Goal: Information Seeking & Learning: Learn about a topic

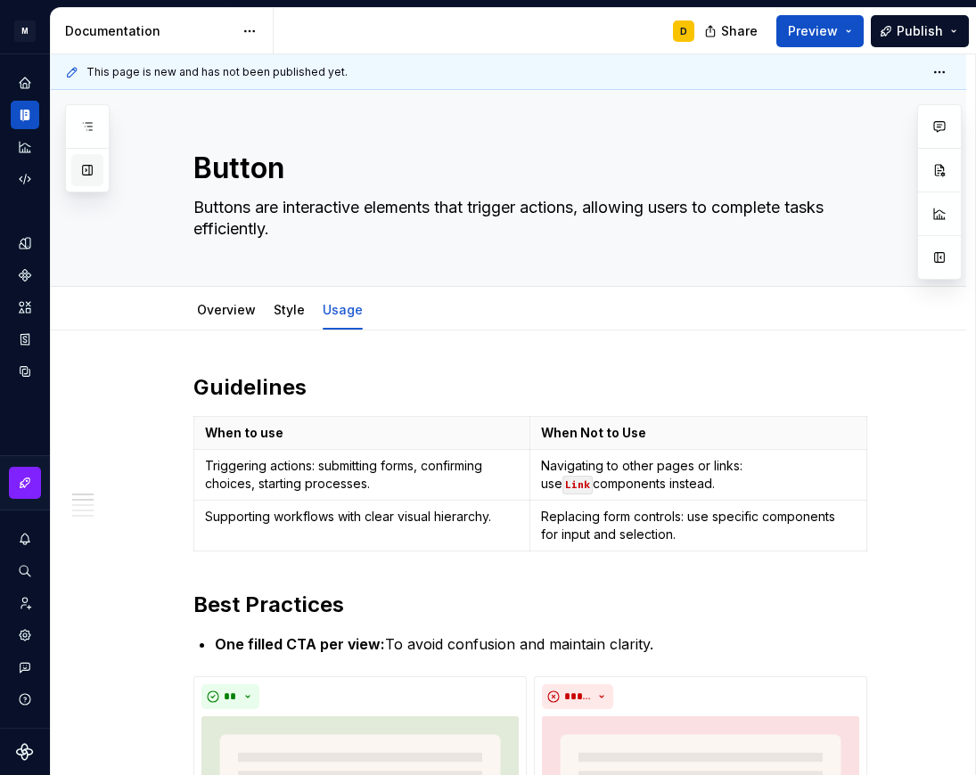
click at [89, 168] on button "button" at bounding box center [87, 170] width 32 height 32
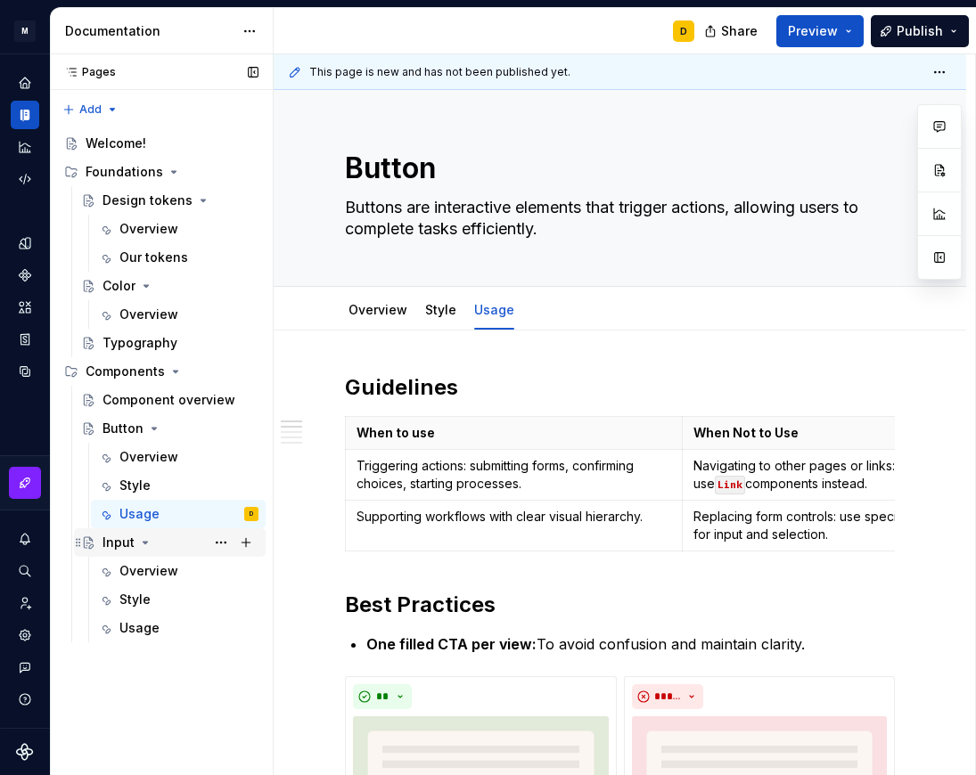
click at [114, 542] on div "Input" at bounding box center [118, 543] width 32 height 18
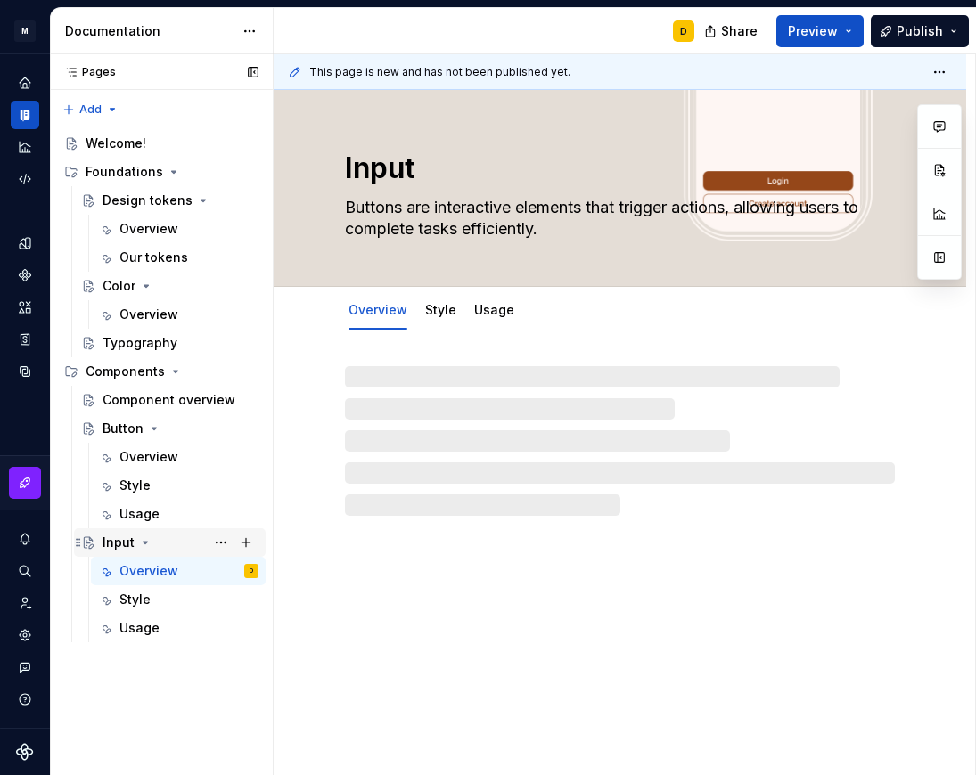
click at [112, 538] on div "Input" at bounding box center [118, 543] width 32 height 18
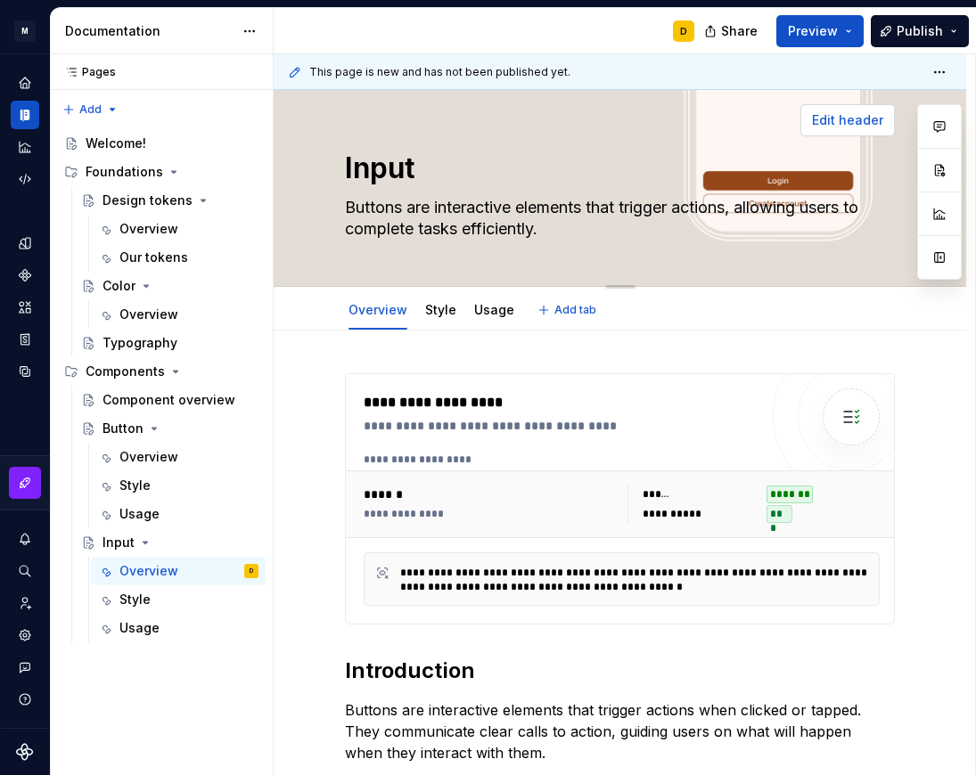
click at [829, 123] on span "Edit header" at bounding box center [847, 120] width 71 height 18
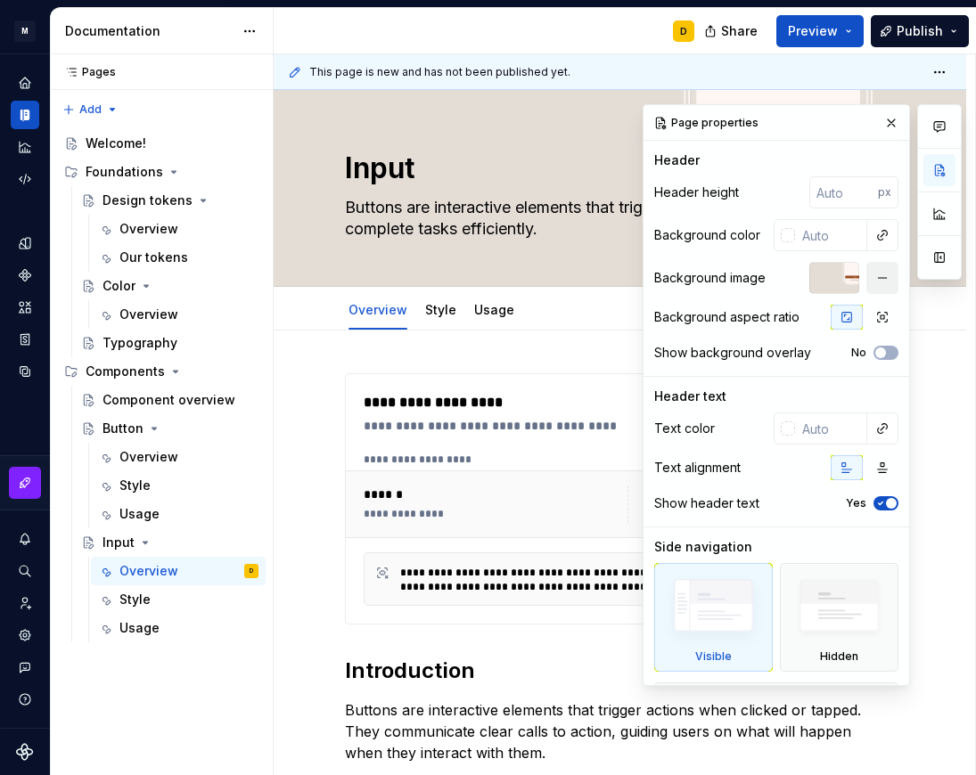
click at [876, 277] on button "button" at bounding box center [882, 278] width 32 height 32
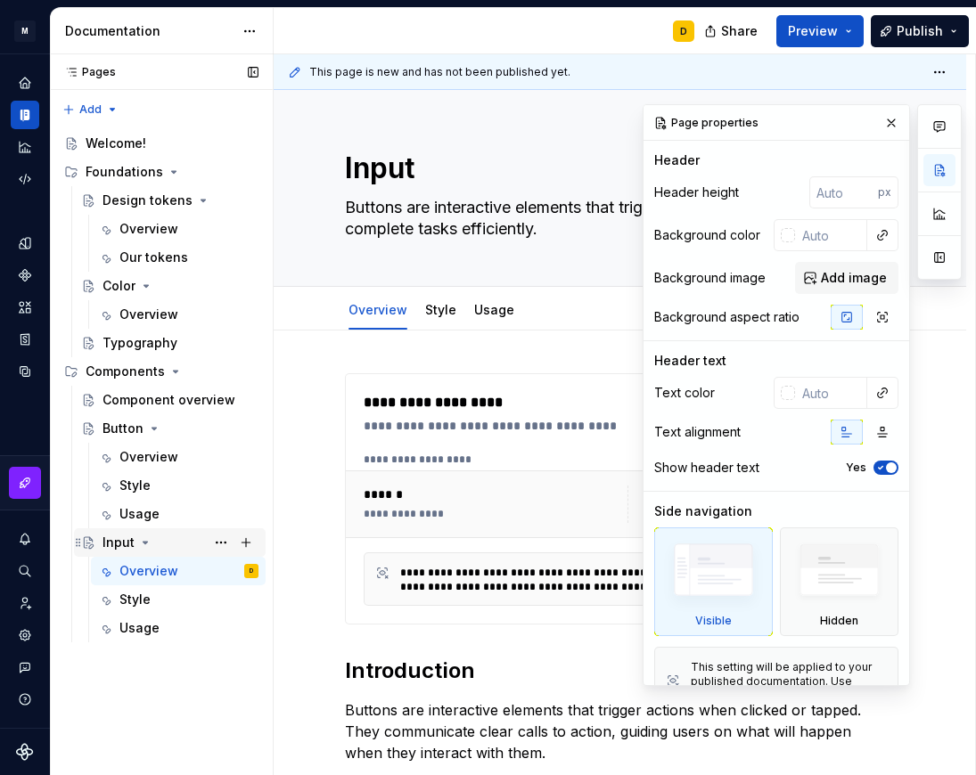
click at [125, 535] on div "Input" at bounding box center [118, 543] width 32 height 18
click at [878, 121] on button "button" at bounding box center [890, 122] width 25 height 25
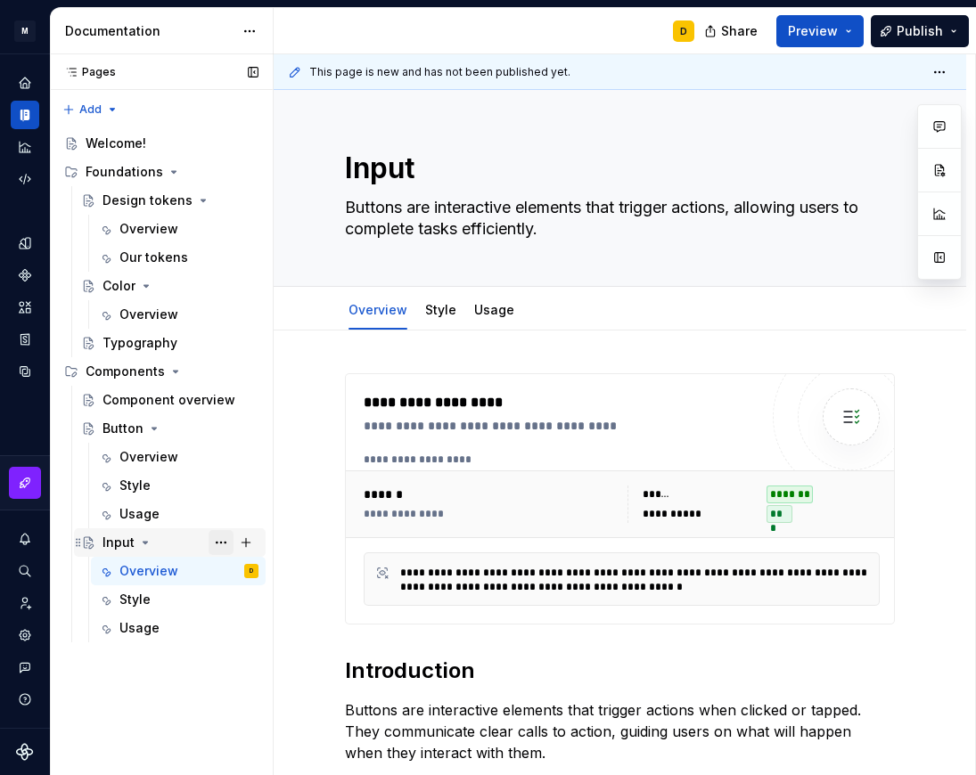
click at [217, 541] on button "Page tree" at bounding box center [220, 542] width 25 height 25
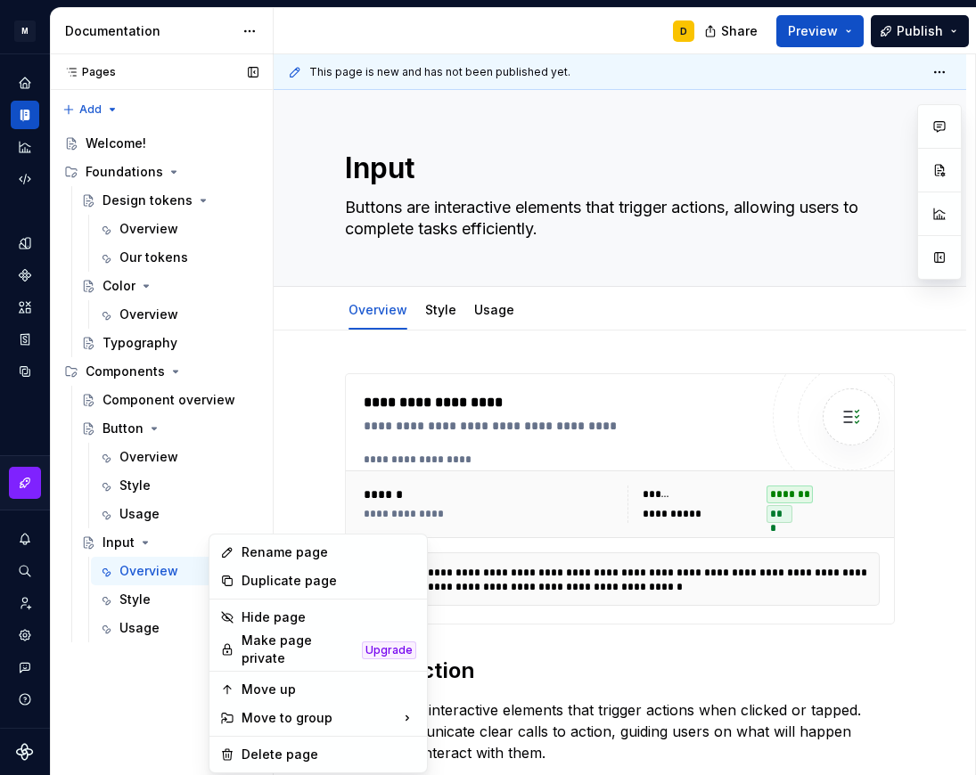
click at [130, 372] on div "Pages Pages Add Accessibility guide for tree Page tree. Navigate the tree with …" at bounding box center [161, 415] width 223 height 722
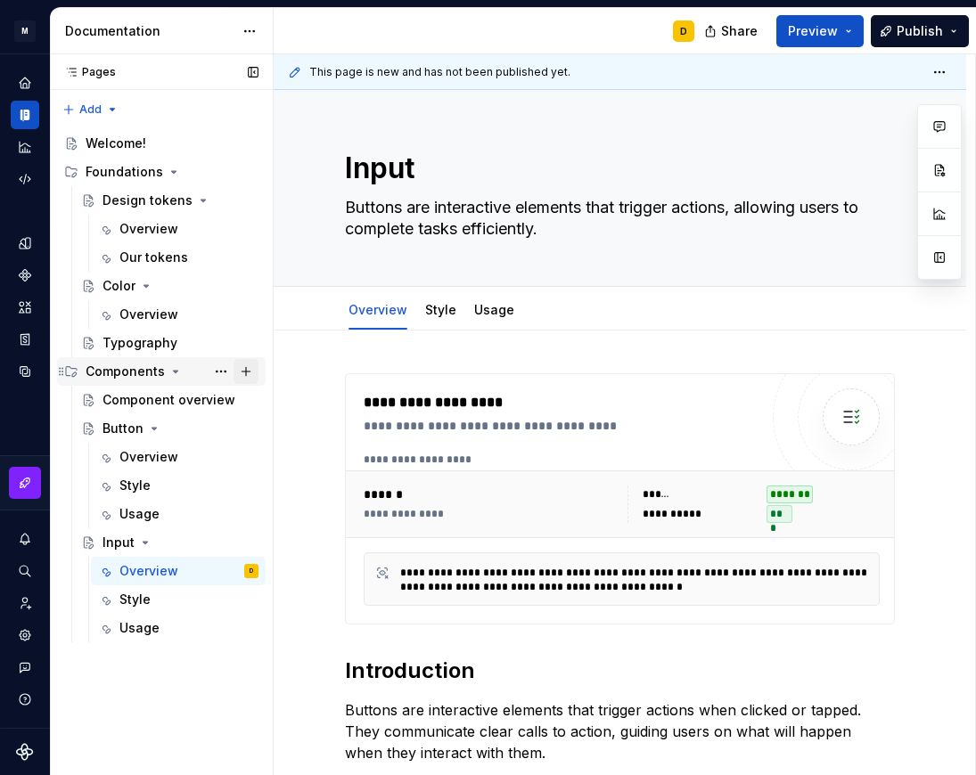
click at [249, 373] on button "Page tree" at bounding box center [245, 371] width 25 height 25
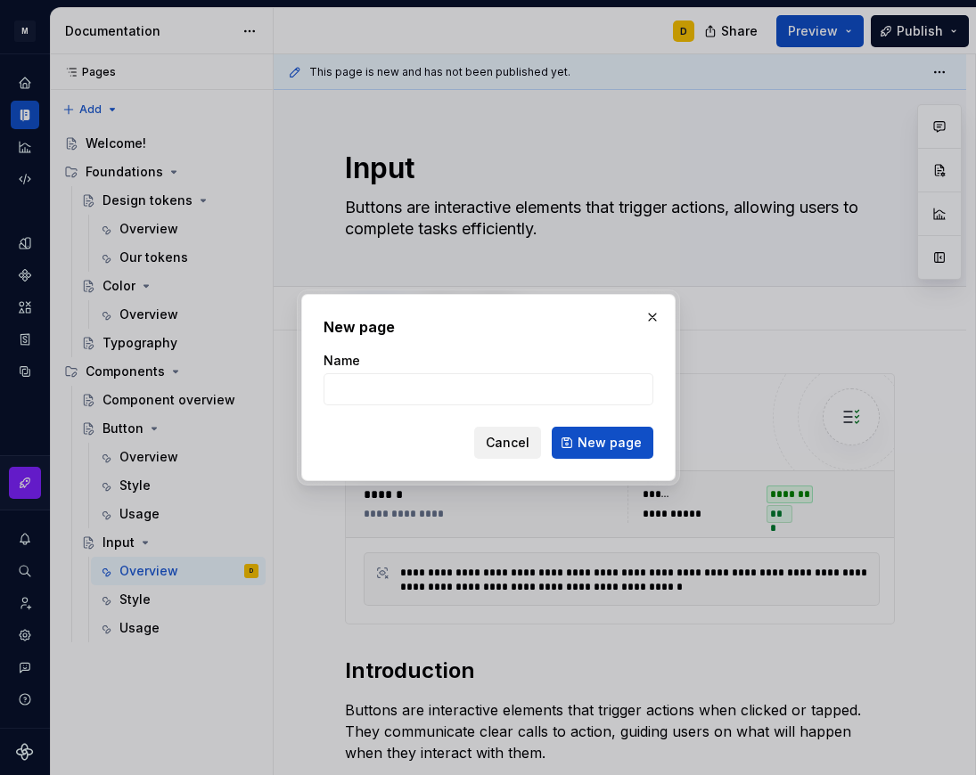
click at [506, 445] on span "Cancel" at bounding box center [508, 443] width 44 height 18
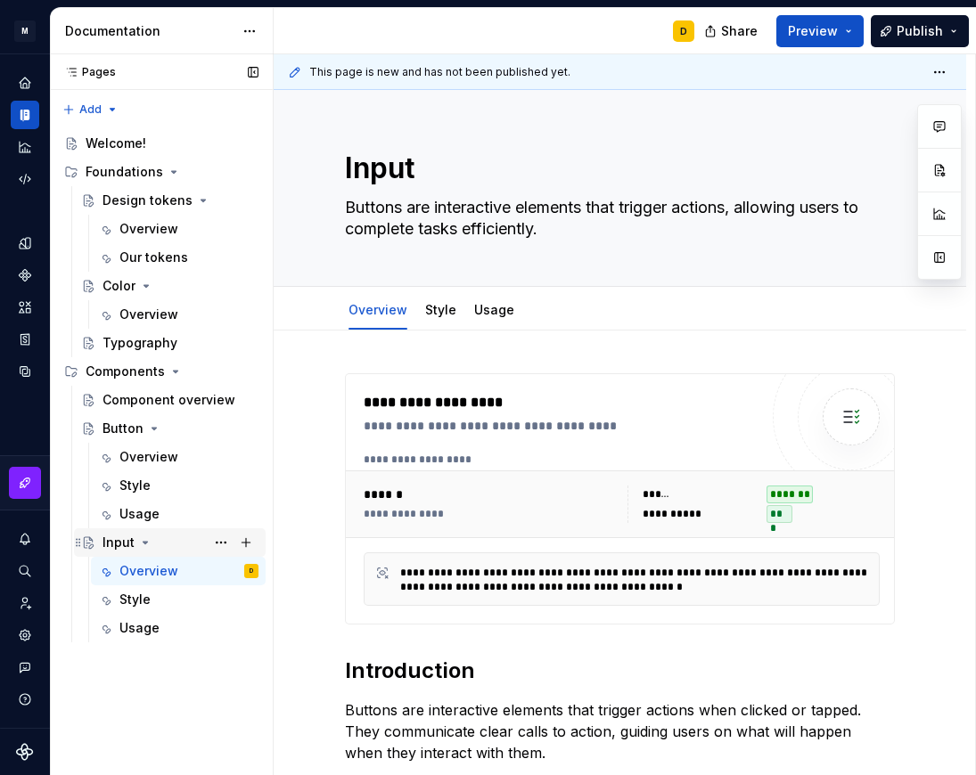
click at [143, 541] on icon "Page tree" at bounding box center [145, 542] width 14 height 14
click at [221, 541] on button "Page tree" at bounding box center [220, 542] width 25 height 25
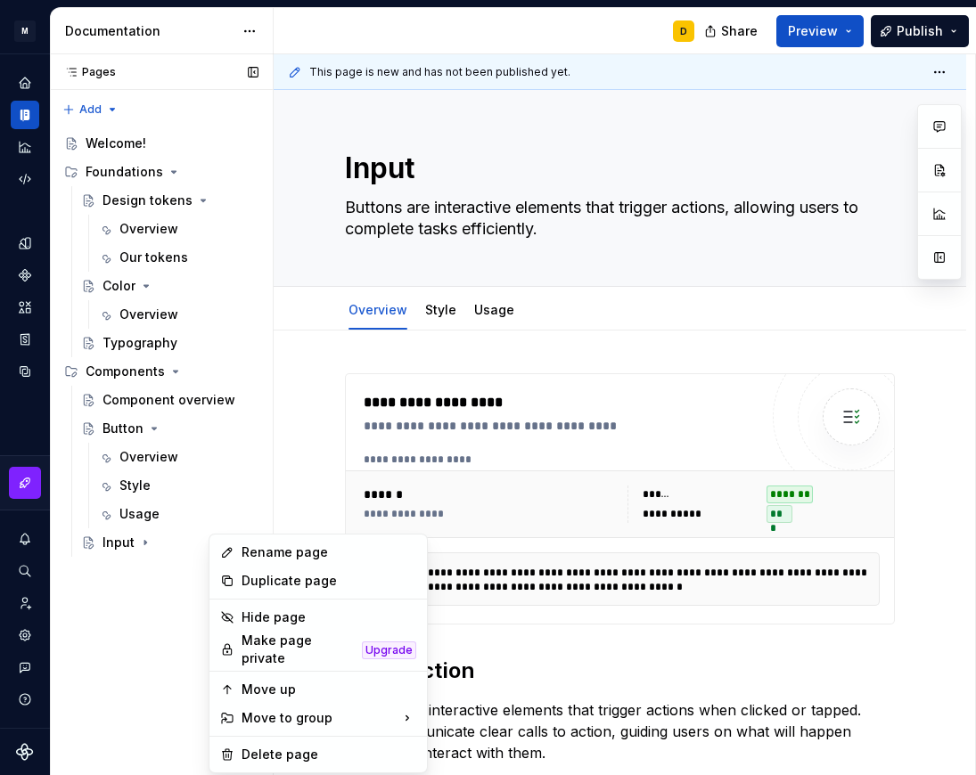
click at [112, 546] on div "Pages Pages Add Accessibility guide for tree Page tree. Navigate the tree with …" at bounding box center [161, 415] width 223 height 722
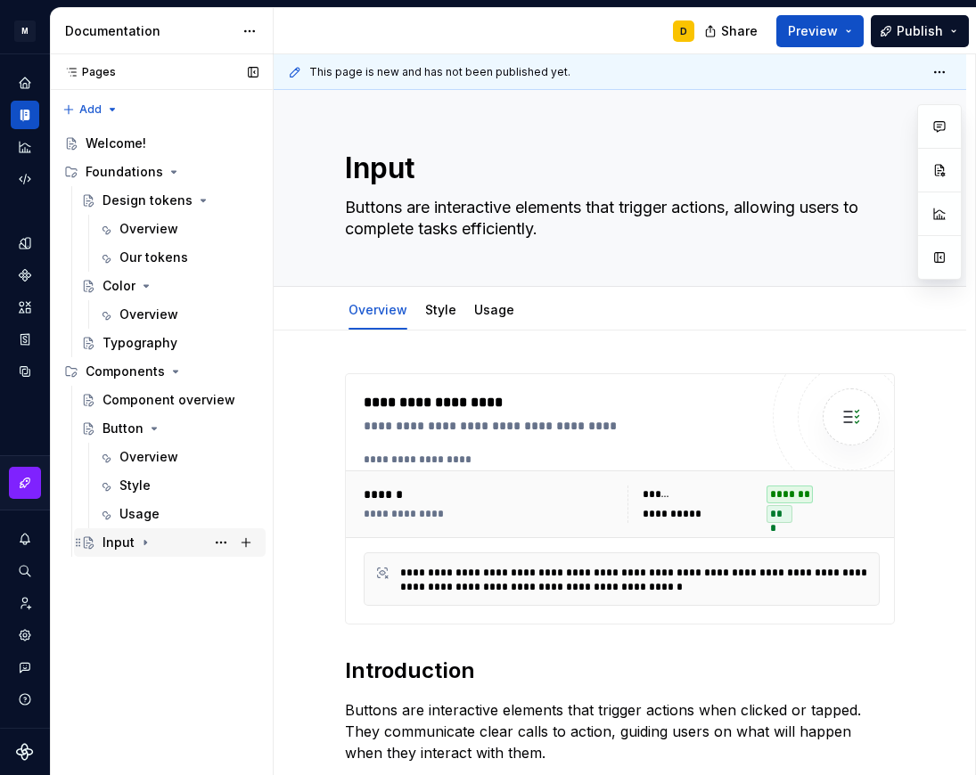
click at [115, 544] on div "Input" at bounding box center [118, 543] width 32 height 18
click at [428, 182] on textarea "Input" at bounding box center [616, 168] width 550 height 43
type textarea "*"
click at [345, 165] on textarea "Input" at bounding box center [616, 168] width 550 height 43
type textarea "TInput"
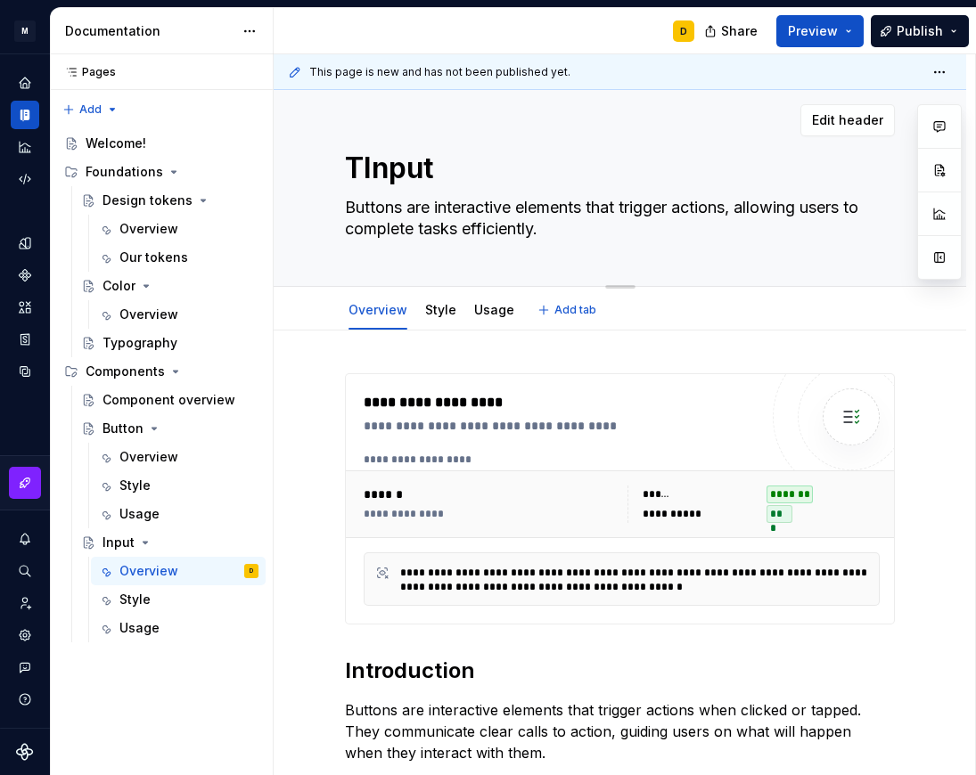
type textarea "*"
type textarea "TeInput"
type textarea "*"
type textarea "TexInput"
type textarea "*"
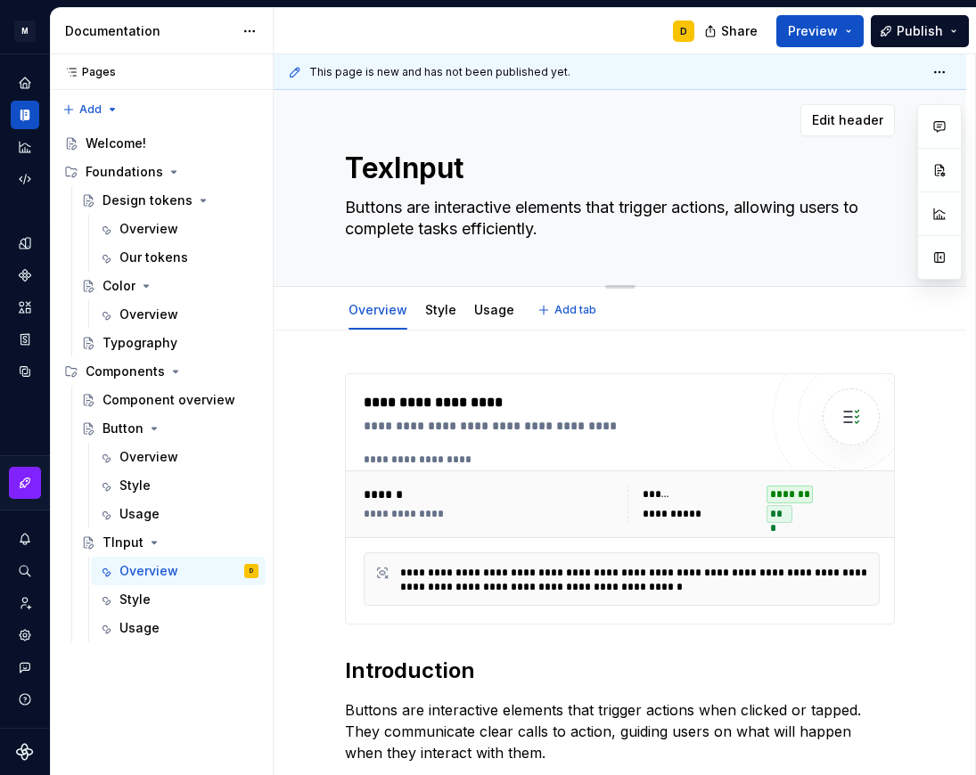
type textarea "TextInput"
type textarea "*"
type textarea "Text Input"
type textarea "*"
type textarea "Text Input"
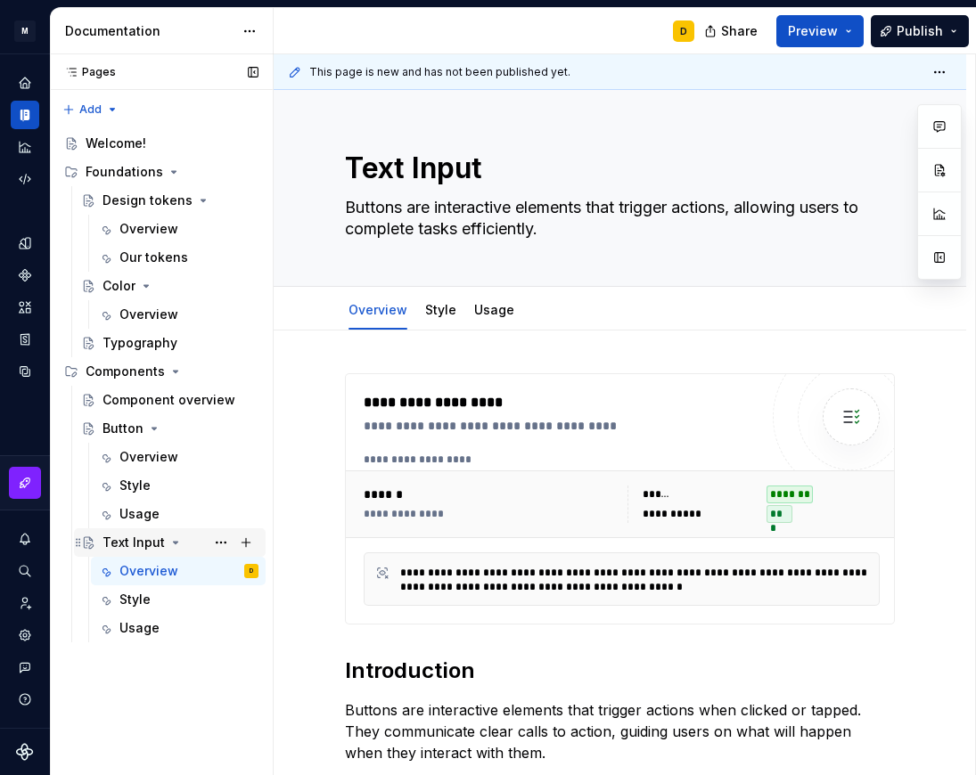
click at [125, 544] on div "Text Input" at bounding box center [133, 543] width 62 height 18
click at [222, 544] on button "Page tree" at bounding box center [220, 542] width 25 height 25
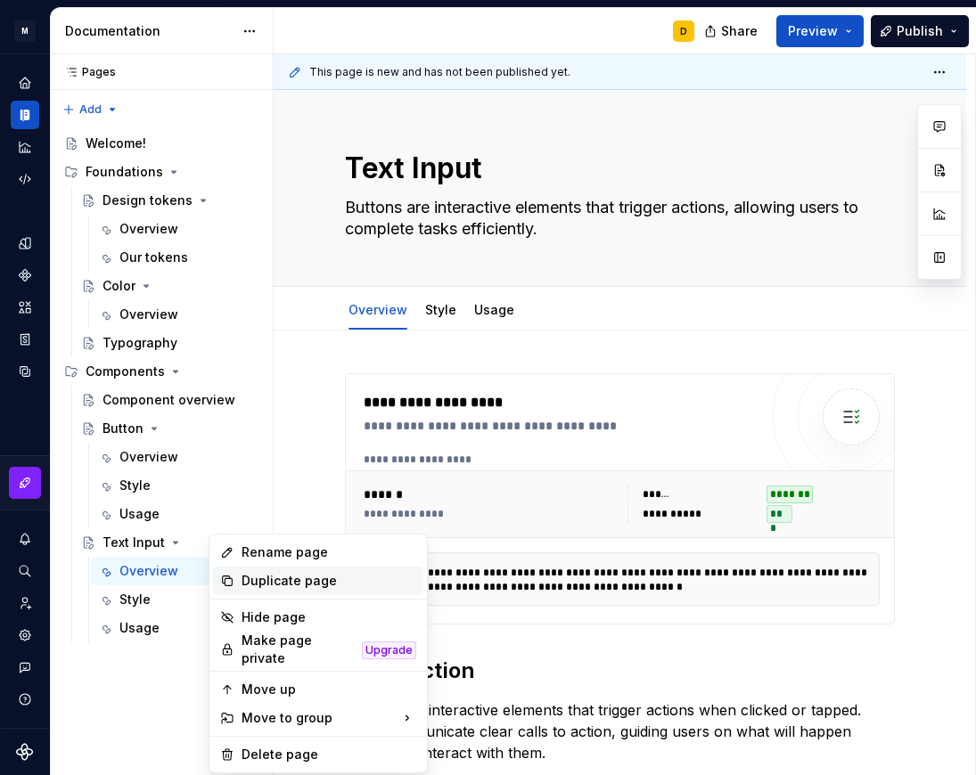
click at [306, 584] on div "Duplicate page" at bounding box center [328, 581] width 175 height 18
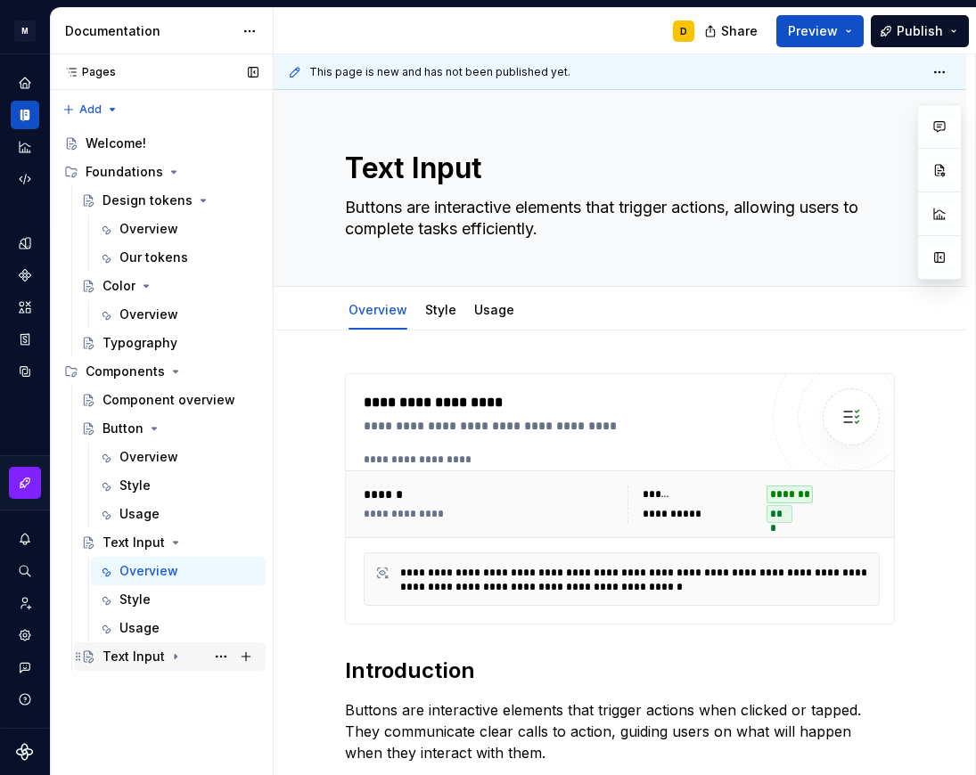
click at [123, 658] on div "Text Input" at bounding box center [133, 657] width 62 height 18
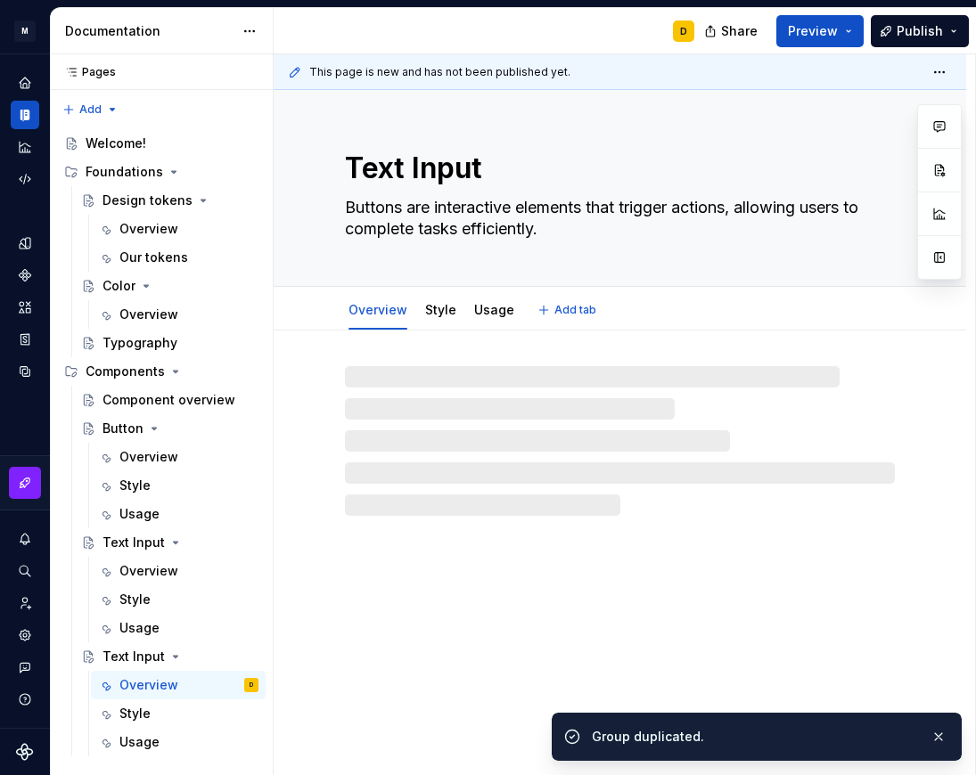
click at [501, 172] on textarea "Text Input" at bounding box center [616, 168] width 550 height 43
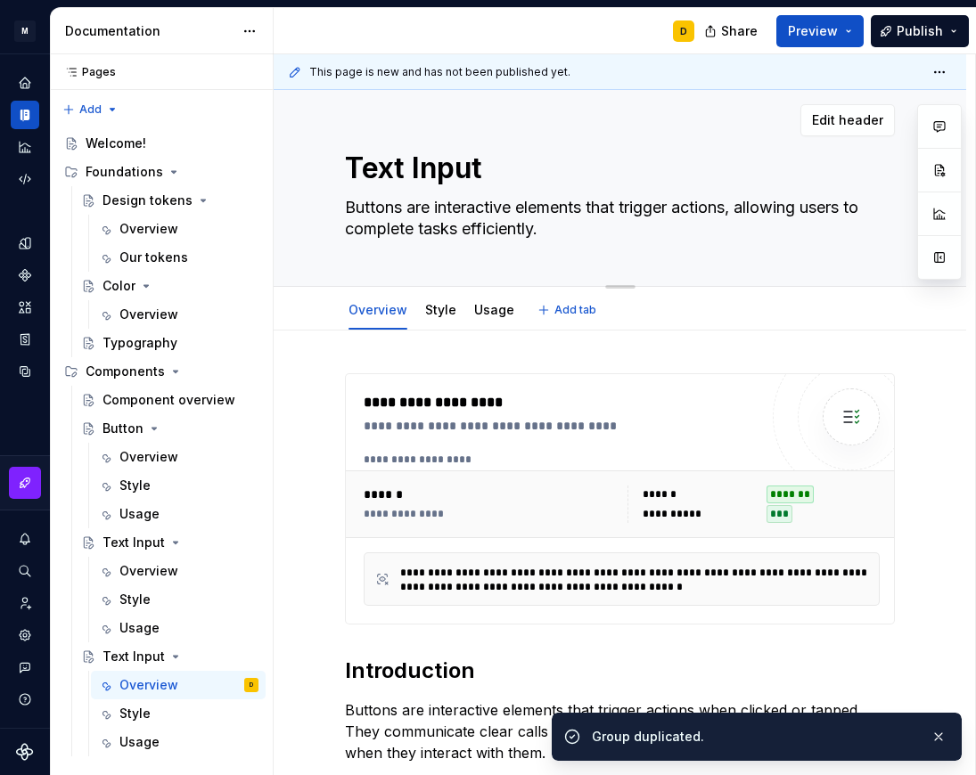
type textarea "*"
drag, startPoint x: 501, startPoint y: 172, endPoint x: 344, endPoint y: 168, distance: 156.8
click at [344, 168] on textarea "Text Input" at bounding box center [616, 168] width 550 height 43
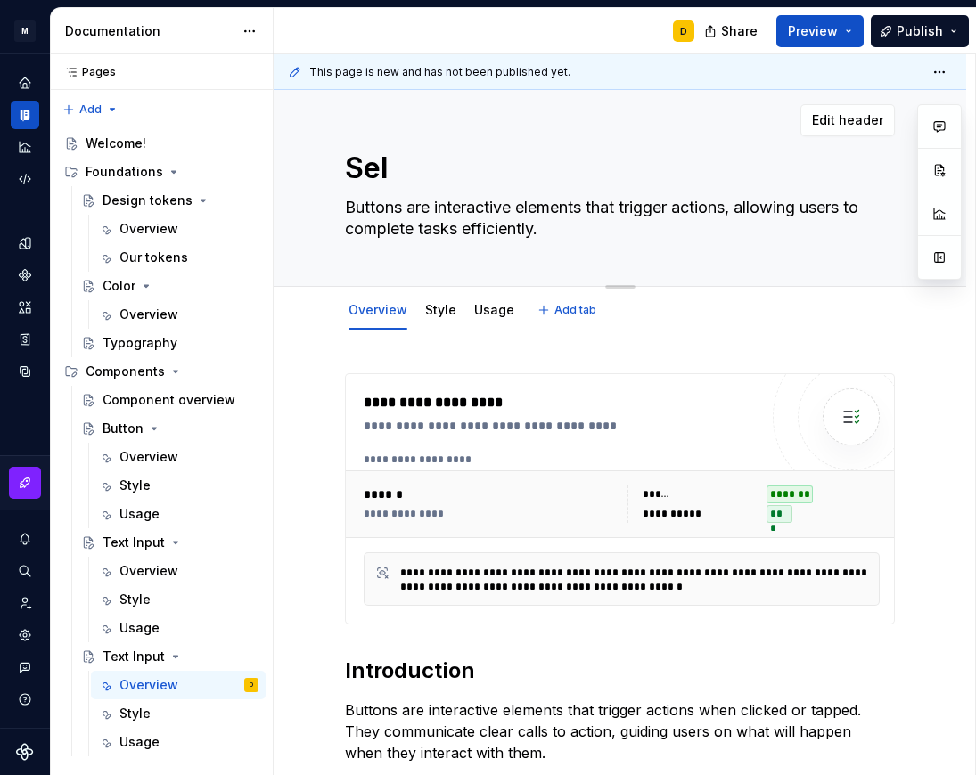
type textarea "Sele"
type textarea "*"
type textarea "Select"
type textarea "*"
type textarea "Select"
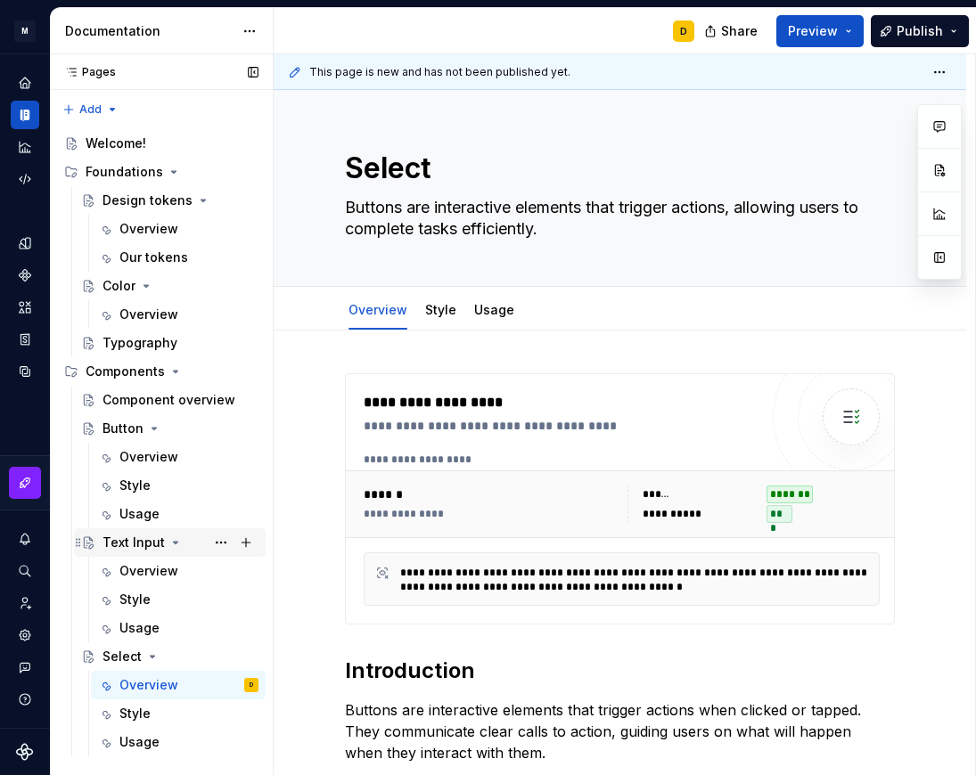
click at [146, 541] on div "Text Input" at bounding box center [133, 543] width 62 height 18
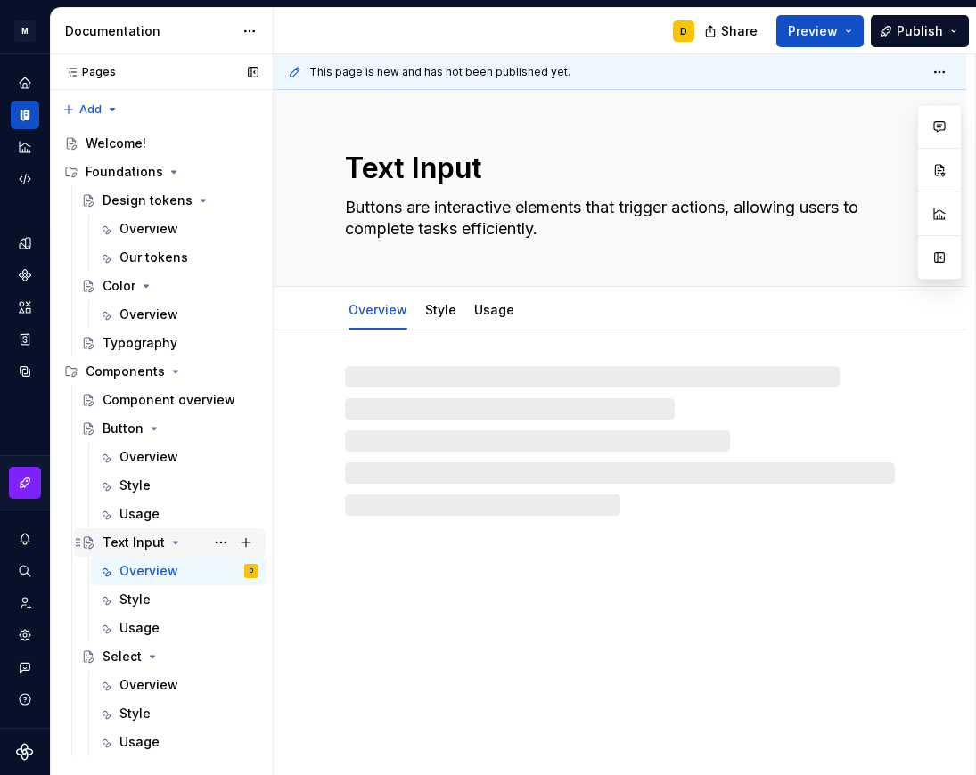
click at [172, 538] on icon "Page tree" at bounding box center [175, 542] width 14 height 14
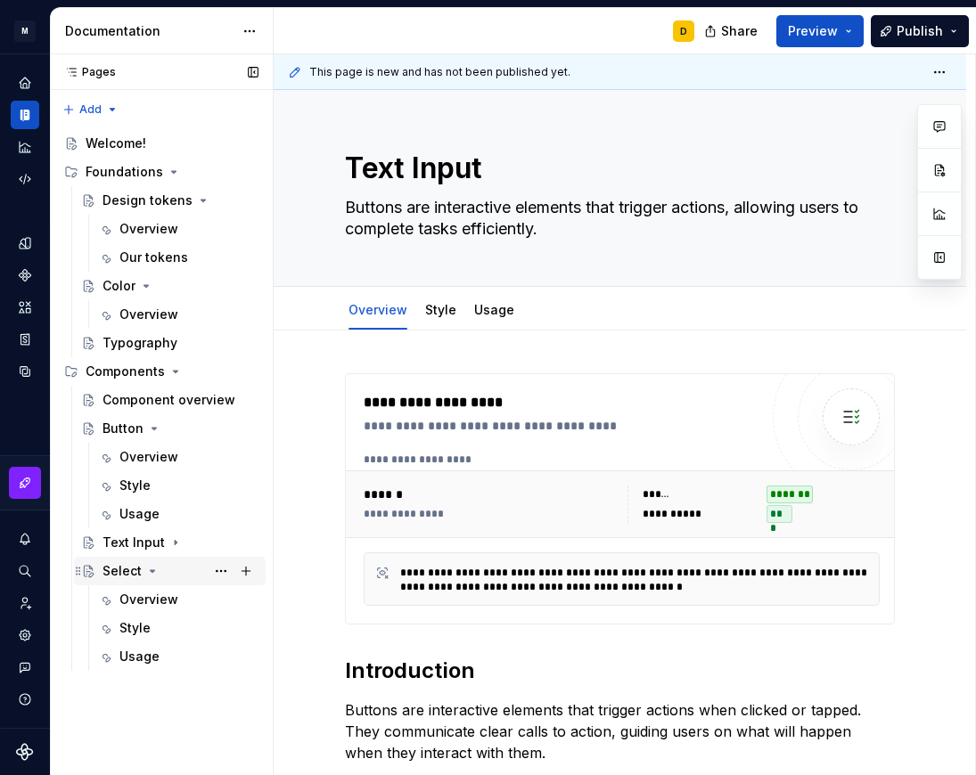
click at [152, 569] on icon "Page tree" at bounding box center [152, 571] width 14 height 14
click at [118, 570] on div "Select" at bounding box center [121, 571] width 39 height 18
click at [127, 543] on div "Text Input" at bounding box center [133, 543] width 62 height 18
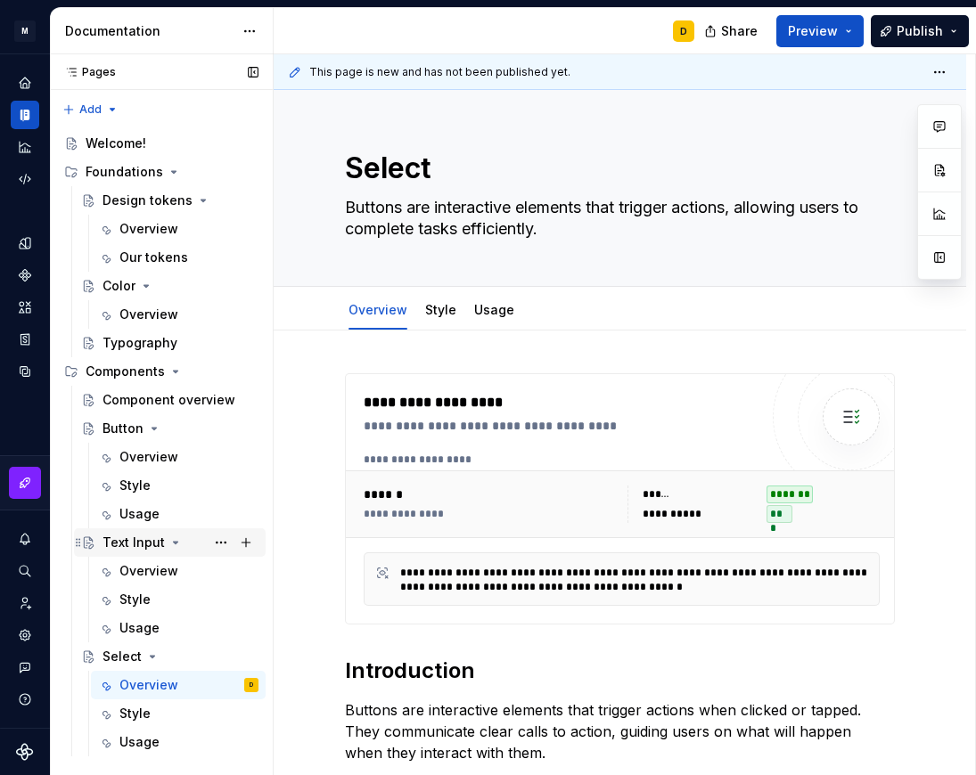
click at [169, 542] on icon "Page tree" at bounding box center [175, 542] width 14 height 14
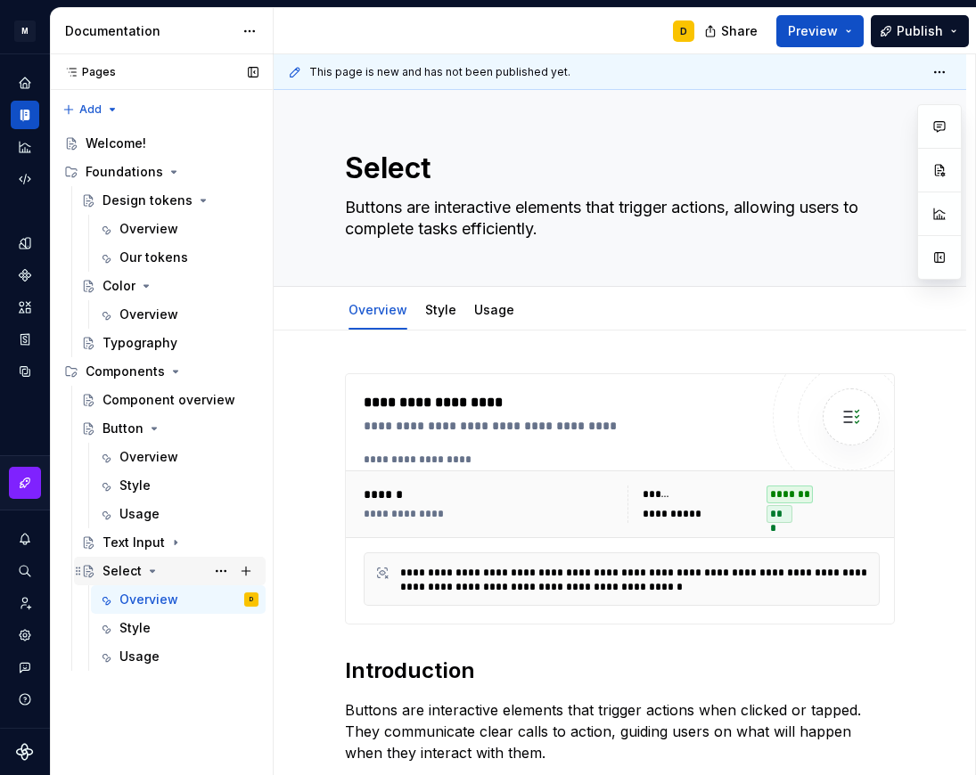
click at [151, 568] on icon "Page tree" at bounding box center [152, 571] width 14 height 14
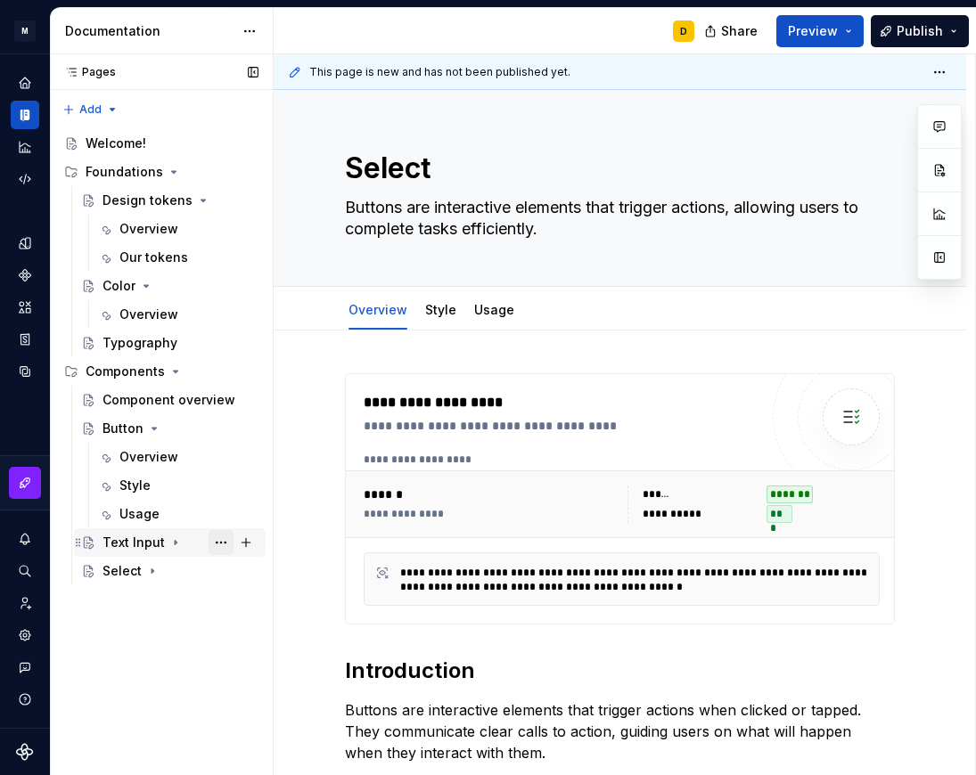
click at [219, 542] on button "Page tree" at bounding box center [220, 542] width 25 height 25
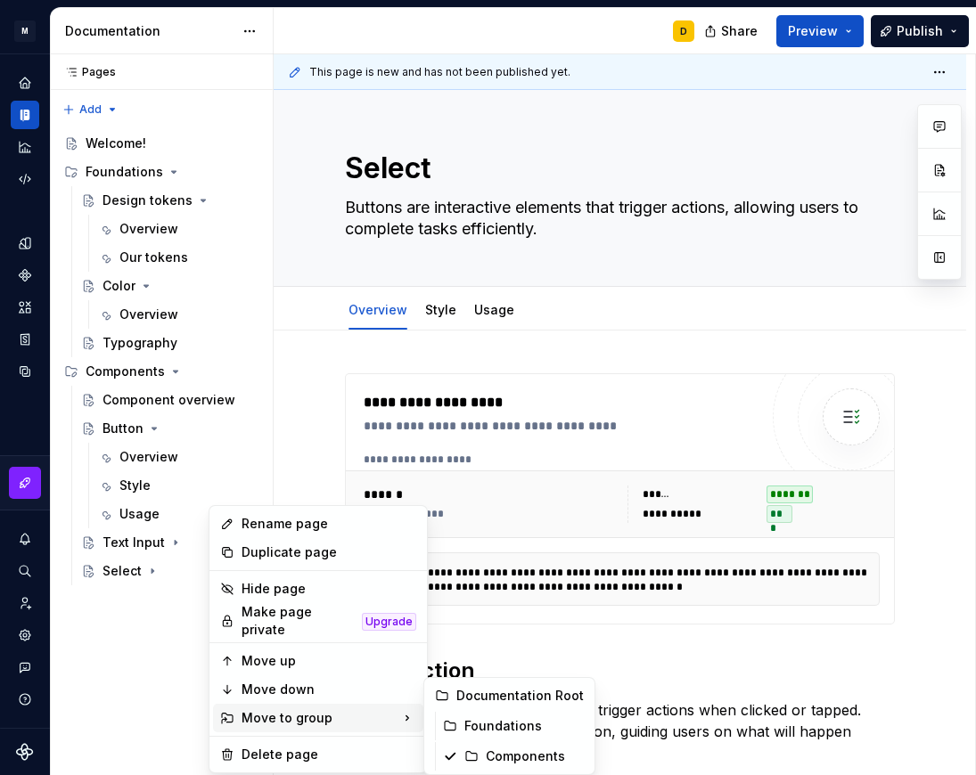
click at [289, 710] on div "Move to group" at bounding box center [318, 718] width 210 height 29
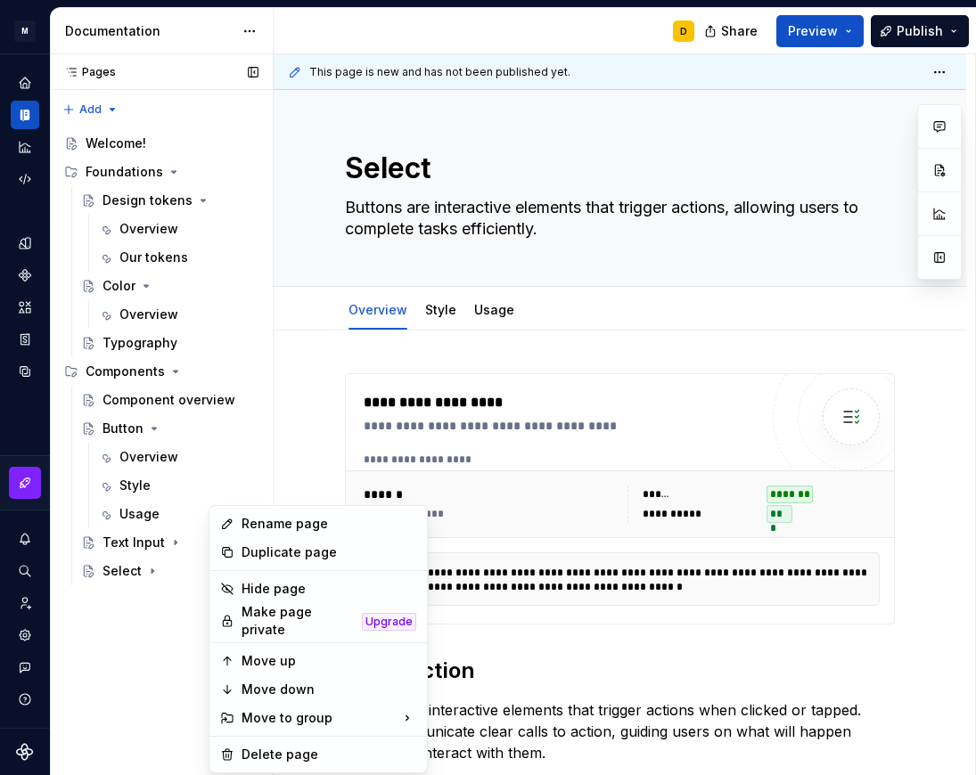
click at [96, 635] on div "Pages Pages Add Accessibility guide for tree Page tree. Navigate the tree with …" at bounding box center [161, 415] width 223 height 722
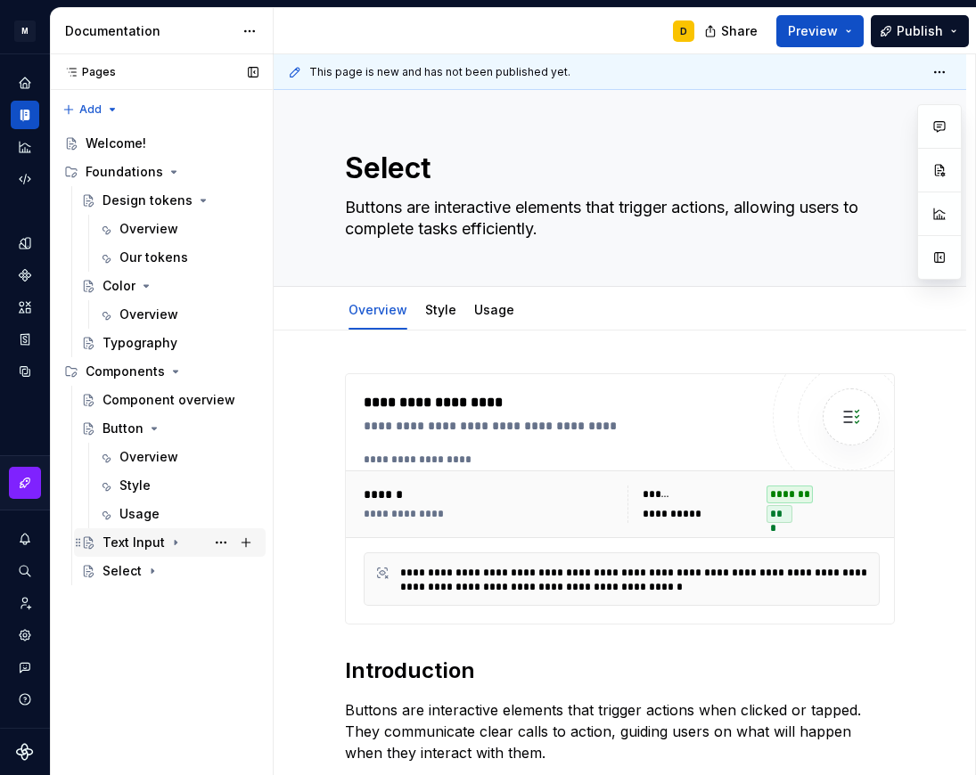
click at [175, 541] on icon "Page tree" at bounding box center [176, 543] width 2 height 4
click at [173, 541] on icon "Page tree" at bounding box center [175, 542] width 14 height 14
click at [219, 537] on button "Page tree" at bounding box center [220, 542] width 25 height 25
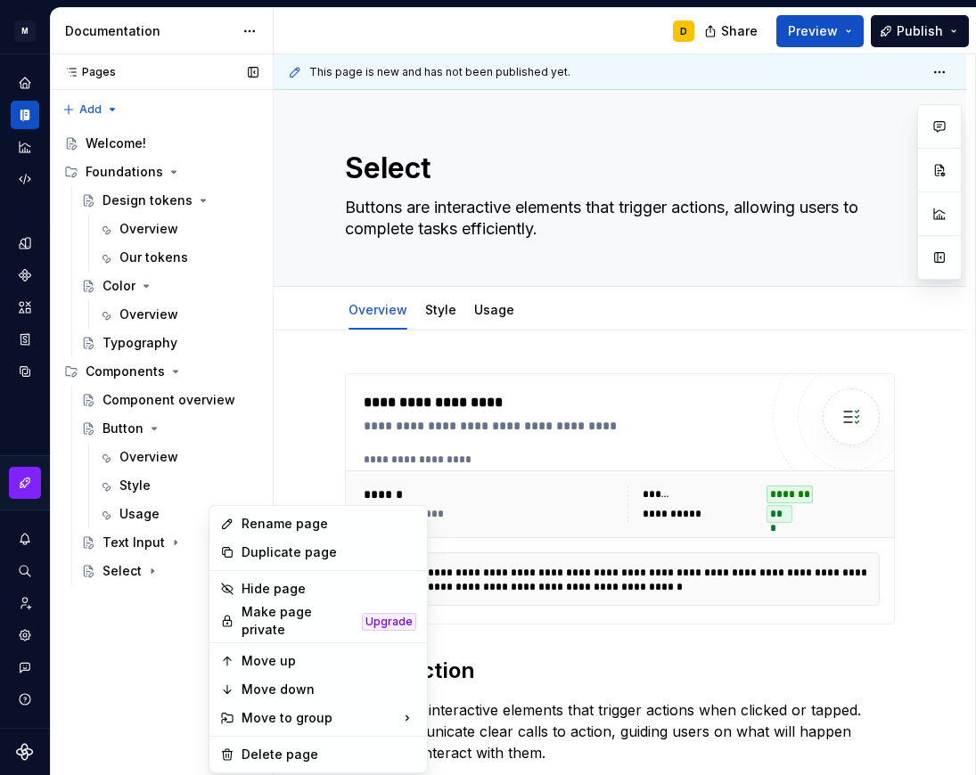
click at [97, 633] on div "Pages Pages Add Accessibility guide for tree Page tree. Navigate the tree with …" at bounding box center [161, 415] width 223 height 722
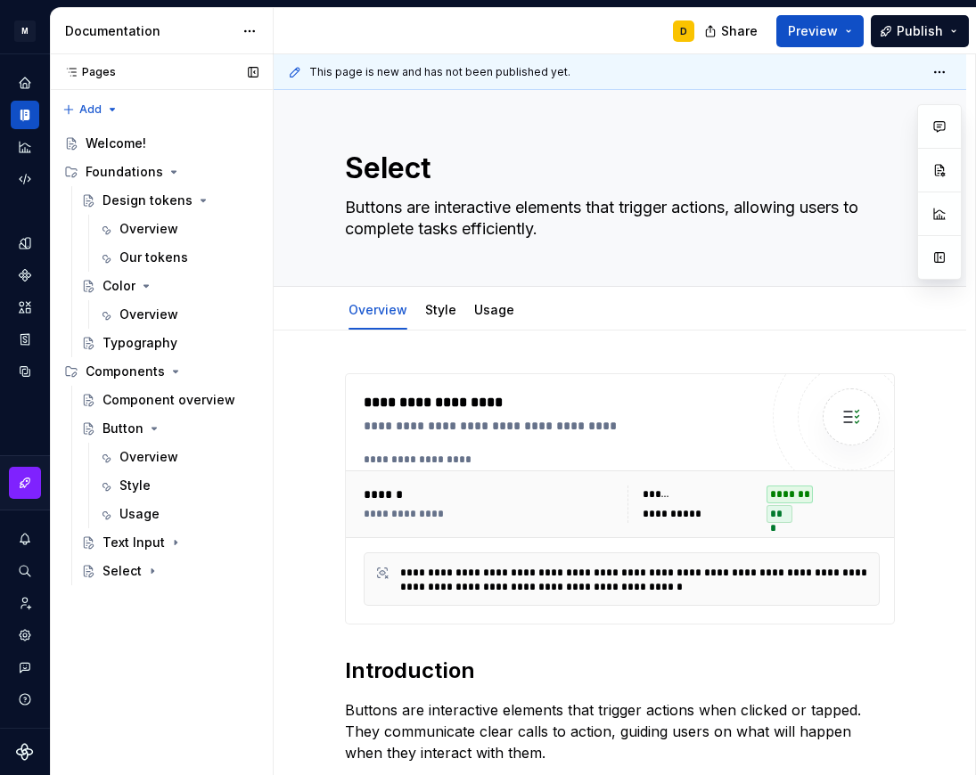
type textarea "*"
click at [110, 104] on div "Pages Pages Add Accessibility guide for tree Page tree. Navigate the tree with …" at bounding box center [161, 415] width 223 height 722
click at [111, 171] on div "New group" at bounding box center [148, 170] width 116 height 18
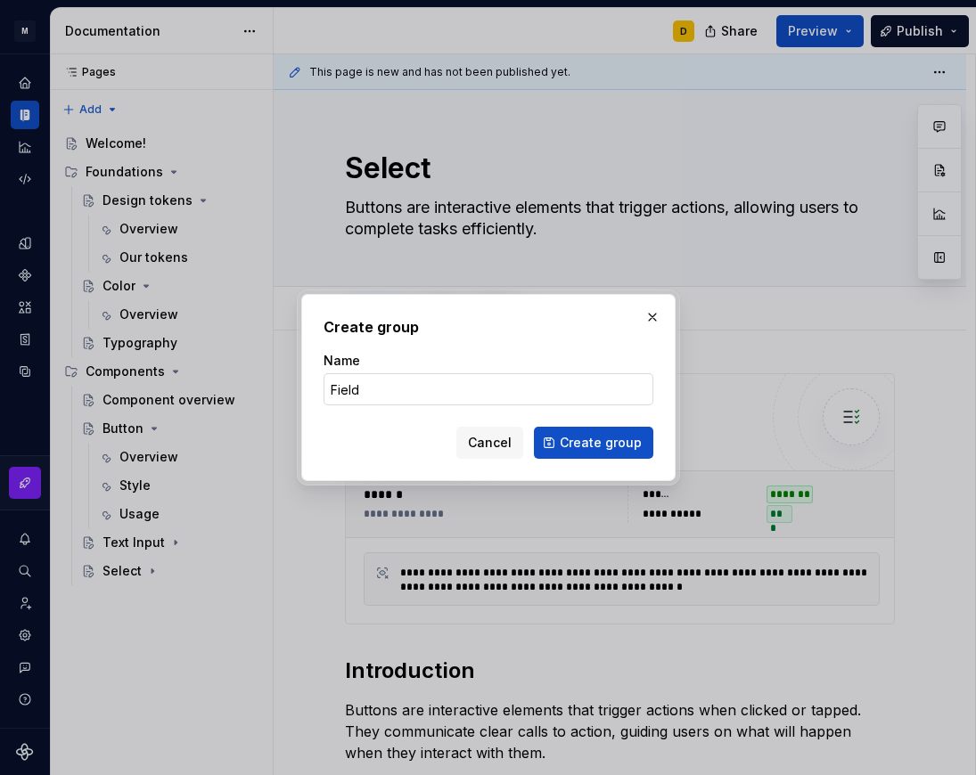
type input "Fields"
click button "Create group" at bounding box center [593, 443] width 119 height 32
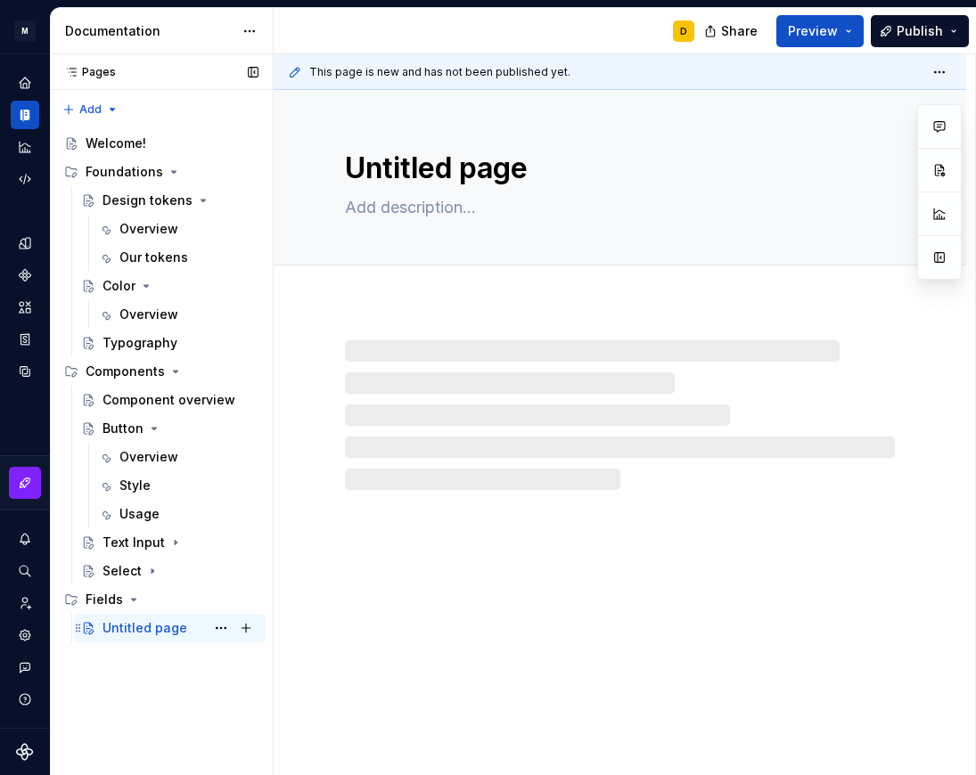
click at [141, 625] on div "Untitled page" at bounding box center [144, 628] width 85 height 18
click at [451, 171] on textarea "Untitled page" at bounding box center [616, 168] width 550 height 43
drag, startPoint x: 531, startPoint y: 166, endPoint x: 332, endPoint y: 167, distance: 198.7
click at [341, 167] on textarea "Untitled page" at bounding box center [616, 168] width 550 height 43
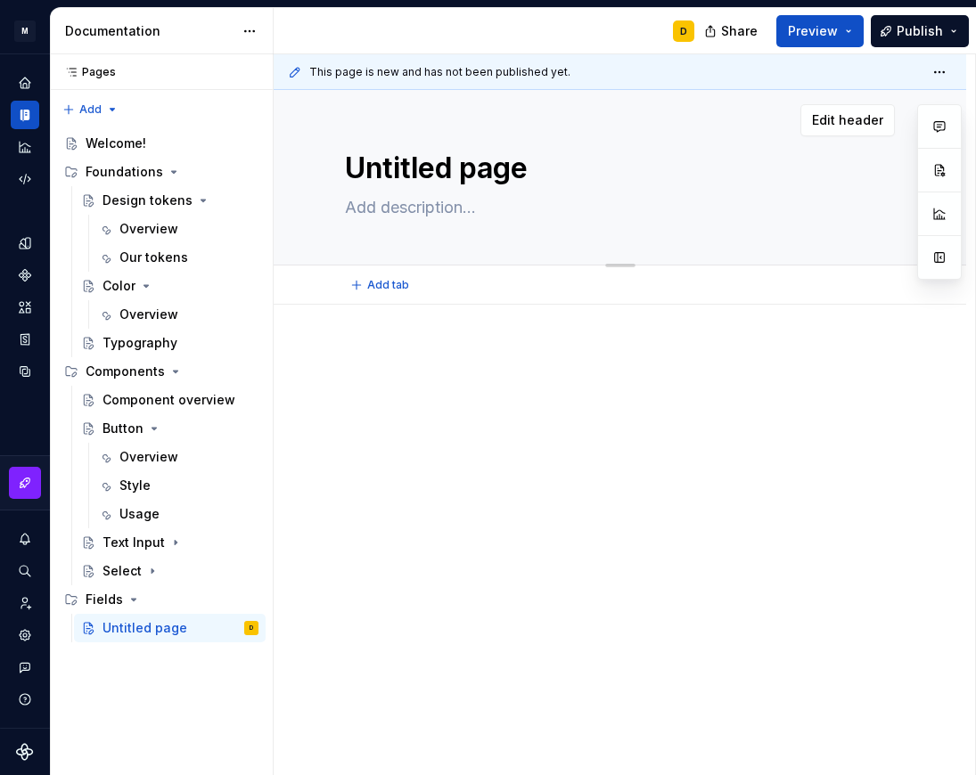
type textarea "*"
type textarea "F"
type textarea "*"
type textarea "Fi"
type textarea "*"
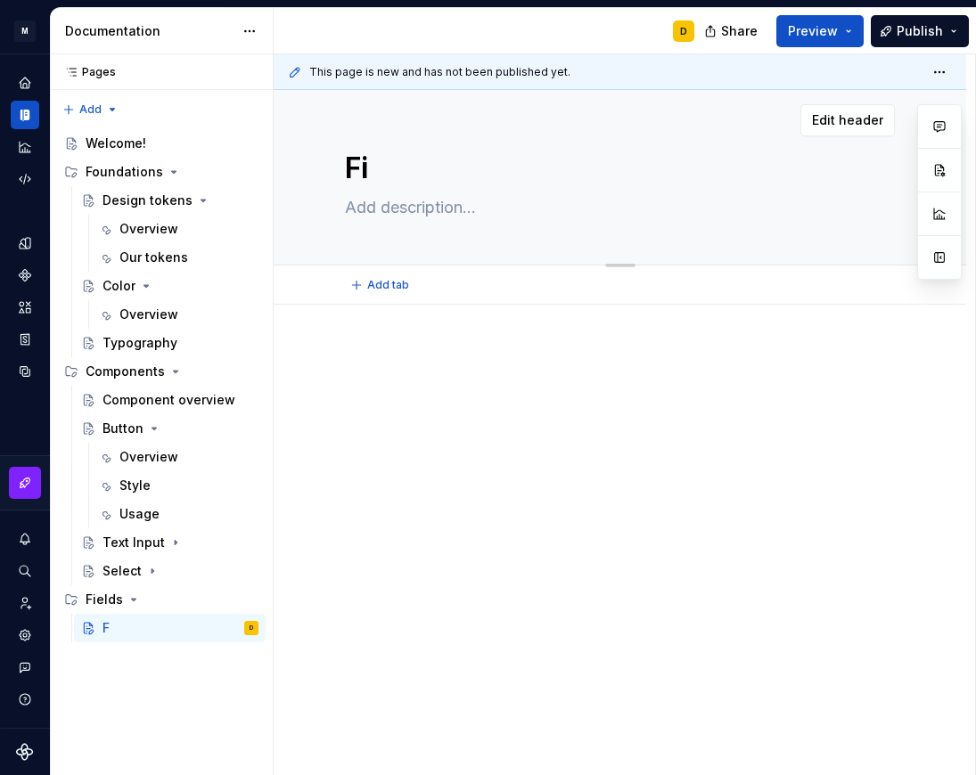
type textarea "Fie"
type textarea "*"
type textarea "Fiel"
type textarea "*"
type textarea "Field"
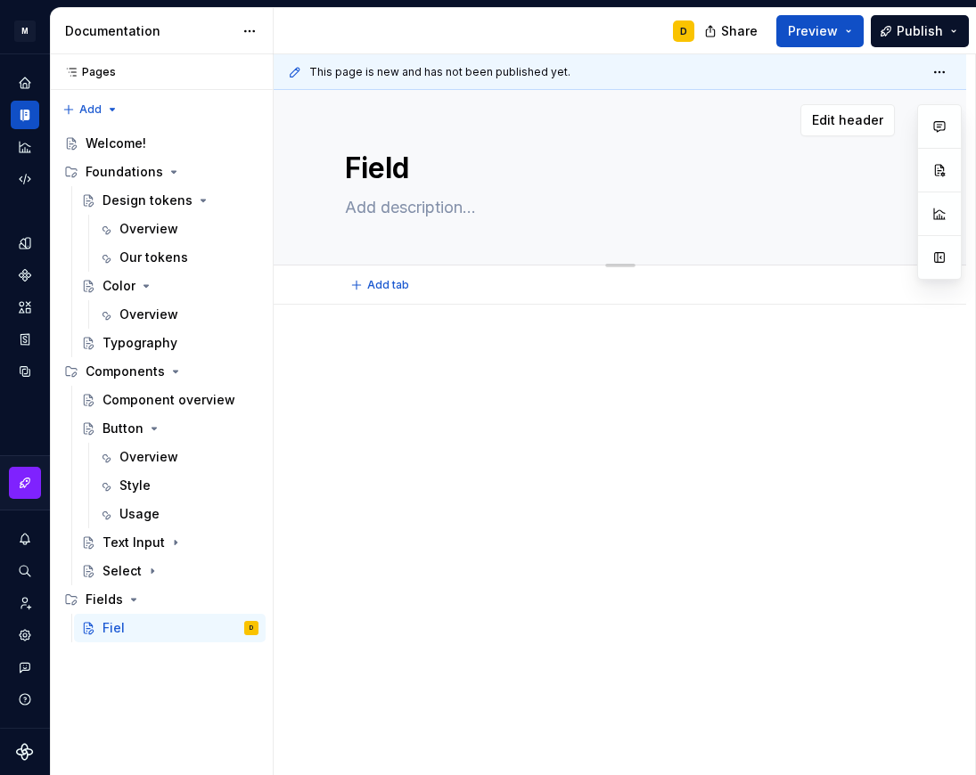
type textarea "*"
type textarea "Fields"
type textarea "*"
type textarea "Fields"
click at [153, 690] on div "Pages Pages Add Accessibility guide for tree Page tree. Navigate the tree with …" at bounding box center [161, 415] width 223 height 722
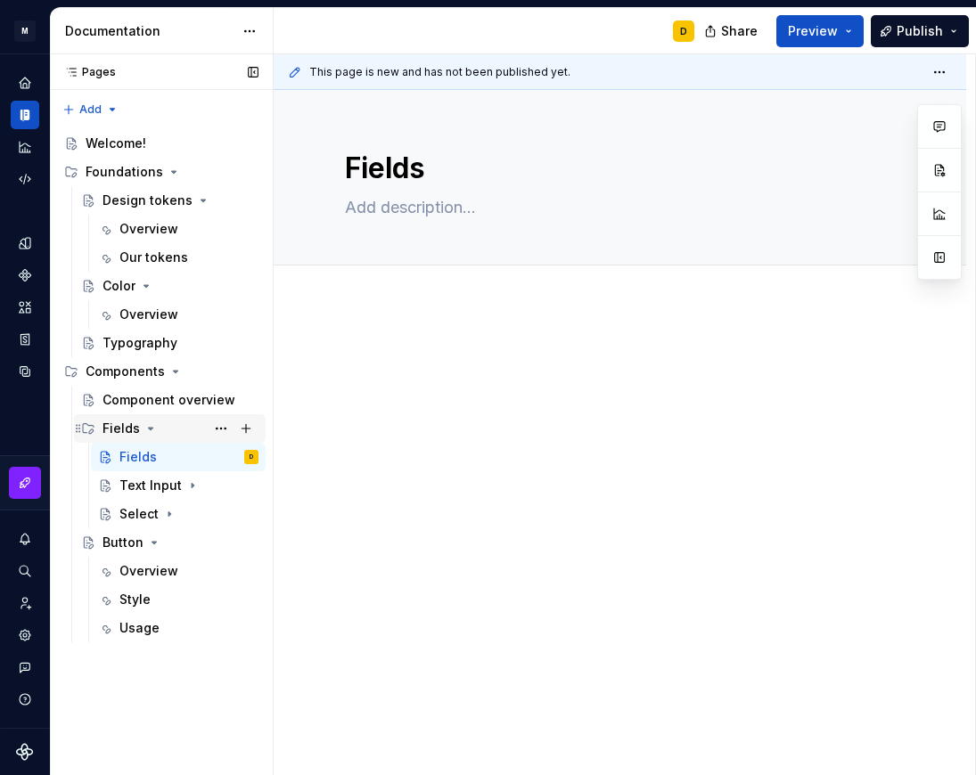
click at [144, 424] on icon "Page tree" at bounding box center [150, 428] width 14 height 14
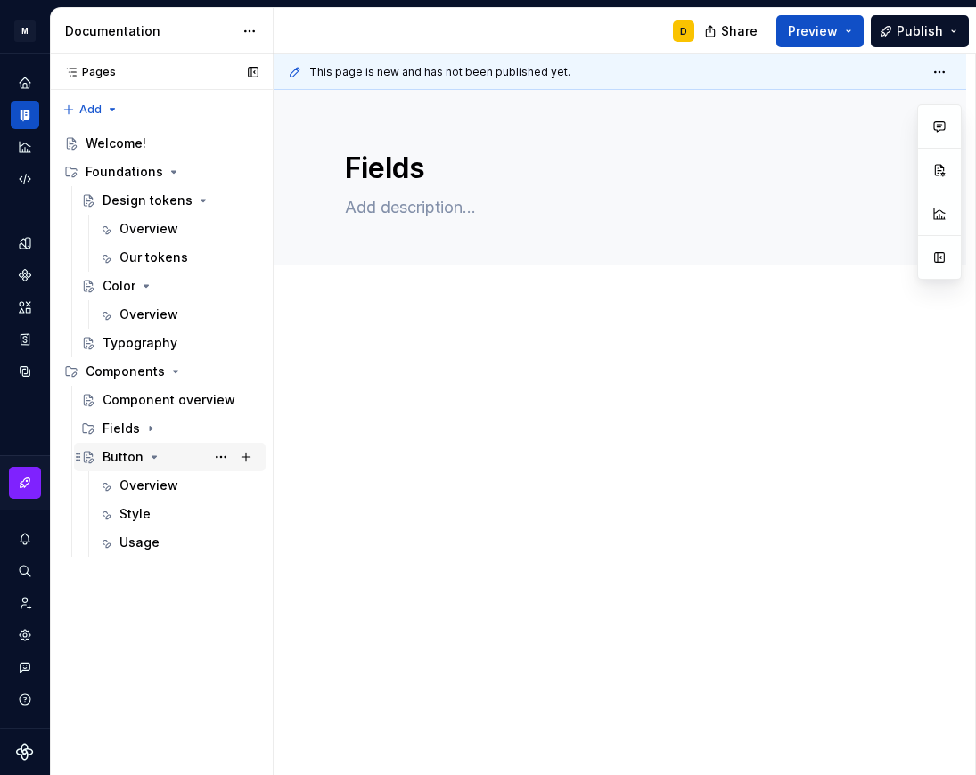
click at [149, 454] on icon "Page tree" at bounding box center [154, 457] width 14 height 14
click at [108, 453] on div "Fields" at bounding box center [120, 457] width 37 height 18
click at [134, 486] on div "Fields" at bounding box center [137, 486] width 37 height 18
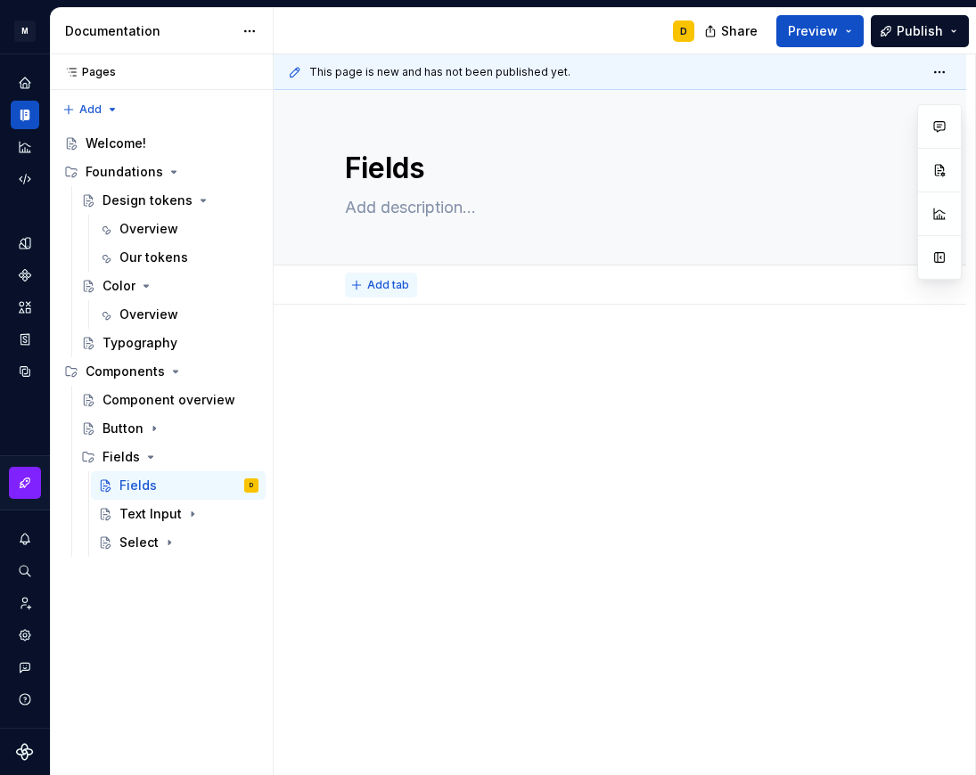
click at [363, 285] on button "Add tab" at bounding box center [381, 285] width 72 height 25
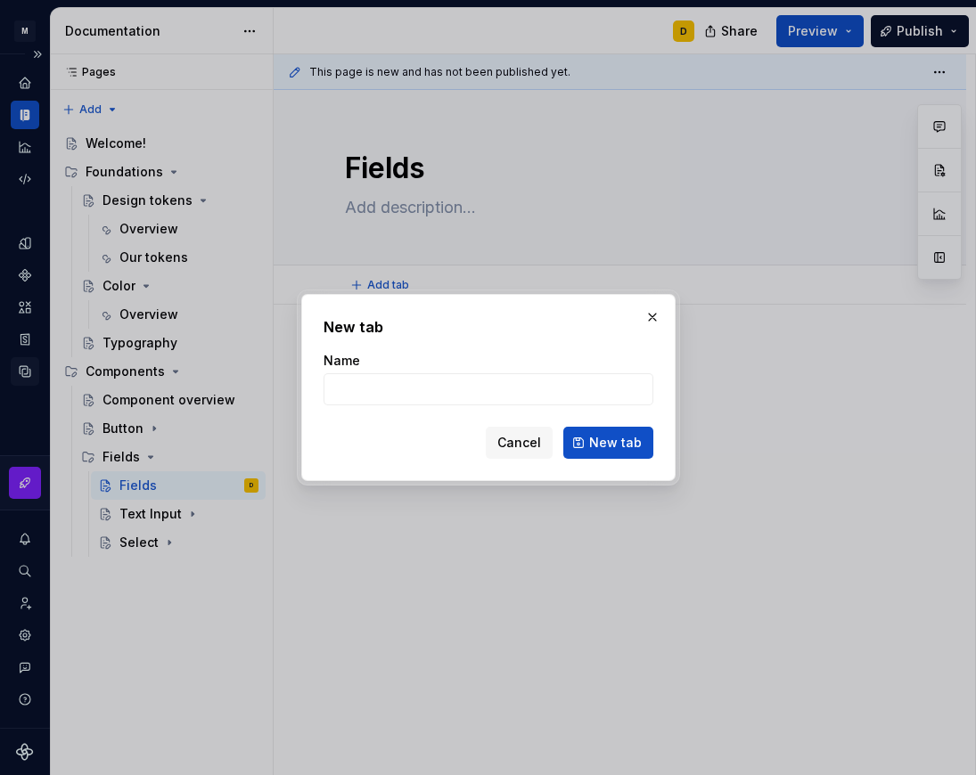
click at [358, 264] on body "M Mi D Design system data Documentation D Share Preview Publish Pages Pages Add…" at bounding box center [488, 387] width 976 height 775
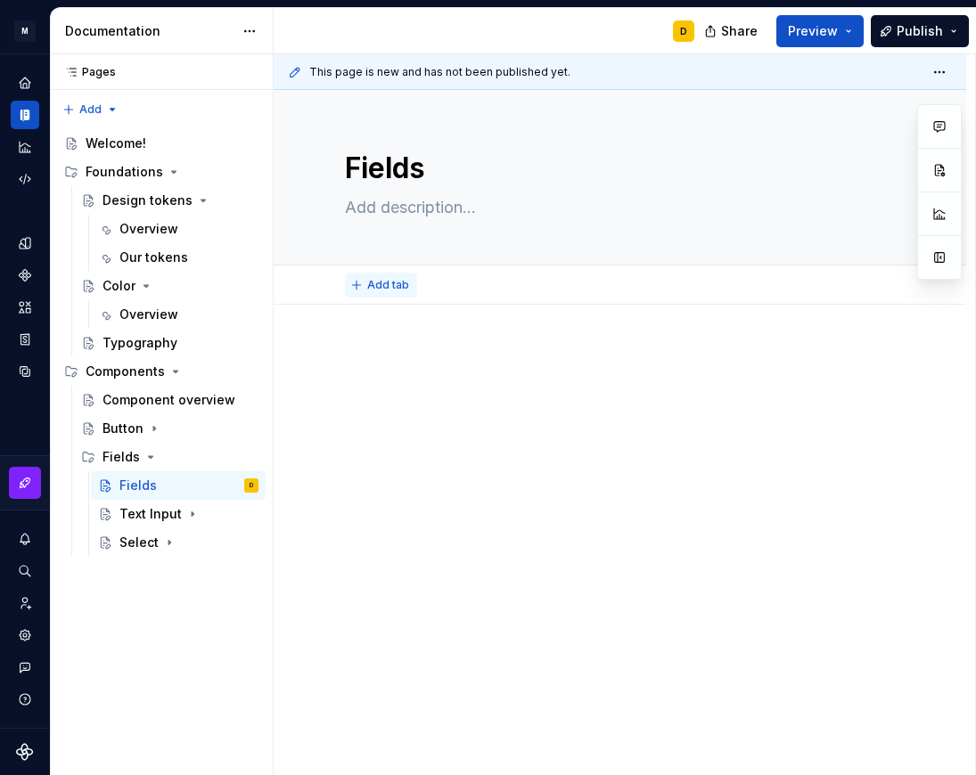
click at [385, 281] on span "Add tab" at bounding box center [388, 285] width 42 height 14
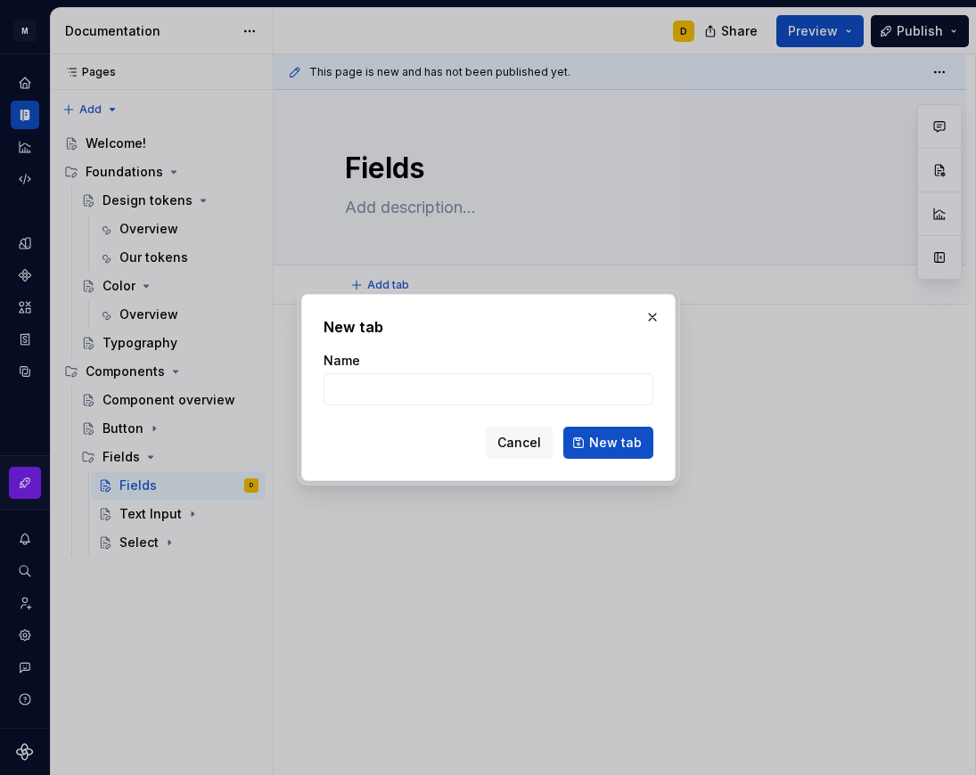
type textarea "*"
click at [370, 396] on input "Overwiev" at bounding box center [488, 389] width 330 height 32
type input "Overview"
type textarea "*"
type input "Overview"
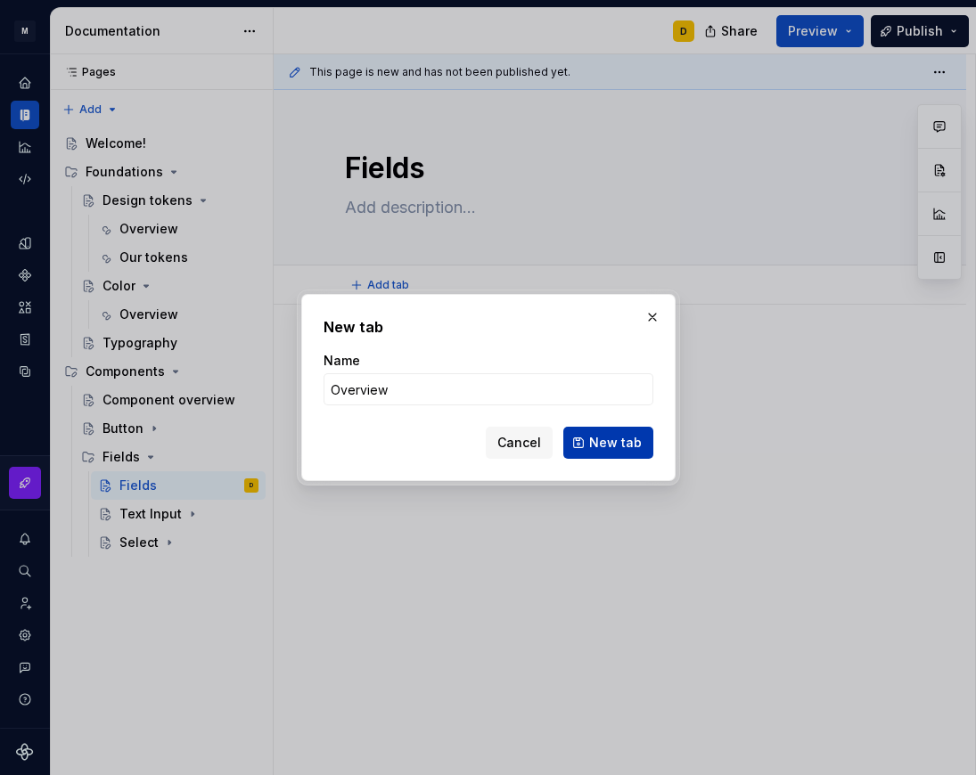
click at [595, 444] on span "New tab" at bounding box center [615, 443] width 53 height 18
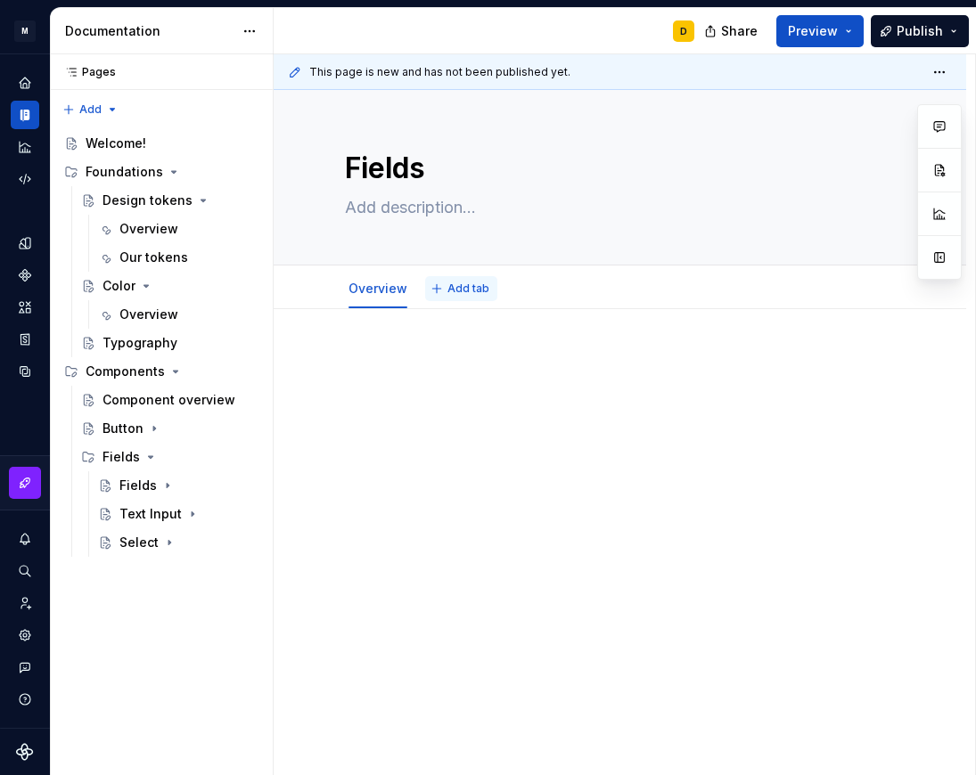
type textarea "*"
click at [460, 290] on span "Add tab" at bounding box center [468, 289] width 42 height 14
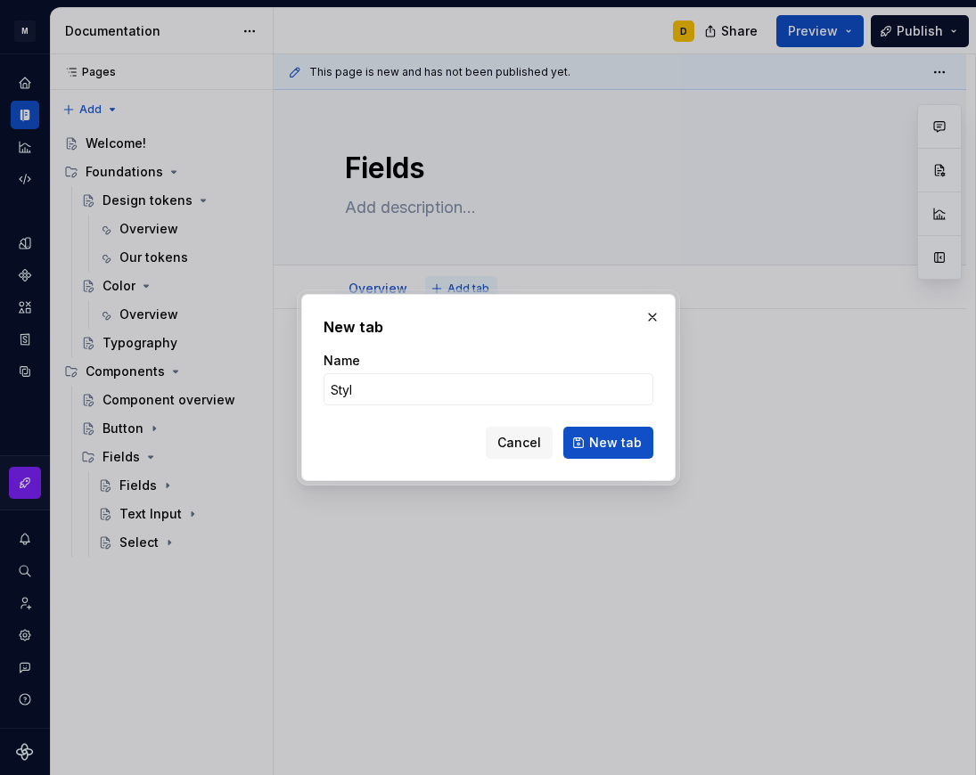
type input "Style"
type textarea "*"
type input "Style"
click at [603, 450] on span "New tab" at bounding box center [615, 443] width 53 height 18
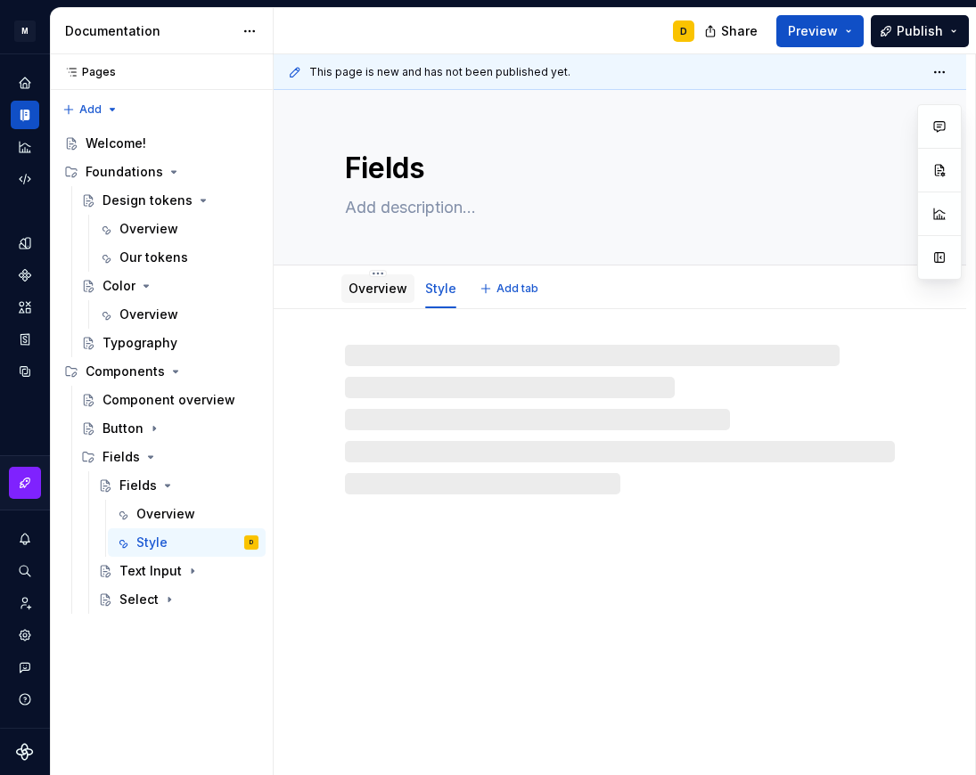
click at [365, 290] on link "Overview" at bounding box center [377, 288] width 59 height 15
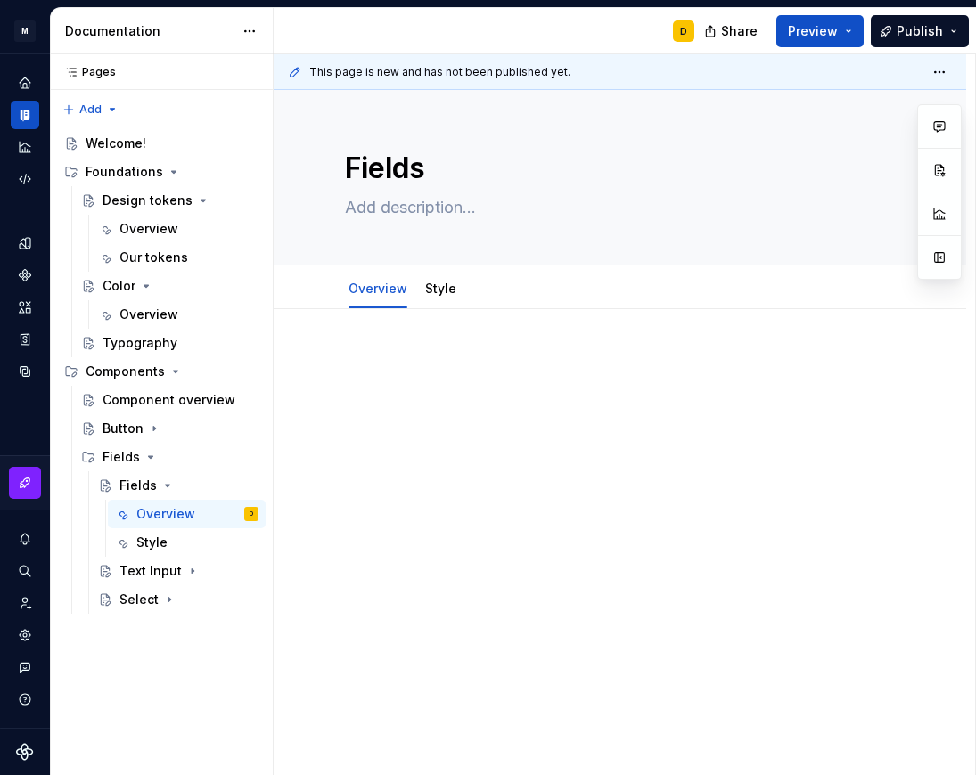
click at [392, 352] on p at bounding box center [620, 362] width 550 height 21
type textarea "*"
click at [365, 368] on p at bounding box center [620, 362] width 550 height 21
paste div
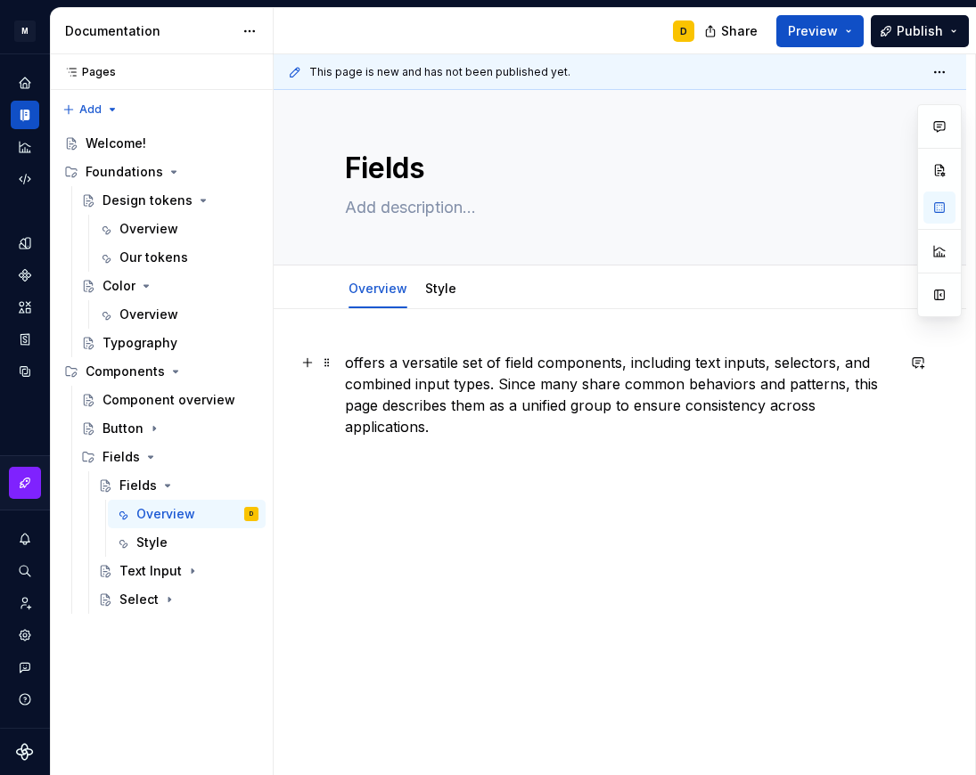
click at [348, 361] on p "offers a versatile set of field components, including text inputs, selectors, a…" at bounding box center [620, 395] width 550 height 86
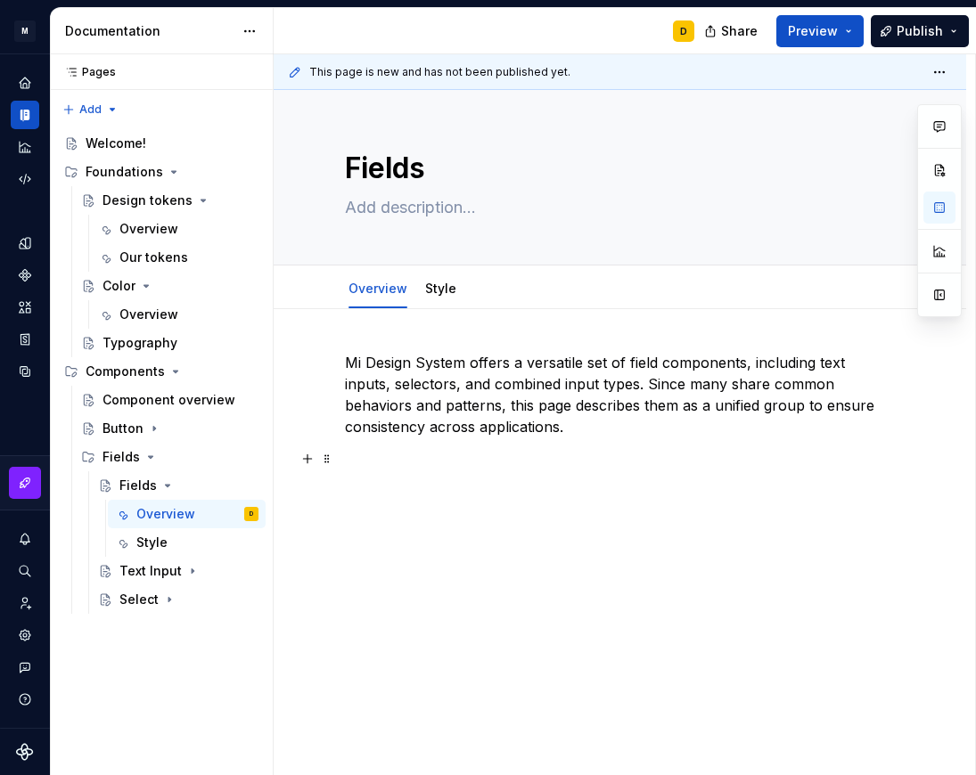
click at [435, 466] on p at bounding box center [620, 458] width 550 height 21
click at [502, 494] on p "Introduction" at bounding box center [620, 490] width 550 height 21
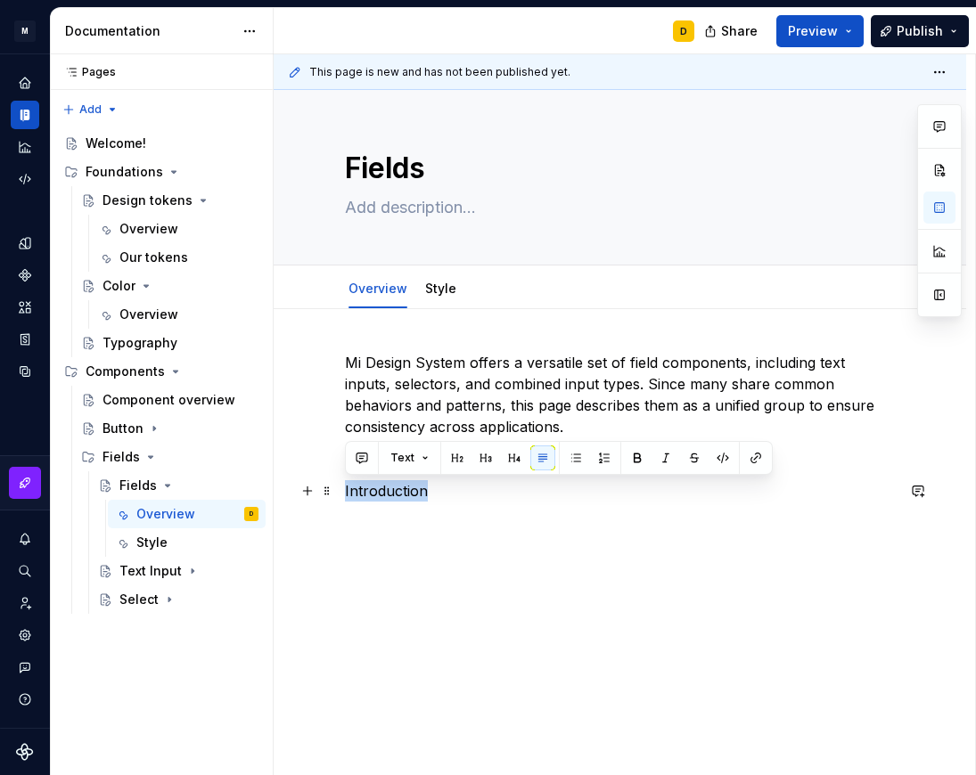
drag, startPoint x: 436, startPoint y: 493, endPoint x: 342, endPoint y: 496, distance: 93.6
click at [342, 496] on div "Mi Design System offers a versatile set of field components, including text inp…" at bounding box center [620, 532] width 692 height 446
click at [459, 454] on button "button" at bounding box center [457, 457] width 25 height 25
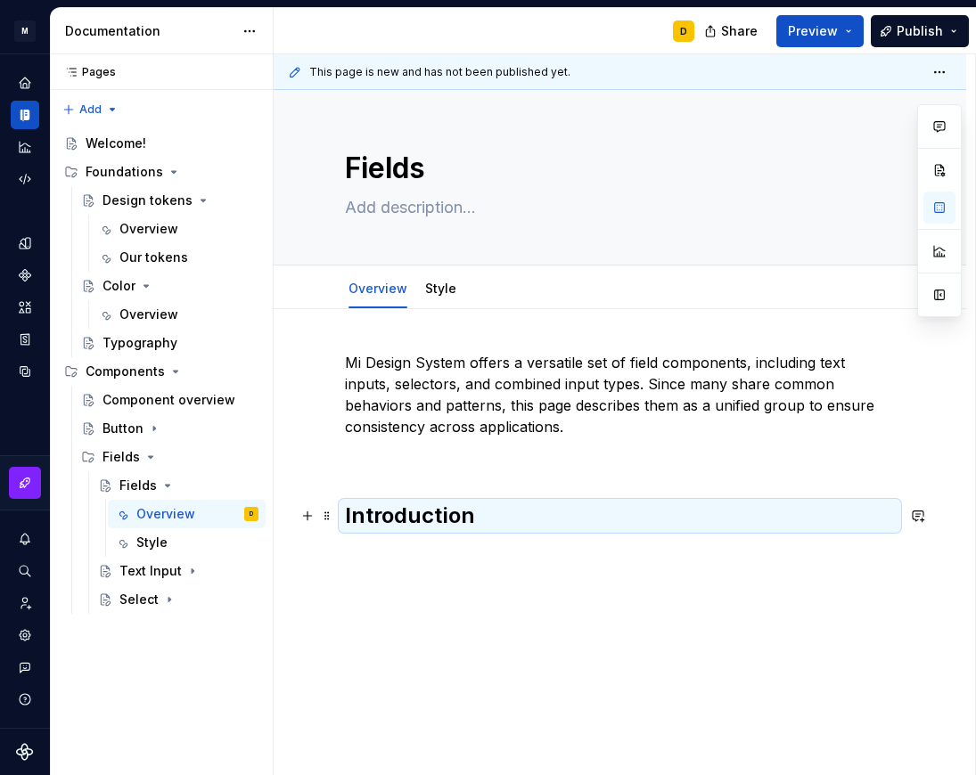
click at [502, 508] on h2 "Introduction" at bounding box center [620, 516] width 550 height 29
click at [477, 519] on h2 "Introduction" at bounding box center [620, 516] width 550 height 29
click at [502, 517] on h2 "Introduction" at bounding box center [620, 516] width 550 height 29
click at [488, 517] on h2 "Introduction" at bounding box center [620, 516] width 550 height 29
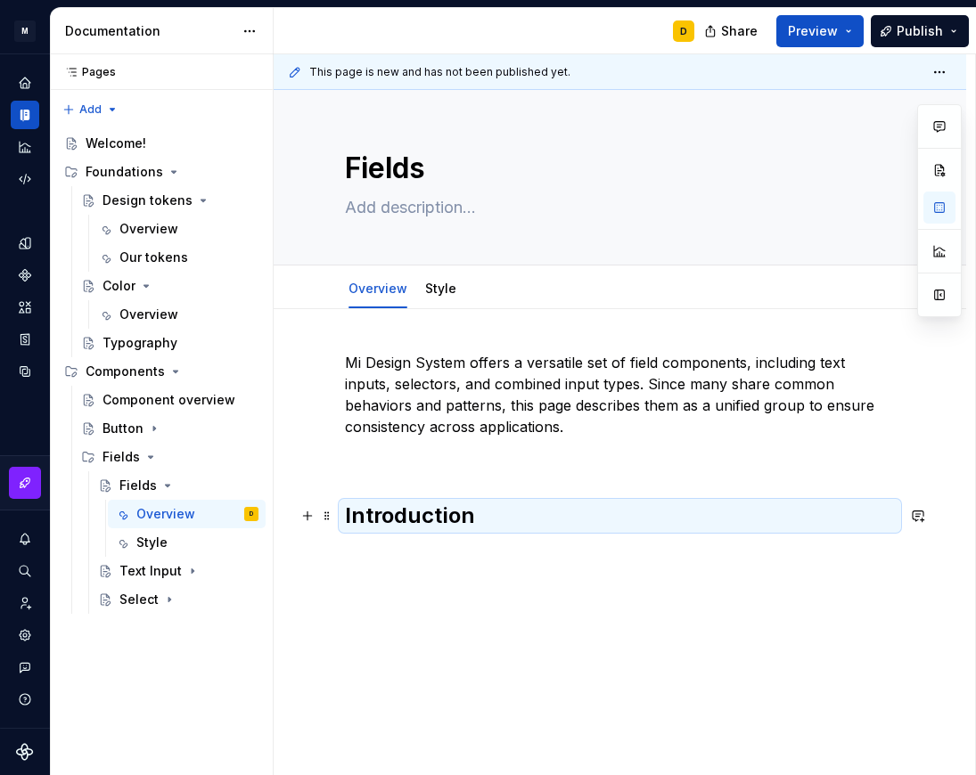
click at [453, 510] on h2 "Introduction" at bounding box center [620, 516] width 550 height 29
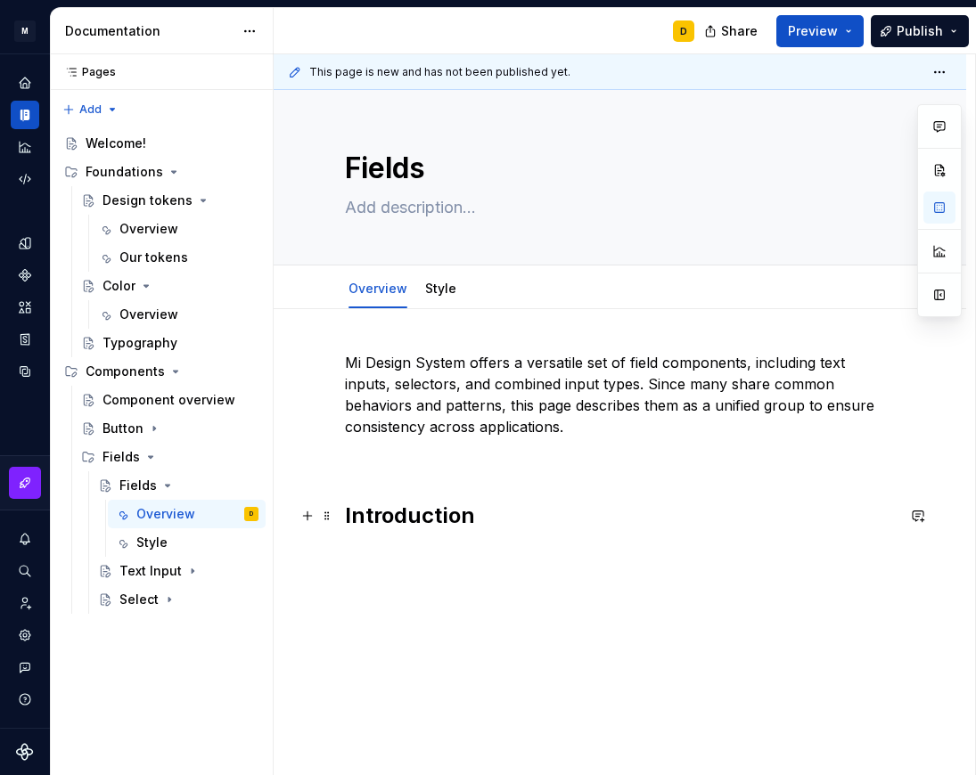
click at [472, 510] on h2 "Introduction" at bounding box center [620, 516] width 550 height 29
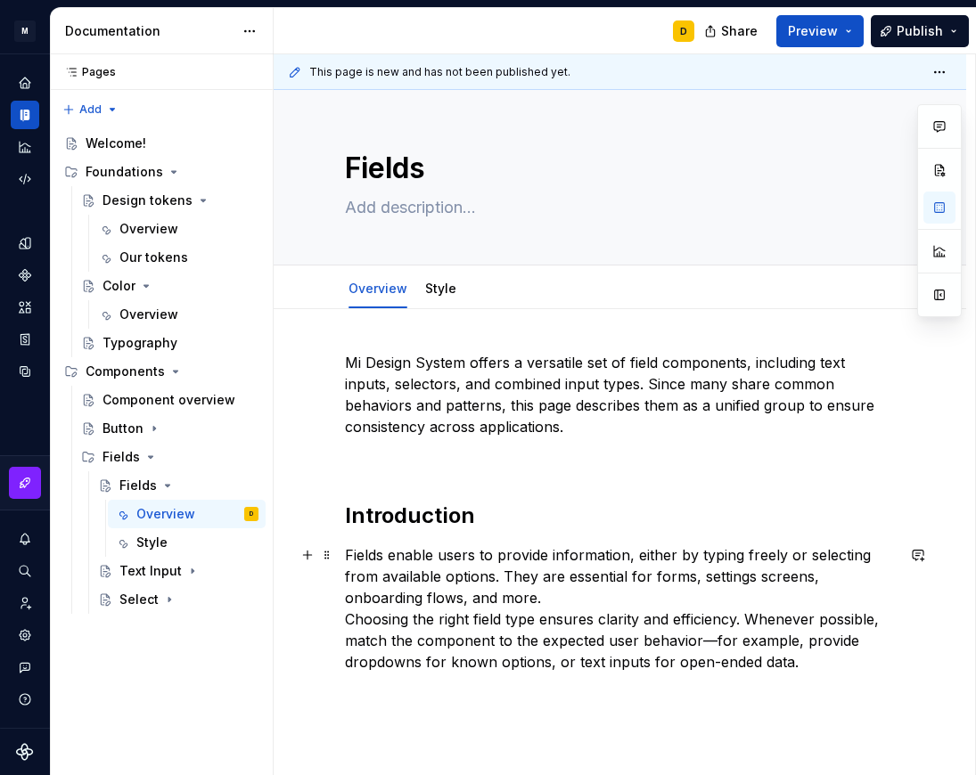
click at [557, 595] on p "Fields enable users to provide information, either by typing freely or selectin…" at bounding box center [620, 608] width 550 height 128
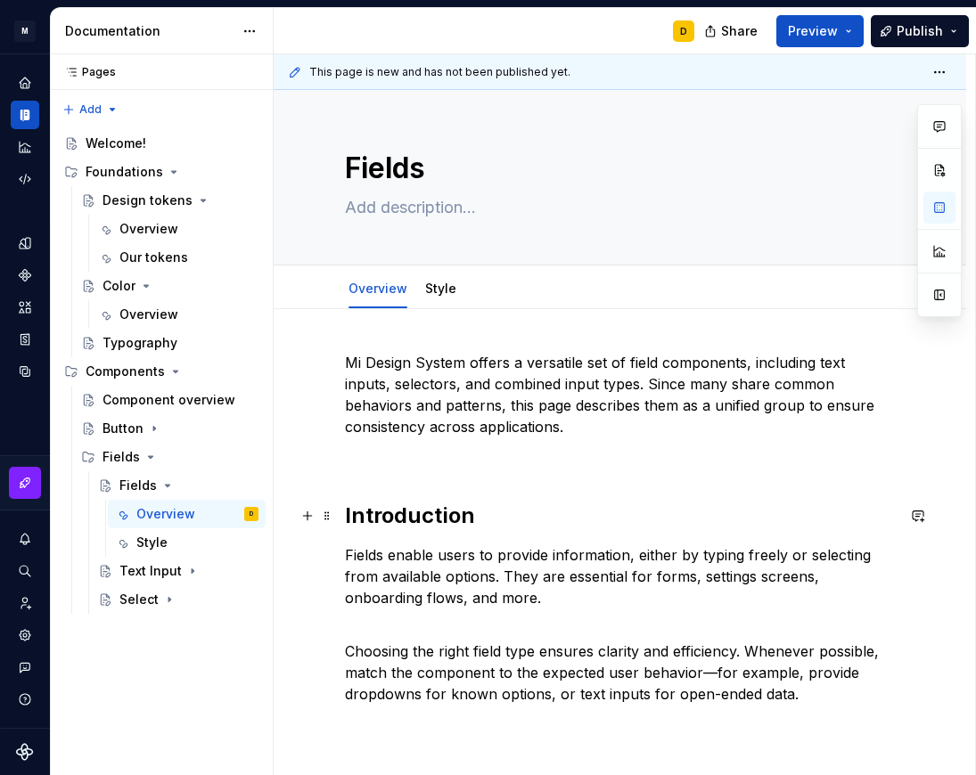
click at [521, 515] on h2 "Introduction" at bounding box center [620, 516] width 550 height 29
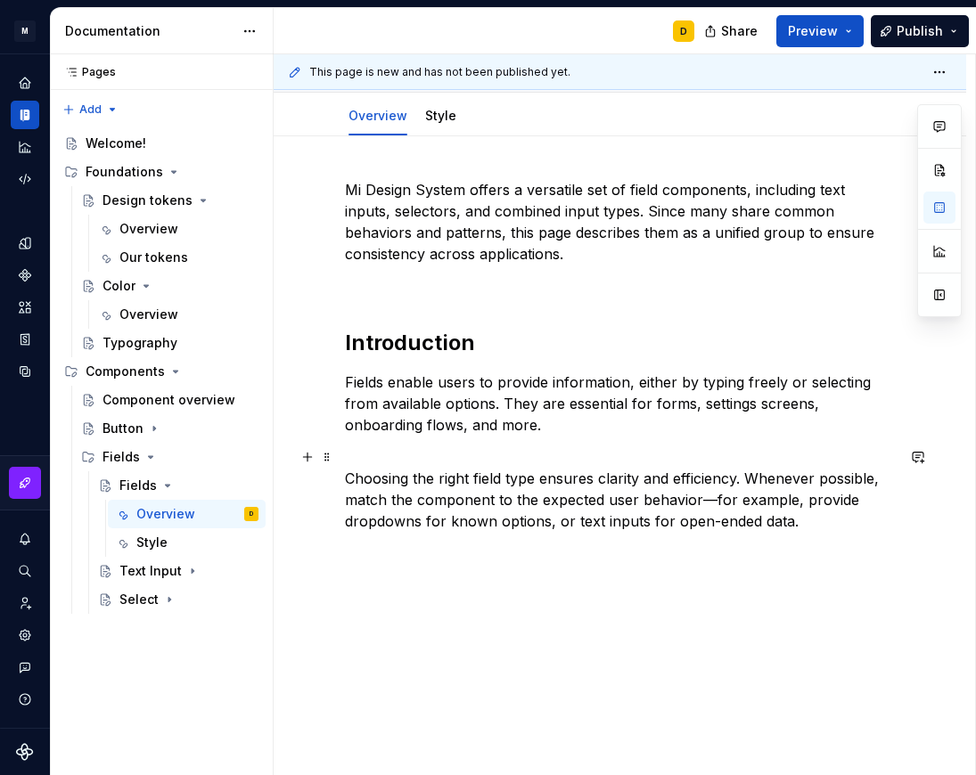
scroll to position [174, 0]
click at [819, 525] on p "Choosing the right field type ensures clarity and efficiency. Whenever possible…" at bounding box center [620, 488] width 550 height 86
click at [823, 527] on p "Choosing the right field type ensures clarity and efficiency. Whenever possible…" at bounding box center [620, 488] width 550 height 86
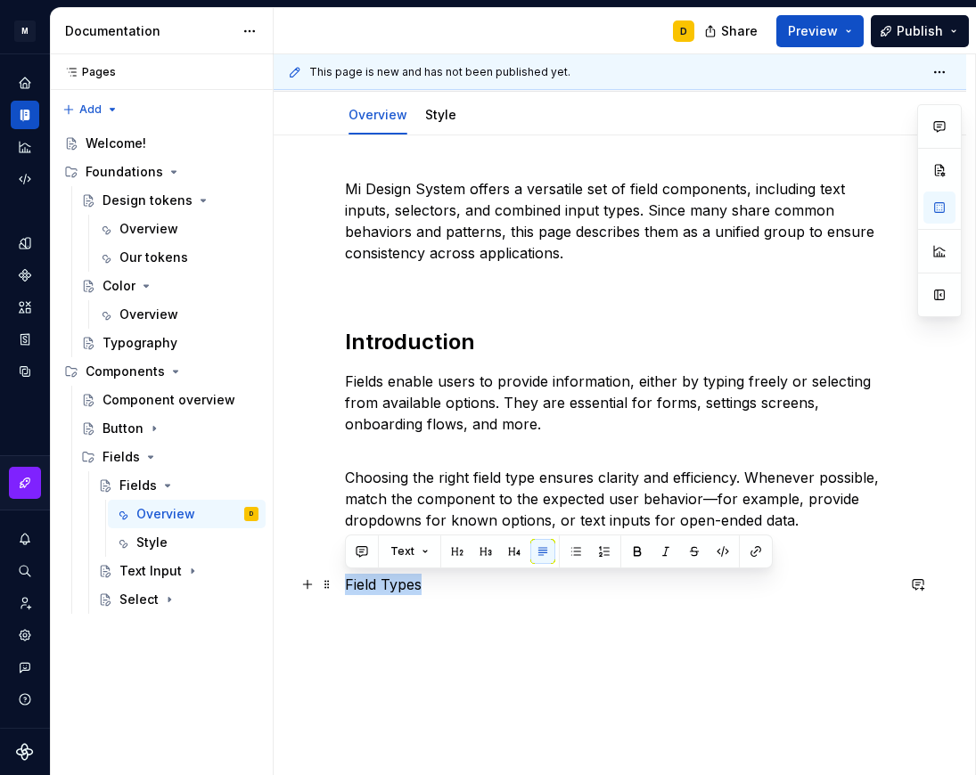
drag, startPoint x: 483, startPoint y: 589, endPoint x: 337, endPoint y: 591, distance: 146.1
click at [337, 591] on div "Mi Design System offers a versatile set of field components, including text inp…" at bounding box center [620, 492] width 692 height 714
click at [459, 547] on button "button" at bounding box center [457, 551] width 25 height 25
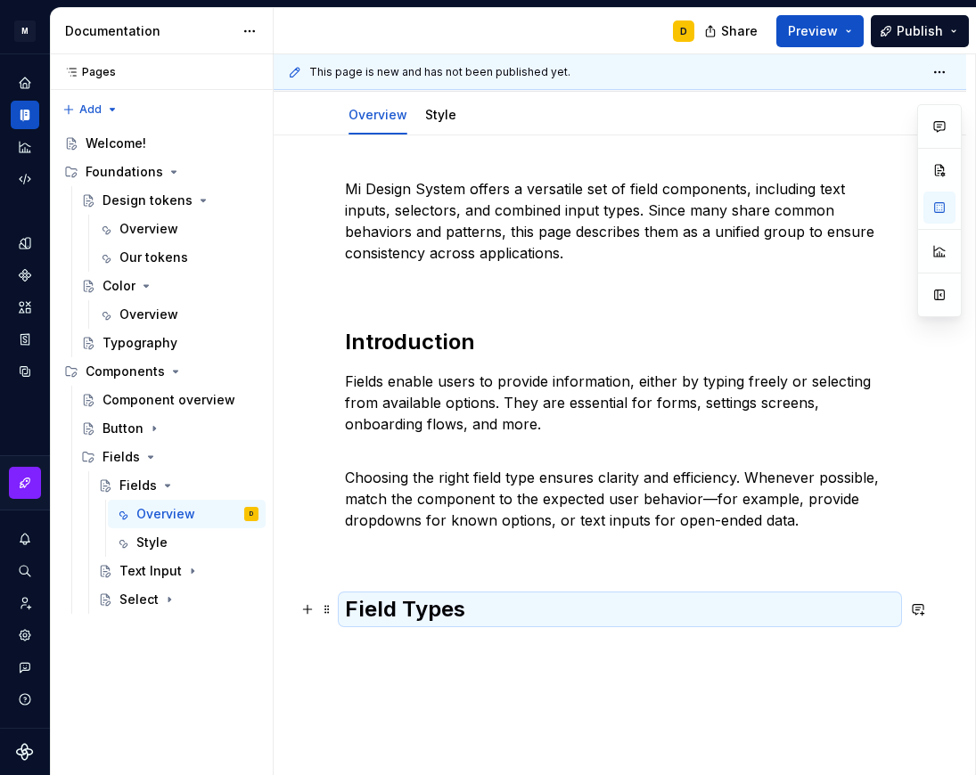
click at [453, 614] on h2 "Field Types" at bounding box center [620, 609] width 550 height 29
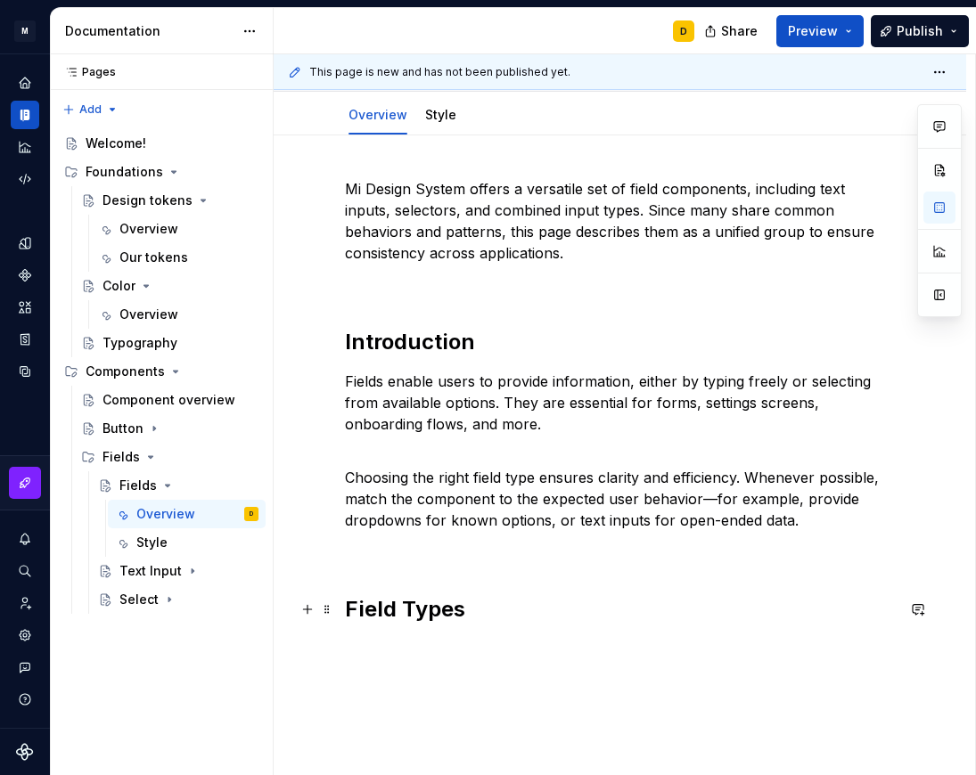
click at [467, 608] on h2 "Field Types" at bounding box center [620, 609] width 550 height 29
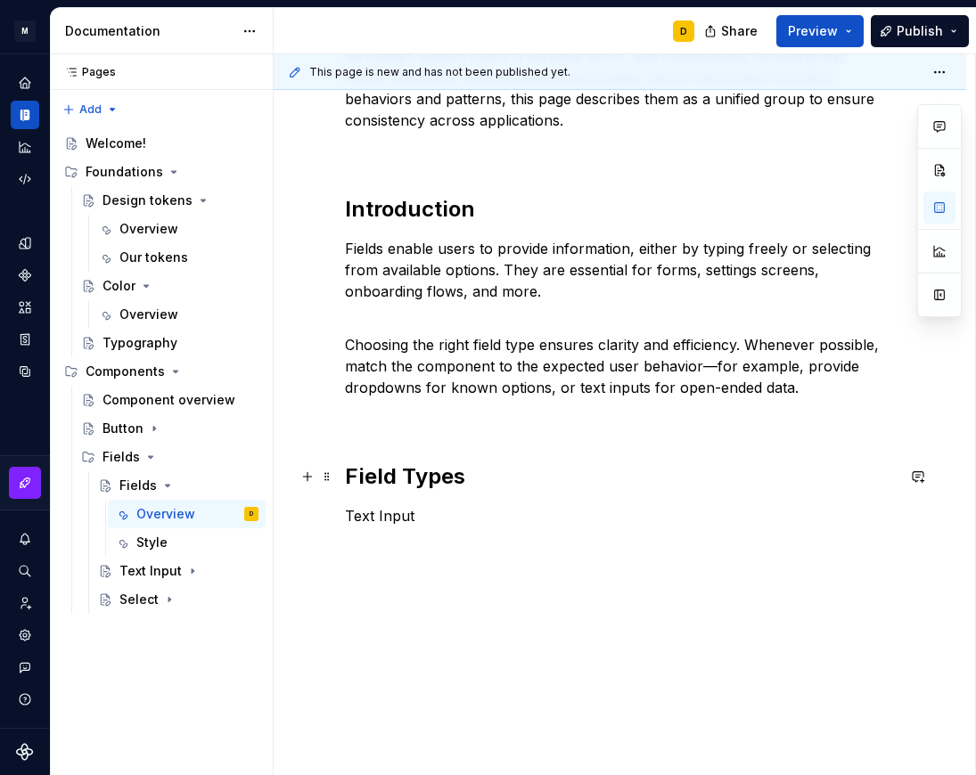
scroll to position [307, 0]
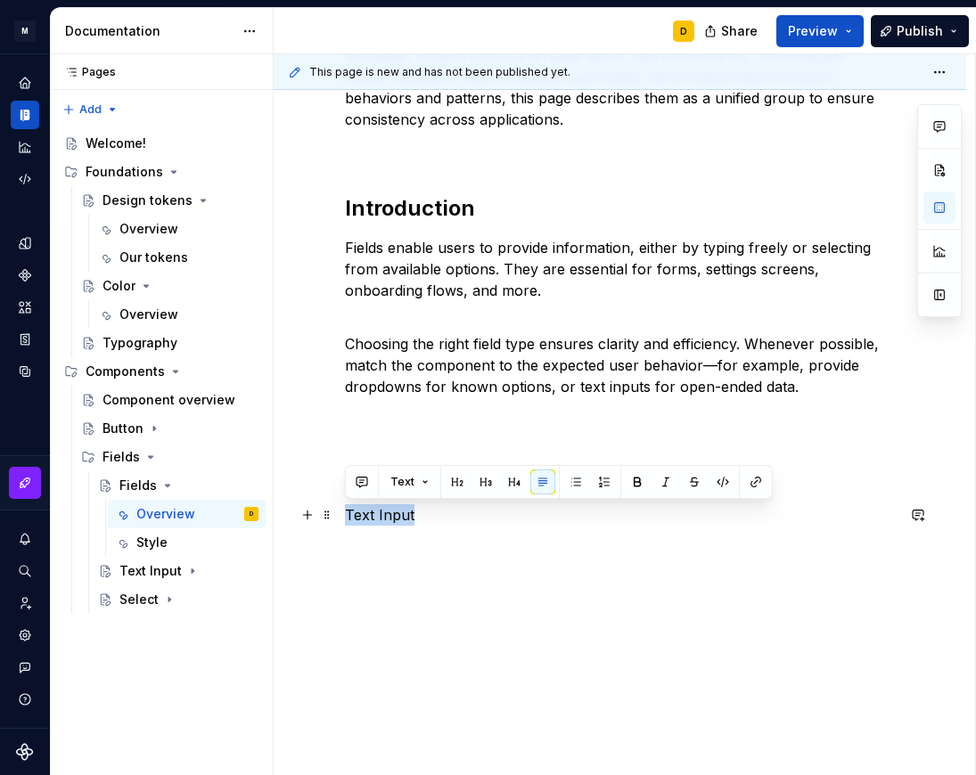
drag, startPoint x: 423, startPoint y: 512, endPoint x: 339, endPoint y: 518, distance: 84.8
click at [339, 518] on div "Mi Design System offers a versatile set of field components, including text inp…" at bounding box center [620, 391] width 692 height 778
click at [481, 487] on button "button" at bounding box center [485, 482] width 25 height 25
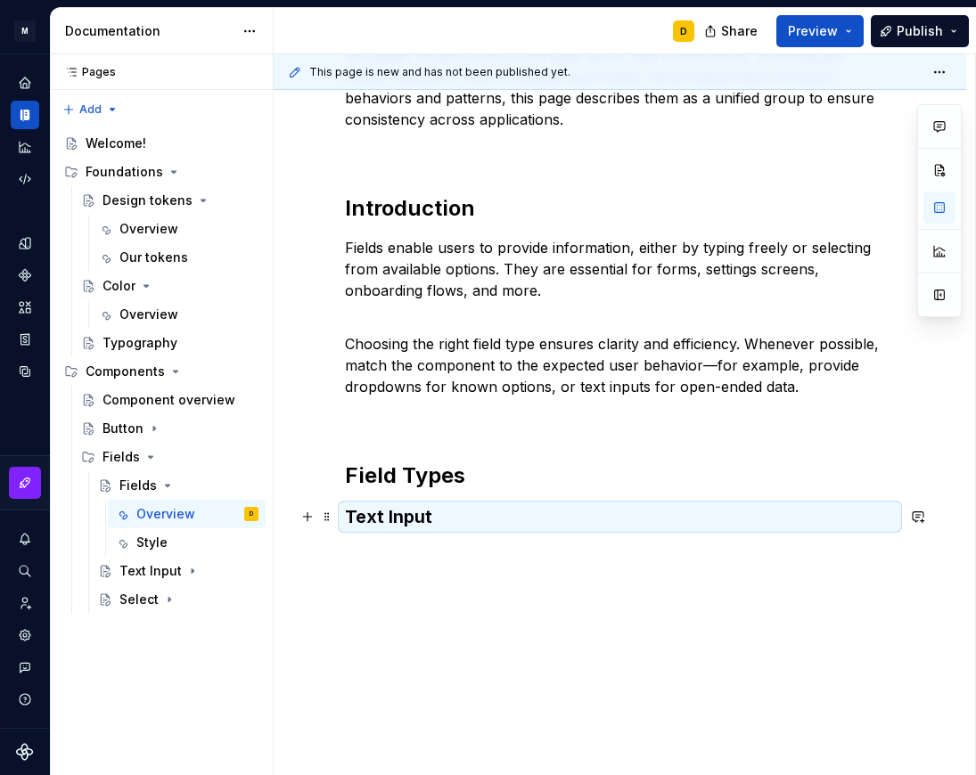
click at [438, 517] on h3 "Text Input" at bounding box center [620, 516] width 550 height 25
click at [421, 517] on h3 "Text Input" at bounding box center [620, 516] width 550 height 25
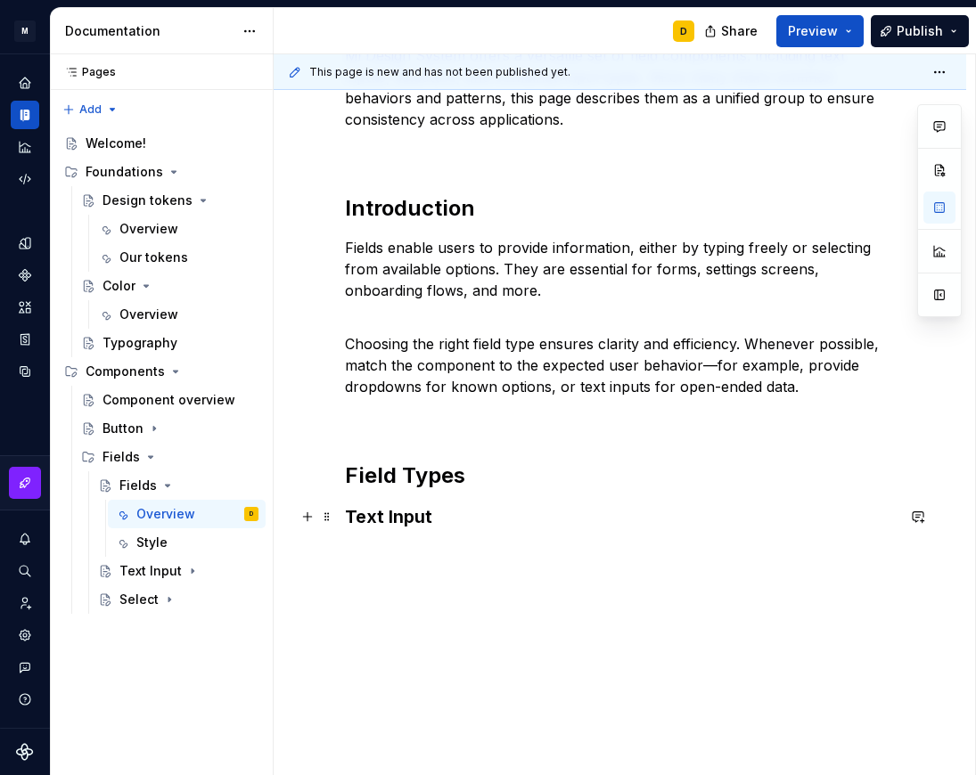
click at [437, 517] on h3 "Text Input" at bounding box center [620, 516] width 550 height 25
click at [378, 545] on p at bounding box center [620, 553] width 550 height 21
click at [373, 555] on p at bounding box center [620, 553] width 550 height 21
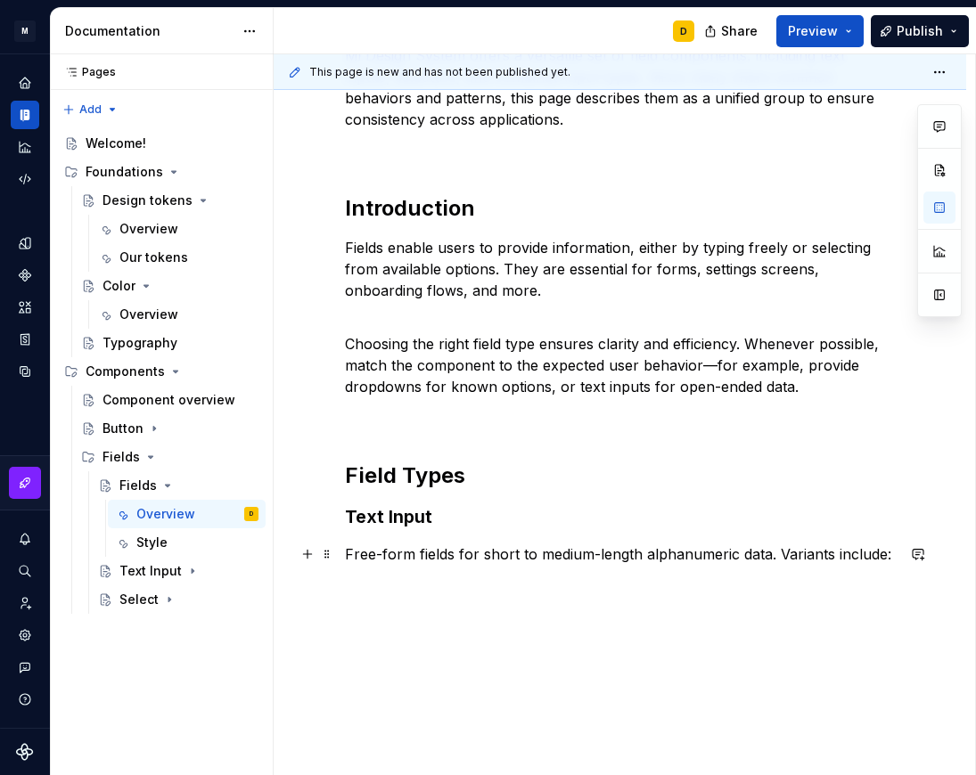
click at [451, 557] on p "Free-form fields for short to medium-length alphanumeric data. Variants include:" at bounding box center [620, 553] width 550 height 21
click at [885, 555] on p "Free-form field for short to medium-length alphanumeric data. Variants include:" at bounding box center [620, 553] width 550 height 21
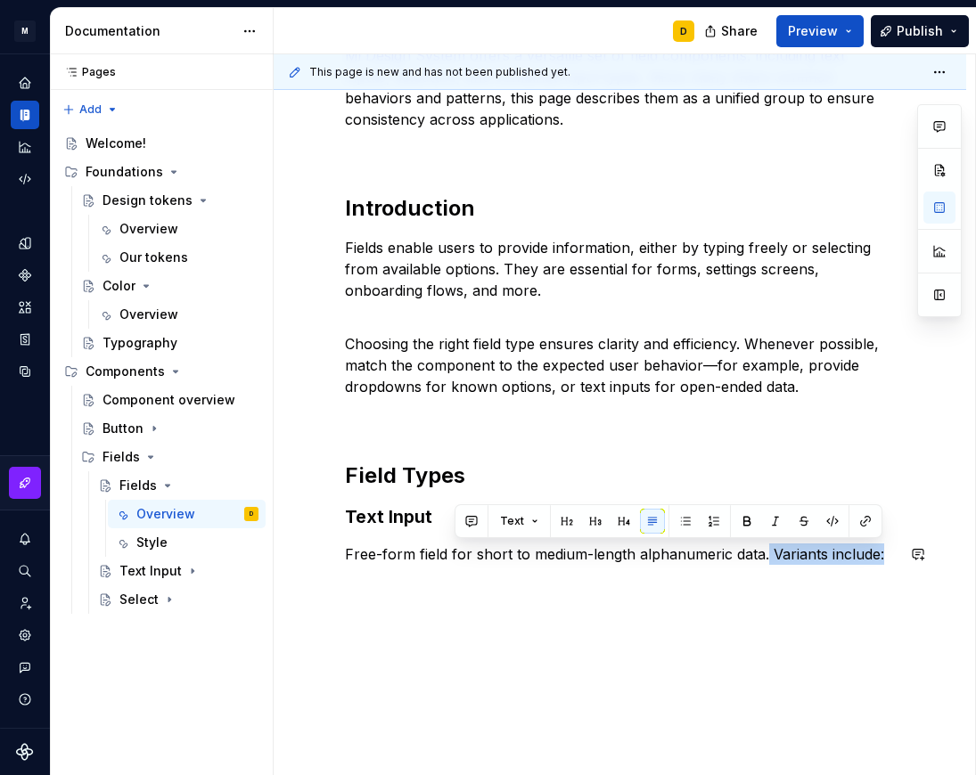
drag, startPoint x: 883, startPoint y: 551, endPoint x: 764, endPoint y: 543, distance: 118.8
click at [764, 543] on div "Mi Design System offers a versatile set of field components, including text inp…" at bounding box center [620, 305] width 550 height 520
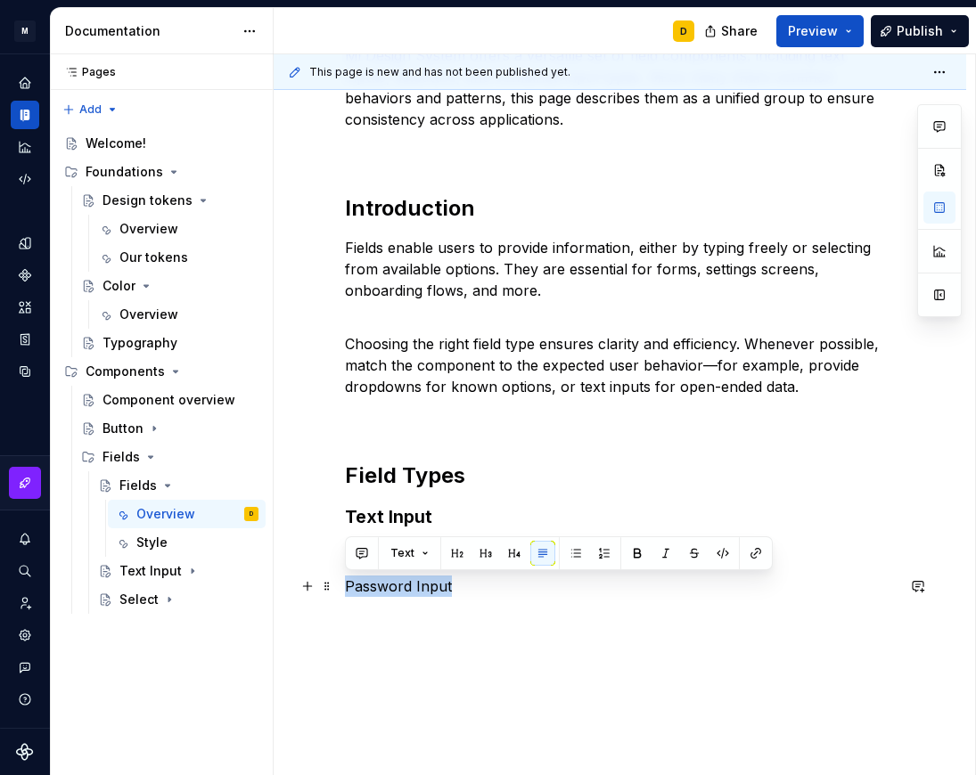
drag, startPoint x: 462, startPoint y: 587, endPoint x: 346, endPoint y: 586, distance: 115.8
click at [346, 586] on p "Password Input" at bounding box center [620, 586] width 550 height 21
click at [487, 549] on button "button" at bounding box center [485, 553] width 25 height 25
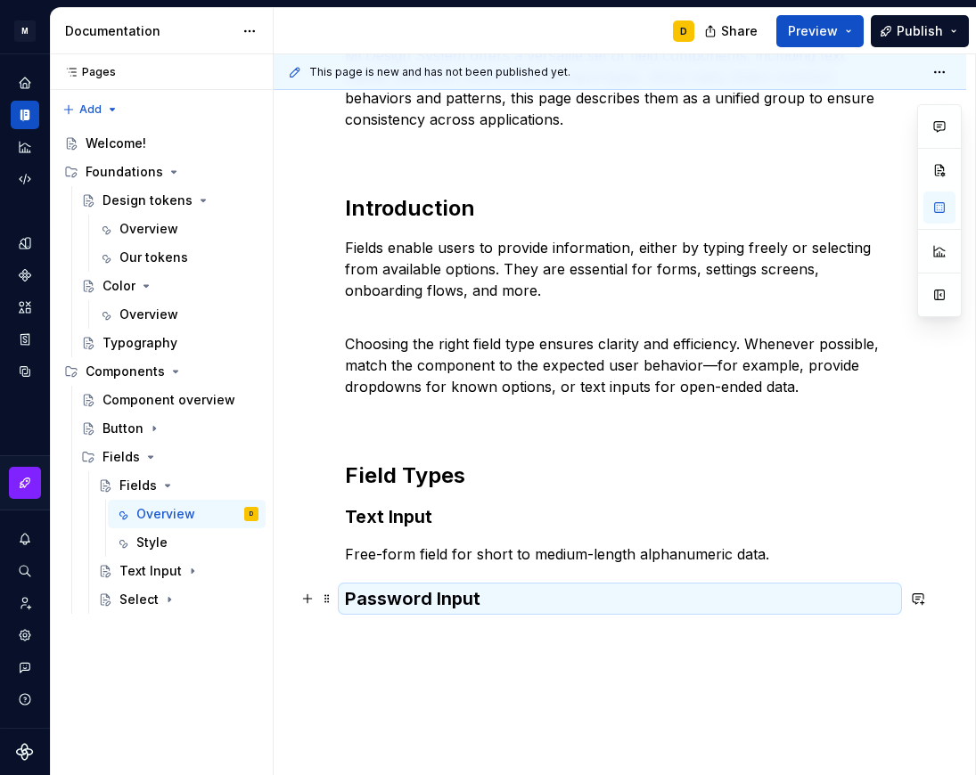
click at [467, 598] on h3 "Password Input" at bounding box center [620, 598] width 550 height 25
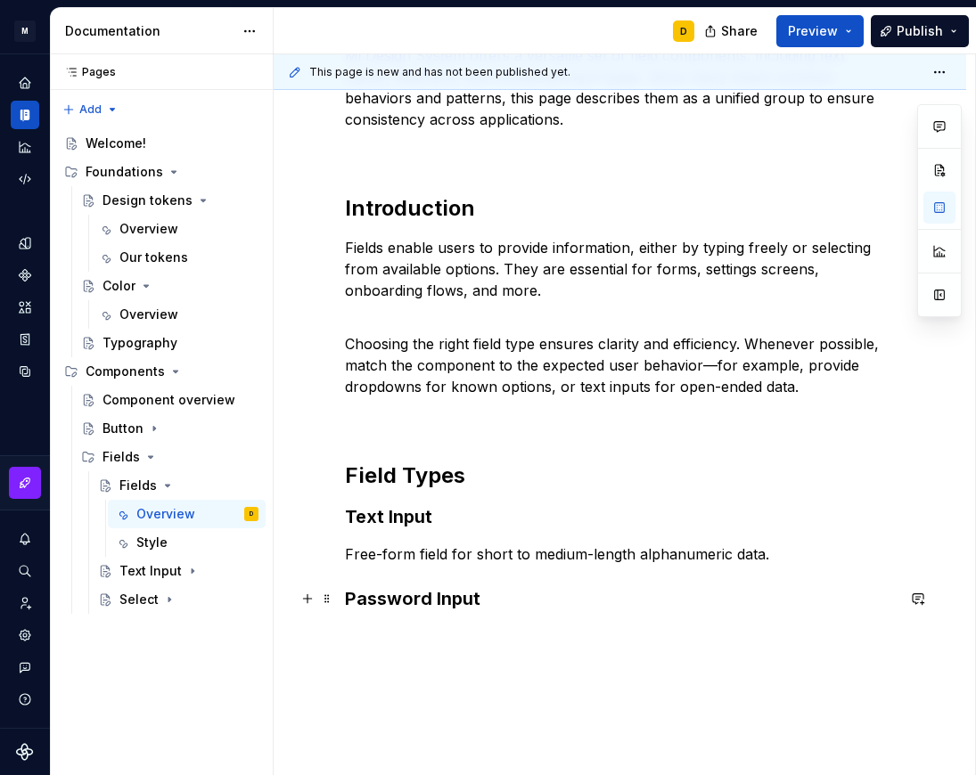
click at [481, 598] on h3 "Password Input" at bounding box center [620, 598] width 550 height 25
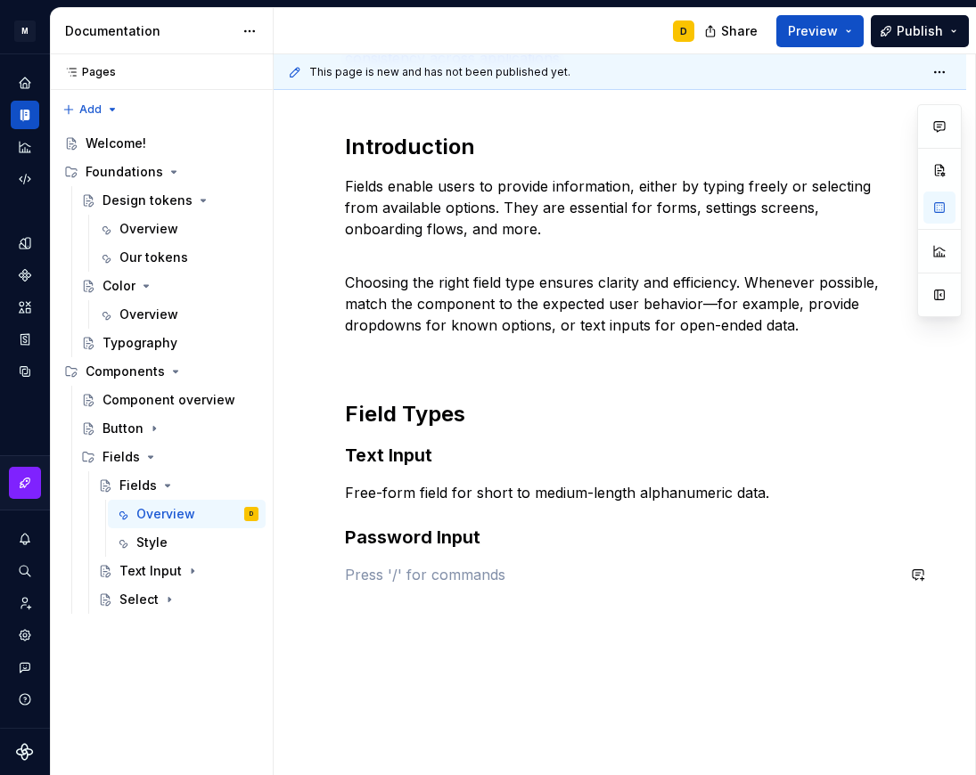
scroll to position [367, 0]
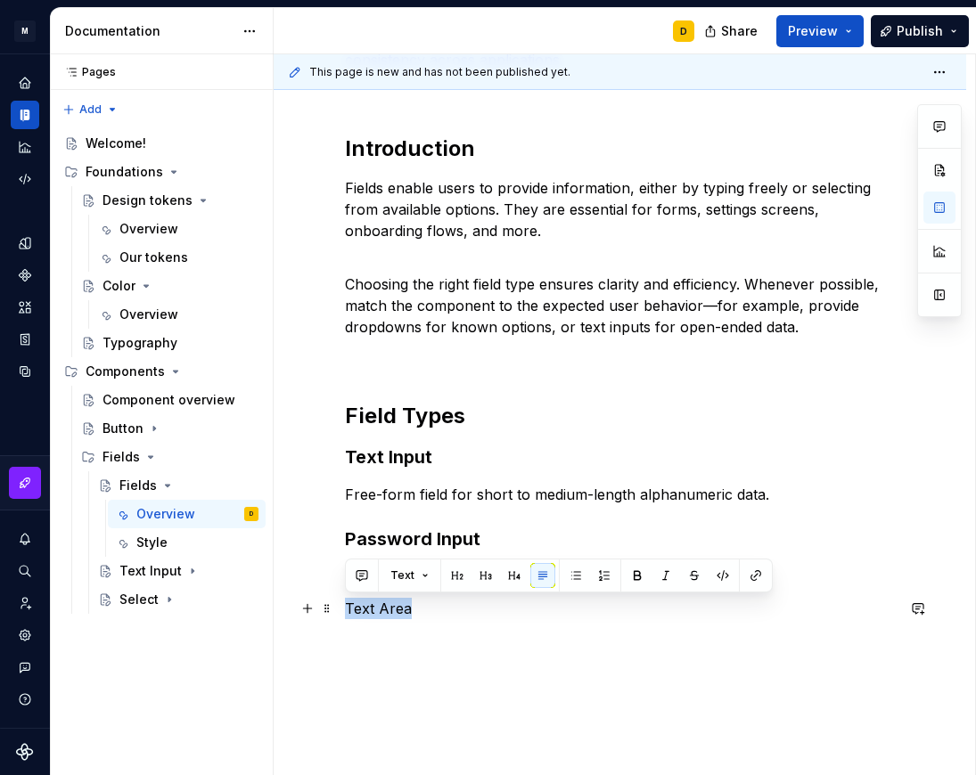
drag, startPoint x: 423, startPoint y: 612, endPoint x: 345, endPoint y: 611, distance: 78.4
click at [345, 611] on p "Text Area" at bounding box center [620, 608] width 550 height 21
click at [480, 574] on button "button" at bounding box center [485, 575] width 25 height 25
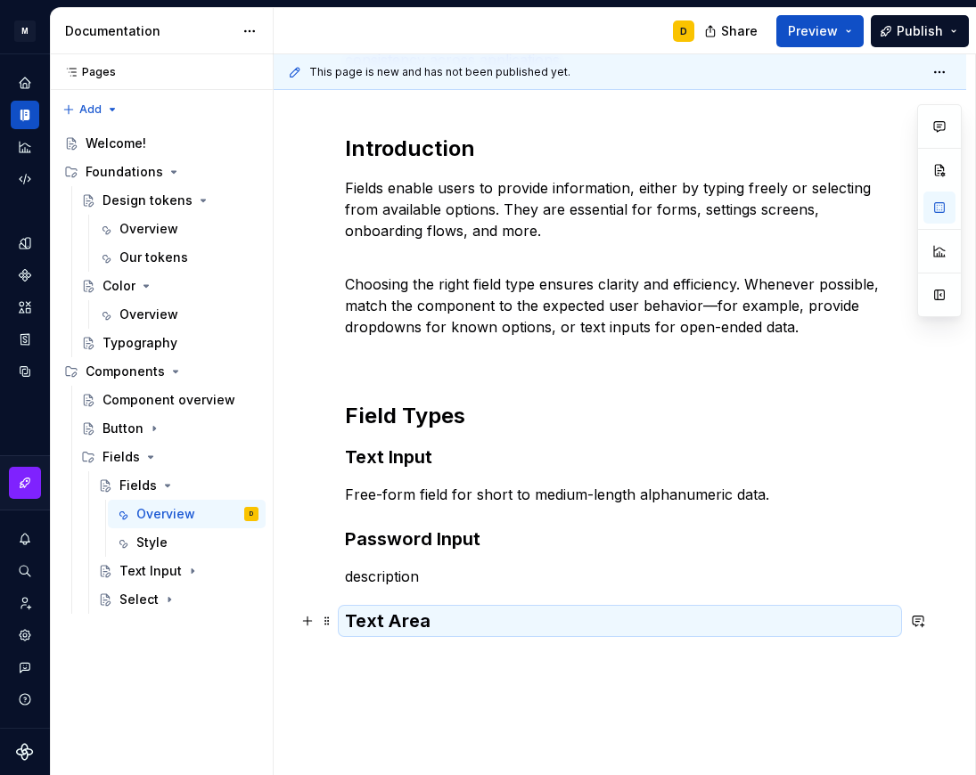
drag, startPoint x: 432, startPoint y: 615, endPoint x: 411, endPoint y: 618, distance: 21.7
click at [429, 616] on h3 "Text Area" at bounding box center [620, 621] width 550 height 25
click at [429, 621] on h3 "Text Area" at bounding box center [620, 621] width 550 height 25
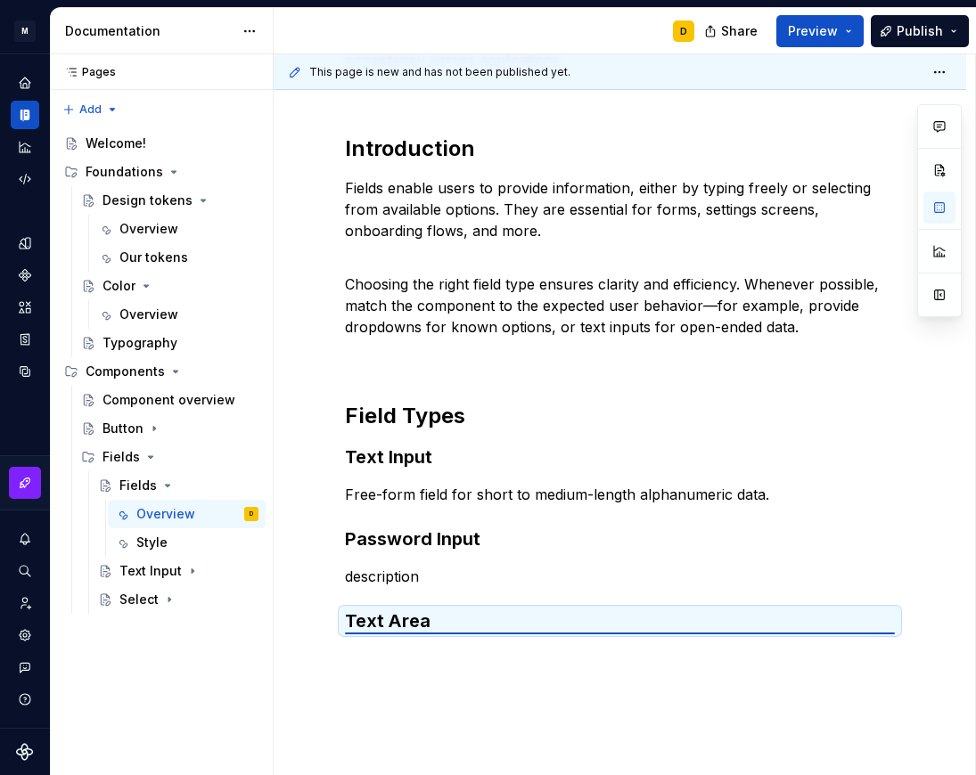
click at [426, 621] on h3 "Text Area" at bounding box center [620, 621] width 550 height 25
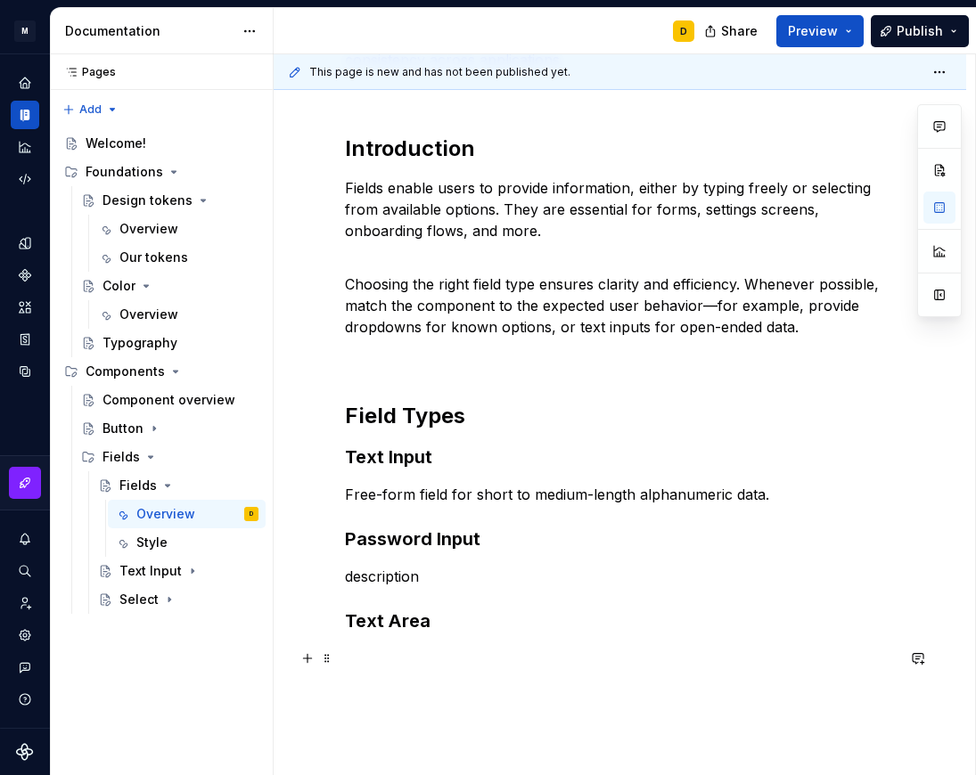
click at [382, 651] on p at bounding box center [620, 658] width 550 height 21
click at [443, 652] on p at bounding box center [620, 658] width 550 height 21
click at [355, 662] on p "multi-line input for longer descriptions." at bounding box center [620, 658] width 550 height 21
click at [649, 659] on p "Multi-line input for longer descriptions." at bounding box center [620, 658] width 550 height 21
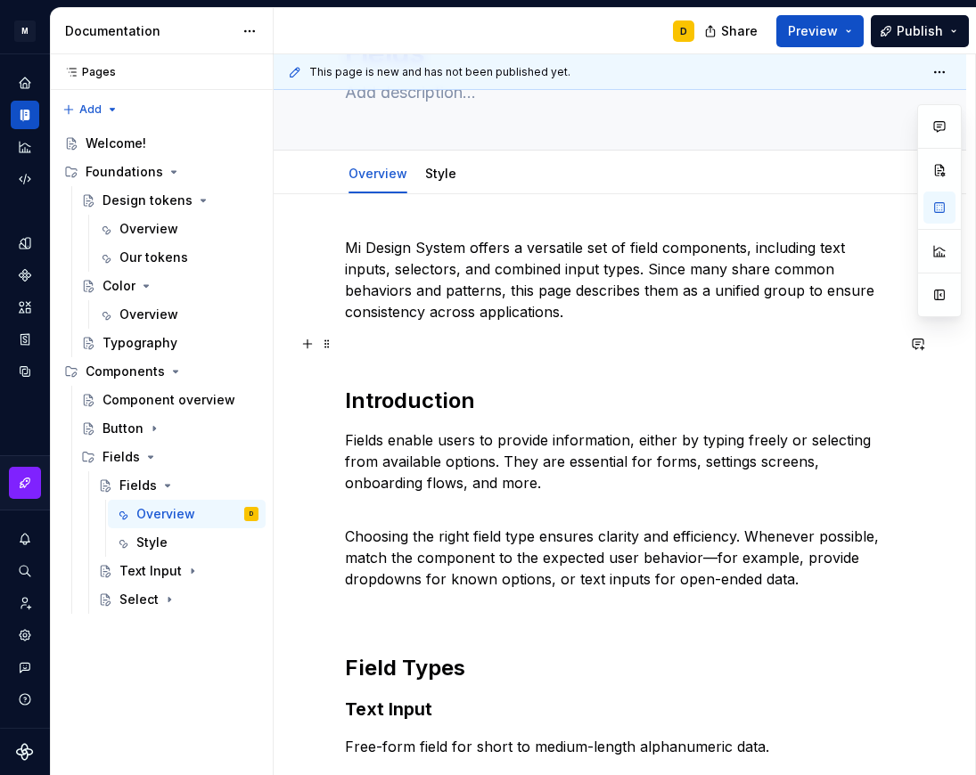
scroll to position [113, 0]
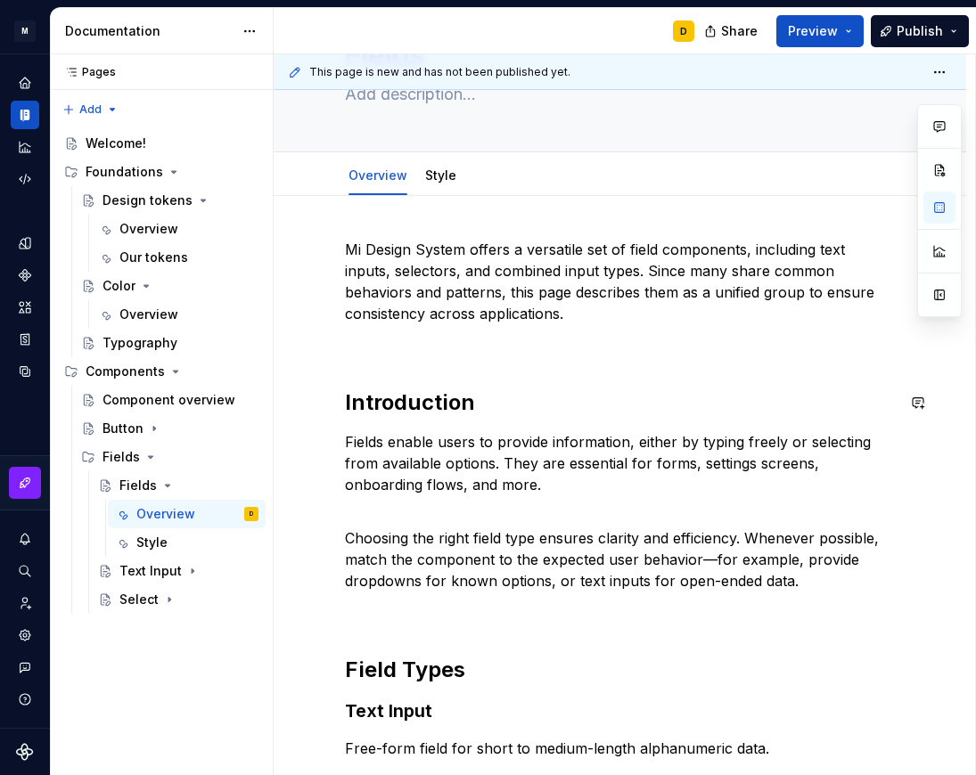
click at [360, 364] on div "Mi Design System offers a versatile set of field components, including text inp…" at bounding box center [620, 581] width 550 height 684
click at [360, 376] on div "Mi Design System offers a versatile set of field components, including text inp…" at bounding box center [620, 581] width 550 height 684
click at [355, 350] on p at bounding box center [620, 345] width 550 height 21
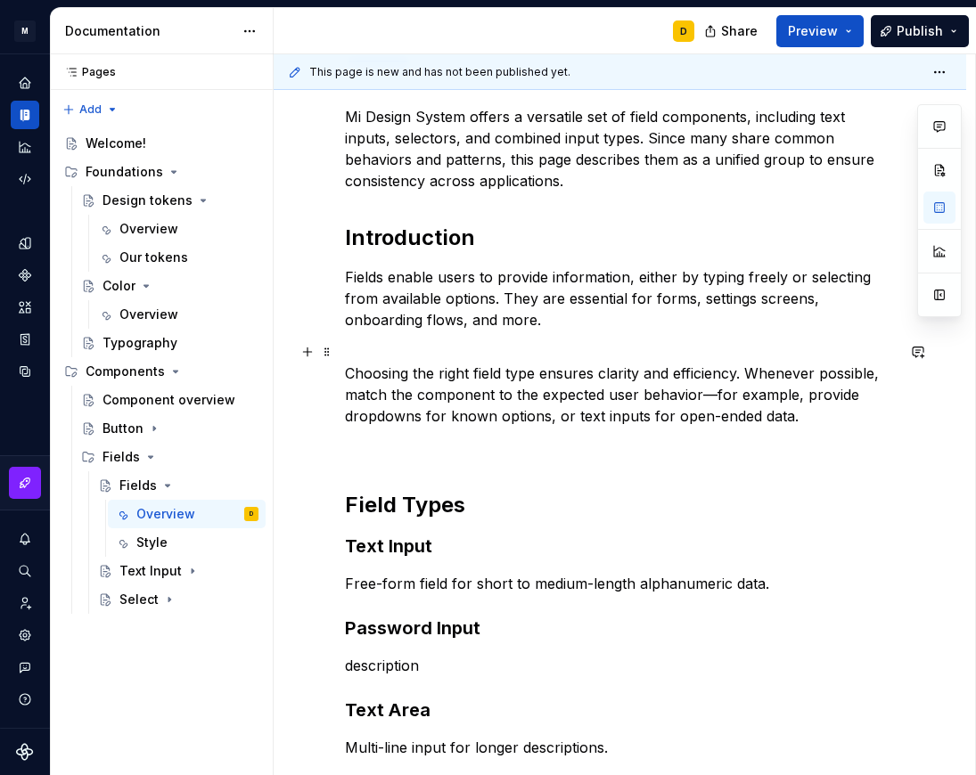
scroll to position [248, 0]
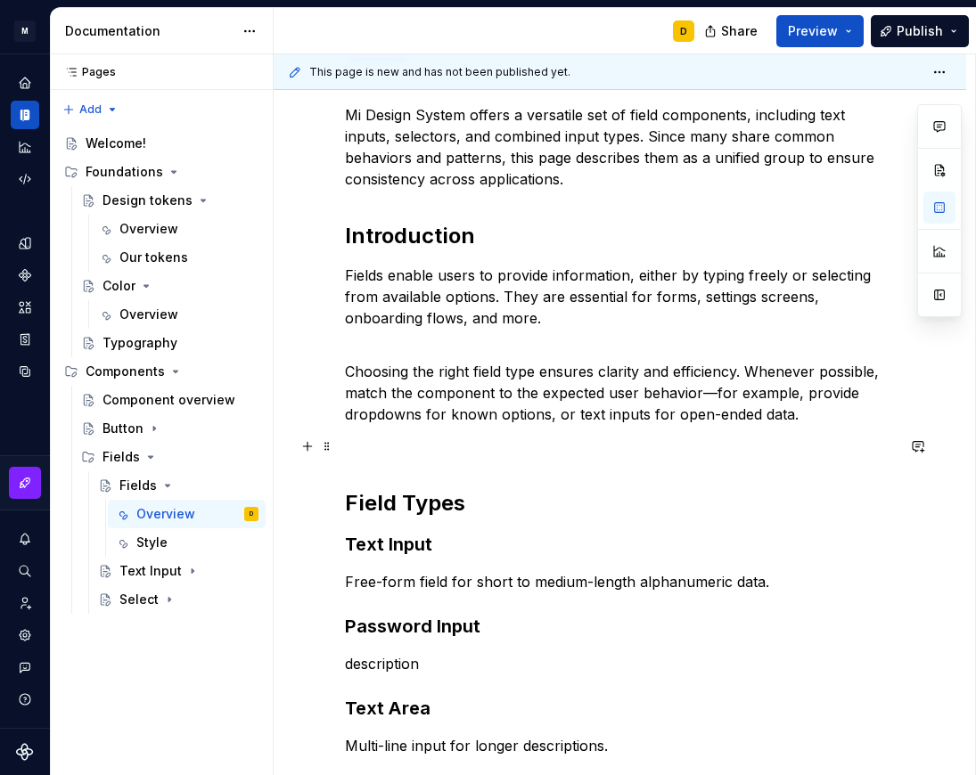
click at [493, 453] on p at bounding box center [620, 446] width 550 height 21
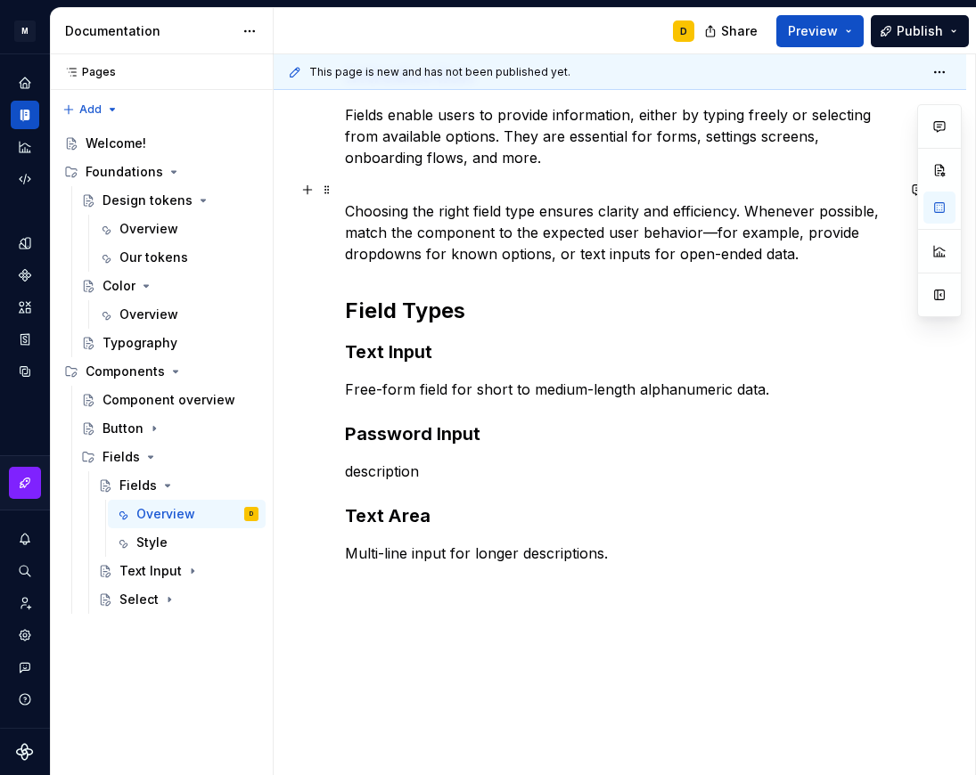
scroll to position [409, 0]
click at [642, 554] on p "Multi-line input for longer descriptions." at bounding box center [620, 552] width 550 height 21
click at [804, 389] on p "Free-form field for short to medium-length alphanumeric data." at bounding box center [620, 388] width 550 height 21
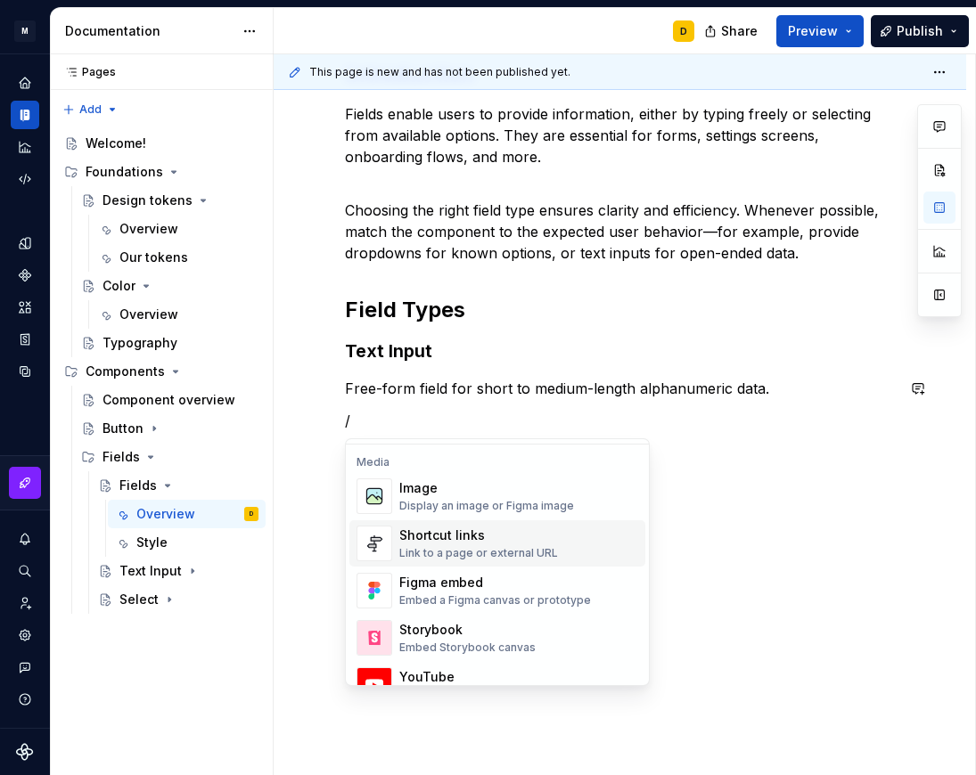
scroll to position [752, 0]
click at [522, 540] on div "Shortcut links" at bounding box center [478, 536] width 159 height 18
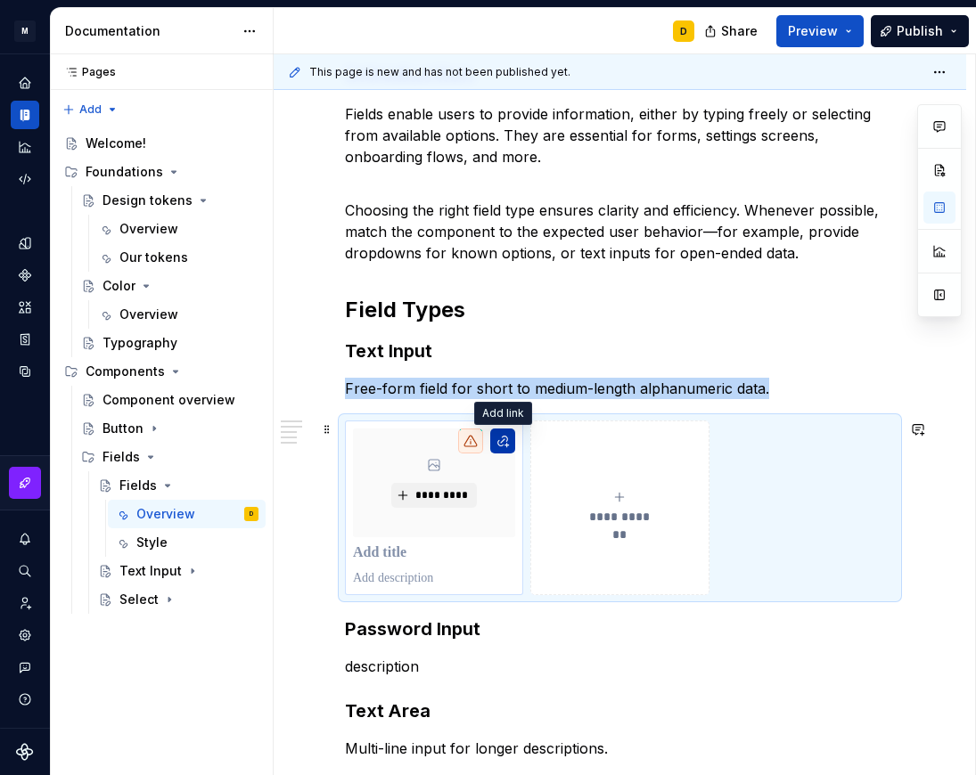
click at [503, 439] on button "button" at bounding box center [502, 441] width 25 height 25
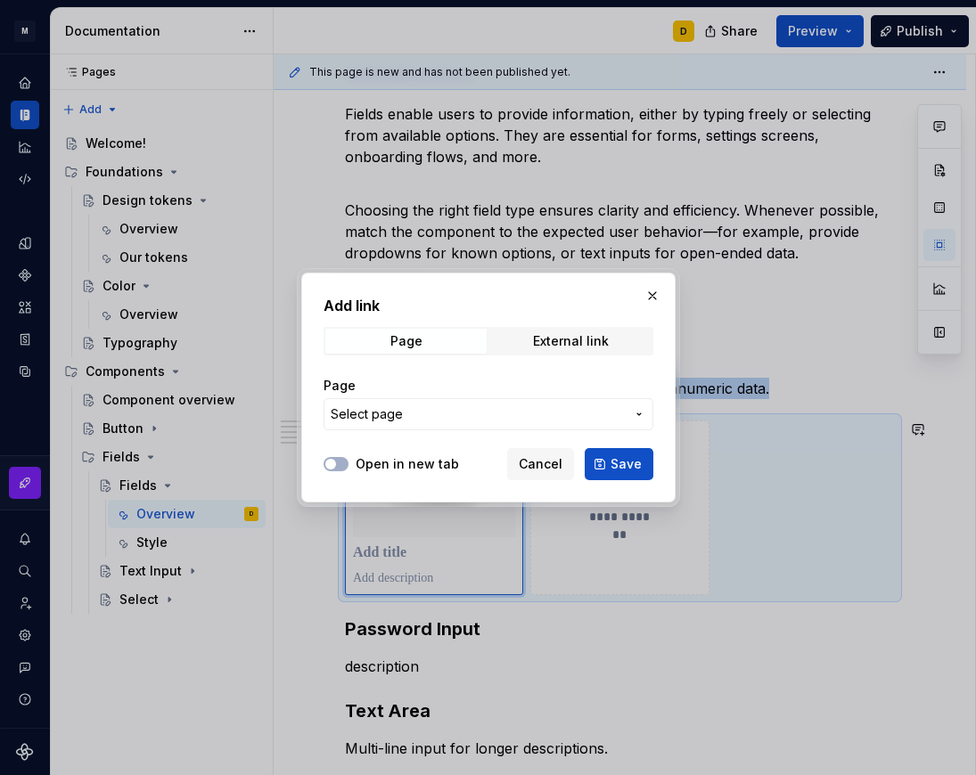
scroll to position [409, 0]
click at [414, 410] on span "Select page" at bounding box center [478, 414] width 294 height 18
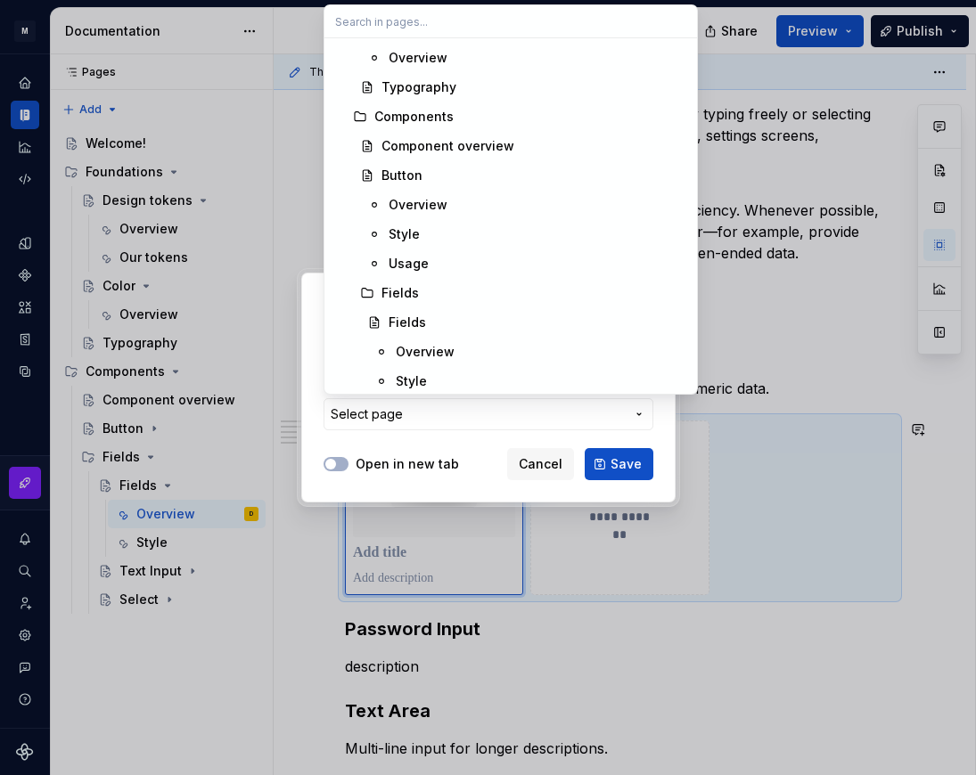
scroll to position [339, 0]
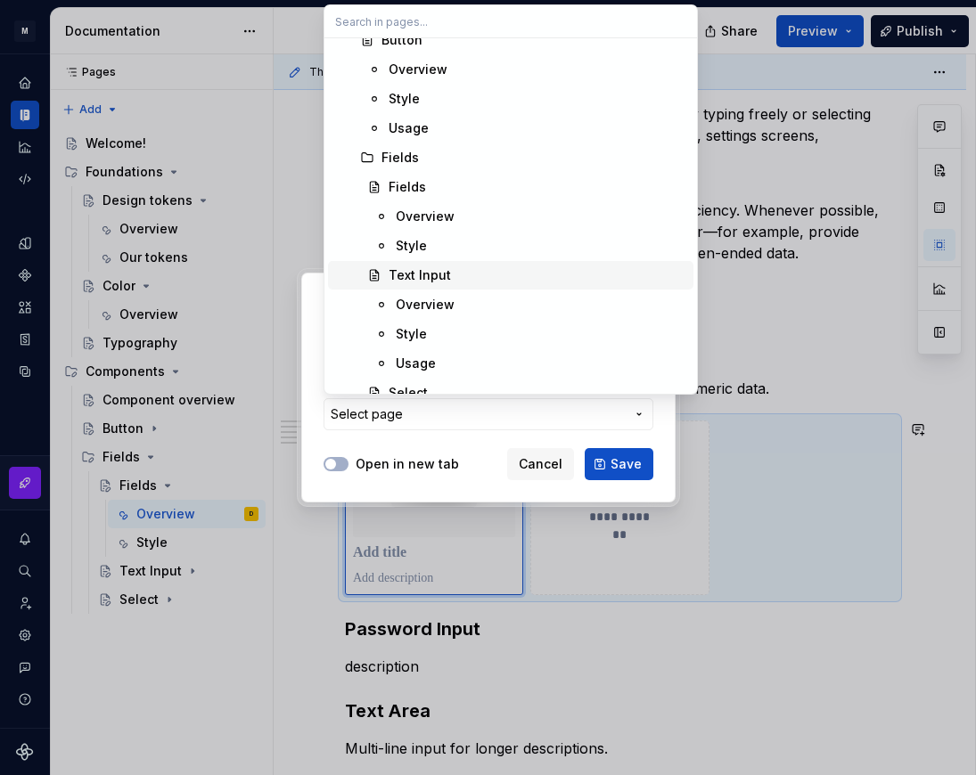
click at [431, 275] on div "Text Input" at bounding box center [419, 275] width 62 height 18
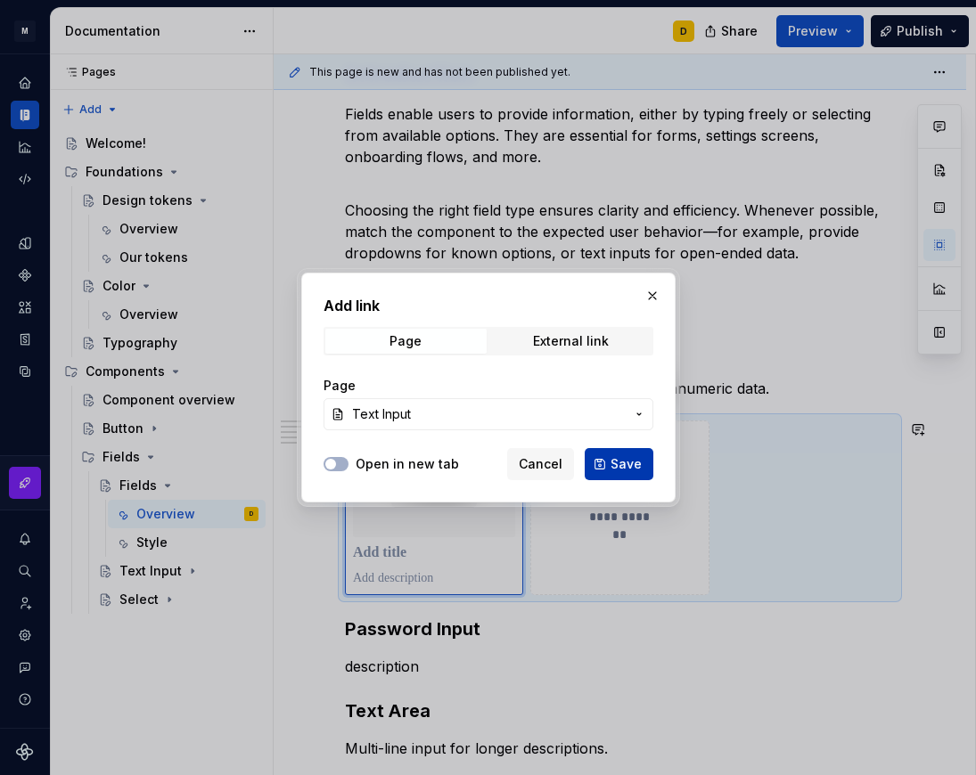
click at [612, 461] on button "Save" at bounding box center [618, 464] width 69 height 32
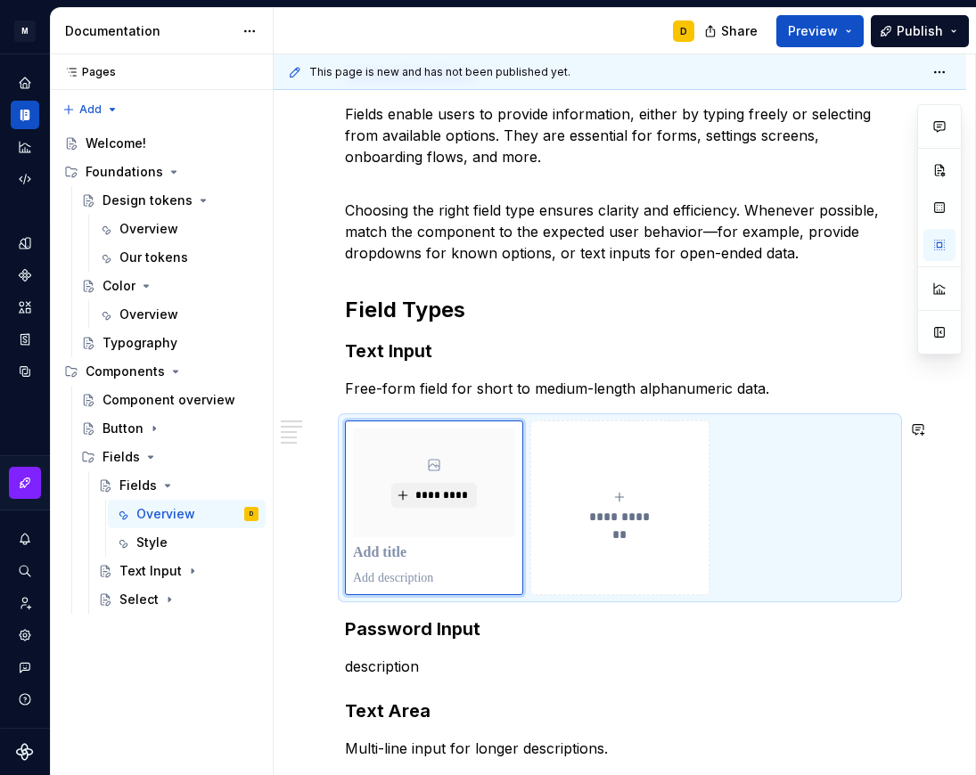
scroll to position [409, 0]
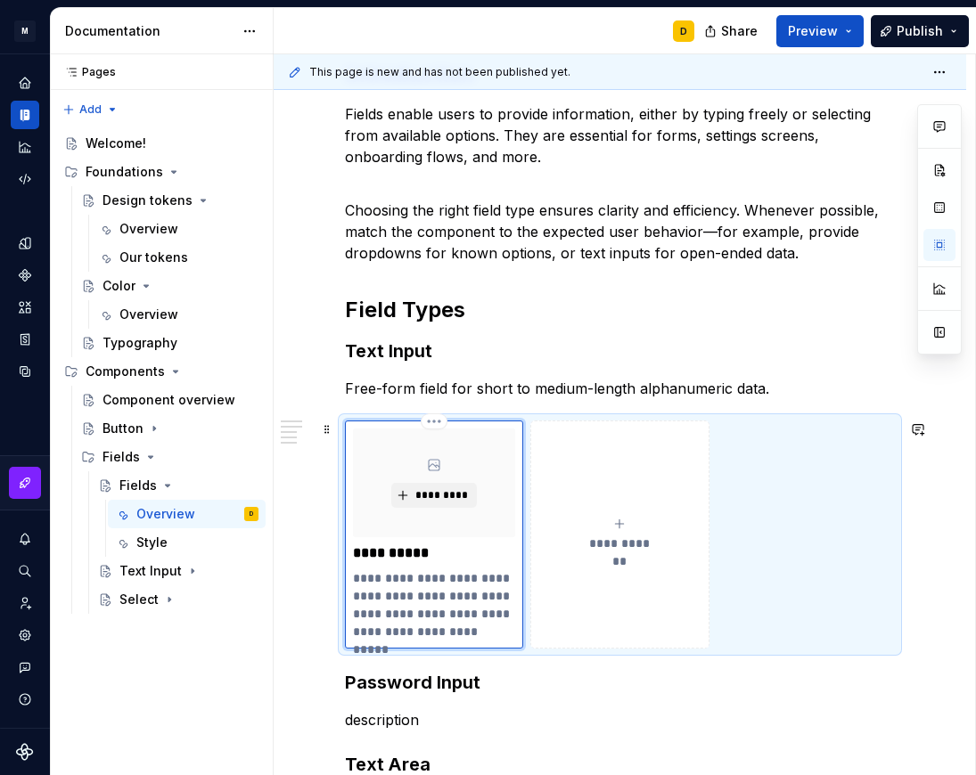
click at [413, 591] on p "**********" at bounding box center [434, 604] width 162 height 71
click at [356, 572] on p "**********" at bounding box center [434, 604] width 162 height 71
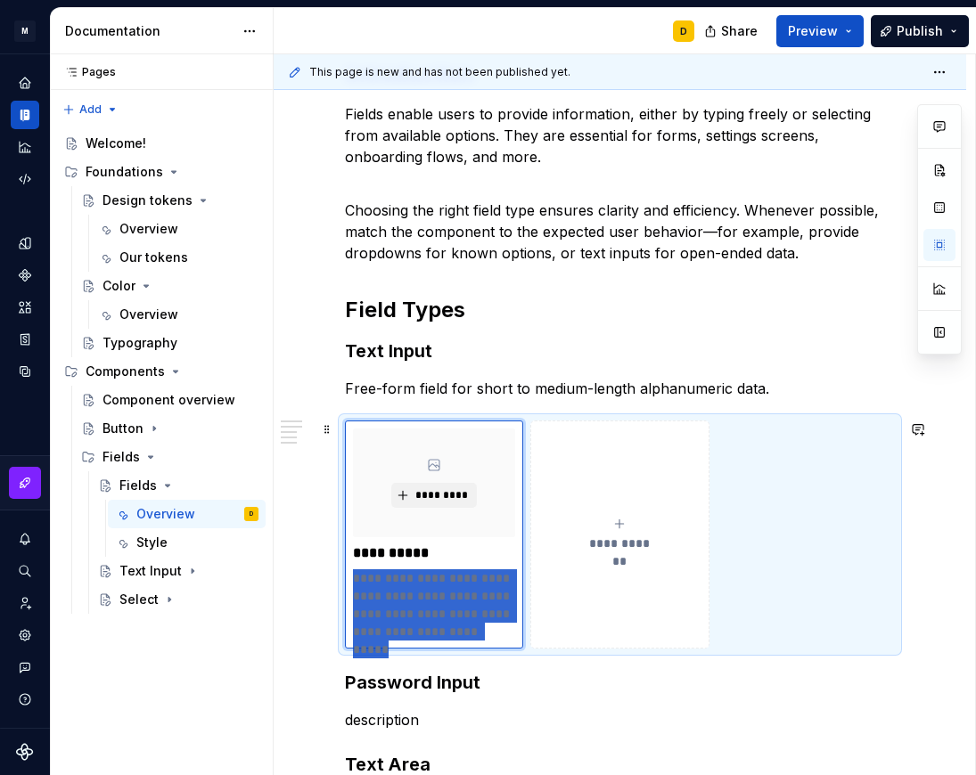
drag, startPoint x: 355, startPoint y: 572, endPoint x: 546, endPoint y: 649, distance: 206.6
click at [546, 649] on div "**********" at bounding box center [620, 535] width 550 height 228
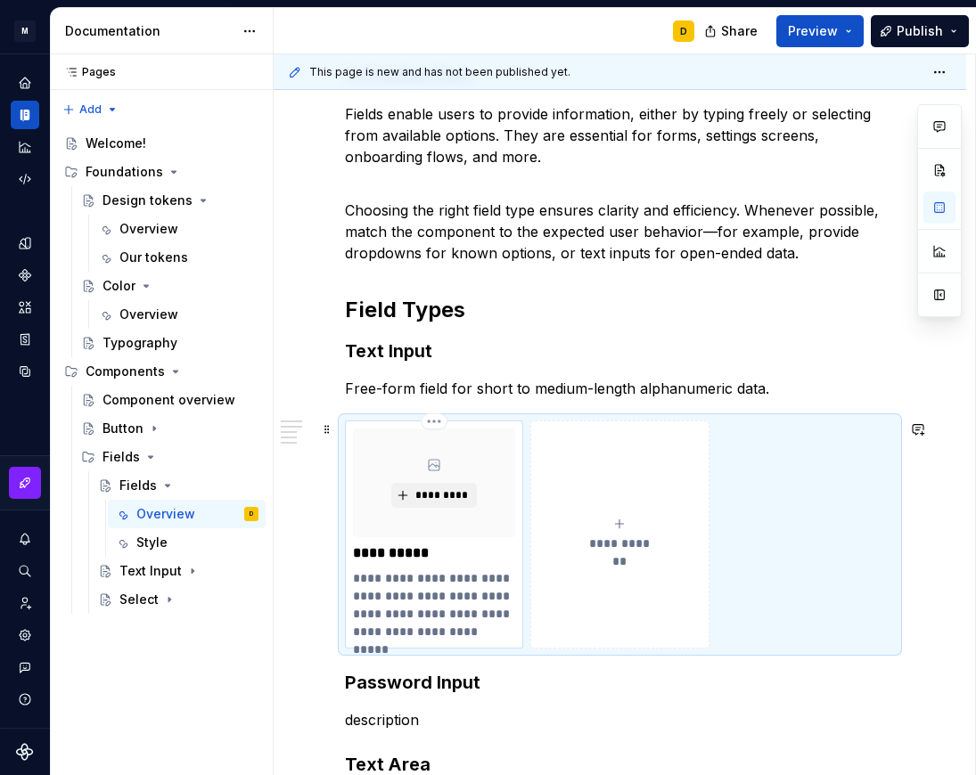
click at [427, 615] on p "**********" at bounding box center [434, 604] width 162 height 71
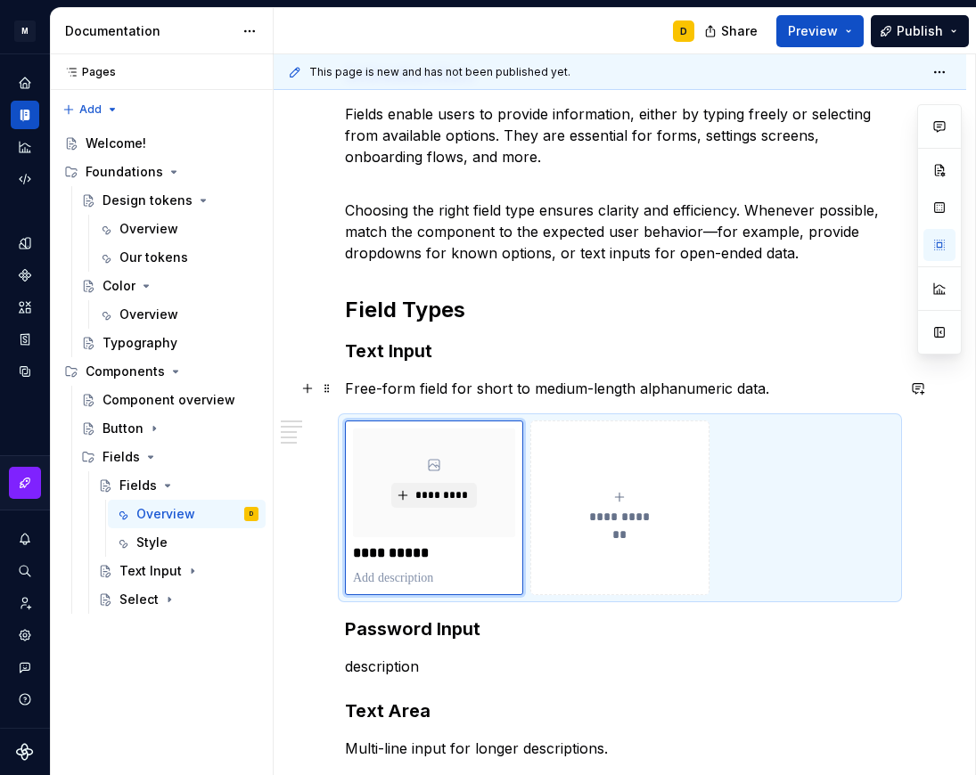
click at [781, 385] on p "Free-form field for short to medium-length alphanumeric data." at bounding box center [620, 388] width 550 height 21
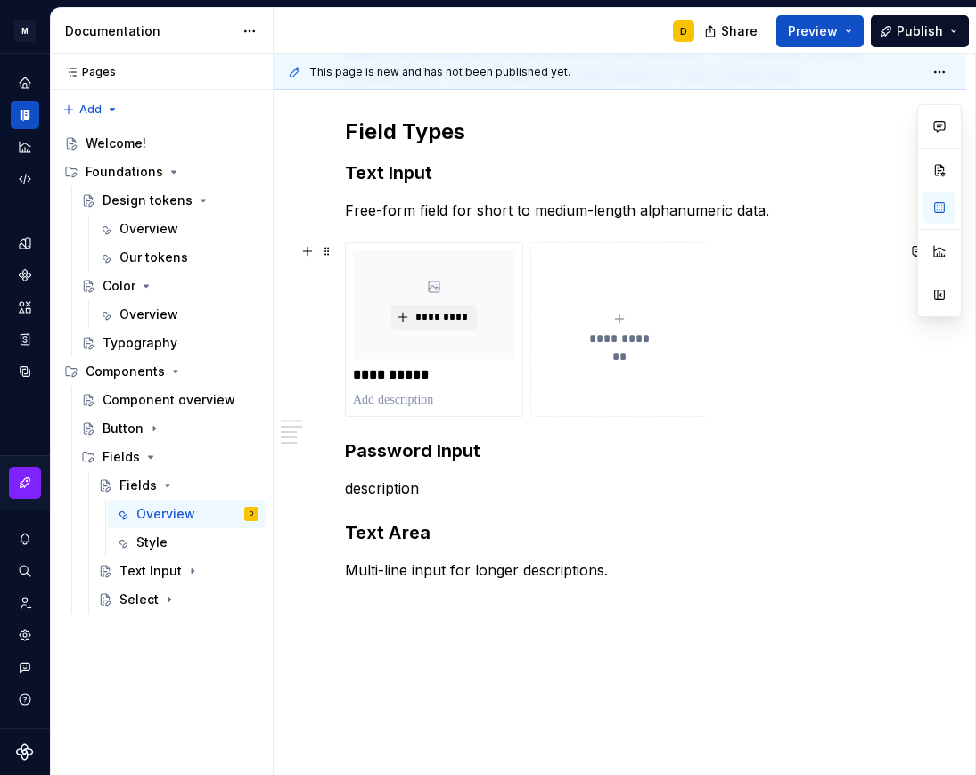
scroll to position [588, 0]
click at [499, 491] on p "description" at bounding box center [620, 487] width 550 height 21
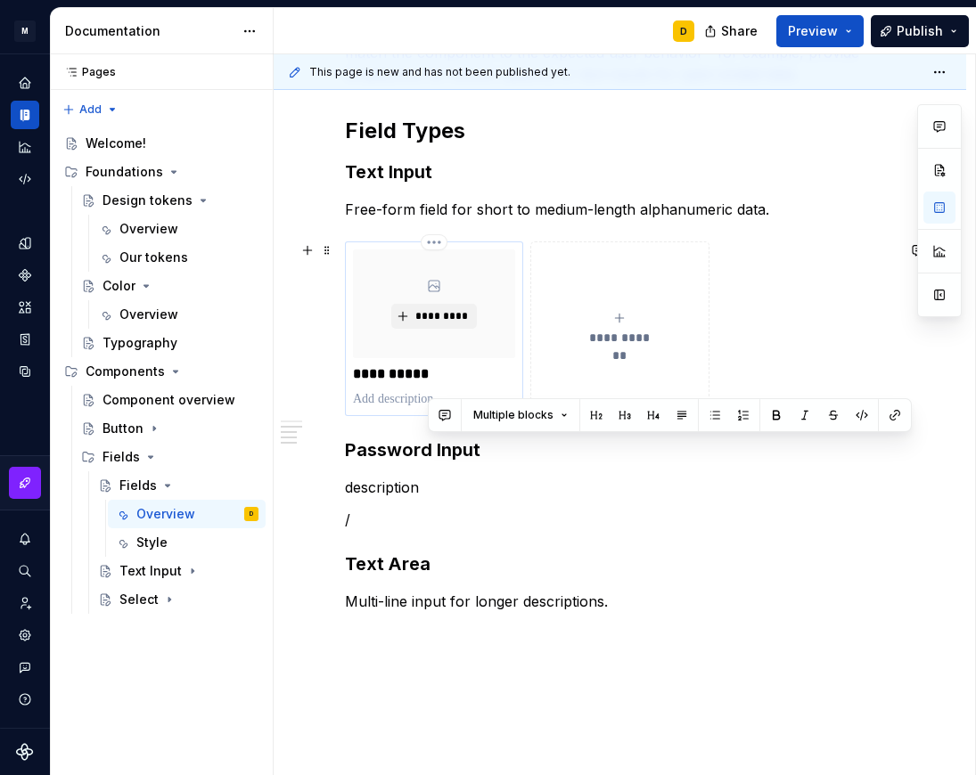
click at [511, 358] on div "**********" at bounding box center [620, 188] width 550 height 848
click at [392, 511] on p "/" at bounding box center [620, 519] width 550 height 21
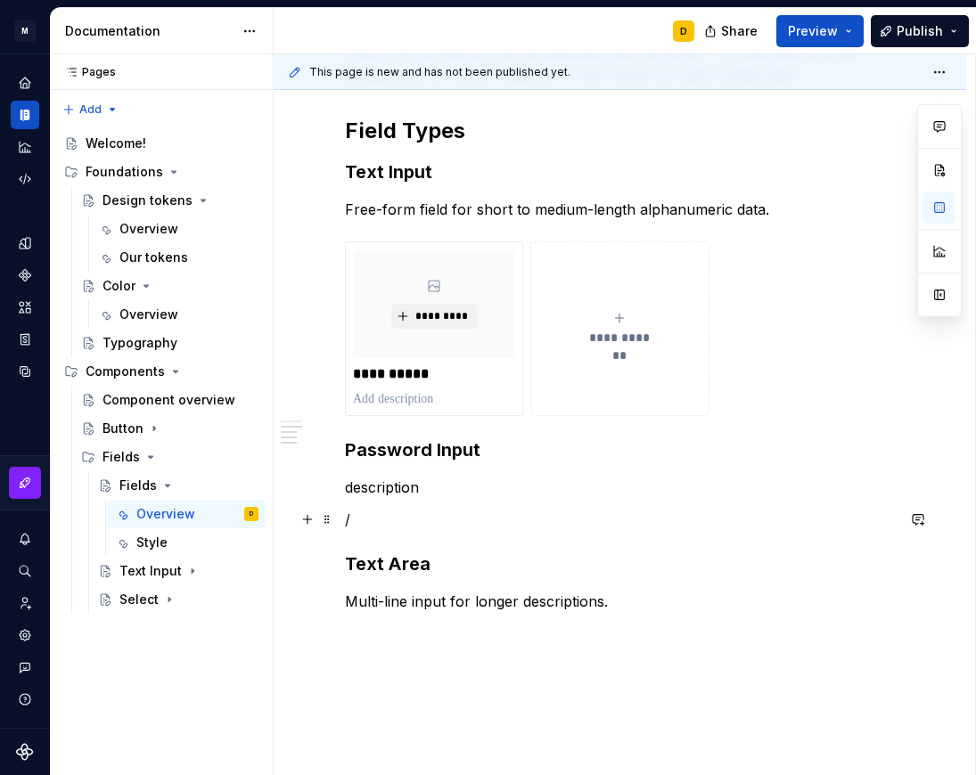
click at [384, 517] on p "/" at bounding box center [620, 519] width 550 height 21
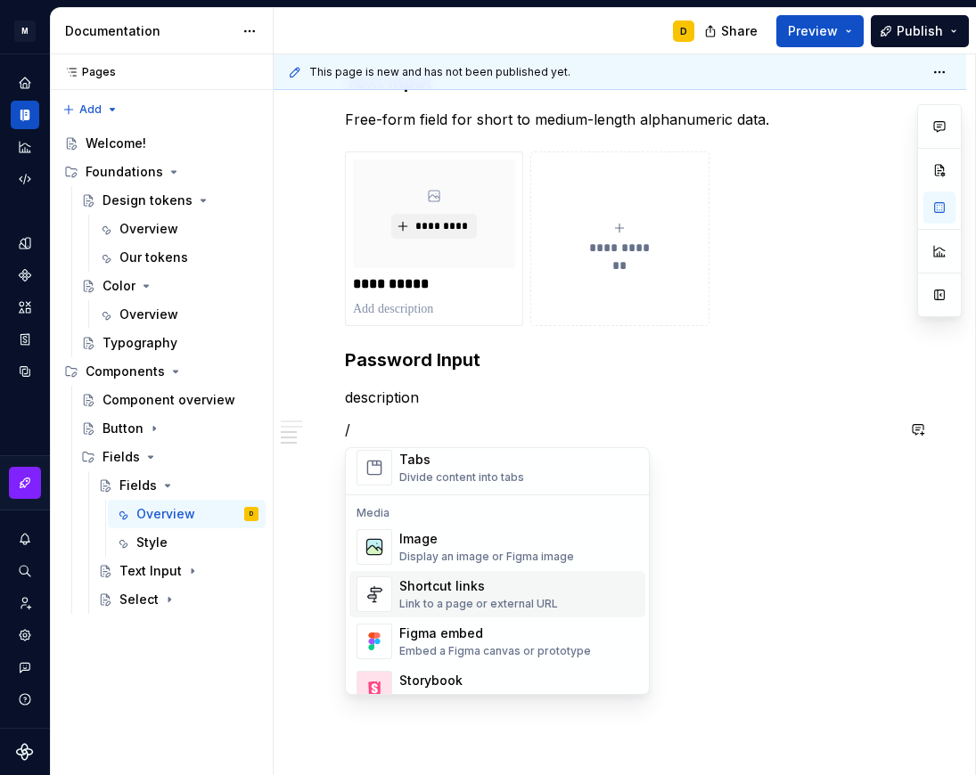
scroll to position [710, 0]
click at [460, 587] on div "Shortcut links" at bounding box center [478, 586] width 159 height 18
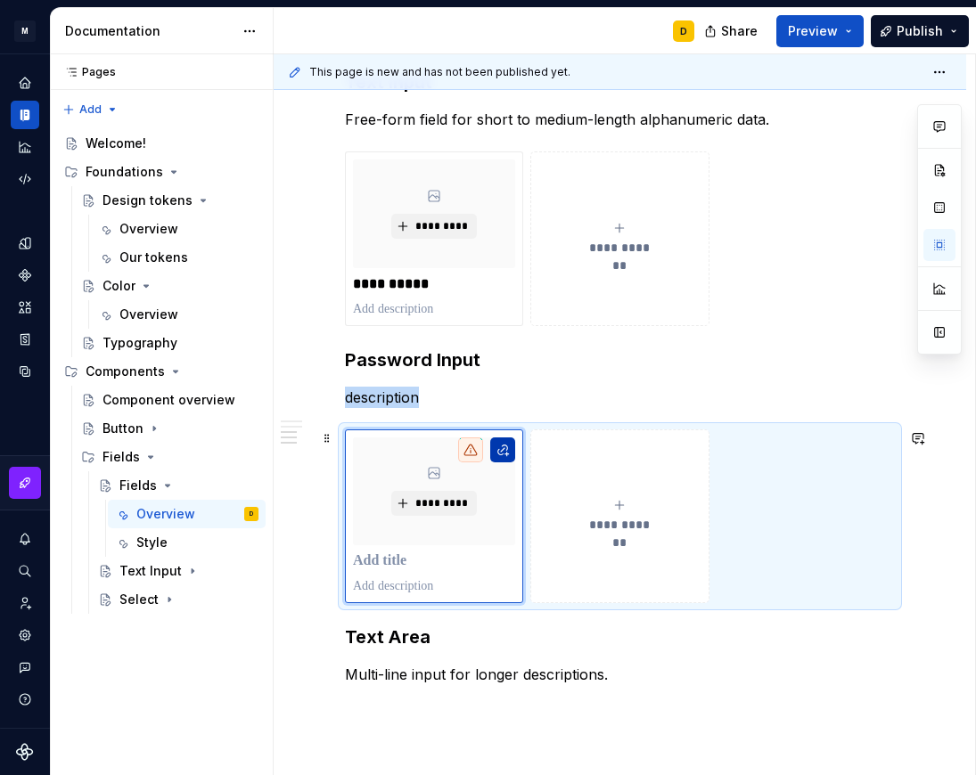
click at [499, 449] on button "button" at bounding box center [502, 449] width 25 height 25
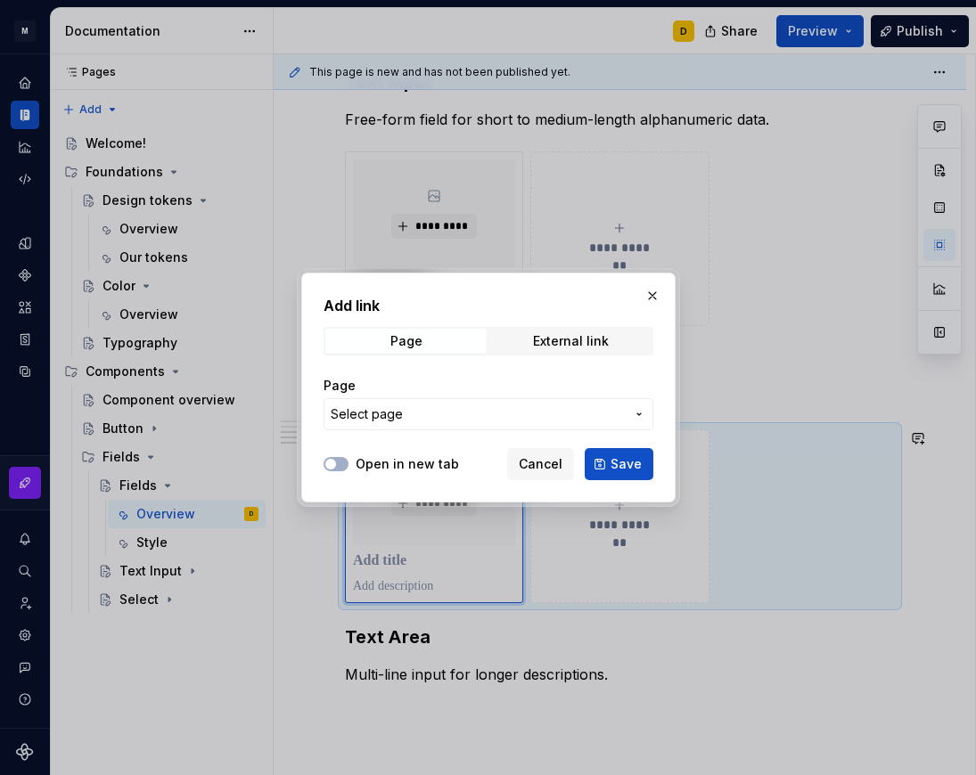
scroll to position [678, 0]
click at [649, 290] on button "button" at bounding box center [652, 295] width 25 height 25
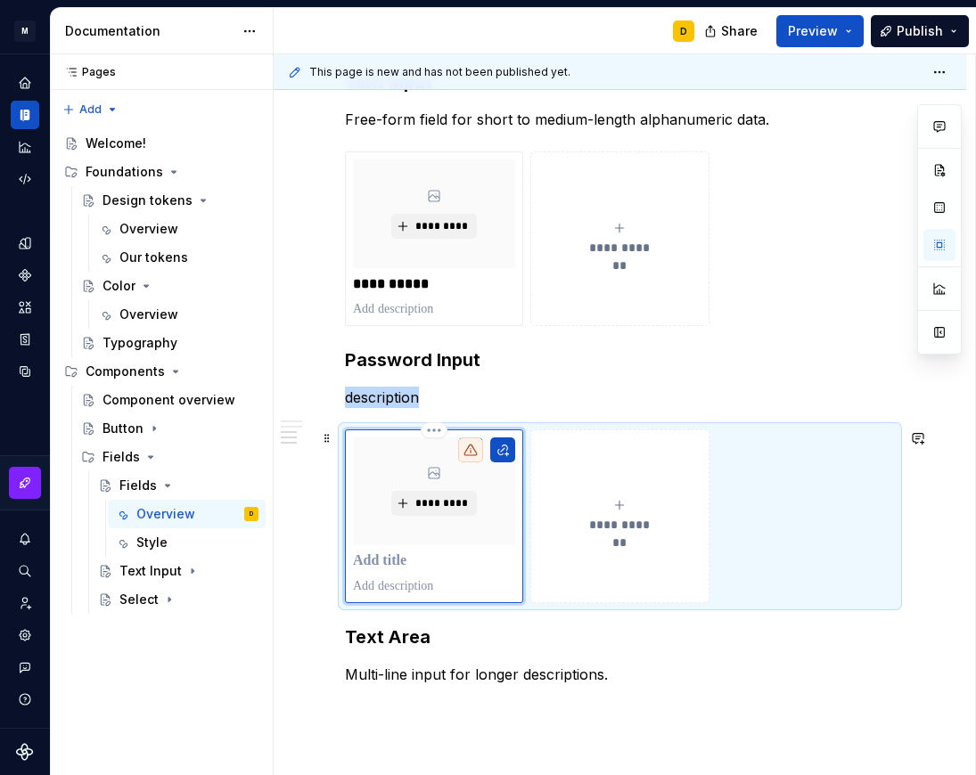
click at [428, 551] on div "*********" at bounding box center [434, 516] width 162 height 159
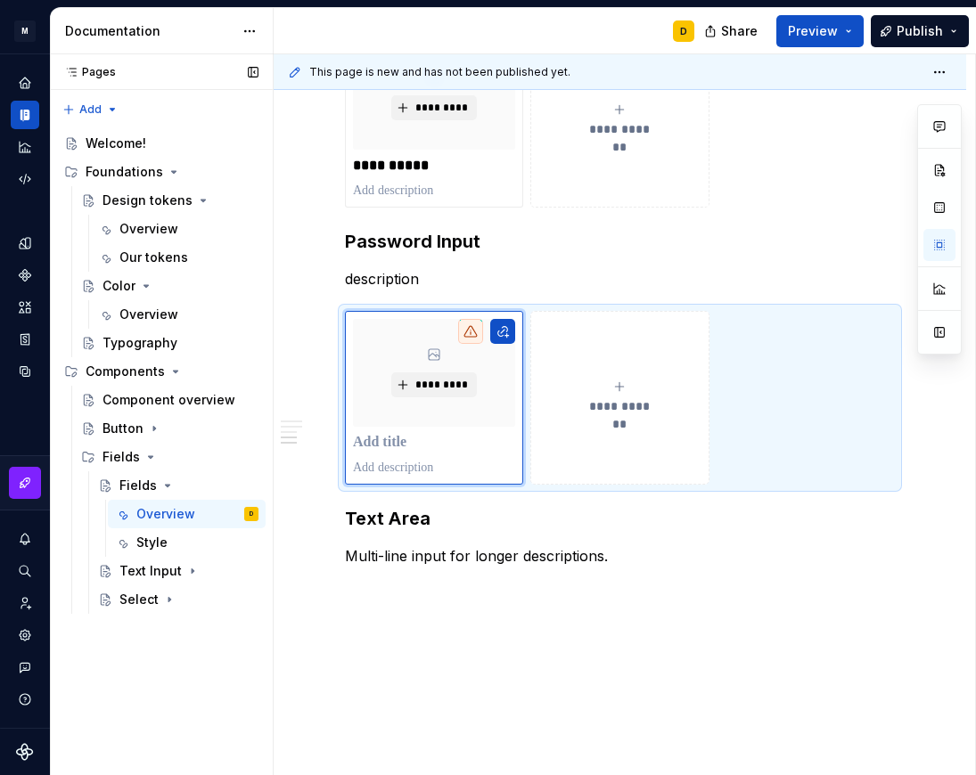
scroll to position [796, 0]
click at [632, 557] on p "Multi-line input for longer descriptions." at bounding box center [620, 556] width 550 height 21
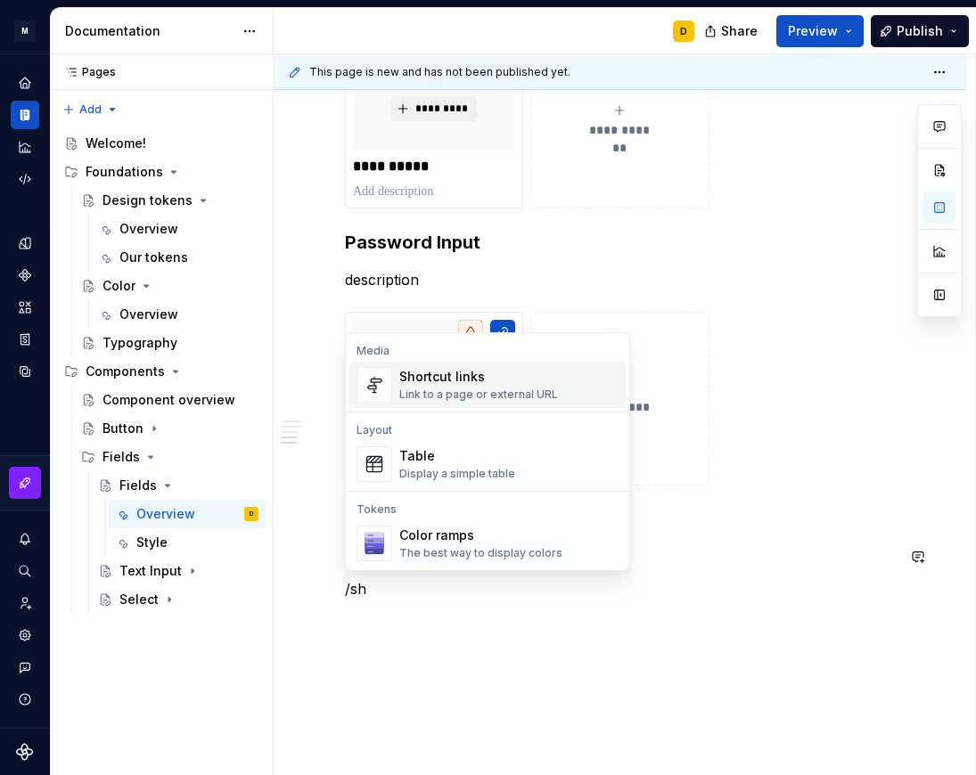
click at [451, 373] on div "Shortcut links" at bounding box center [478, 377] width 159 height 18
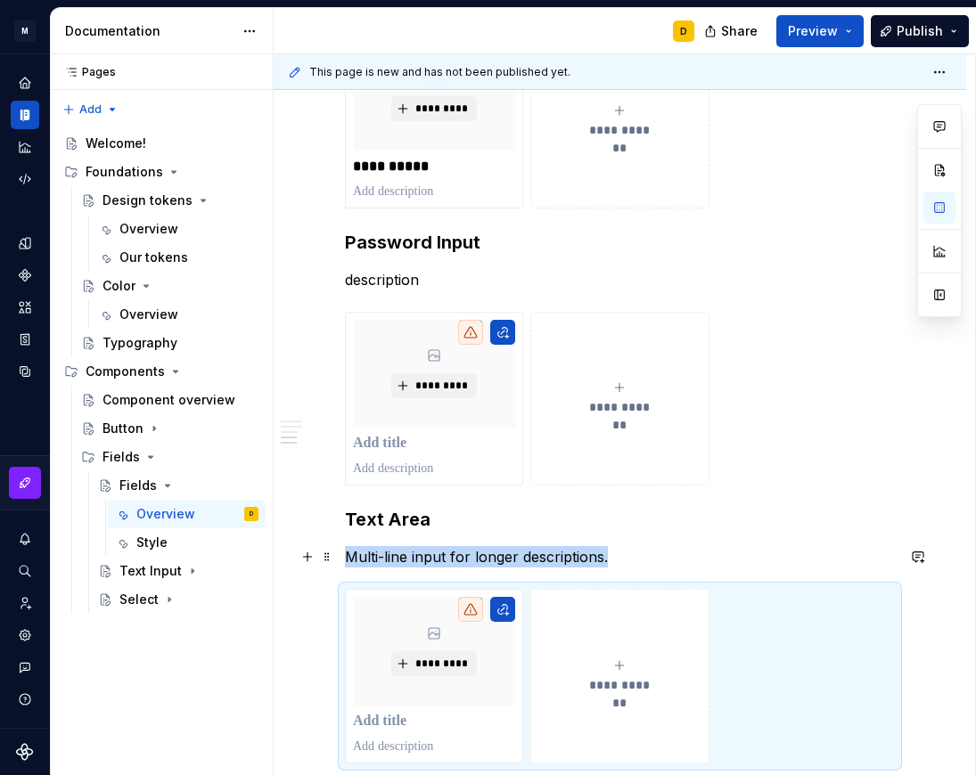
click at [623, 556] on p "Multi-line input for longer descriptions." at bounding box center [620, 556] width 550 height 21
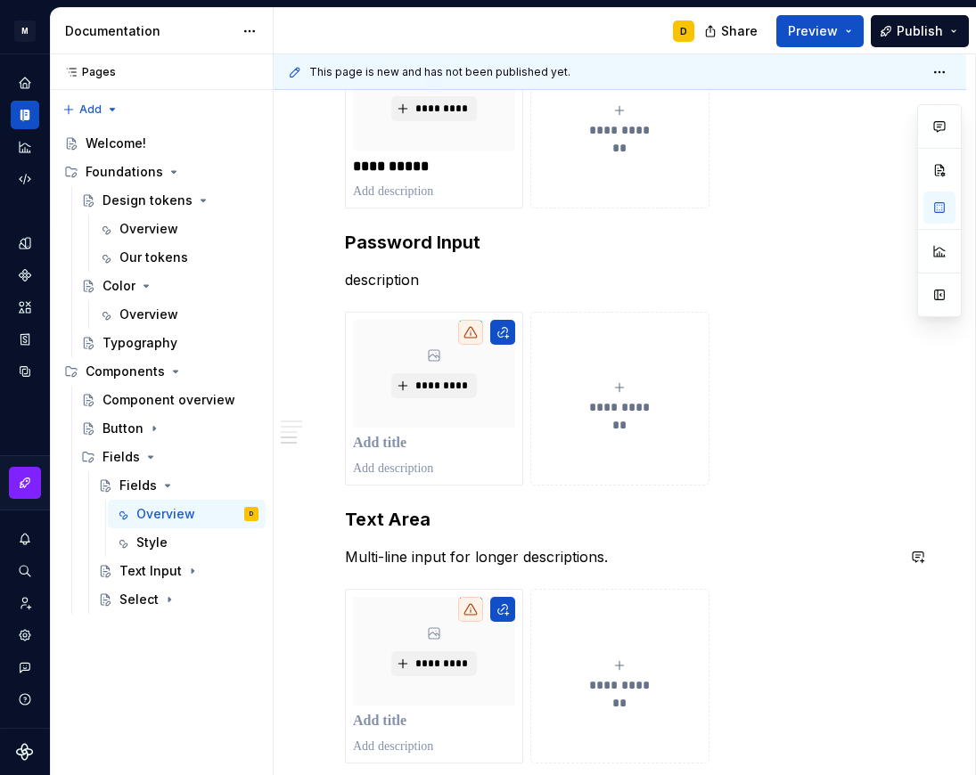
scroll to position [1023, 0]
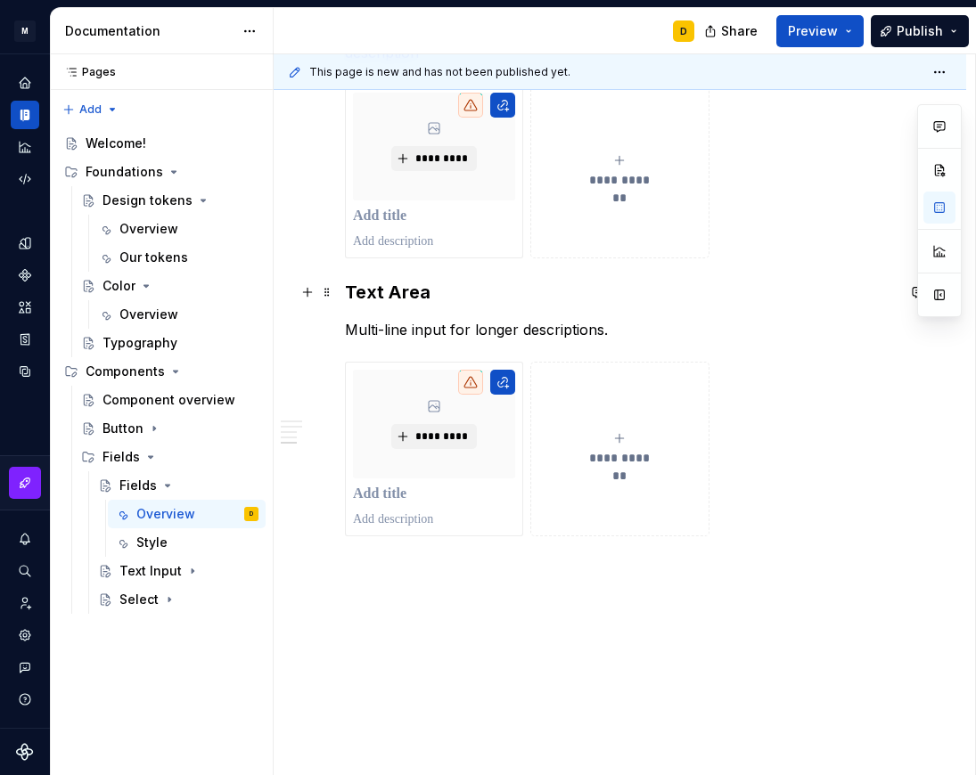
click at [451, 286] on h3 "Text Area" at bounding box center [620, 292] width 550 height 25
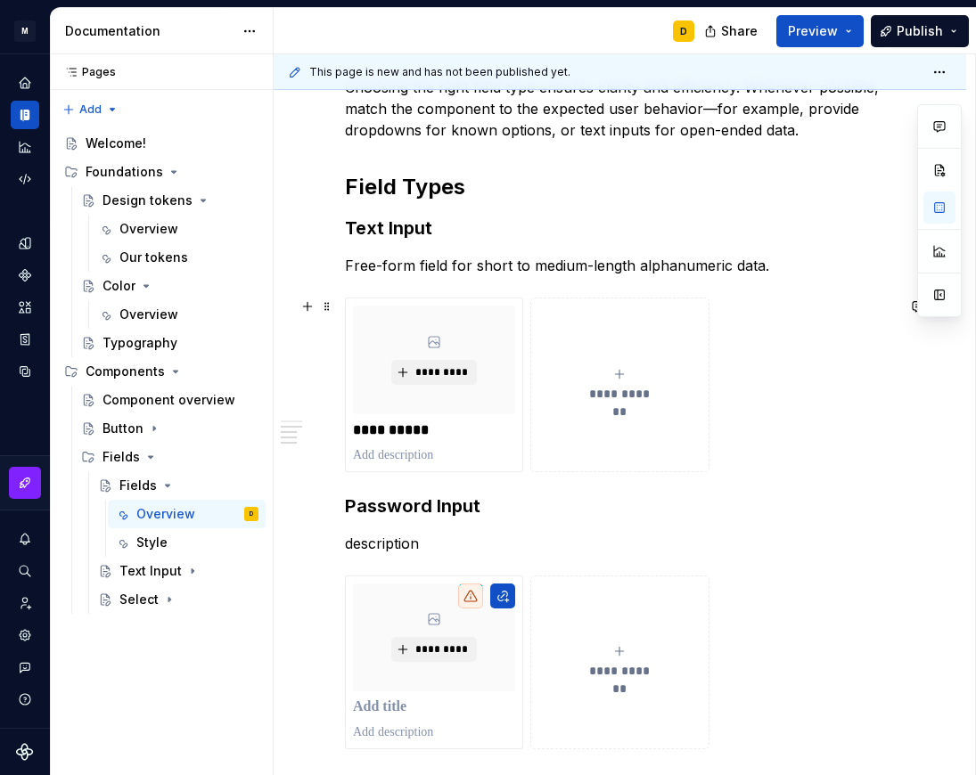
scroll to position [530, 0]
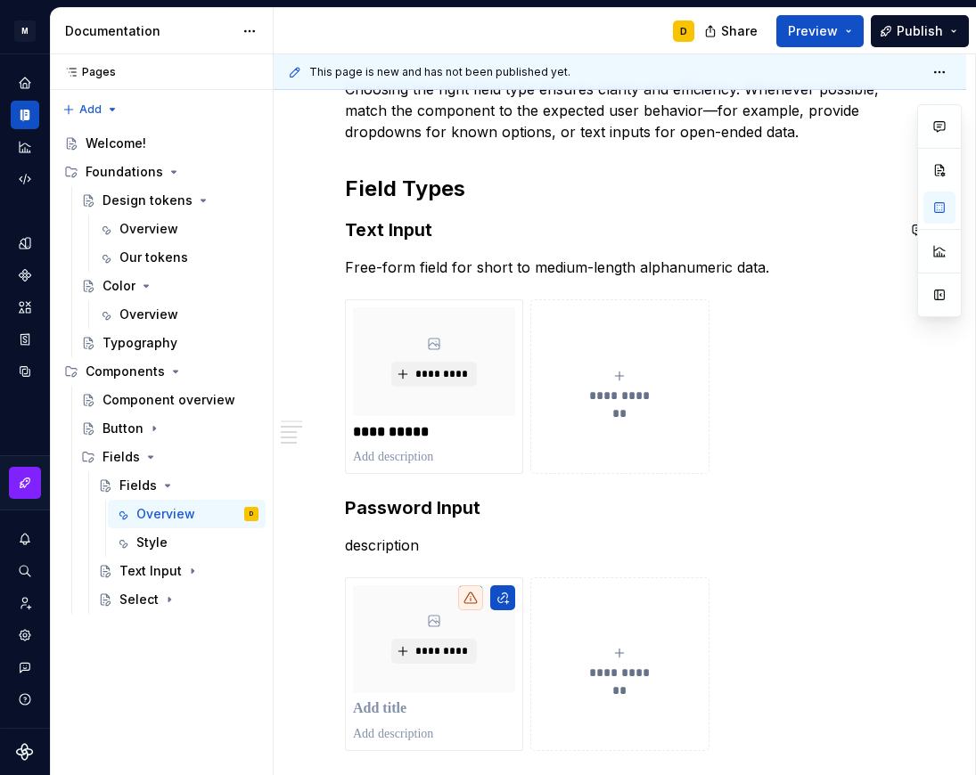
click at [789, 266] on p "Free-form field for short to medium-length alphanumeric data." at bounding box center [620, 267] width 550 height 21
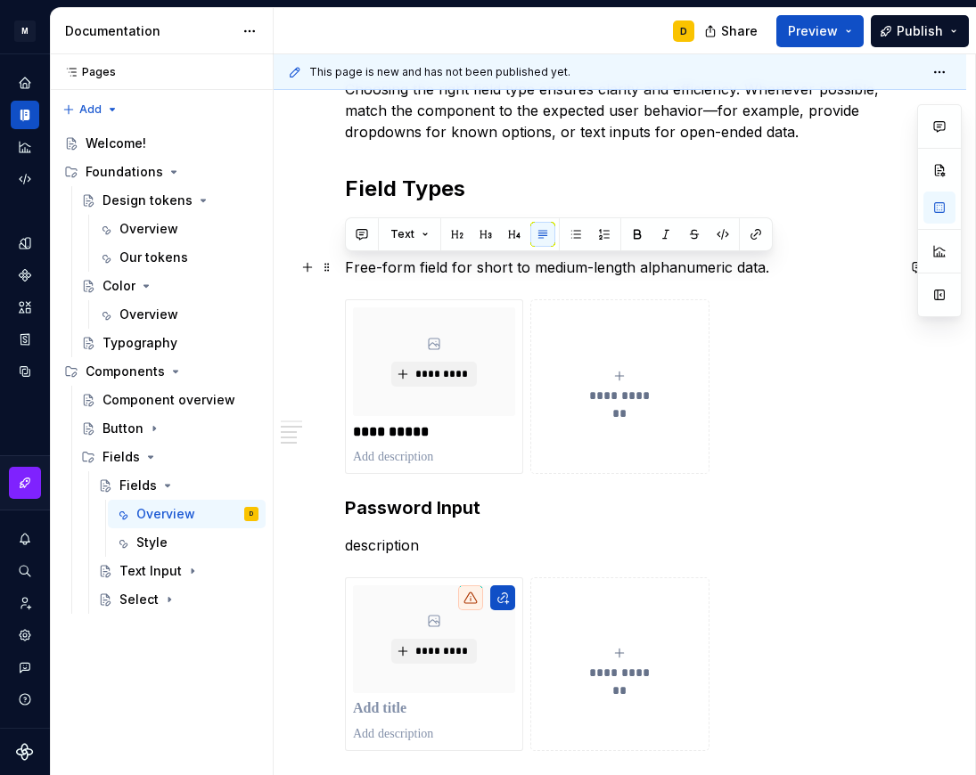
drag, startPoint x: 789, startPoint y: 266, endPoint x: 364, endPoint y: 266, distance: 425.9
click at [364, 266] on p "Free-form field for short to medium-length alphanumeric data." at bounding box center [620, 267] width 550 height 21
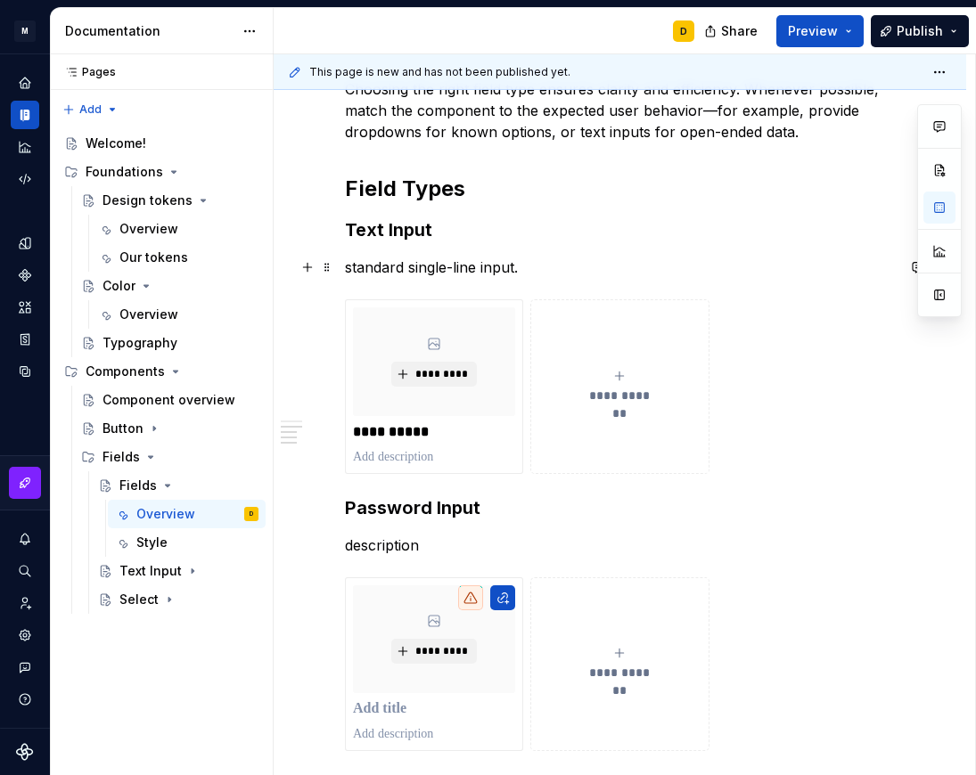
click at [351, 272] on p "standard single-line input." at bounding box center [620, 267] width 550 height 21
click at [495, 230] on h3 "Text Input" at bounding box center [620, 229] width 550 height 25
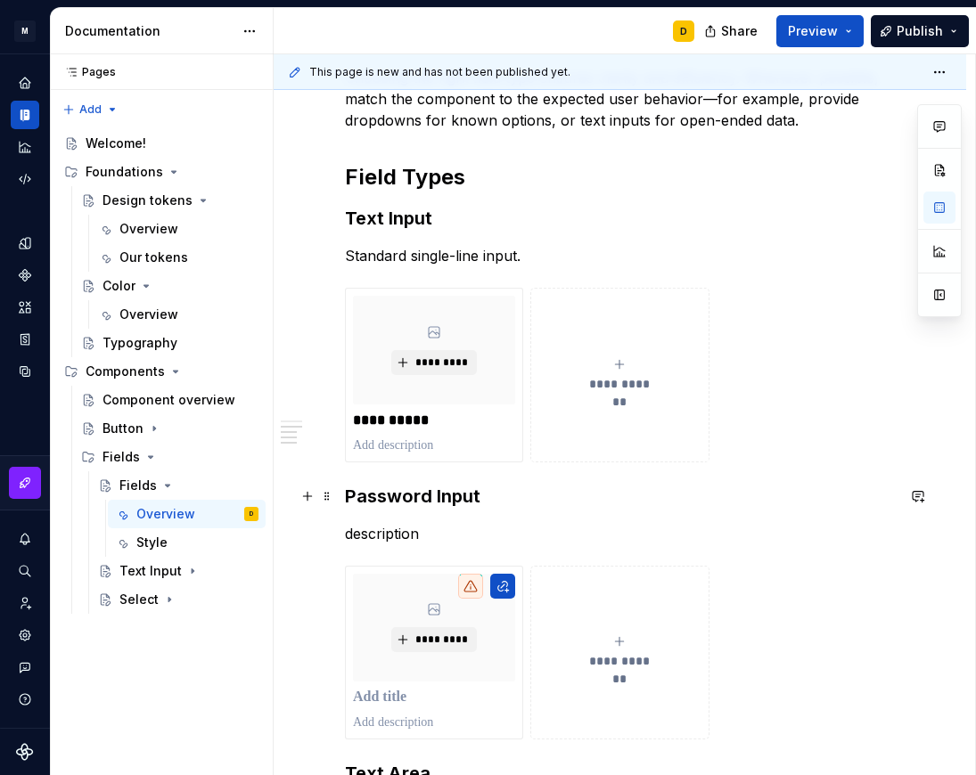
scroll to position [544, 0]
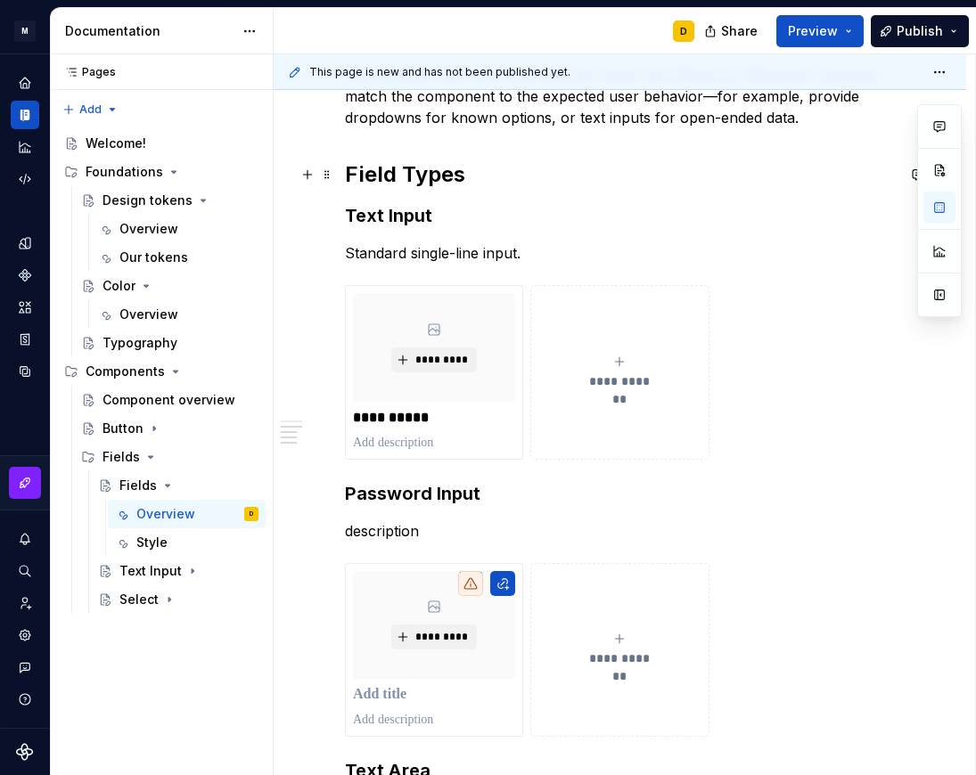
click at [486, 173] on h2 "Field Types" at bounding box center [620, 174] width 550 height 29
click at [452, 219] on h3 "Text Input" at bounding box center [620, 215] width 550 height 25
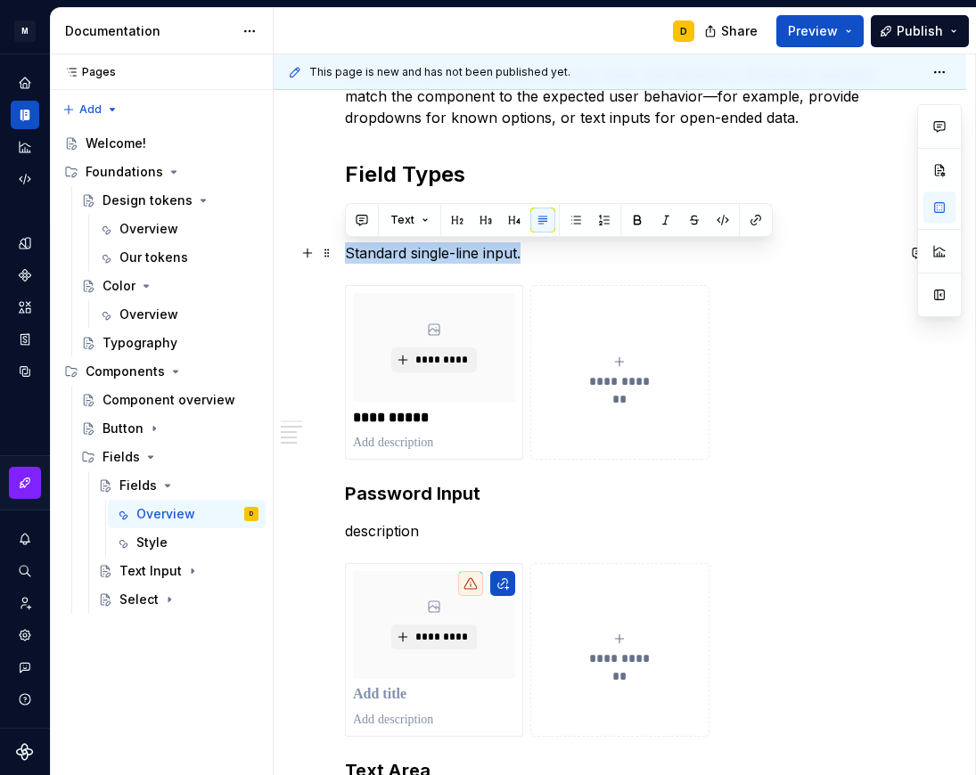
drag, startPoint x: 523, startPoint y: 252, endPoint x: 339, endPoint y: 250, distance: 183.5
click at [339, 250] on div "**********" at bounding box center [620, 517] width 692 height 1504
copy p "Standard single-line input."
click at [421, 439] on p at bounding box center [434, 443] width 162 height 18
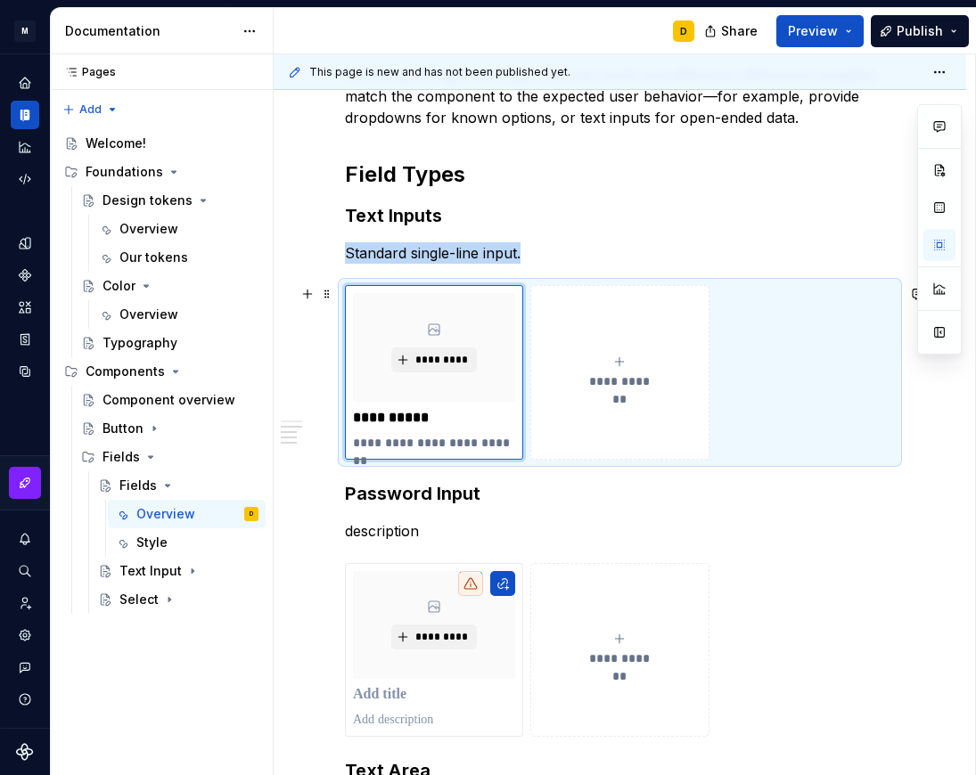
click at [584, 440] on button "**********" at bounding box center [619, 372] width 178 height 175
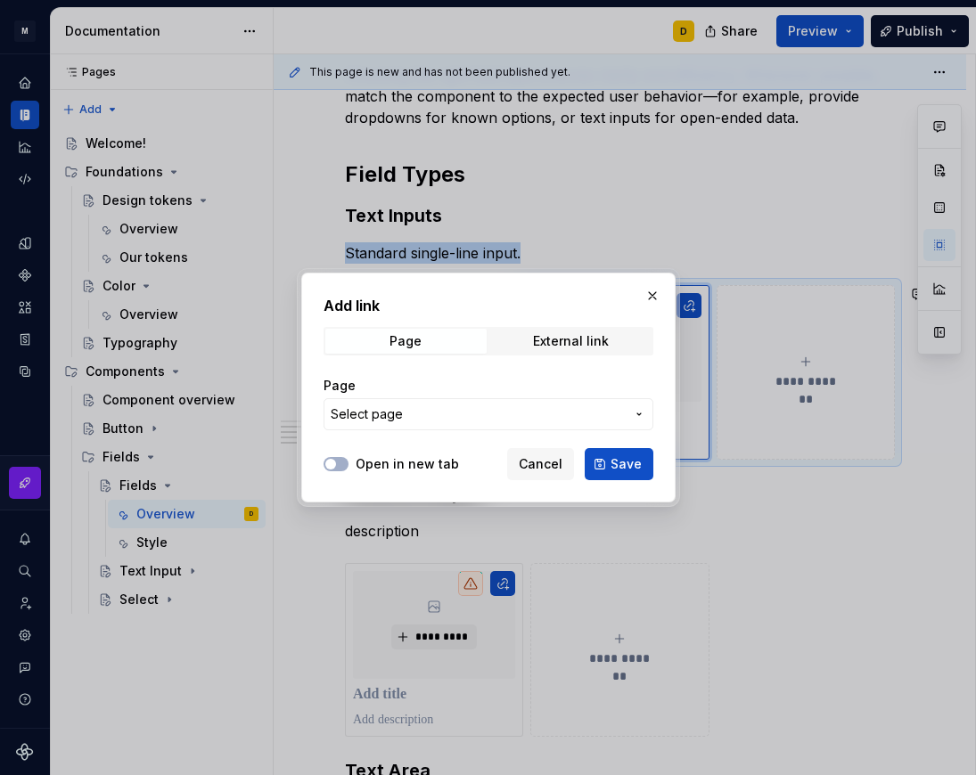
click at [453, 414] on span "Select page" at bounding box center [478, 414] width 294 height 18
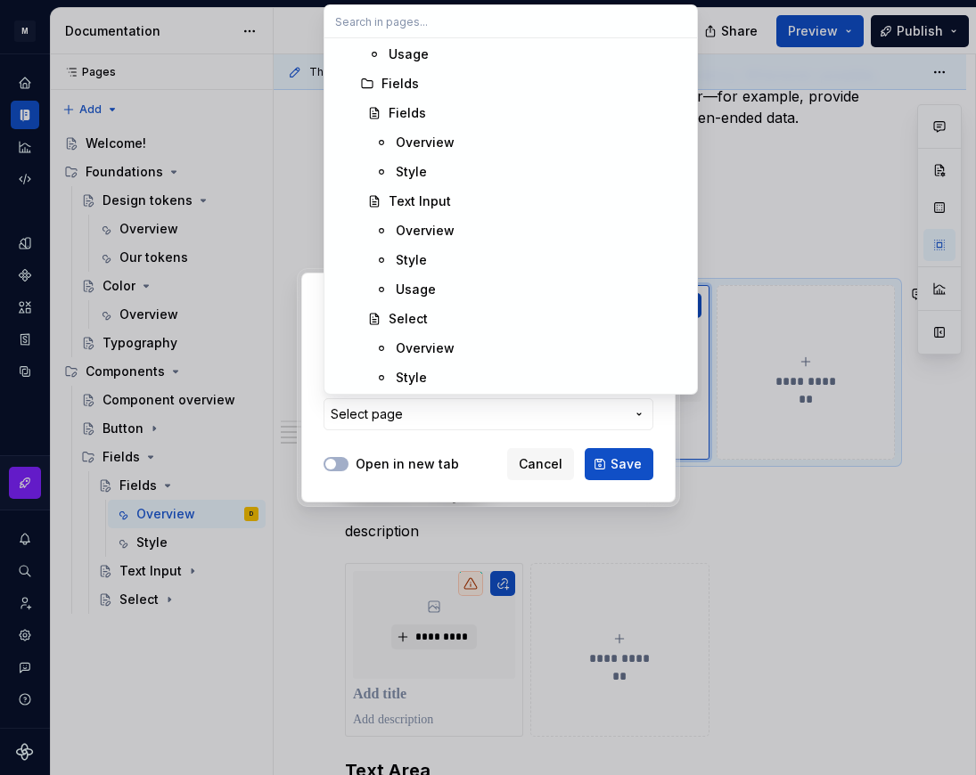
scroll to position [445, 0]
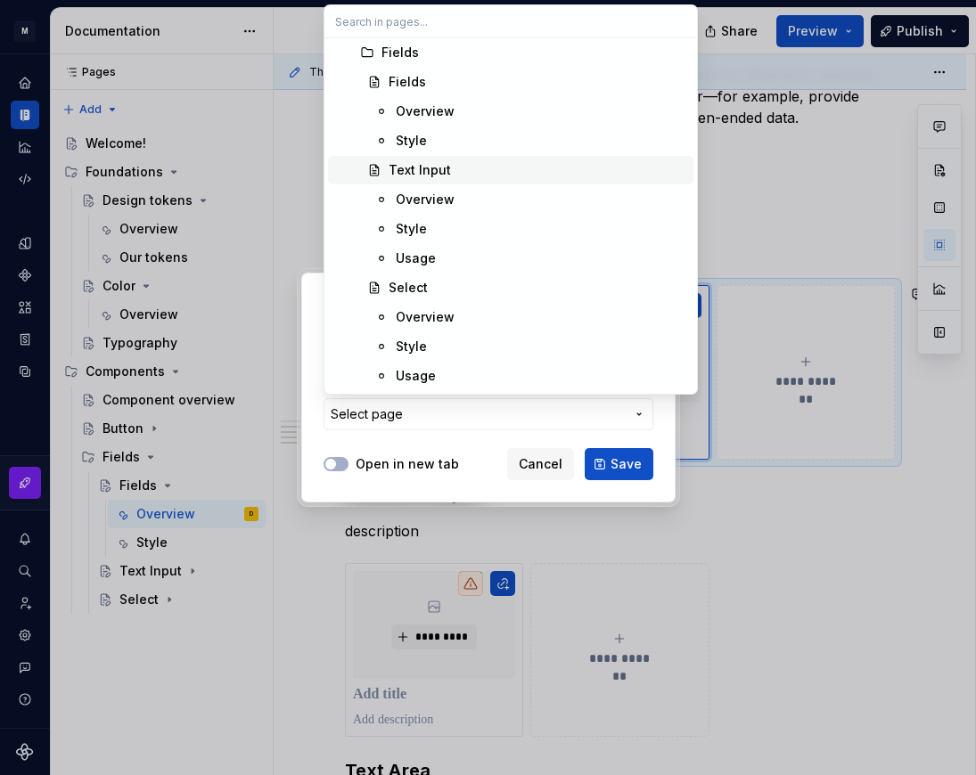
click at [418, 172] on div "Text Input" at bounding box center [419, 170] width 62 height 18
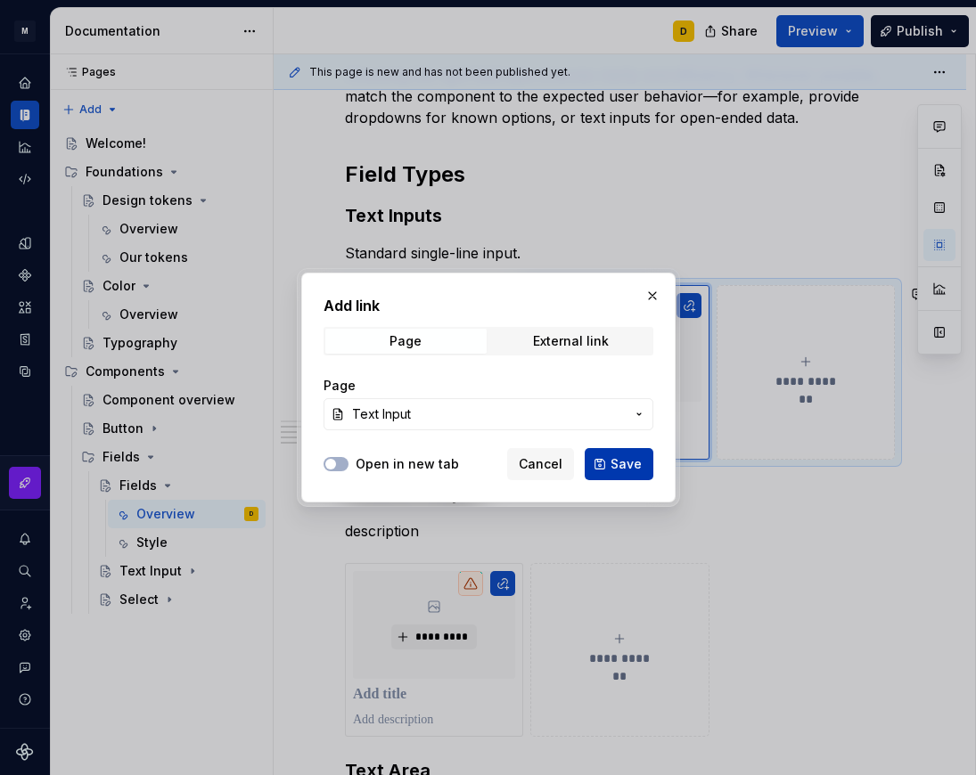
click at [624, 463] on span "Save" at bounding box center [625, 464] width 31 height 18
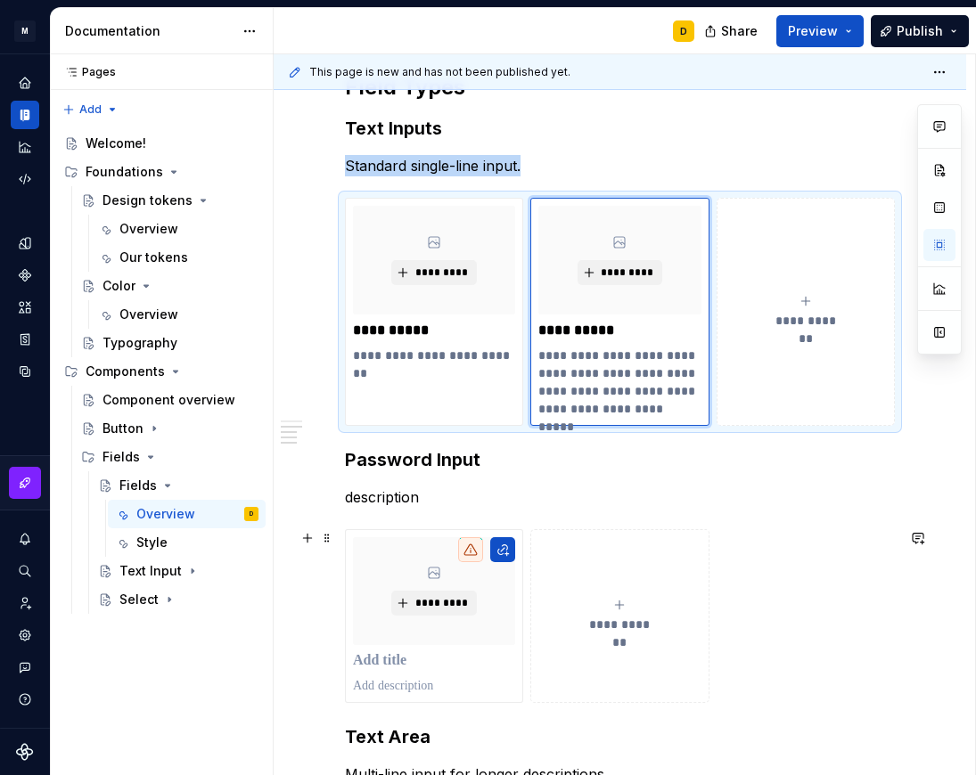
scroll to position [634, 0]
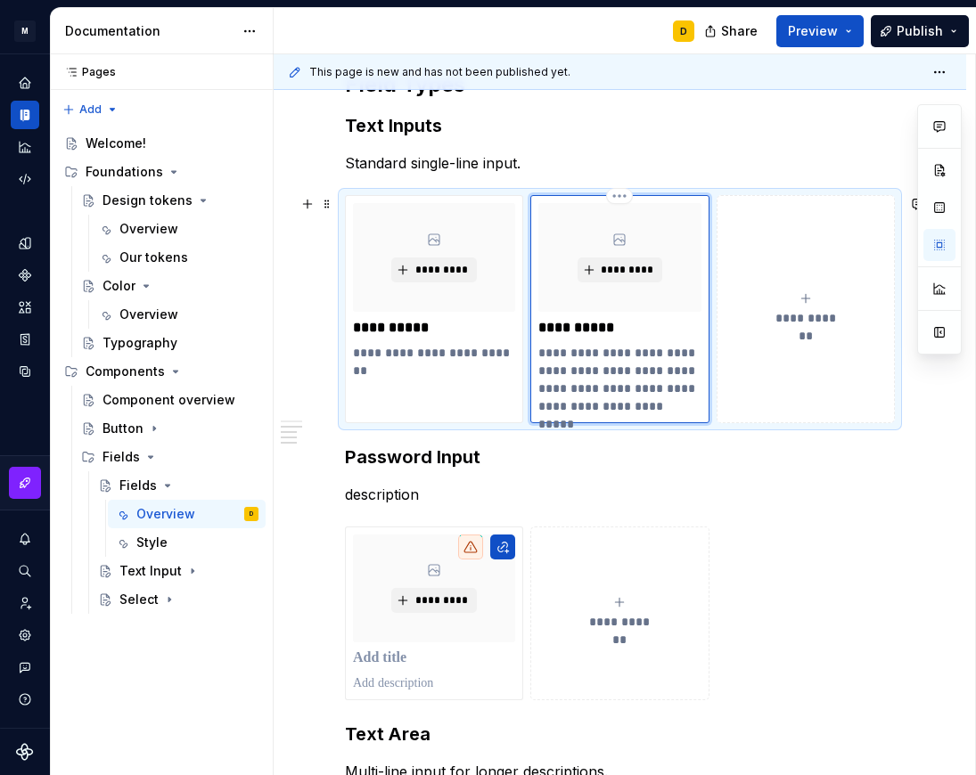
click at [577, 389] on p "**********" at bounding box center [619, 379] width 162 height 71
click at [617, 334] on p "**********" at bounding box center [619, 328] width 162 height 18
drag, startPoint x: 618, startPoint y: 327, endPoint x: 531, endPoint y: 327, distance: 87.3
click at [531, 327] on div "**********" at bounding box center [619, 309] width 178 height 228
type textarea "*"
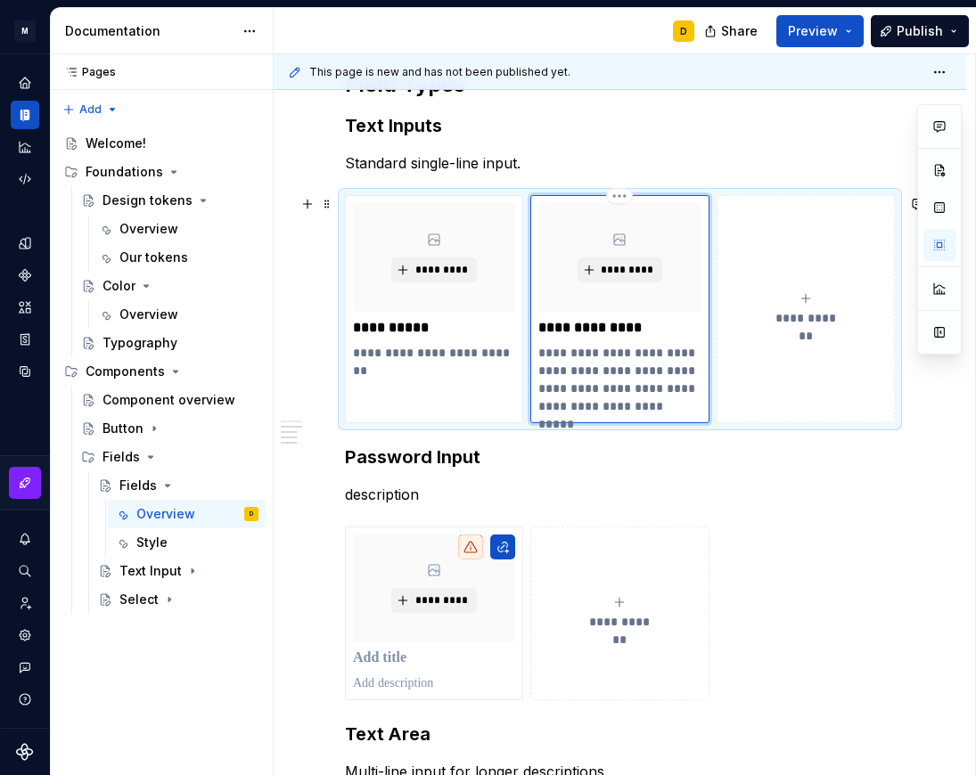
click at [608, 366] on p "**********" at bounding box center [619, 379] width 162 height 71
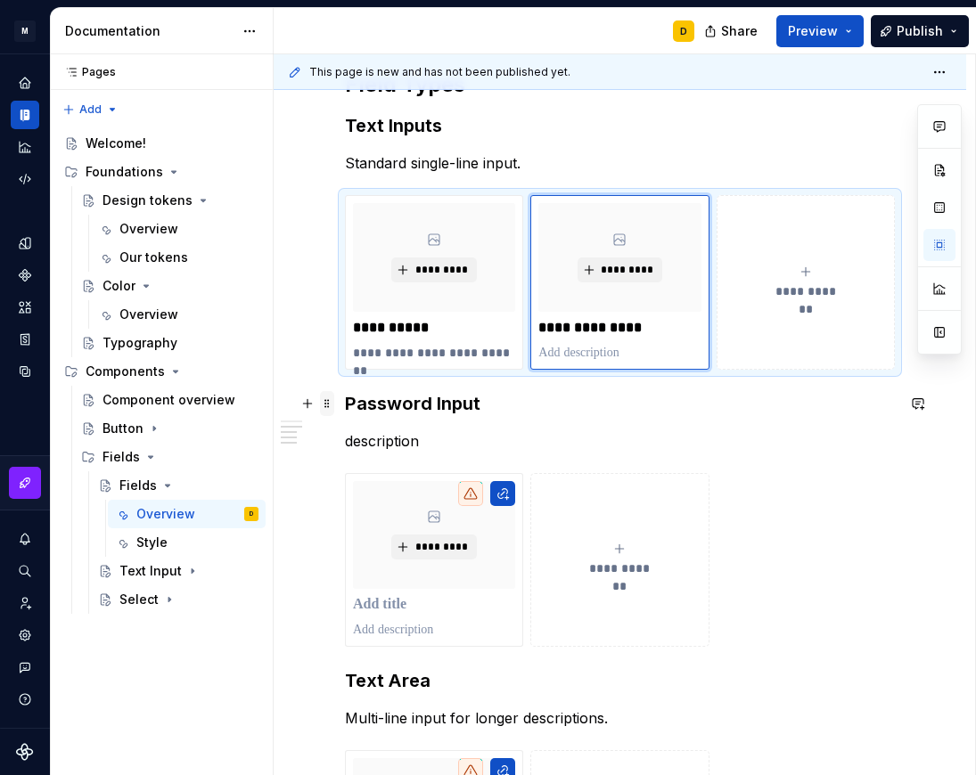
click at [325, 404] on span at bounding box center [327, 403] width 14 height 25
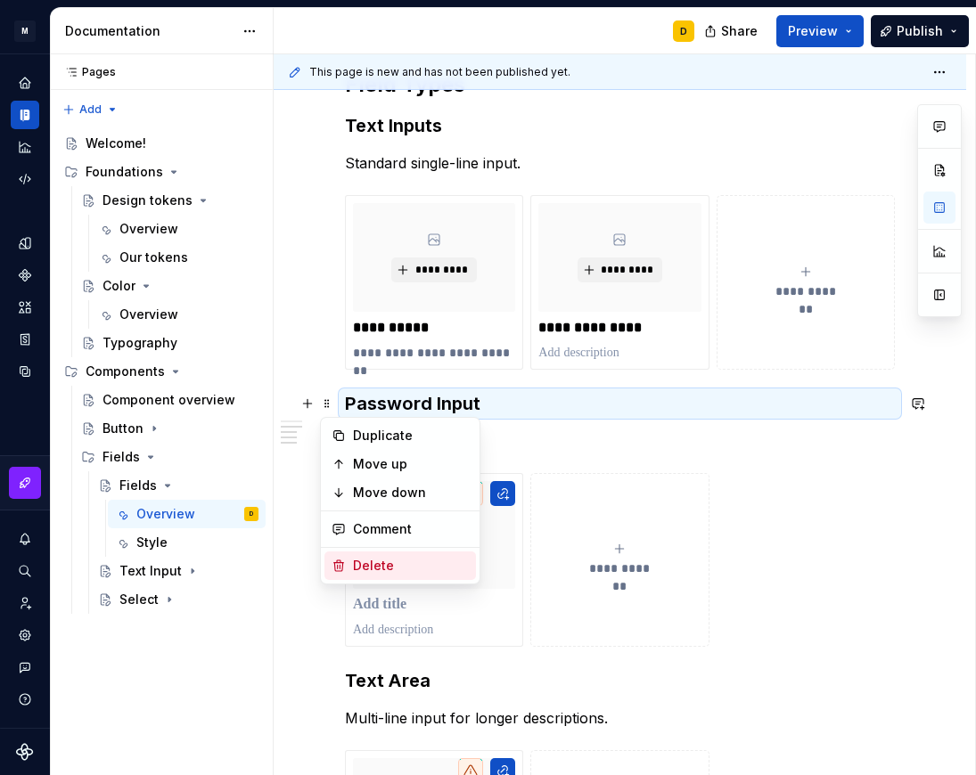
click at [364, 562] on div "Delete" at bounding box center [411, 566] width 116 height 18
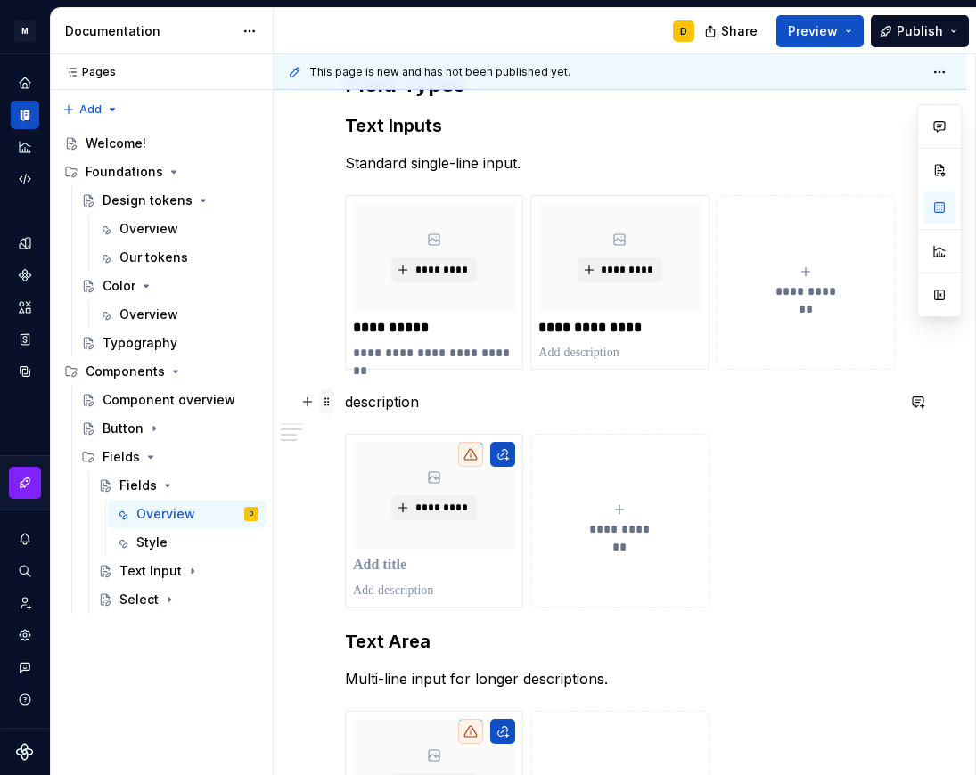
click at [324, 401] on span at bounding box center [327, 401] width 14 height 25
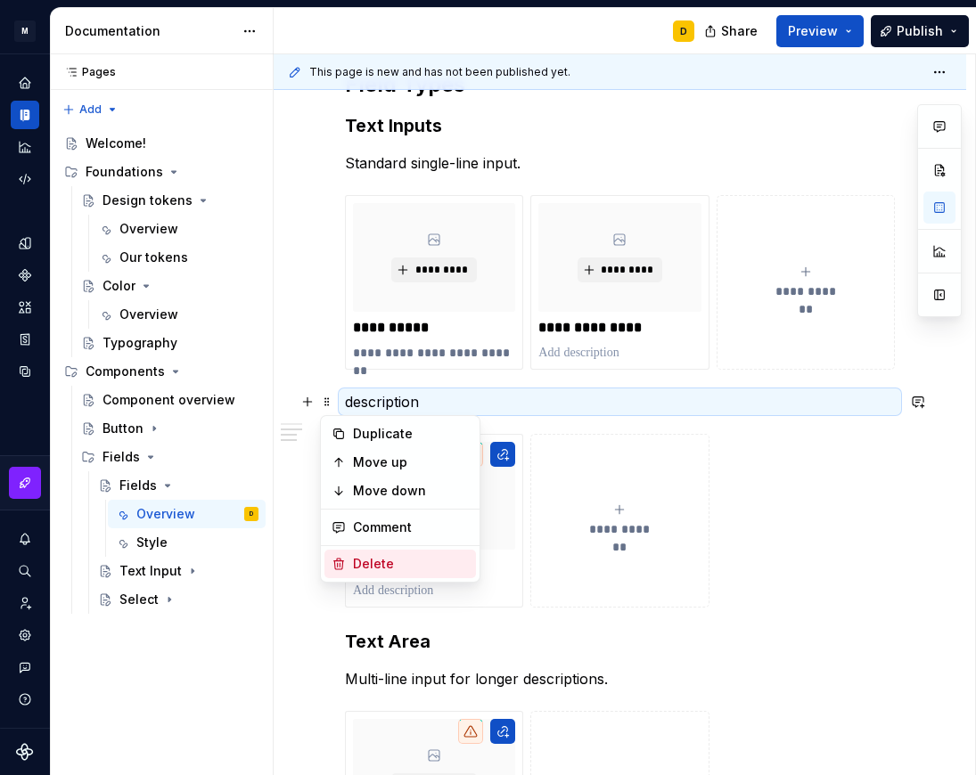
click at [395, 565] on div "Delete" at bounding box center [411, 564] width 116 height 18
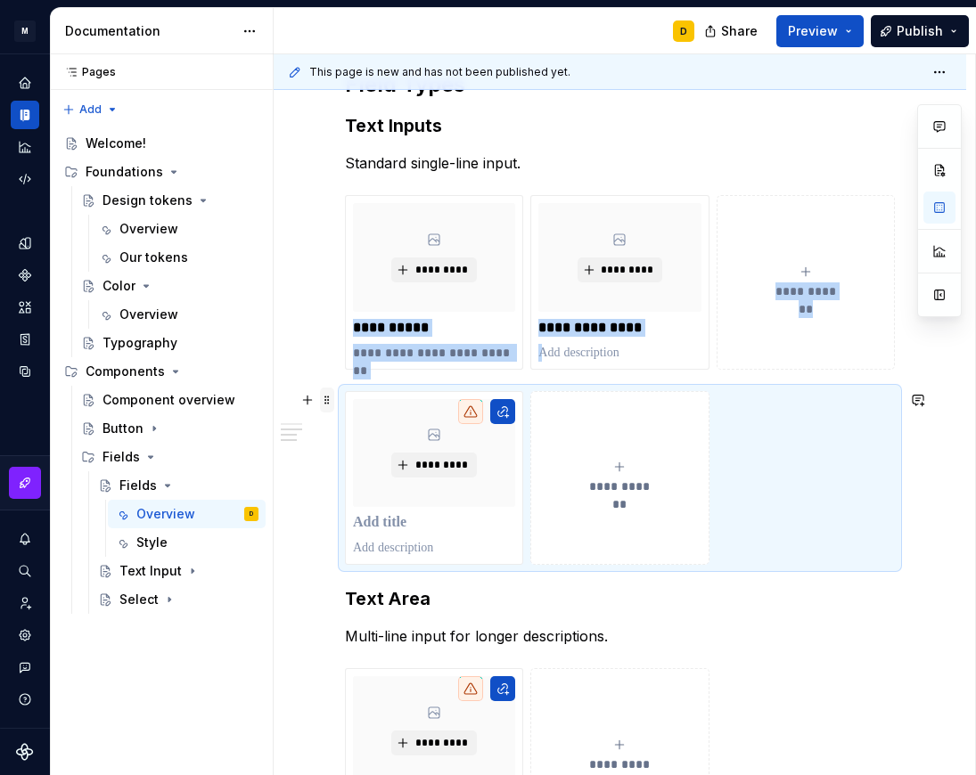
click at [325, 398] on span at bounding box center [327, 400] width 14 height 25
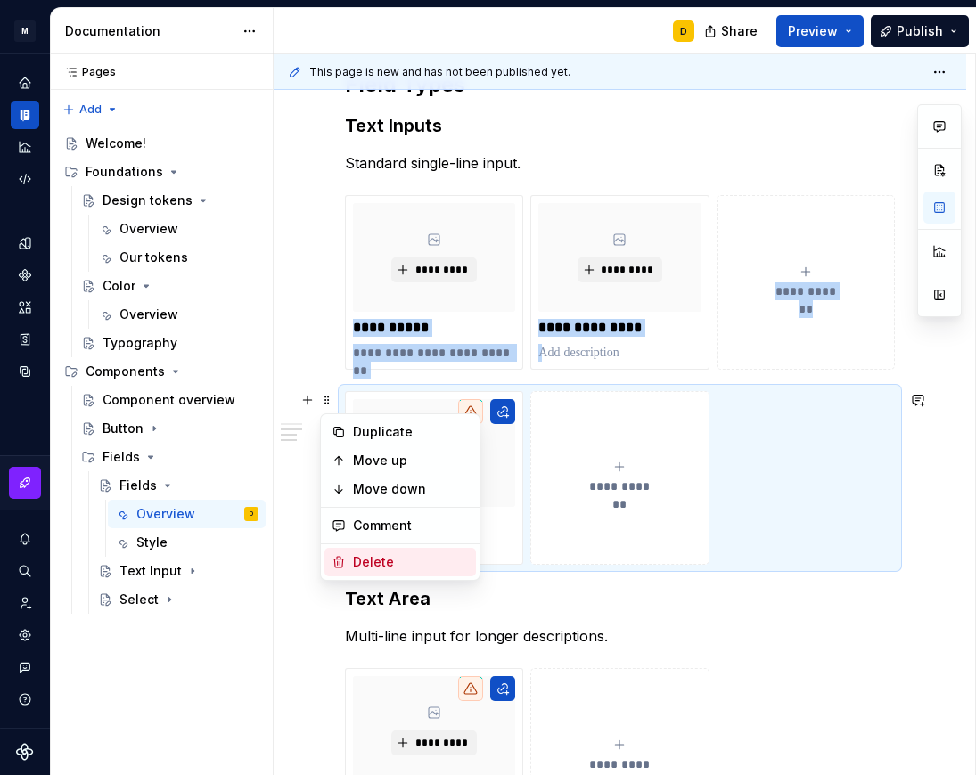
click at [386, 554] on div "Delete" at bounding box center [411, 562] width 116 height 18
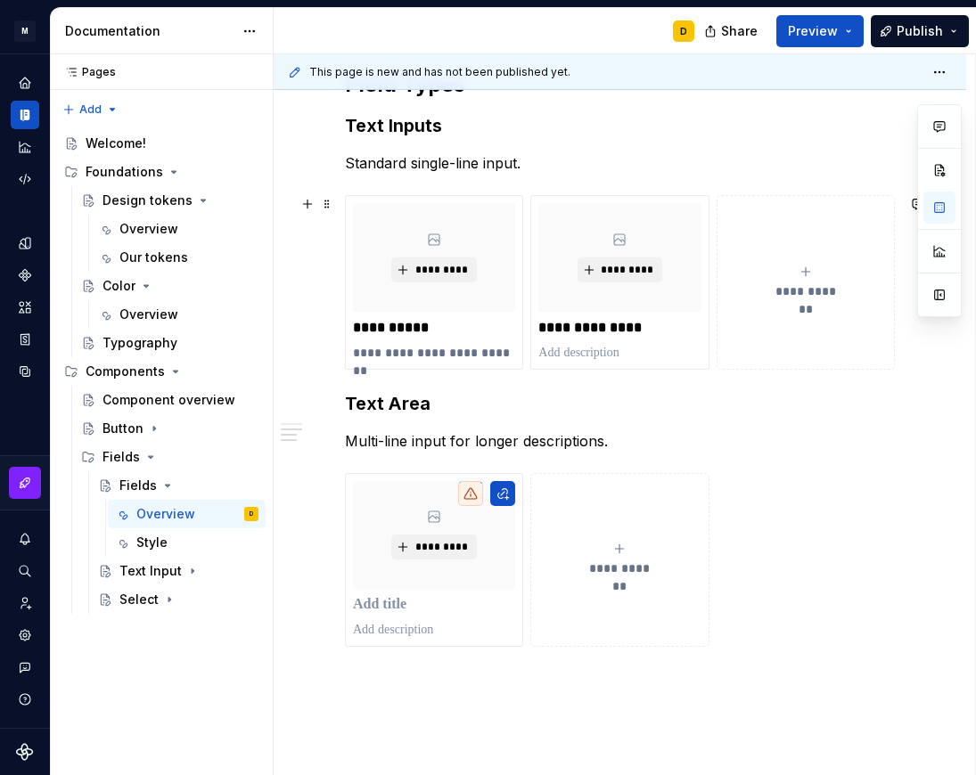
click at [801, 272] on icon "submit" at bounding box center [805, 271] width 8 height 8
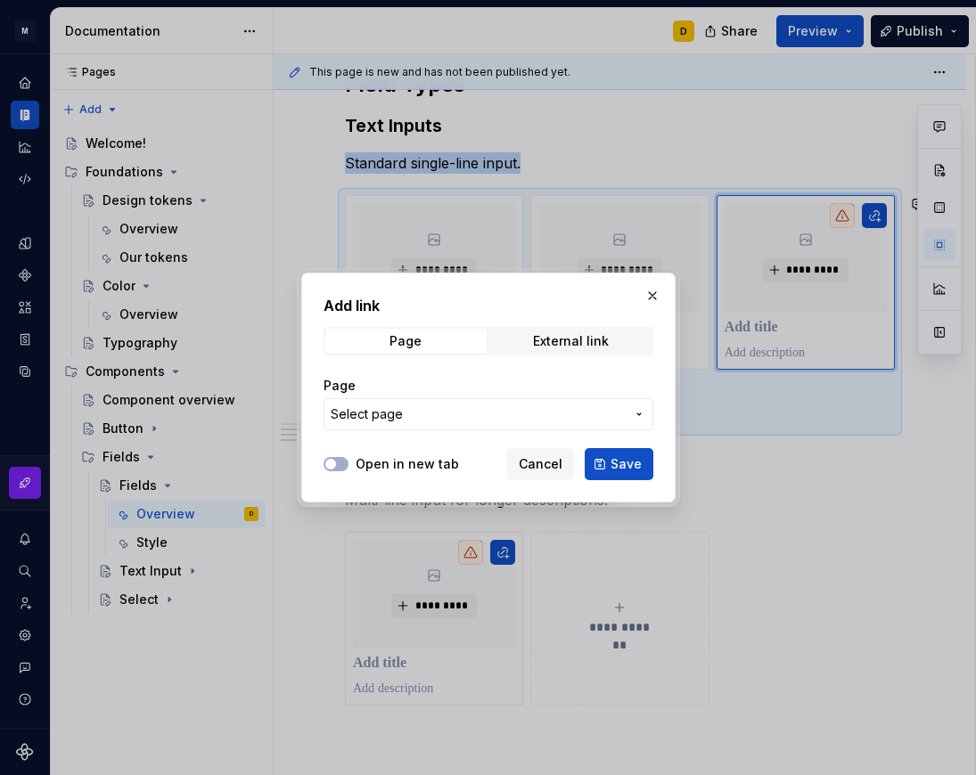
click at [484, 417] on span "Select page" at bounding box center [478, 414] width 294 height 18
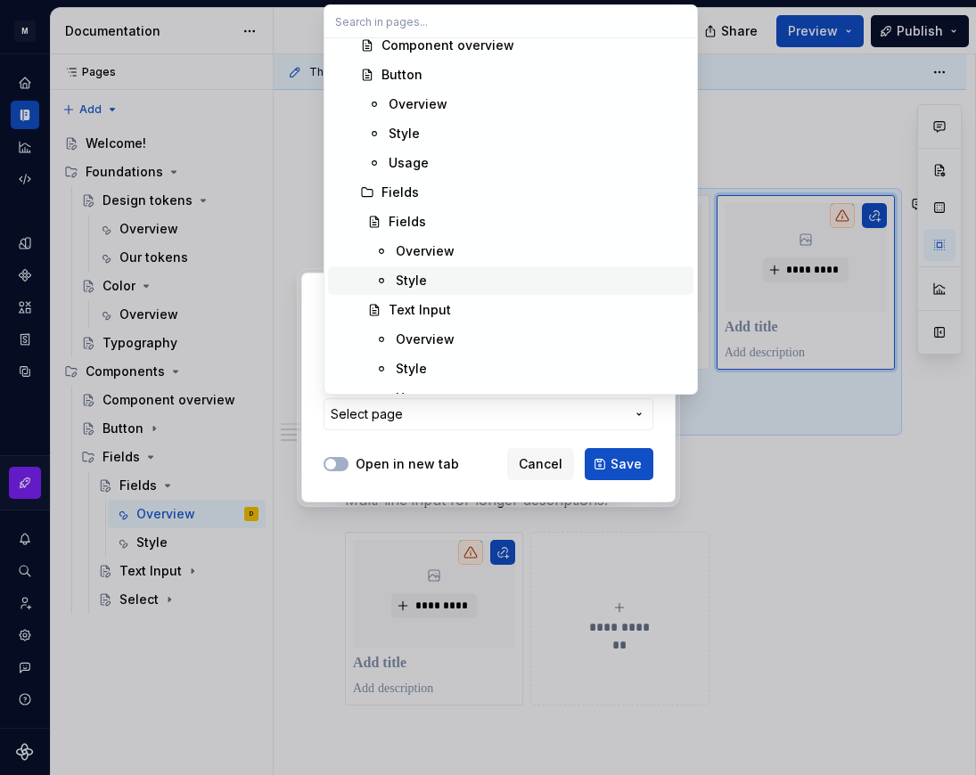
scroll to position [306, 0]
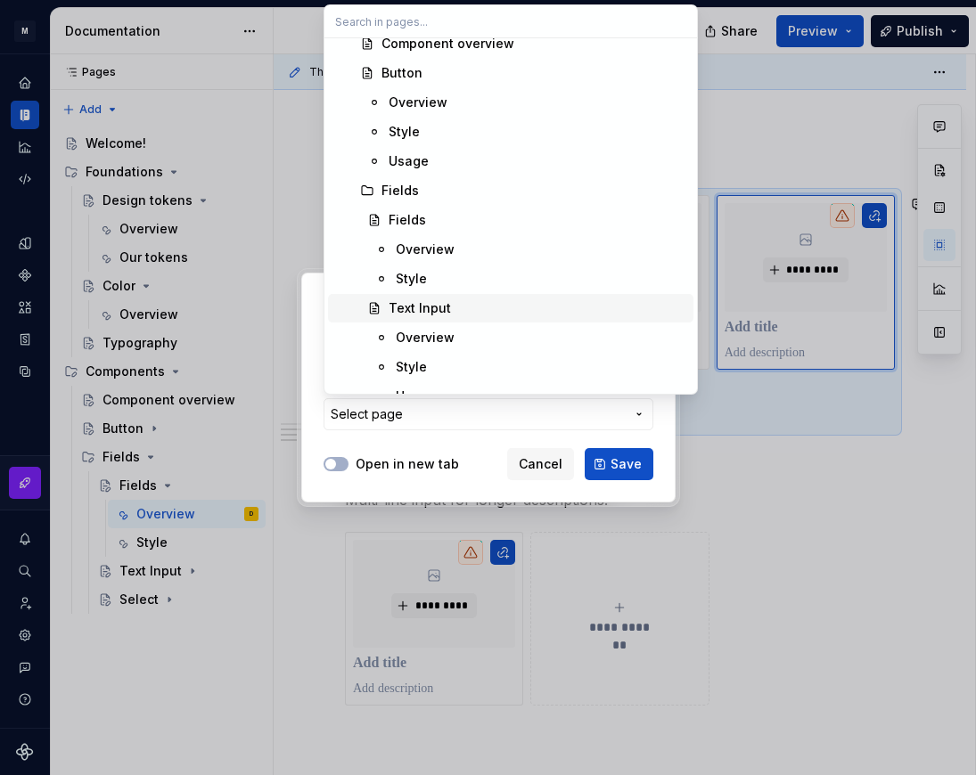
click at [438, 303] on div "Text Input" at bounding box center [419, 308] width 62 height 18
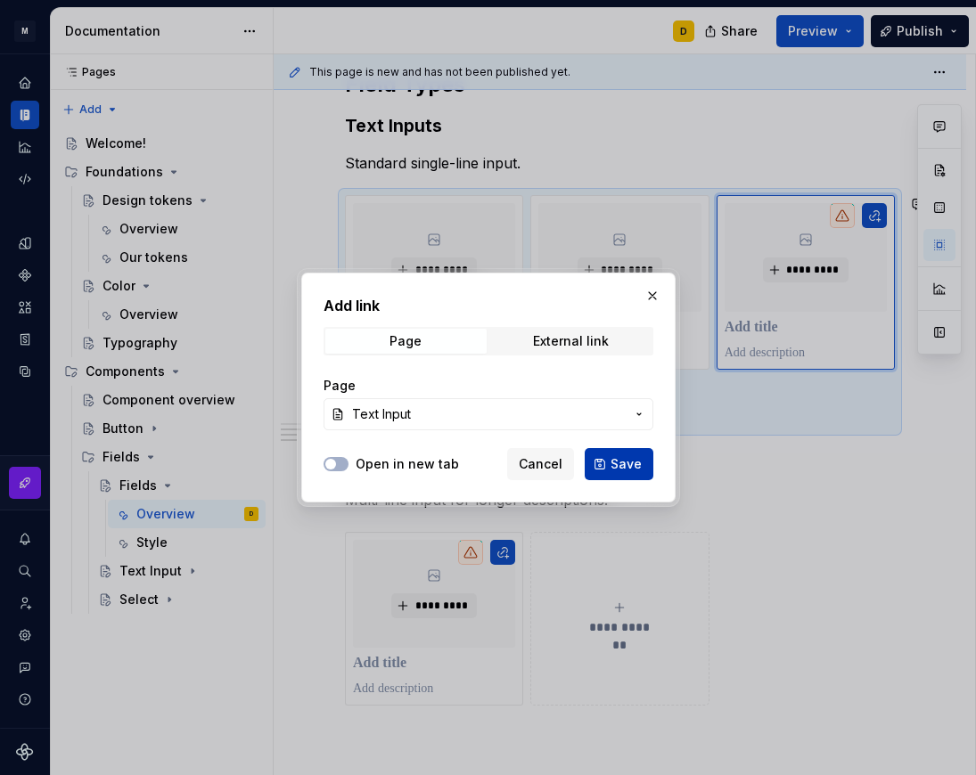
click at [615, 462] on span "Save" at bounding box center [625, 464] width 31 height 18
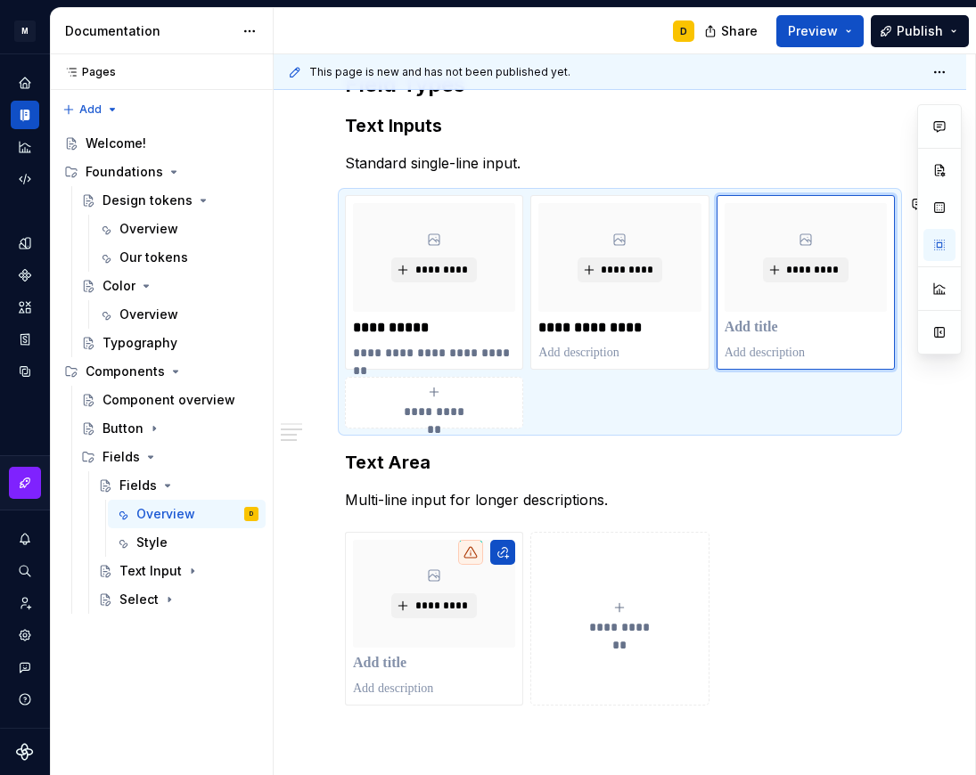
scroll to position [634, 0]
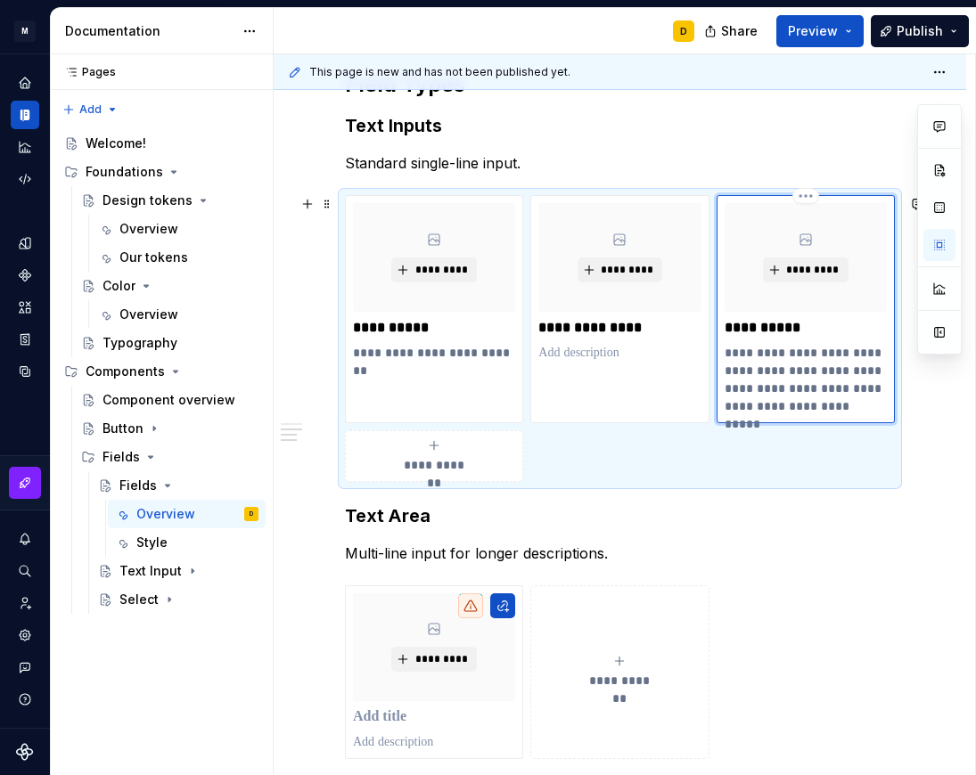
click at [799, 329] on p "**********" at bounding box center [805, 328] width 162 height 18
type textarea "*"
click at [819, 371] on p "**********" at bounding box center [805, 379] width 162 height 71
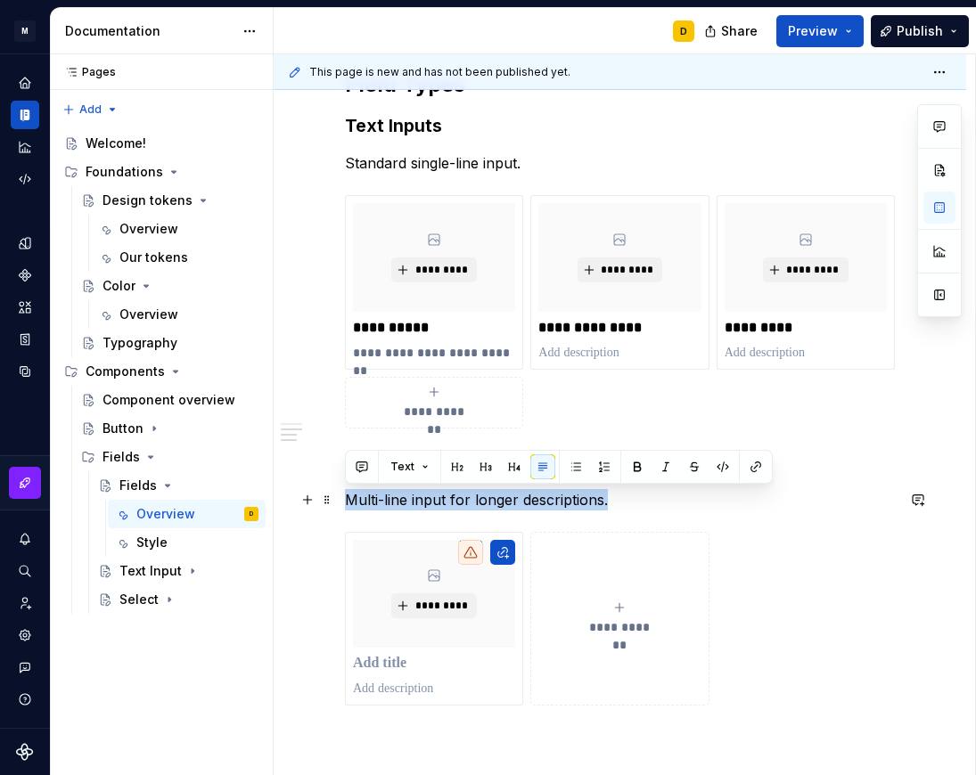
drag, startPoint x: 600, startPoint y: 502, endPoint x: 349, endPoint y: 509, distance: 250.4
click at [349, 509] on p "Multi-line input for longer descriptions." at bounding box center [620, 499] width 550 height 21
copy p "Multi-line input for longer descriptions."
click at [804, 347] on p at bounding box center [805, 353] width 162 height 18
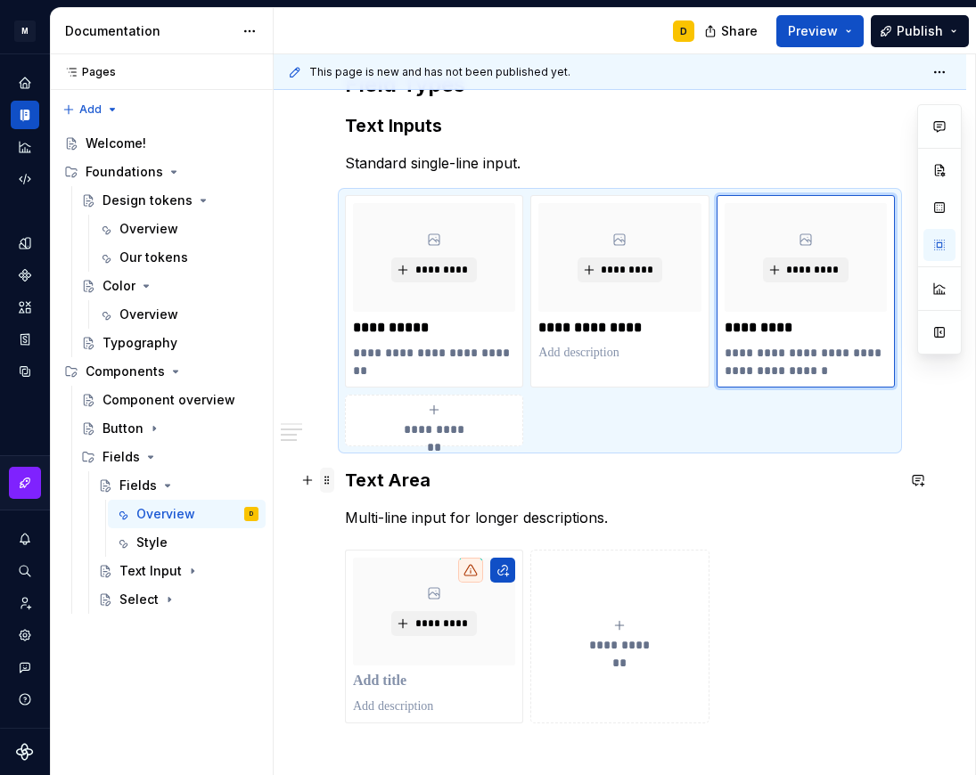
click at [328, 483] on span at bounding box center [327, 480] width 14 height 25
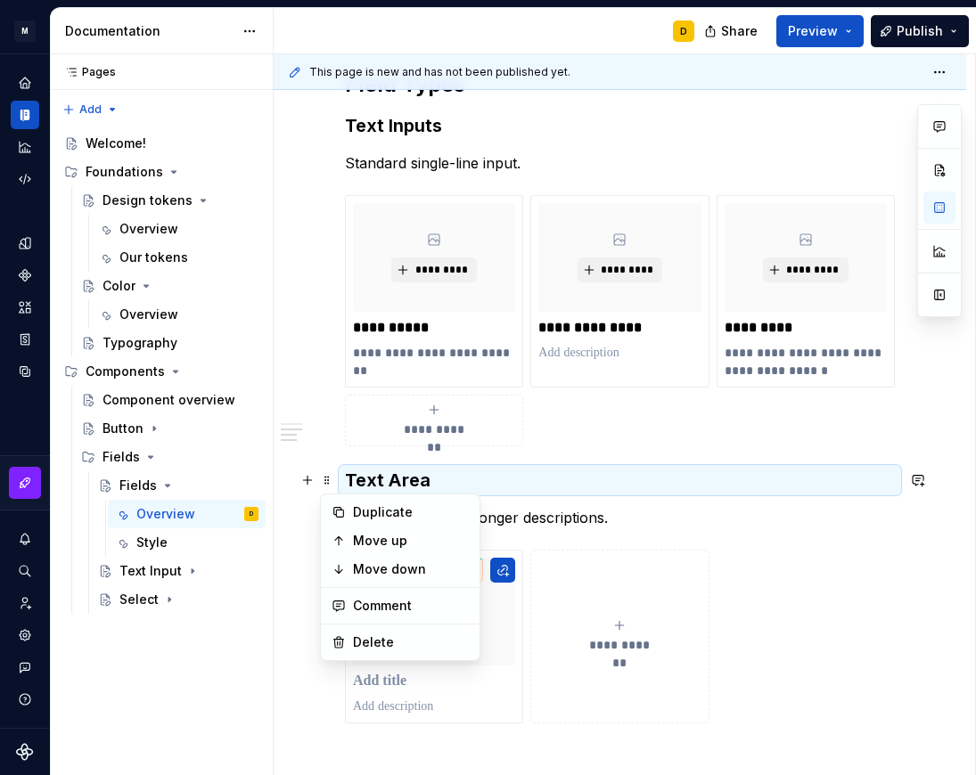
click at [651, 472] on h3 "Text Area" at bounding box center [620, 480] width 550 height 25
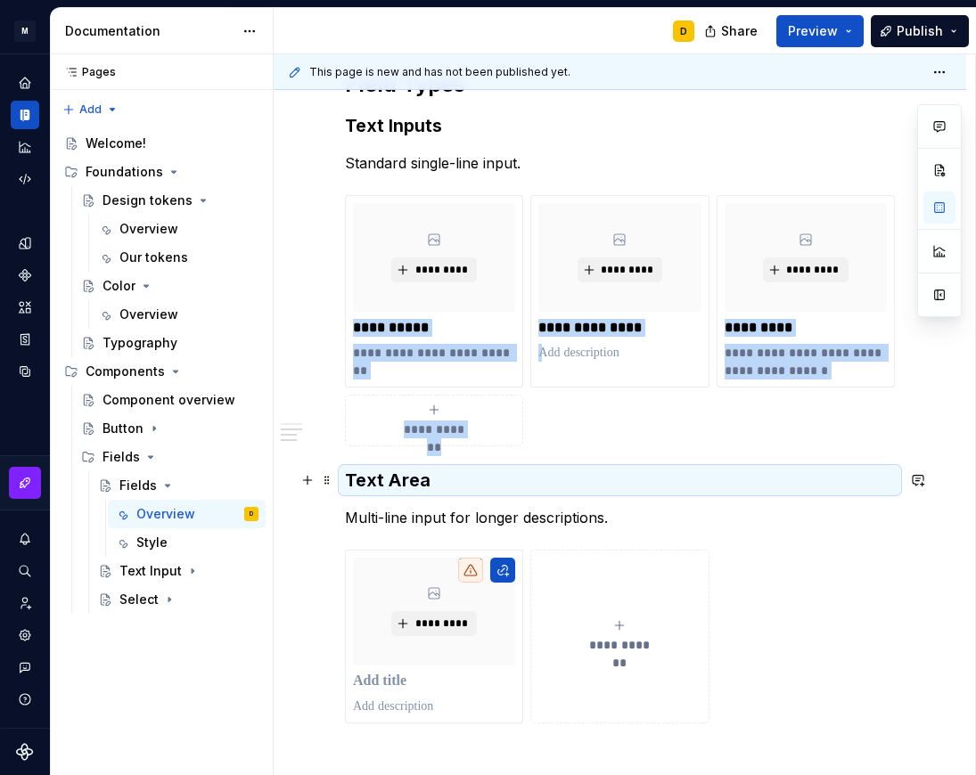
click at [430, 475] on h3 "Text Area" at bounding box center [620, 480] width 550 height 25
click at [436, 475] on h3 "Text Area" at bounding box center [620, 480] width 550 height 25
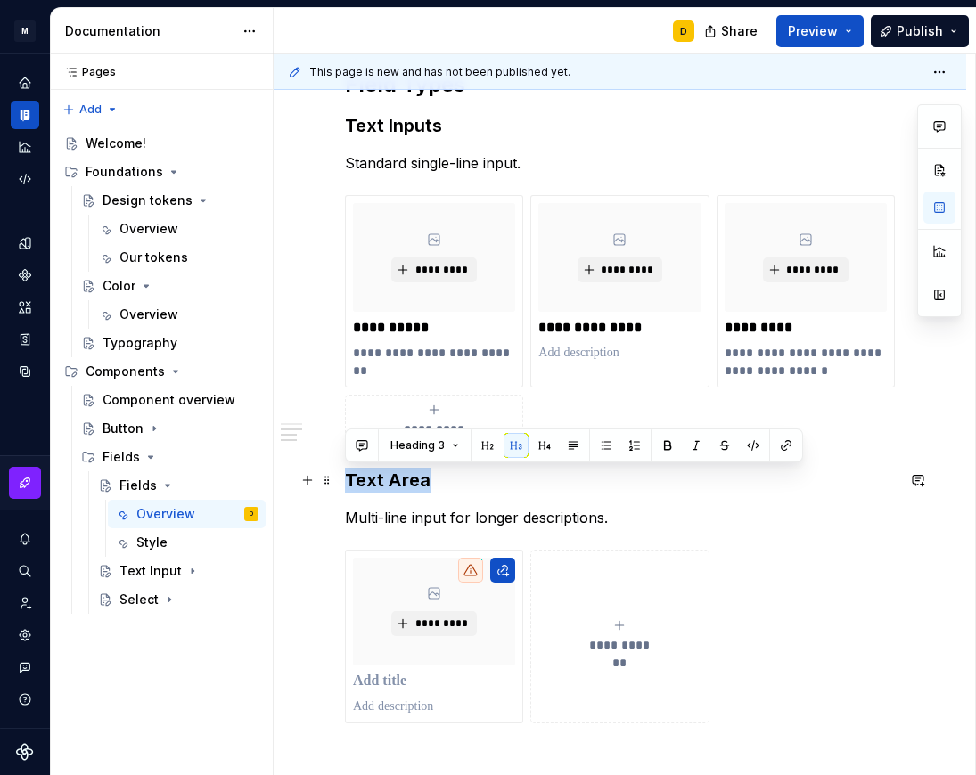
click at [400, 478] on h3 "Text Area" at bounding box center [620, 480] width 550 height 25
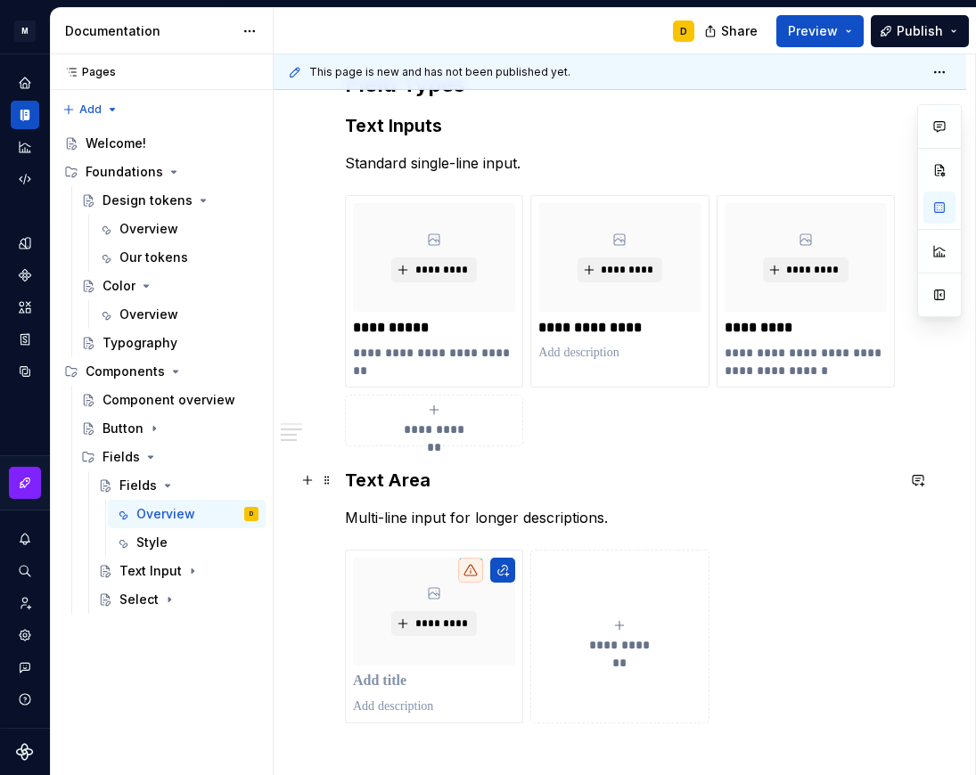
click at [431, 478] on h3 "Text Area" at bounding box center [620, 480] width 550 height 25
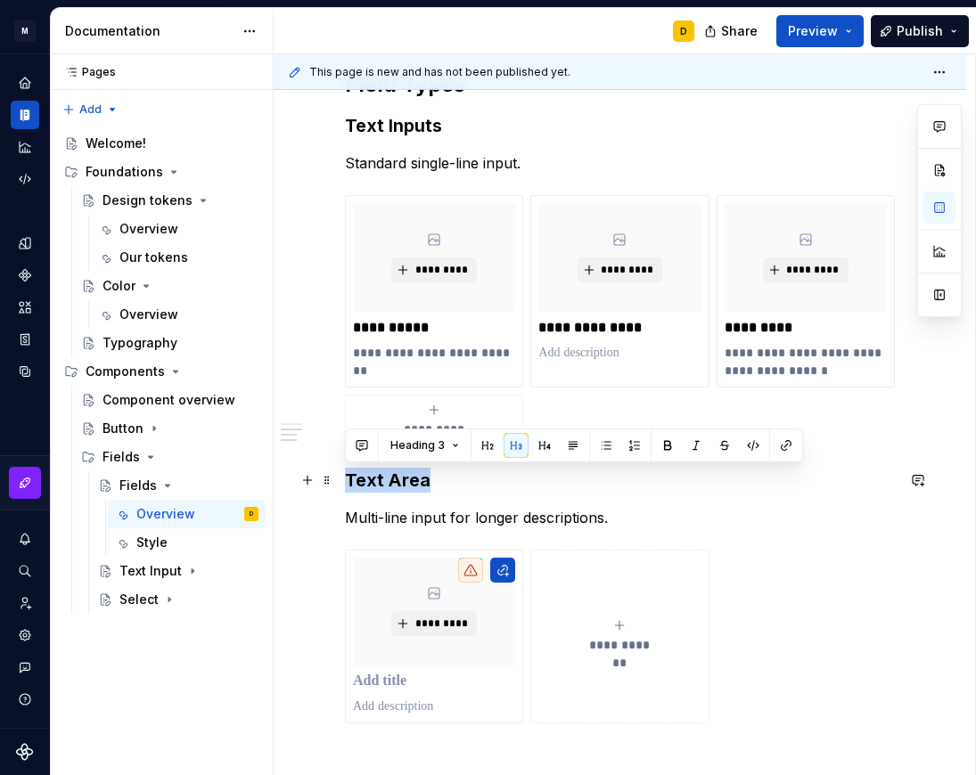
drag, startPoint x: 434, startPoint y: 477, endPoint x: 337, endPoint y: 468, distance: 97.5
click at [337, 468] on div "**********" at bounding box center [620, 326] width 692 height 1303
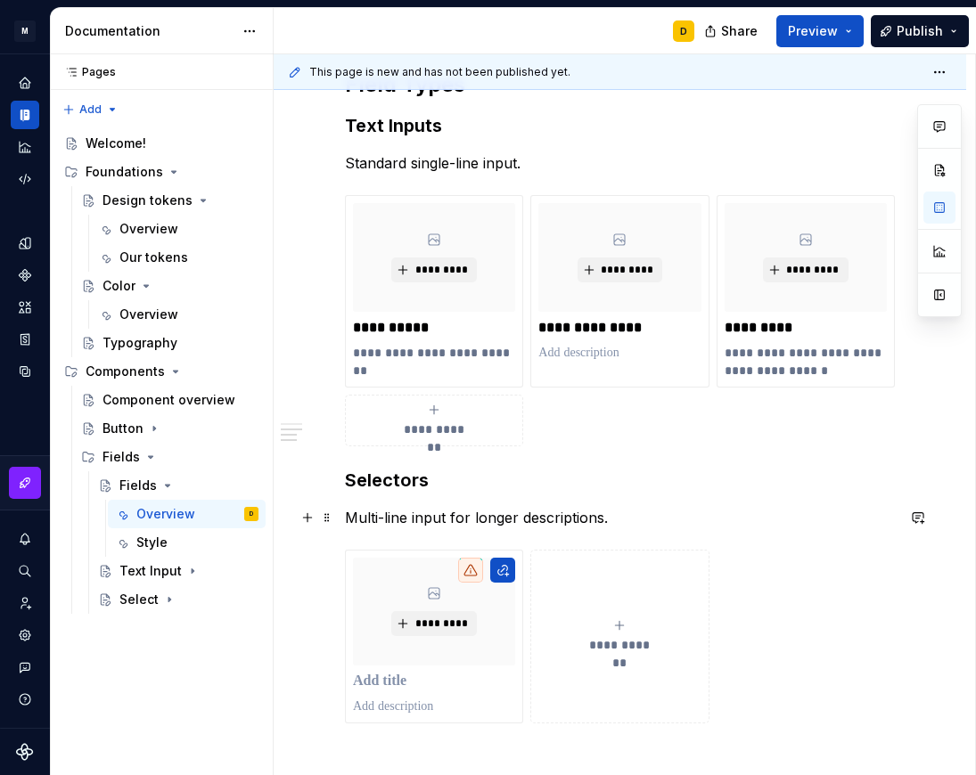
click at [423, 519] on p "Multi-line input for longer descriptions." at bounding box center [620, 517] width 550 height 21
click at [412, 515] on p "Multi-line input for longer descriptions." at bounding box center [620, 517] width 550 height 21
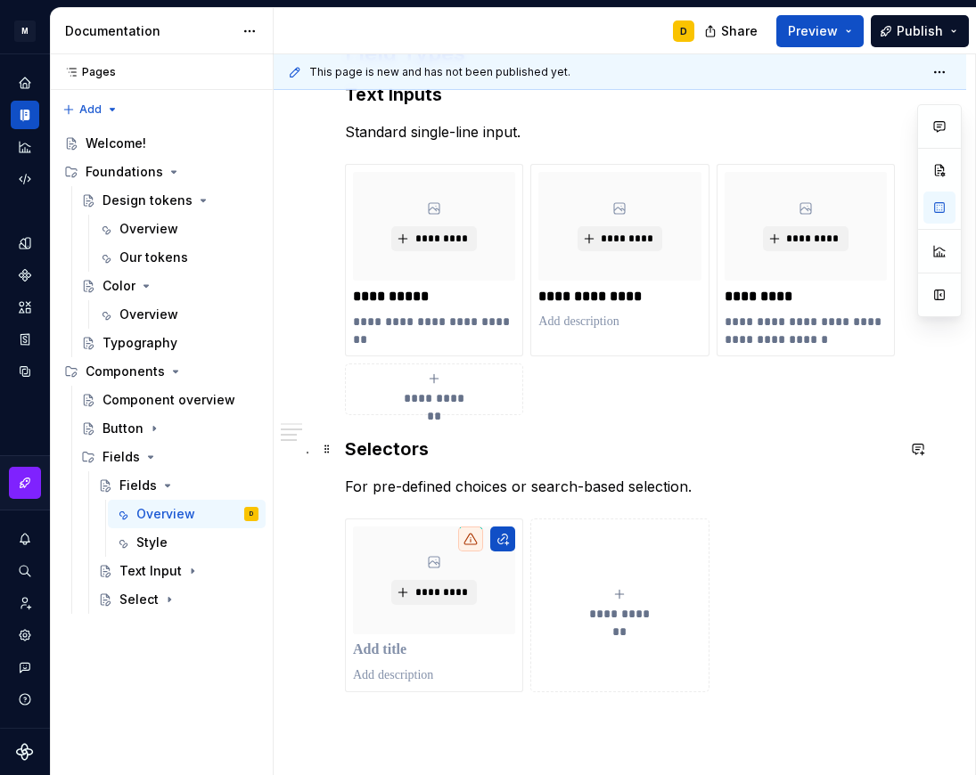
scroll to position [668, 0]
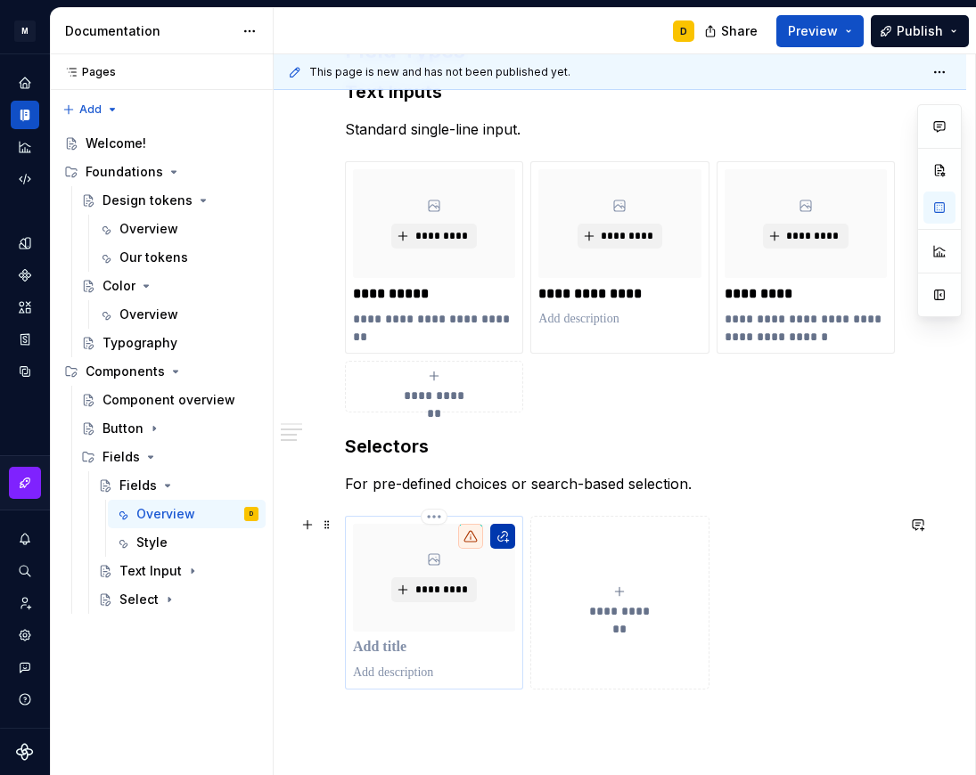
click at [502, 534] on button "button" at bounding box center [502, 536] width 25 height 25
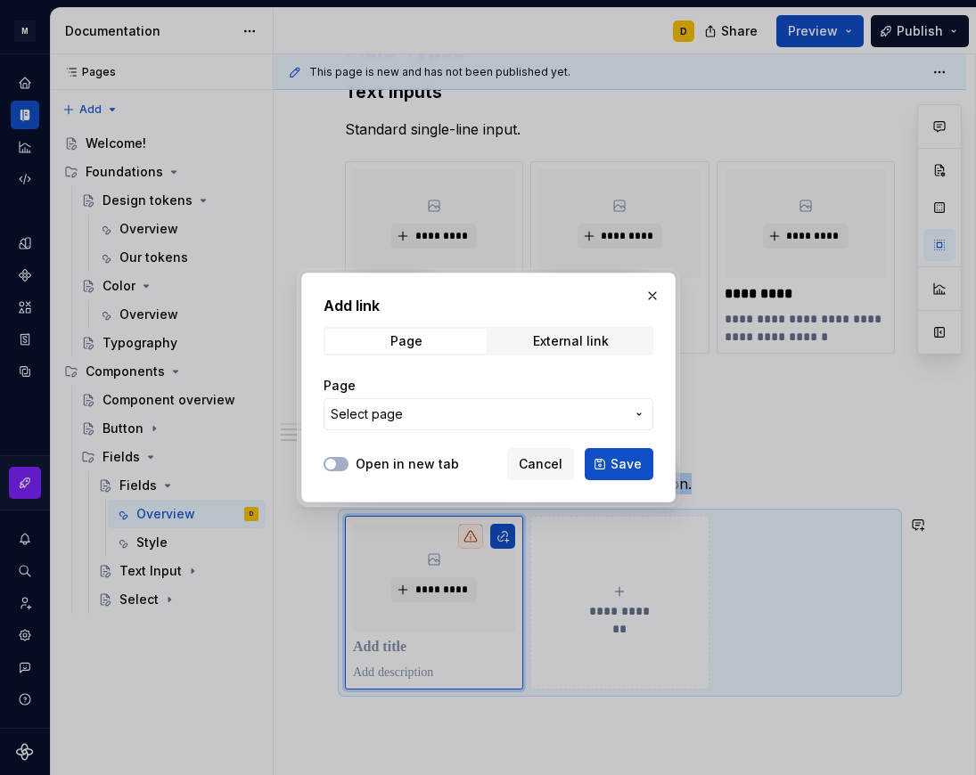
click at [428, 414] on span "Select page" at bounding box center [478, 414] width 294 height 18
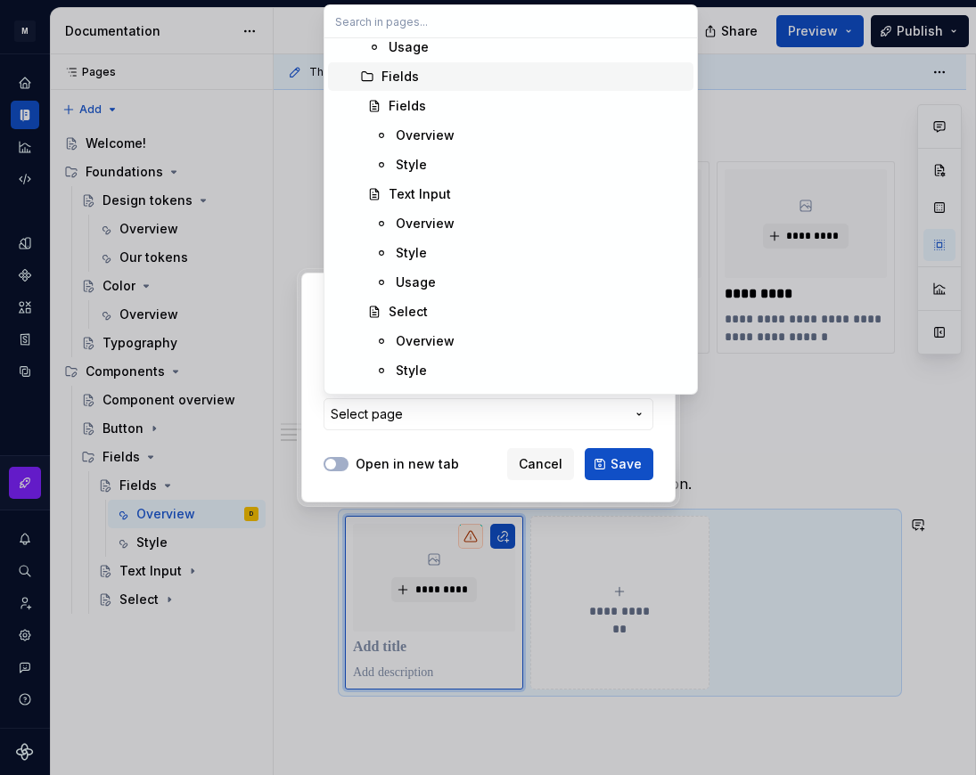
scroll to position [424, 0]
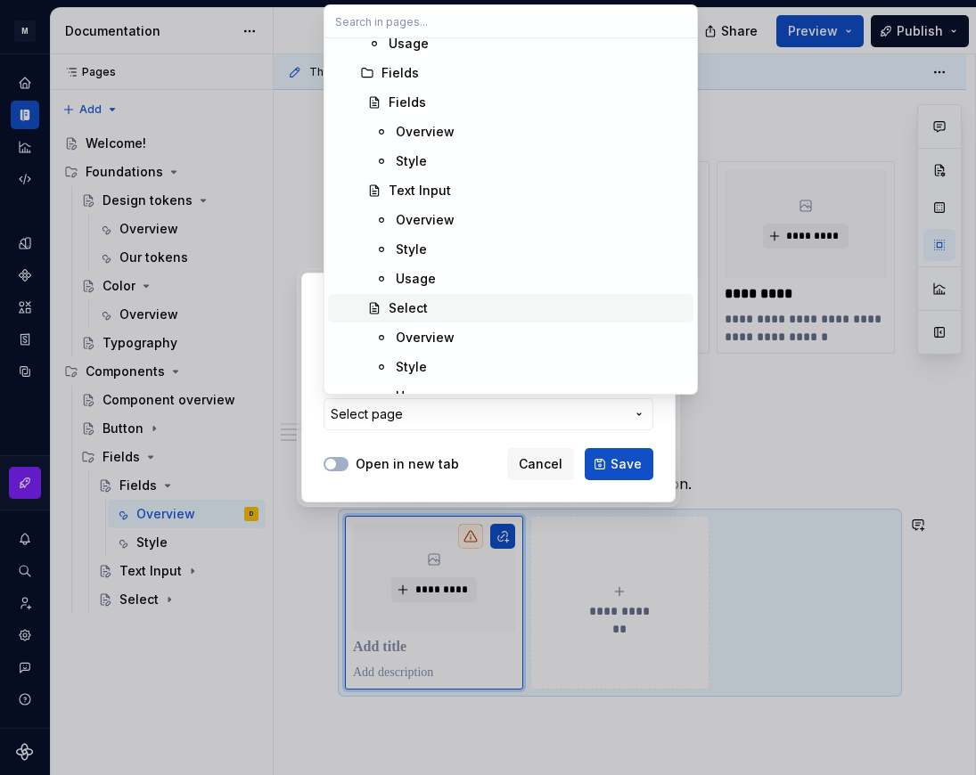
click at [445, 301] on div "Select" at bounding box center [537, 308] width 298 height 18
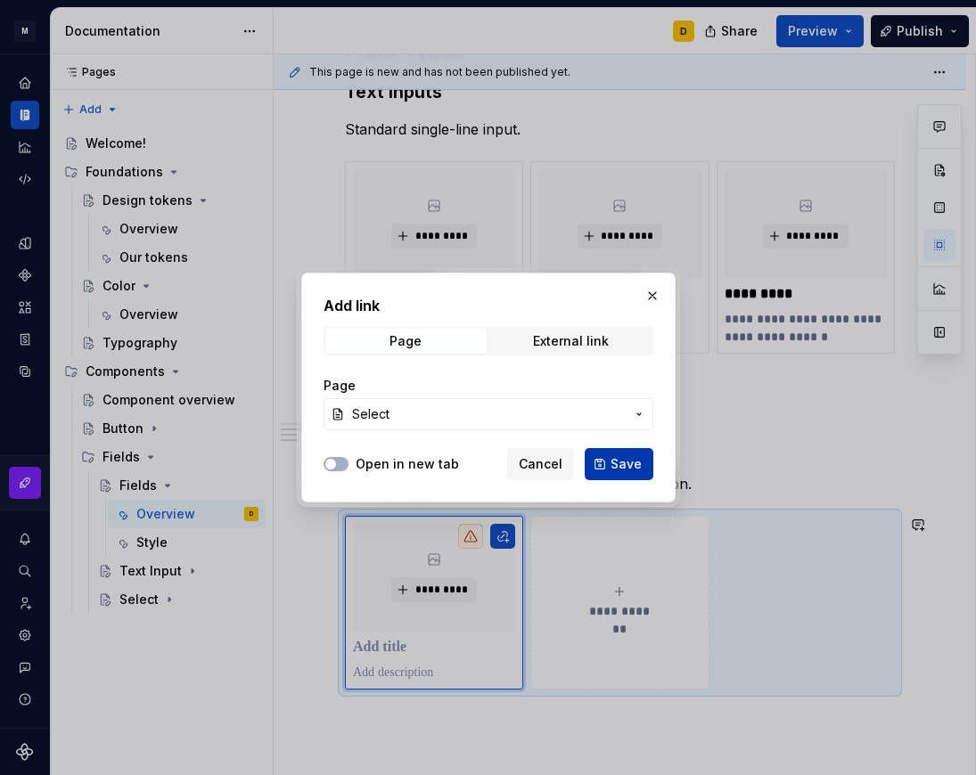
click at [621, 464] on span "Save" at bounding box center [625, 464] width 31 height 18
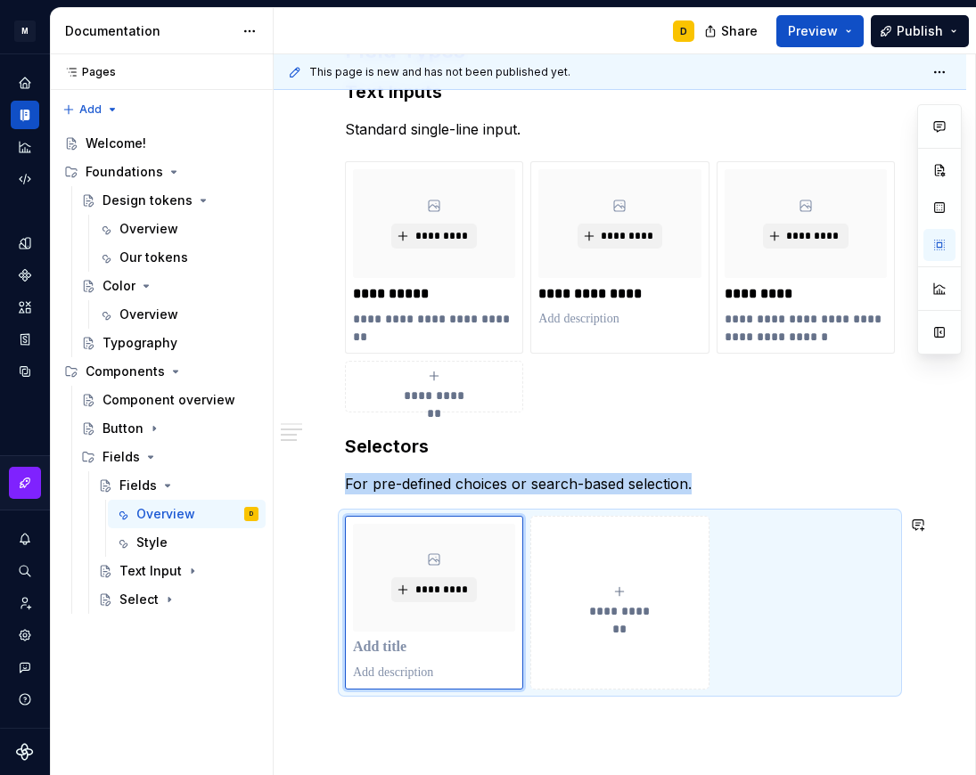
scroll to position [668, 0]
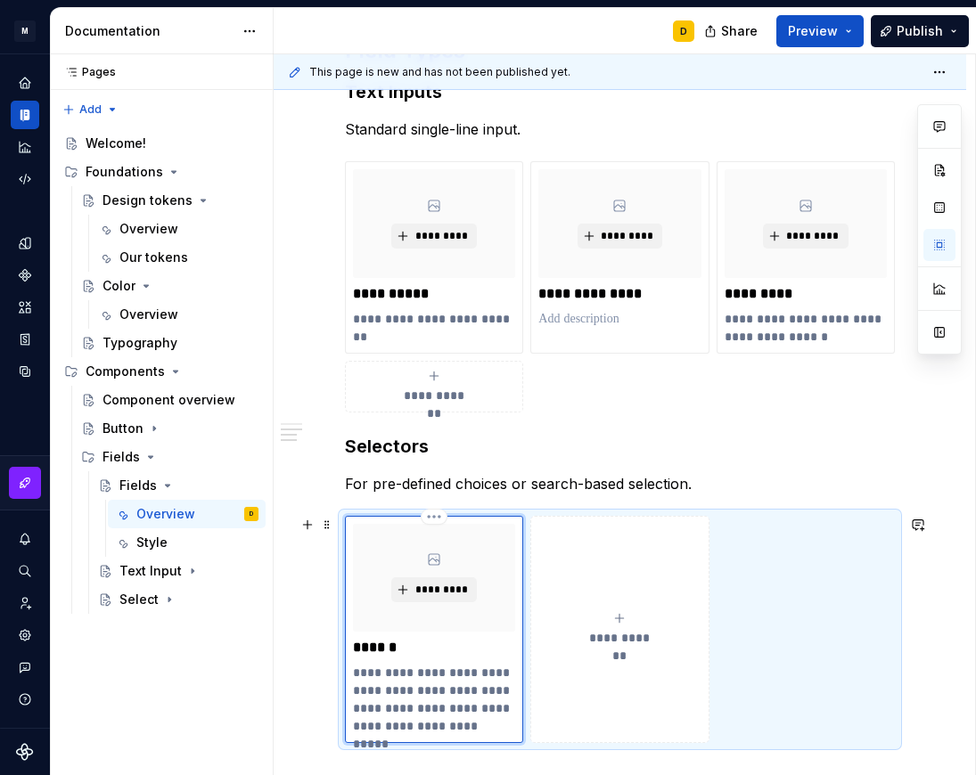
click at [383, 688] on p "**********" at bounding box center [434, 699] width 162 height 71
paste div
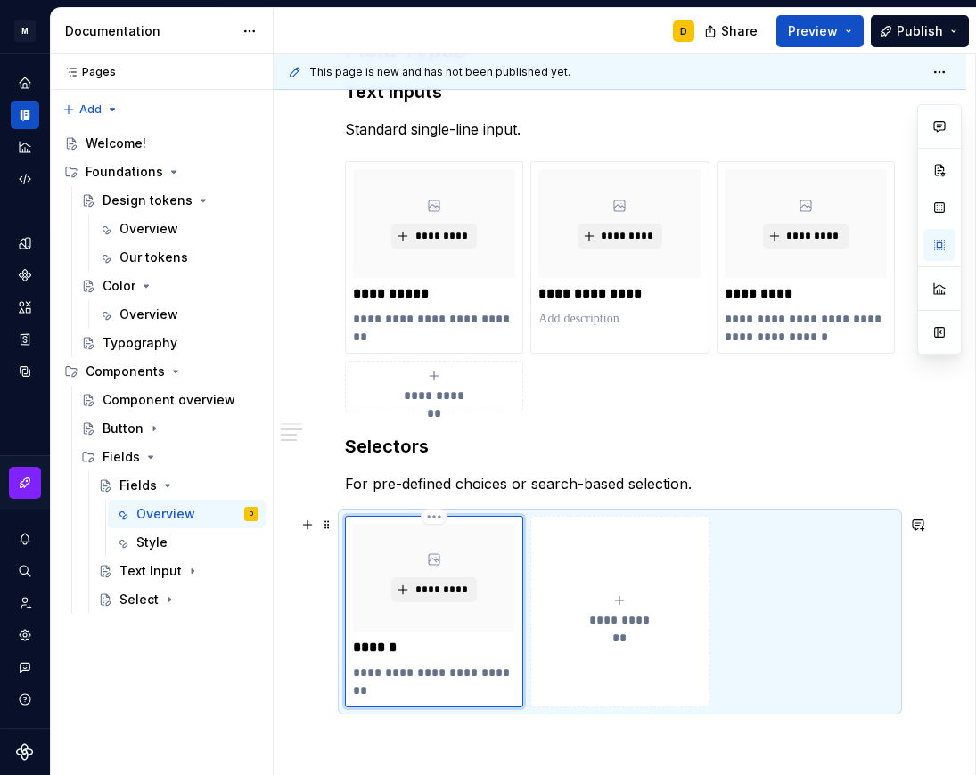
click at [355, 677] on p "**********" at bounding box center [434, 682] width 162 height 36
type textarea "*"
click at [743, 464] on div "**********" at bounding box center [620, 196] width 550 height 1024
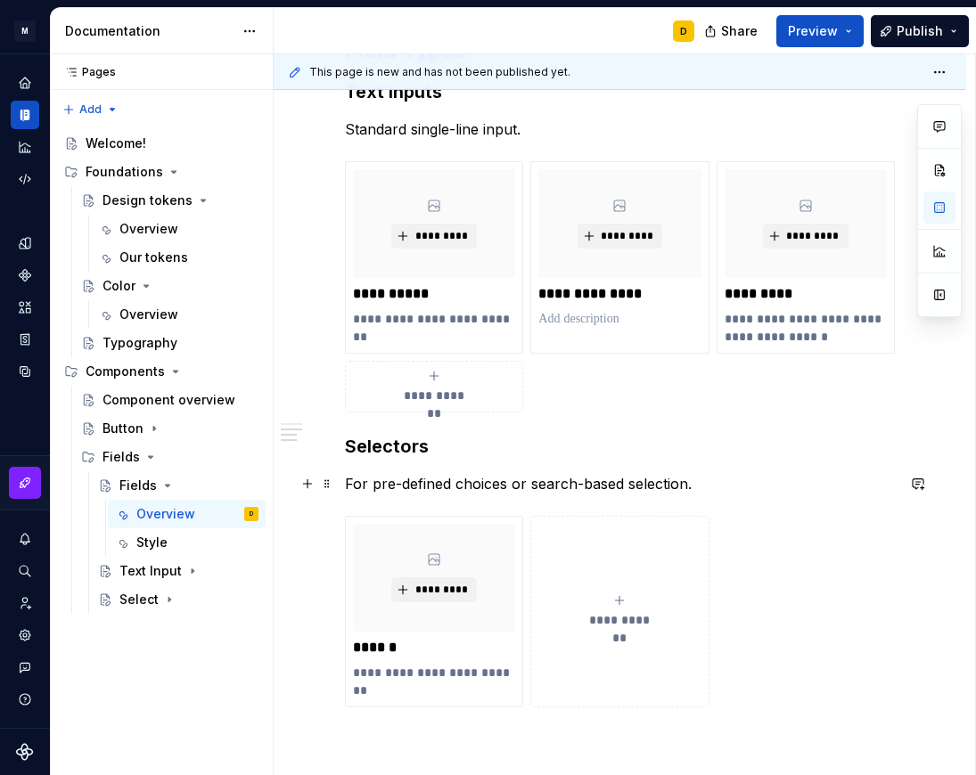
click at [731, 478] on p "For pre-defined choices or search-based selection." at bounding box center [620, 483] width 550 height 21
click at [623, 602] on icon "submit" at bounding box center [619, 600] width 14 height 14
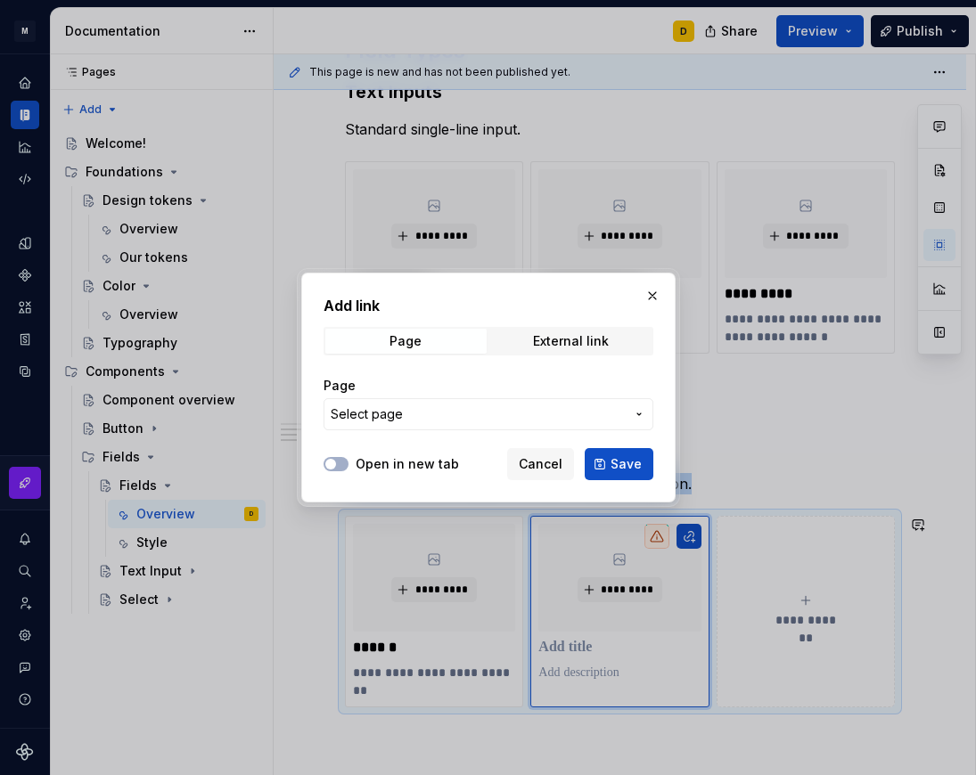
click at [425, 412] on span "Select page" at bounding box center [478, 414] width 294 height 18
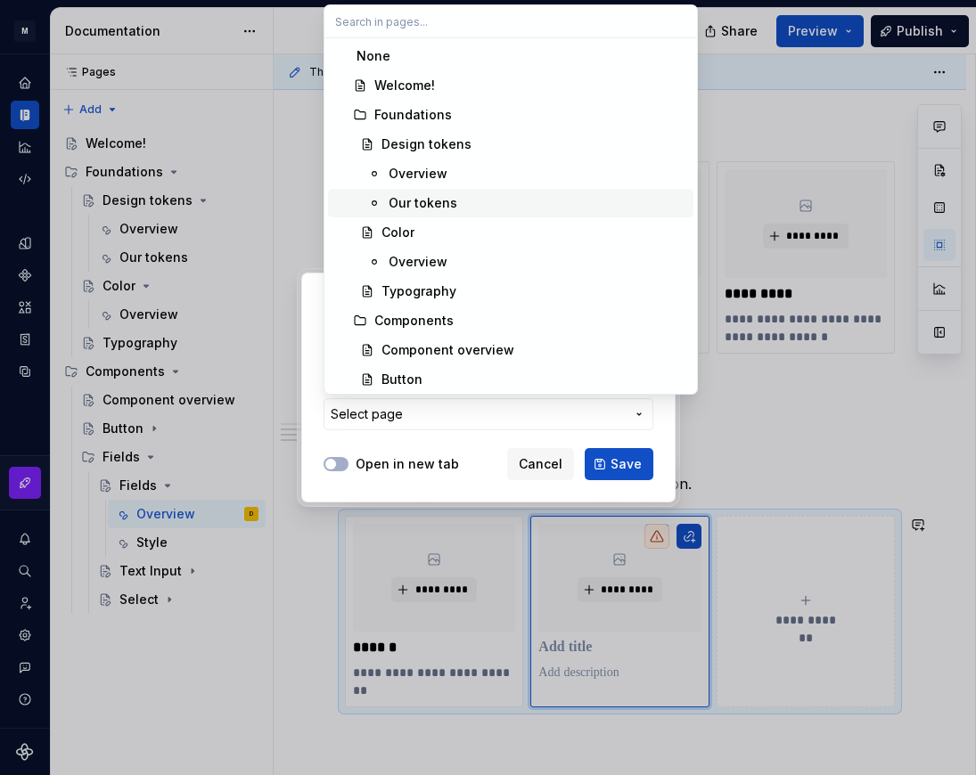
scroll to position [445, 0]
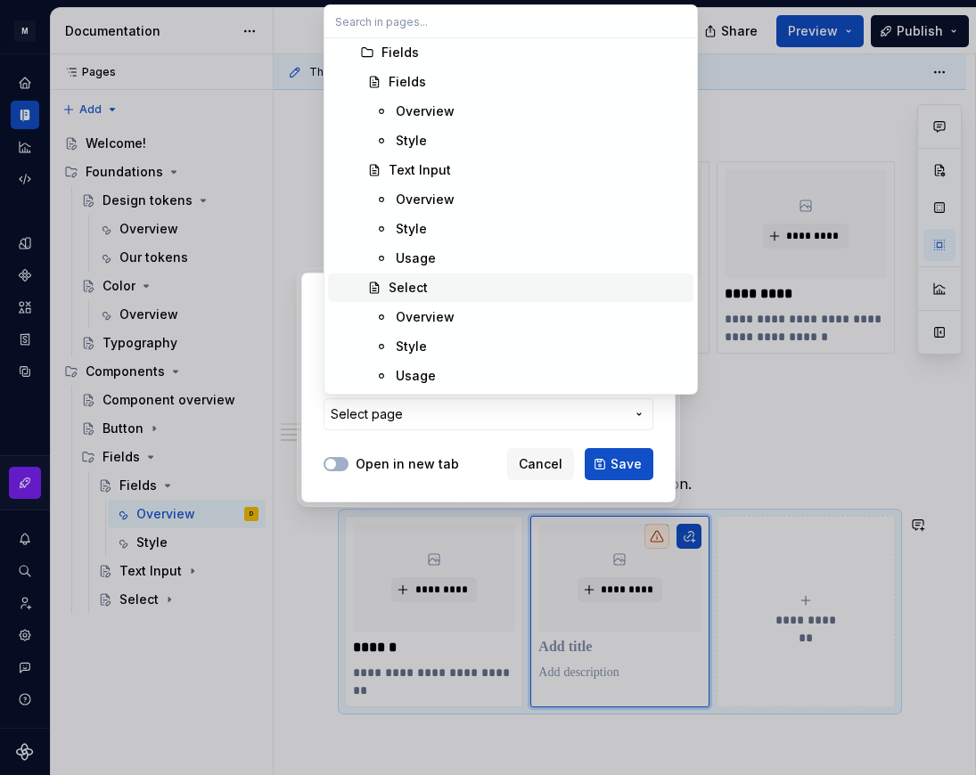
click at [452, 282] on div "Select" at bounding box center [537, 288] width 298 height 18
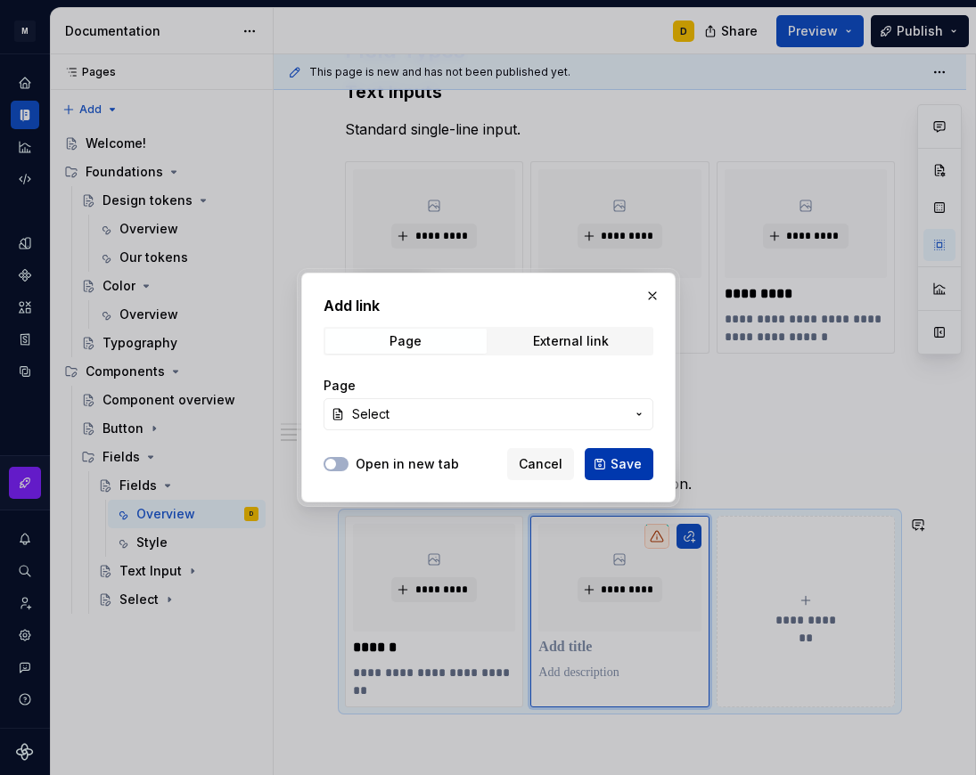
click at [627, 456] on span "Save" at bounding box center [625, 464] width 31 height 18
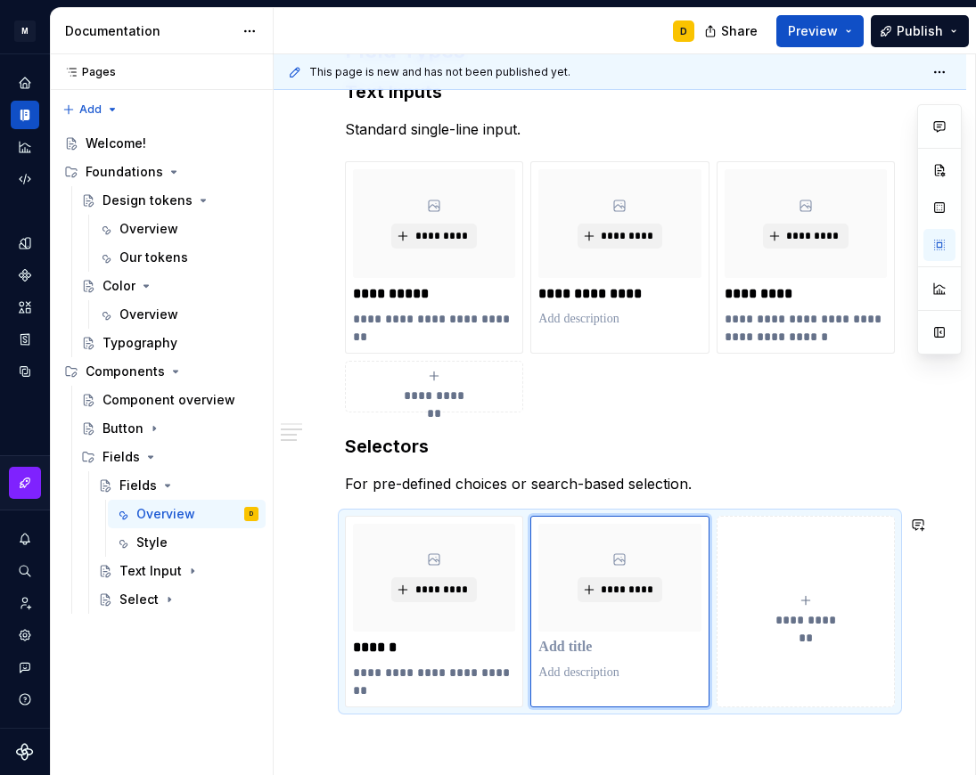
scroll to position [668, 0]
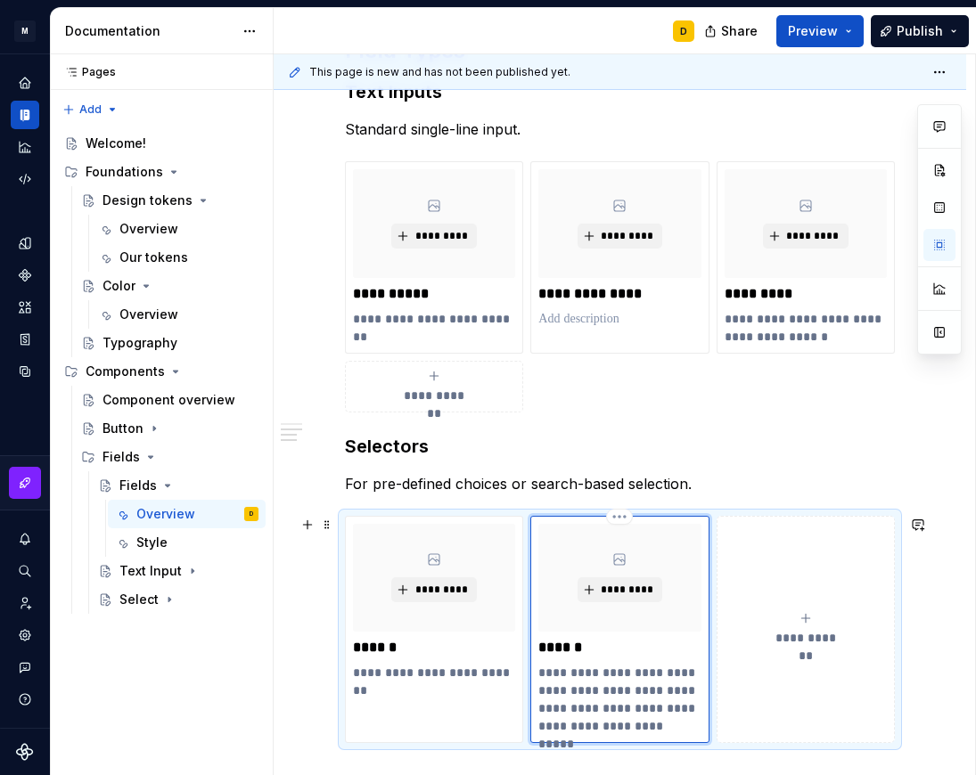
click at [596, 645] on p "******" at bounding box center [619, 648] width 162 height 18
drag, startPoint x: 599, startPoint y: 648, endPoint x: 535, endPoint y: 645, distance: 63.3
click at [535, 645] on div "**********" at bounding box center [619, 630] width 178 height 228
type textarea "*"
click at [604, 690] on p "**********" at bounding box center [619, 699] width 162 height 71
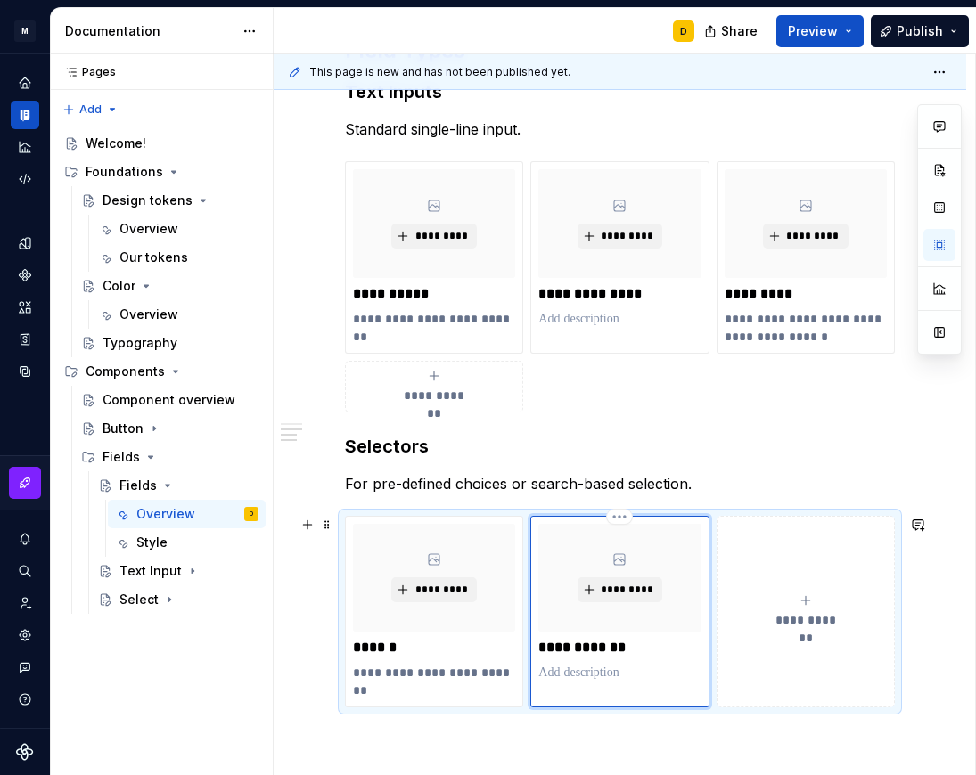
type textarea "*"
click at [814, 666] on button "**********" at bounding box center [805, 612] width 178 height 192
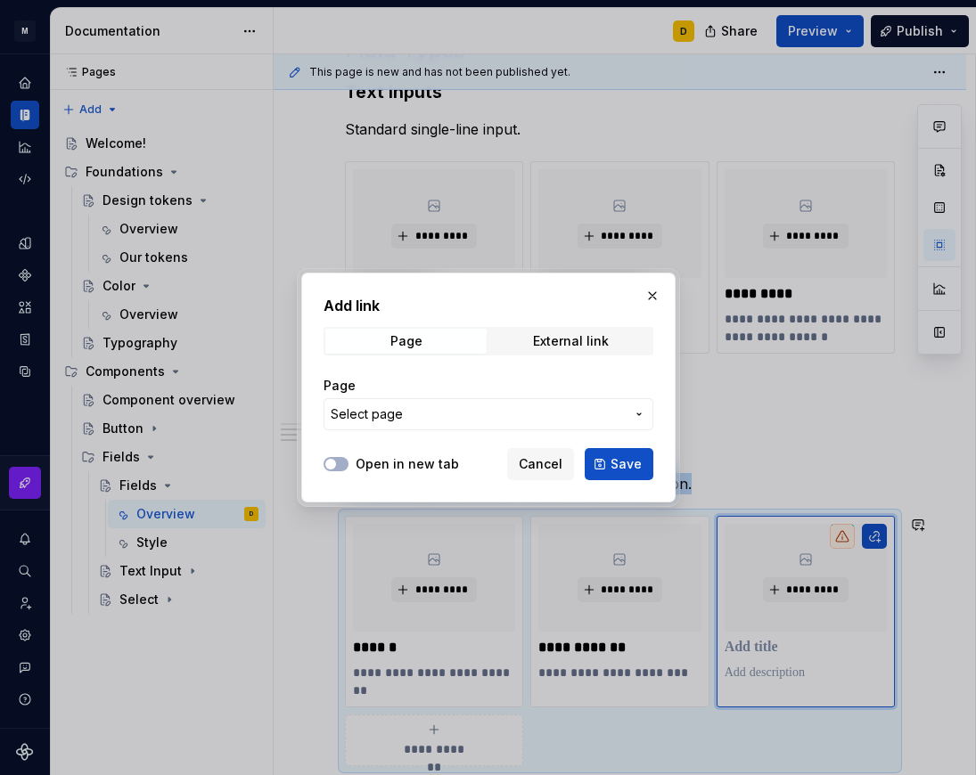
click at [413, 411] on span "Select page" at bounding box center [478, 414] width 294 height 18
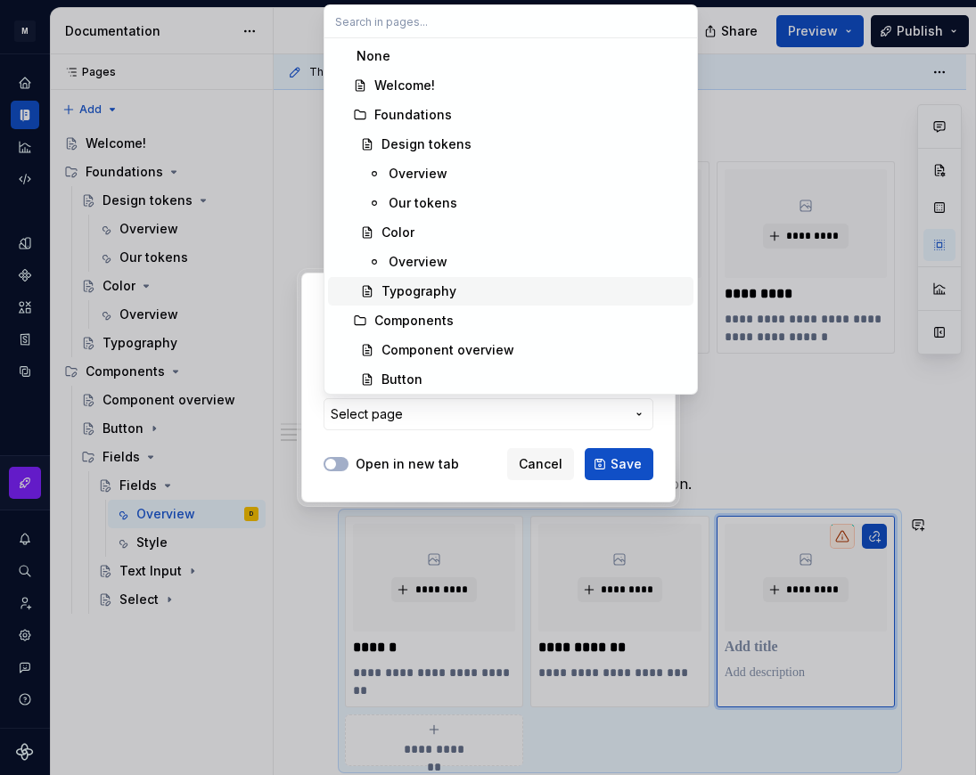
scroll to position [445, 0]
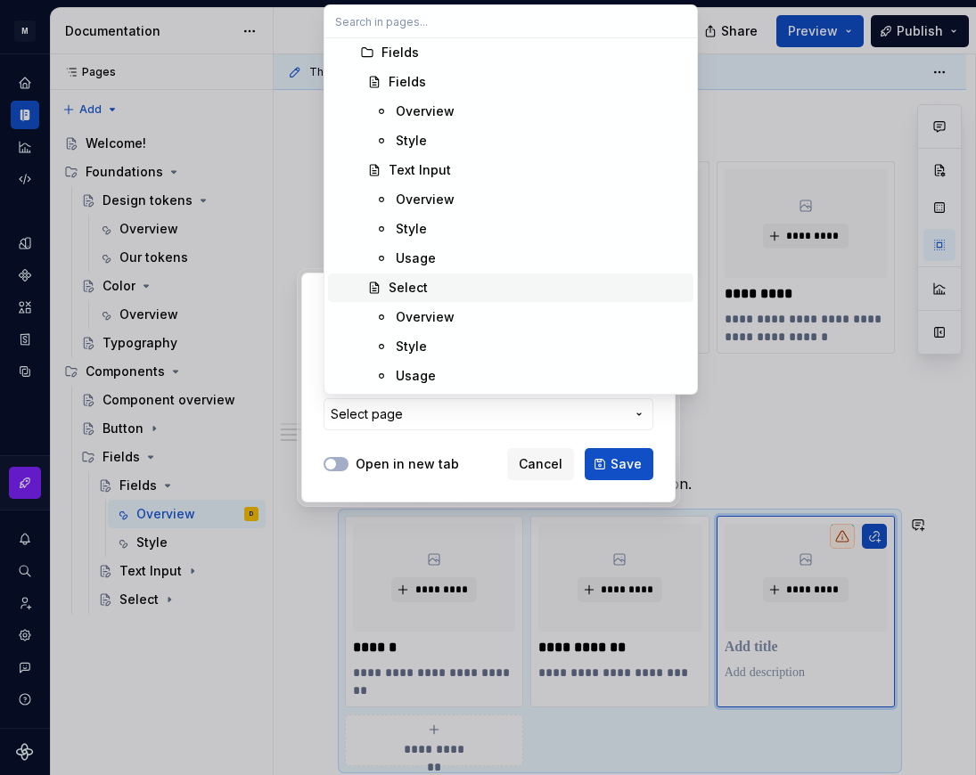
click at [429, 287] on div "Select" at bounding box center [537, 288] width 298 height 18
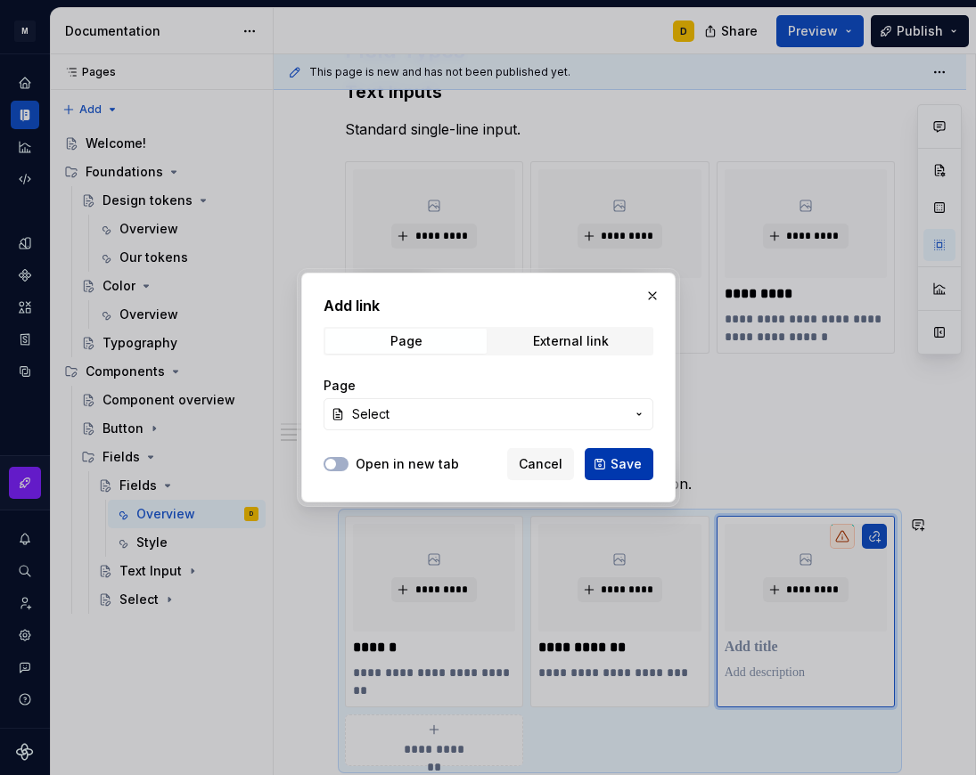
click at [632, 463] on span "Save" at bounding box center [625, 464] width 31 height 18
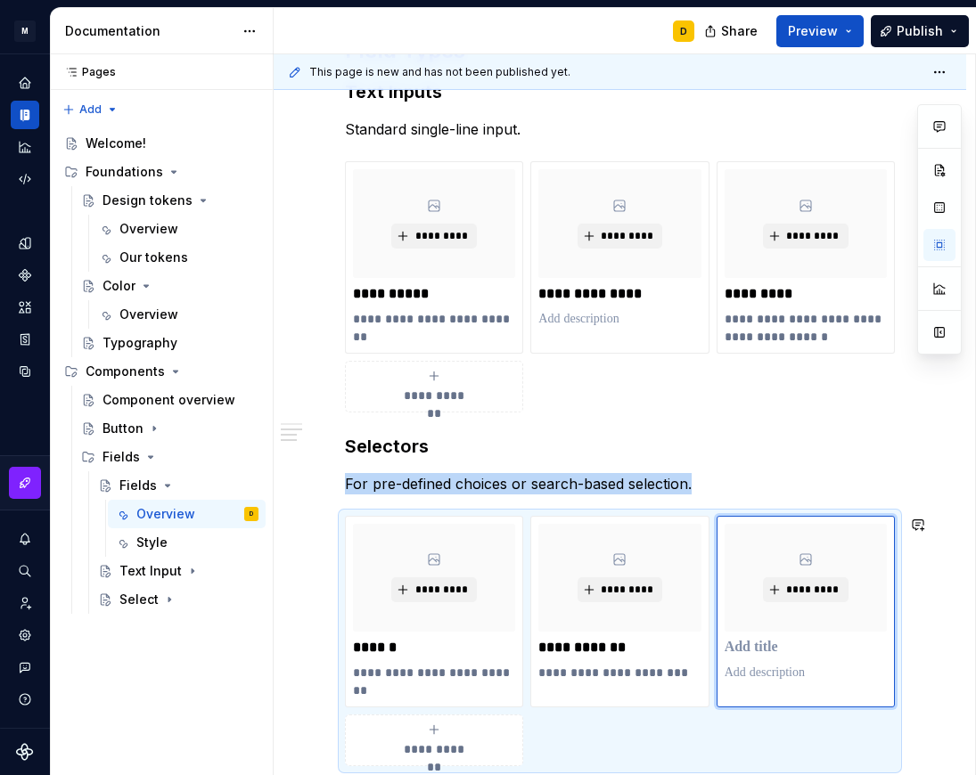
scroll to position [668, 0]
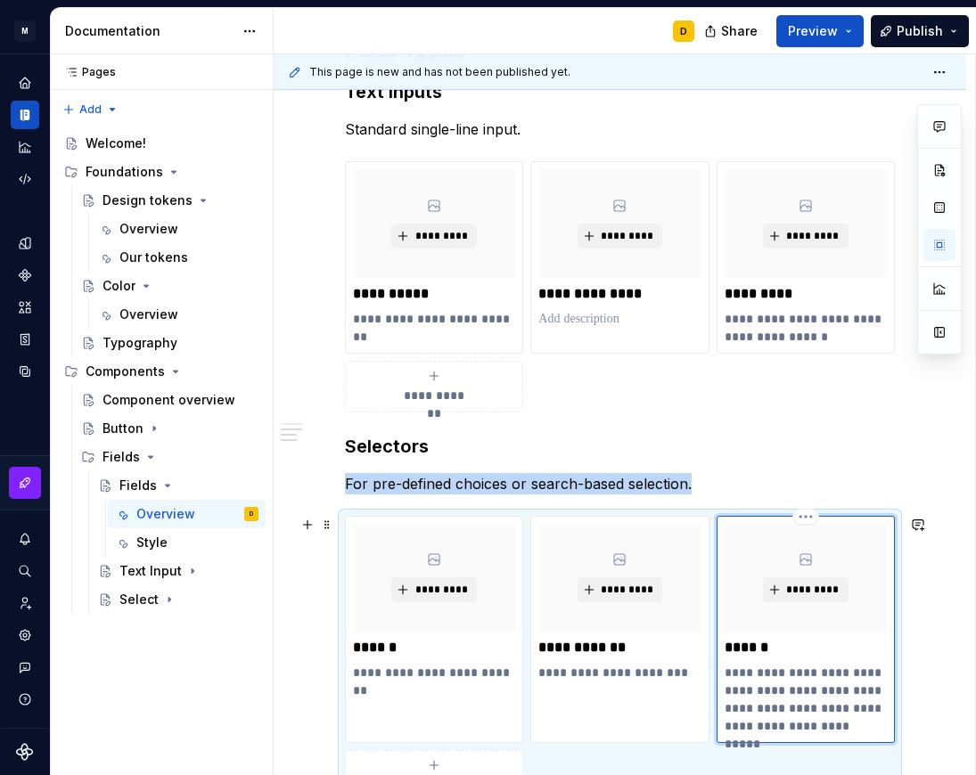
click at [722, 648] on div "**********" at bounding box center [805, 630] width 178 height 228
click at [780, 651] on p "******" at bounding box center [805, 648] width 162 height 18
click at [729, 644] on p "******" at bounding box center [805, 648] width 162 height 18
type textarea "*"
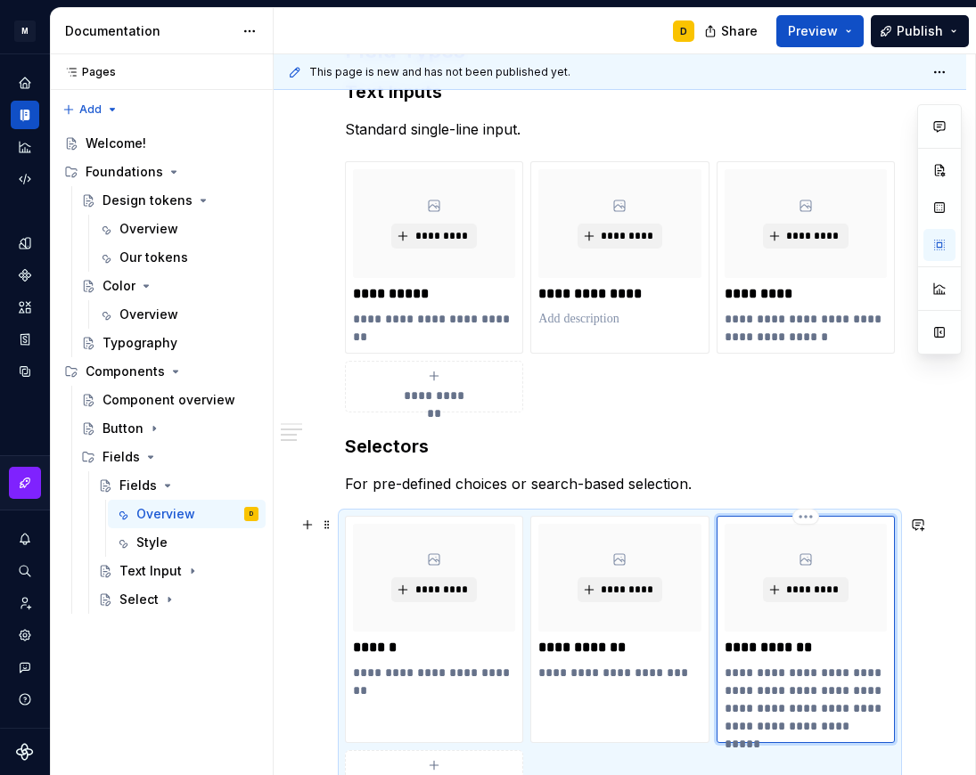
click at [748, 689] on p "**********" at bounding box center [805, 699] width 162 height 71
paste div
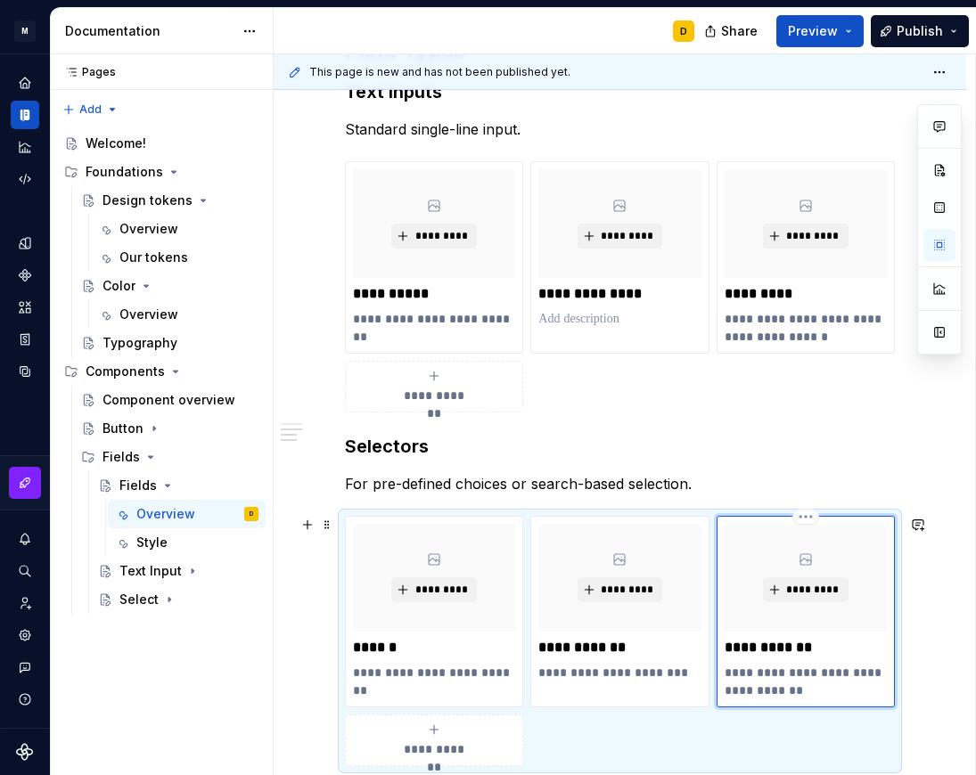
click at [731, 677] on p "**********" at bounding box center [805, 682] width 162 height 36
type textarea "*"
click at [844, 696] on p "**********" at bounding box center [805, 682] width 162 height 36
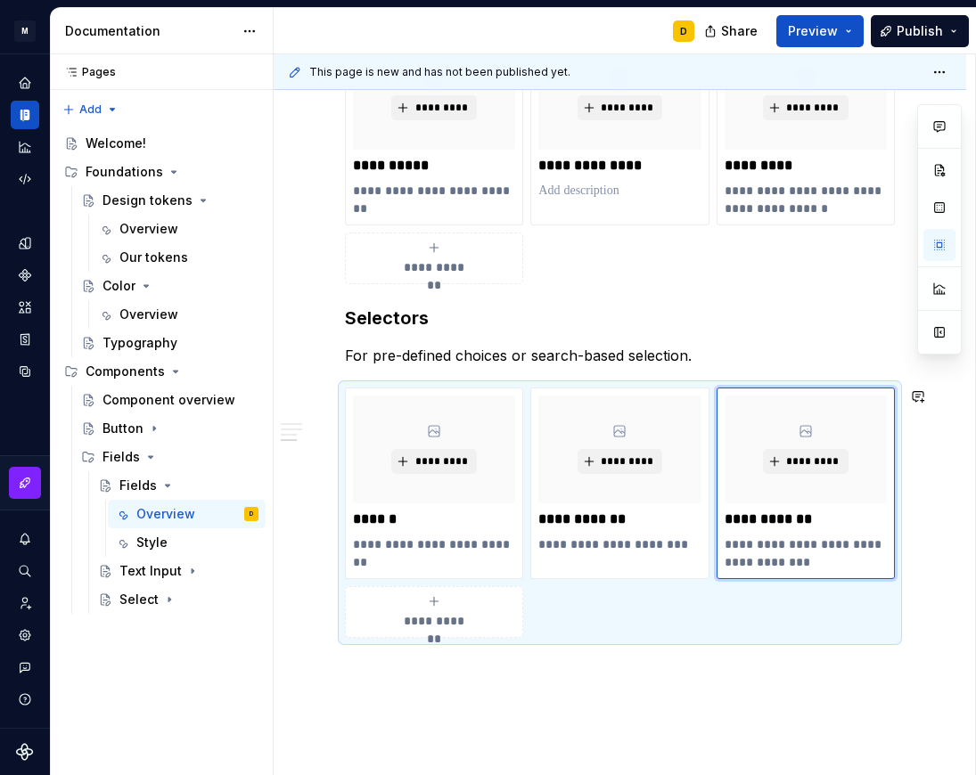
scroll to position [863, 0]
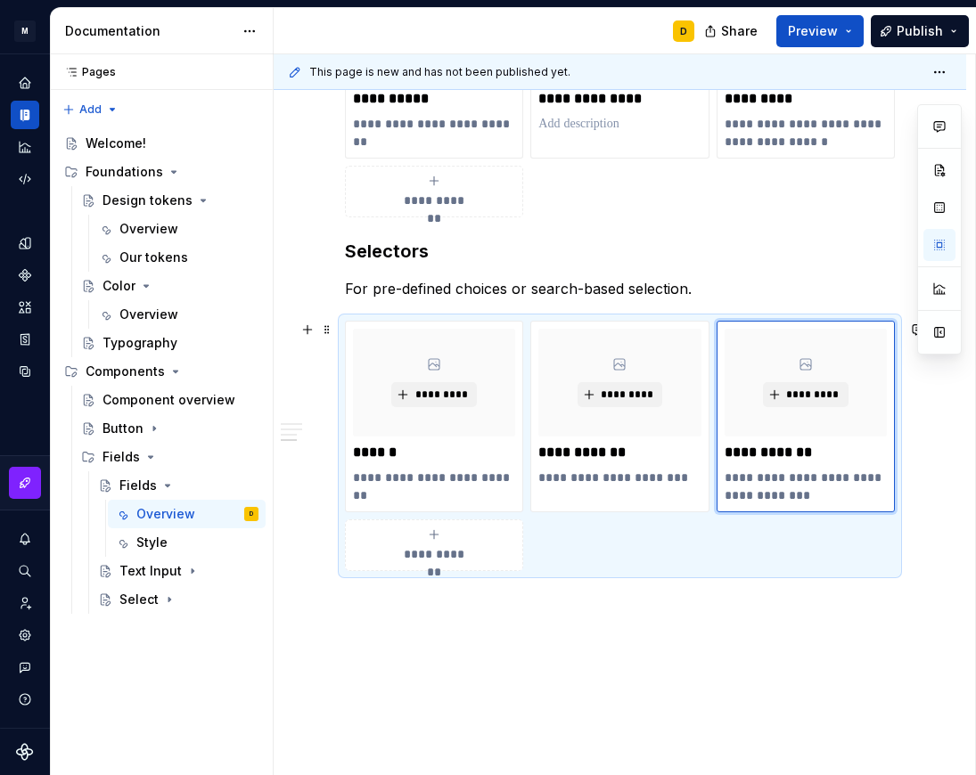
click at [432, 535] on icon "submit" at bounding box center [434, 534] width 14 height 14
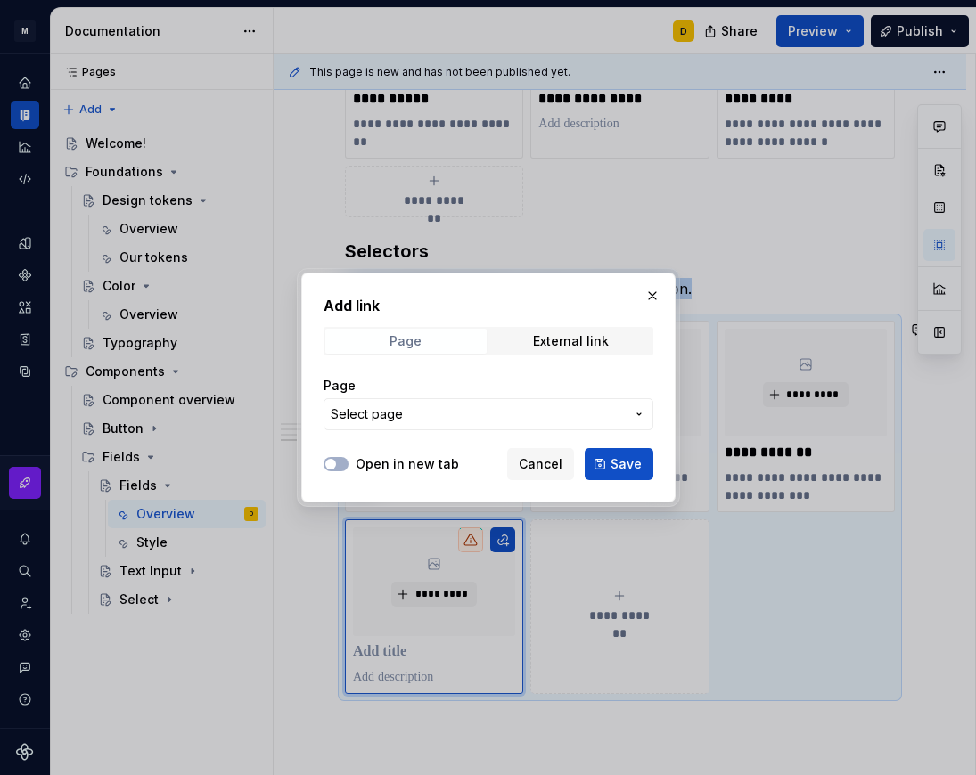
click at [421, 341] on span "Page" at bounding box center [405, 341] width 161 height 25
click at [439, 411] on span "Select page" at bounding box center [478, 414] width 294 height 18
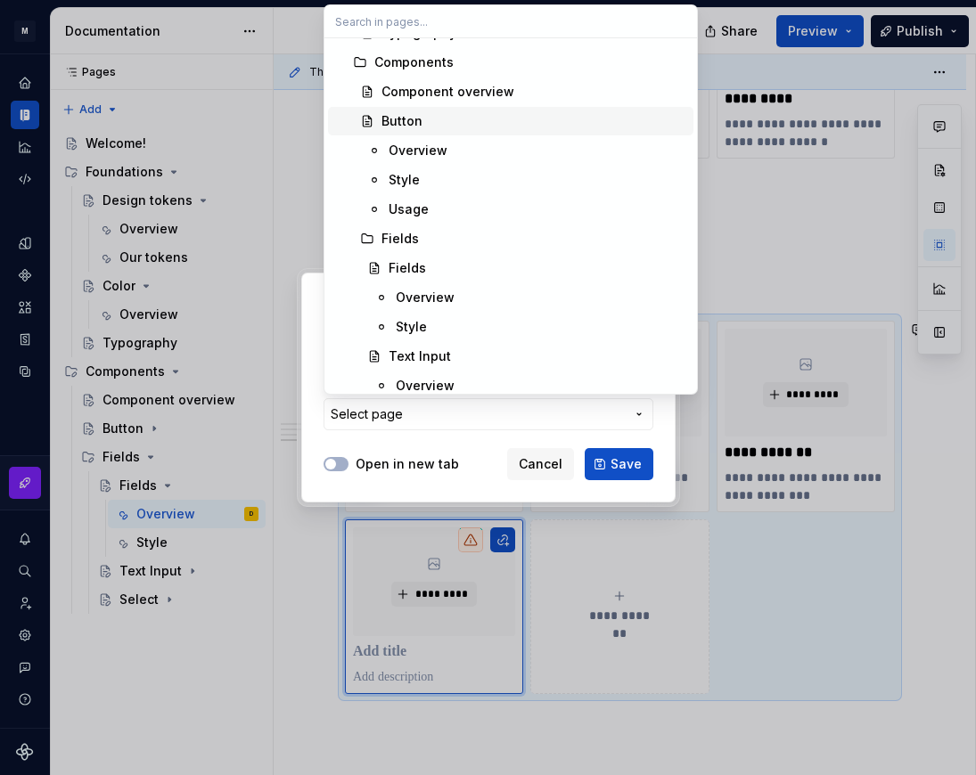
scroll to position [445, 0]
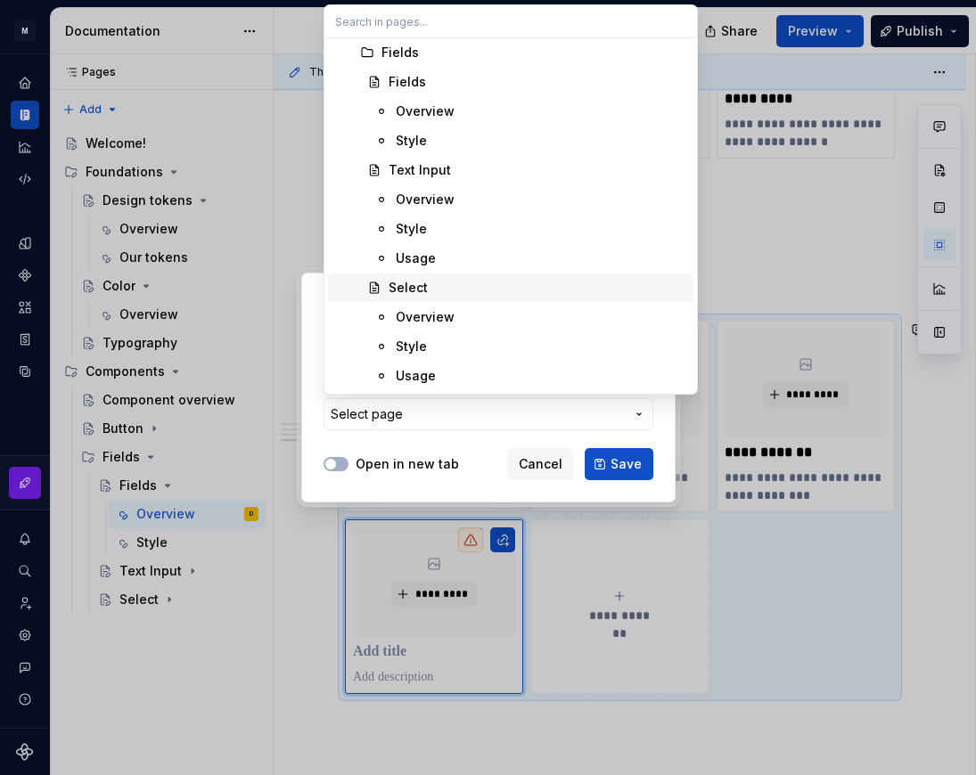
click at [427, 282] on div "Select" at bounding box center [537, 288] width 298 height 18
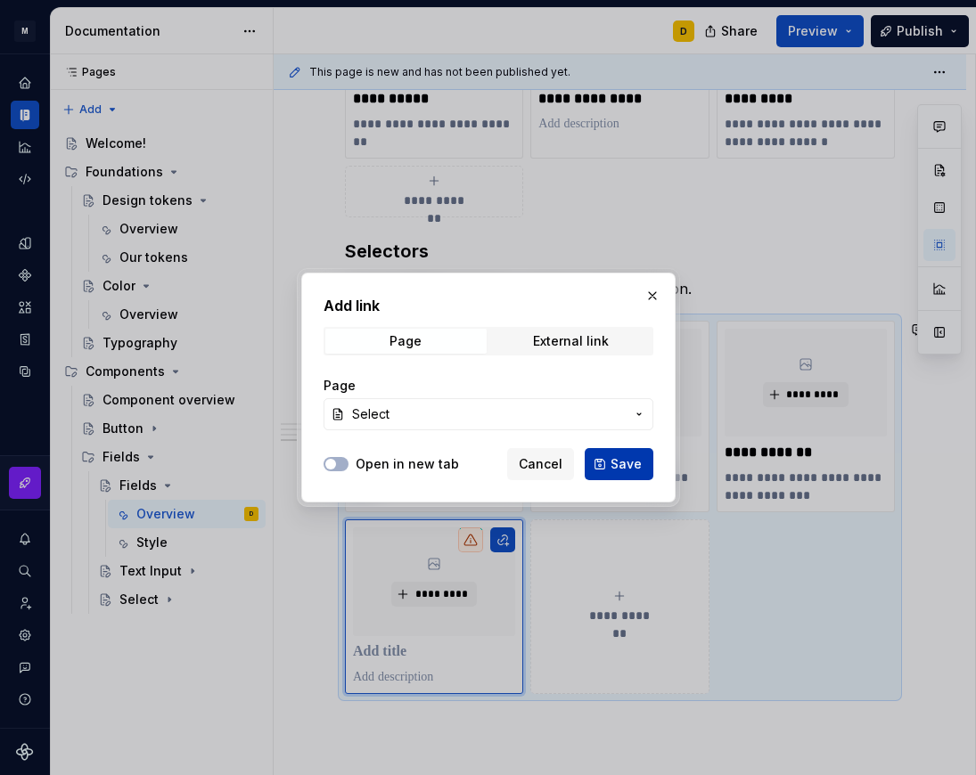
click at [636, 462] on span "Save" at bounding box center [625, 464] width 31 height 18
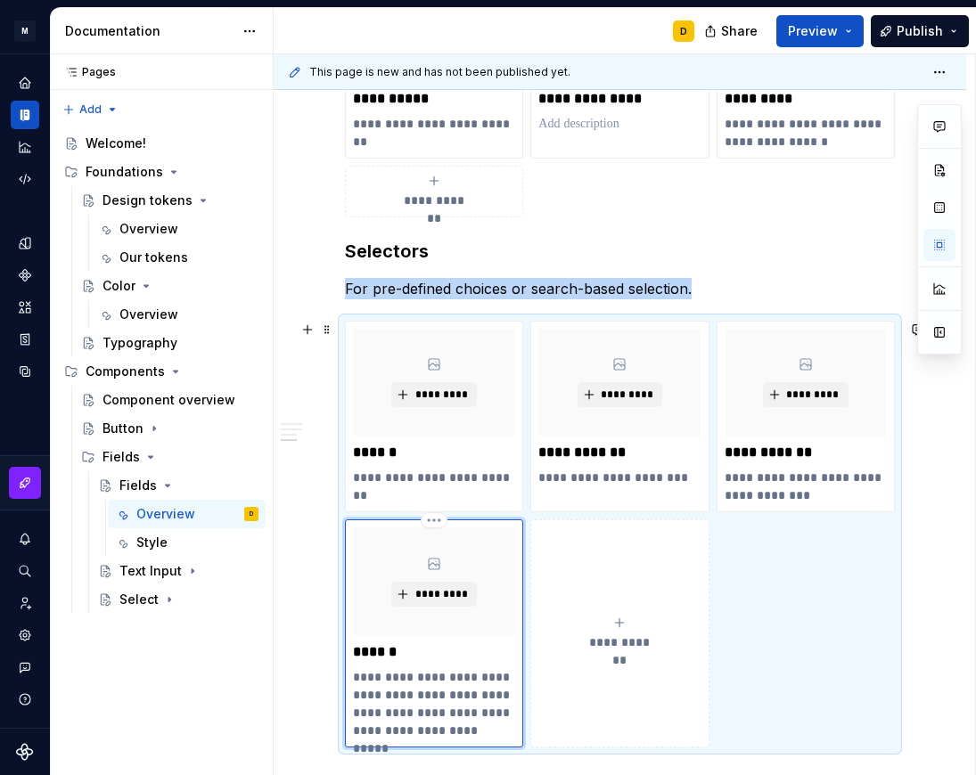
scroll to position [935, 0]
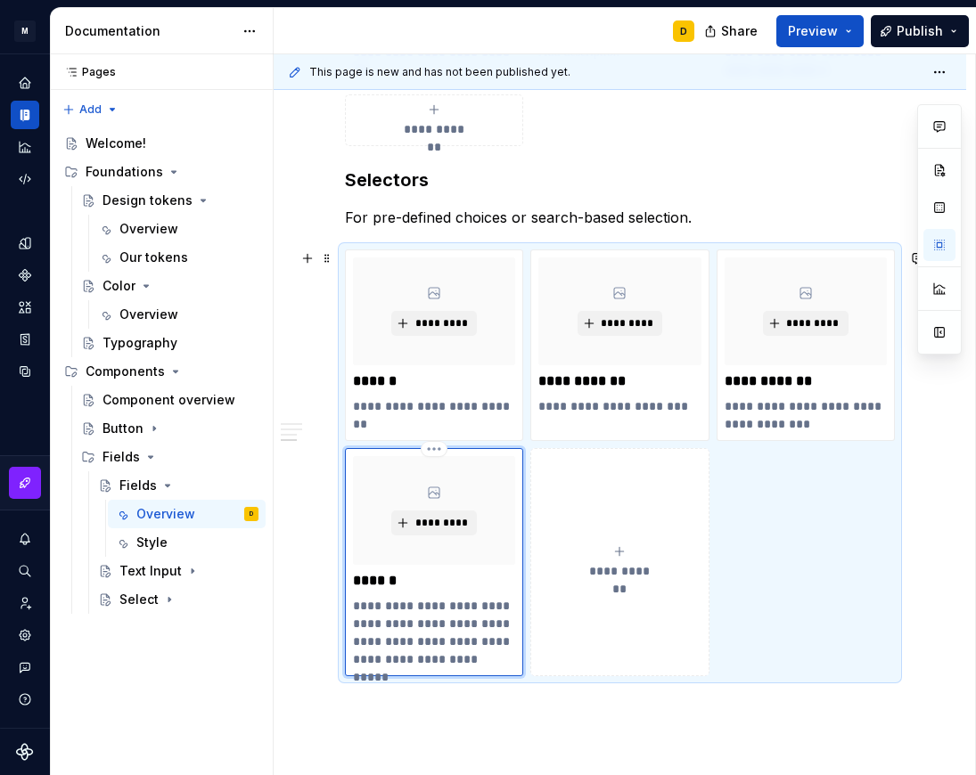
click at [404, 585] on p "******" at bounding box center [434, 581] width 162 height 18
drag, startPoint x: 408, startPoint y: 579, endPoint x: 343, endPoint y: 577, distance: 65.1
click at [345, 577] on div "**********" at bounding box center [620, 462] width 550 height 427
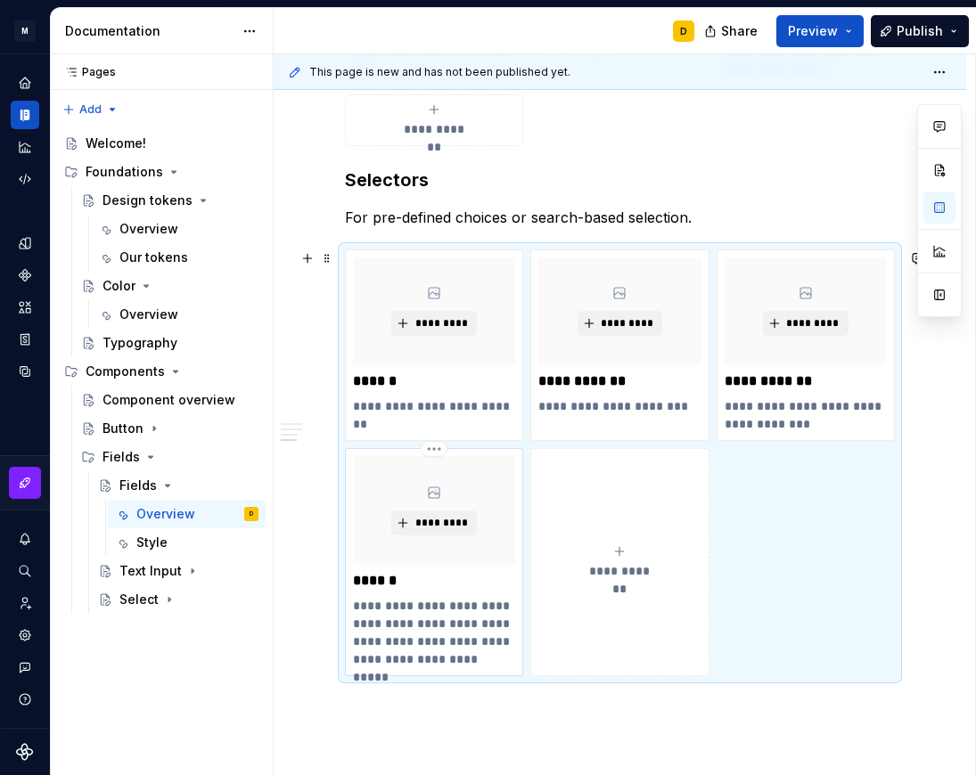
click at [421, 587] on p "******" at bounding box center [434, 581] width 162 height 18
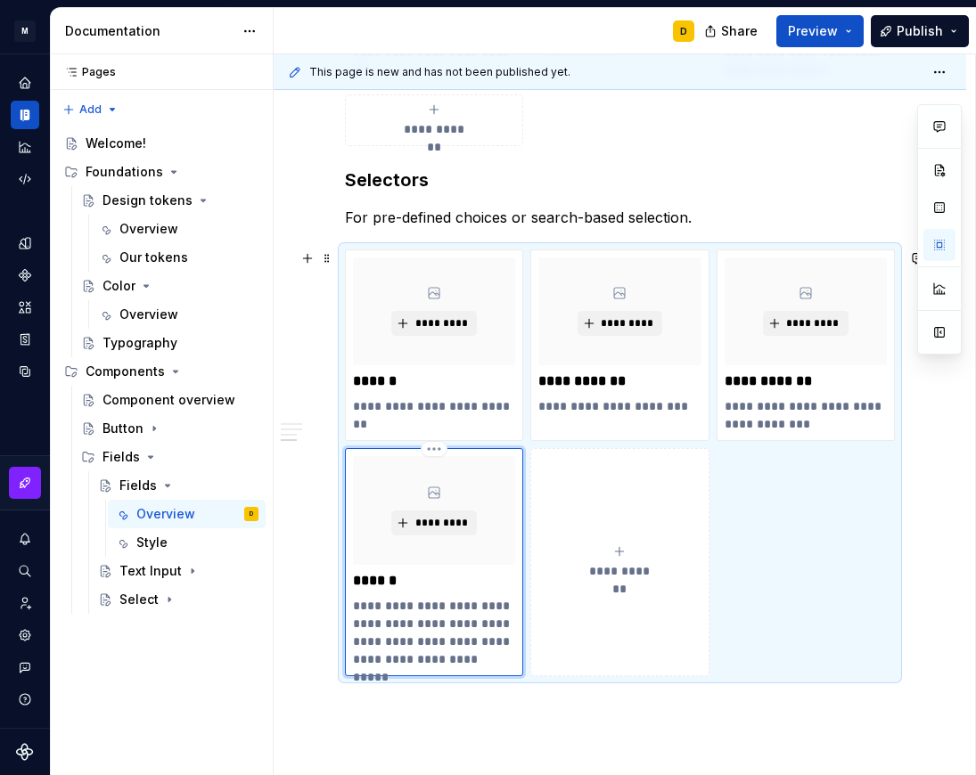
type textarea "*"
click at [409, 618] on p "**********" at bounding box center [434, 632] width 162 height 71
paste div
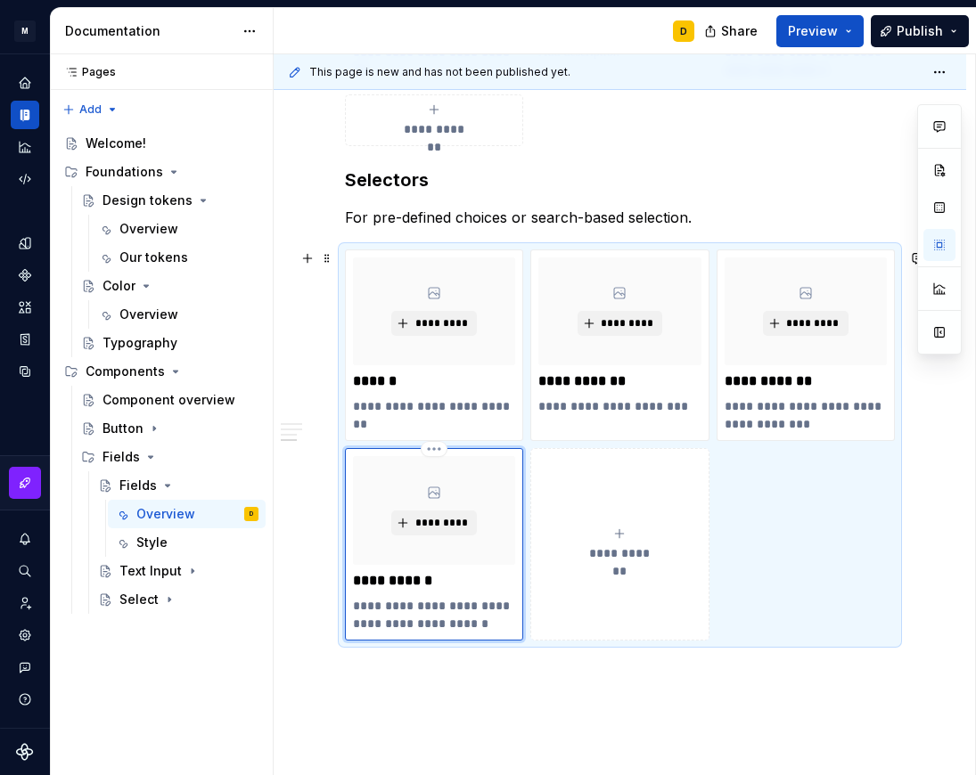
click at [361, 606] on p "**********" at bounding box center [434, 615] width 162 height 36
type textarea "*"
click at [515, 663] on div "**********" at bounding box center [620, 135] width 692 height 1520
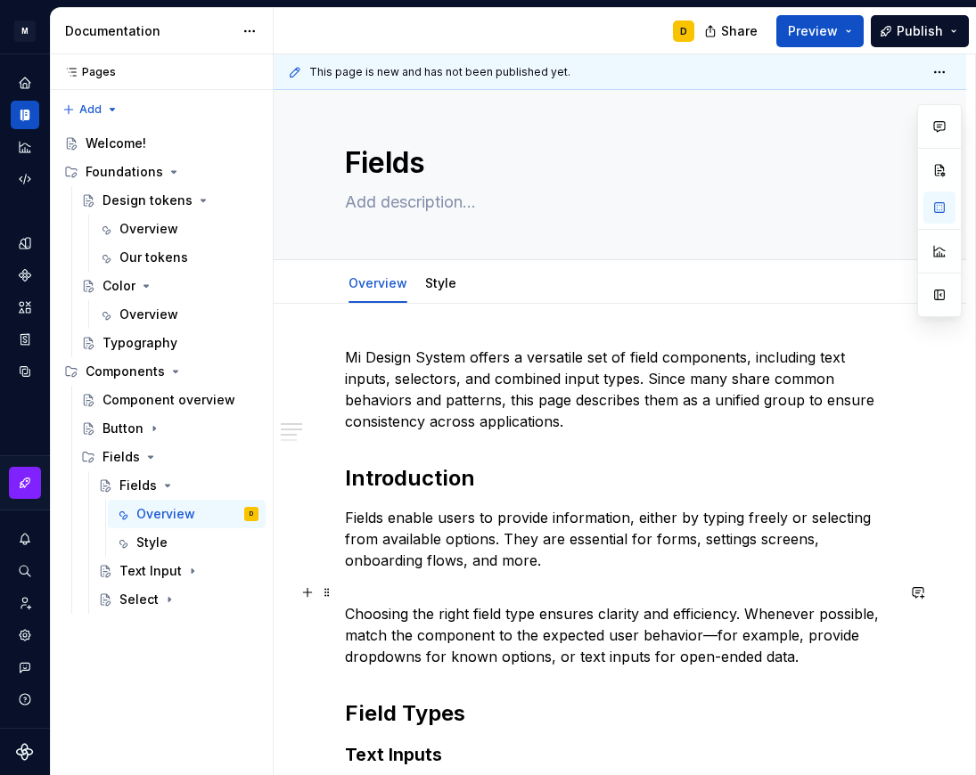
scroll to position [0, 0]
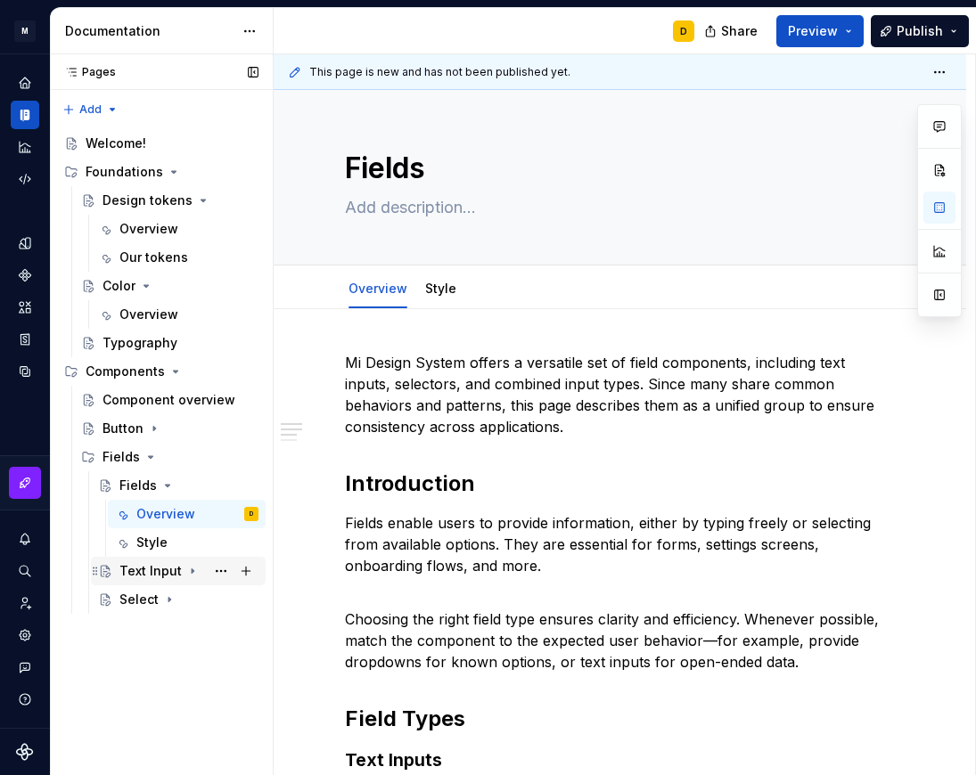
click at [143, 570] on div "Text Input" at bounding box center [150, 571] width 62 height 18
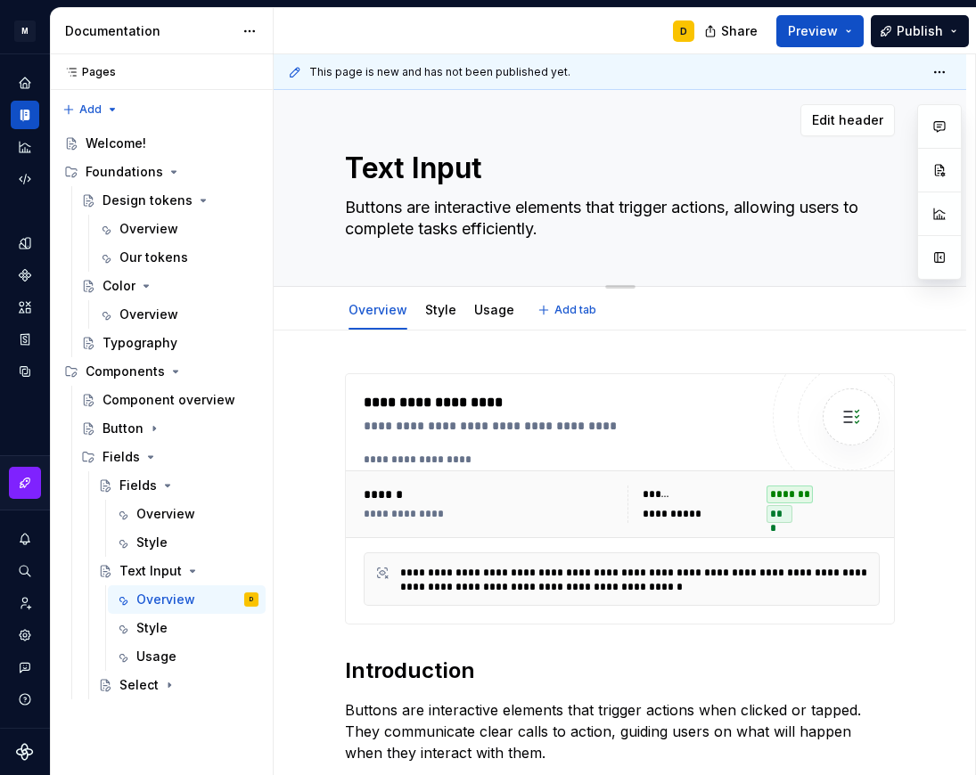
click at [395, 217] on textarea "Buttons are interactive elements that trigger actions, allowing users to comple…" at bounding box center [616, 218] width 550 height 50
paste textarea "Text Input is the most common Field, allowing users to enter short to medium-le…"
type textarea "*"
type textarea "Text Input is the most common Field, allowing users to enter short to medium-le…"
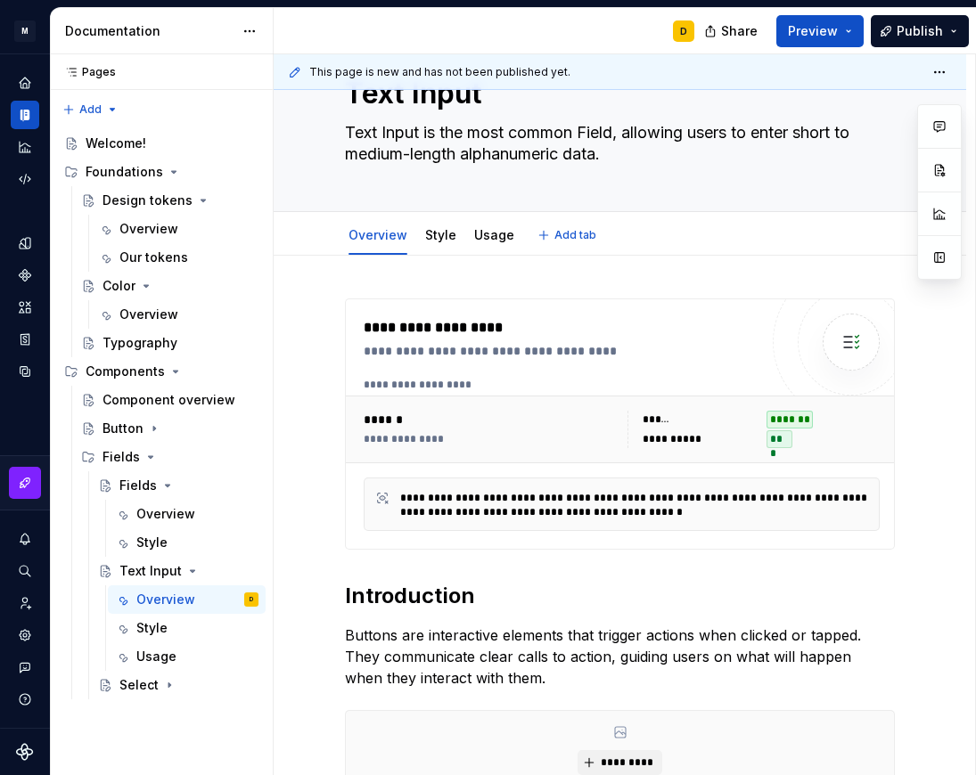
scroll to position [76, 0]
type textarea "*"
type textarea "Text Input is the most common Field, allowing users to enter short to medium-le…"
click at [313, 300] on button "button" at bounding box center [307, 306] width 25 height 25
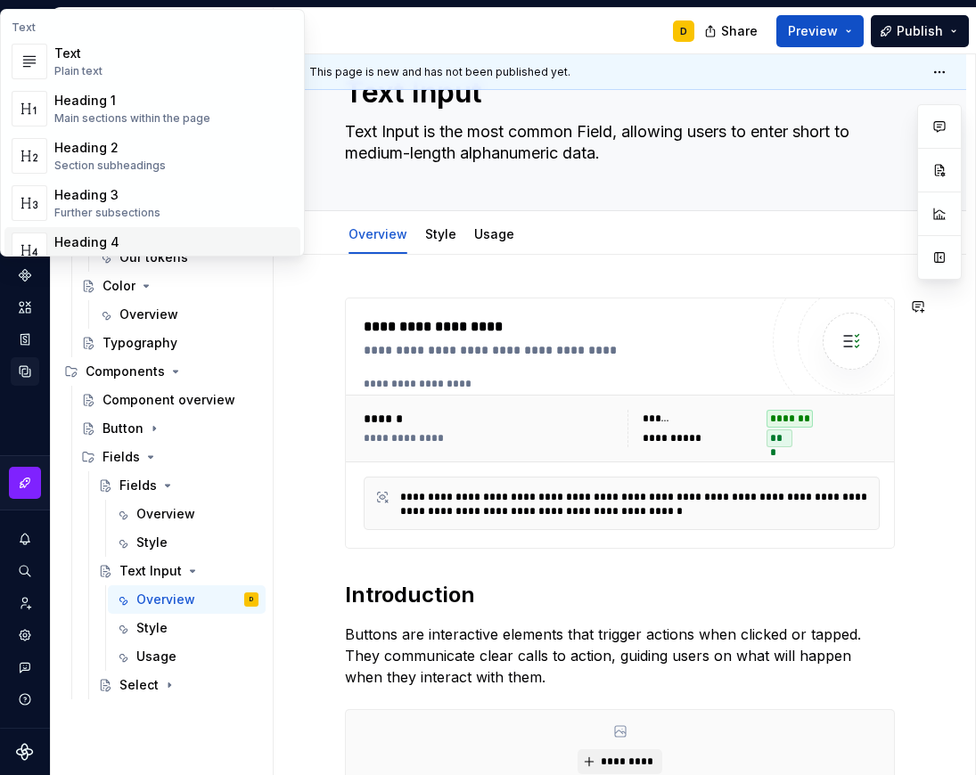
click at [24, 371] on icon "Data sources" at bounding box center [25, 372] width 16 height 16
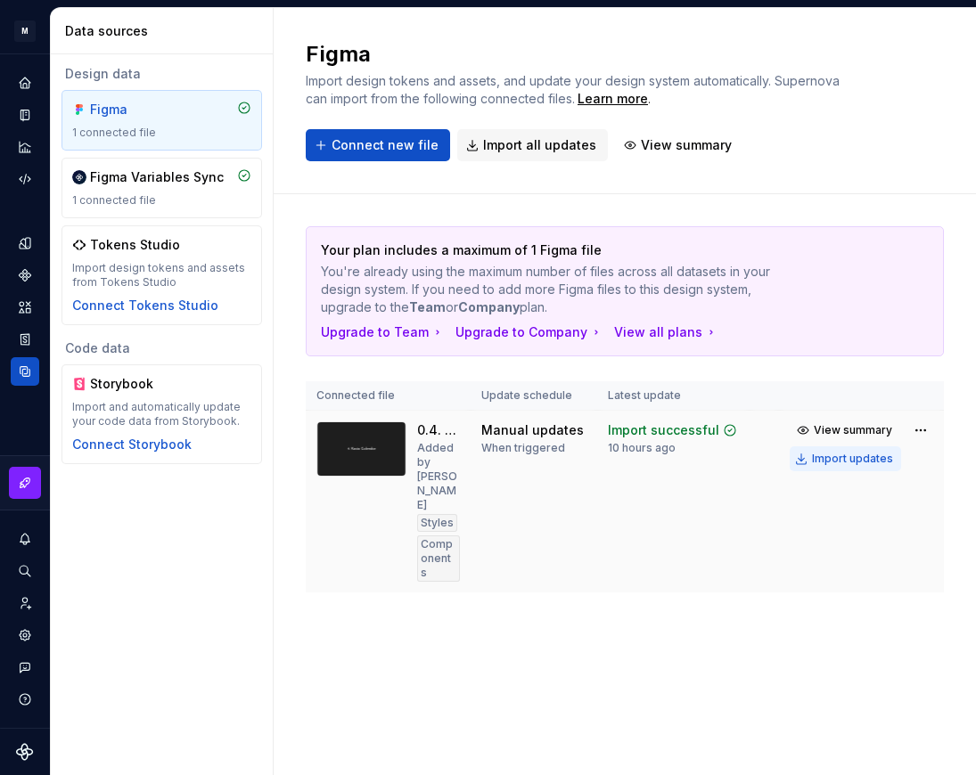
click at [839, 461] on div "Import updates" at bounding box center [852, 459] width 81 height 14
click at [21, 244] on icon "Design tokens" at bounding box center [25, 243] width 12 height 12
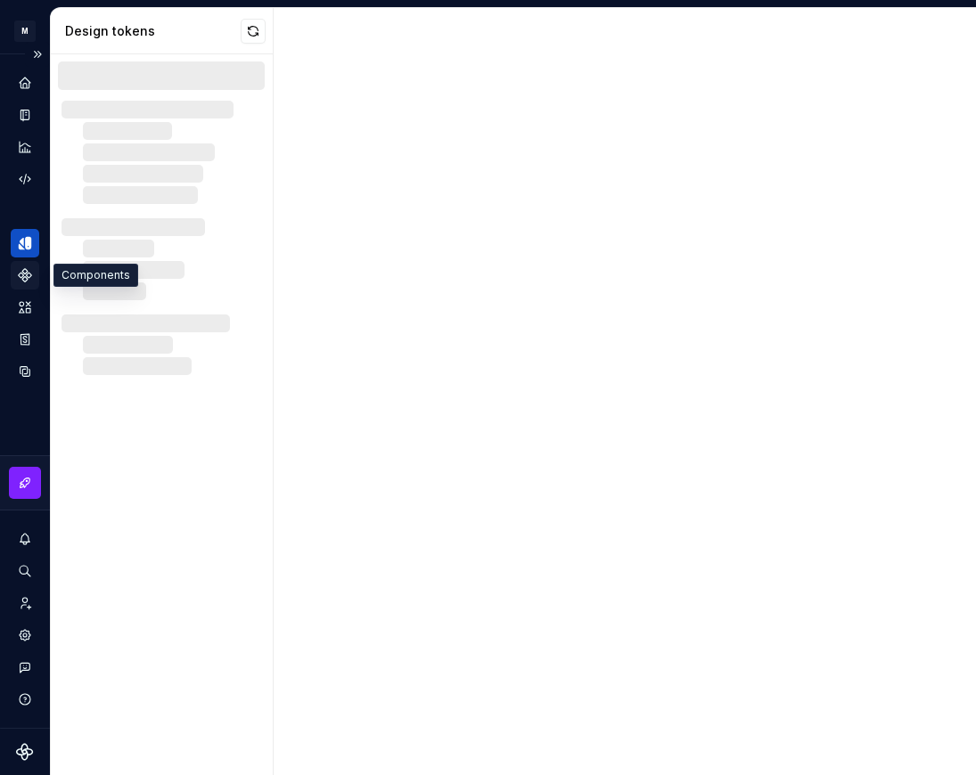
click at [27, 279] on icon "Components" at bounding box center [25, 275] width 12 height 12
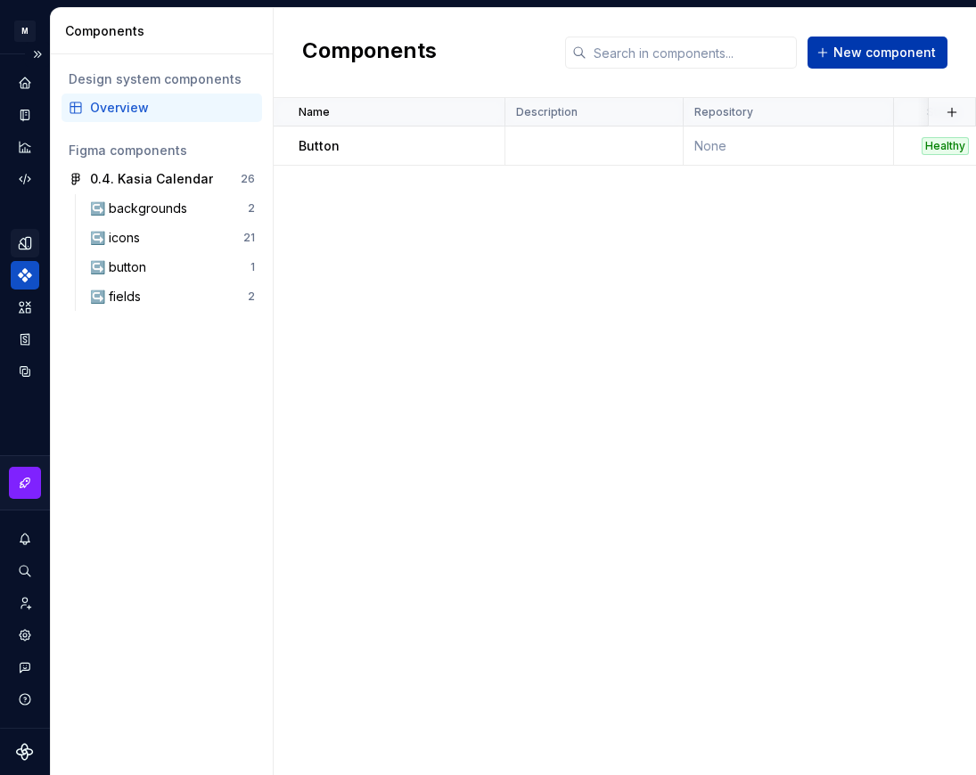
click at [858, 54] on span "New component" at bounding box center [884, 53] width 102 height 18
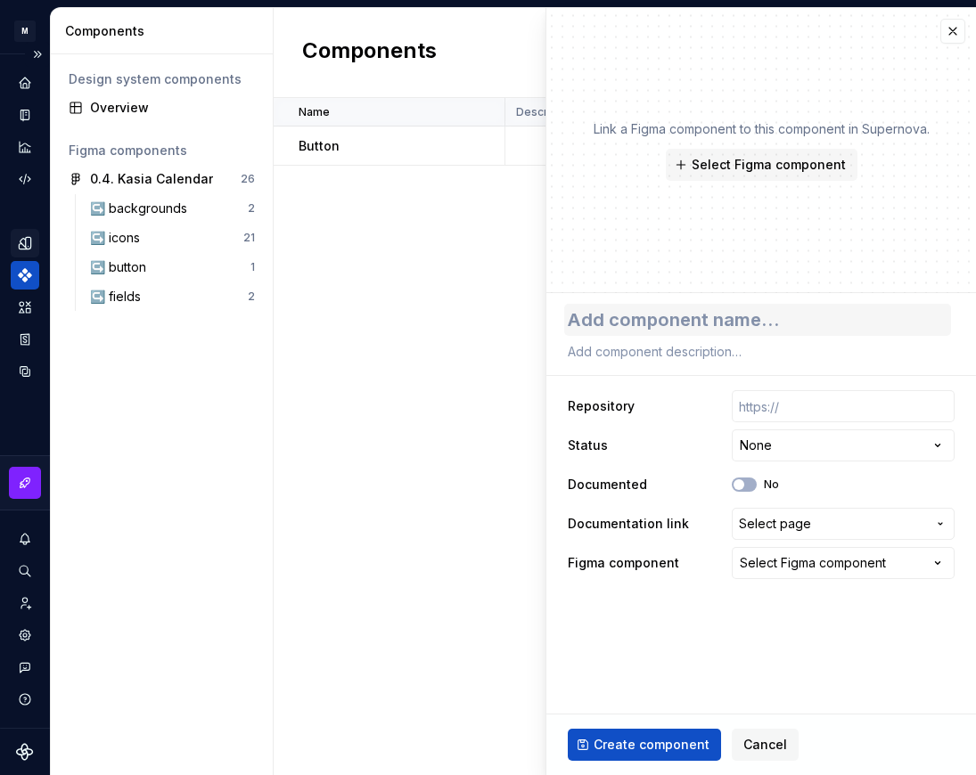
click at [688, 315] on textarea at bounding box center [757, 320] width 387 height 32
type textarea "*"
type textarea "T"
type textarea "*"
type textarea "Te"
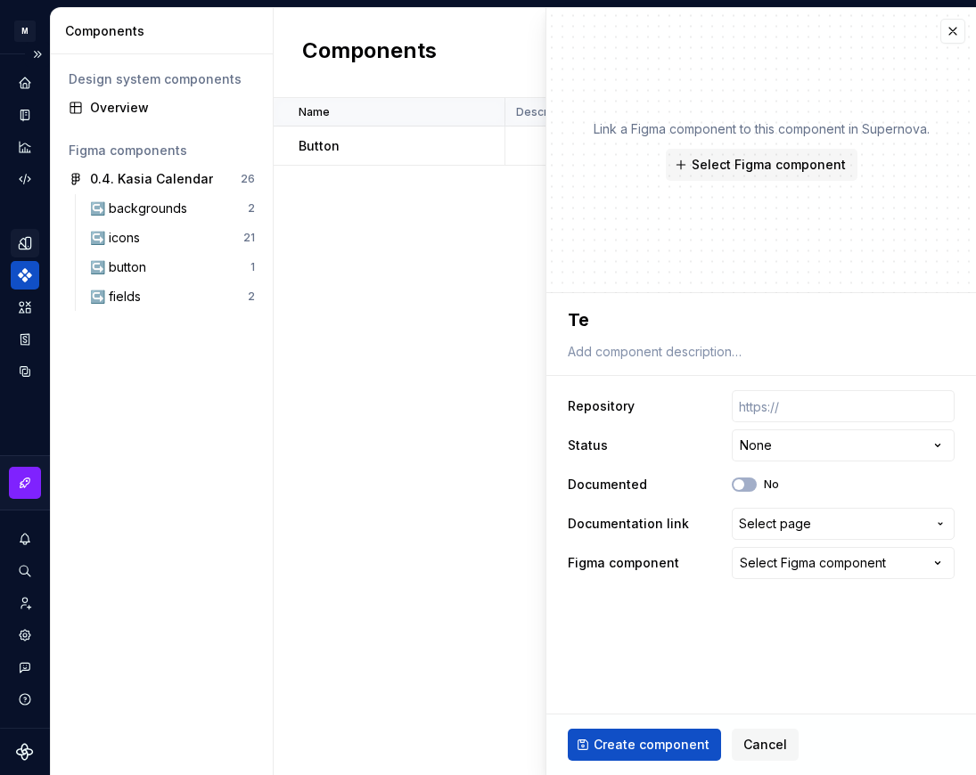
type textarea "*"
type textarea "Tex"
type textarea "*"
type textarea "Text"
type textarea "*"
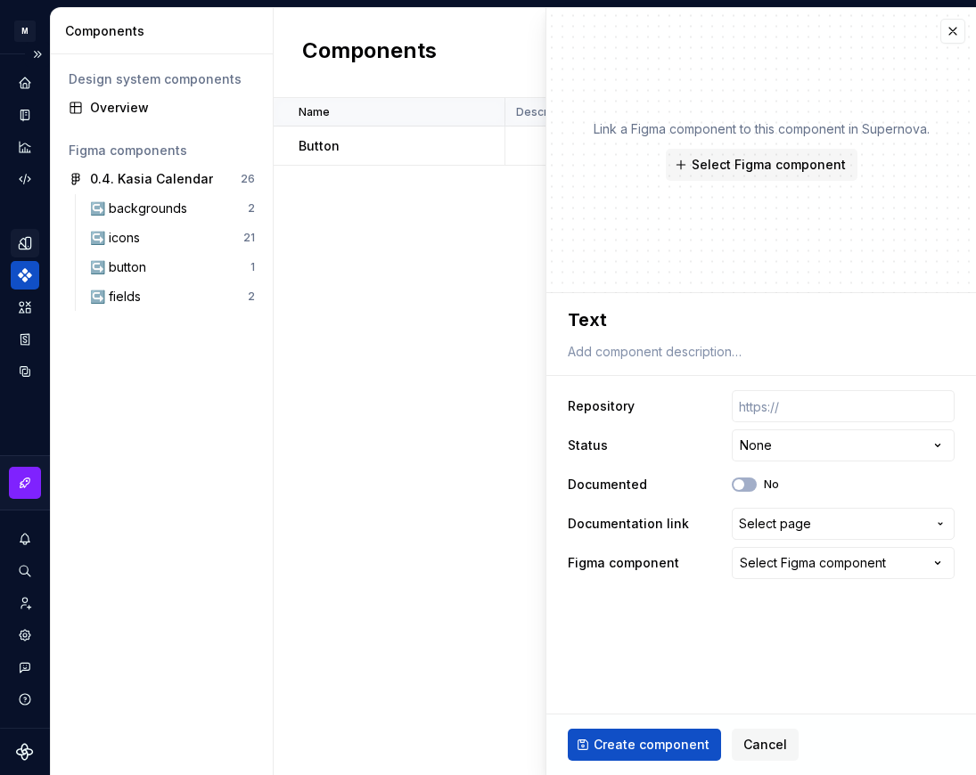
type textarea "Text"
type textarea "*"
type textarea "Text I"
type textarea "*"
type textarea "Text In"
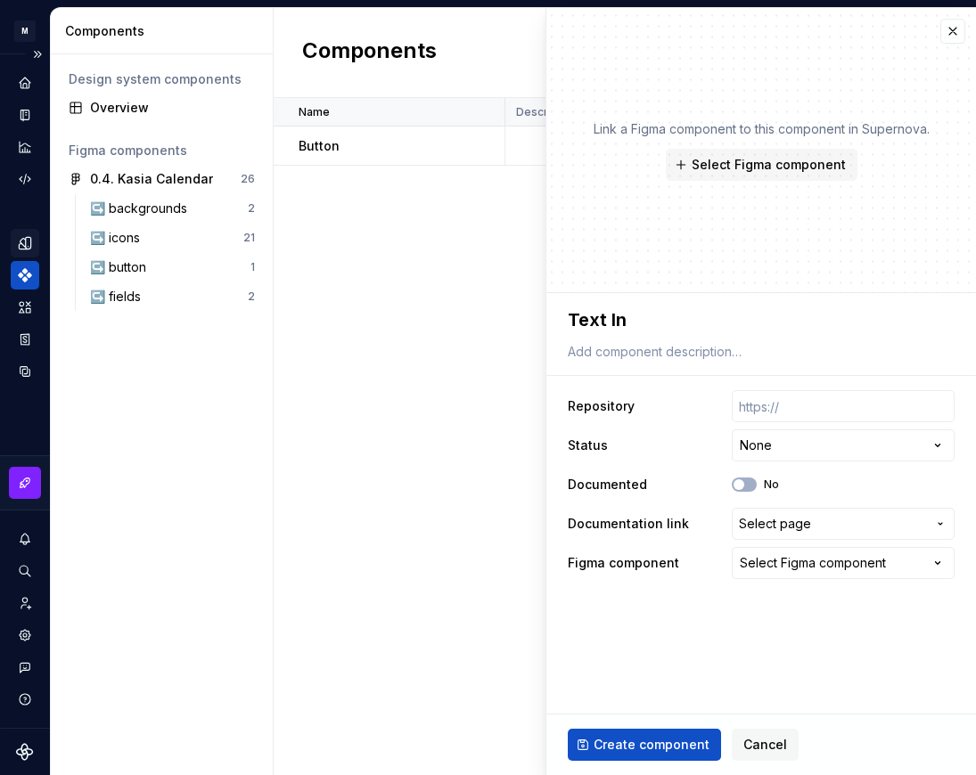
type textarea "*"
type textarea "Text Inp"
type textarea "*"
type textarea "Text Inpu"
type textarea "*"
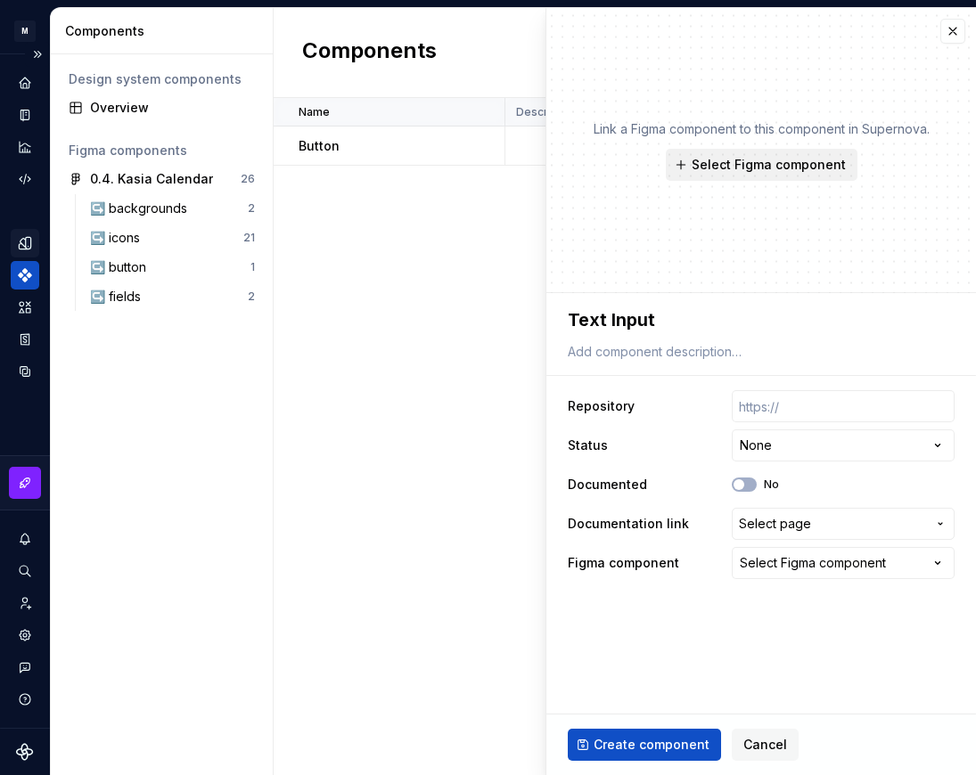
type textarea "Text Input"
click at [718, 165] on span "Select Figma component" at bounding box center [768, 165] width 154 height 18
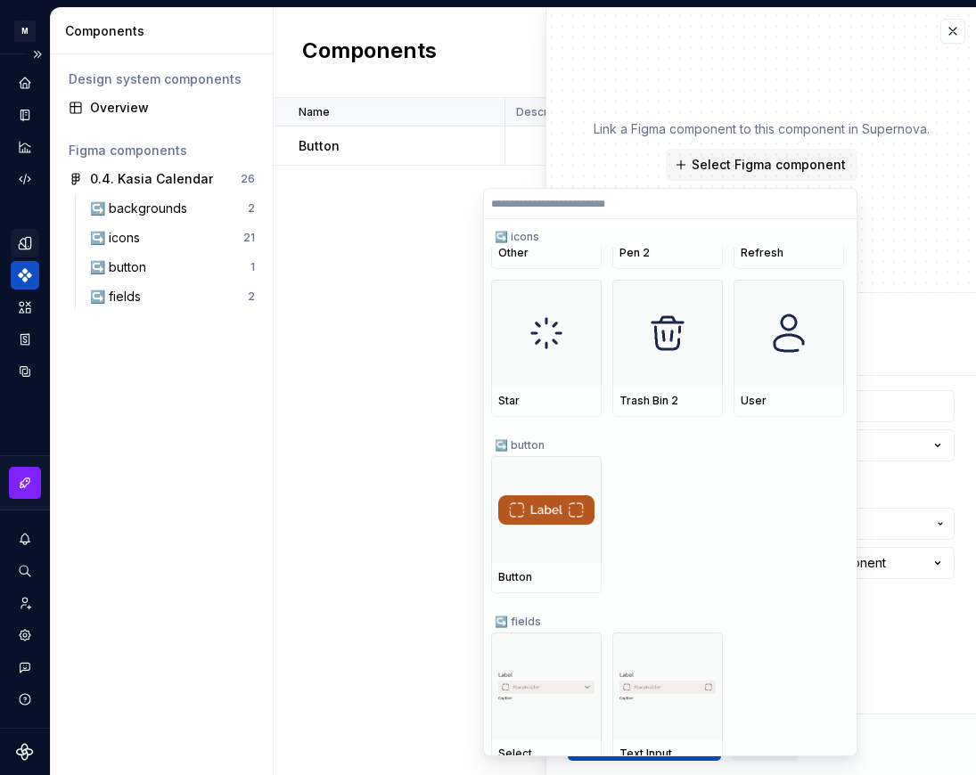
scroll to position [996, 0]
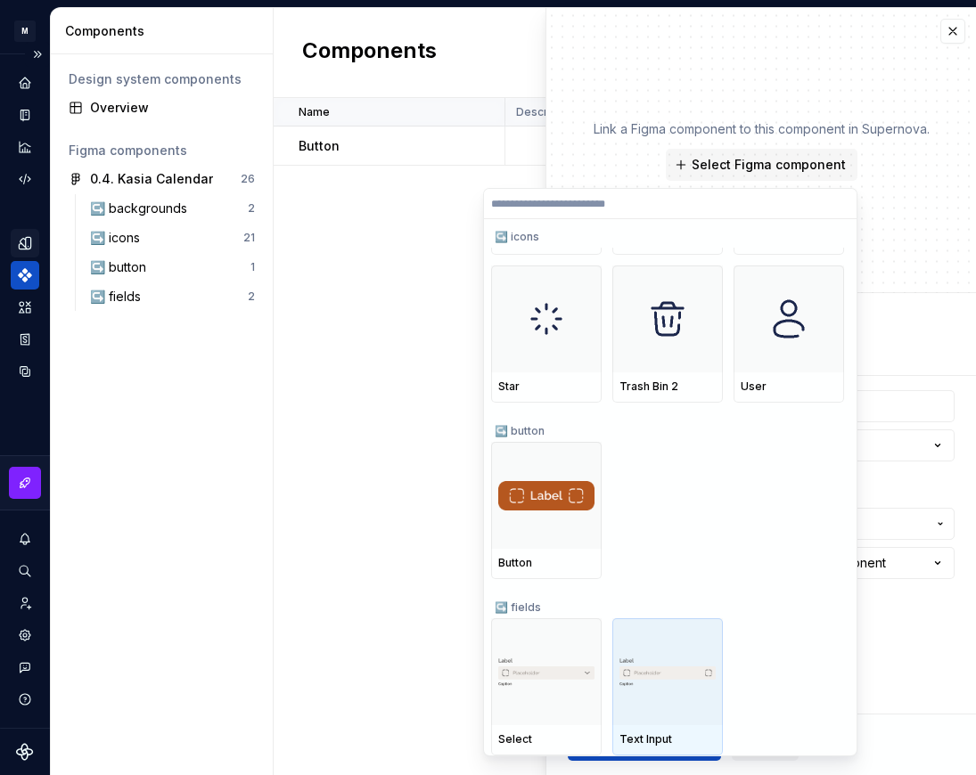
click at [651, 679] on img at bounding box center [667, 672] width 96 height 29
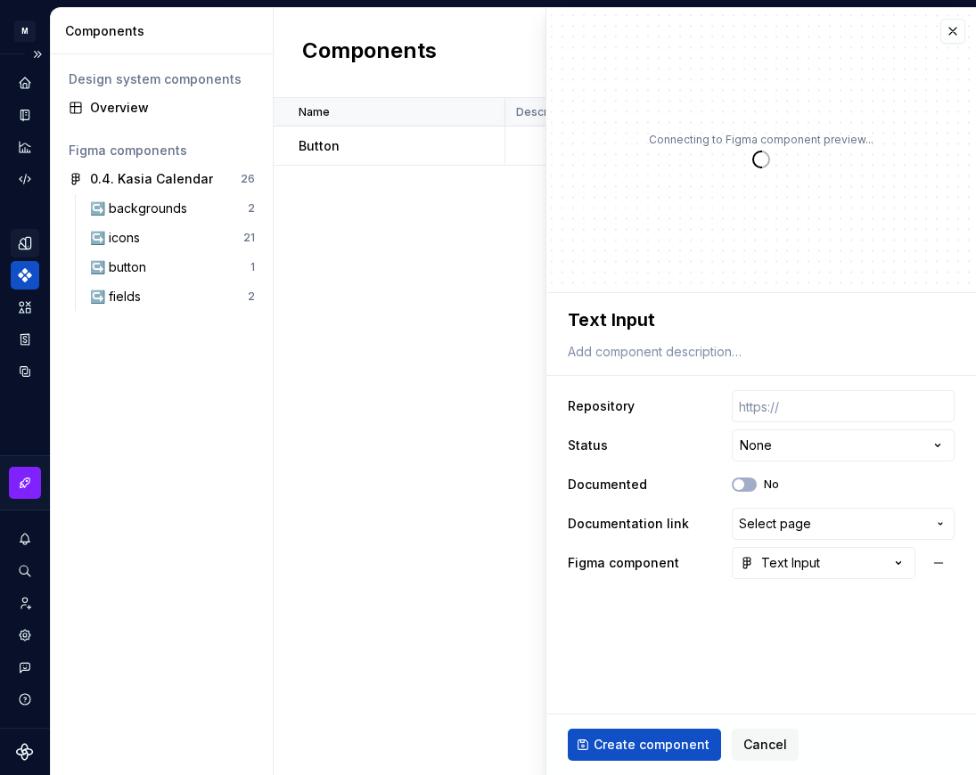
type textarea "*"
click at [686, 351] on textarea at bounding box center [757, 351] width 387 height 25
paste textarea "Text Input is the most common Field, allowing users to enter short to medium-le…"
type textarea "Text Input is the most common Field, allowing users to enter short to medium-le…"
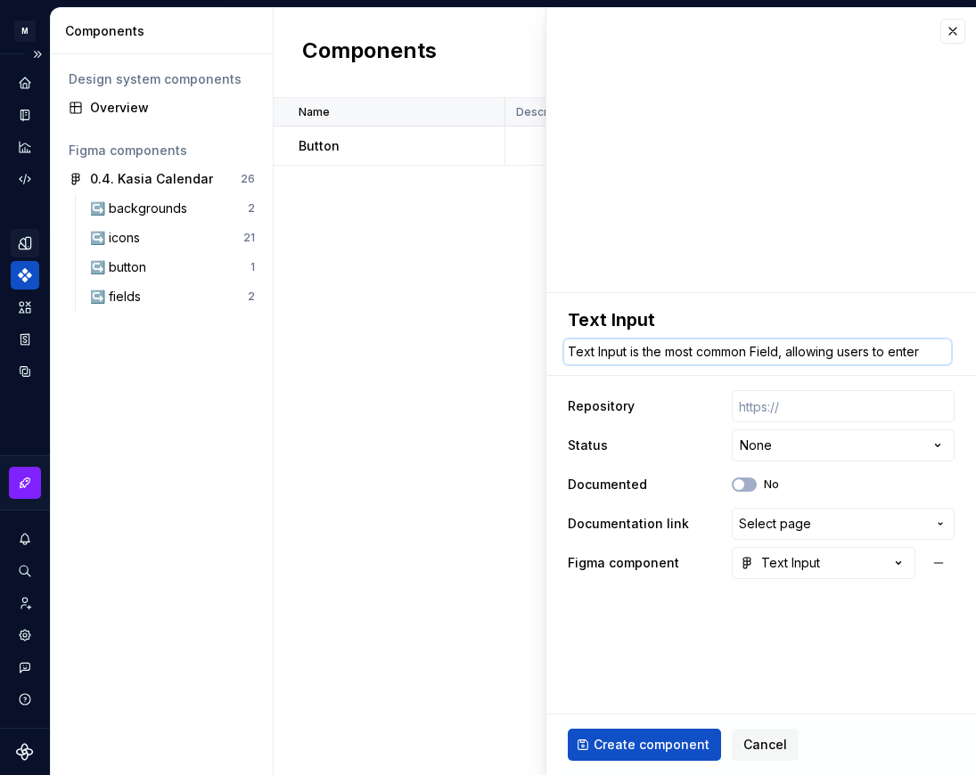
type textarea "*"
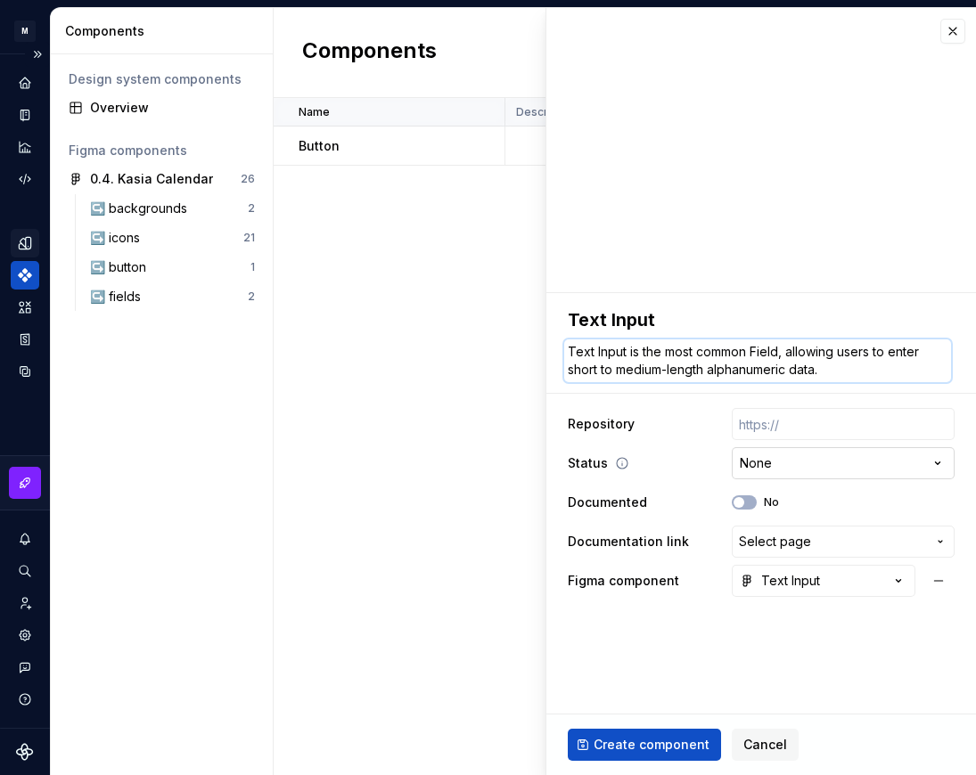
type textarea "Text Input is the most common Field, allowing users to enter short to medium-le…"
click at [771, 460] on html "**********" at bounding box center [488, 387] width 976 height 775
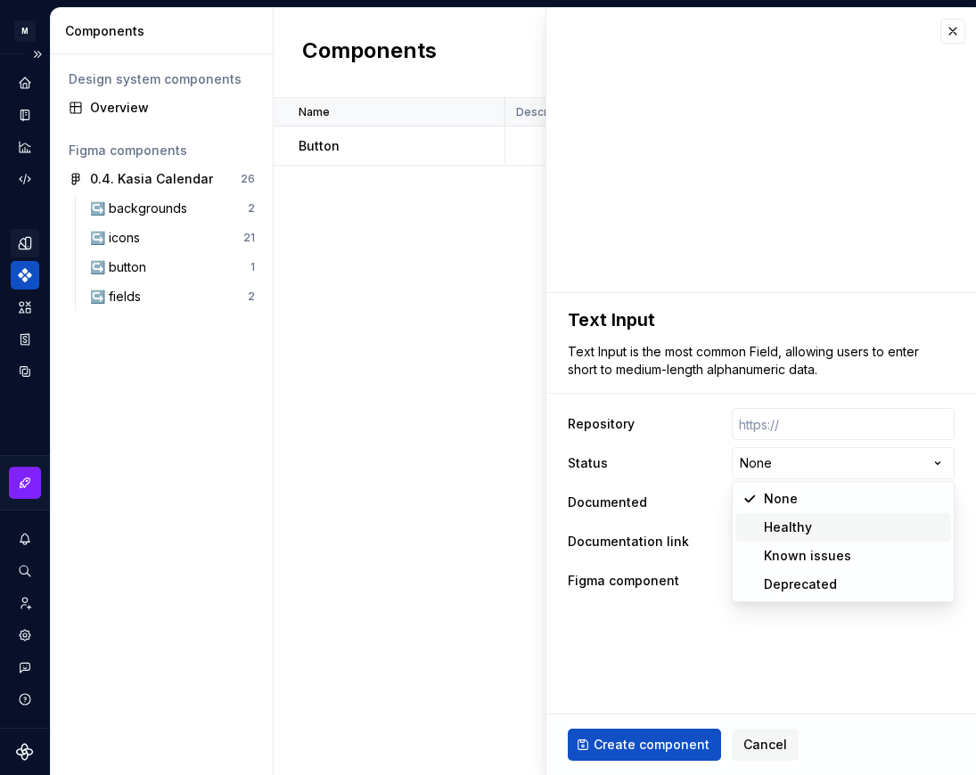
type textarea "*"
select select "**********"
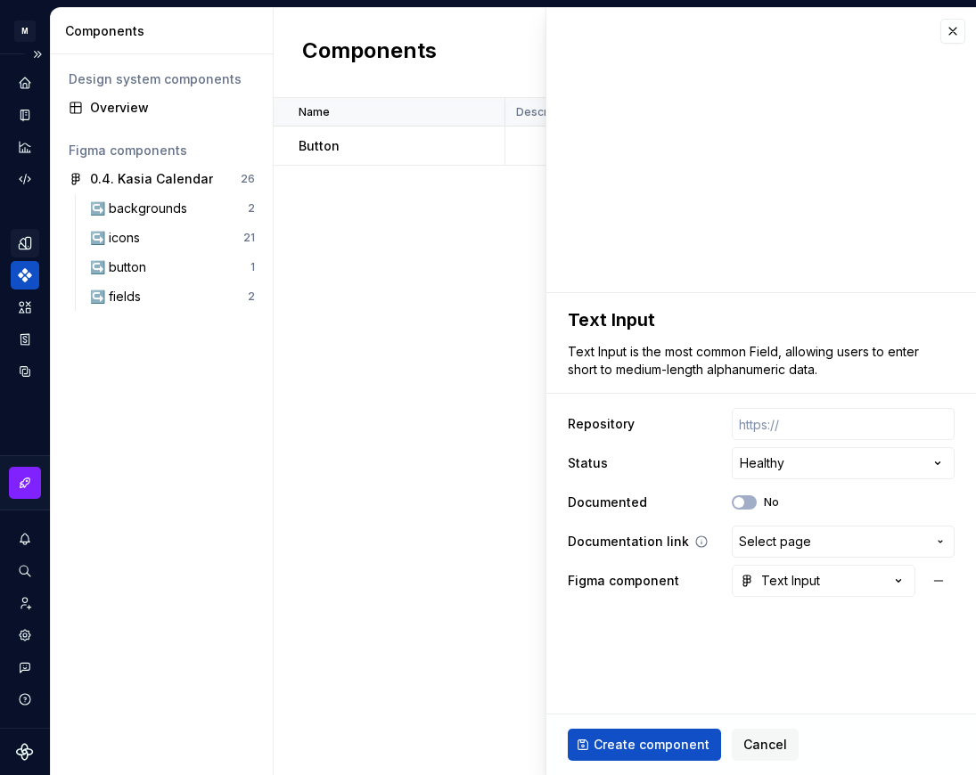
click at [799, 540] on span "Select page" at bounding box center [775, 542] width 72 height 18
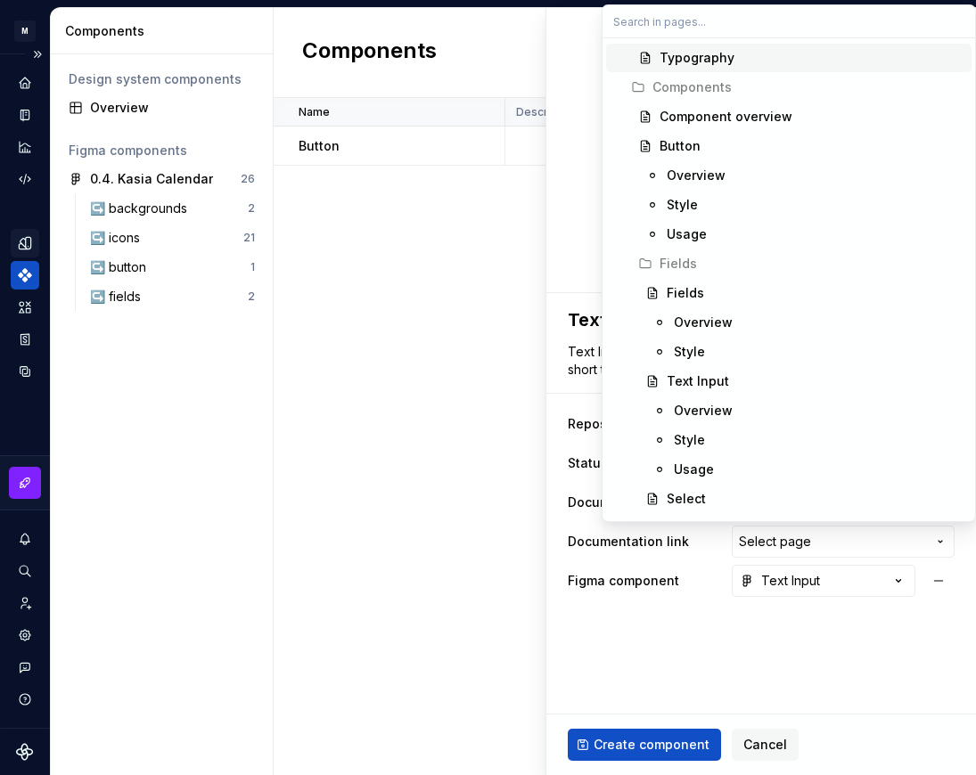
scroll to position [235, 0]
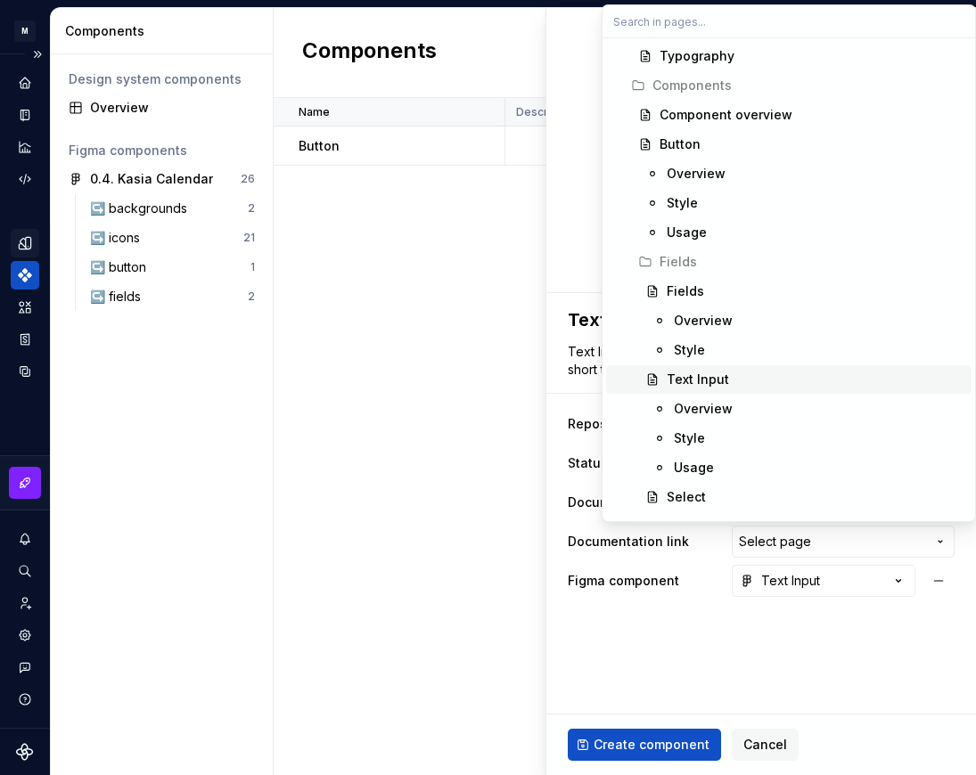
click at [736, 373] on div "Text Input" at bounding box center [815, 380] width 298 height 18
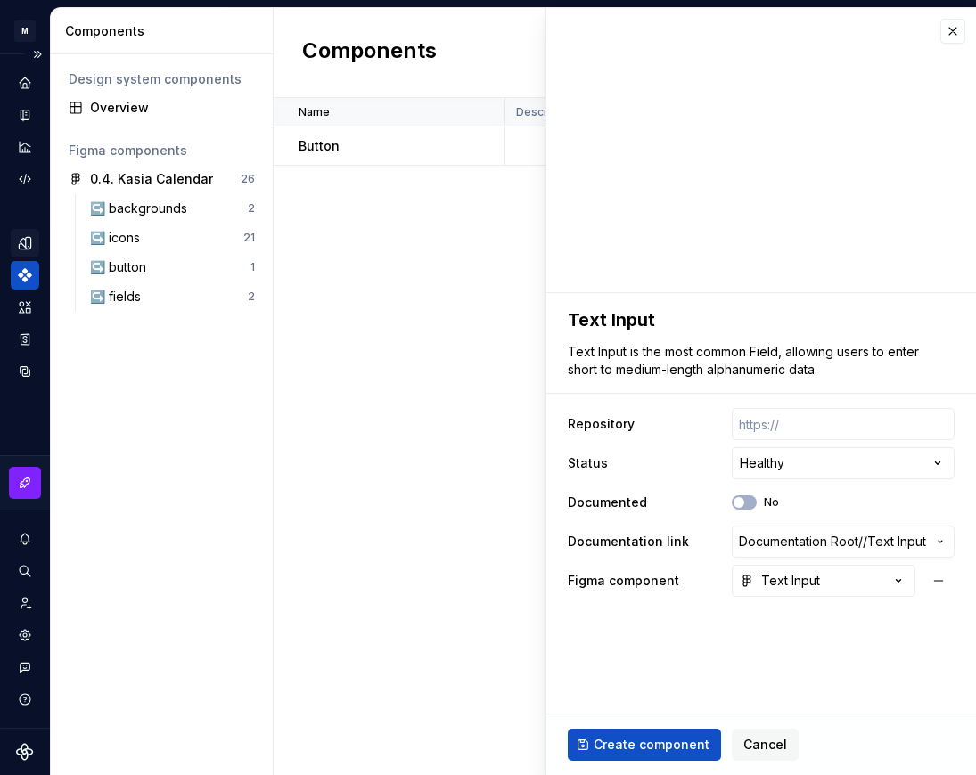
click at [646, 638] on fieldset "**********" at bounding box center [760, 534] width 429 height 482
click at [647, 740] on span "Create component" at bounding box center [651, 745] width 116 height 18
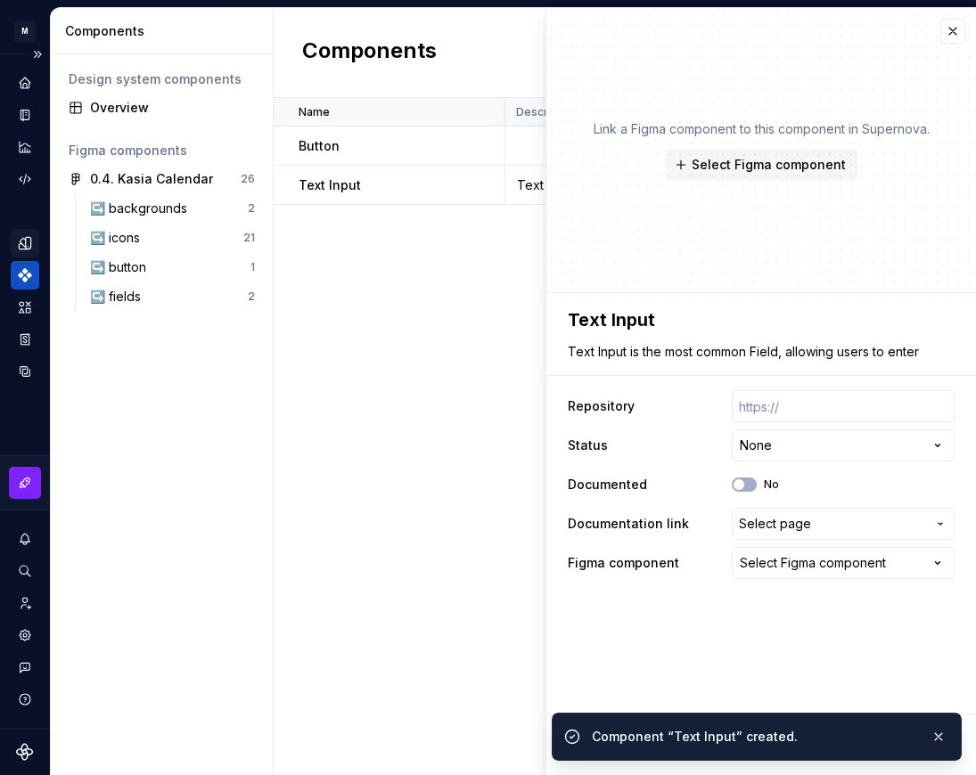
type textarea "*"
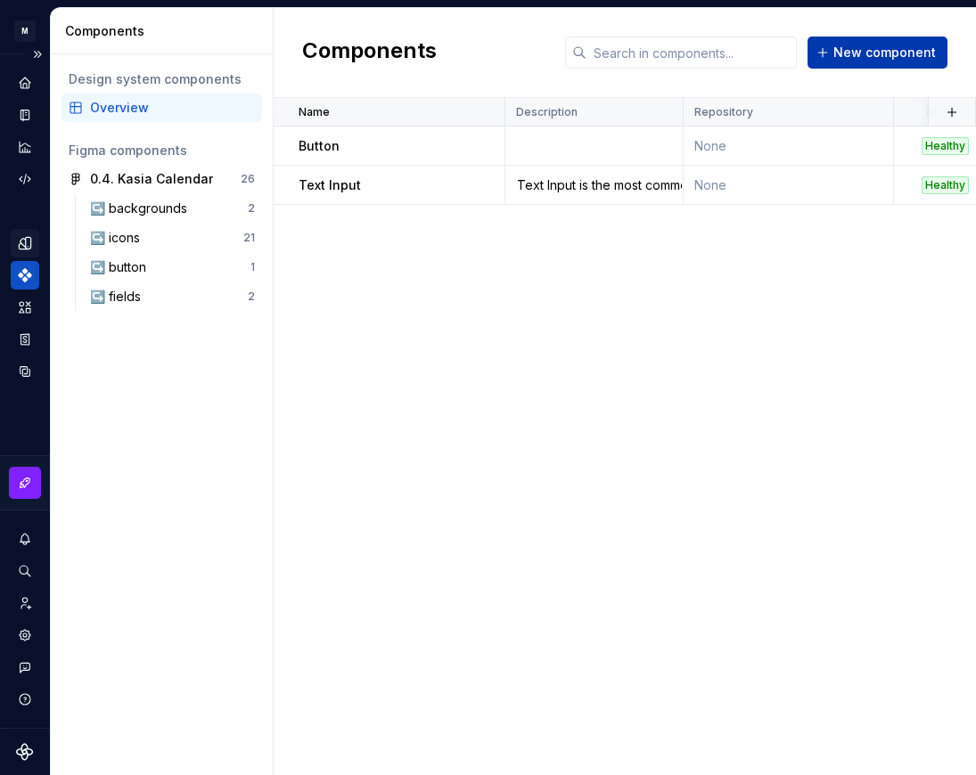
click at [871, 53] on span "New component" at bounding box center [884, 53] width 102 height 18
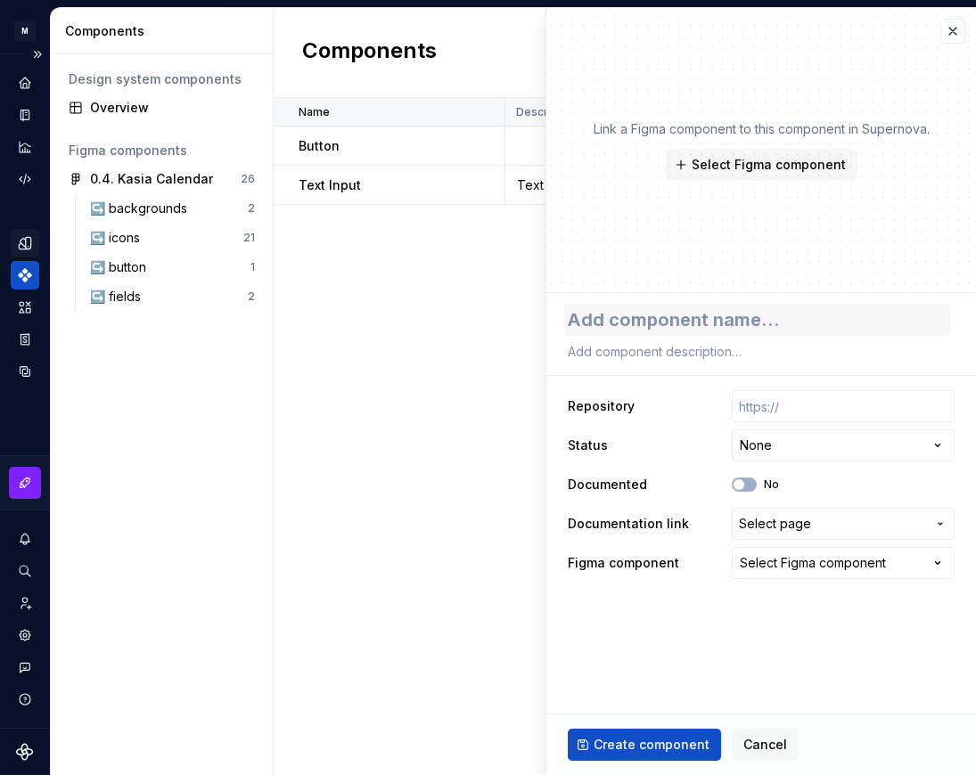
click at [799, 315] on textarea at bounding box center [757, 320] width 387 height 32
type textarea "*"
type textarea "S"
type textarea "*"
type textarea "Se"
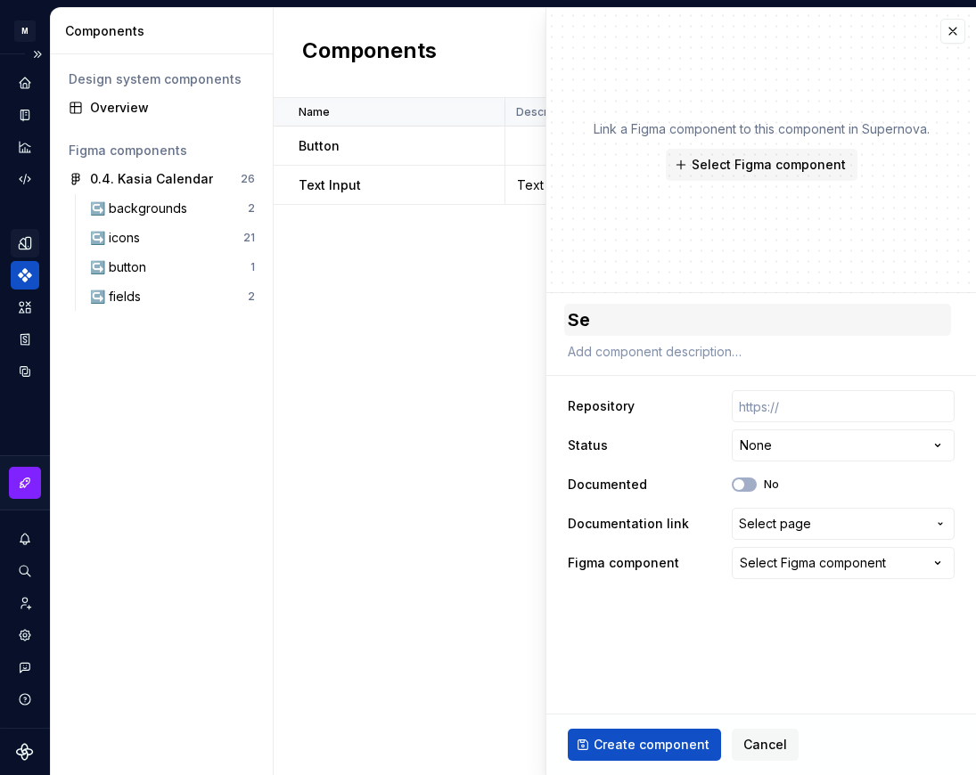
type textarea "*"
type textarea "Sel"
type textarea "*"
type textarea "Sele"
type textarea "*"
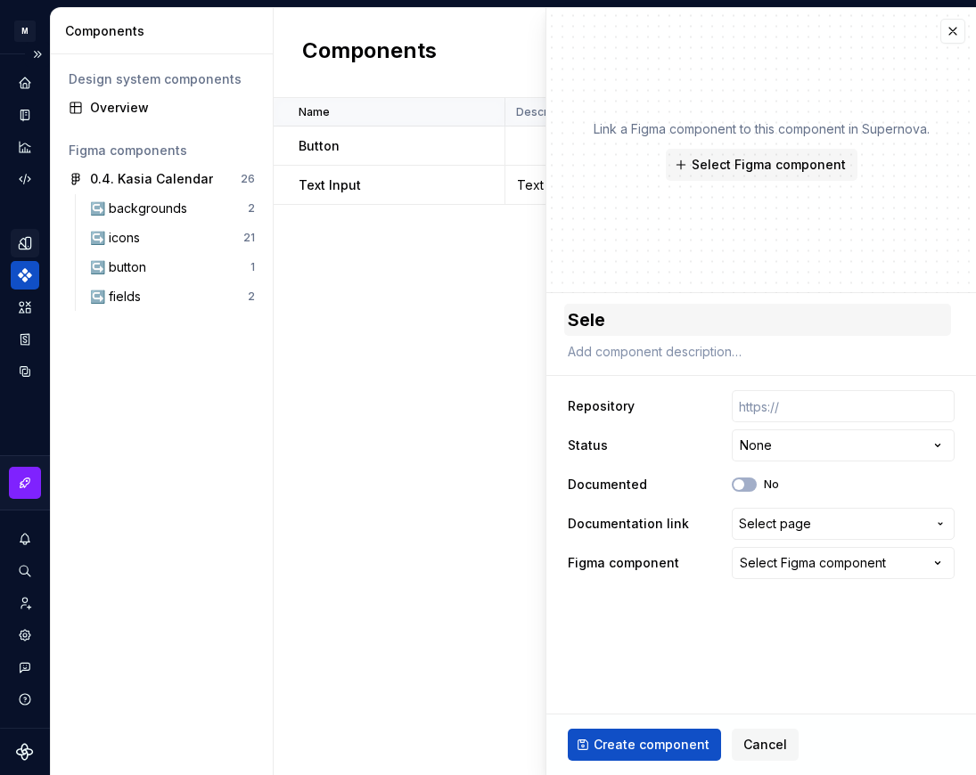
type textarea "Selec"
type textarea "*"
type textarea "Select"
click at [807, 170] on span "Select Figma component" at bounding box center [768, 165] width 154 height 18
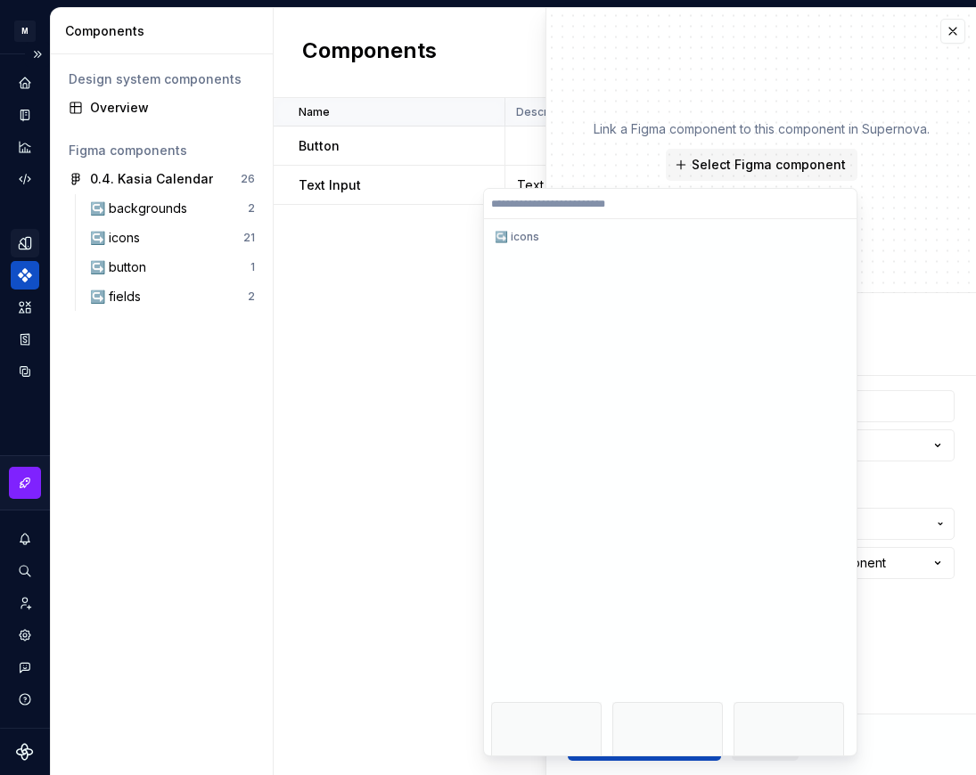
scroll to position [996, 0]
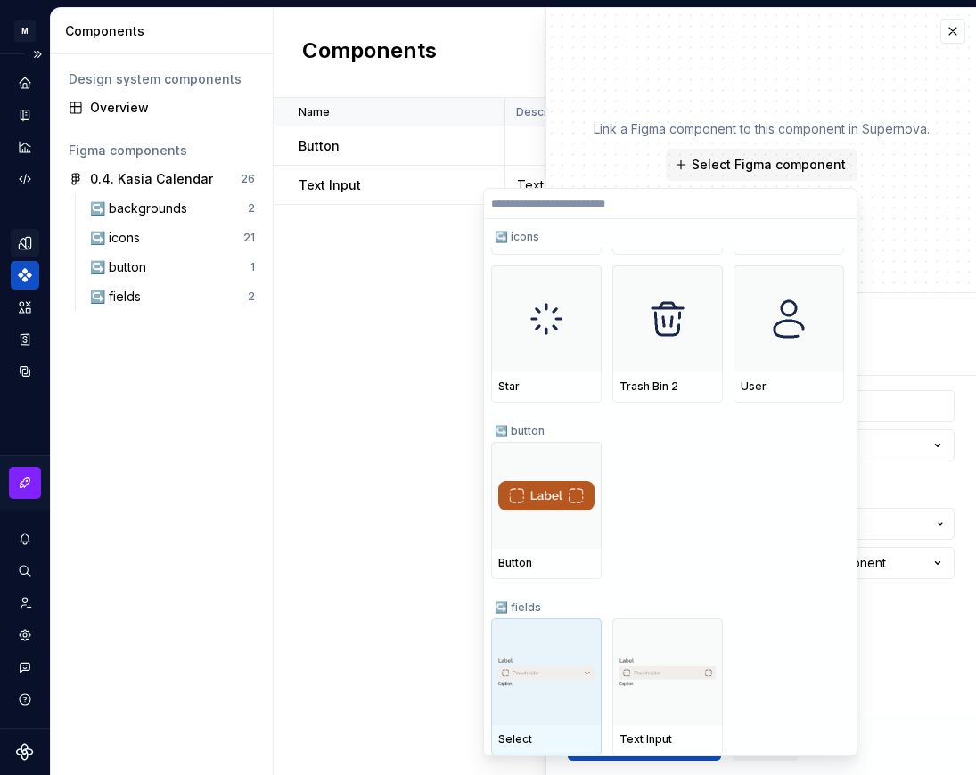
click at [511, 685] on img at bounding box center [546, 672] width 96 height 29
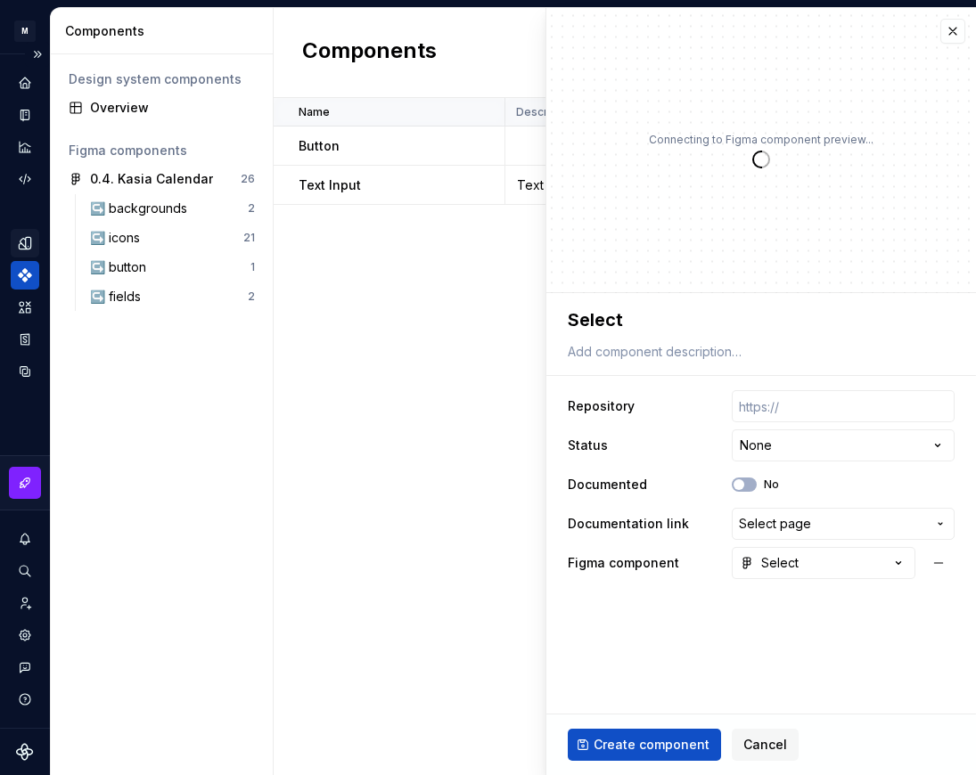
type textarea "*"
click at [761, 450] on html "**********" at bounding box center [488, 387] width 976 height 775
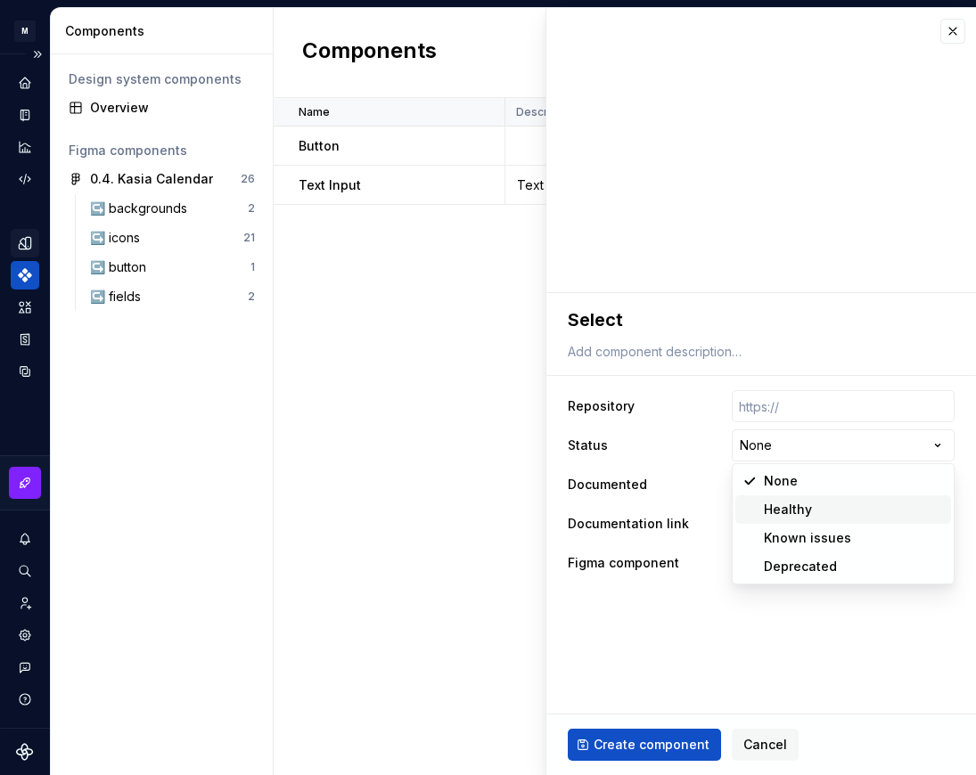
select select "**********"
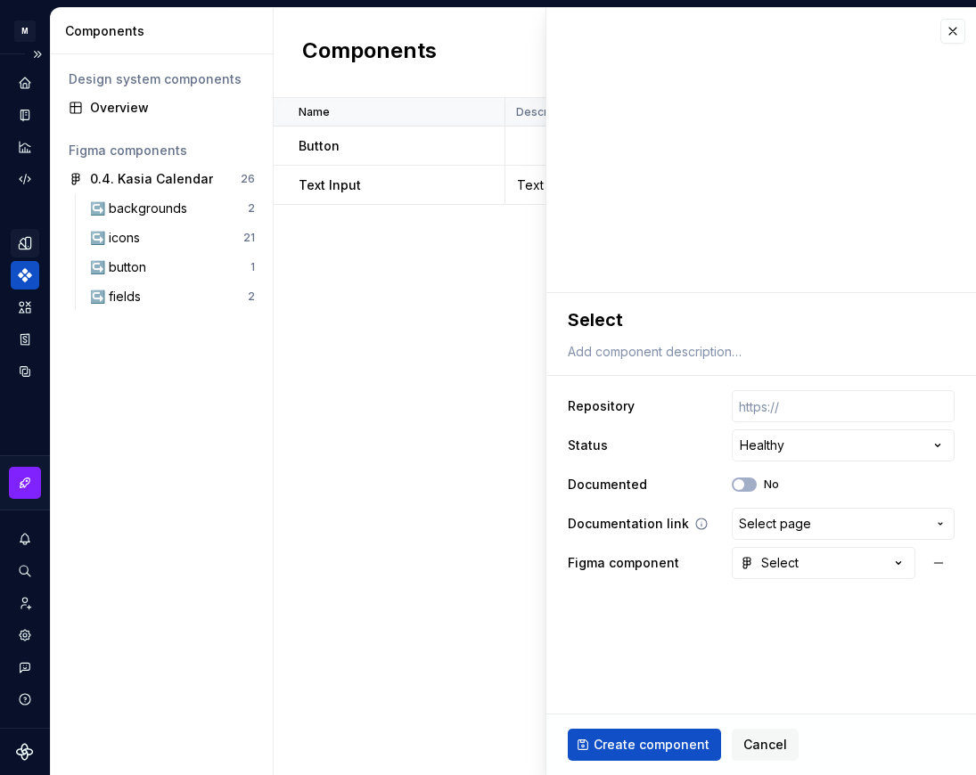
click at [780, 519] on span "Select page" at bounding box center [775, 524] width 72 height 18
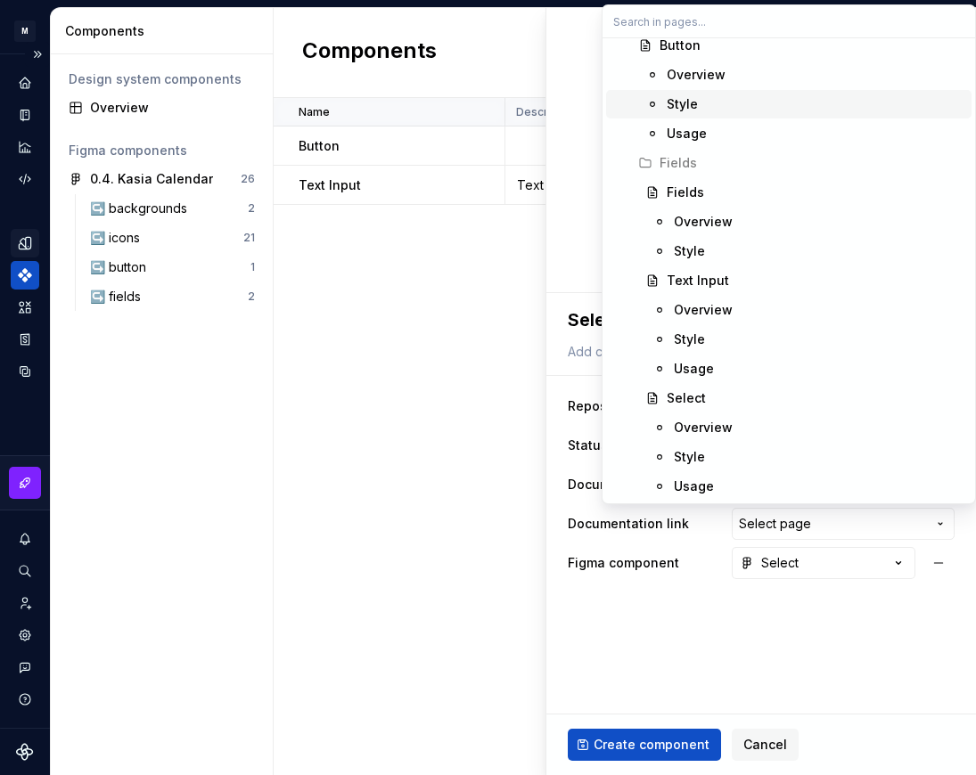
scroll to position [335, 0]
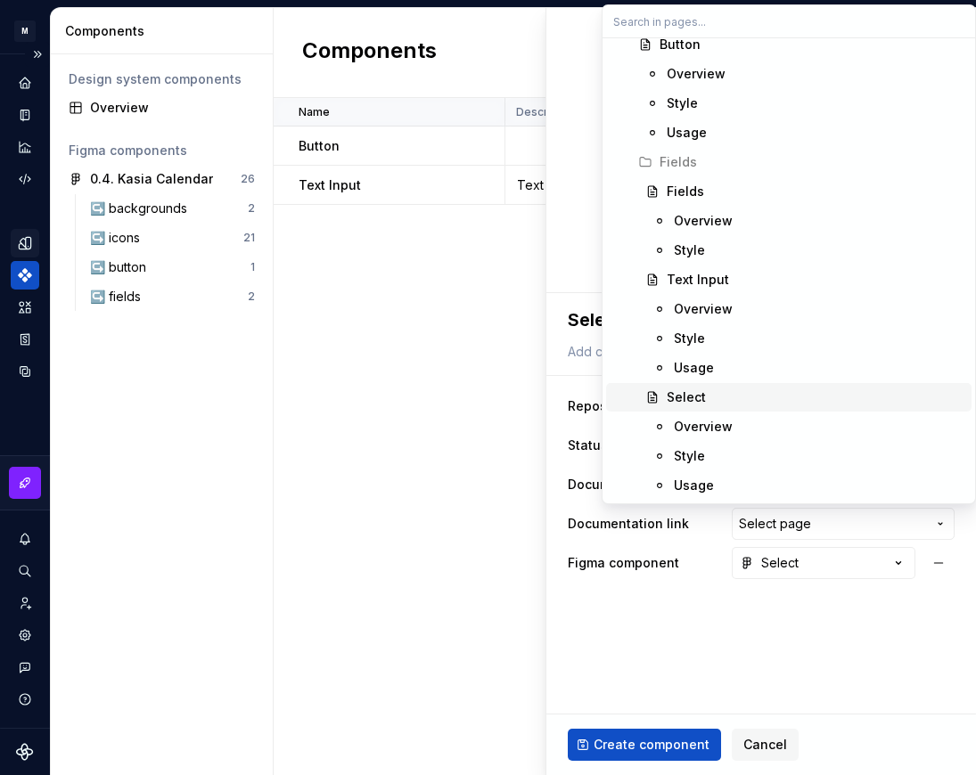
click at [704, 399] on div "Select" at bounding box center [815, 397] width 298 height 18
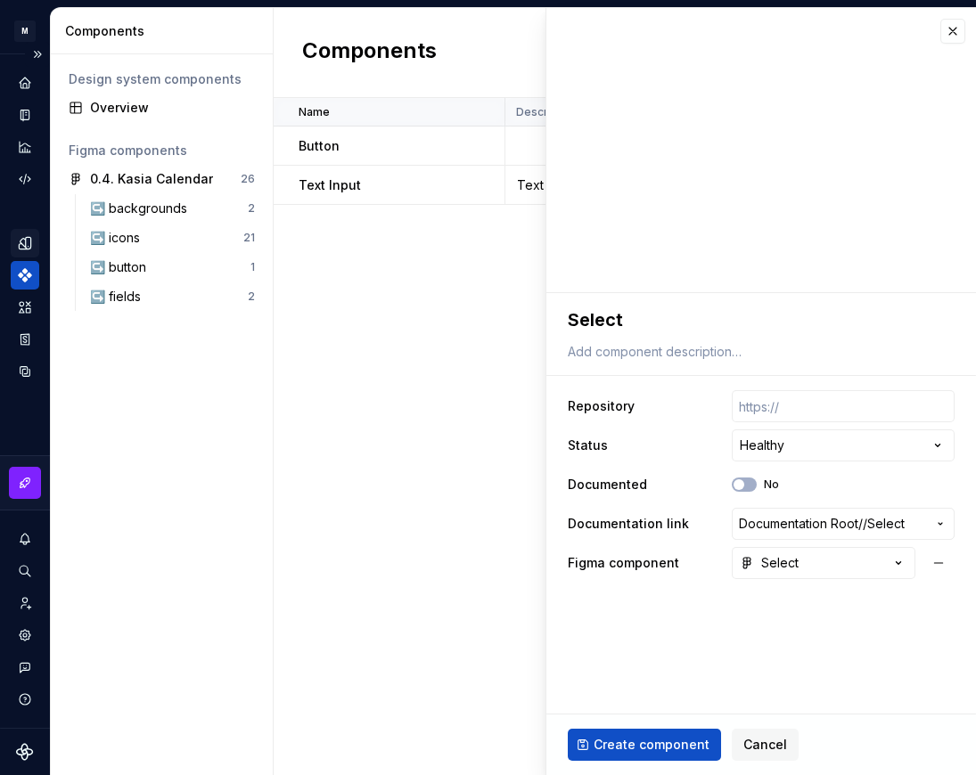
click at [659, 620] on fieldset "**********" at bounding box center [760, 534] width 429 height 482
click at [652, 739] on span "Create component" at bounding box center [651, 745] width 116 height 18
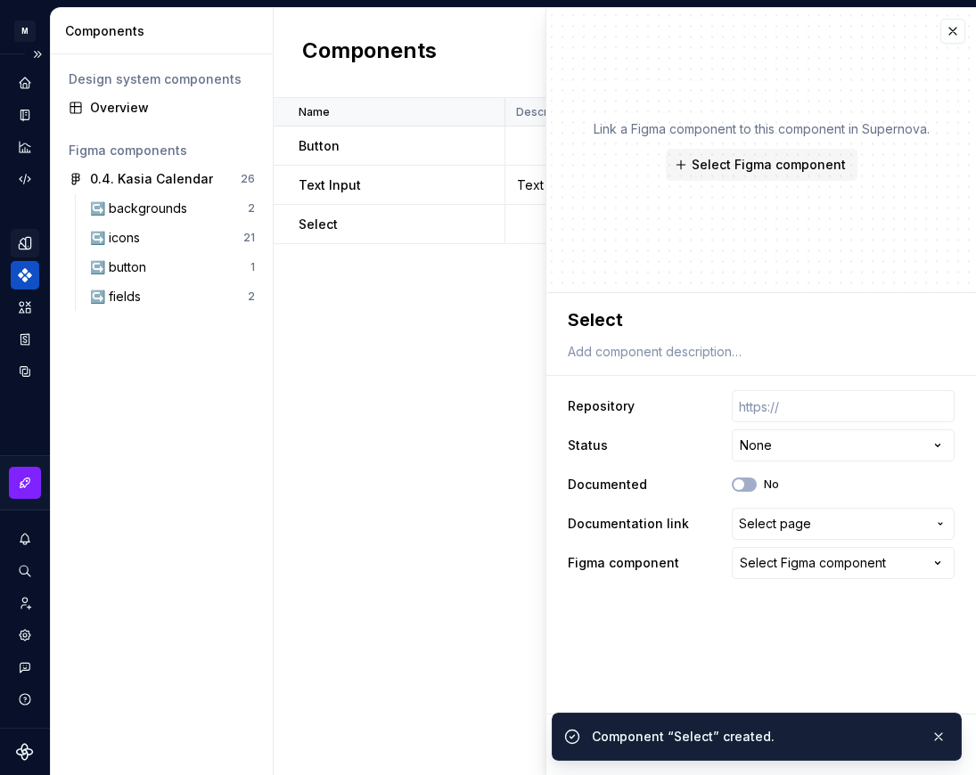
type textarea "*"
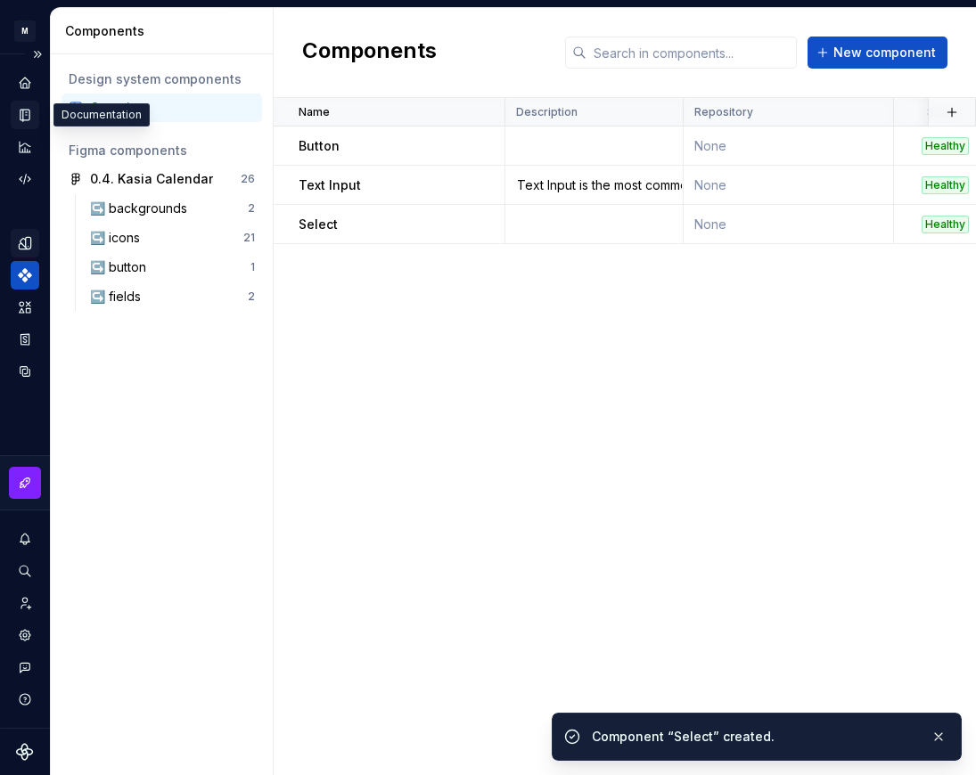
click at [19, 109] on icon "Documentation" at bounding box center [25, 115] width 16 height 16
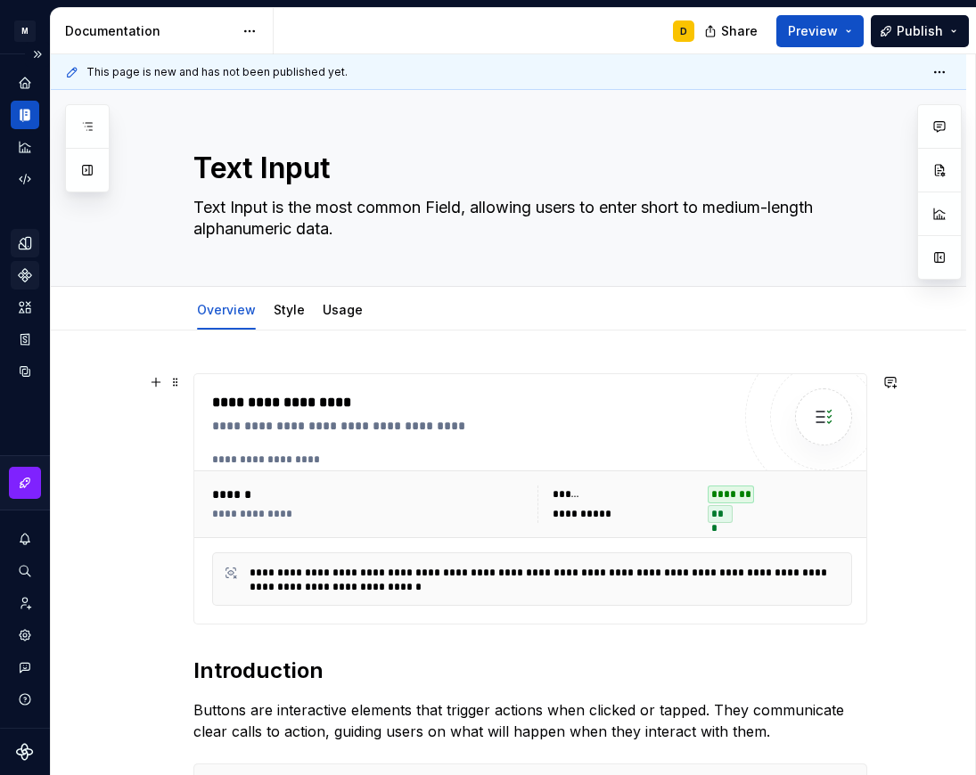
click at [431, 510] on div "**********" at bounding box center [369, 514] width 315 height 14
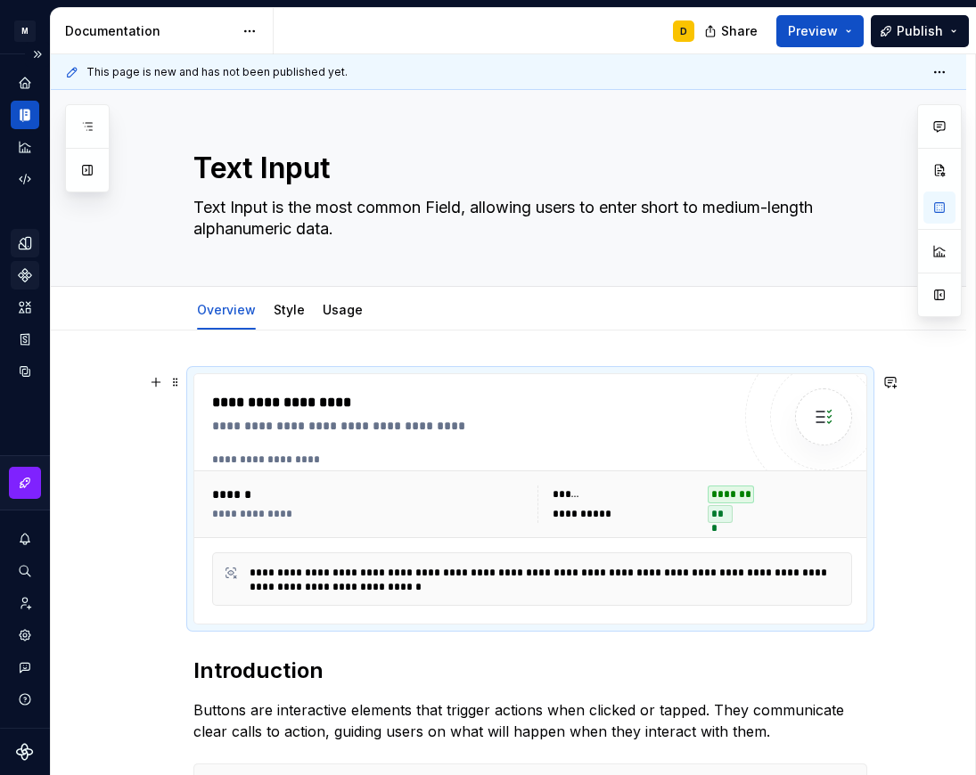
click at [437, 513] on div "**********" at bounding box center [369, 514] width 315 height 14
click at [935, 289] on button "button" at bounding box center [939, 295] width 32 height 32
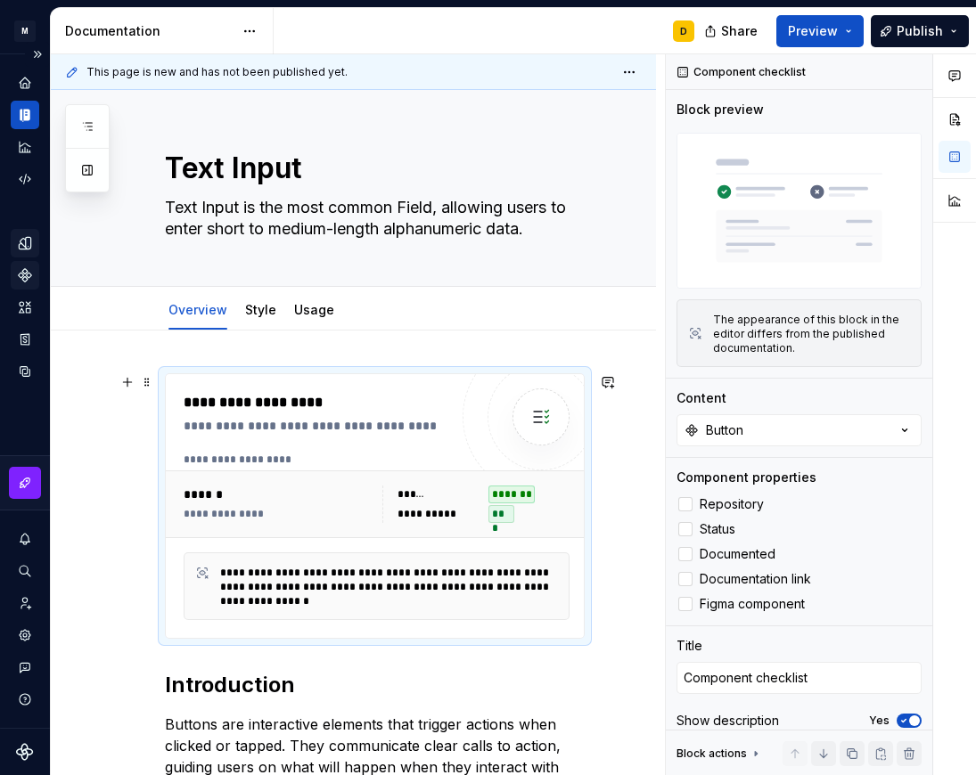
click at [453, 422] on div "**********" at bounding box center [375, 506] width 418 height 264
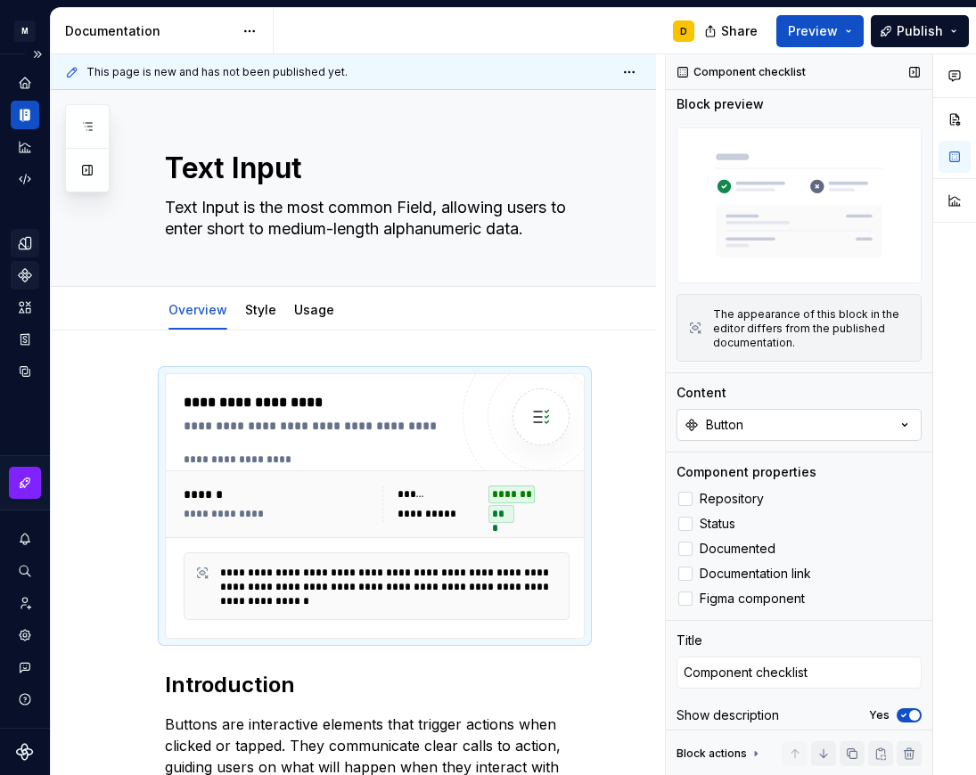
click at [795, 409] on button "Button" at bounding box center [798, 425] width 245 height 32
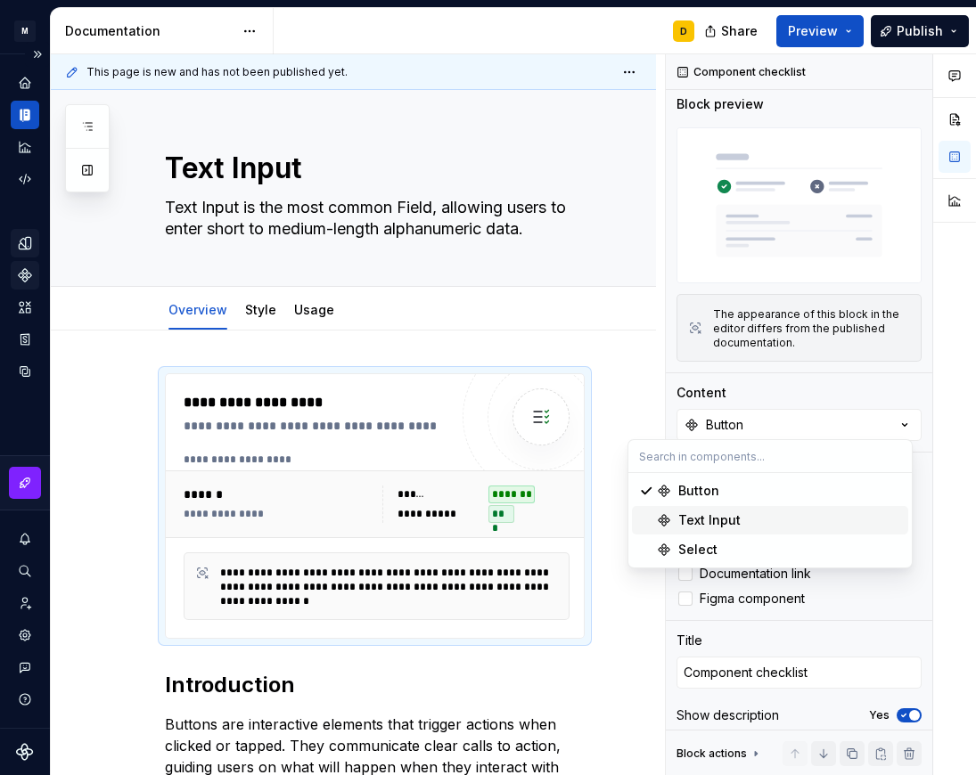
click at [723, 519] on div "Text Input" at bounding box center [709, 520] width 62 height 18
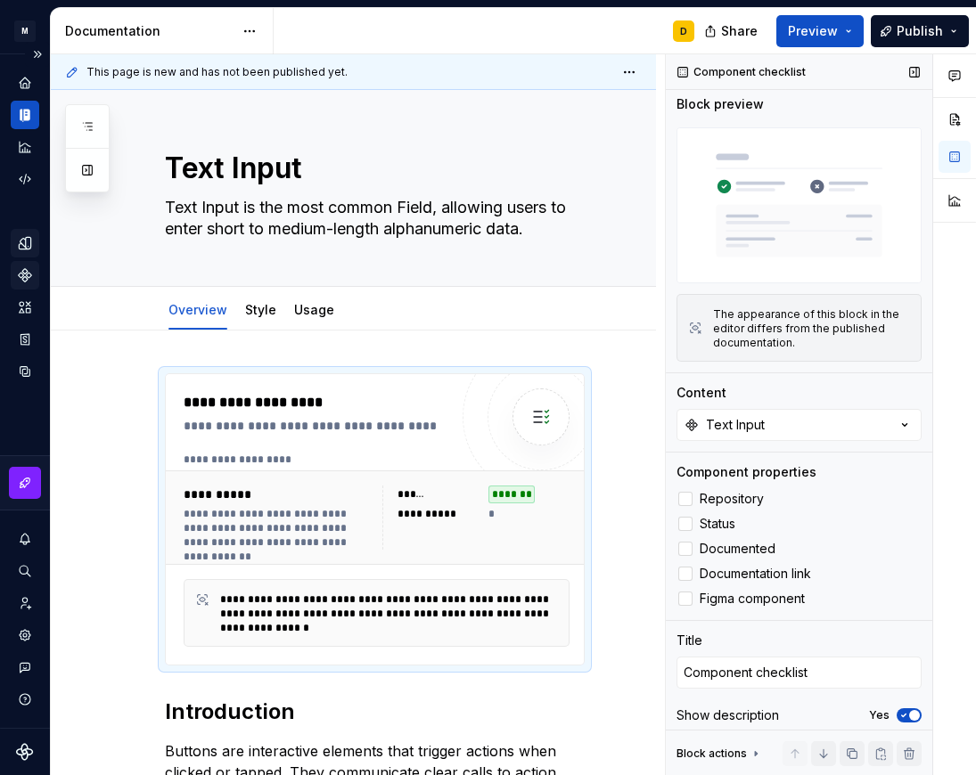
click at [902, 74] on button "button" at bounding box center [914, 72] width 25 height 25
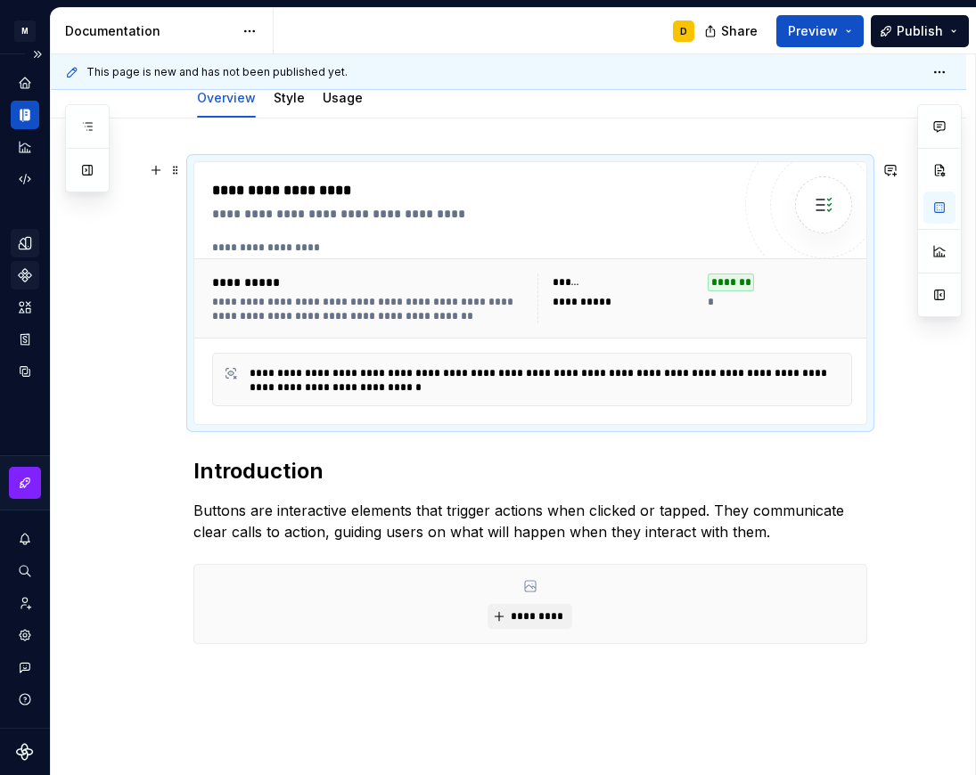
scroll to position [215, 0]
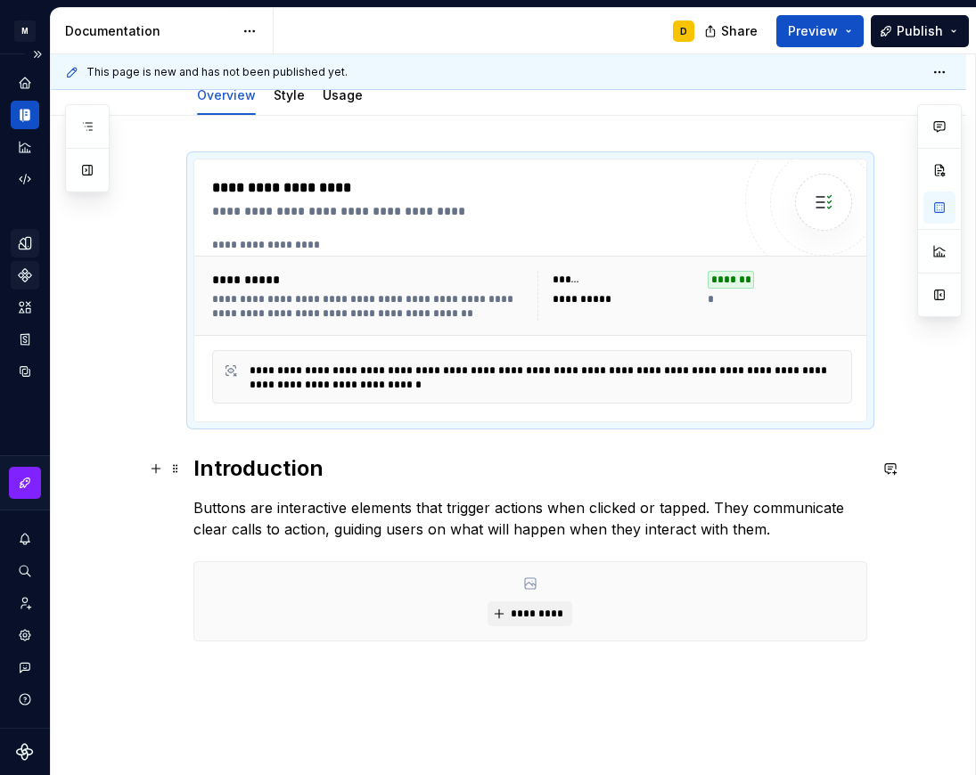
click at [328, 468] on h2 "Introduction" at bounding box center [530, 468] width 674 height 29
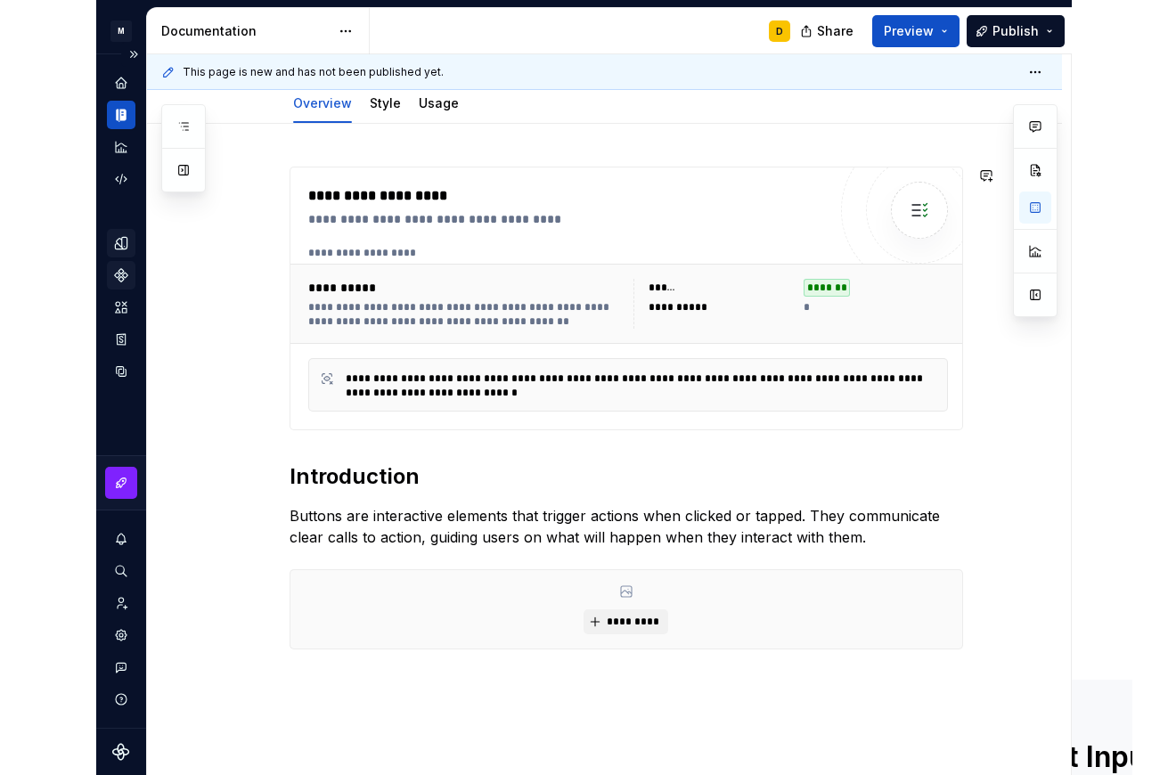
scroll to position [209, 0]
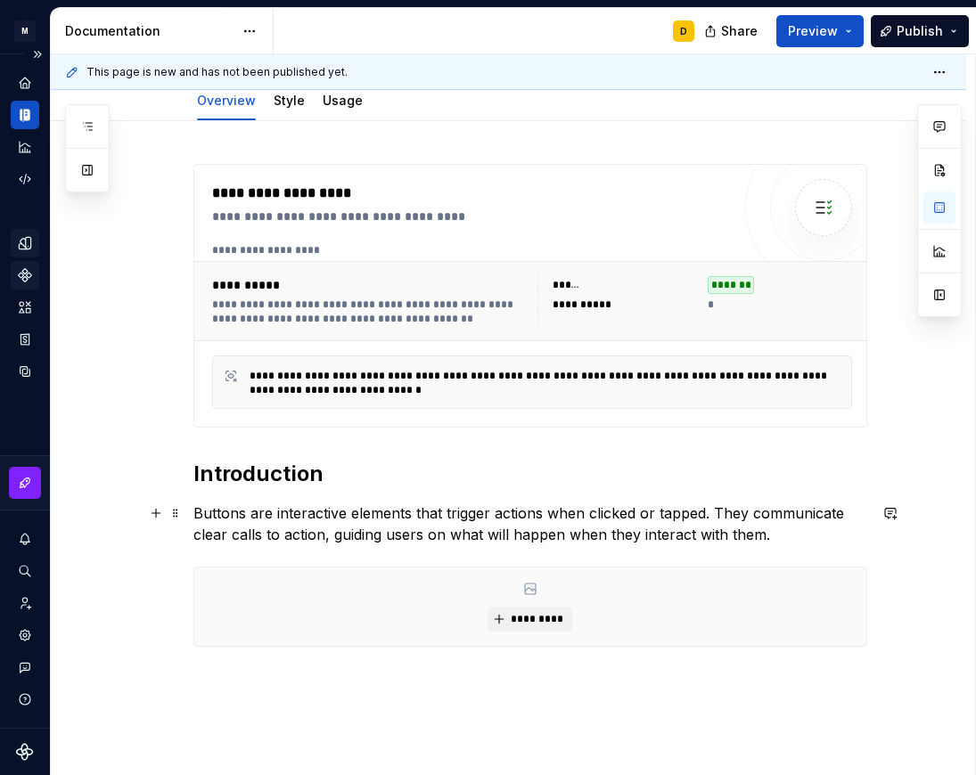
click at [356, 511] on p "Buttons are interactive elements that trigger actions when clicked or tapped. T…" at bounding box center [530, 523] width 674 height 43
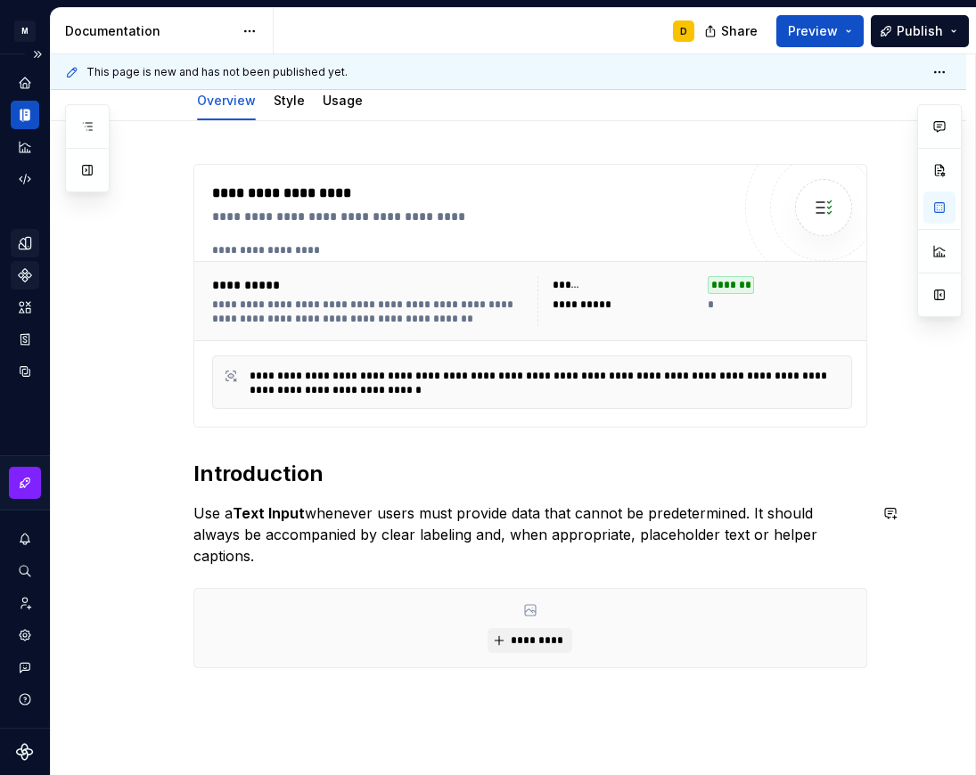
click at [352, 489] on div "**********" at bounding box center [530, 437] width 674 height 547
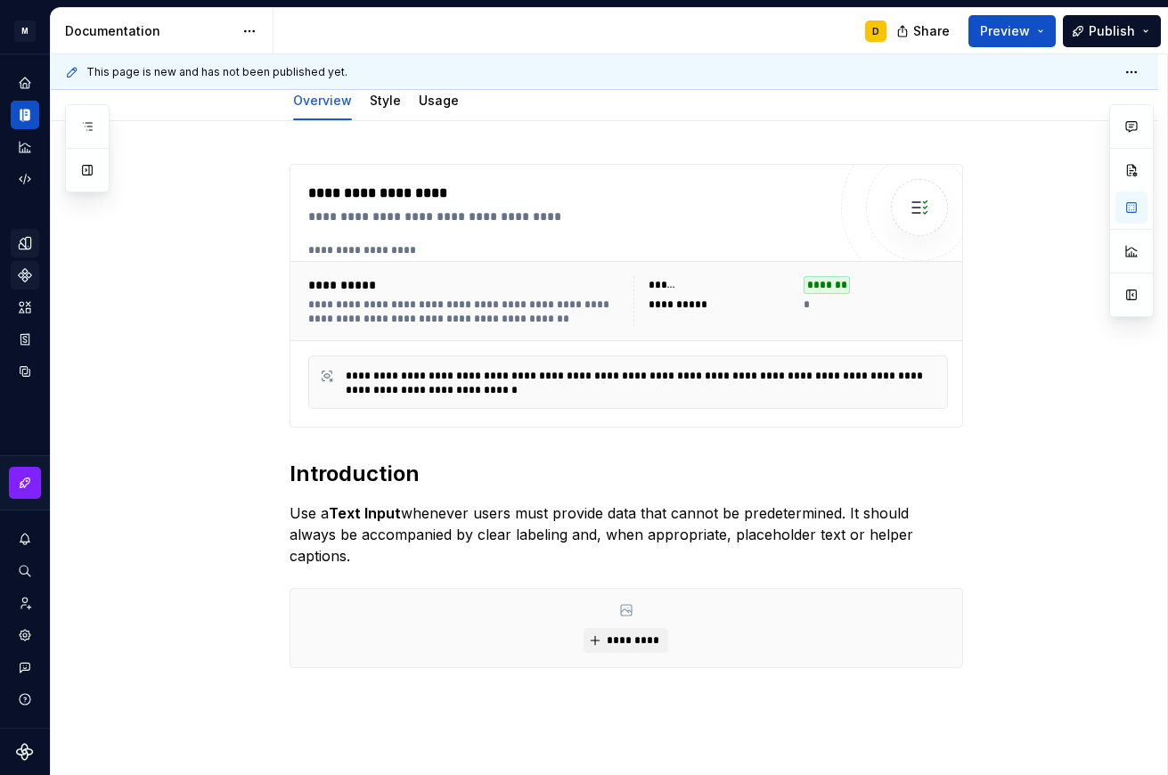
click at [319, 521] on p "Use a Text Input whenever users must provide data that cannot be predetermined.…" at bounding box center [627, 534] width 674 height 64
click at [419, 508] on p "Use a Text Input whenever users must provide data that cannot be predetermined.…" at bounding box center [627, 534] width 674 height 64
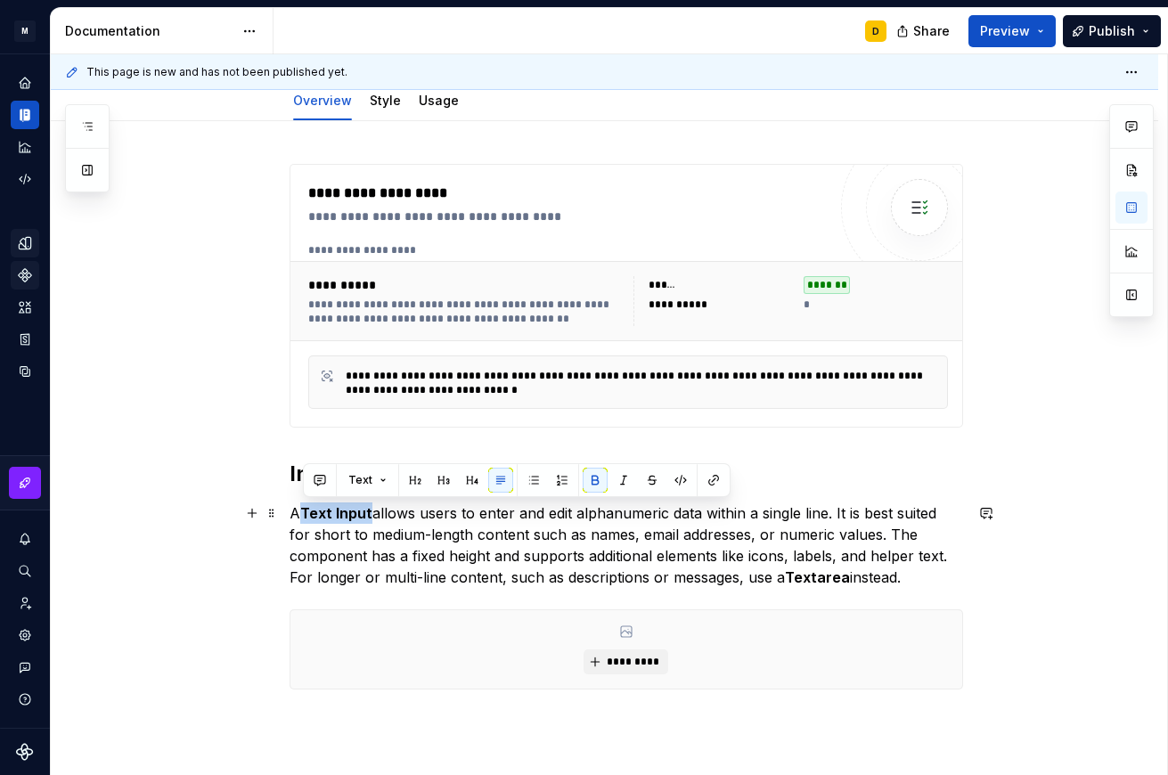
drag, startPoint x: 371, startPoint y: 513, endPoint x: 306, endPoint y: 511, distance: 64.2
click at [306, 511] on strong "Text Input" at bounding box center [336, 513] width 72 height 18
click at [592, 486] on button "button" at bounding box center [595, 480] width 25 height 25
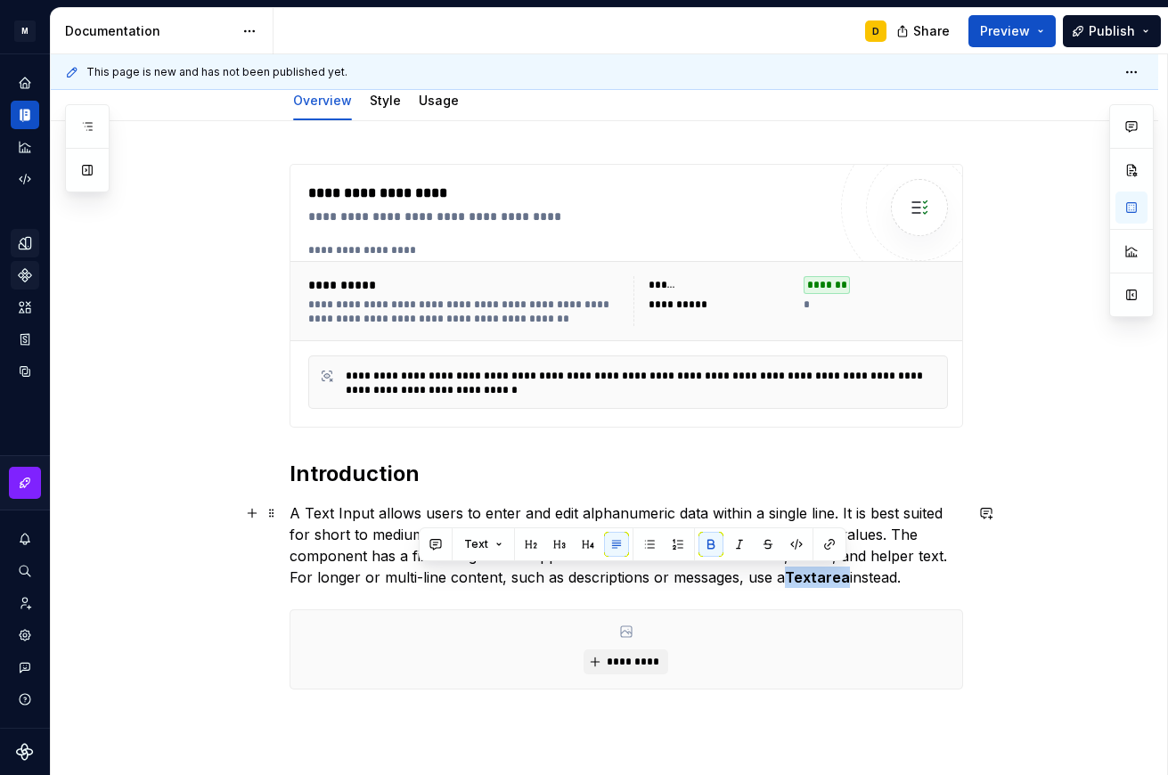
drag, startPoint x: 845, startPoint y: 580, endPoint x: 788, endPoint y: 584, distance: 57.1
click at [788, 584] on p "A Text Input allows users to enter and edit alphanumeric data within a single l…" at bounding box center [627, 545] width 674 height 86
click at [704, 541] on button "button" at bounding box center [711, 544] width 25 height 25
click at [923, 579] on p "A Text Input allows users to enter and edit alphanumeric data within a single l…" at bounding box center [627, 545] width 674 height 86
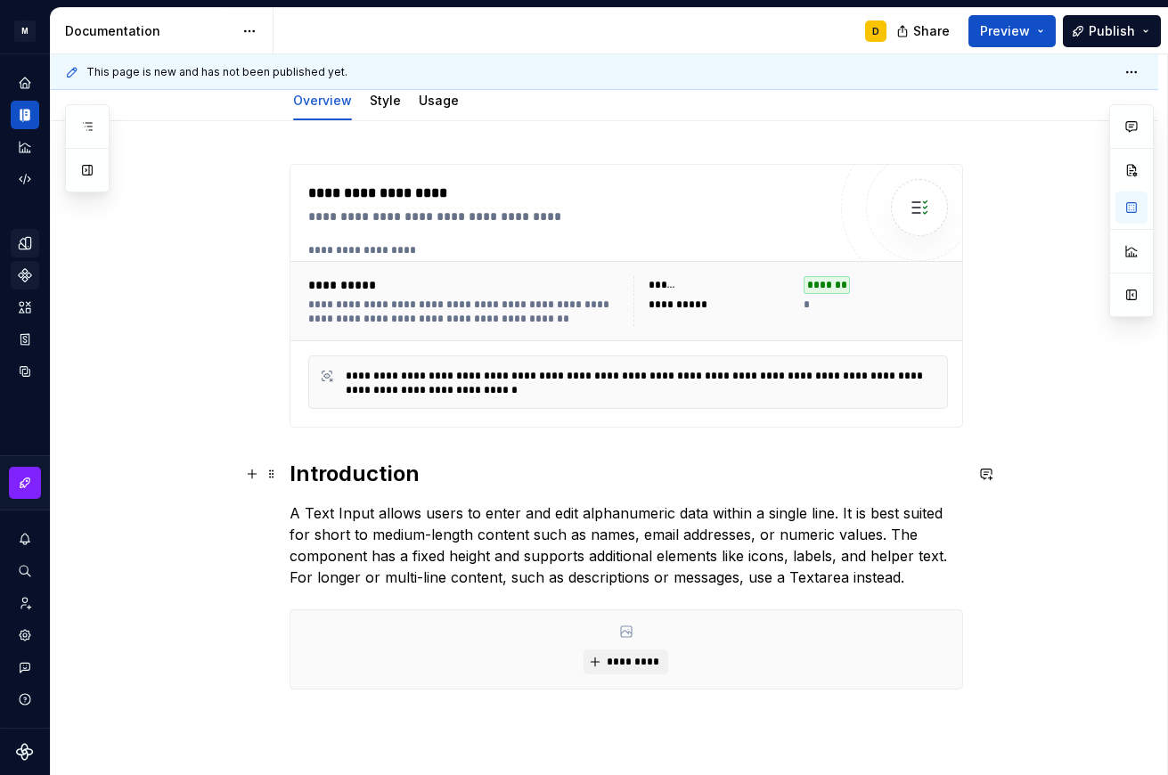
click at [525, 475] on h2 "Introduction" at bounding box center [627, 474] width 674 height 29
click at [927, 576] on p "A Text Input allows users to enter and edit alphanumeric data within a single l…" at bounding box center [627, 545] width 674 height 86
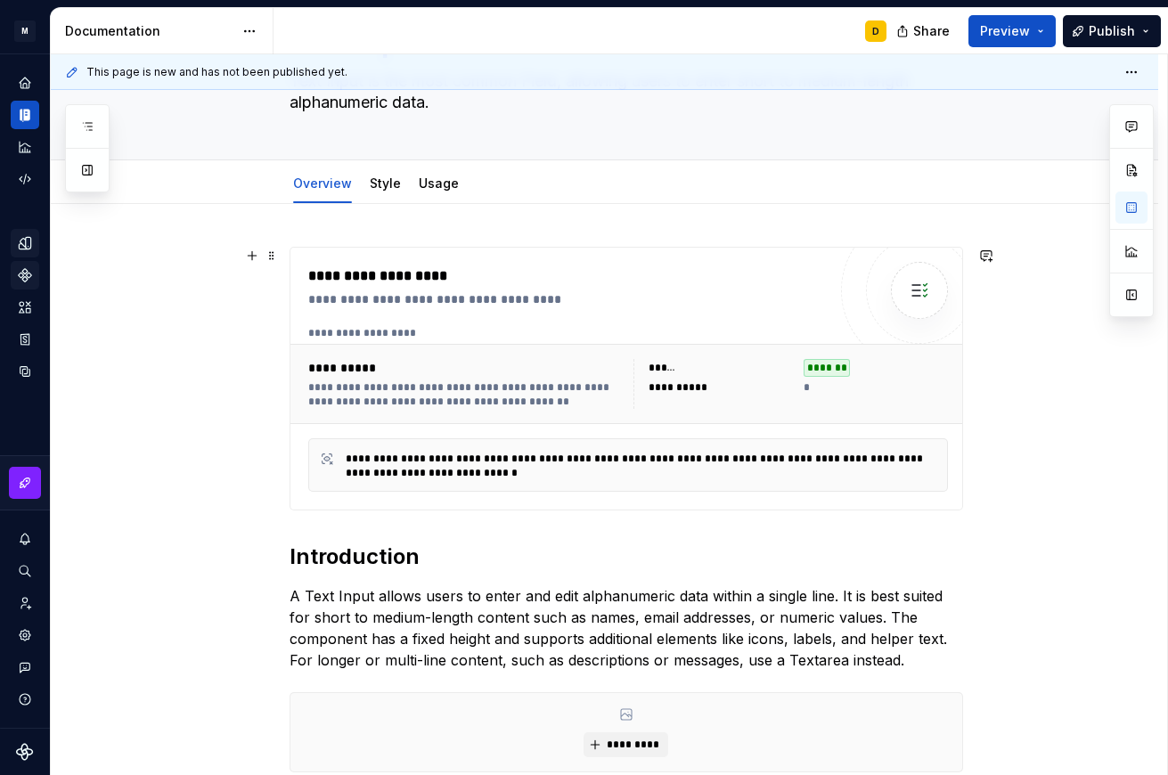
scroll to position [0, 0]
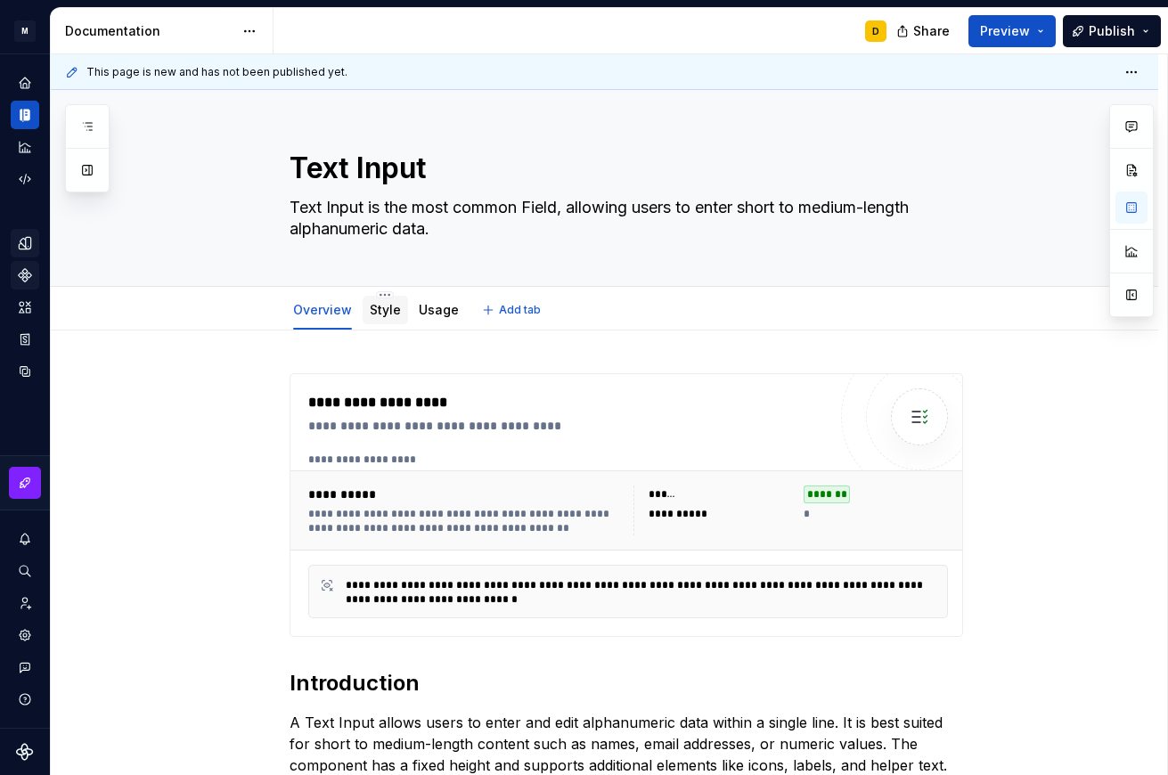
click at [378, 306] on link "Style" at bounding box center [385, 309] width 31 height 15
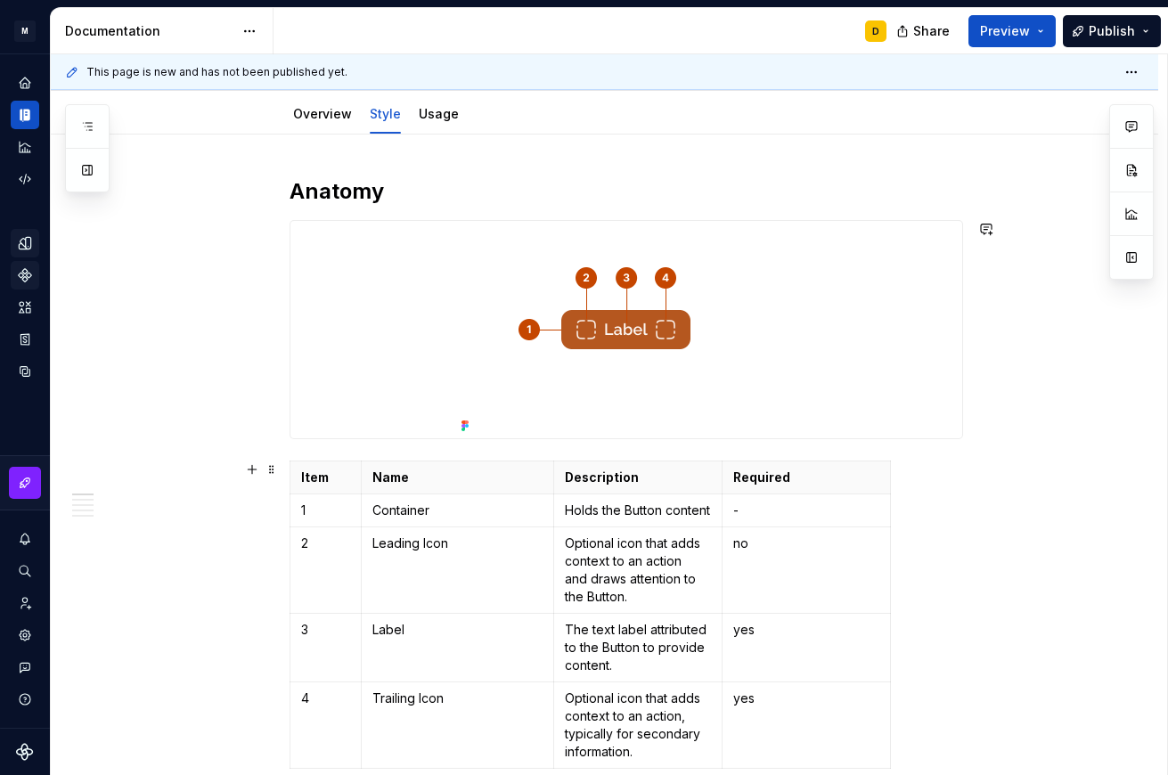
scroll to position [215, 0]
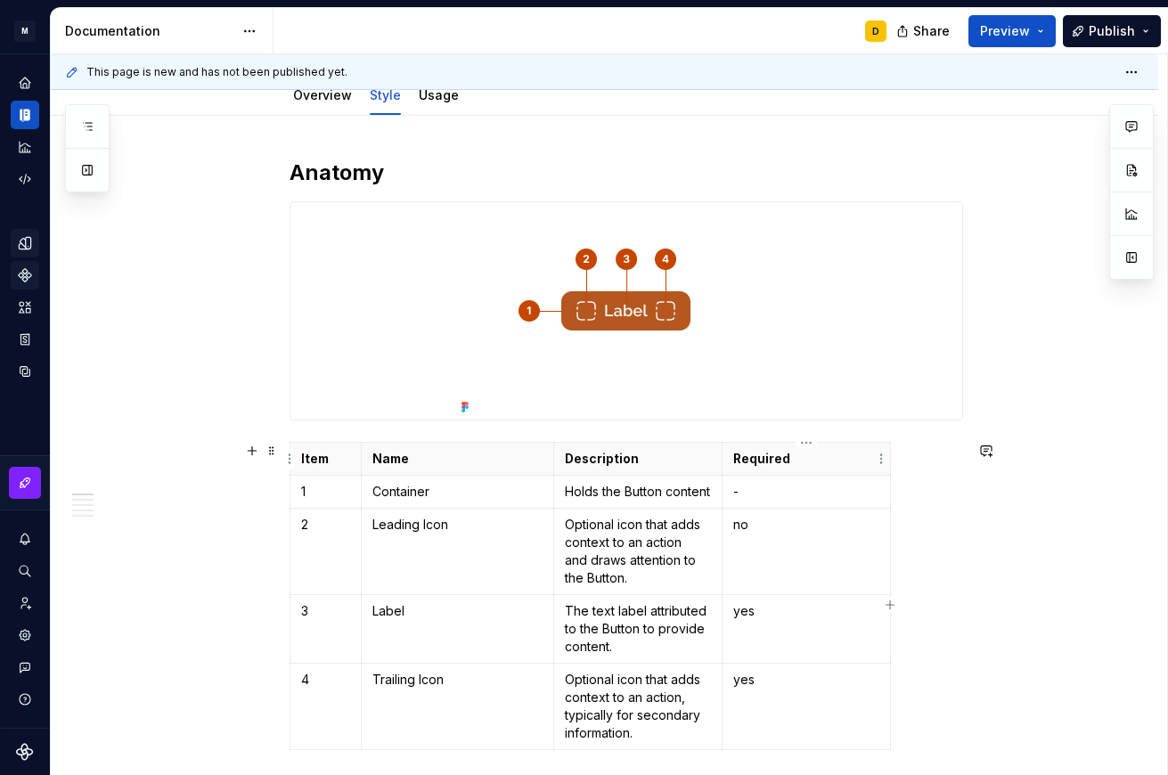
click at [848, 459] on p "Required" at bounding box center [806, 459] width 146 height 18
click at [975, 299] on button "button" at bounding box center [1131, 295] width 32 height 32
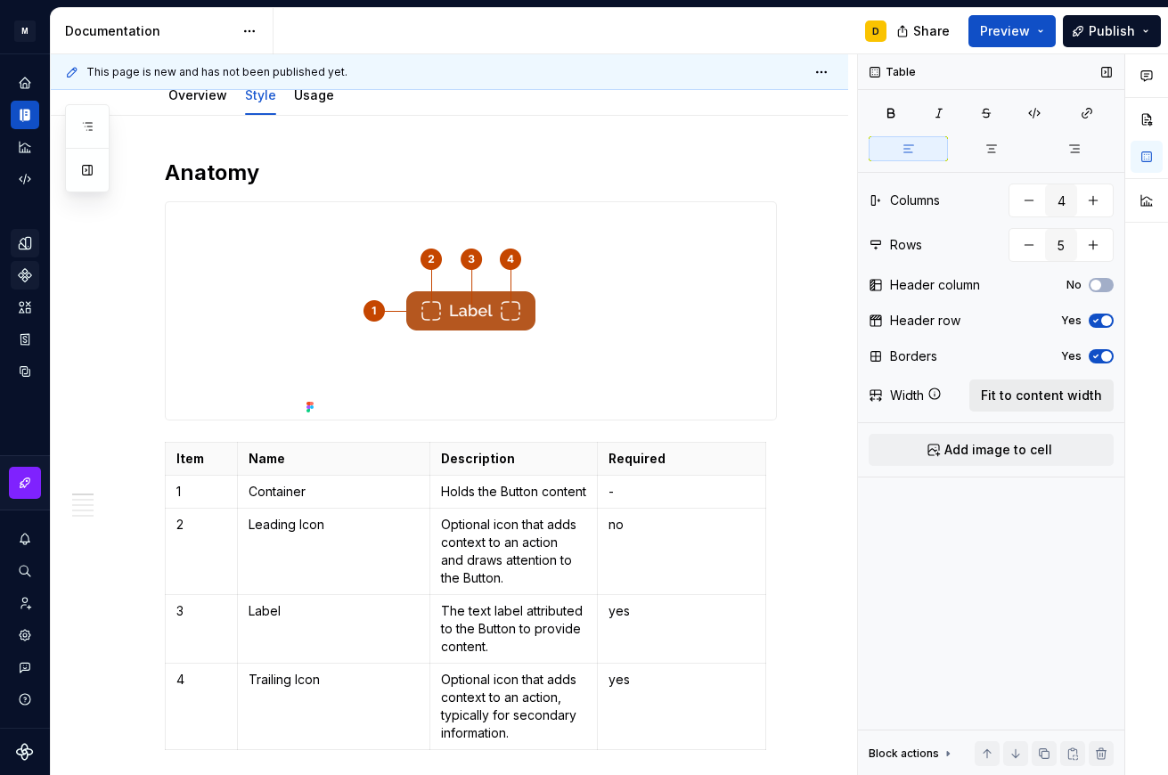
click at [975, 395] on span "Fit to content width" at bounding box center [1041, 396] width 121 height 18
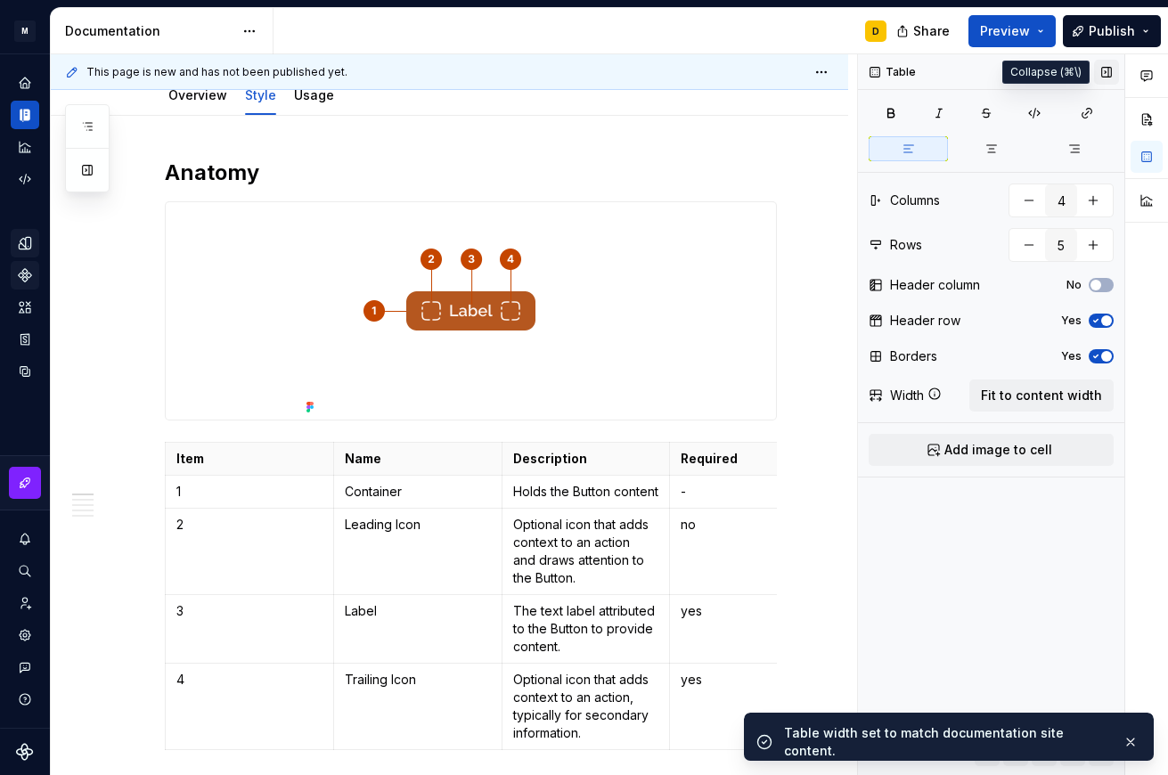
click at [975, 66] on button "button" at bounding box center [1106, 72] width 25 height 25
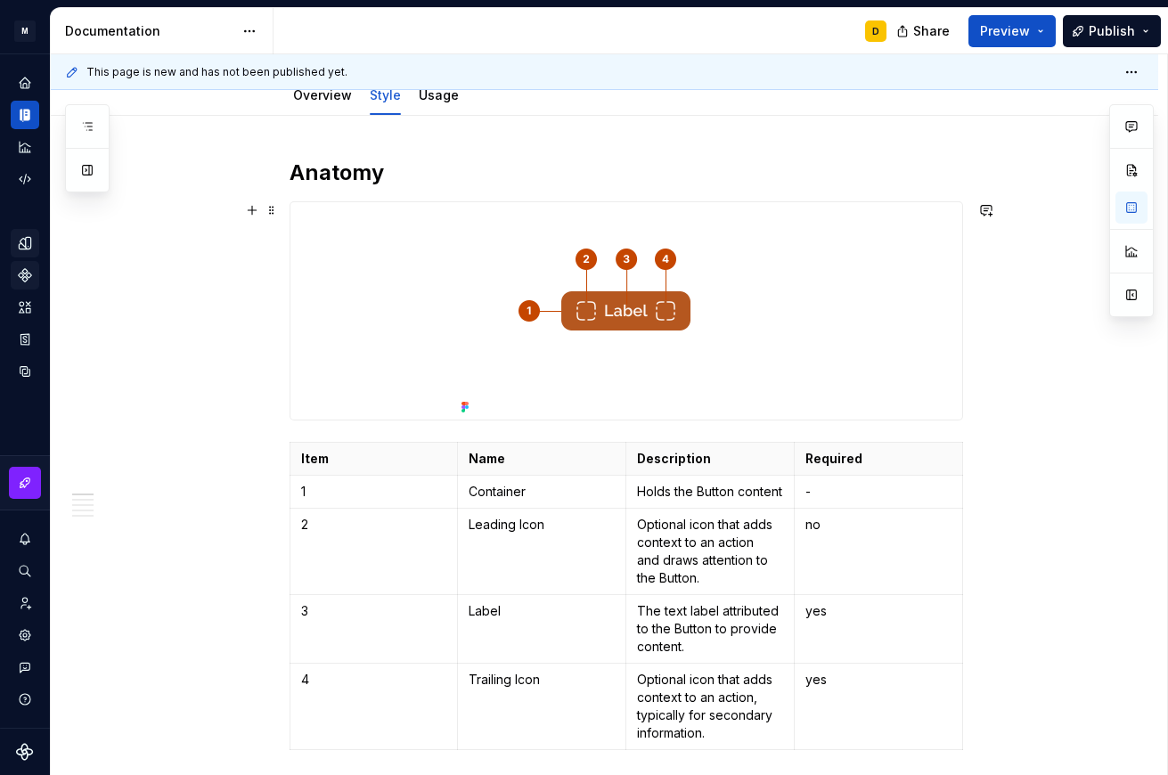
click at [622, 307] on img at bounding box center [625, 310] width 343 height 217
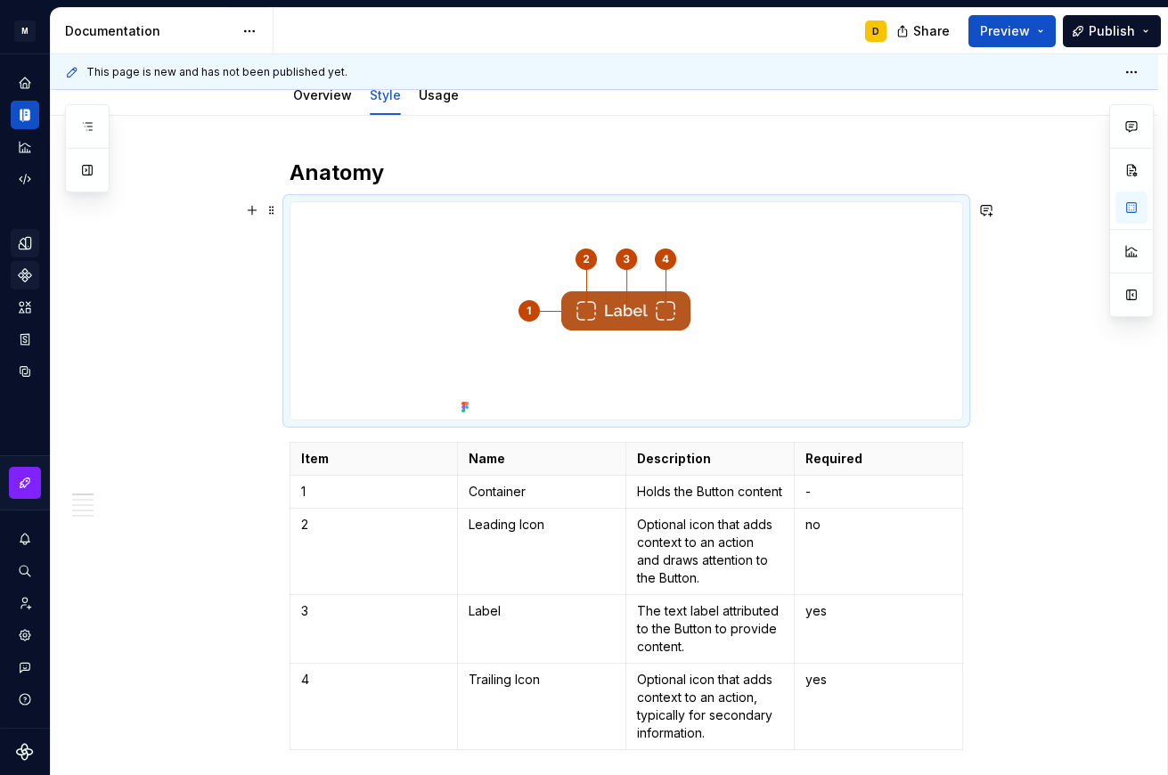
click at [625, 307] on img at bounding box center [625, 310] width 343 height 217
click at [975, 293] on button "button" at bounding box center [1131, 295] width 32 height 32
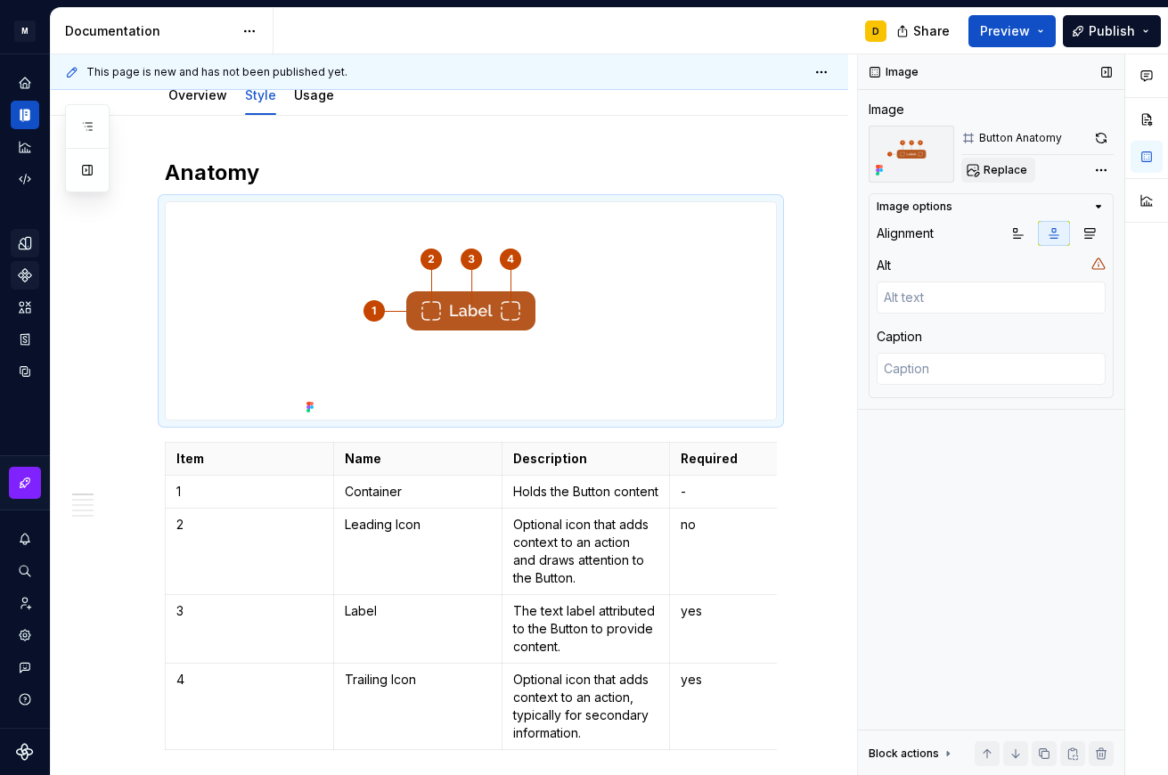
click at [975, 167] on span "Replace" at bounding box center [1006, 170] width 44 height 14
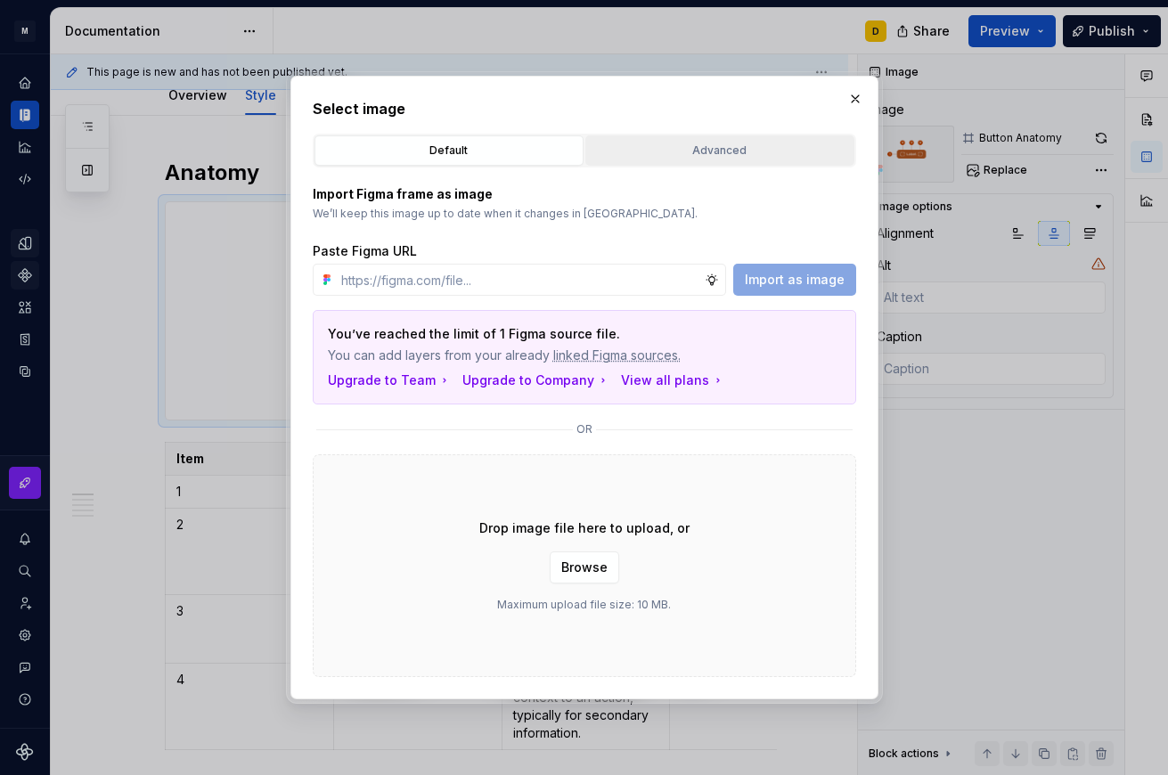
click at [703, 143] on div "Advanced" at bounding box center [720, 151] width 257 height 18
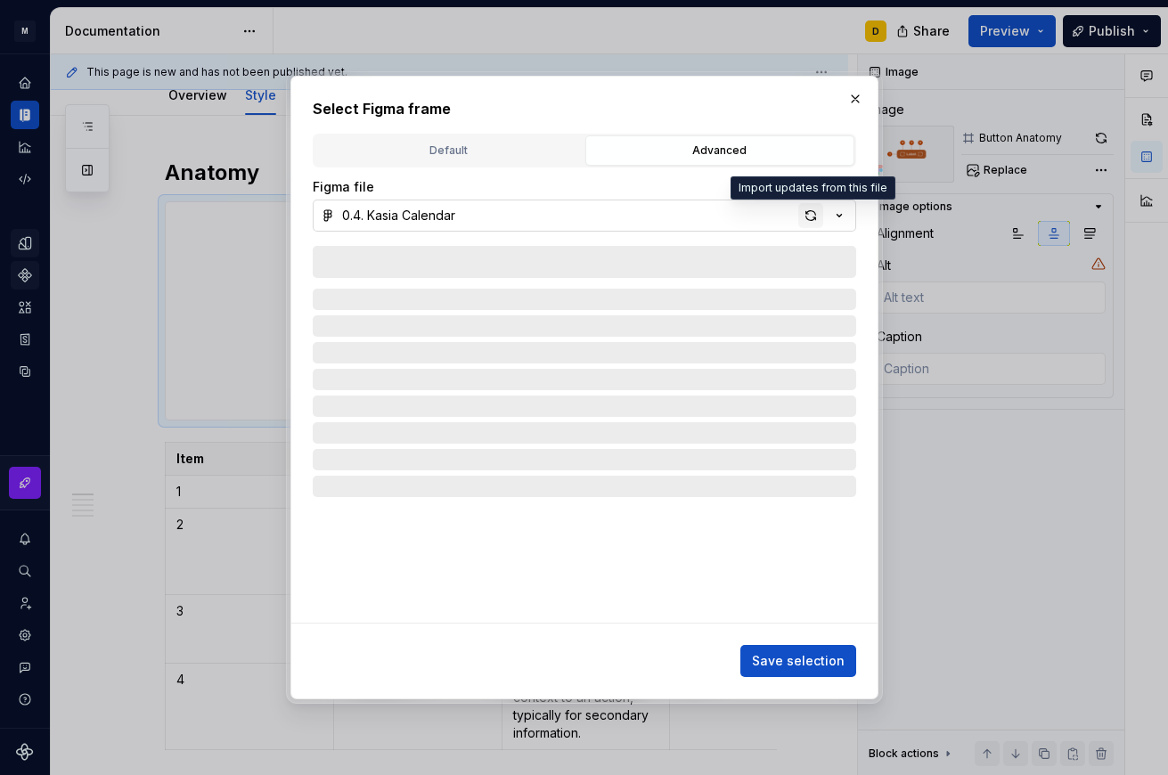
click at [812, 216] on div "button" at bounding box center [810, 215] width 25 height 25
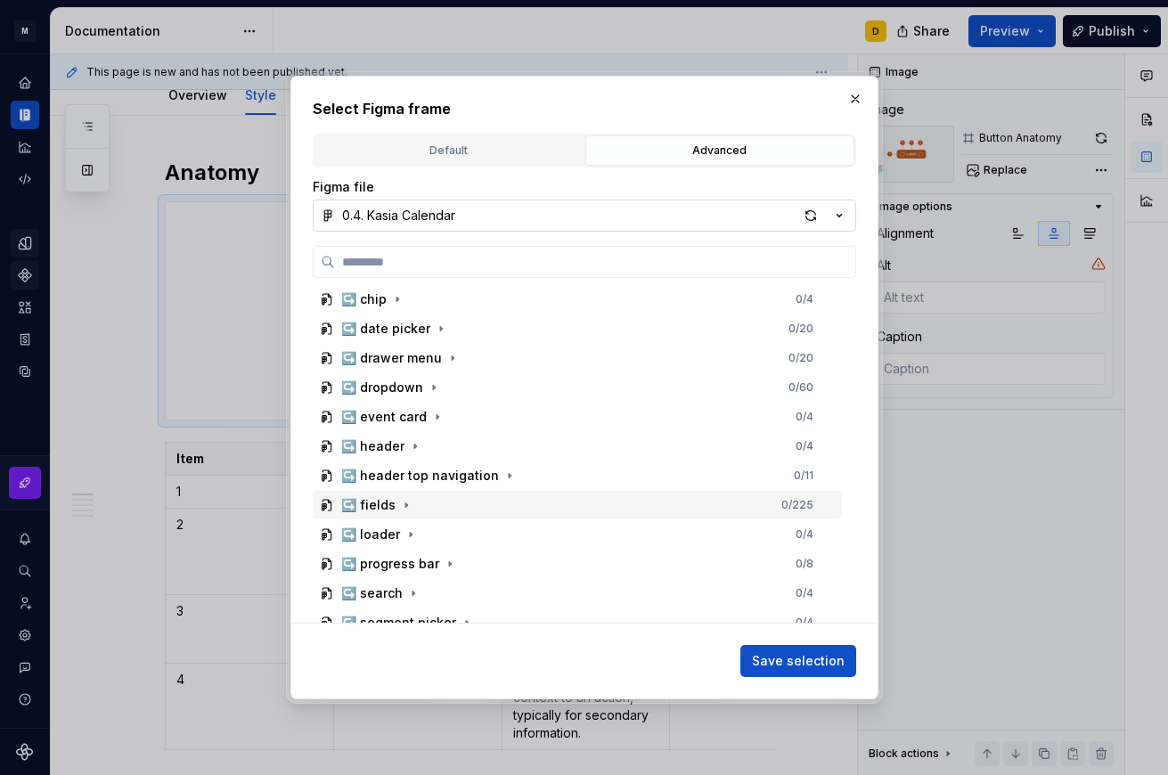
scroll to position [858, 0]
click at [405, 502] on icon "button" at bounding box center [406, 504] width 2 height 4
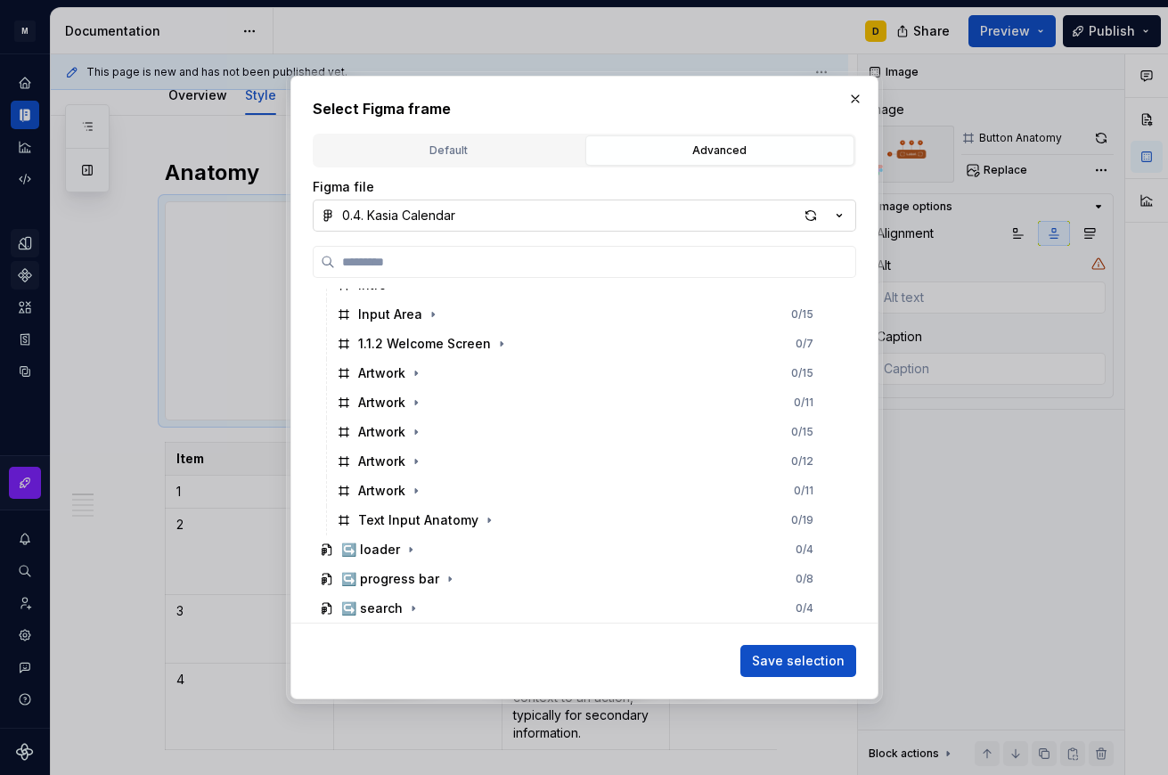
scroll to position [1342, 0]
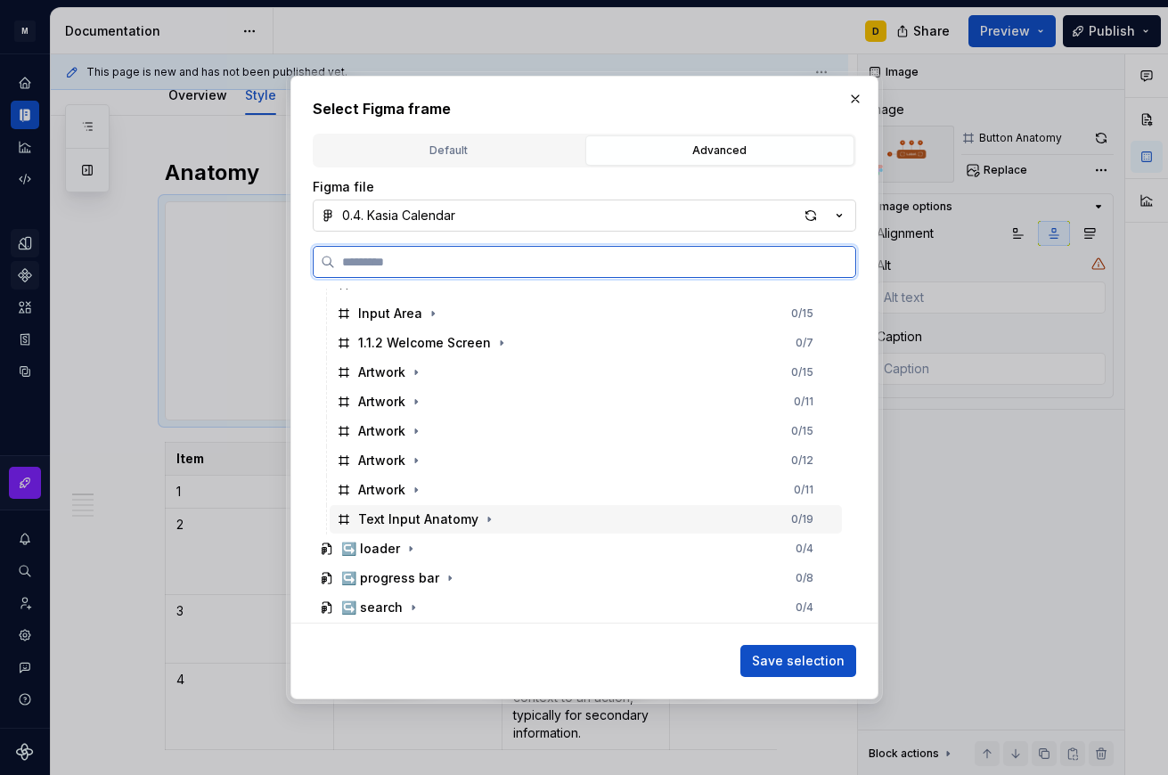
click at [523, 511] on div "Text Input Anatomy 0 / 19" at bounding box center [586, 519] width 512 height 29
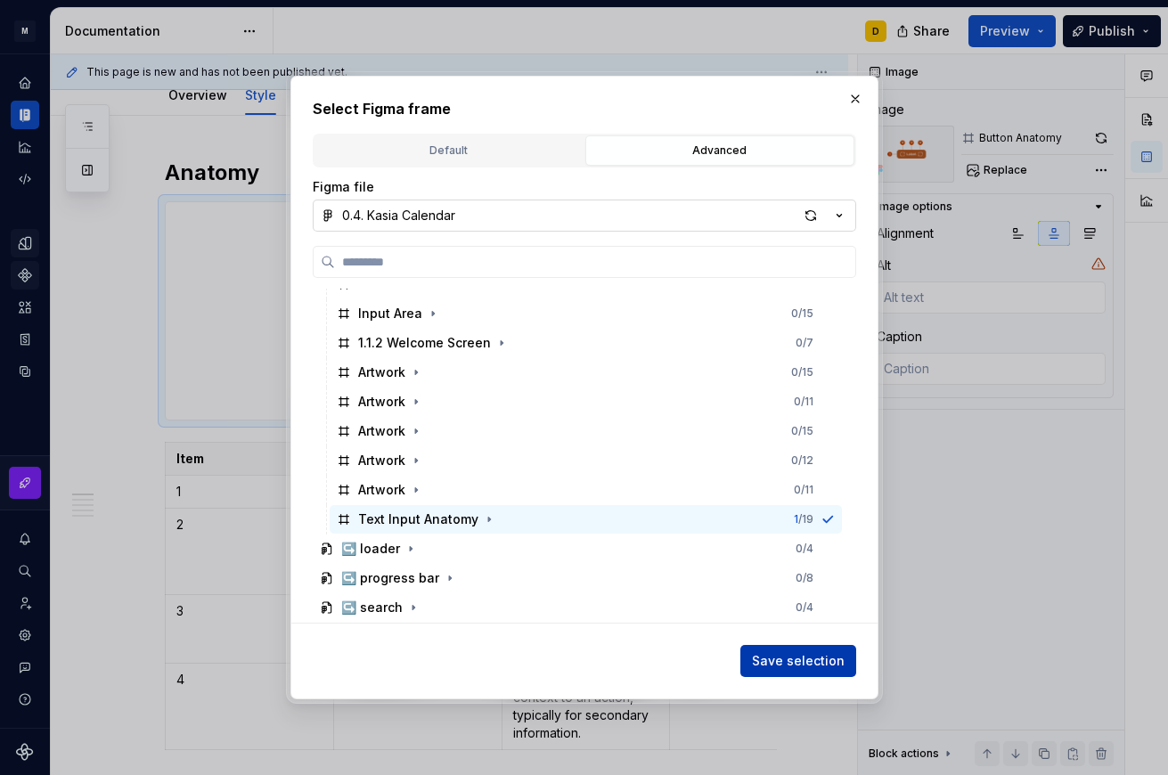
click at [820, 662] on span "Save selection" at bounding box center [798, 661] width 93 height 18
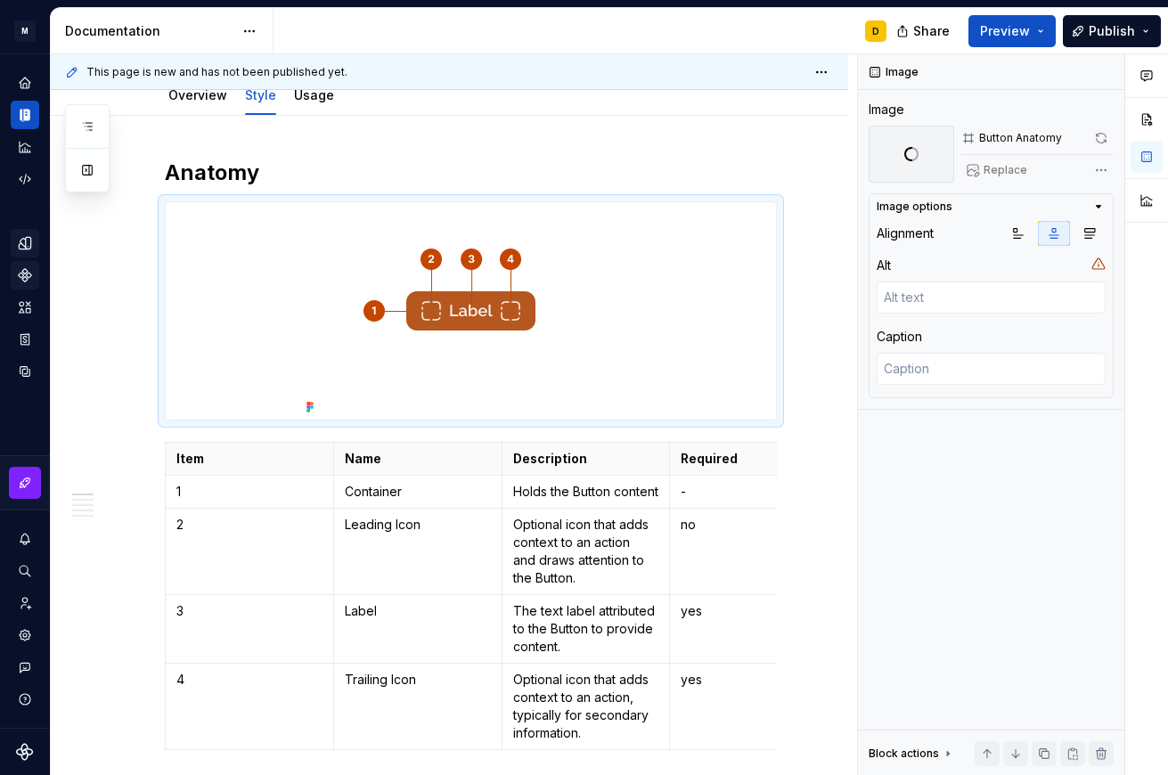
scroll to position [215, 0]
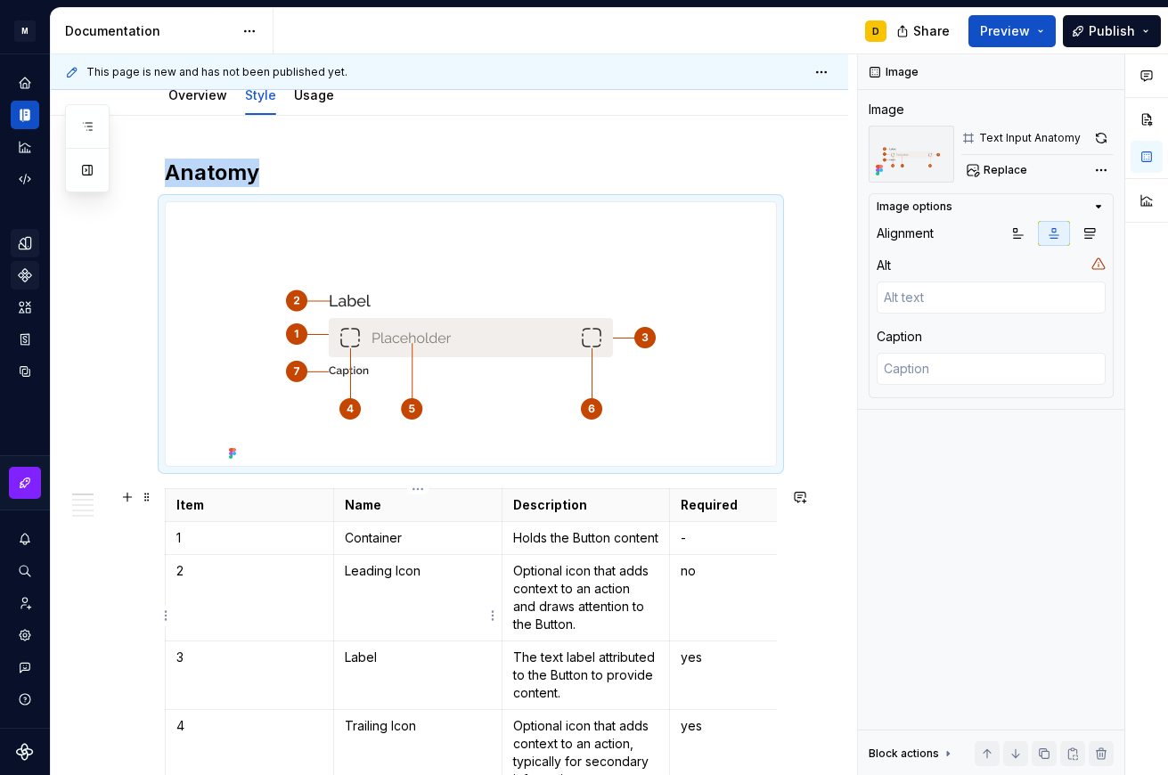
click at [426, 580] on p "Leading Icon" at bounding box center [418, 571] width 146 height 18
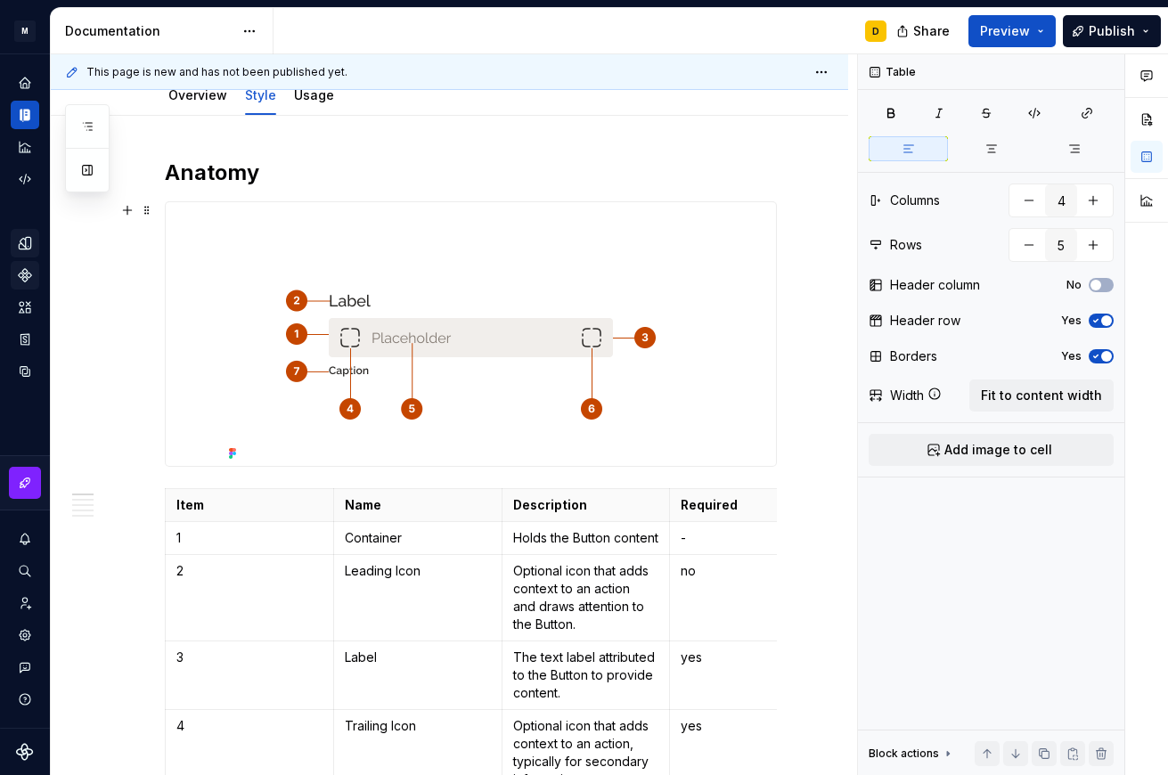
type textarea "*"
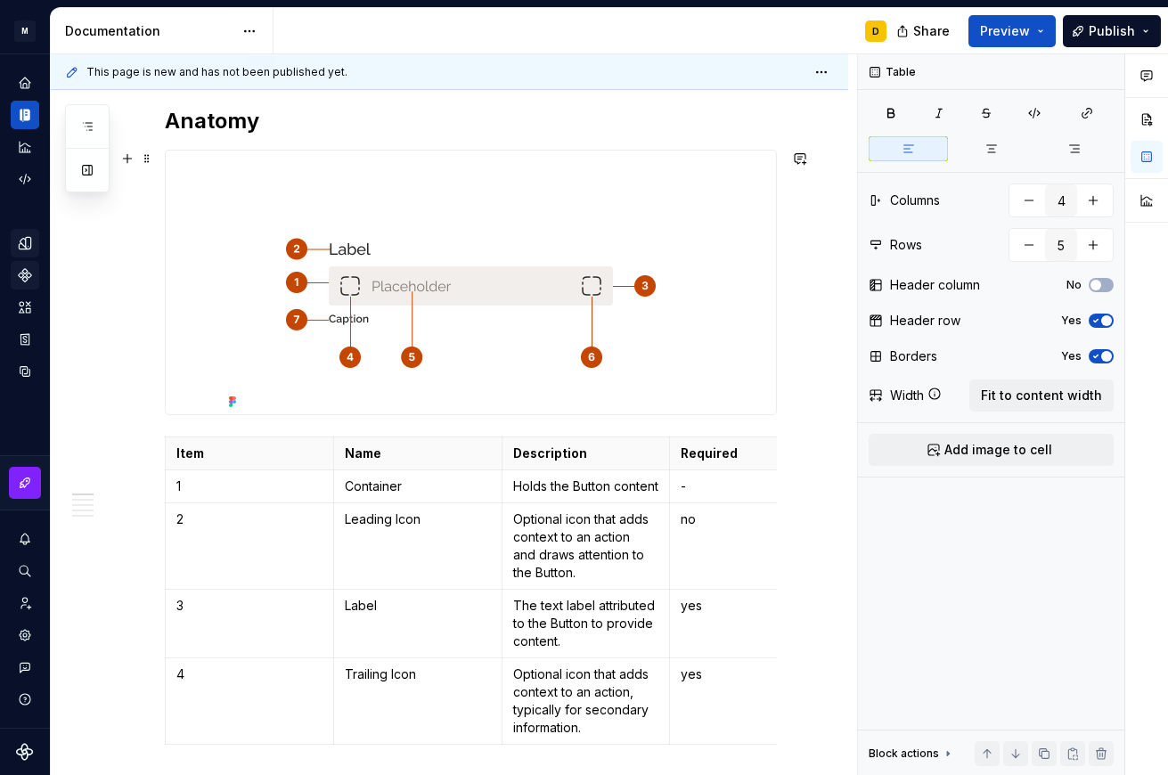
scroll to position [267, 0]
click at [425, 484] on p "Container" at bounding box center [418, 486] width 146 height 18
drag, startPoint x: 431, startPoint y: 539, endPoint x: 339, endPoint y: 537, distance: 91.8
click at [339, 537] on td "Leading Icon" at bounding box center [417, 545] width 168 height 86
click at [547, 562] on p "Optional icon that adds context to an action and draws attention to the Button." at bounding box center [586, 545] width 146 height 71
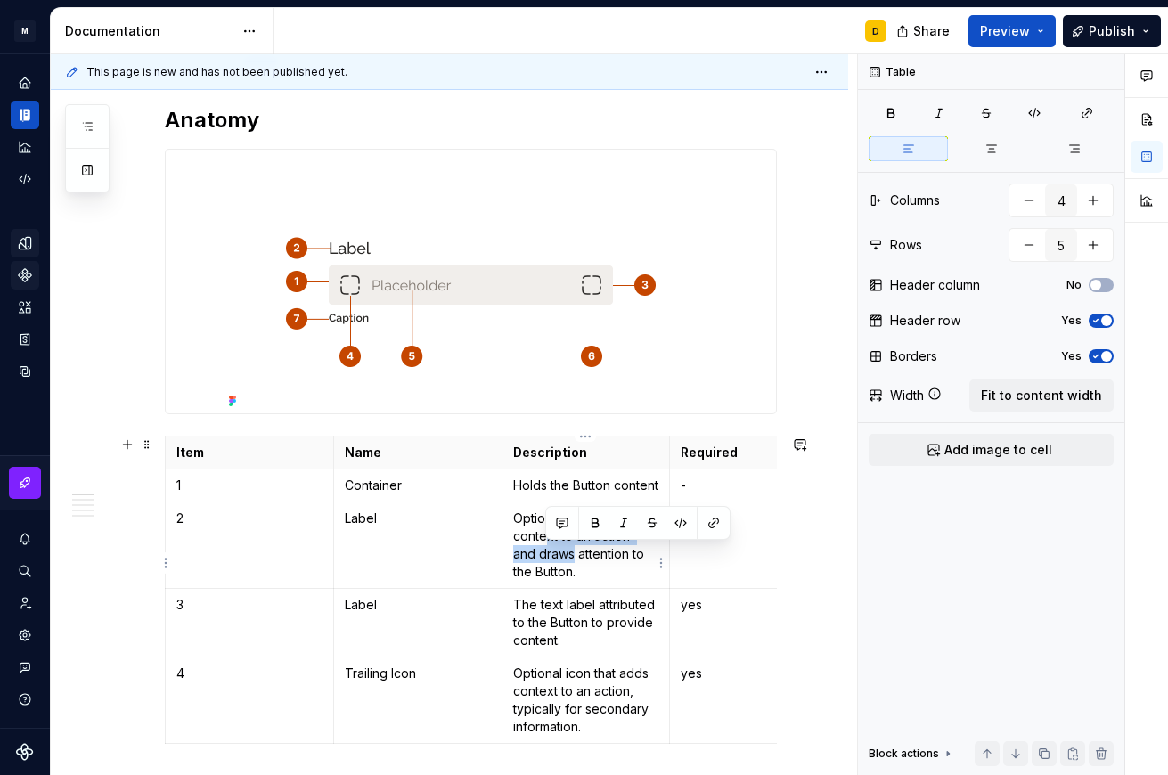
click at [614, 581] on p "Optional icon that adds context to an action and draws attention to the Button." at bounding box center [586, 545] width 146 height 71
drag, startPoint x: 576, startPoint y: 588, endPoint x: 516, endPoint y: 538, distance: 78.5
click at [516, 538] on p "Optional icon that adds context to an action and draws attention to the Button." at bounding box center [586, 545] width 146 height 71
click at [595, 581] on p "Describes the purpose of the field and what content the user should enter." at bounding box center [586, 545] width 146 height 71
click at [568, 494] on p "Holds the Button content" at bounding box center [586, 486] width 146 height 18
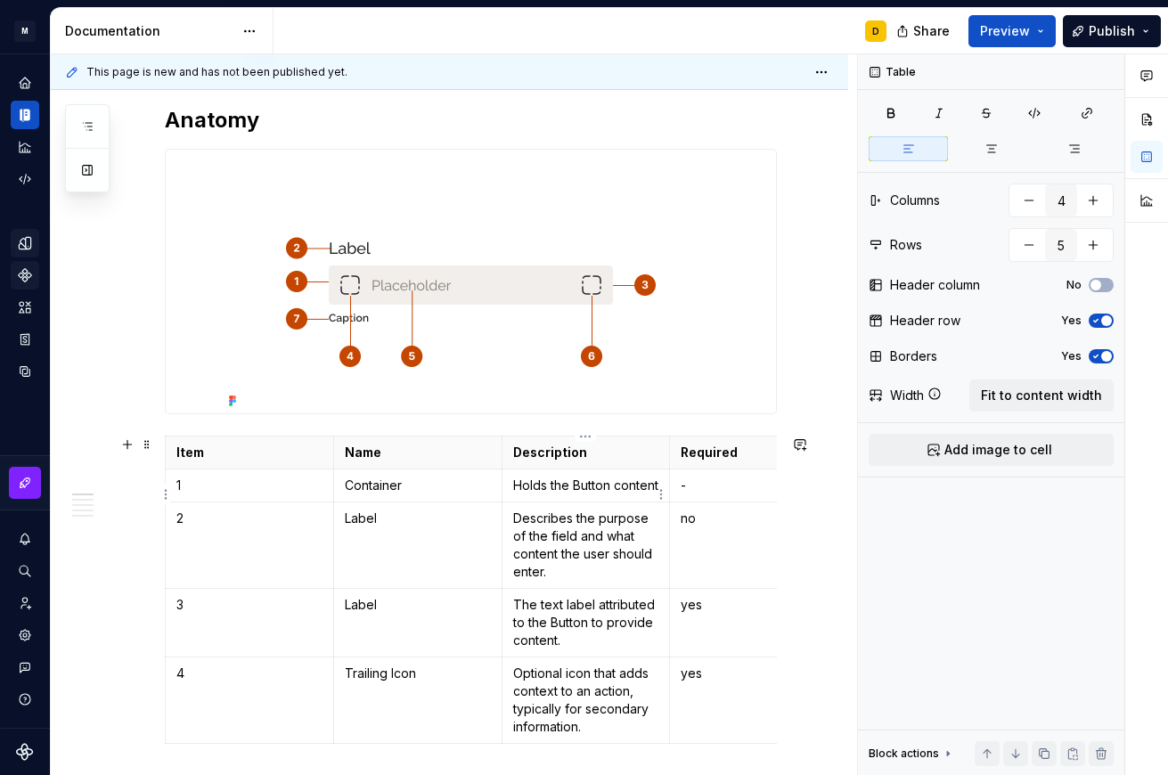
click at [570, 494] on p "Holds the Button content" at bounding box center [586, 486] width 146 height 18
drag, startPoint x: 569, startPoint y: 506, endPoint x: 515, endPoint y: 486, distance: 57.8
click at [515, 486] on p "Holds the Button content" at bounding box center [586, 486] width 146 height 18
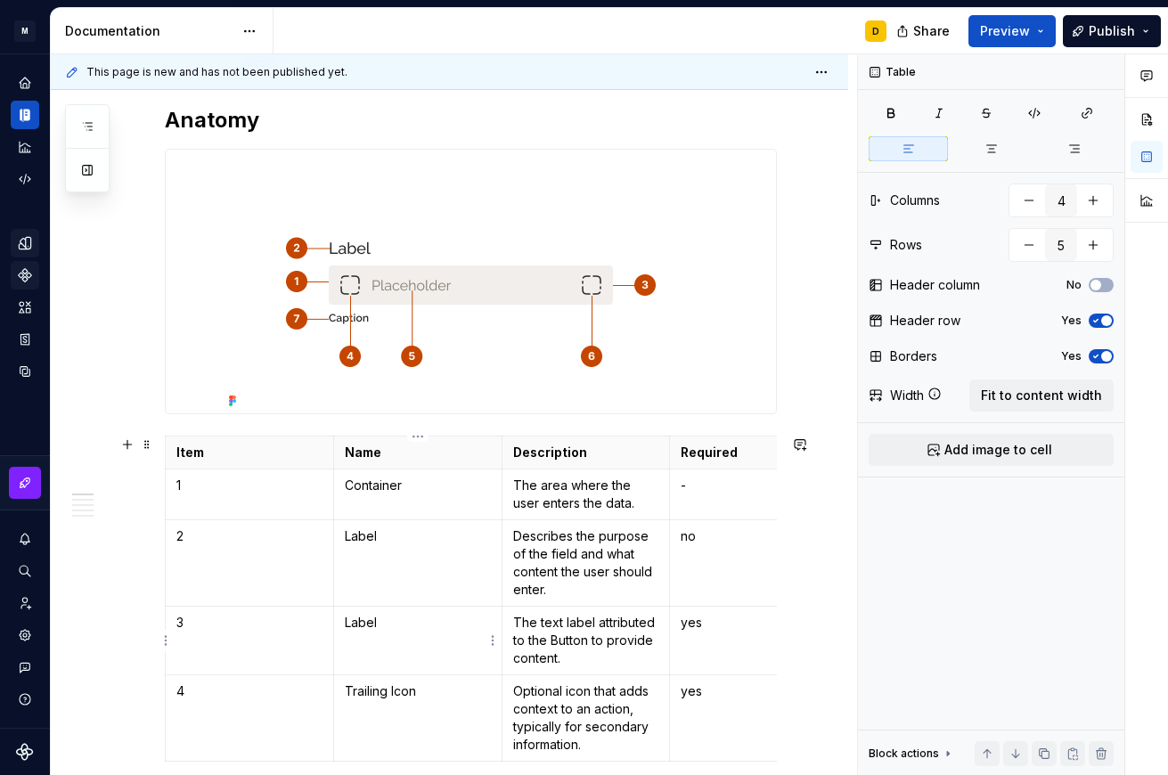
click at [394, 625] on p "Label" at bounding box center [418, 623] width 146 height 18
click at [602, 648] on p "The text label attributed to the Button to provide content." at bounding box center [586, 640] width 146 height 53
click at [547, 638] on p "The text label attributed to the Button to provide content." at bounding box center [586, 640] width 146 height 53
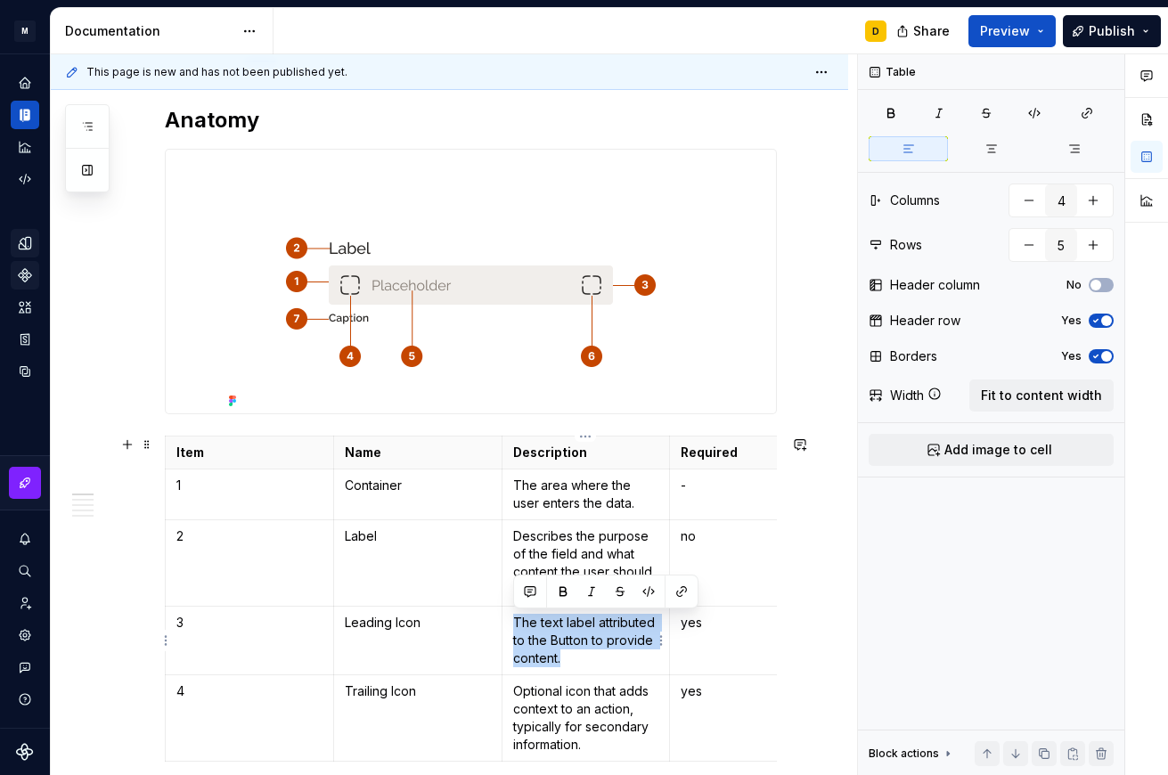
drag, startPoint x: 565, startPoint y: 658, endPoint x: 506, endPoint y: 620, distance: 69.7
click at [506, 620] on td "The text label attributed to the Button to provide content." at bounding box center [586, 641] width 168 height 69
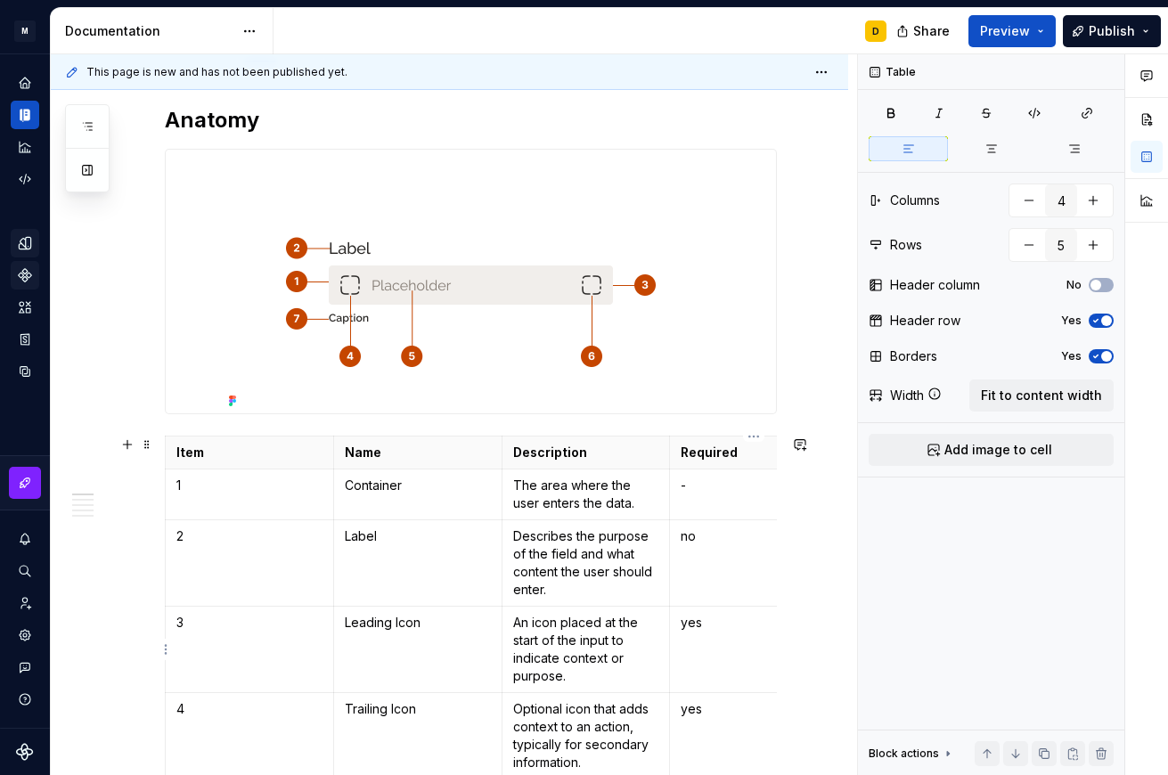
click at [711, 628] on p "yes" at bounding box center [754, 623] width 146 height 18
click at [434, 712] on p "Trailing Icon" at bounding box center [418, 709] width 146 height 18
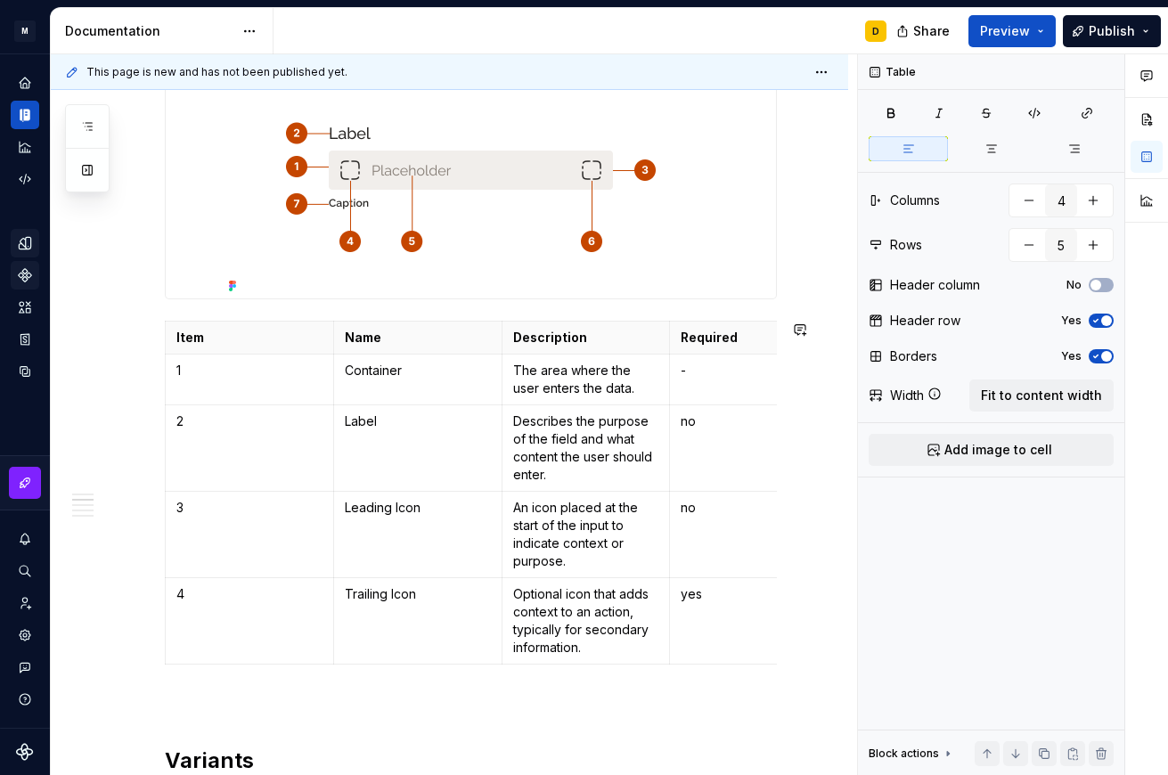
scroll to position [383, 0]
click at [568, 621] on p "Optional icon that adds context to an action, typically for secondary informati…" at bounding box center [586, 619] width 146 height 71
type textarea "*"
click at [712, 596] on p "yes" at bounding box center [754, 593] width 146 height 18
click at [501, 641] on icon "button" at bounding box center [501, 646] width 14 height 14
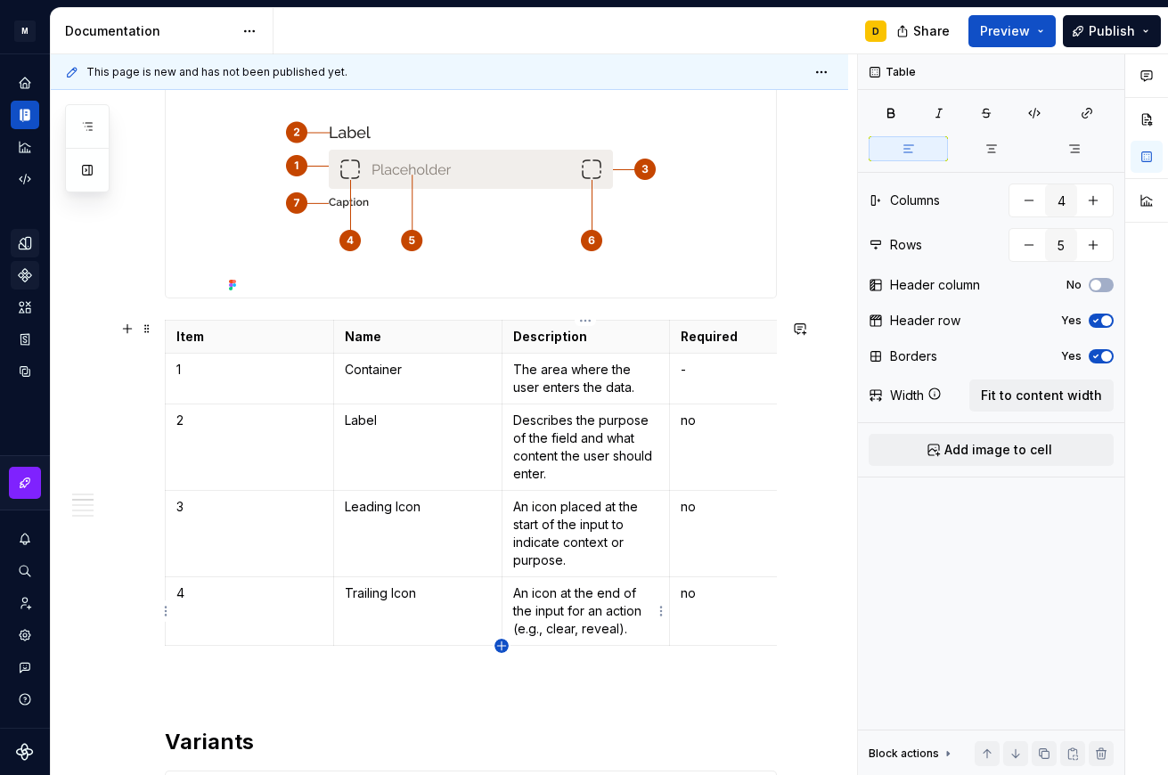
type input "6"
click at [268, 666] on p at bounding box center [249, 662] width 146 height 18
click at [435, 664] on p at bounding box center [418, 662] width 146 height 18
click at [595, 596] on p "An icon at the end of the input for an action (e.g., clear, reveal)." at bounding box center [586, 610] width 146 height 53
click at [577, 666] on p at bounding box center [586, 662] width 146 height 18
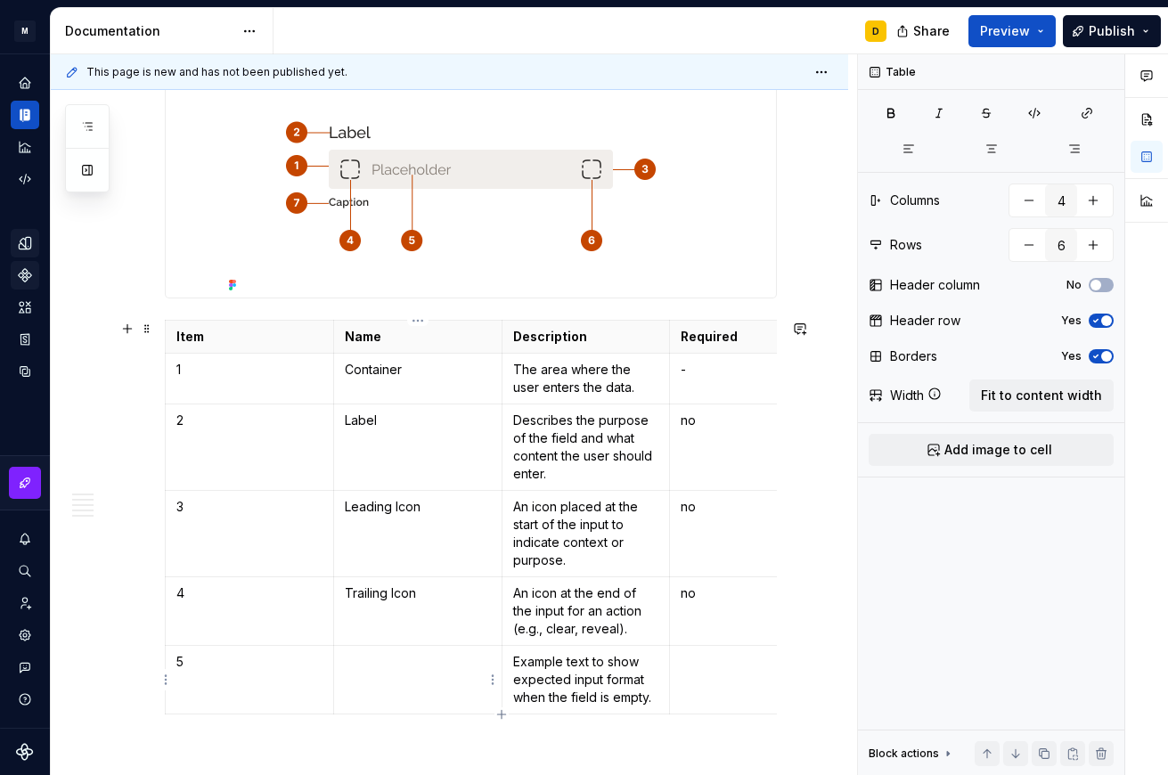
click at [423, 662] on p at bounding box center [418, 662] width 146 height 18
click at [731, 673] on td at bounding box center [754, 680] width 168 height 69
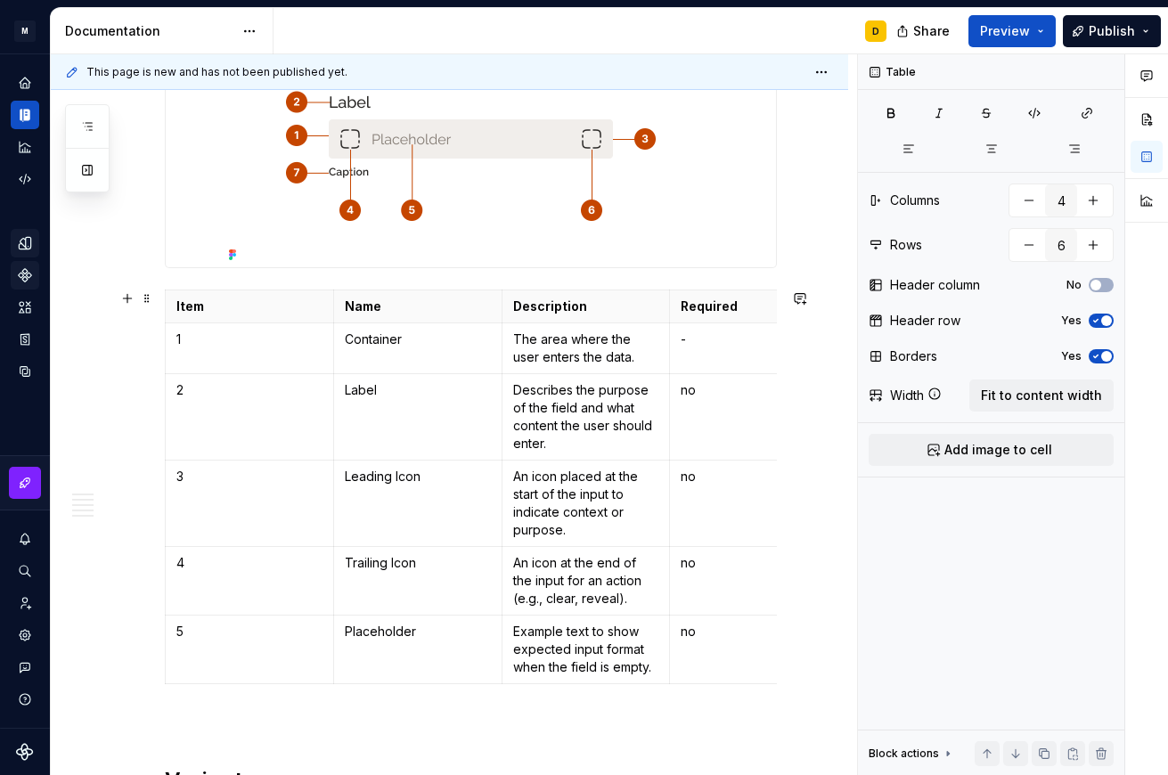
scroll to position [496, 0]
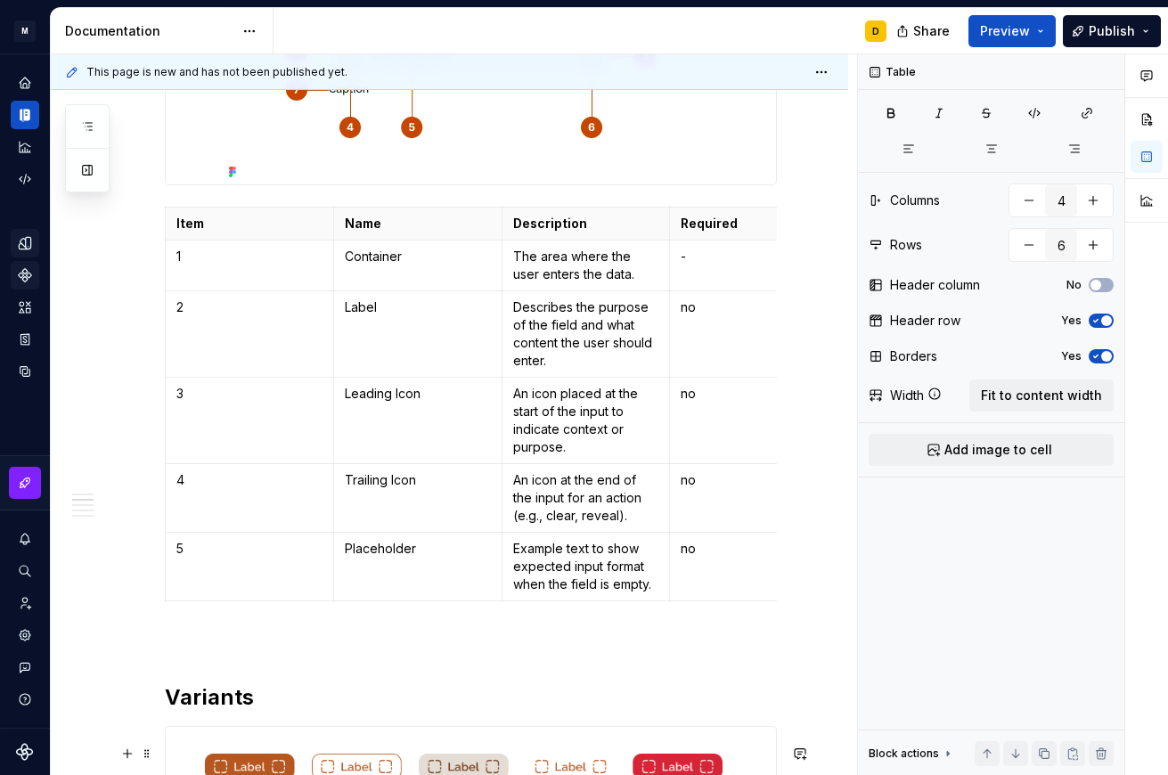
type textarea "*"
click at [501, 598] on icon "button" at bounding box center [501, 601] width 14 height 14
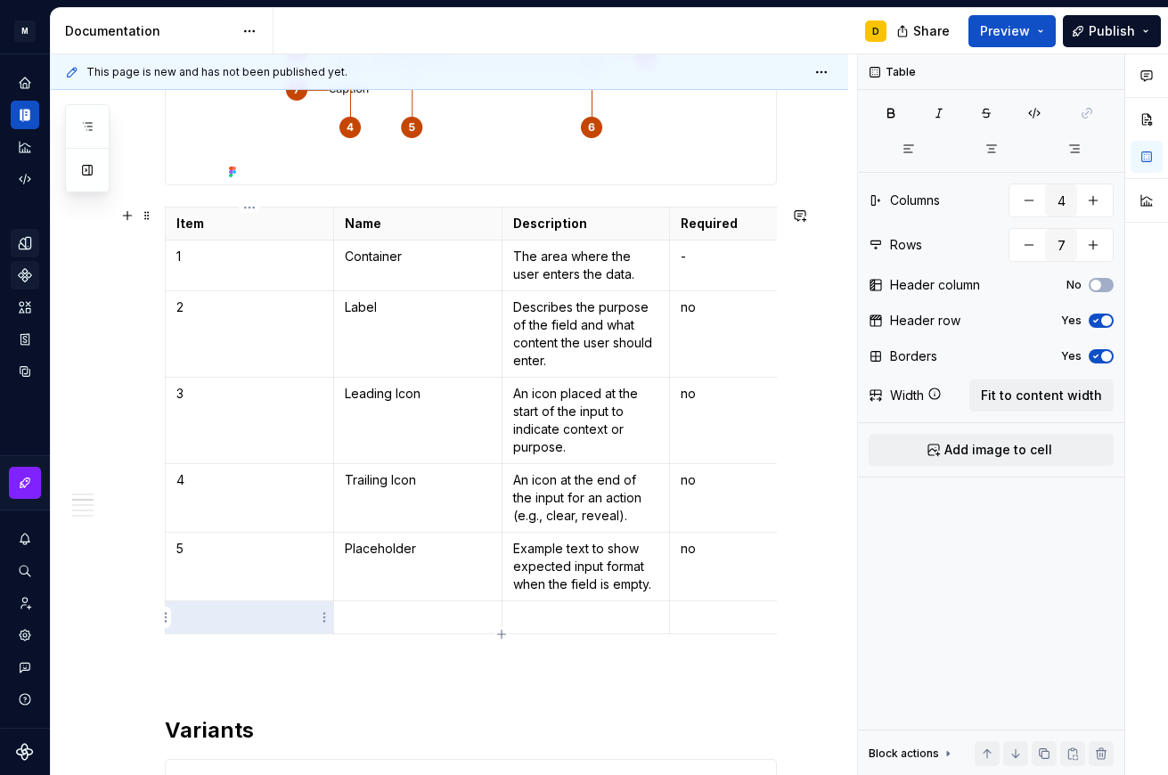
click at [237, 614] on p at bounding box center [249, 618] width 146 height 18
click at [364, 619] on p at bounding box center [418, 618] width 146 height 18
click at [521, 618] on p at bounding box center [586, 618] width 146 height 18
click at [551, 614] on p at bounding box center [586, 618] width 146 height 18
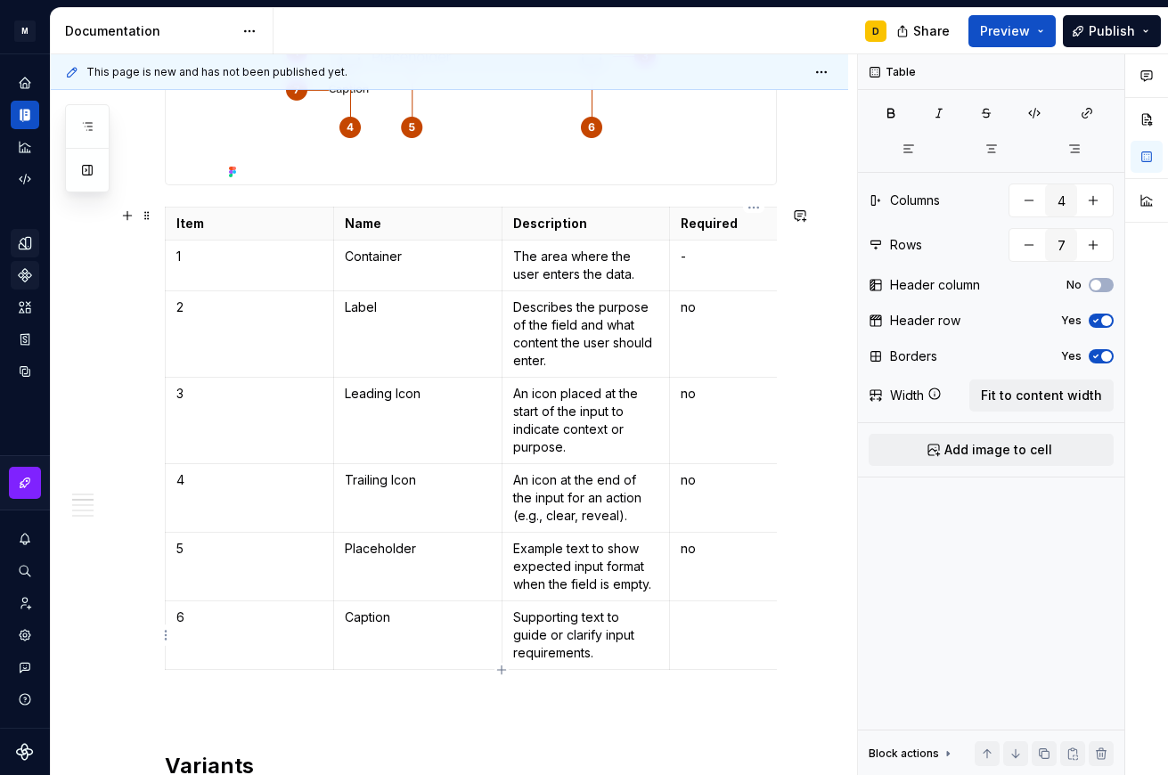
click at [727, 624] on p at bounding box center [754, 618] width 146 height 18
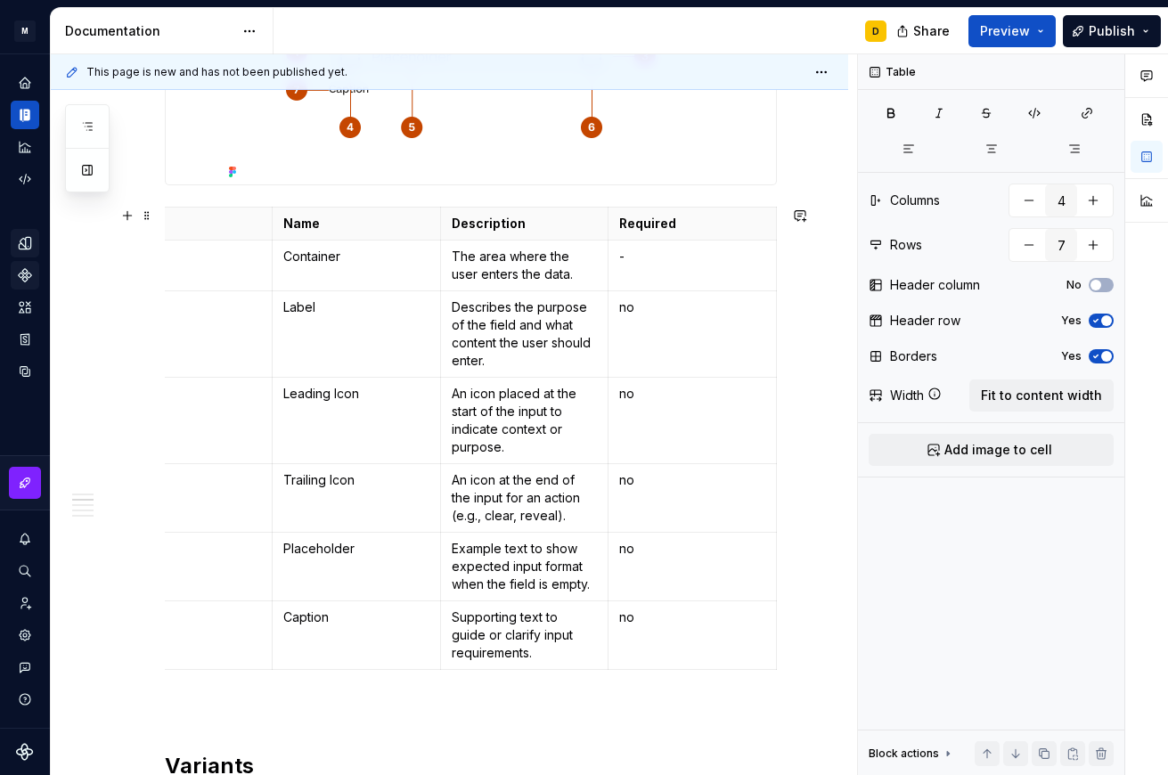
scroll to position [0, 0]
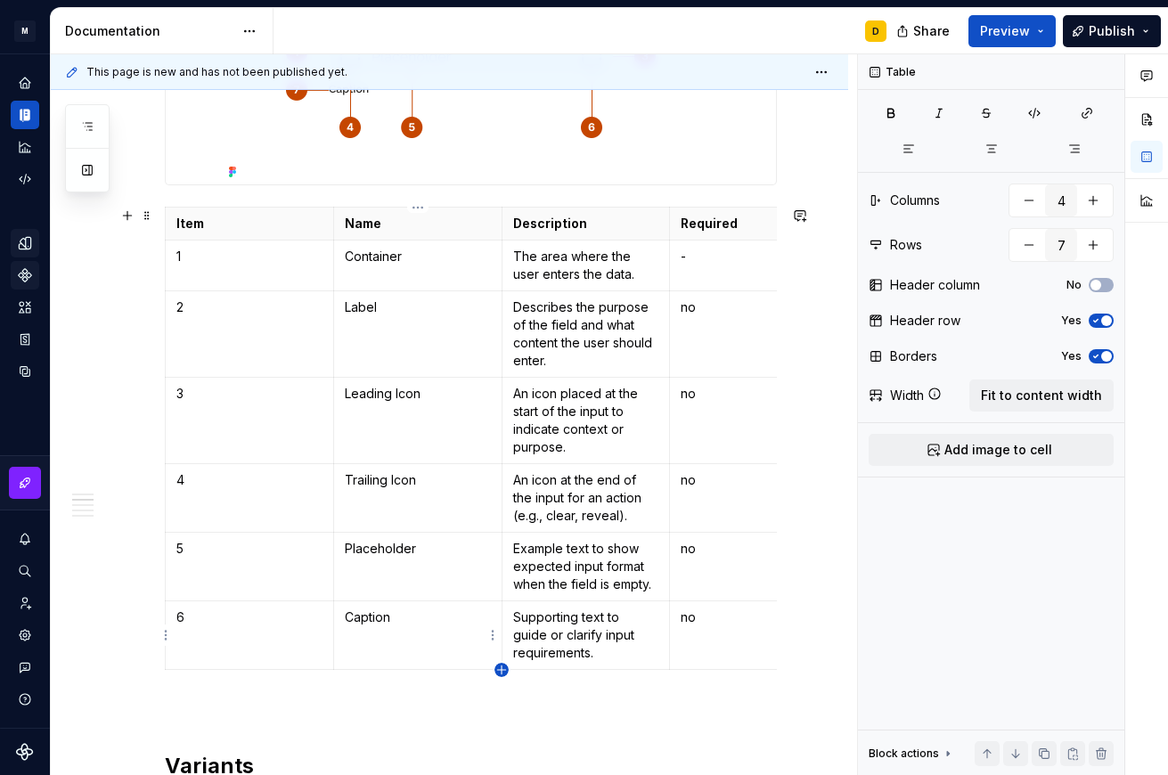
click at [505, 668] on icon "button" at bounding box center [501, 670] width 14 height 14
type input "8"
click at [292, 687] on p at bounding box center [249, 686] width 146 height 18
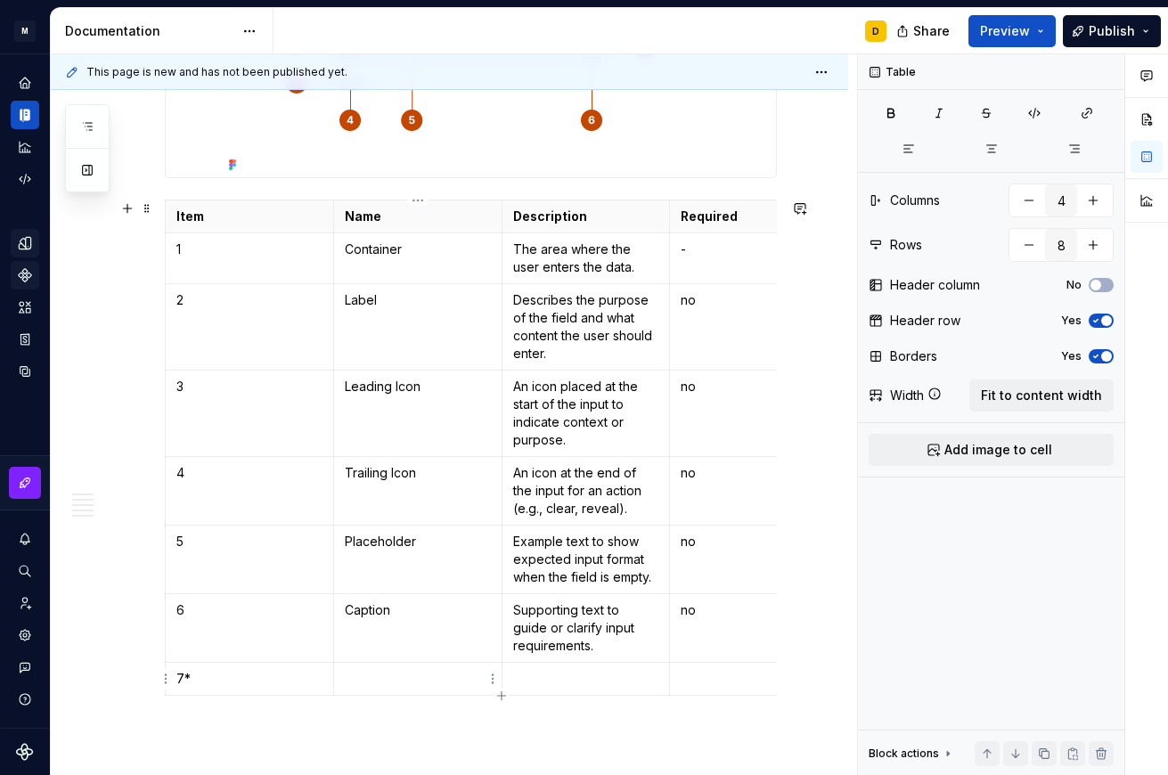
click at [421, 684] on p at bounding box center [418, 679] width 146 height 18
click at [581, 686] on p at bounding box center [586, 679] width 146 height 18
click at [571, 687] on p at bounding box center [586, 679] width 146 height 18
click at [714, 698] on td at bounding box center [754, 697] width 168 height 69
click at [726, 611] on p "no" at bounding box center [754, 610] width 146 height 18
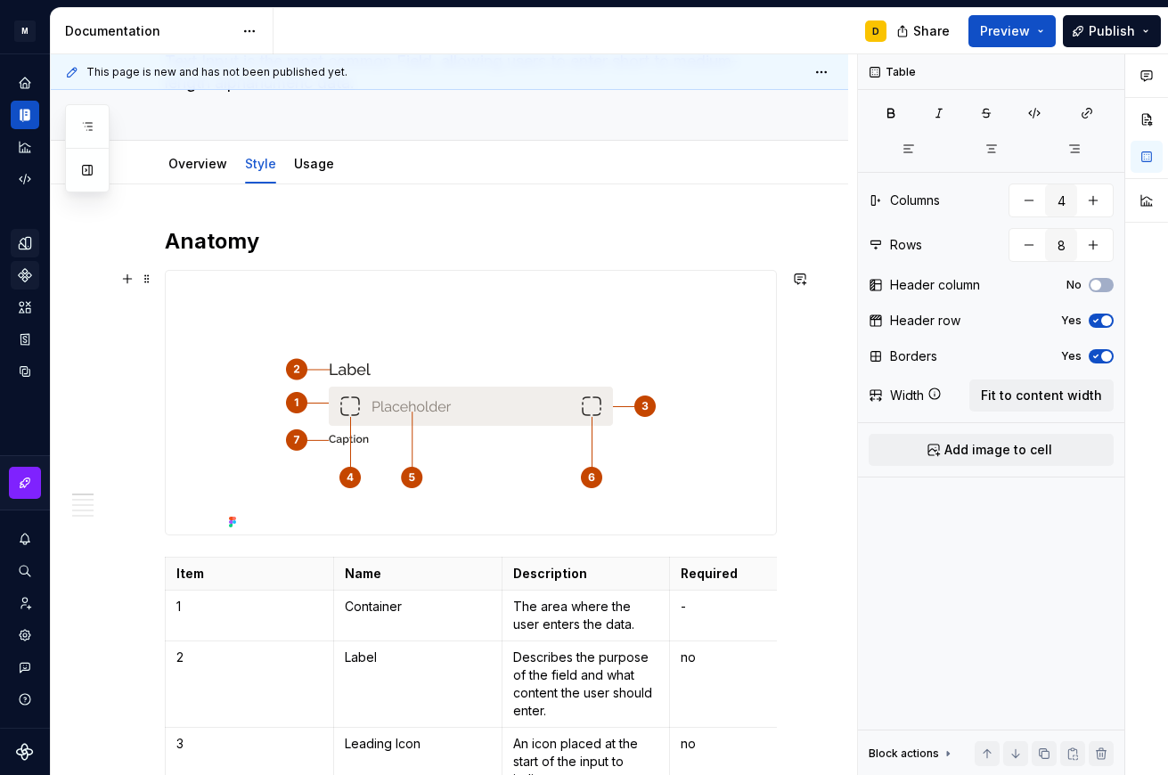
scroll to position [143, 0]
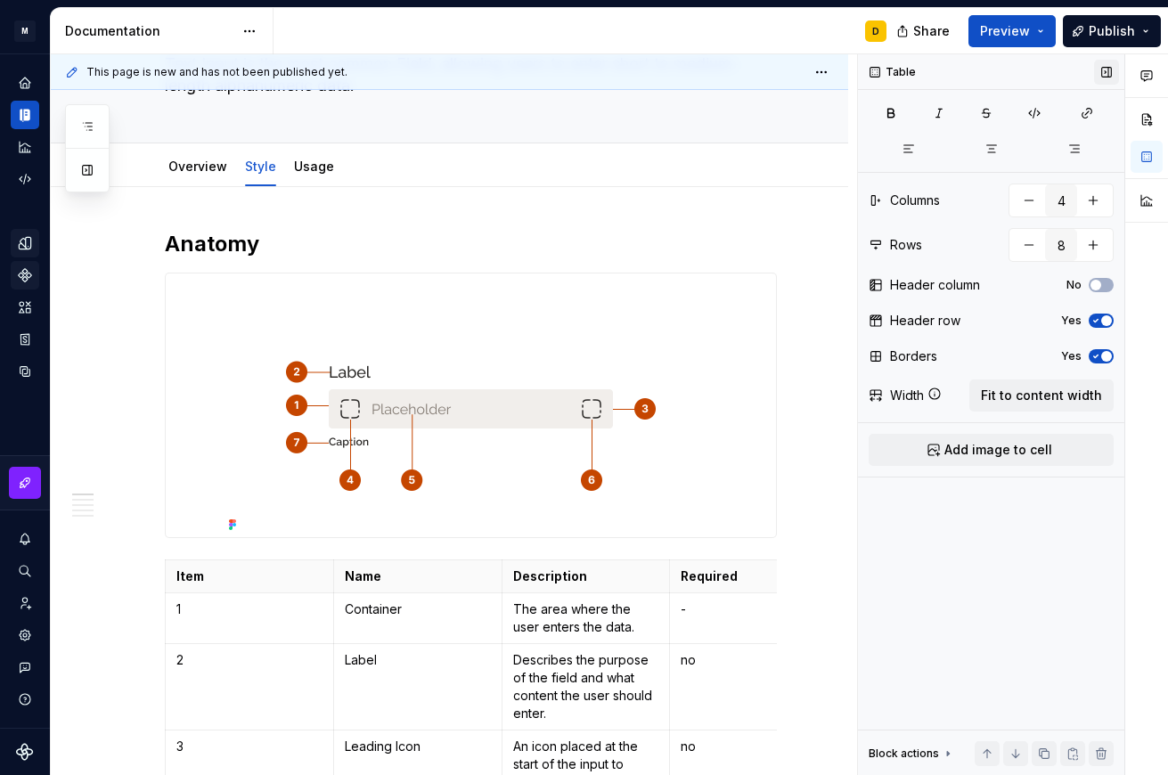
click at [975, 78] on button "button" at bounding box center [1106, 72] width 25 height 25
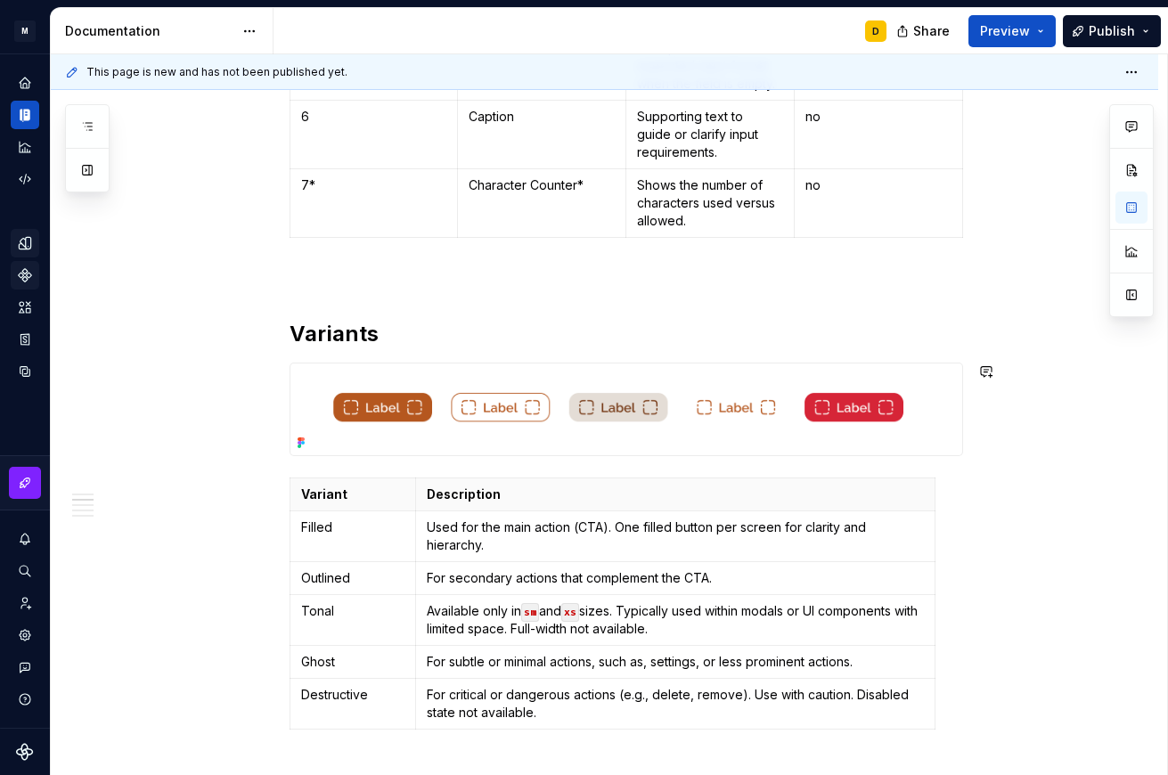
scroll to position [995, 0]
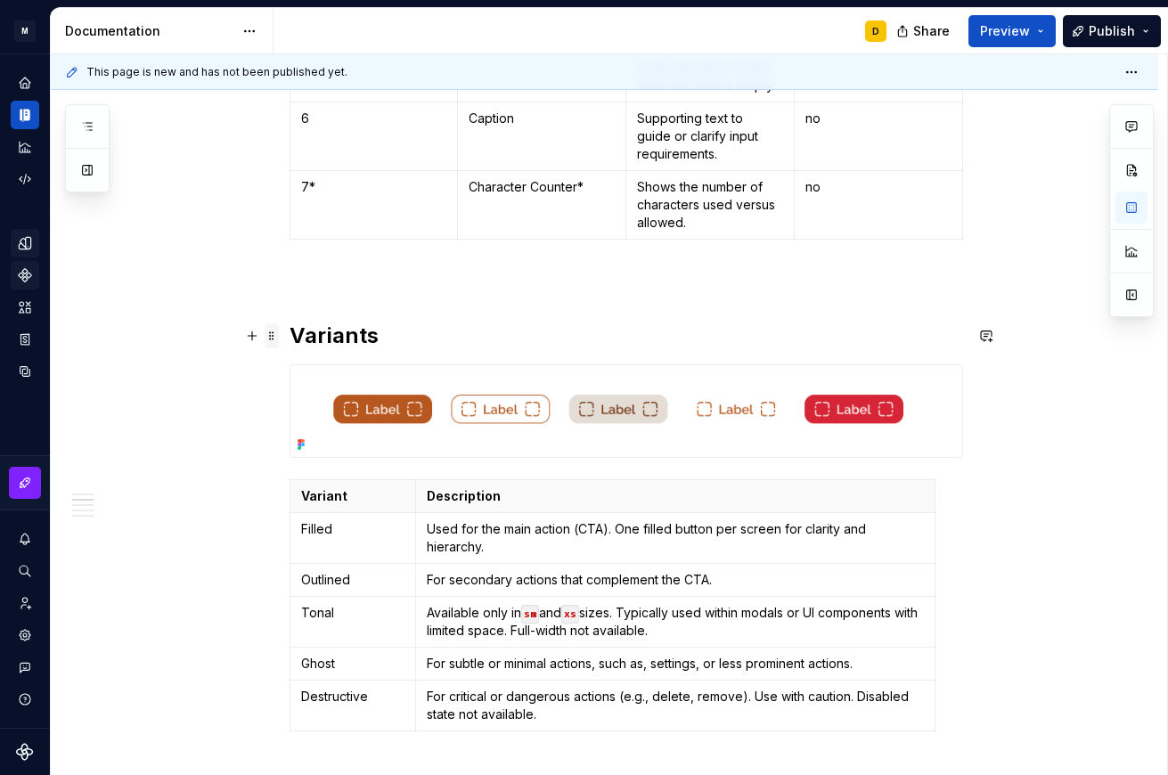
click at [274, 335] on span at bounding box center [272, 335] width 14 height 25
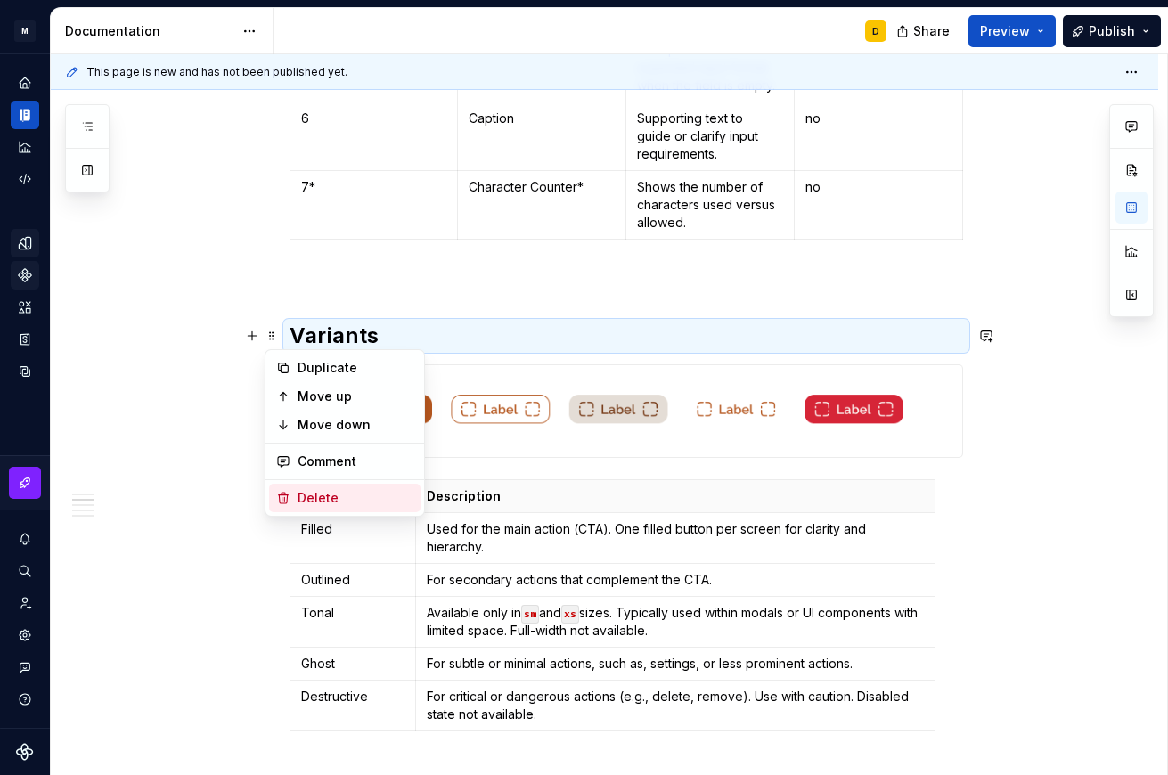
click at [324, 500] on div "Delete" at bounding box center [356, 498] width 116 height 18
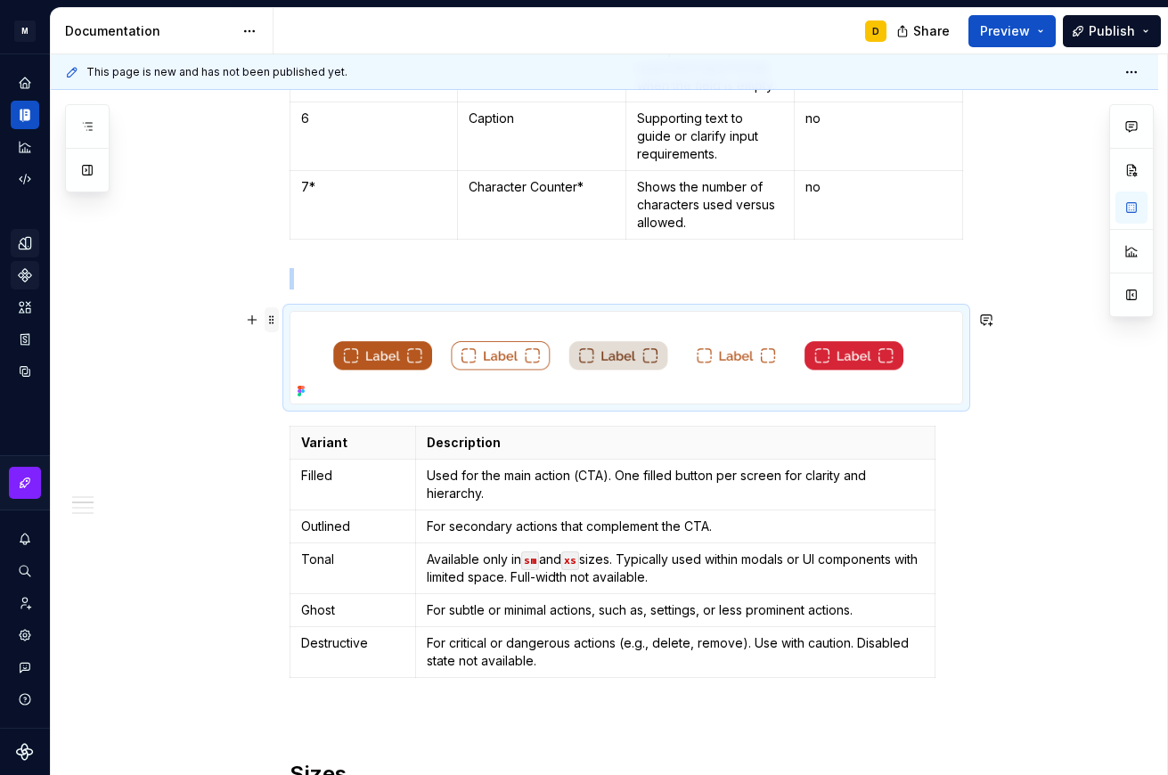
click at [270, 315] on span at bounding box center [272, 319] width 14 height 25
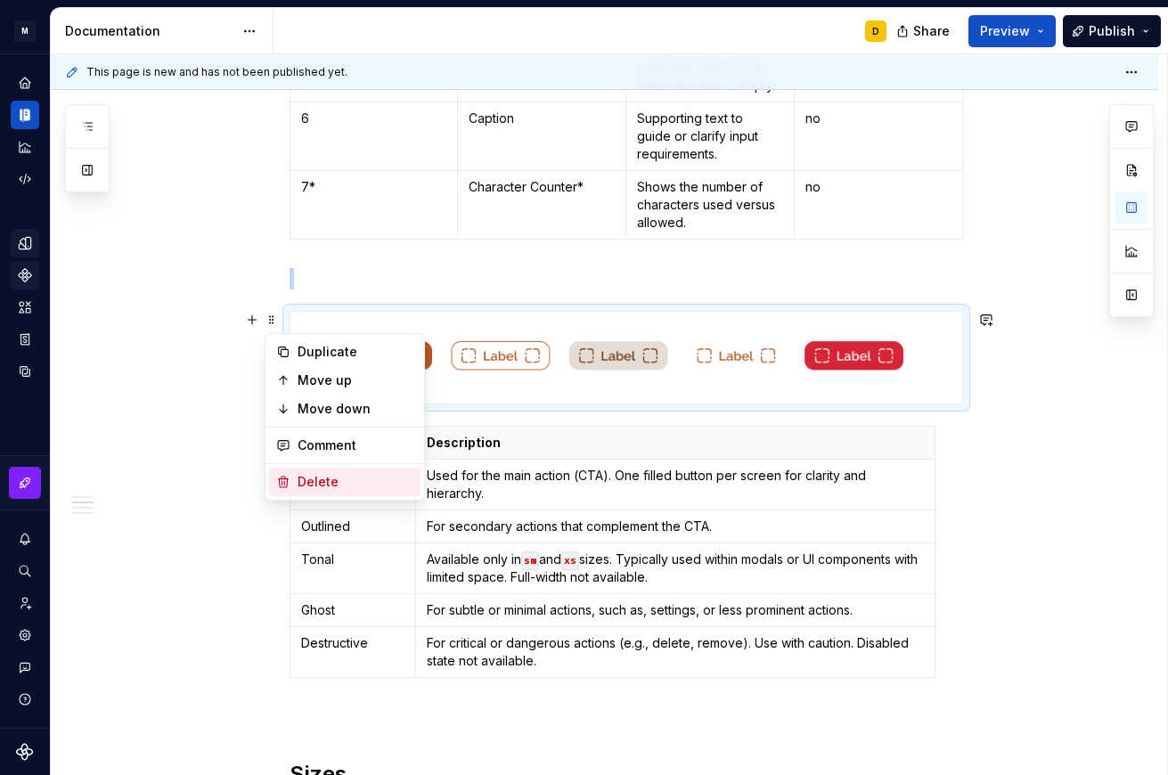
click at [325, 476] on div "Delete" at bounding box center [356, 482] width 116 height 18
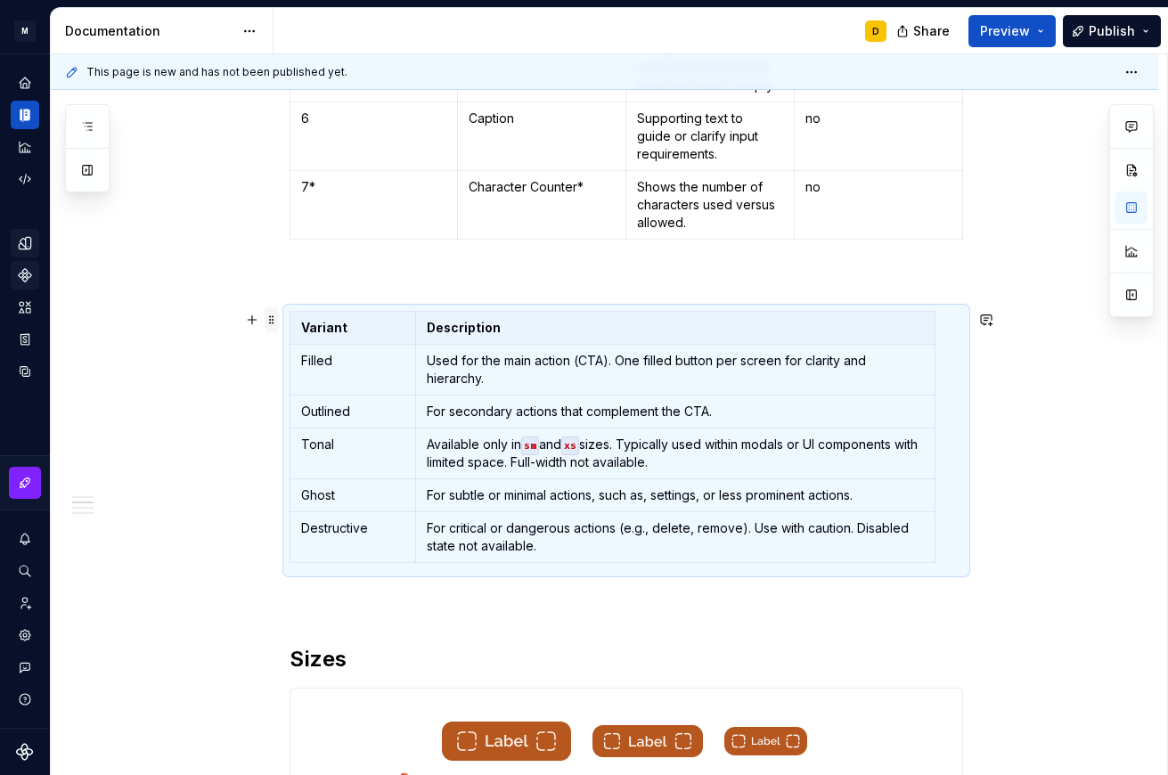
click at [273, 319] on span at bounding box center [272, 319] width 14 height 25
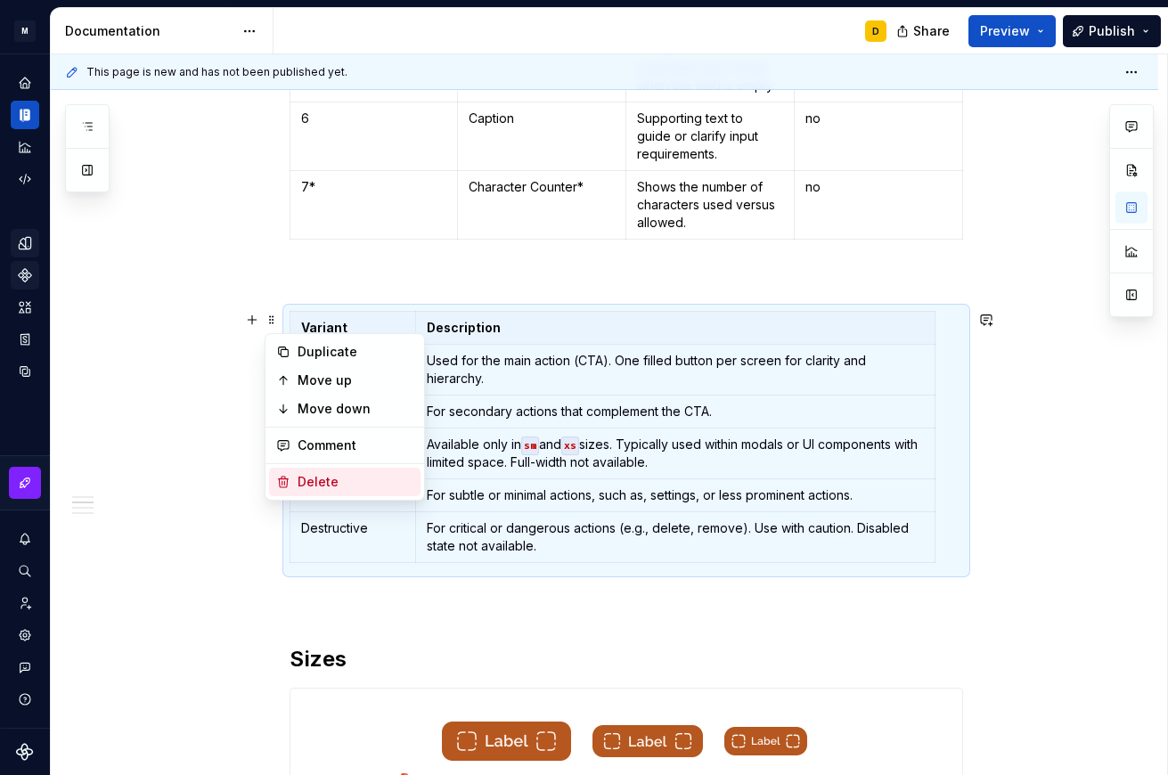
click at [339, 478] on div "Delete" at bounding box center [356, 482] width 116 height 18
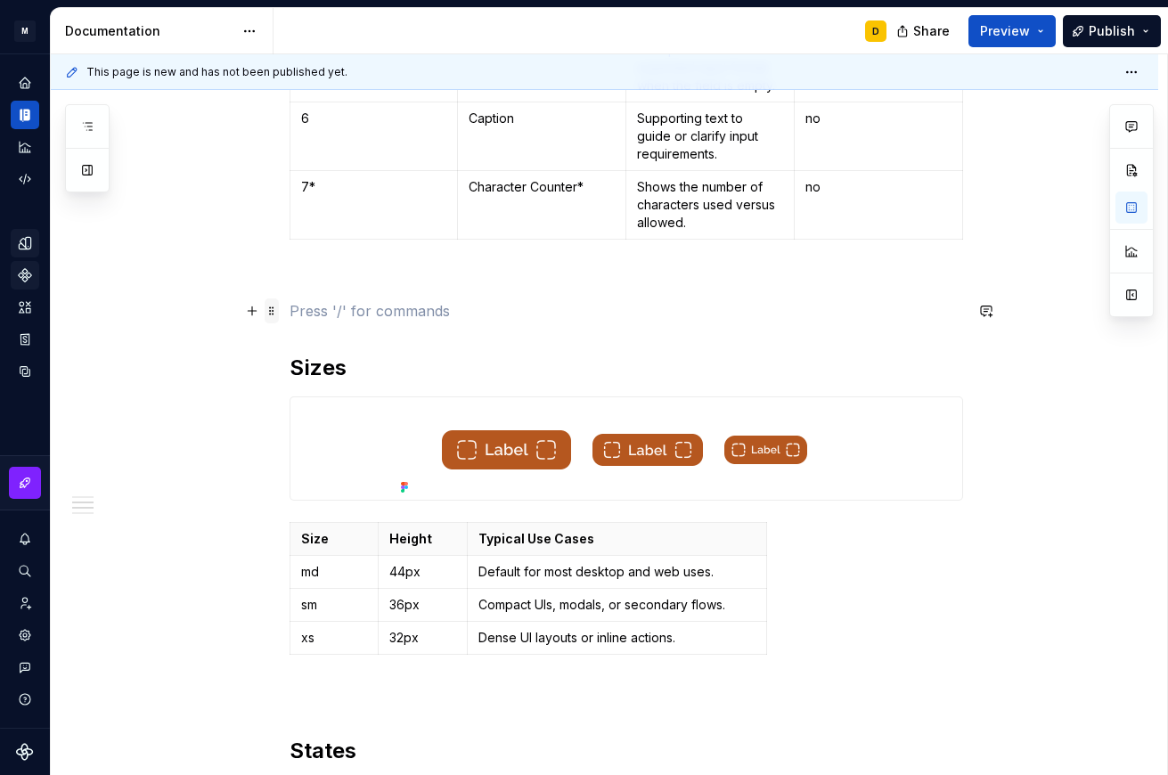
click at [271, 312] on span at bounding box center [272, 310] width 14 height 25
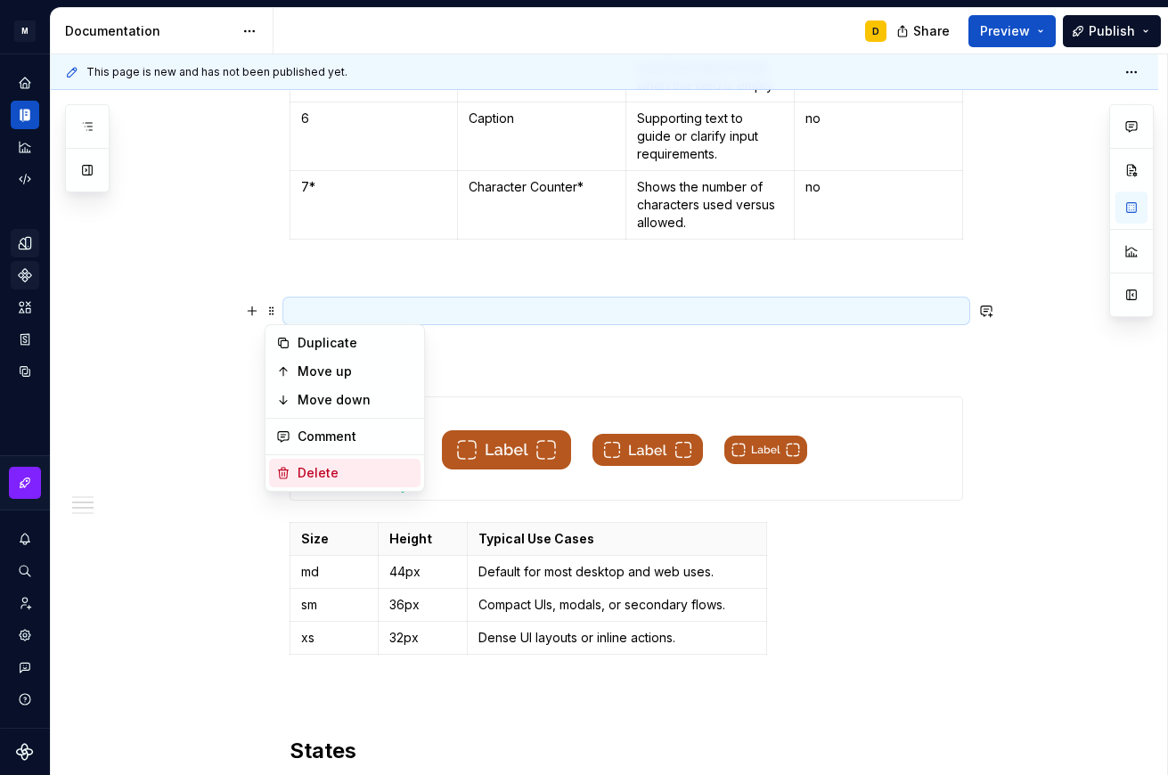
click at [349, 470] on div "Delete" at bounding box center [356, 473] width 116 height 18
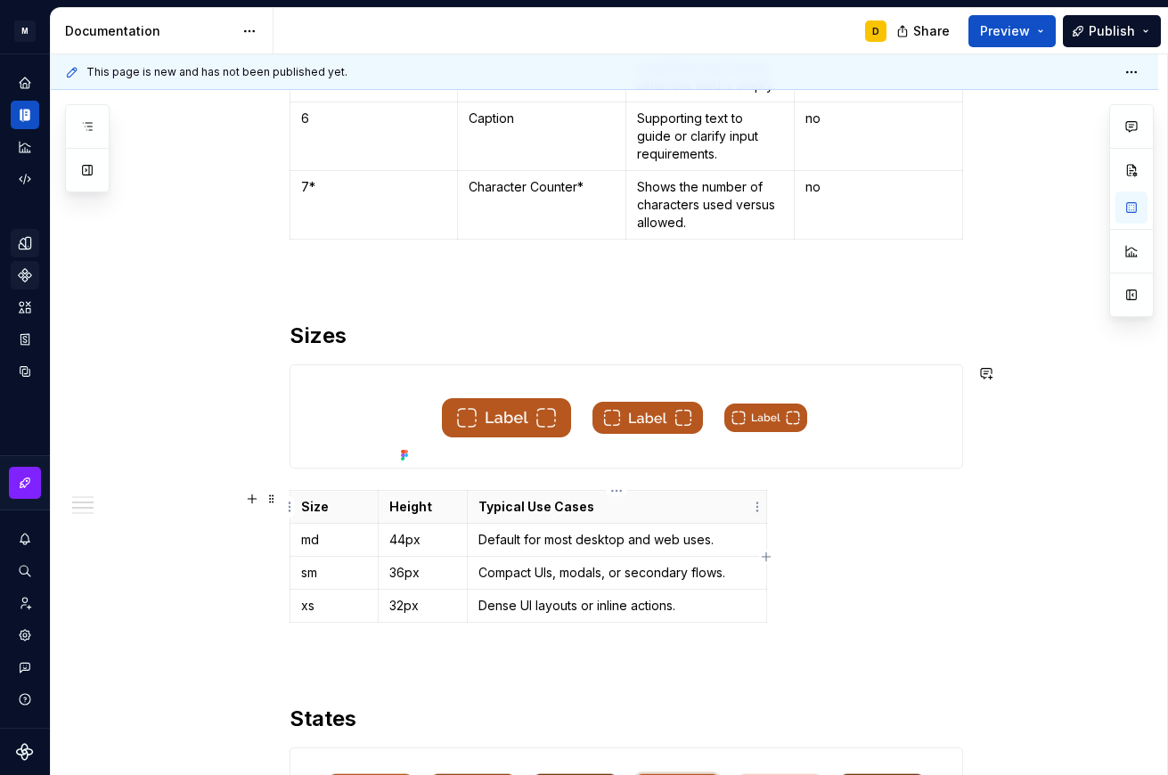
click at [731, 506] on p "Typical Use Cases" at bounding box center [616, 507] width 276 height 18
click at [975, 290] on button "button" at bounding box center [1131, 295] width 32 height 32
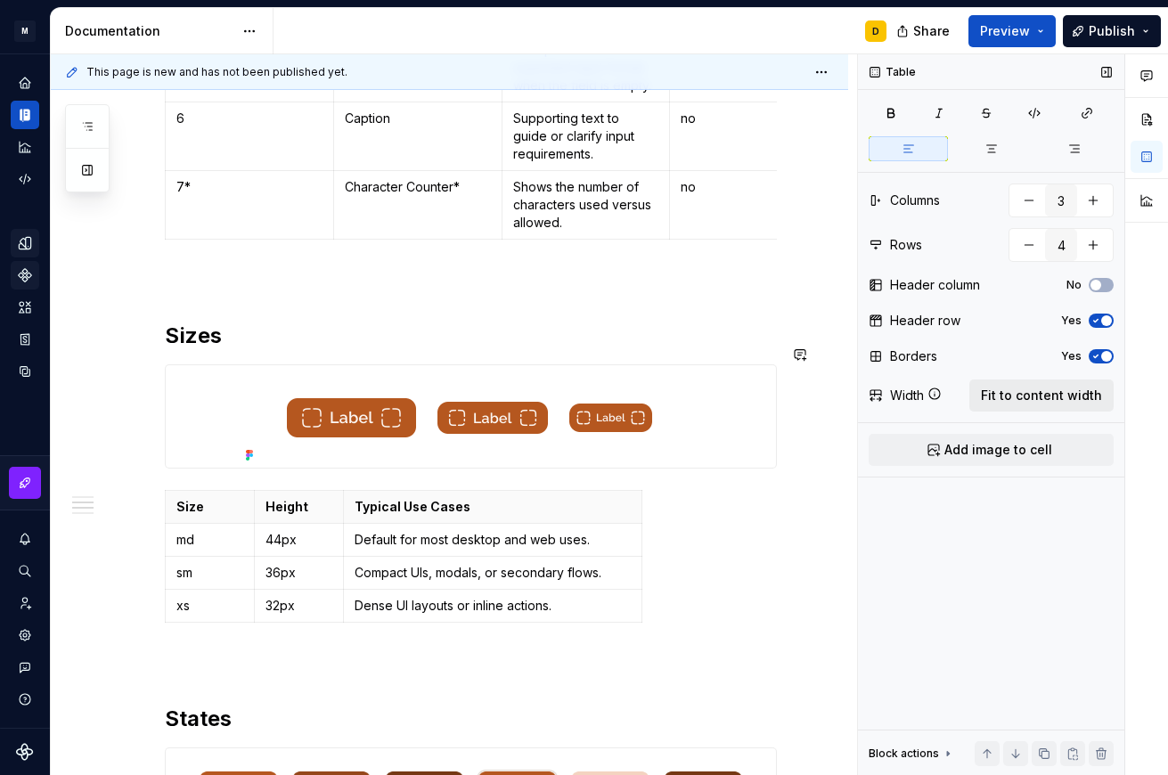
click at [975, 397] on span "Fit to content width" at bounding box center [1041, 396] width 121 height 18
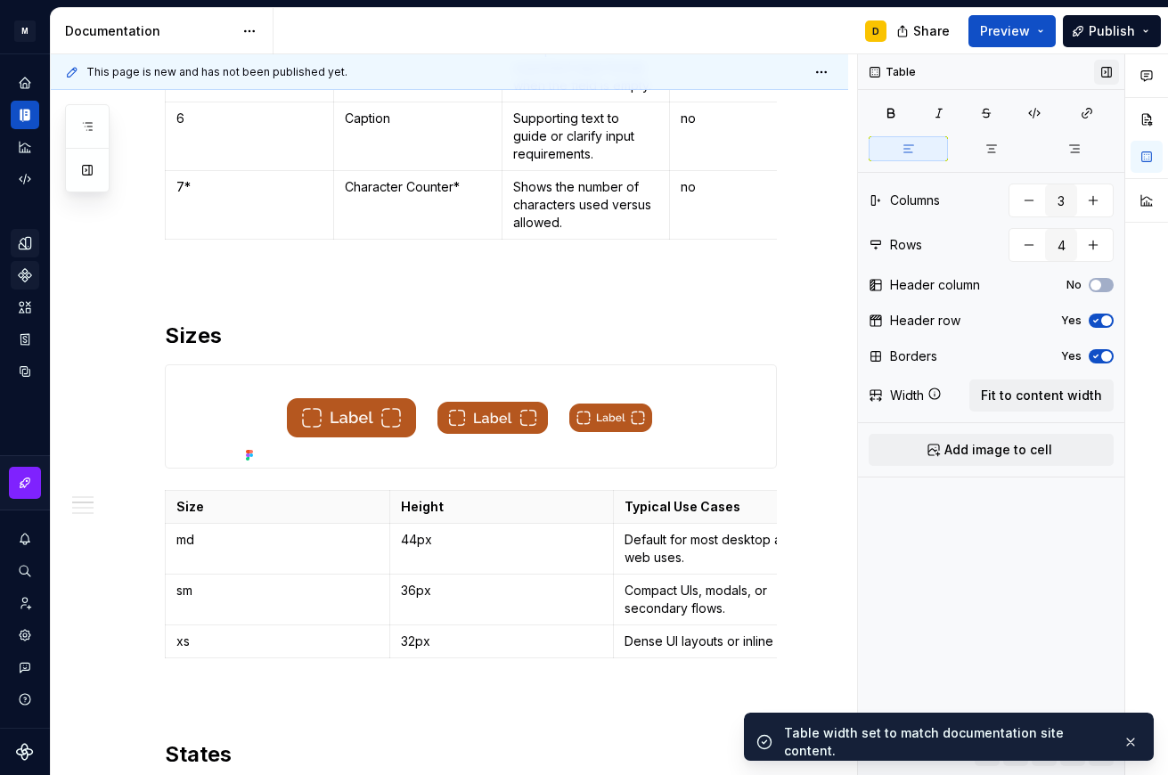
click at [975, 73] on button "button" at bounding box center [1106, 72] width 25 height 25
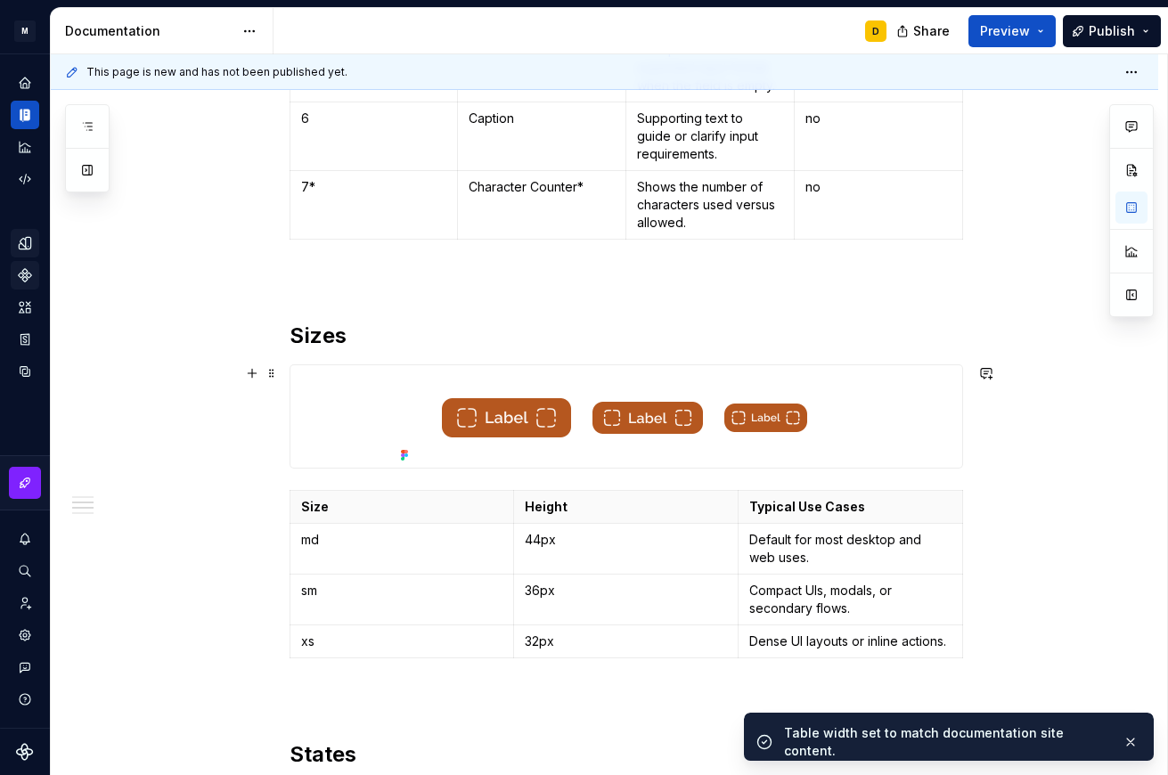
click at [711, 384] on img at bounding box center [626, 416] width 465 height 102
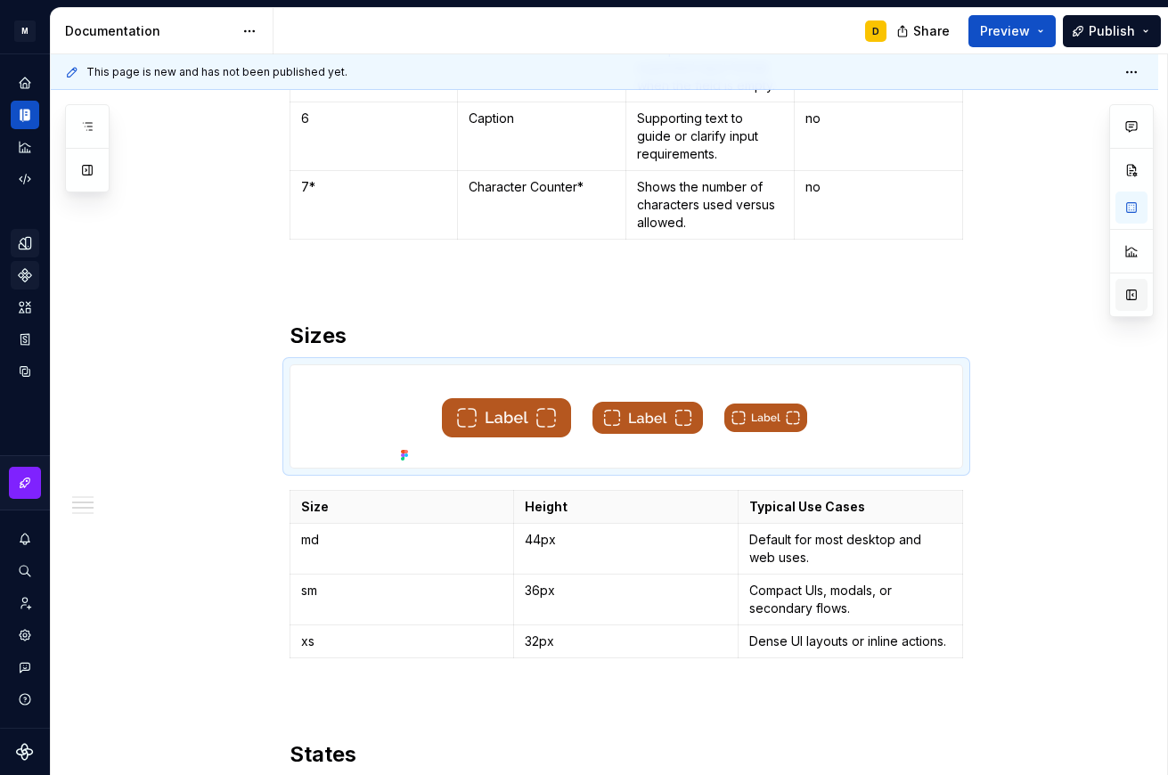
click at [975, 300] on button "button" at bounding box center [1131, 295] width 32 height 32
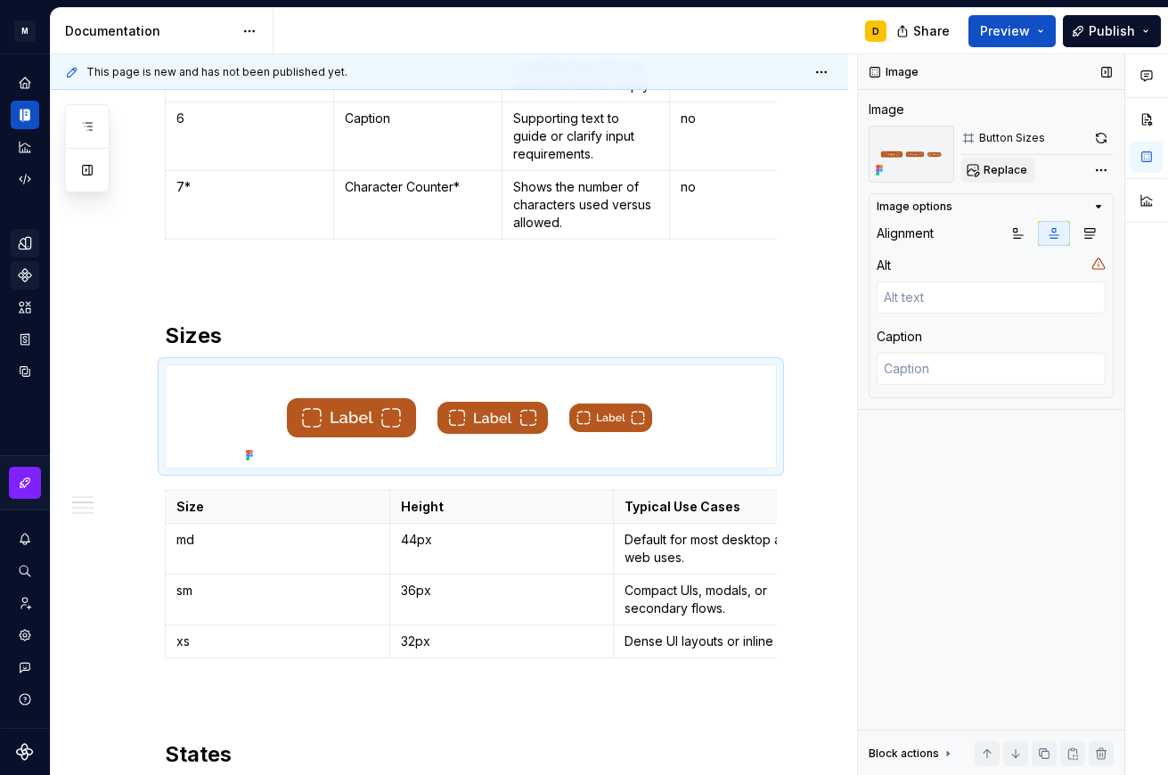
click at [975, 170] on span "Replace" at bounding box center [1006, 170] width 44 height 14
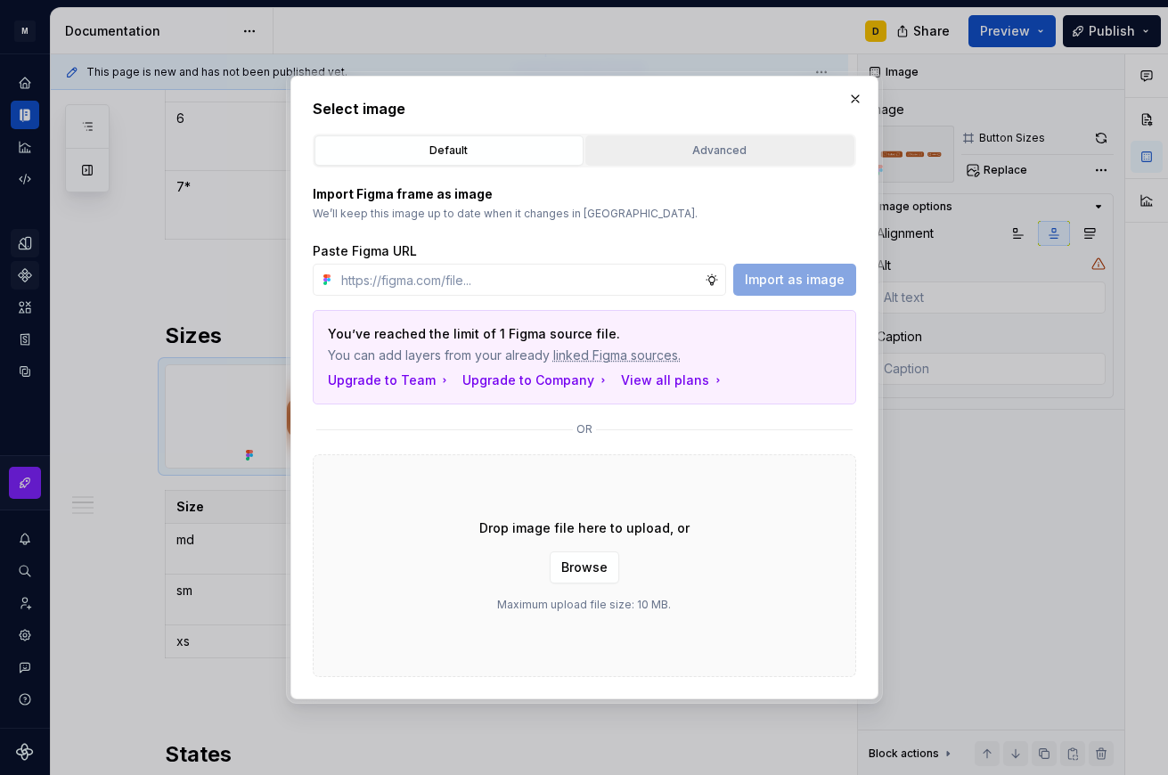
click at [689, 143] on div "Advanced" at bounding box center [720, 151] width 257 height 18
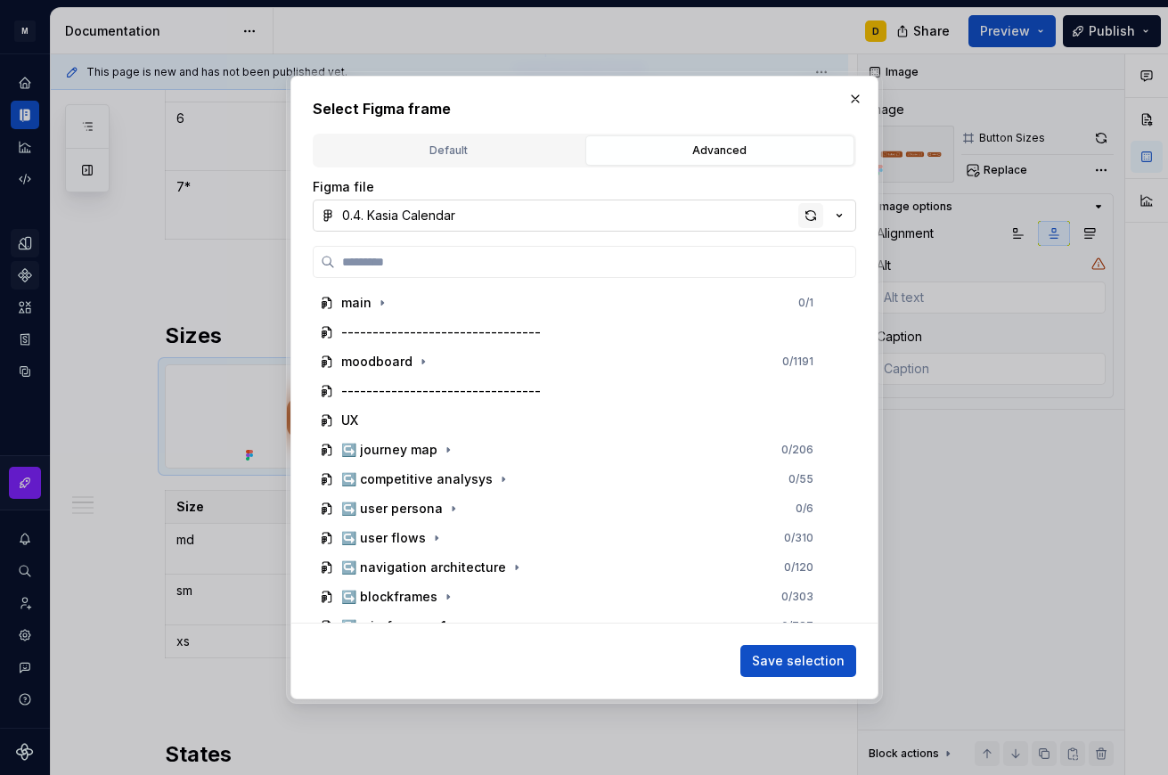
click at [813, 216] on div "button" at bounding box center [810, 215] width 25 height 25
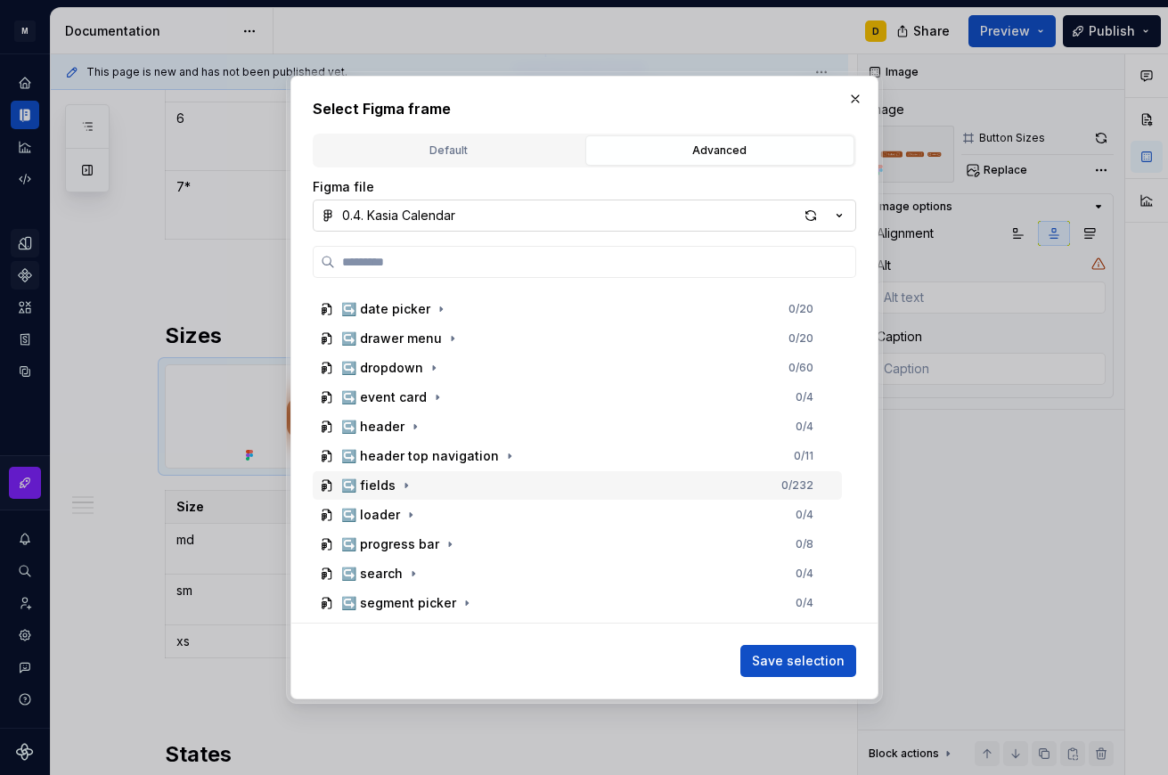
scroll to position [877, 0]
click at [405, 486] on icon "button" at bounding box center [406, 485] width 2 height 4
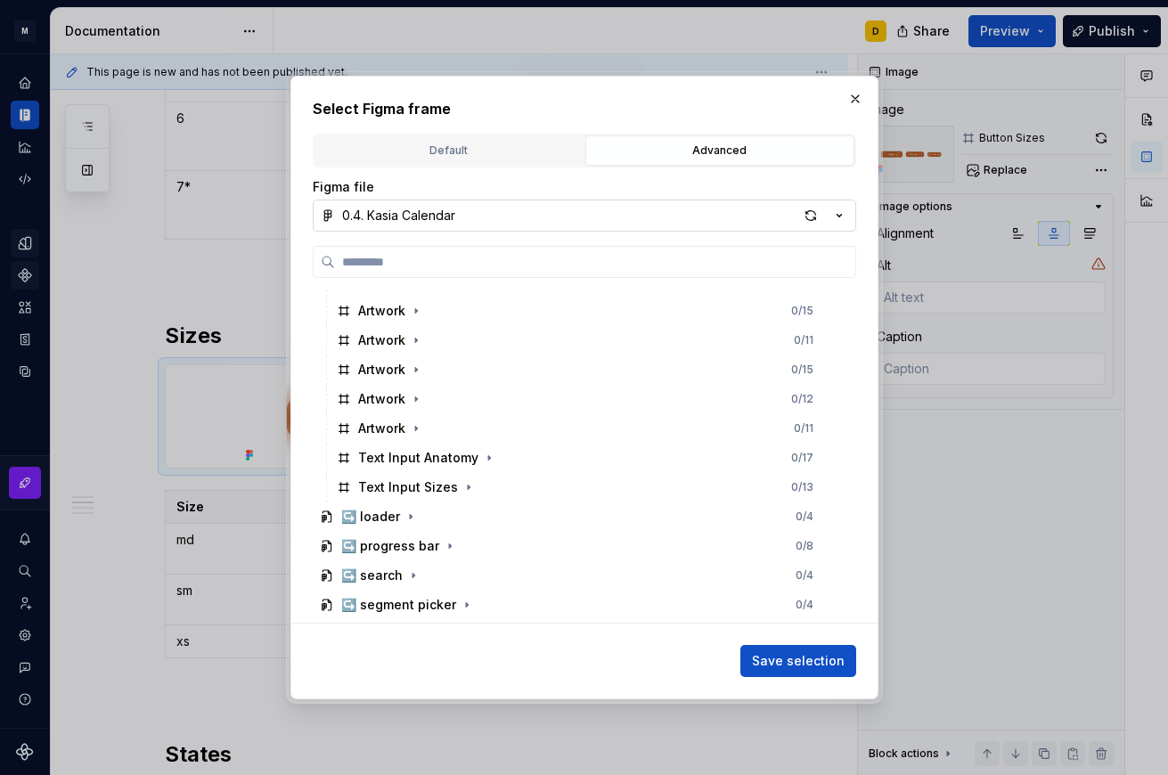
scroll to position [1321, 0]
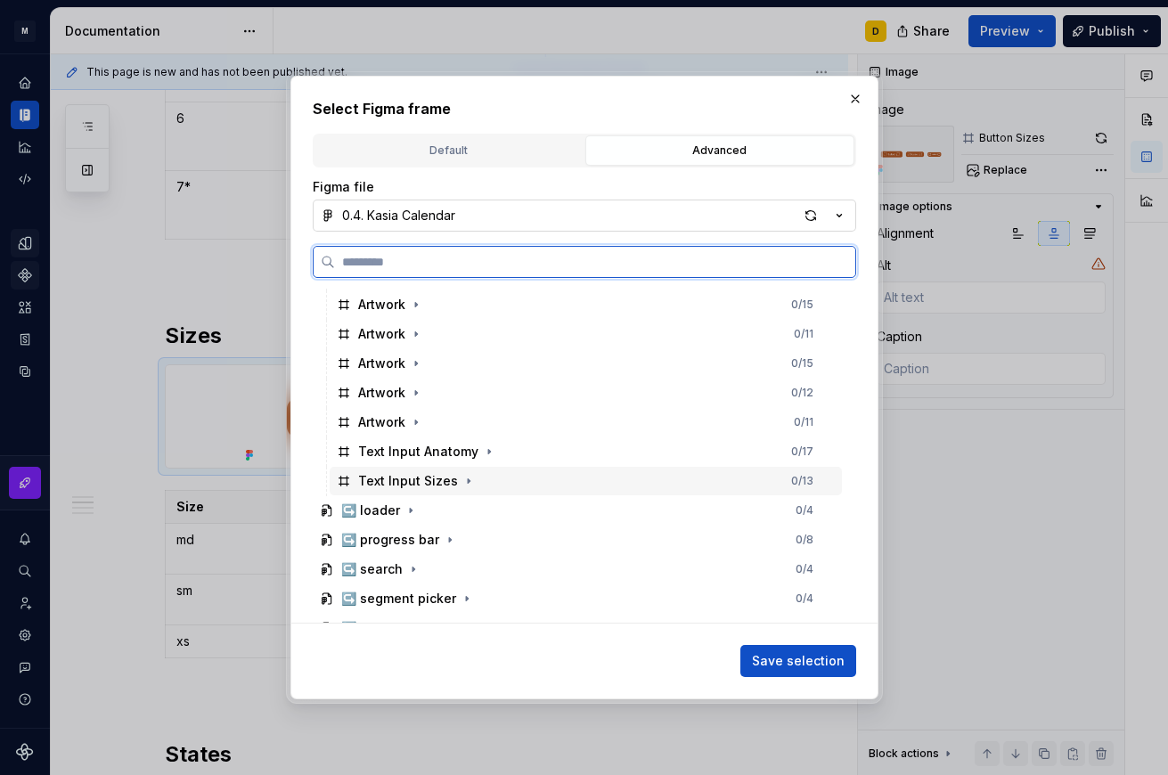
click at [502, 486] on div "Text Input Sizes 0 / 13" at bounding box center [586, 481] width 512 height 29
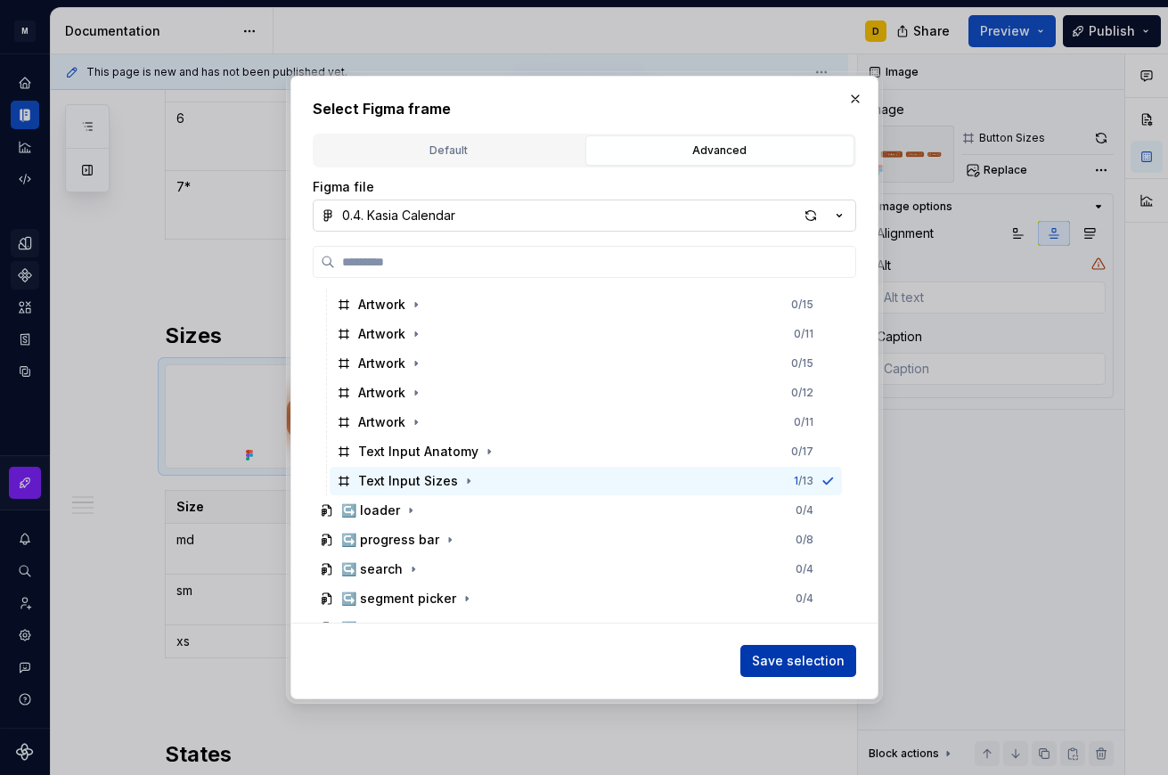
click at [809, 662] on span "Save selection" at bounding box center [798, 661] width 93 height 18
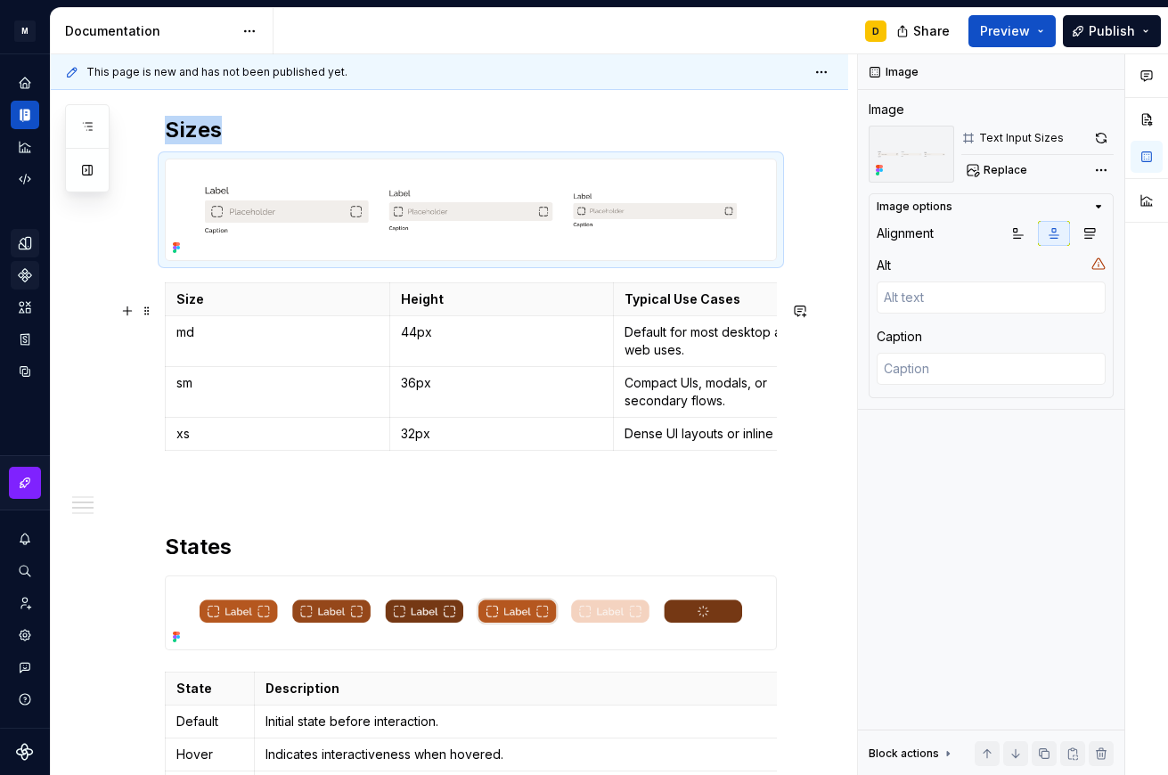
scroll to position [1202, 0]
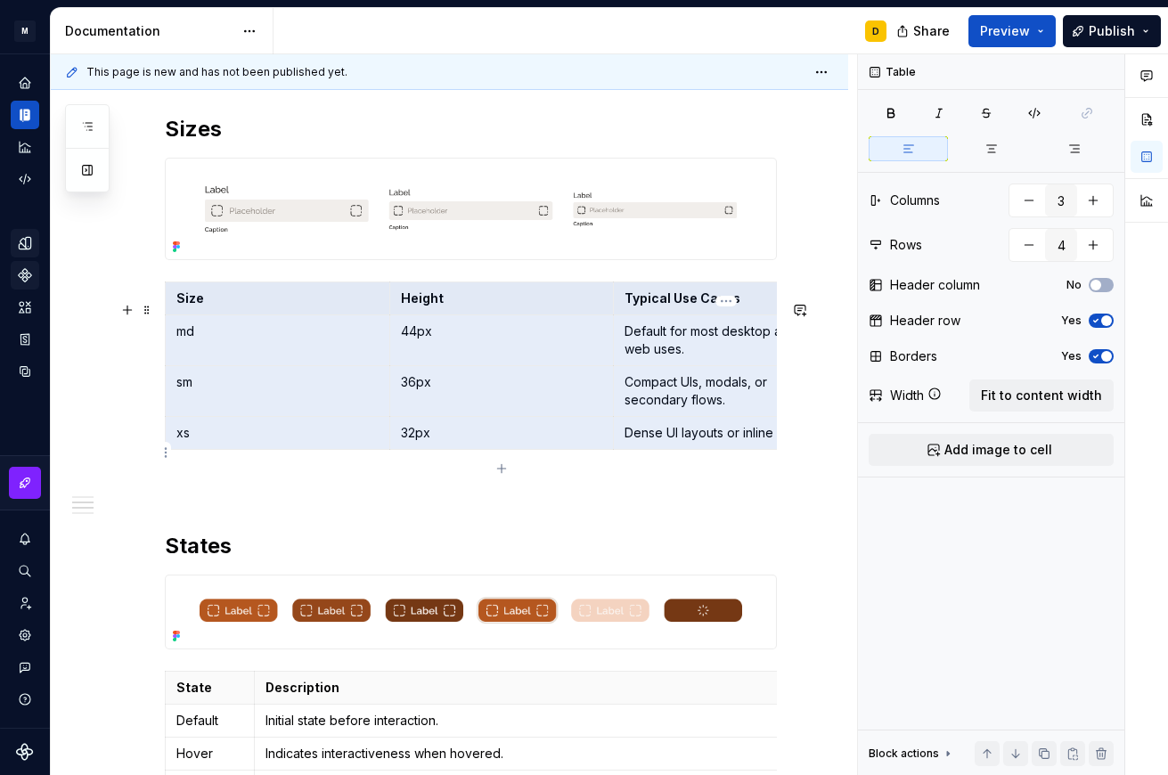
drag, startPoint x: 180, startPoint y: 315, endPoint x: 746, endPoint y: 454, distance: 582.6
click at [746, 450] on tbody "Size Height Typical Use Cases md 44px Default for most desktop and web uses. sm…" at bounding box center [502, 365] width 673 height 167
click at [249, 340] on p "md" at bounding box center [277, 332] width 202 height 18
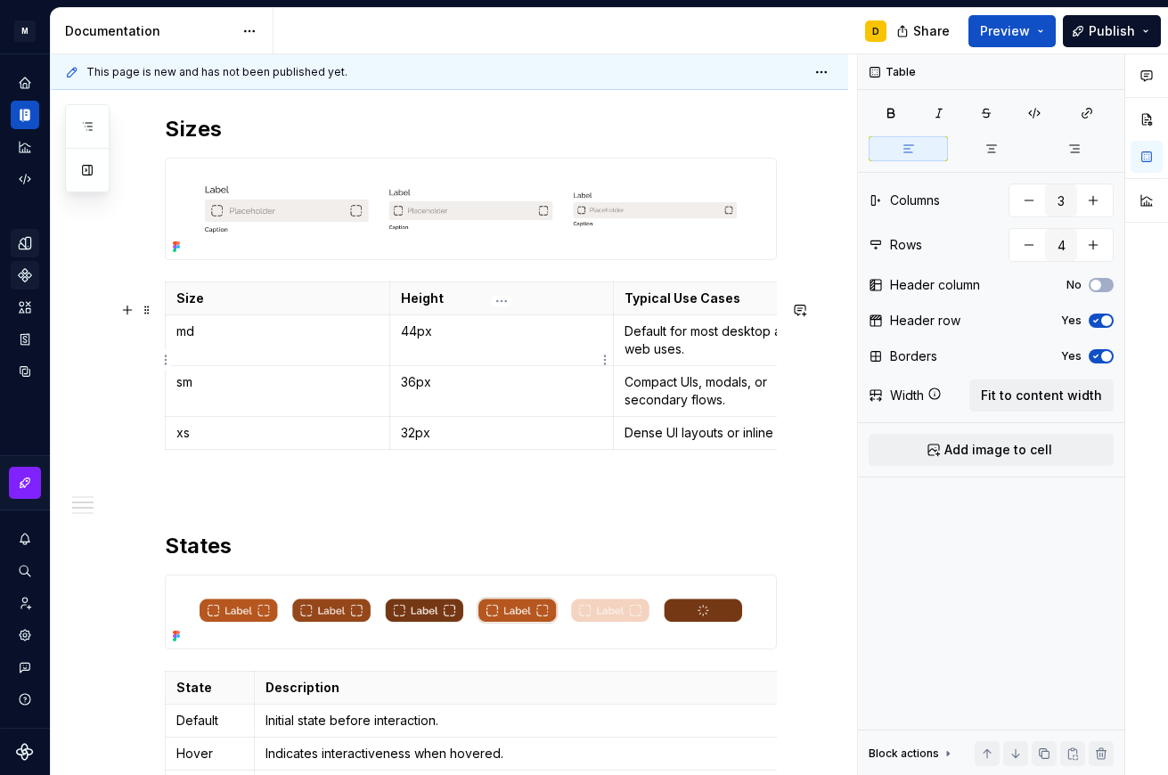
click at [509, 340] on p "44px" at bounding box center [502, 332] width 202 height 18
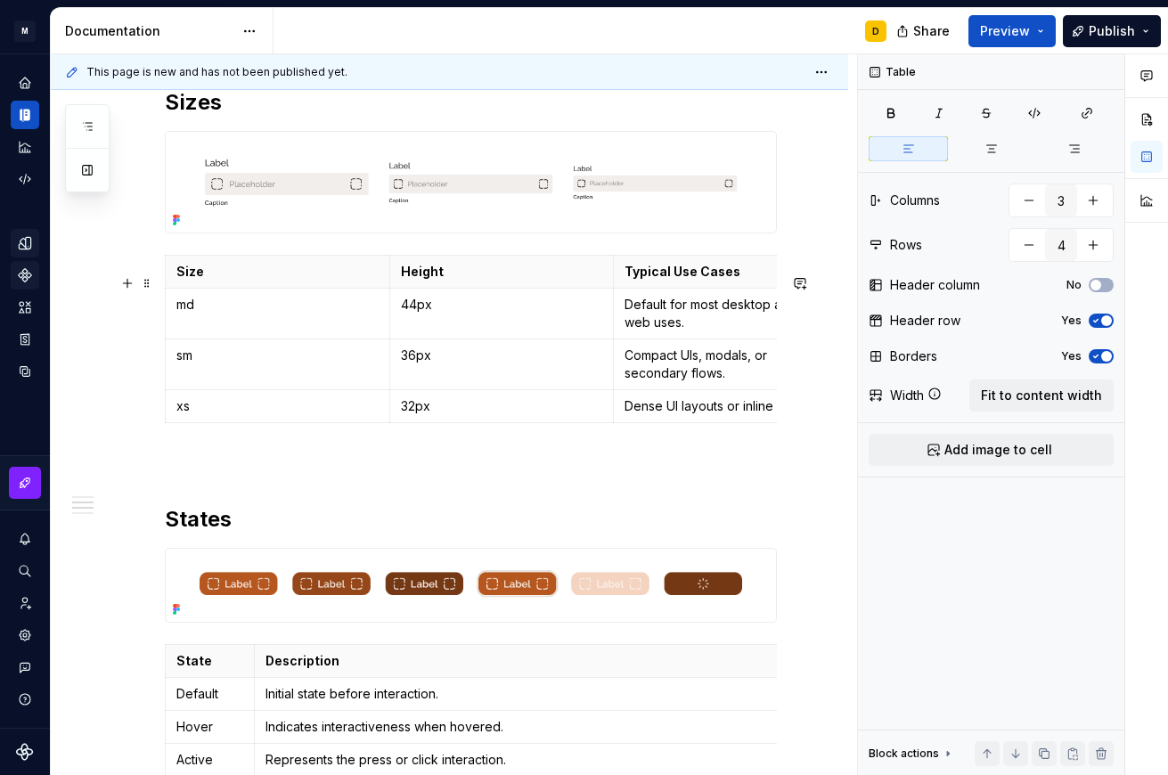
scroll to position [0, 61]
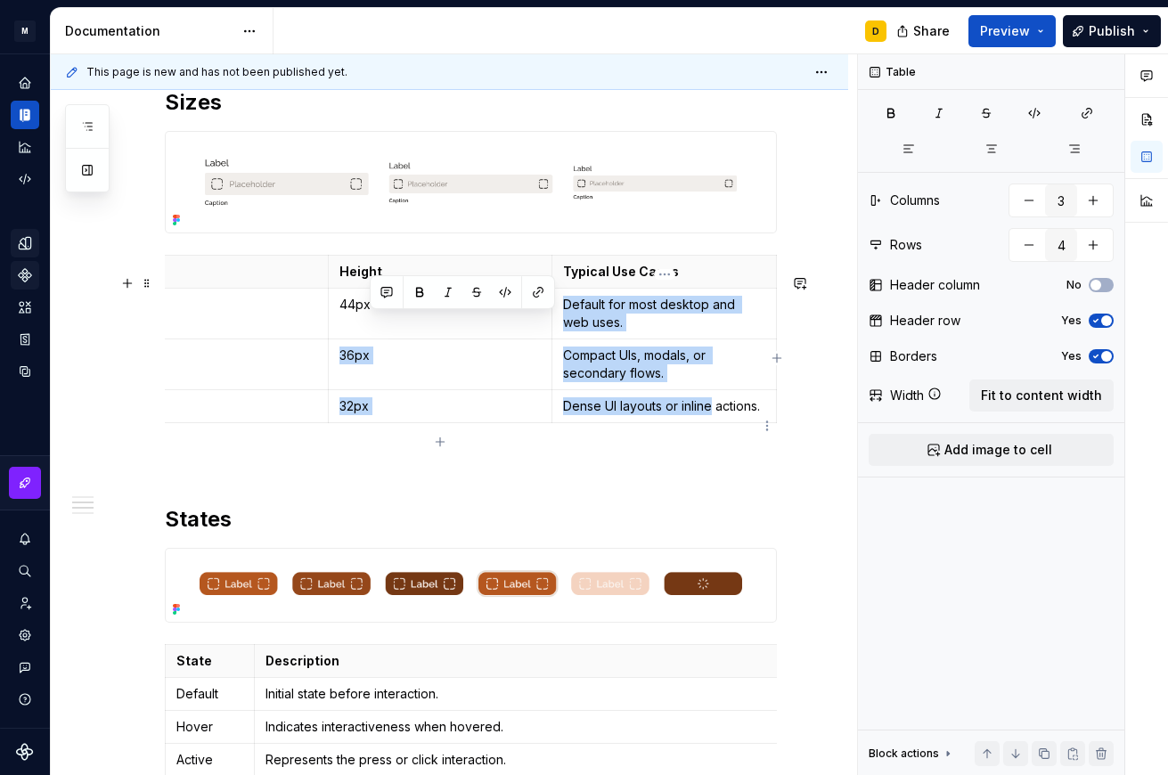
drag, startPoint x: 661, startPoint y: 425, endPoint x: 714, endPoint y: 424, distance: 52.6
click at [714, 415] on p "Dense UI layouts or inline actions." at bounding box center [664, 406] width 202 height 18
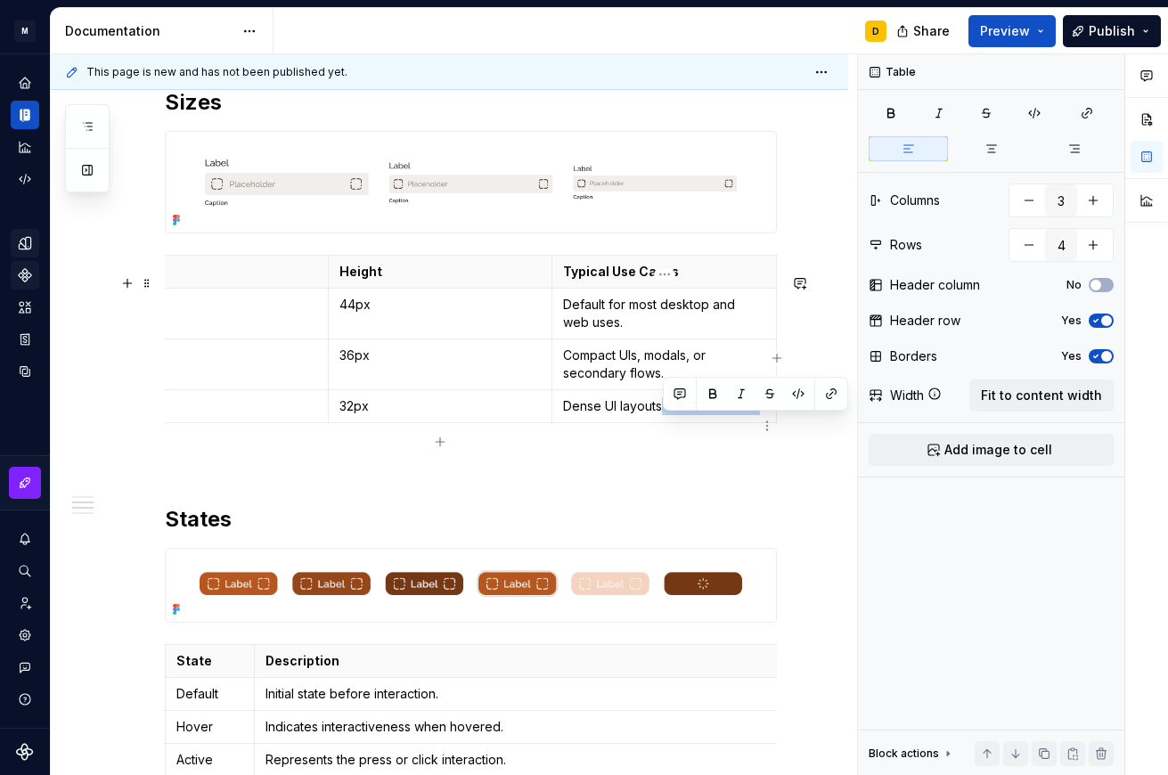
drag, startPoint x: 661, startPoint y: 425, endPoint x: 763, endPoint y: 425, distance: 101.6
click at [763, 415] on p "Dense UI layouts or inline actions." at bounding box center [664, 406] width 202 height 18
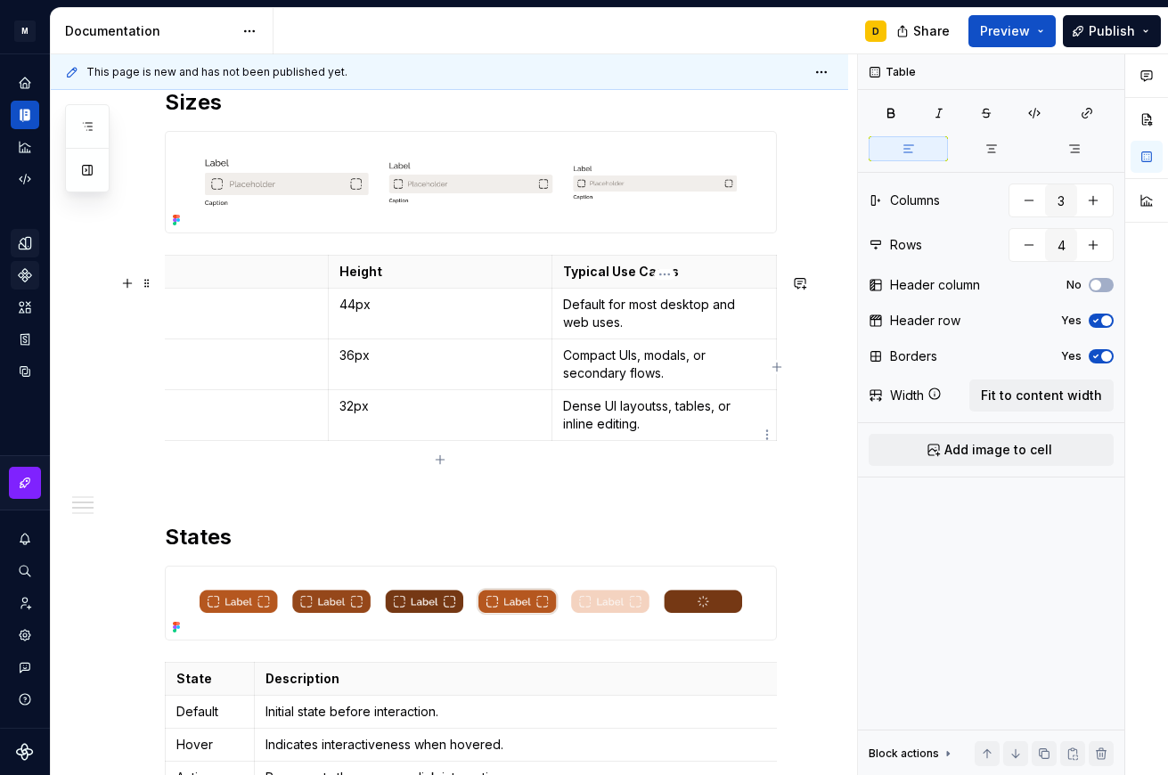
click at [667, 431] on p "Dense UI layoutss, tables, or inline editing." at bounding box center [664, 415] width 202 height 36
click at [691, 382] on p "Compact UIs, modals, or secondary flows." at bounding box center [664, 365] width 202 height 36
click at [614, 379] on p "Compact UIs, modals, or secondary flows." at bounding box center [664, 365] width 202 height 36
click at [611, 331] on p "Default for most desktop and web uses." at bounding box center [664, 314] width 202 height 36
click at [589, 330] on p "Default for most desktop and web uses." at bounding box center [664, 314] width 202 height 36
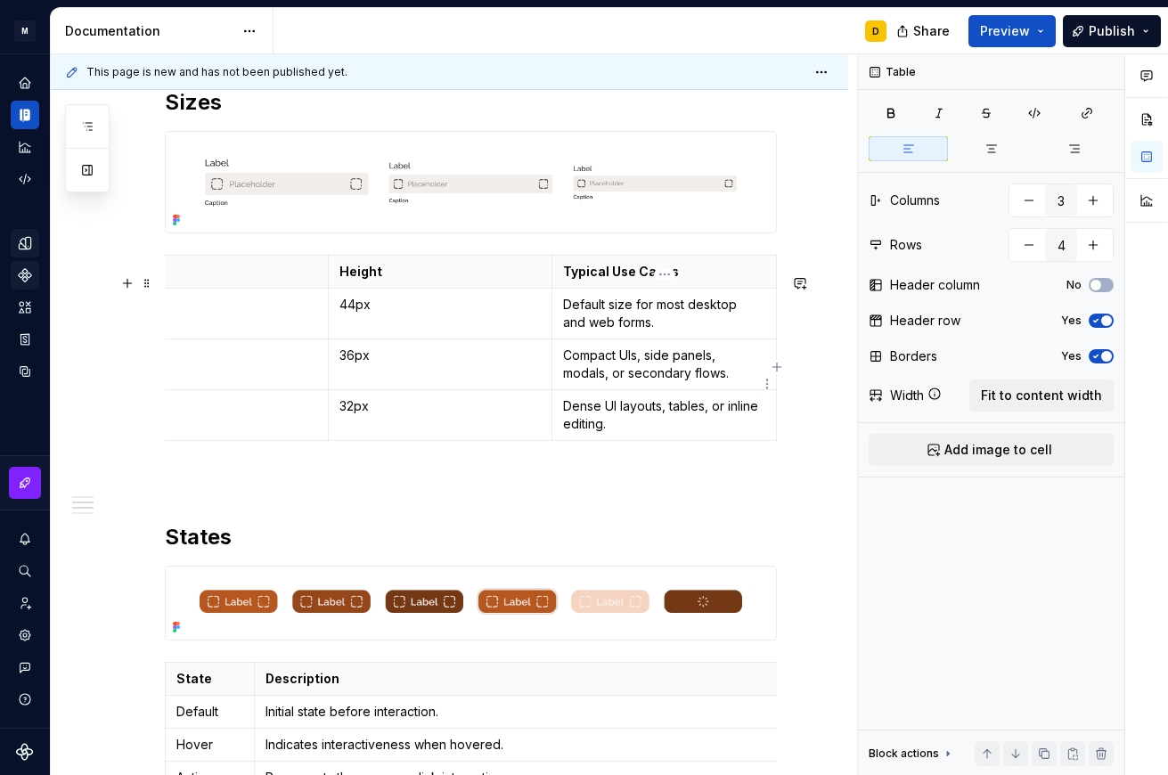
click at [626, 379] on p "Compact UIs, side panels, modals, or secondary flows." at bounding box center [664, 365] width 202 height 36
click at [625, 428] on p "Dense UI layouts, tables, or inline editing." at bounding box center [664, 415] width 202 height 36
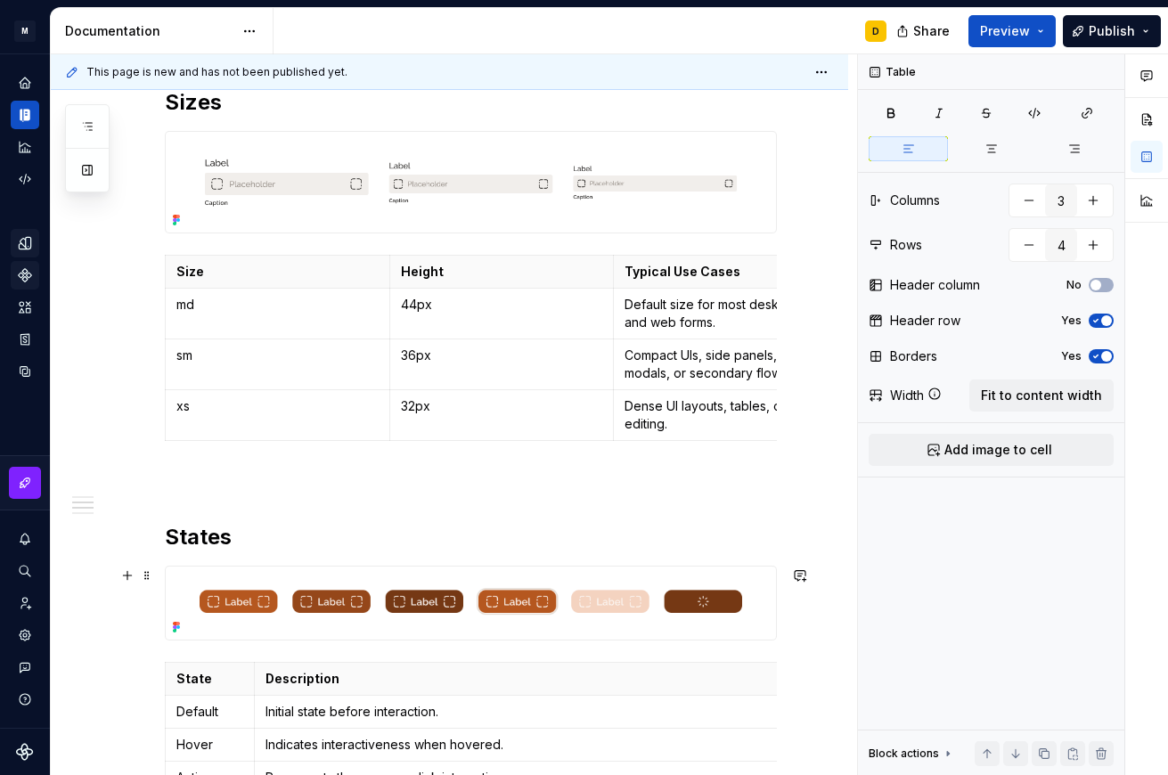
click at [199, 551] on h2 "States" at bounding box center [471, 537] width 612 height 29
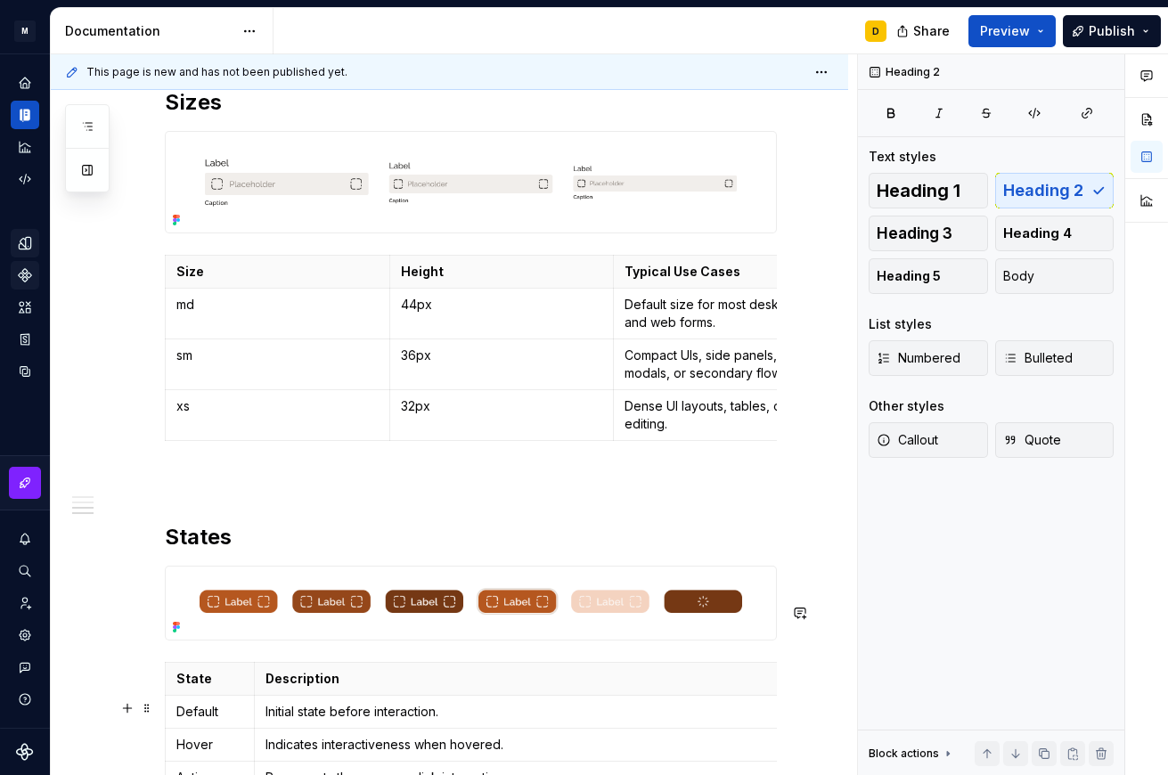
scroll to position [1549, 0]
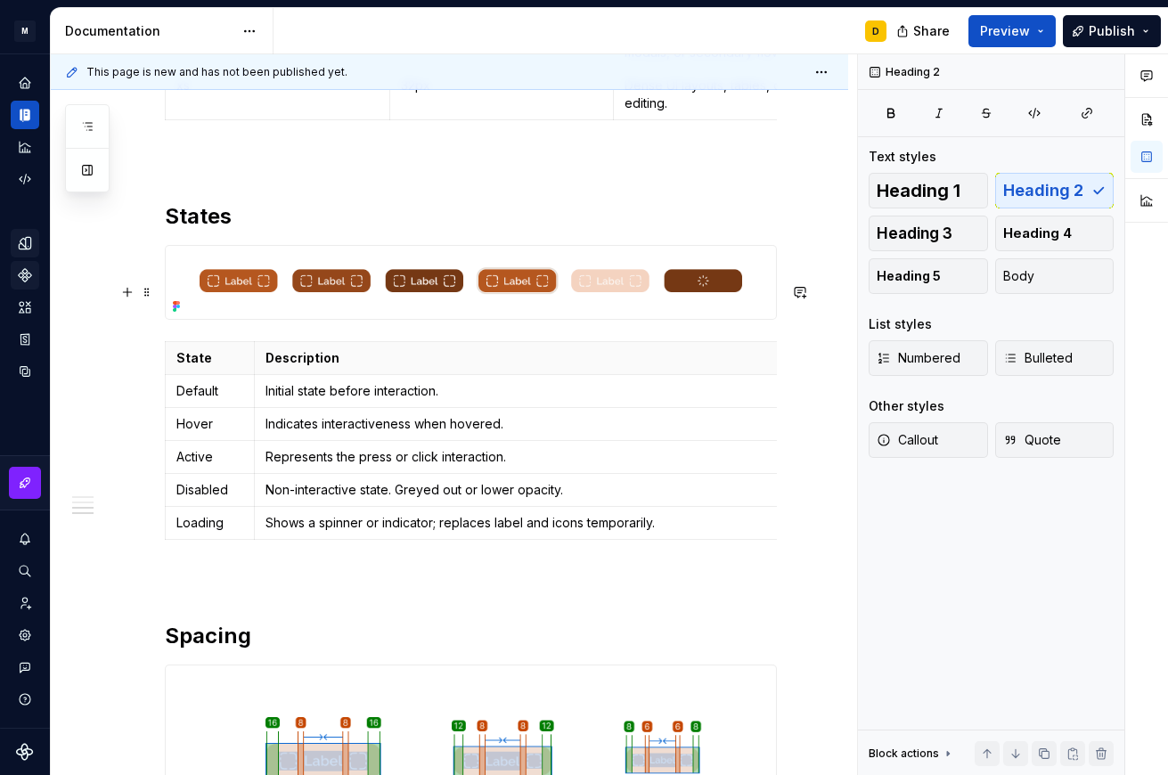
click at [561, 315] on img at bounding box center [471, 282] width 610 height 72
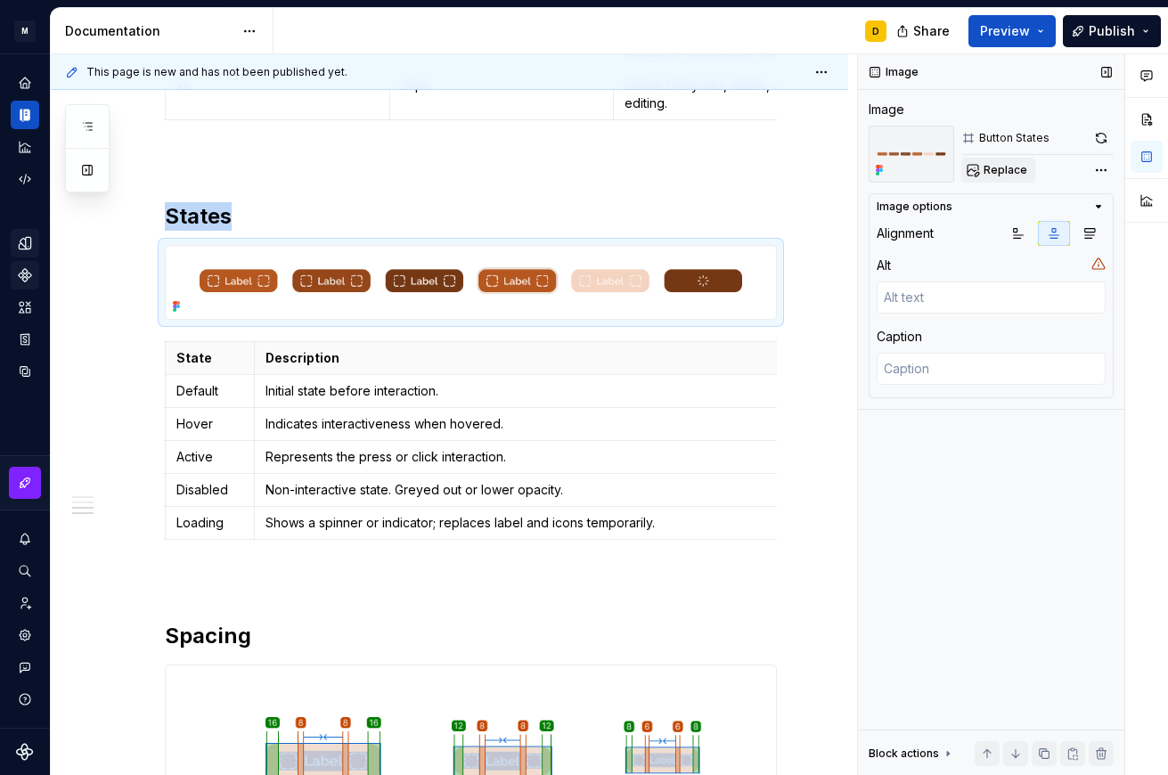
click at [975, 173] on span "Replace" at bounding box center [1006, 170] width 44 height 14
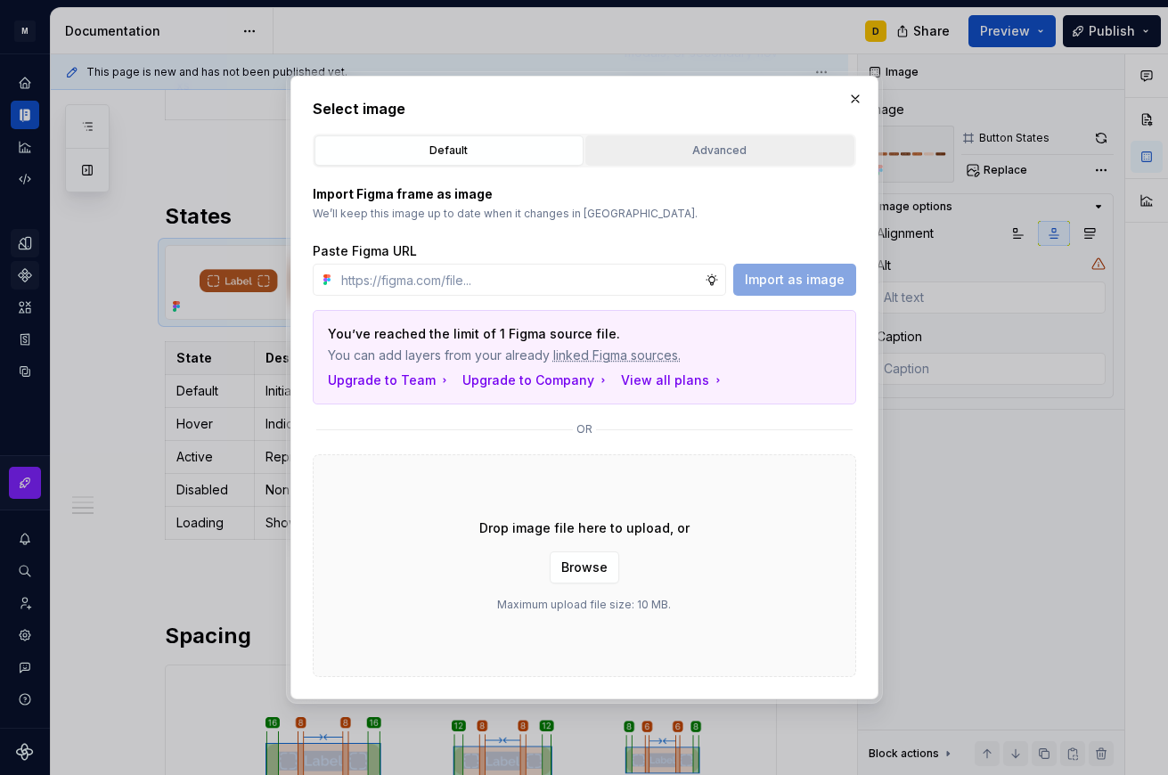
click at [744, 141] on button "Advanced" at bounding box center [719, 150] width 269 height 30
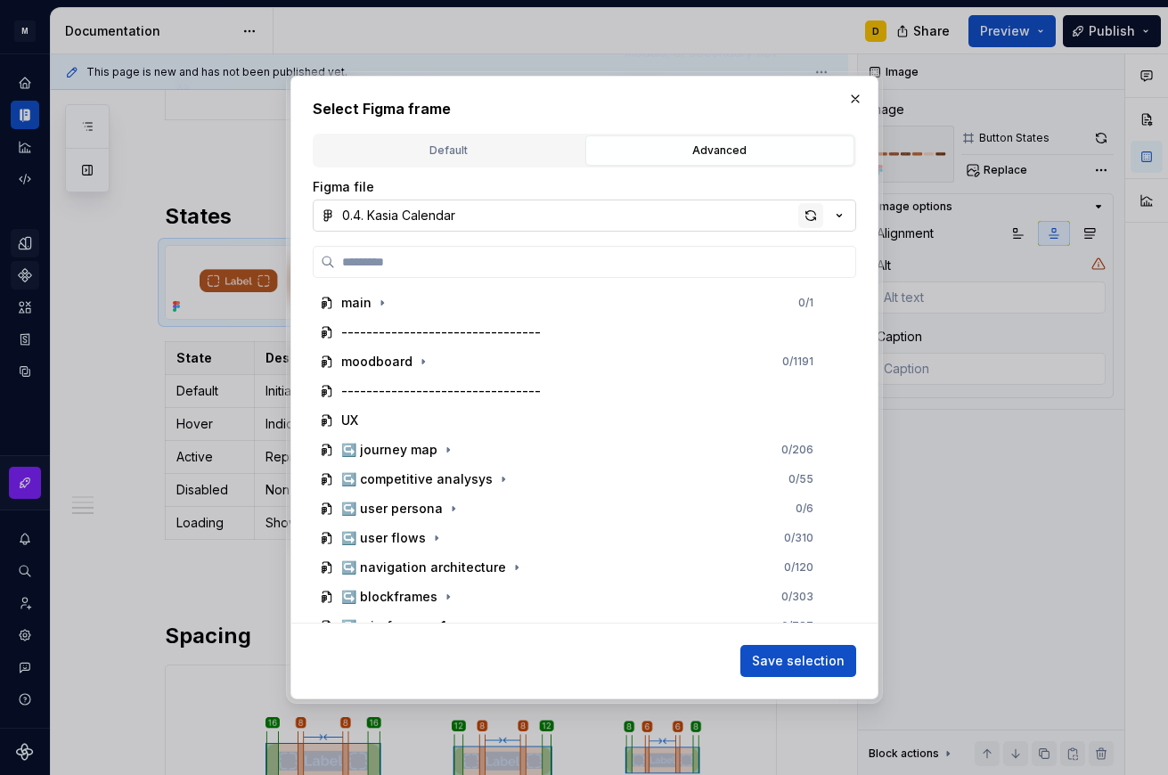
click at [807, 214] on div "button" at bounding box center [810, 215] width 25 height 25
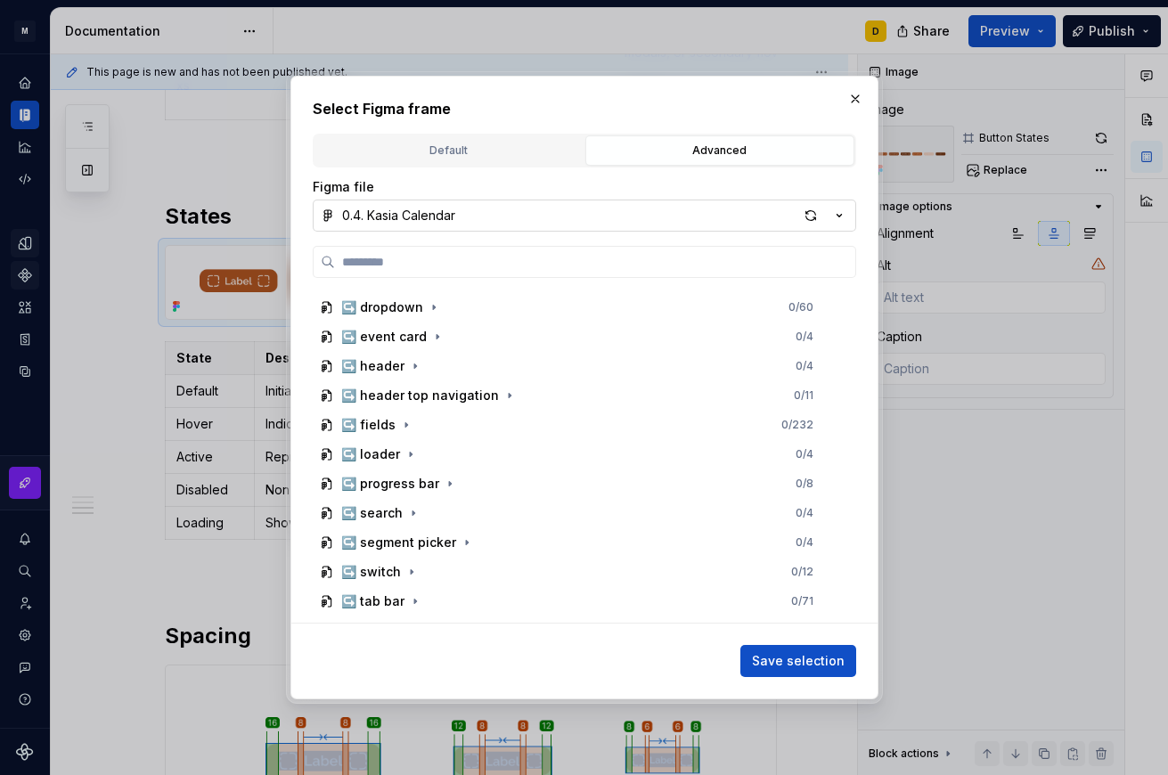
scroll to position [937, 0]
click at [405, 426] on icon "button" at bounding box center [406, 424] width 2 height 4
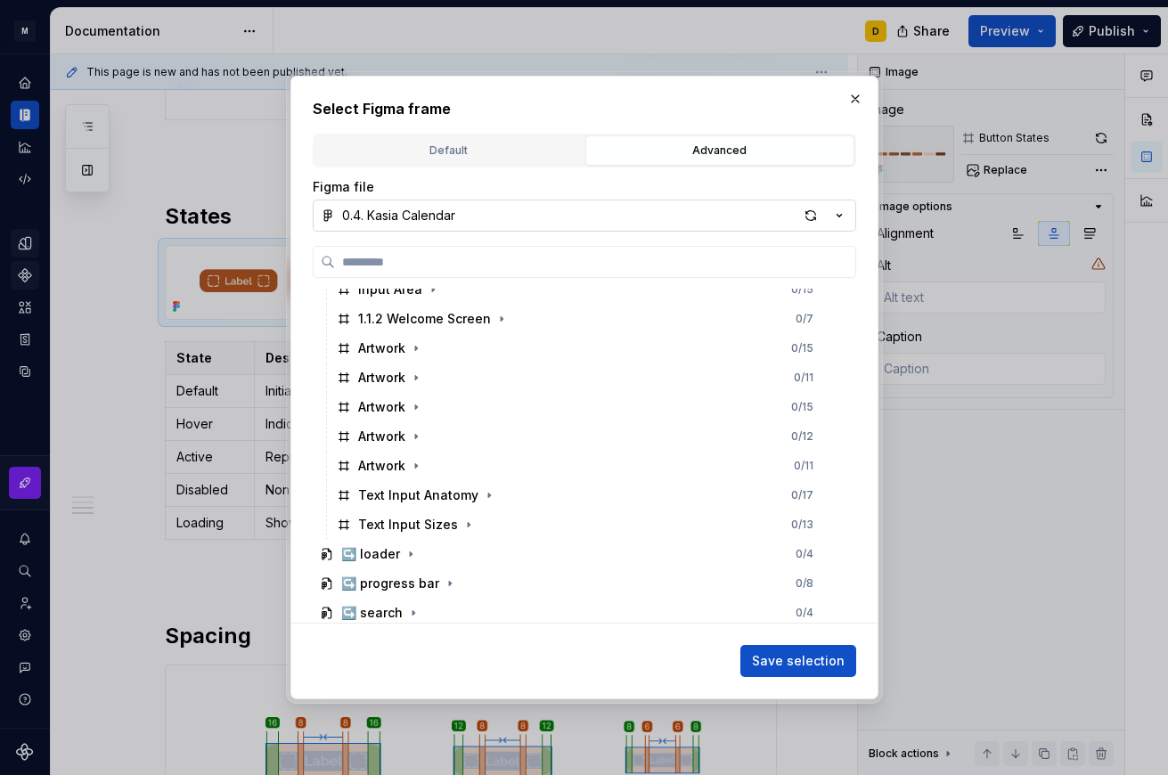
scroll to position [1277, 0]
click at [813, 216] on div "button" at bounding box center [810, 215] width 25 height 25
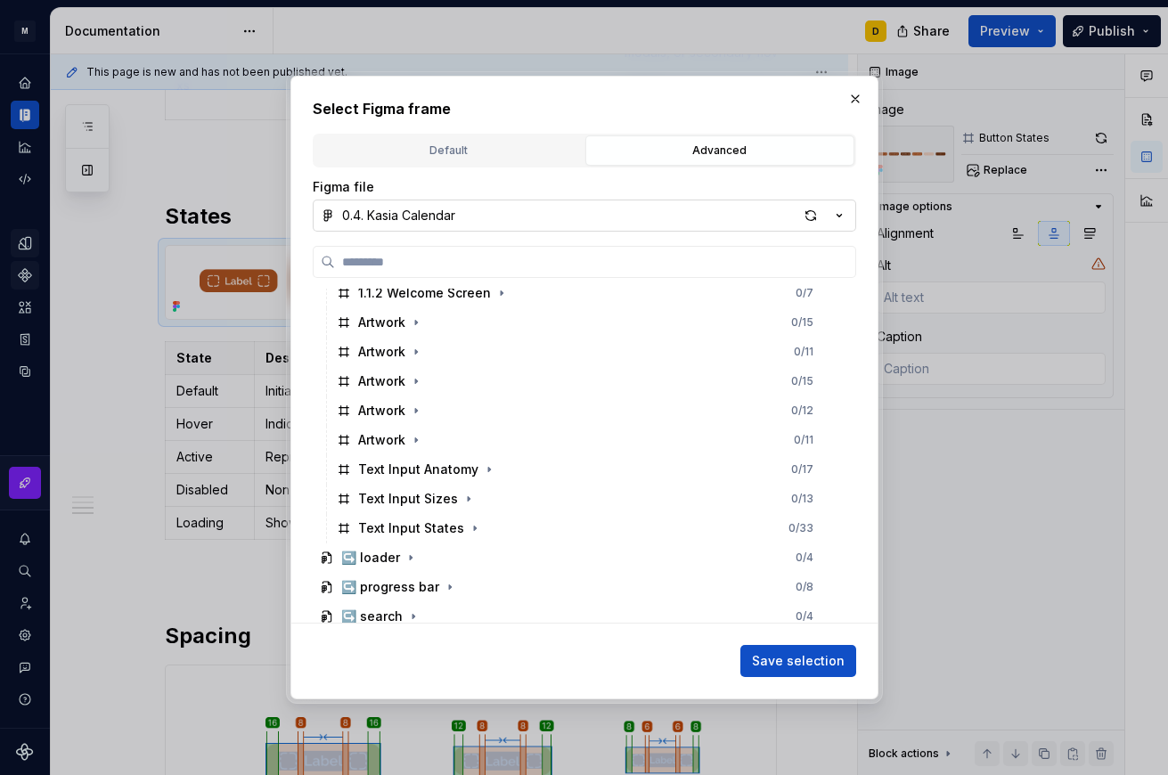
scroll to position [1304, 0]
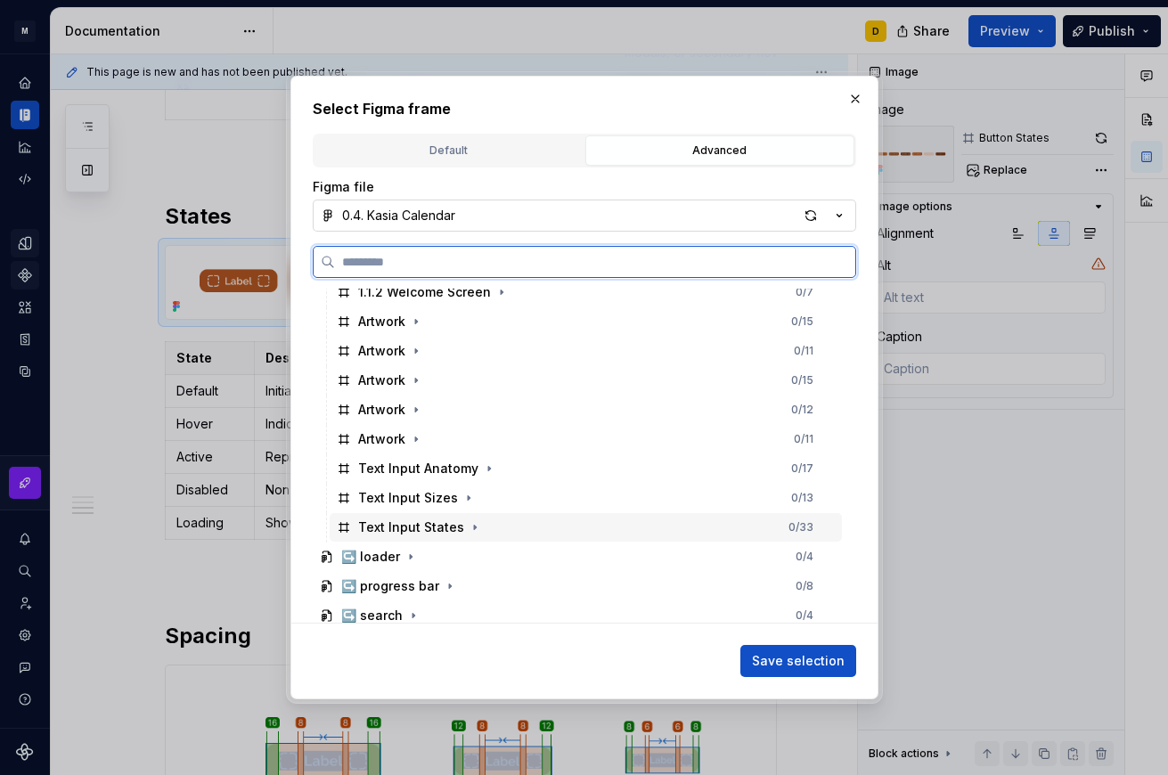
click at [517, 532] on div "Text Input States 0 / 33" at bounding box center [586, 527] width 512 height 29
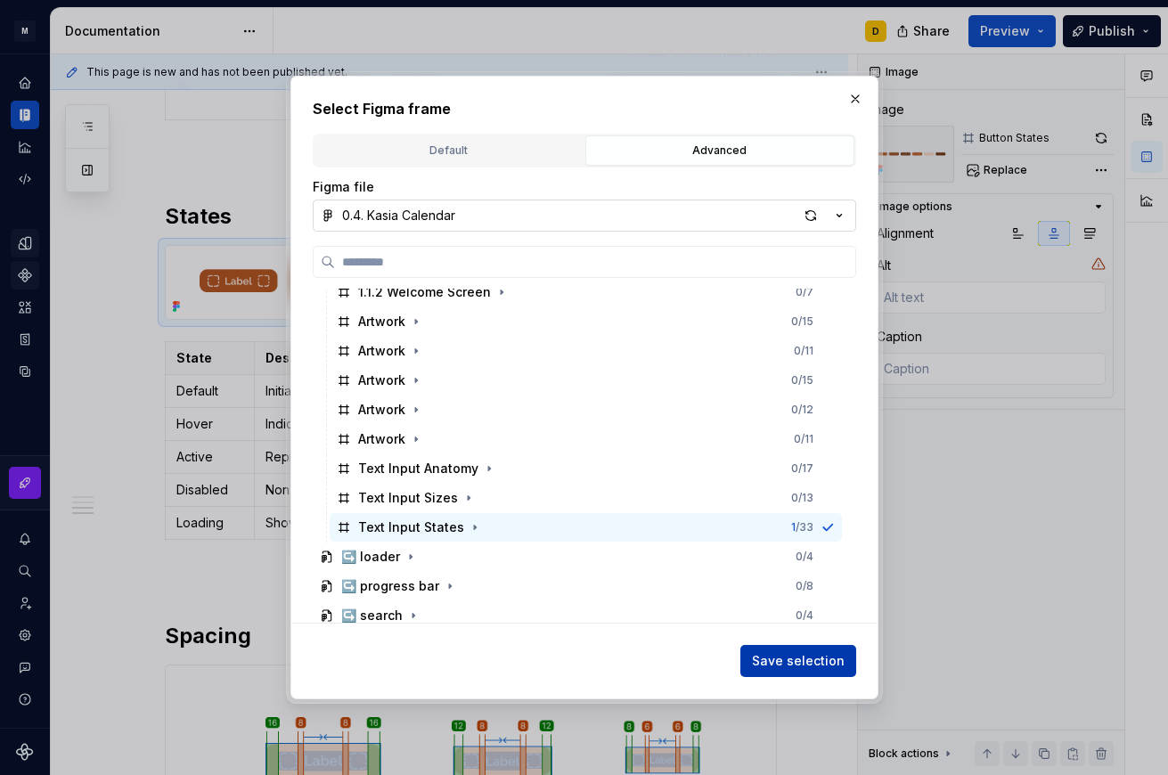
click at [791, 657] on span "Save selection" at bounding box center [798, 661] width 93 height 18
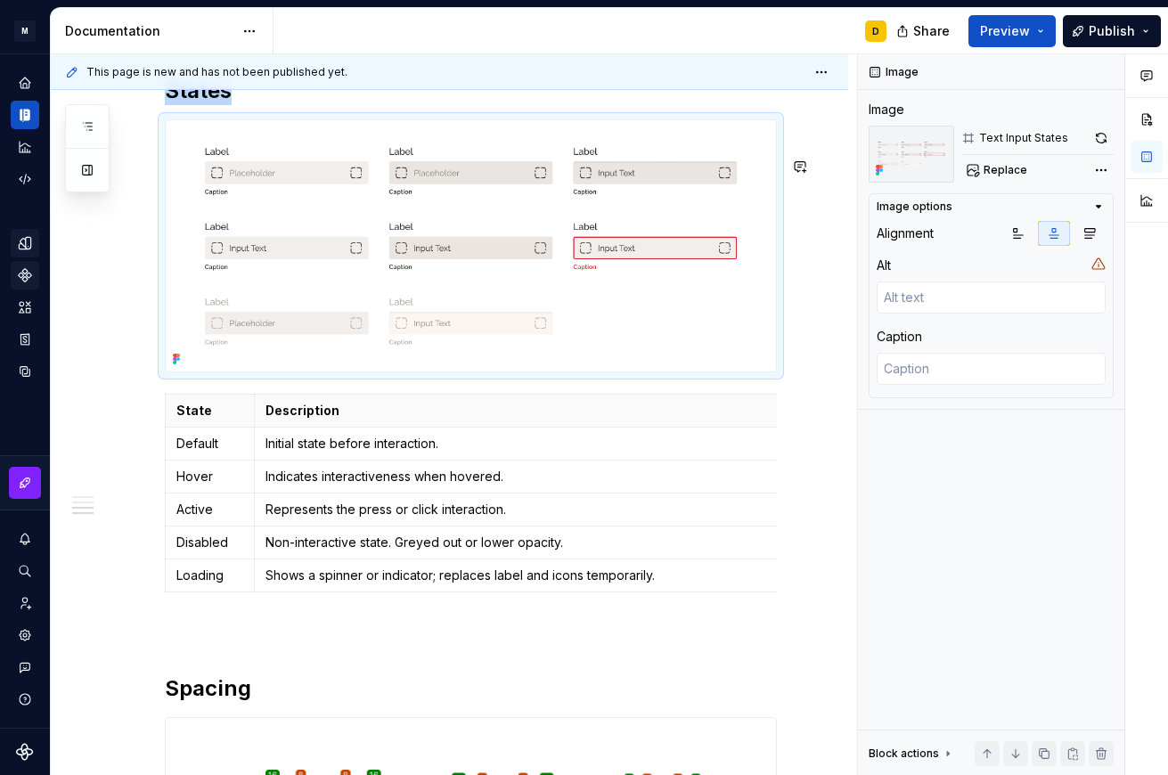
scroll to position [1679, 0]
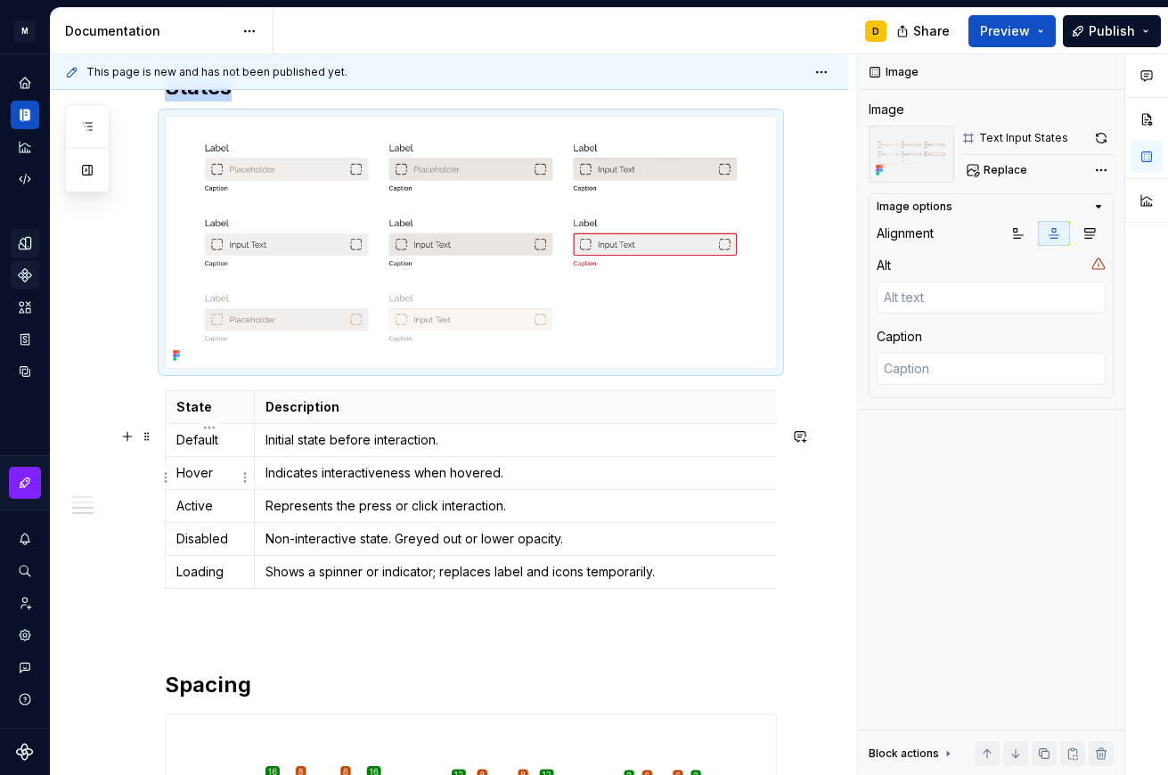
click at [233, 449] on p "Default" at bounding box center [209, 440] width 67 height 18
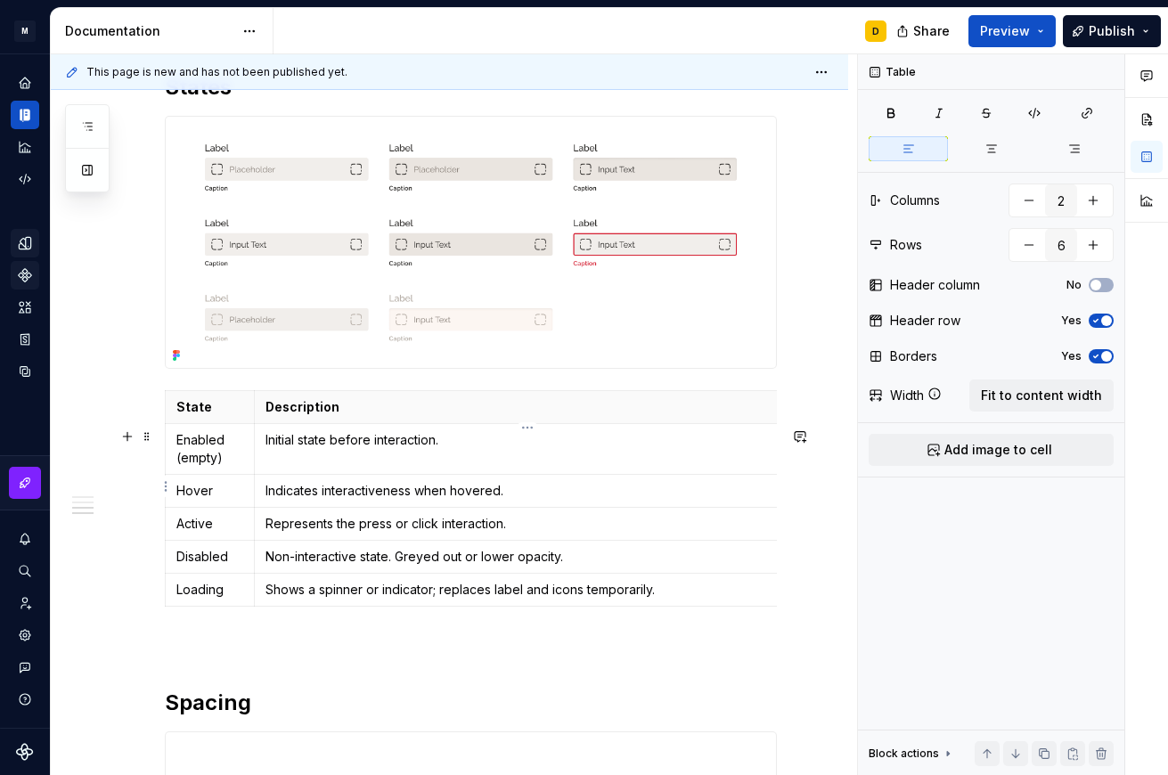
click at [461, 449] on p "Initial state before interaction." at bounding box center [528, 440] width 524 height 18
click at [218, 500] on p "Hover" at bounding box center [209, 491] width 67 height 18
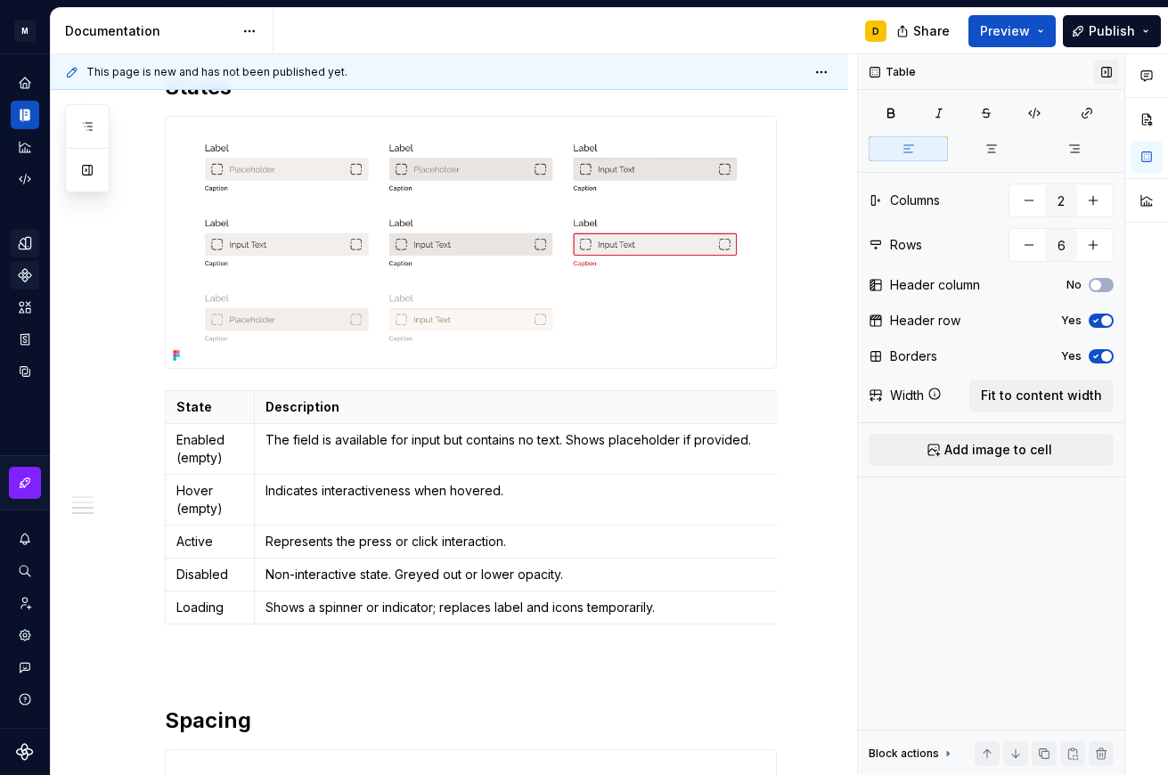
click at [975, 69] on button "button" at bounding box center [1106, 72] width 25 height 25
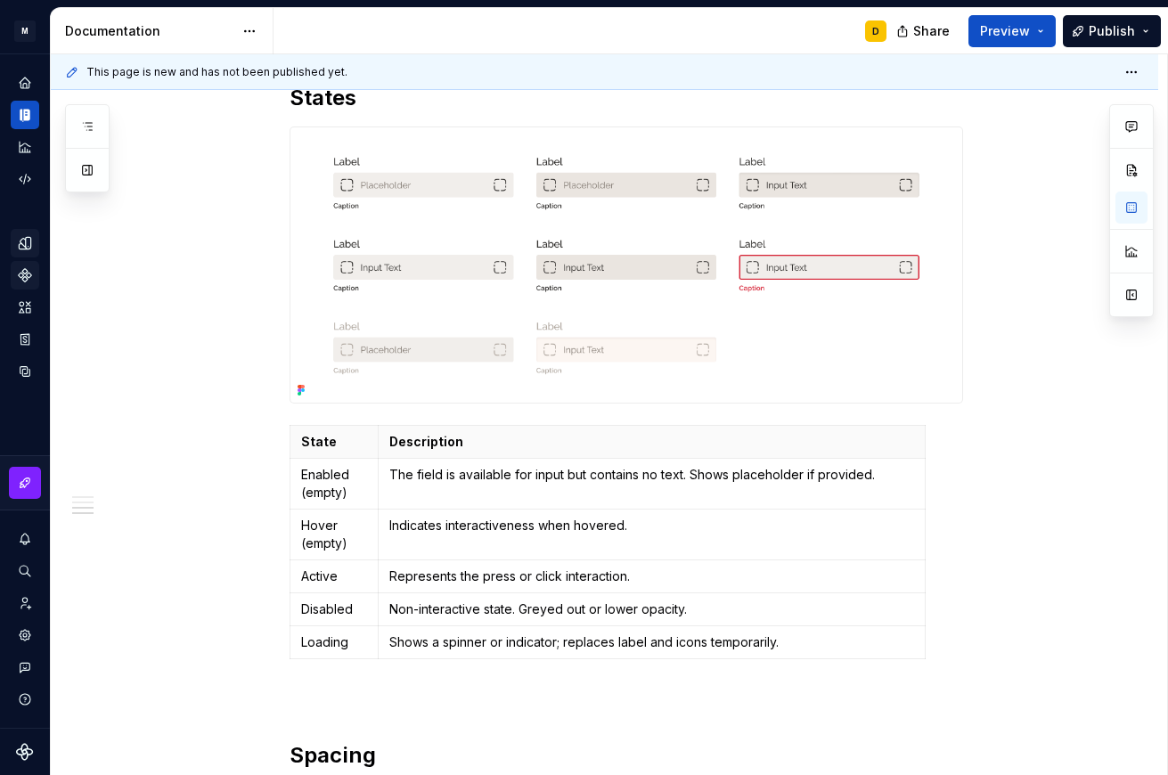
scroll to position [1651, 0]
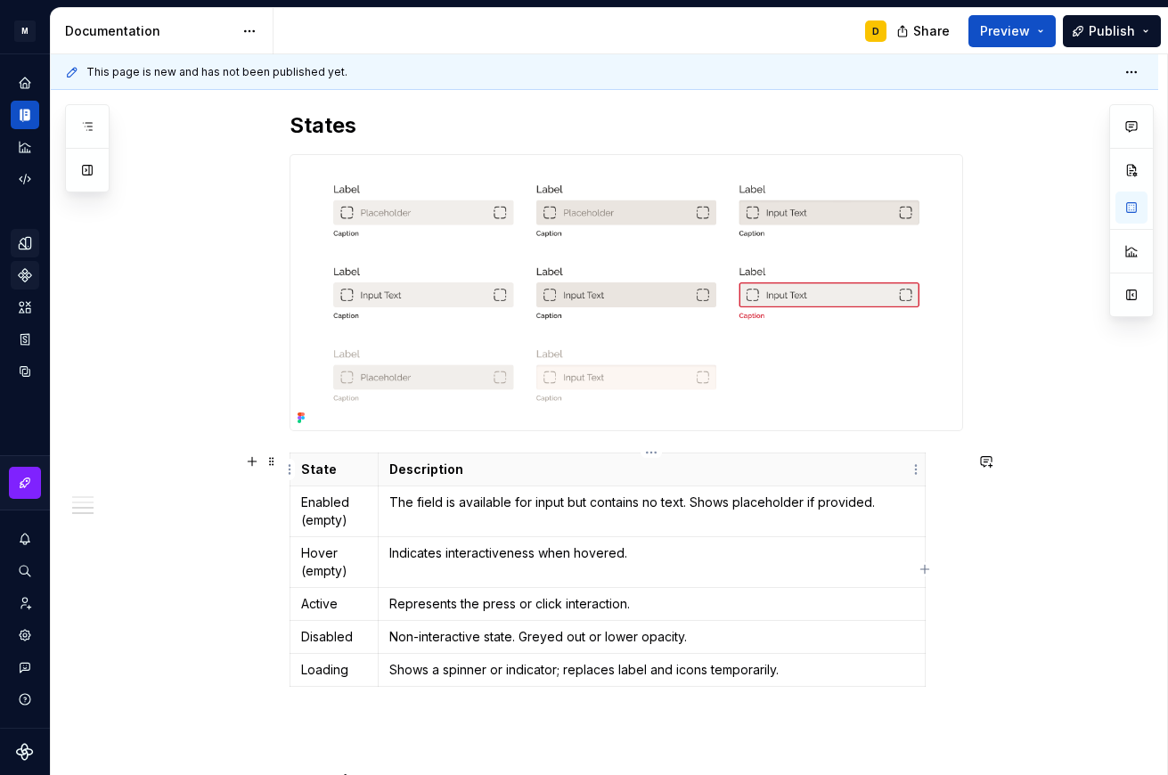
click at [552, 477] on p "Description" at bounding box center [651, 470] width 524 height 18
click at [975, 287] on button "button" at bounding box center [1131, 295] width 32 height 32
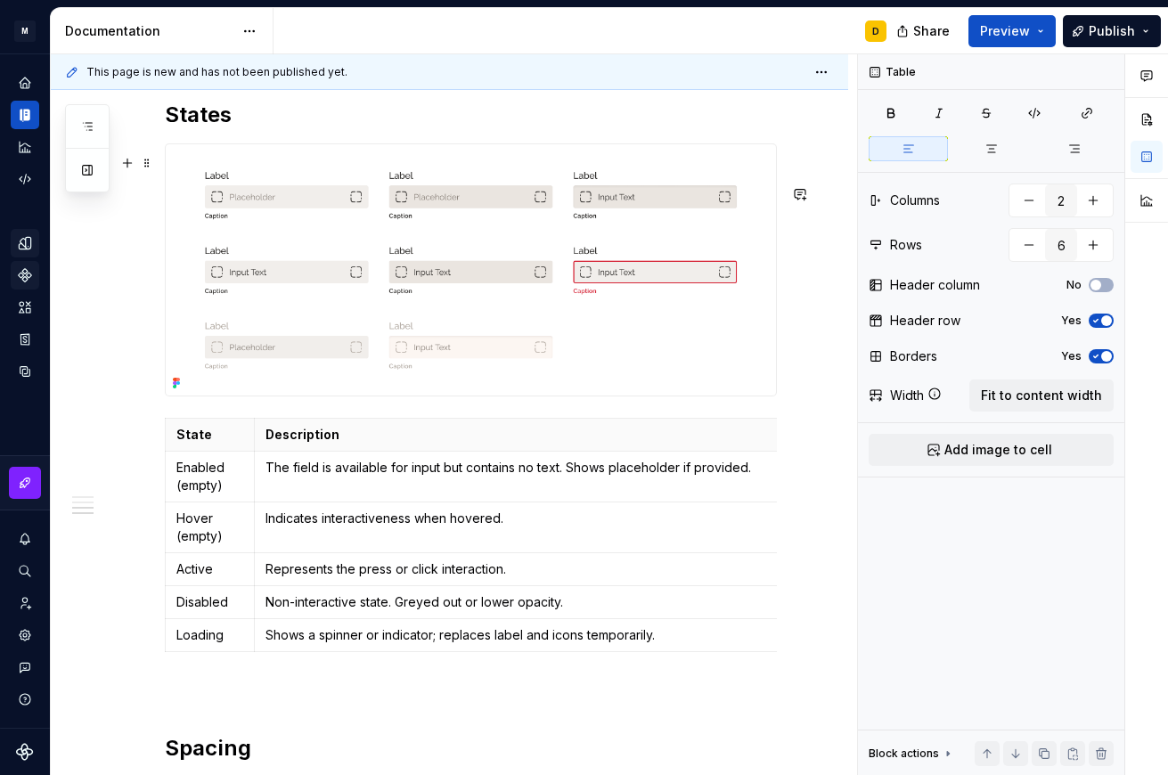
scroll to position [1679, 0]
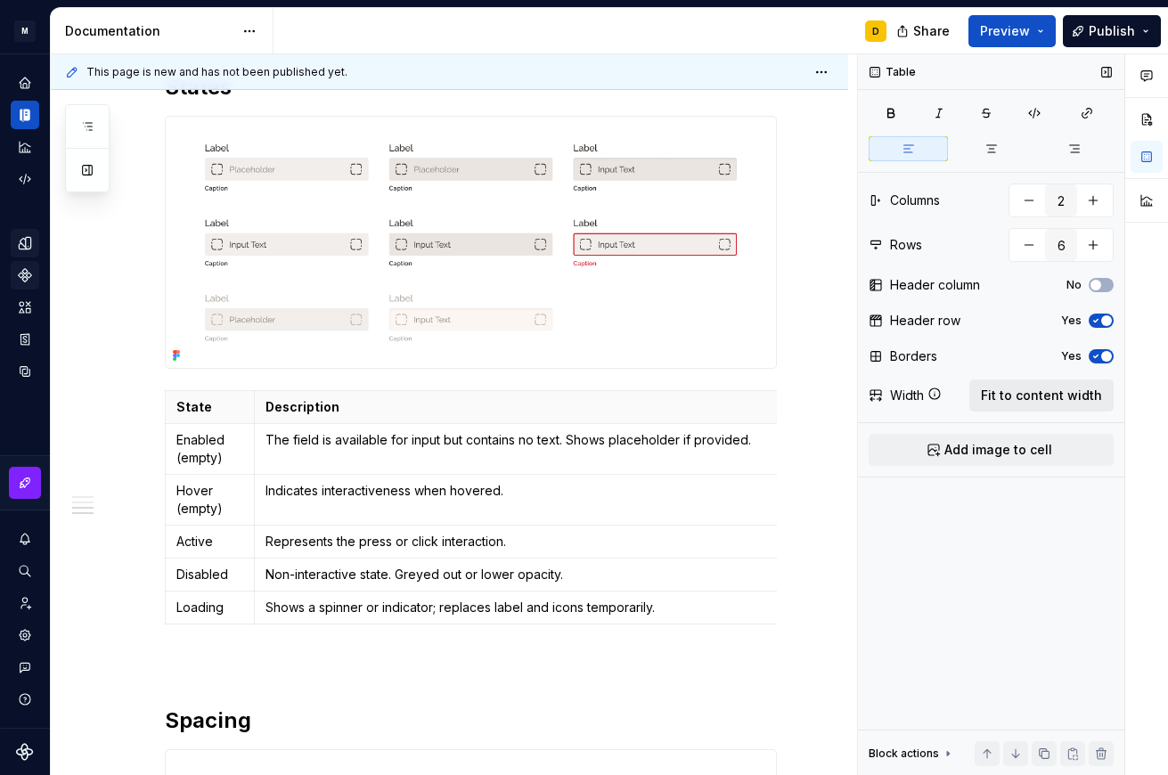
click at [975, 395] on span "Fit to content width" at bounding box center [1041, 396] width 121 height 18
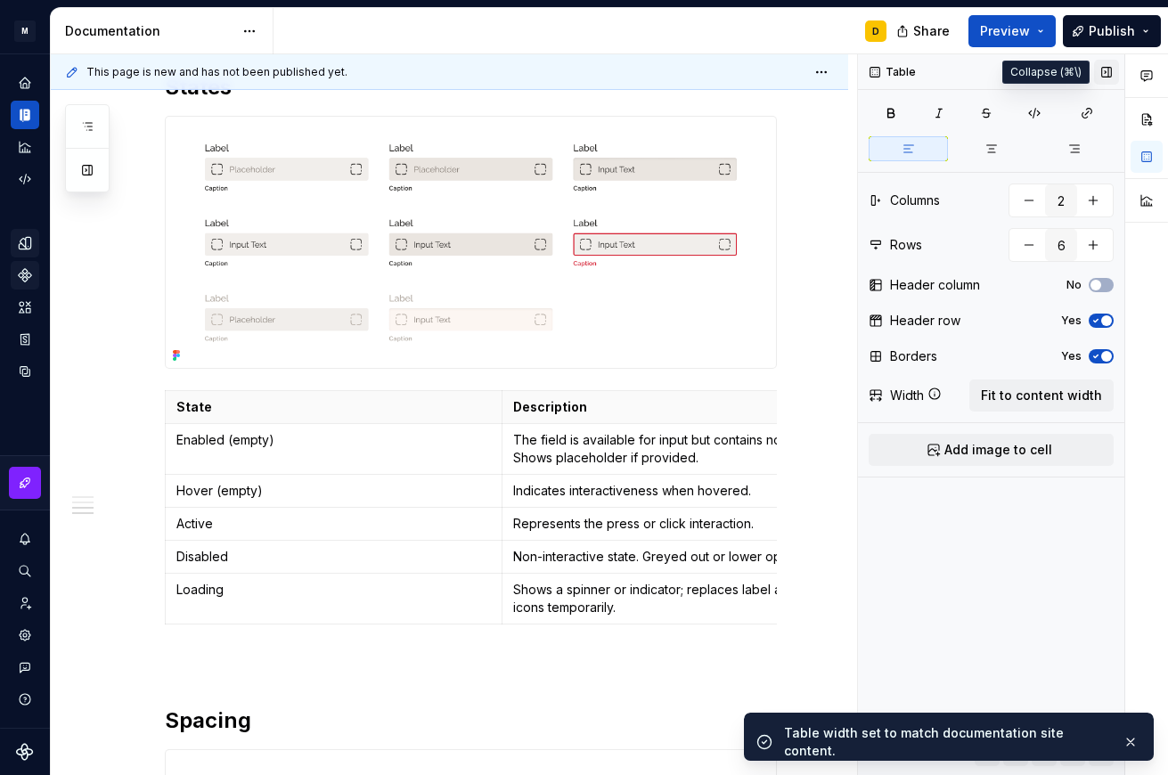
click at [975, 67] on button "button" at bounding box center [1106, 72] width 25 height 25
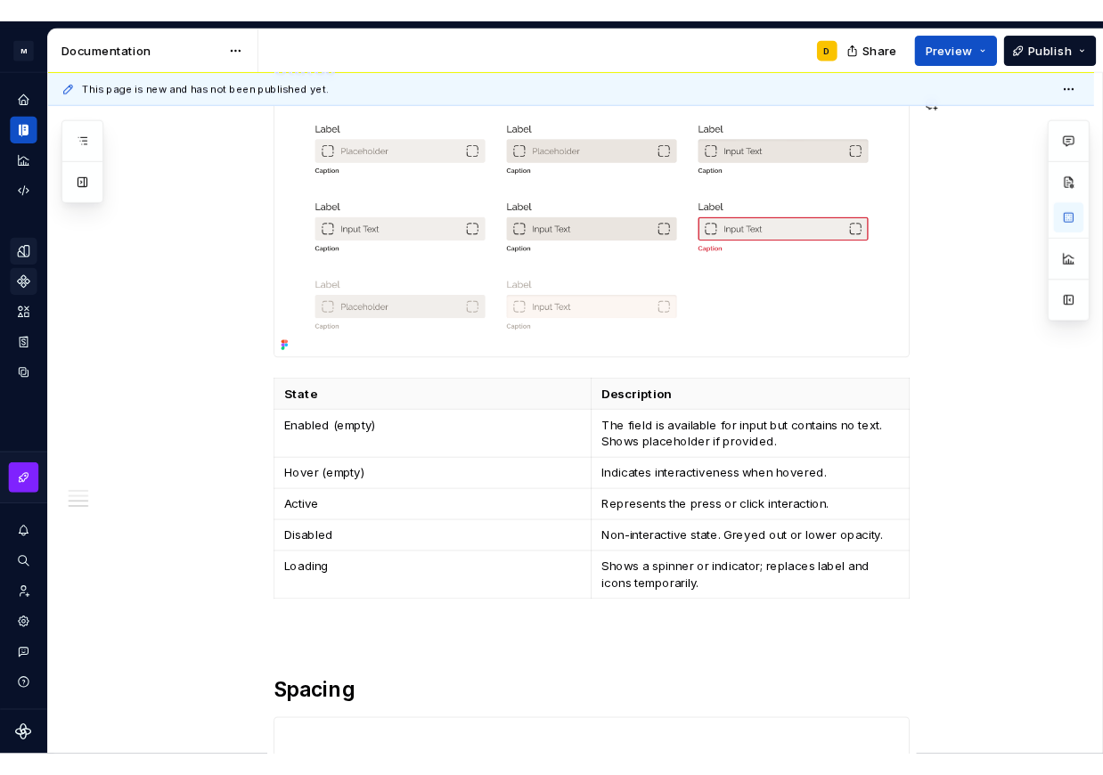
scroll to position [1730, 0]
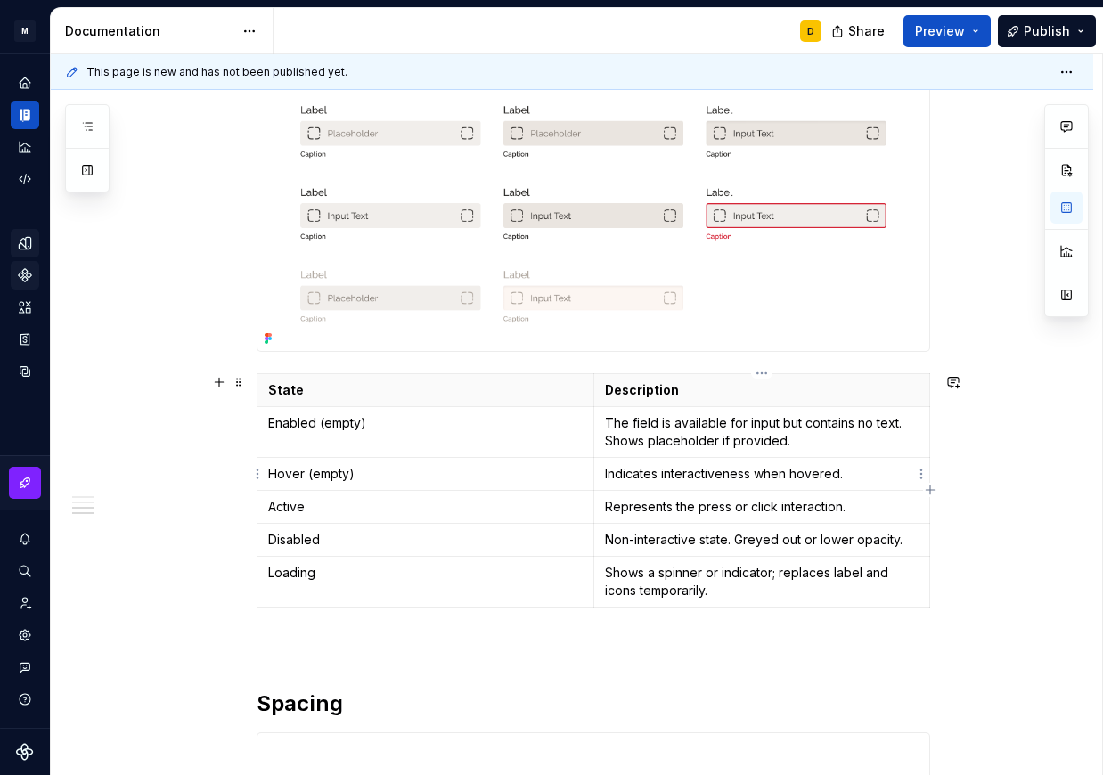
click at [666, 464] on td "Indicates interactiveness when hovered." at bounding box center [761, 474] width 337 height 33
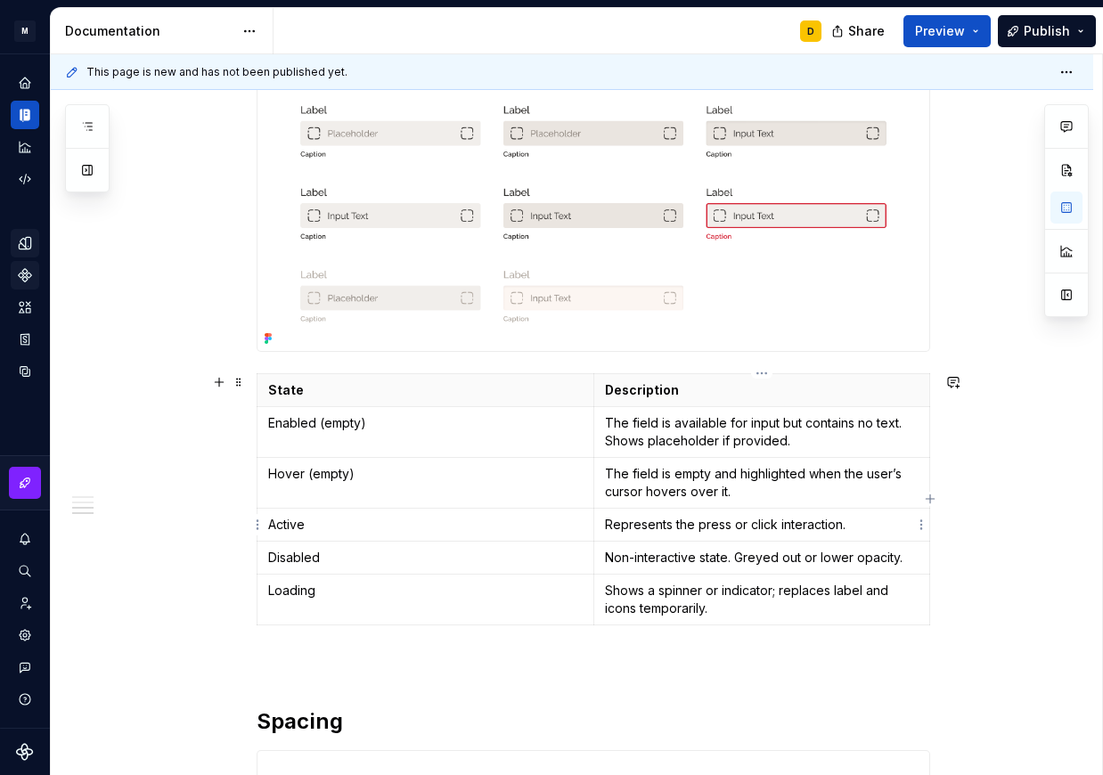
click at [651, 526] on p "Represents the press or click interaction." at bounding box center [762, 525] width 315 height 18
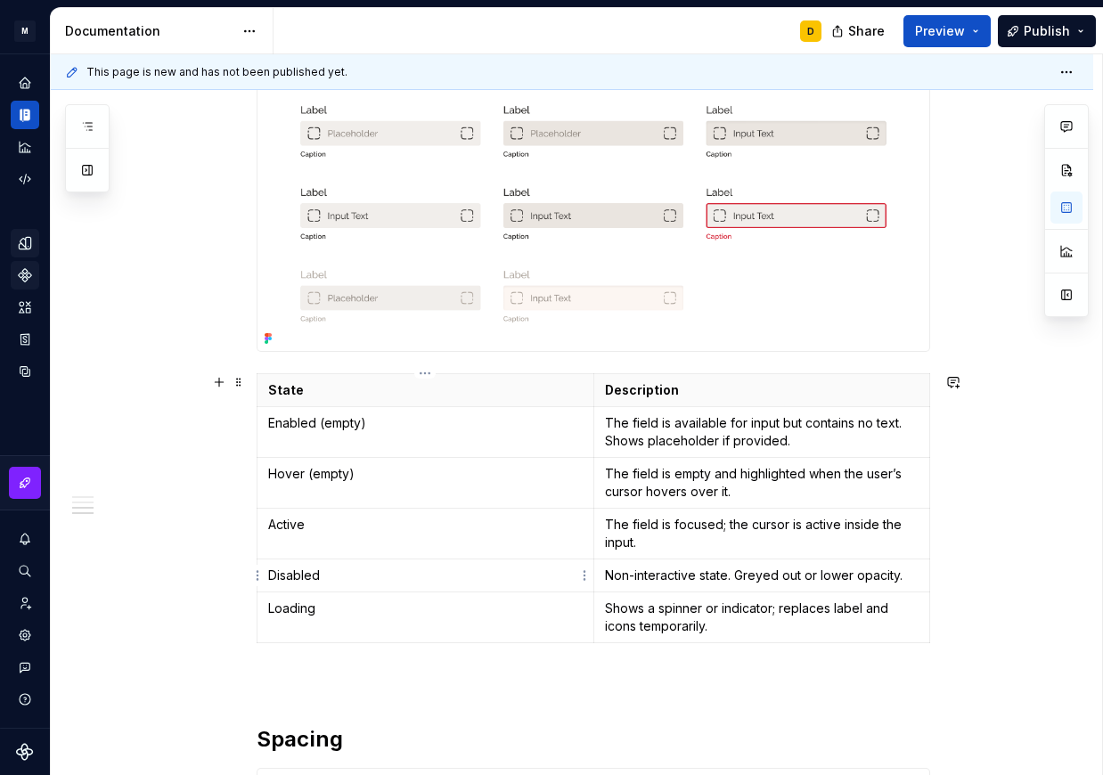
click at [339, 579] on p "Disabled" at bounding box center [425, 576] width 315 height 18
click at [651, 573] on p "Non-interactive state. Greyed out or lower opacity." at bounding box center [762, 576] width 315 height 18
click at [324, 609] on p "Loading" at bounding box center [425, 609] width 315 height 18
click at [670, 609] on p "Shows a spinner or indicator; replaces label and icons temporarily." at bounding box center [762, 618] width 315 height 36
click at [703, 605] on p "Shows a spinner or indicator; replaces label and icons temporarily." at bounding box center [762, 618] width 315 height 36
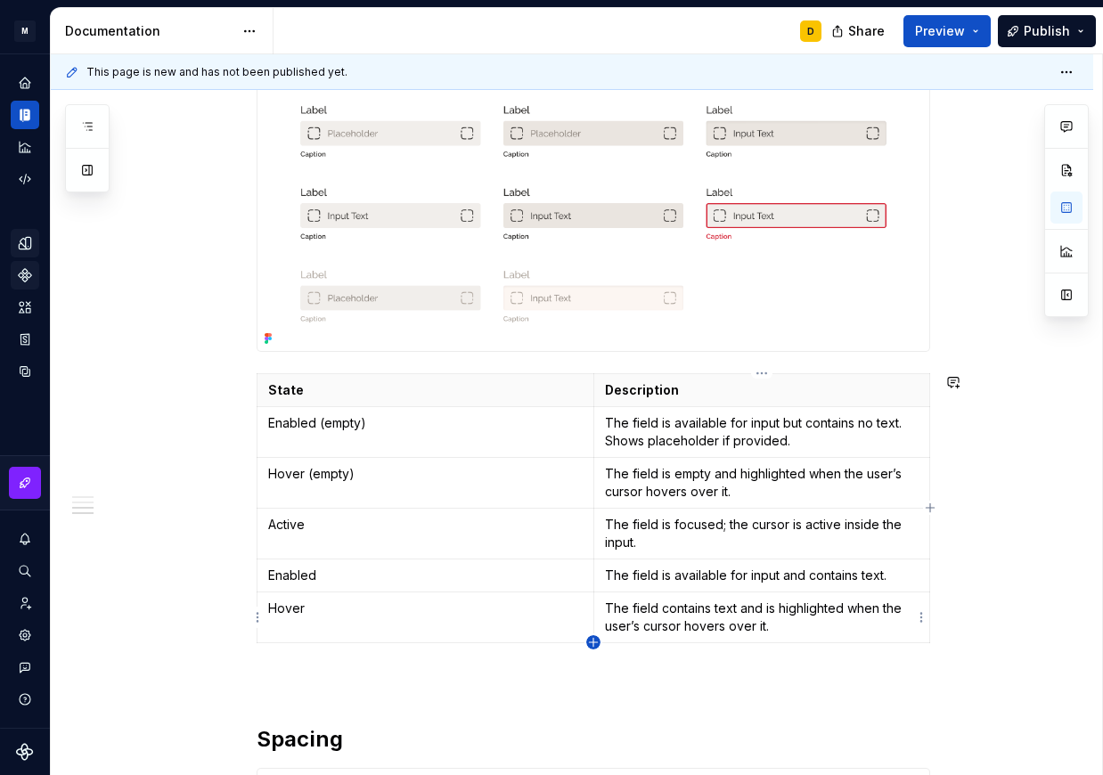
click at [592, 644] on icon "button" at bounding box center [593, 642] width 14 height 14
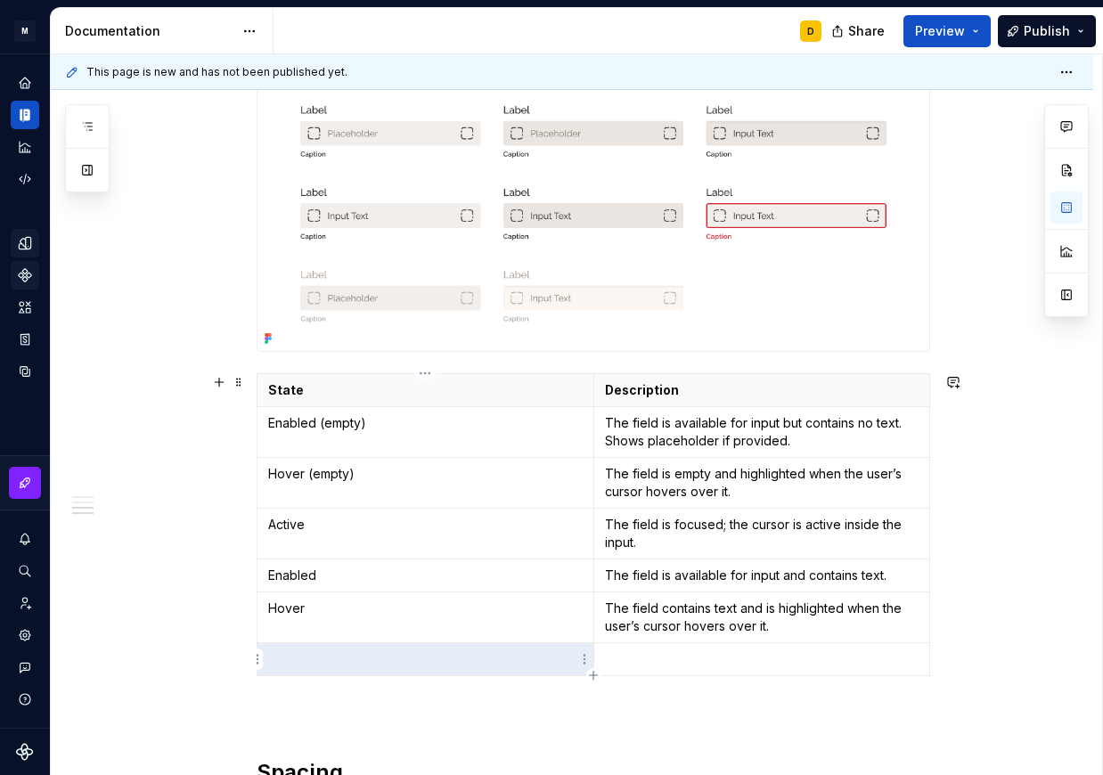
click at [297, 662] on p at bounding box center [425, 659] width 315 height 18
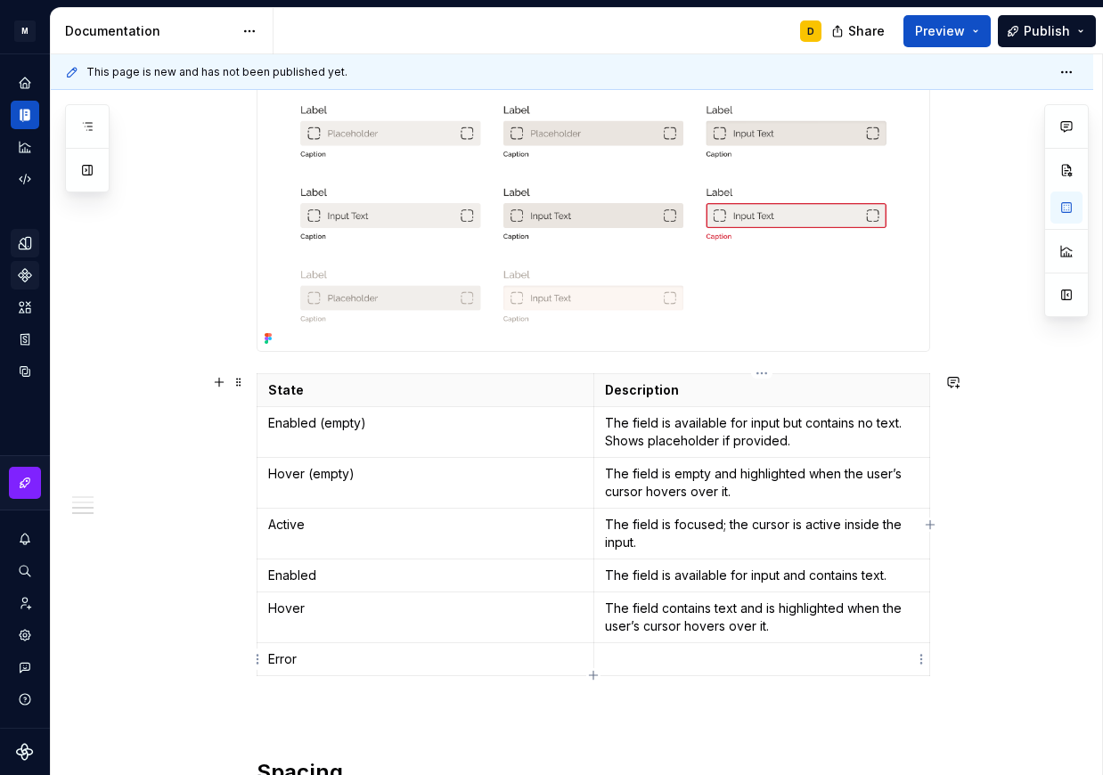
click at [674, 661] on p at bounding box center [762, 659] width 315 height 18
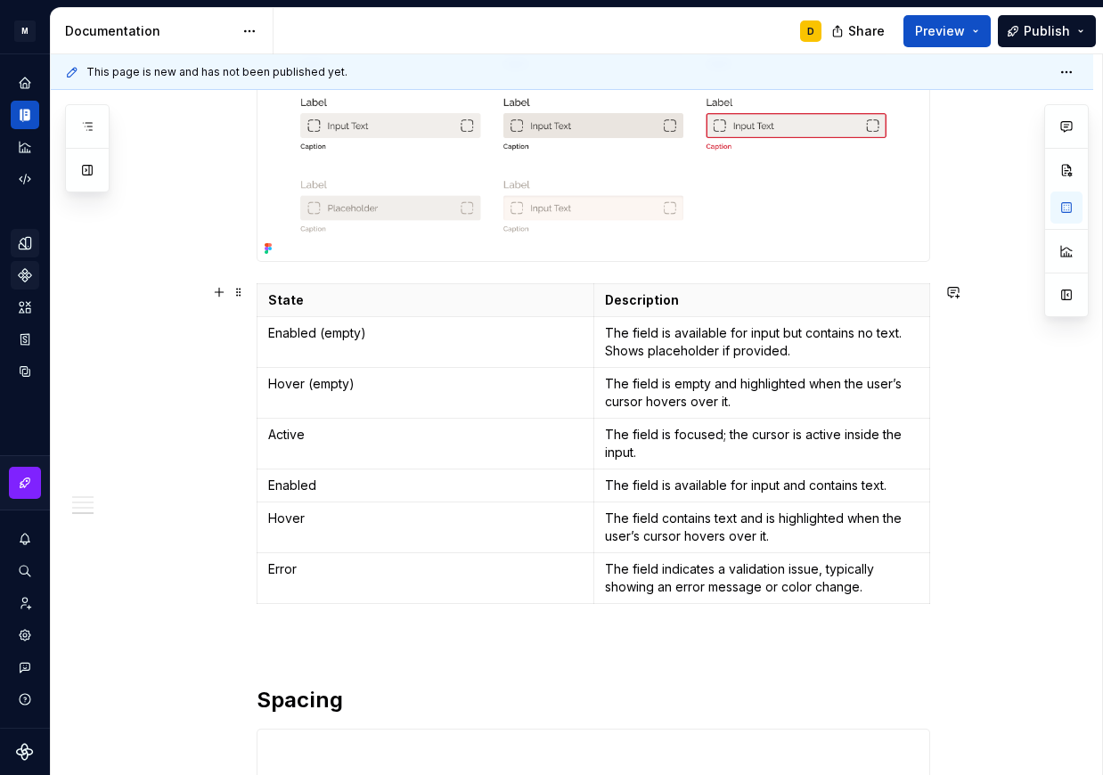
scroll to position [1821, 0]
click at [775, 590] on p "The field indicates a validation issue, typically showing an error message or c…" at bounding box center [762, 578] width 315 height 36
click at [596, 602] on icon "button" at bounding box center [593, 602] width 8 height 8
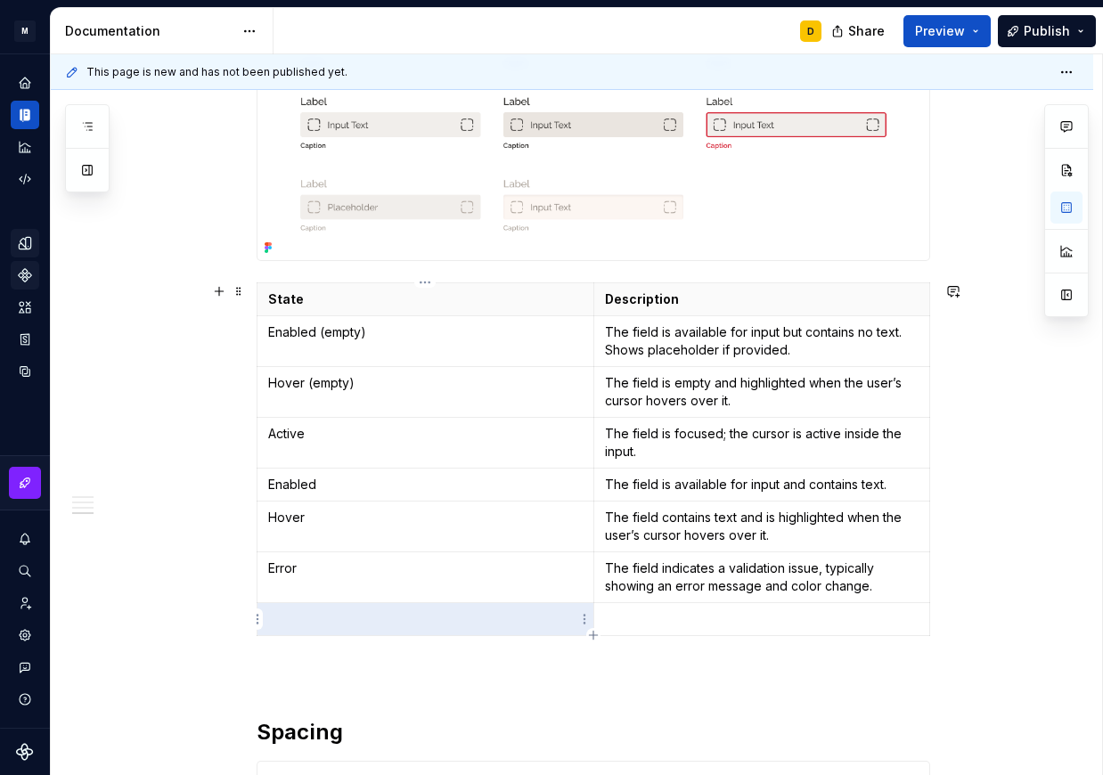
click at [307, 614] on p at bounding box center [425, 619] width 315 height 18
click at [628, 623] on p at bounding box center [762, 619] width 315 height 18
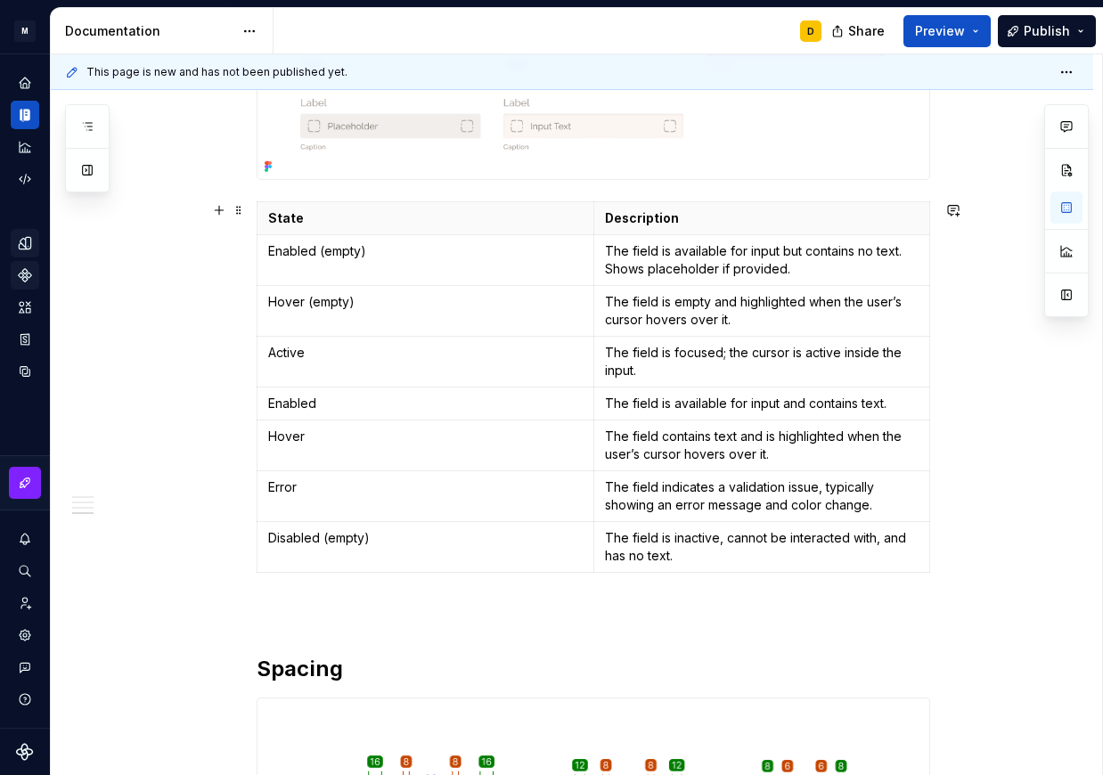
scroll to position [1907, 0]
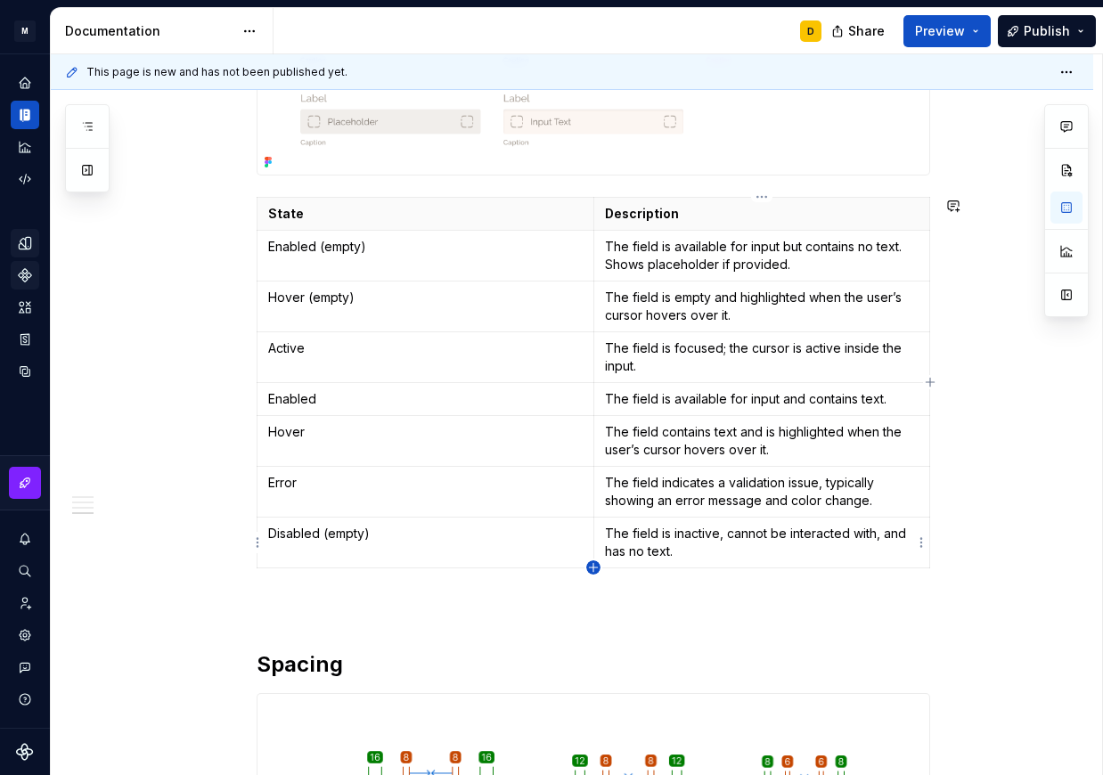
click at [594, 568] on icon "button" at bounding box center [593, 567] width 8 height 8
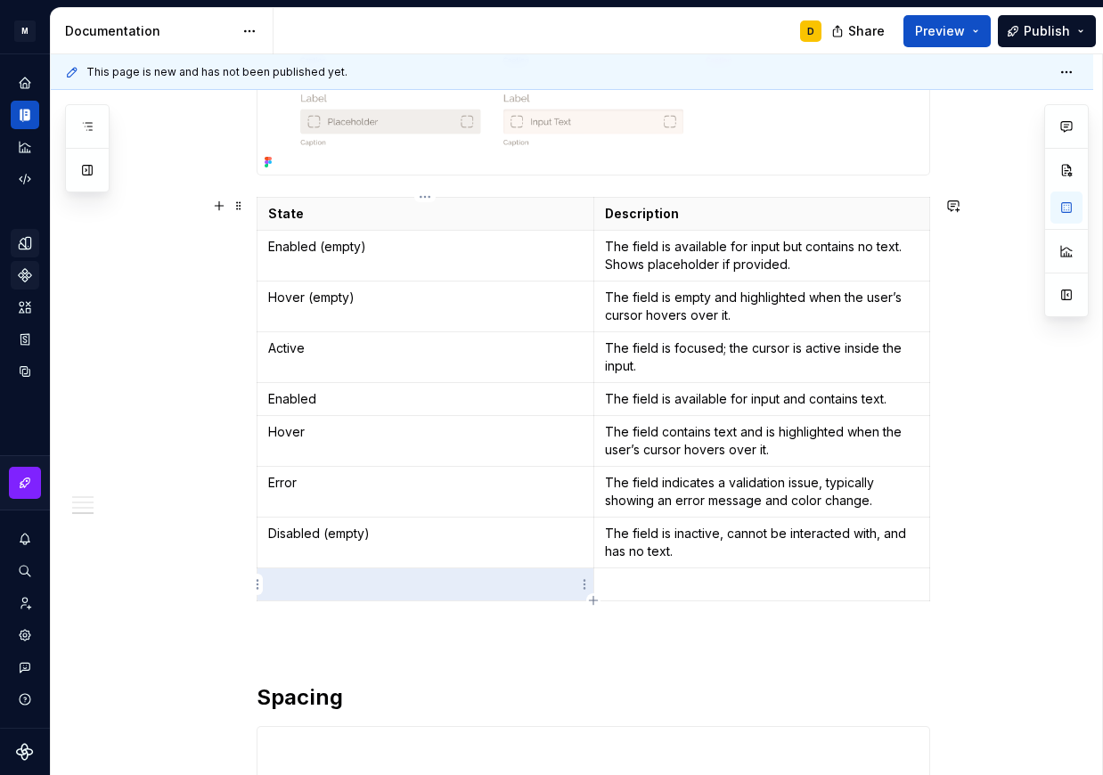
click at [452, 587] on p at bounding box center [425, 585] width 315 height 18
click at [640, 582] on p at bounding box center [762, 585] width 315 height 18
click at [671, 581] on p at bounding box center [762, 585] width 315 height 18
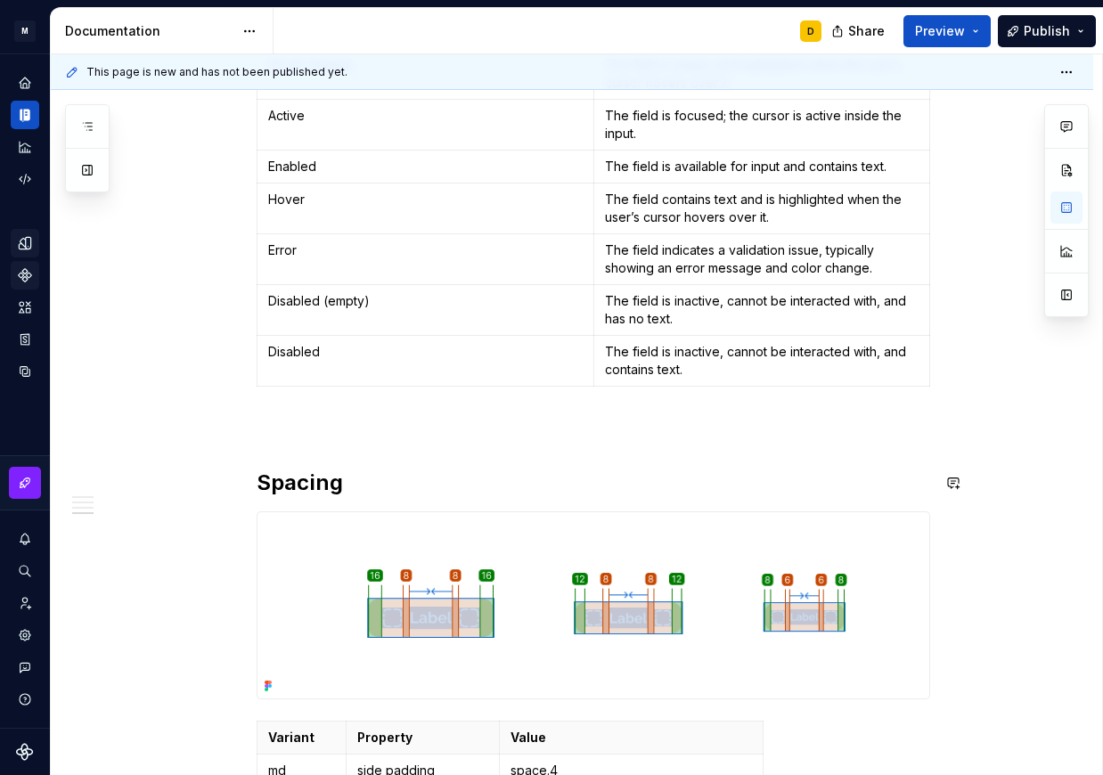
scroll to position [2141, 0]
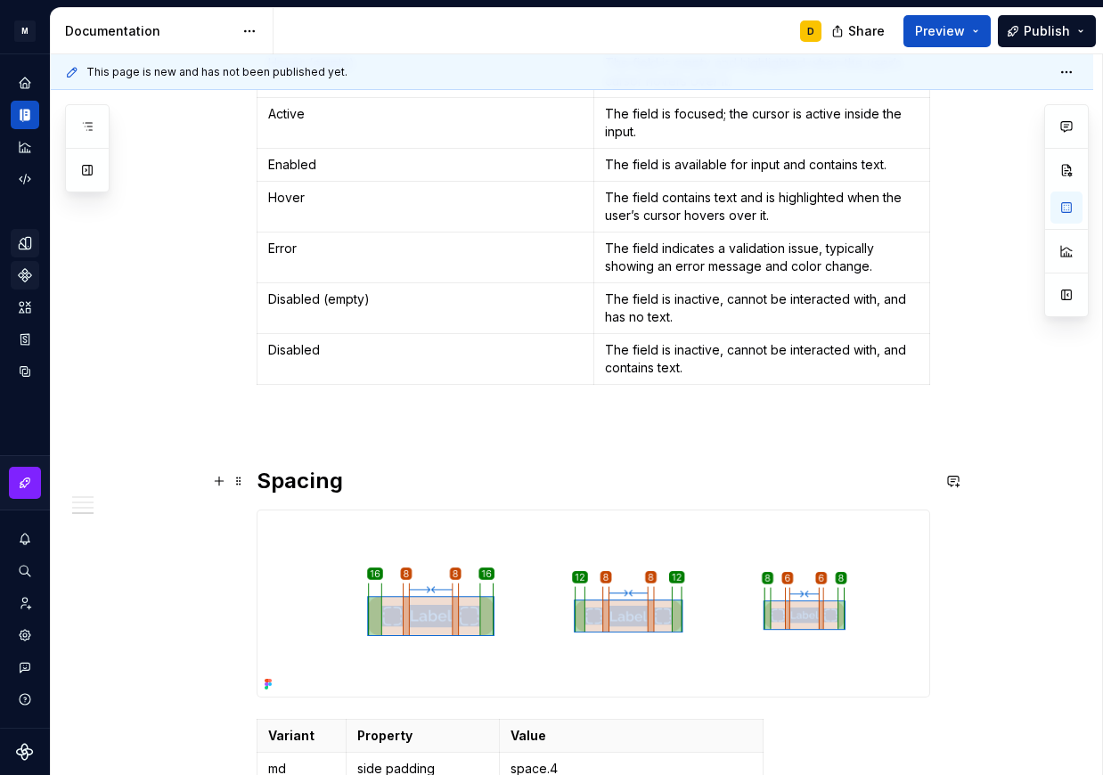
click at [468, 474] on h2 "Spacing" at bounding box center [594, 481] width 674 height 29
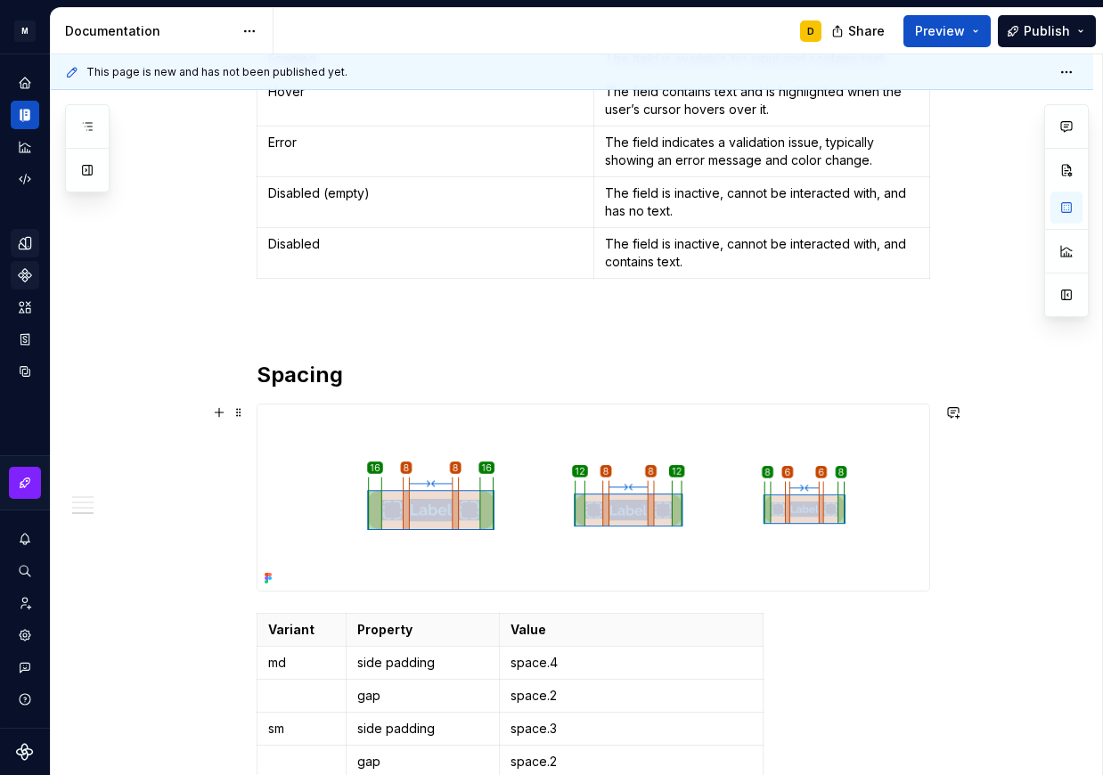
scroll to position [2450, 0]
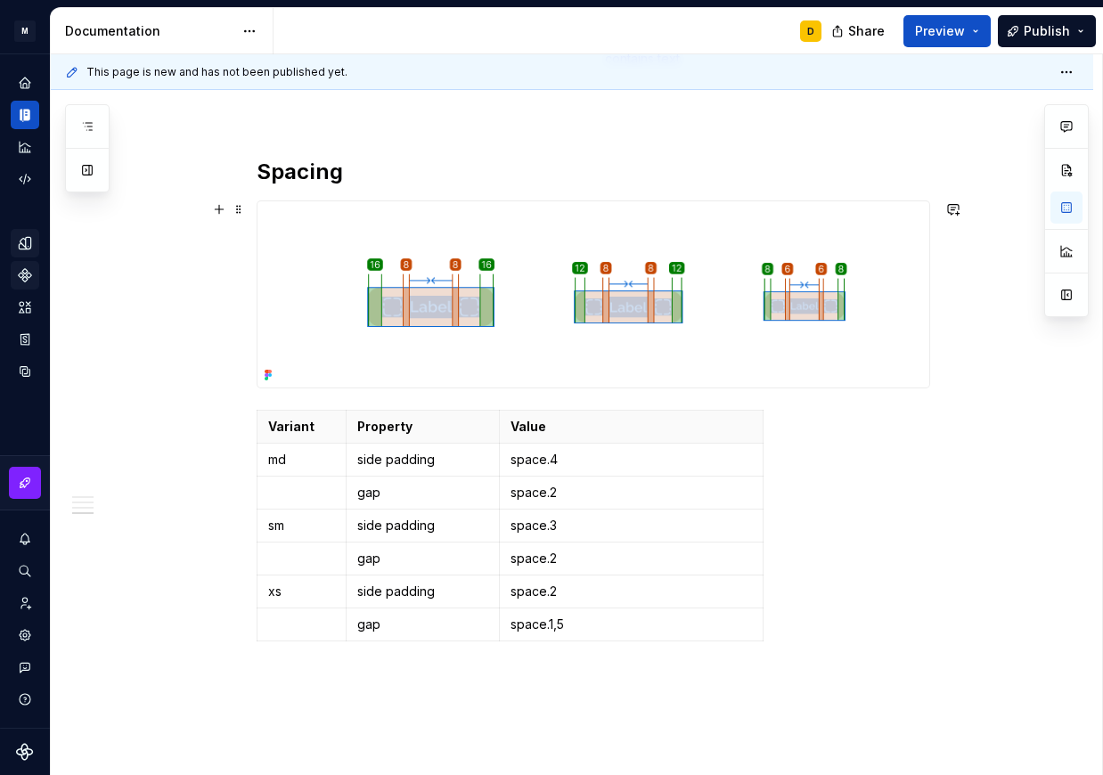
click at [724, 272] on img at bounding box center [593, 294] width 672 height 186
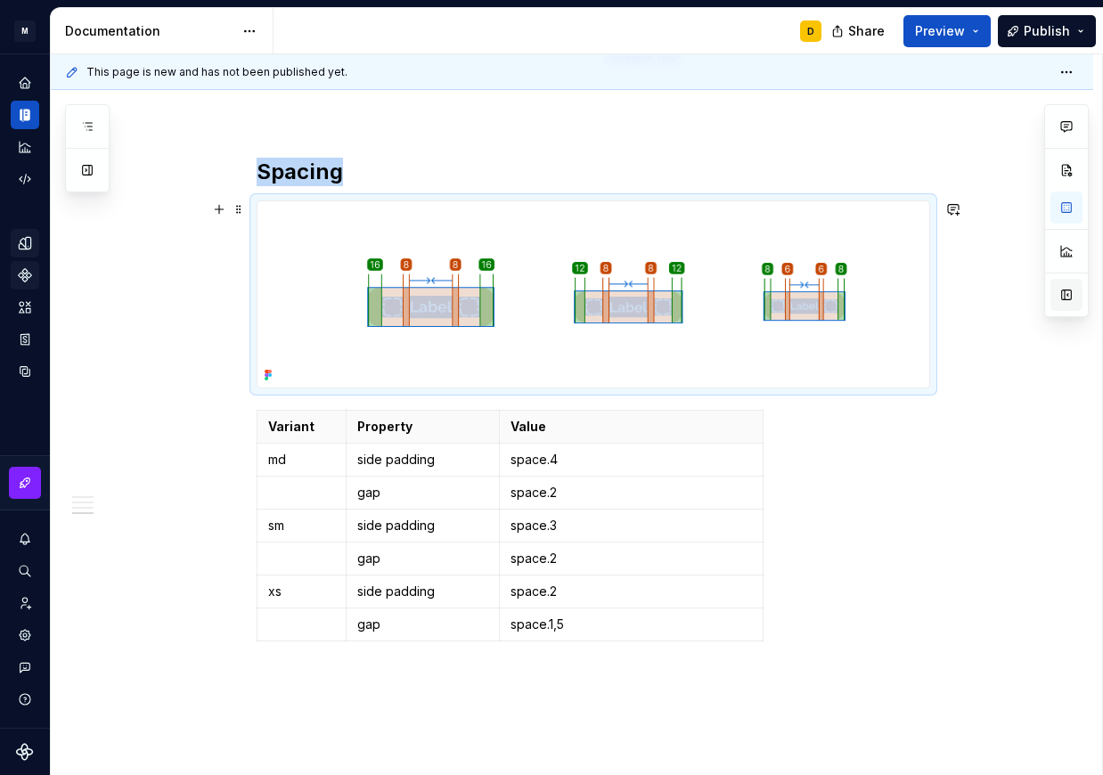
click at [975, 298] on button "button" at bounding box center [1066, 295] width 32 height 32
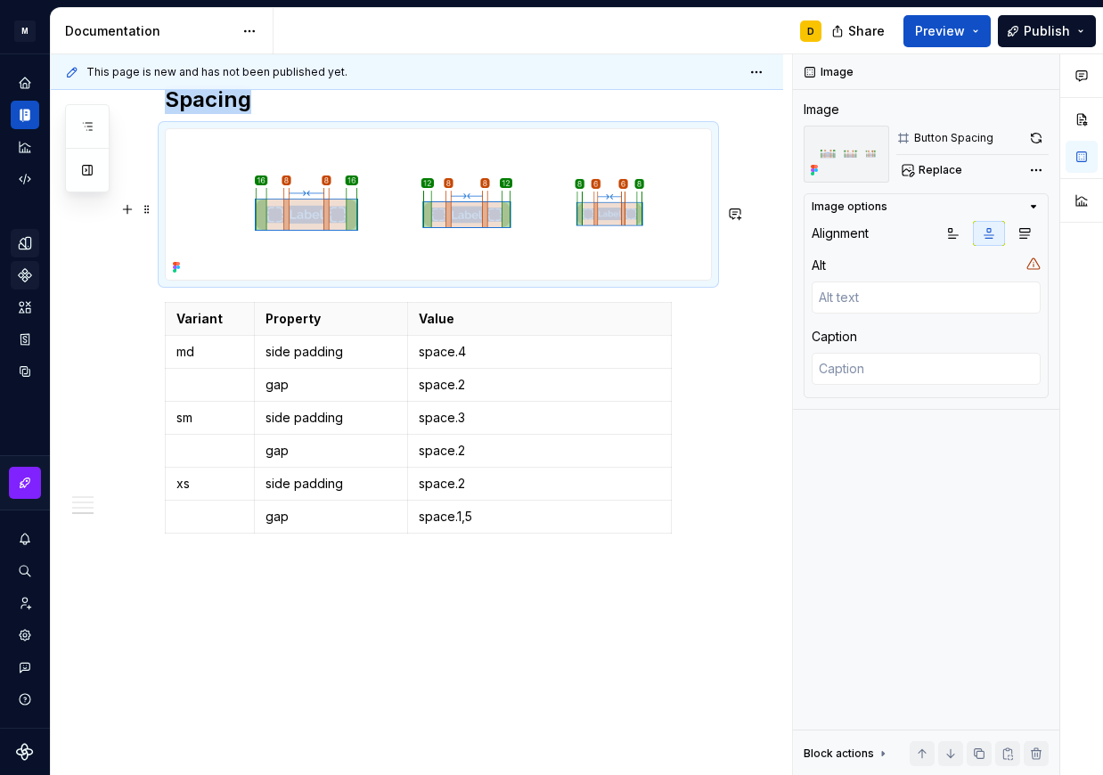
scroll to position [2433, 0]
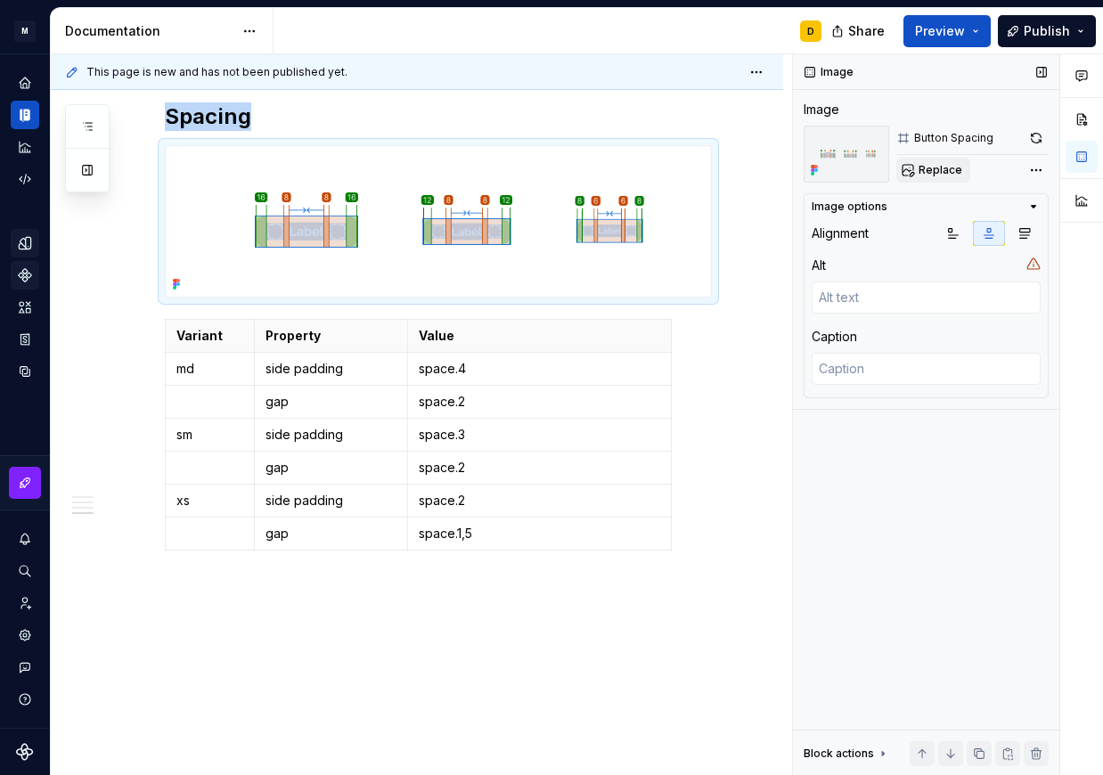
click at [939, 166] on span "Replace" at bounding box center [941, 170] width 44 height 14
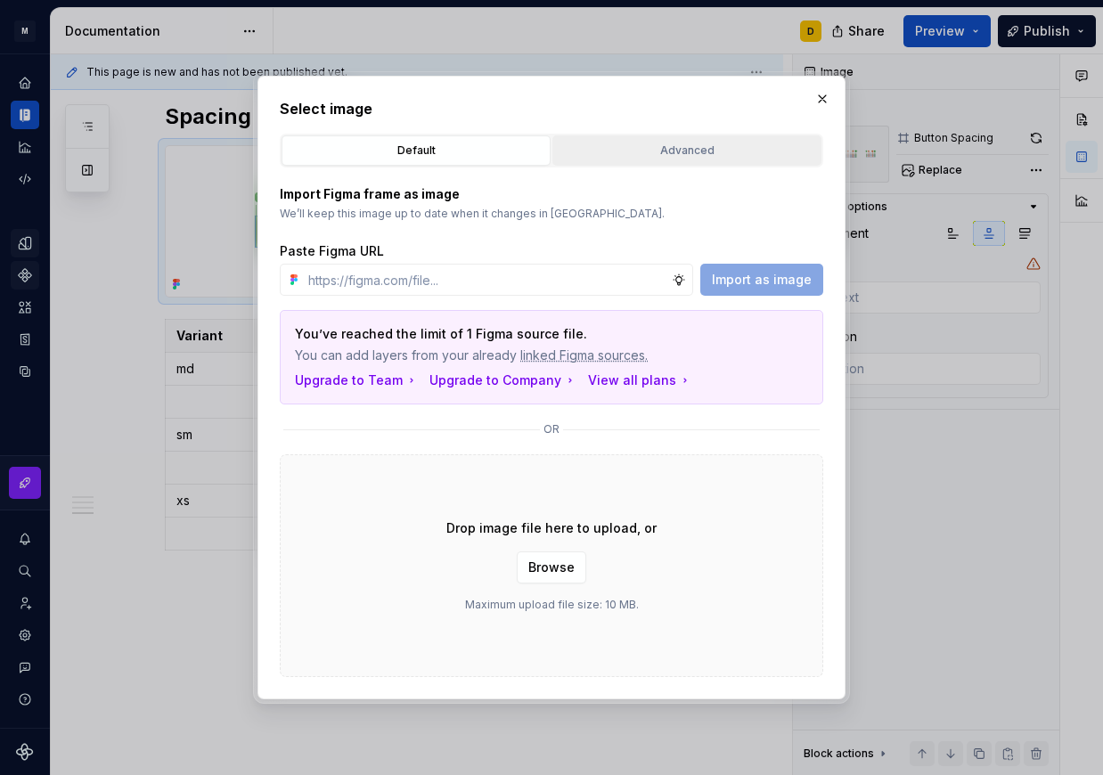
click at [679, 149] on div "Advanced" at bounding box center [687, 151] width 257 height 18
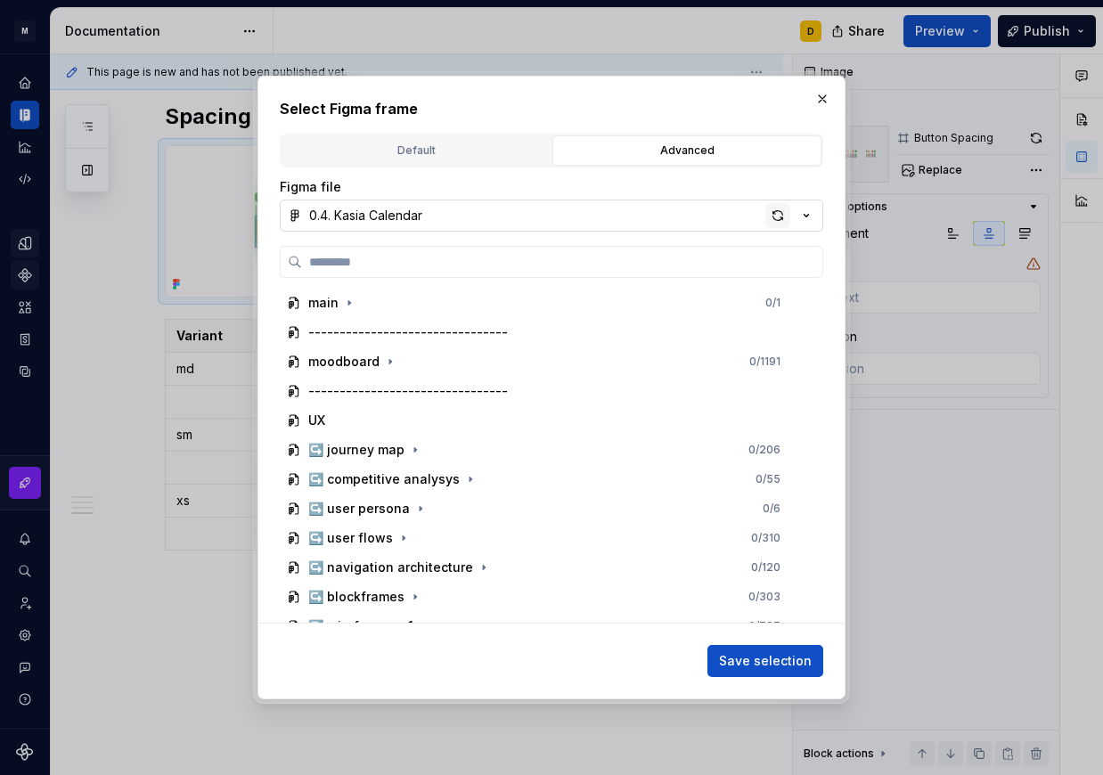
click at [777, 211] on div "button" at bounding box center [777, 215] width 25 height 25
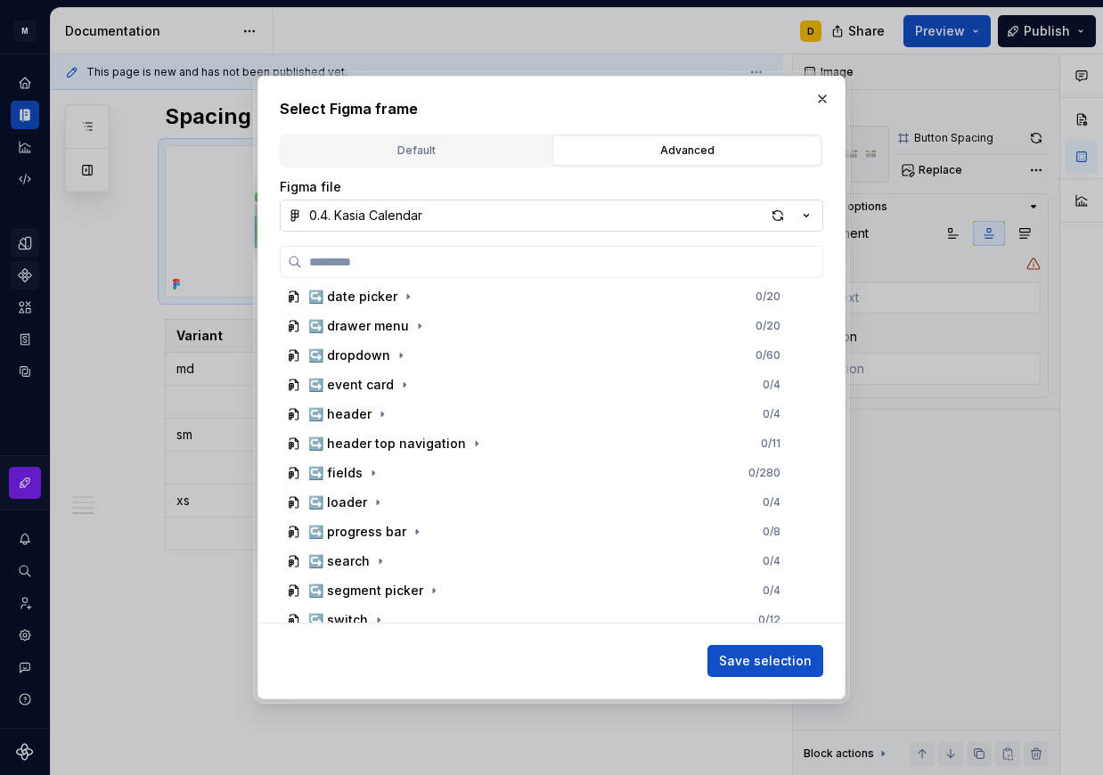
scroll to position [889, 0]
click at [367, 472] on icon "button" at bounding box center [373, 472] width 14 height 14
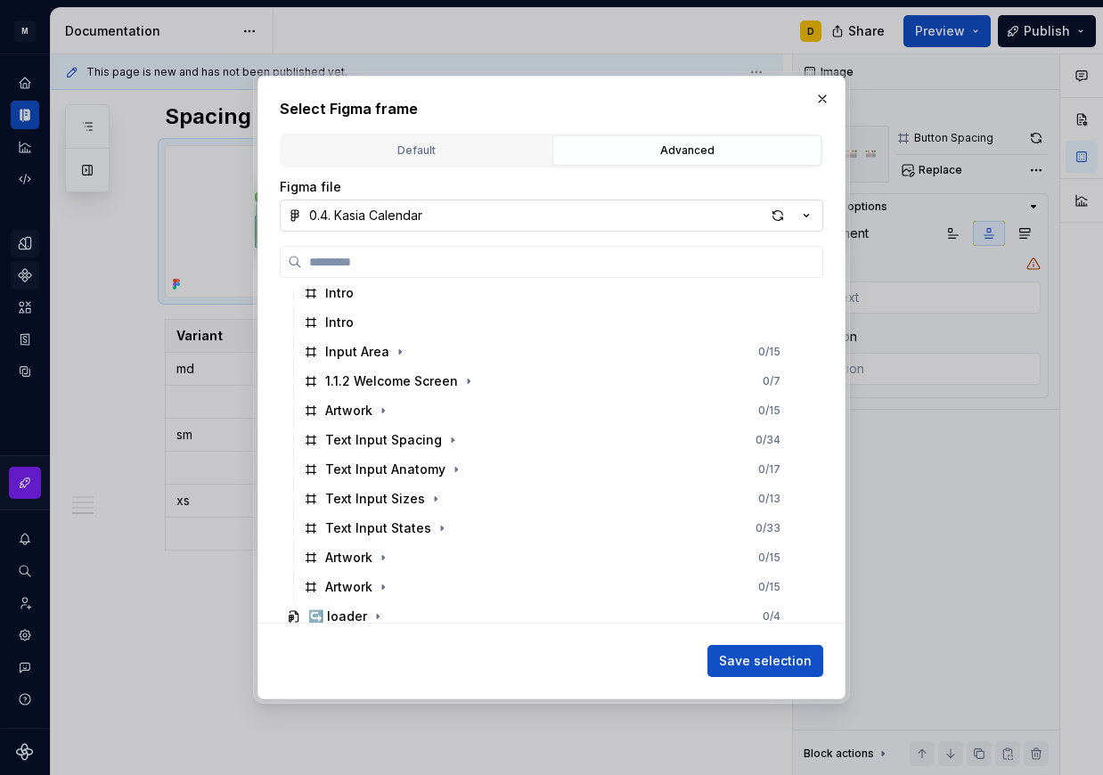
scroll to position [1216, 0]
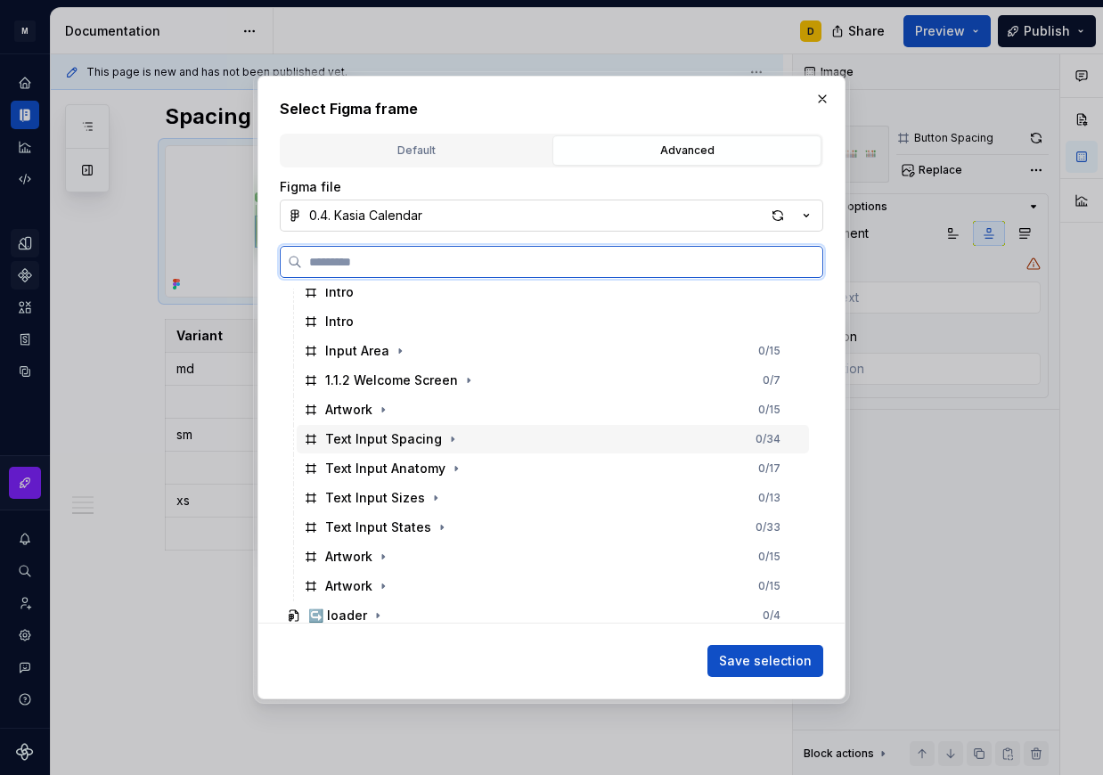
click at [479, 441] on div "Text Input Spacing 0 / 34" at bounding box center [553, 439] width 512 height 29
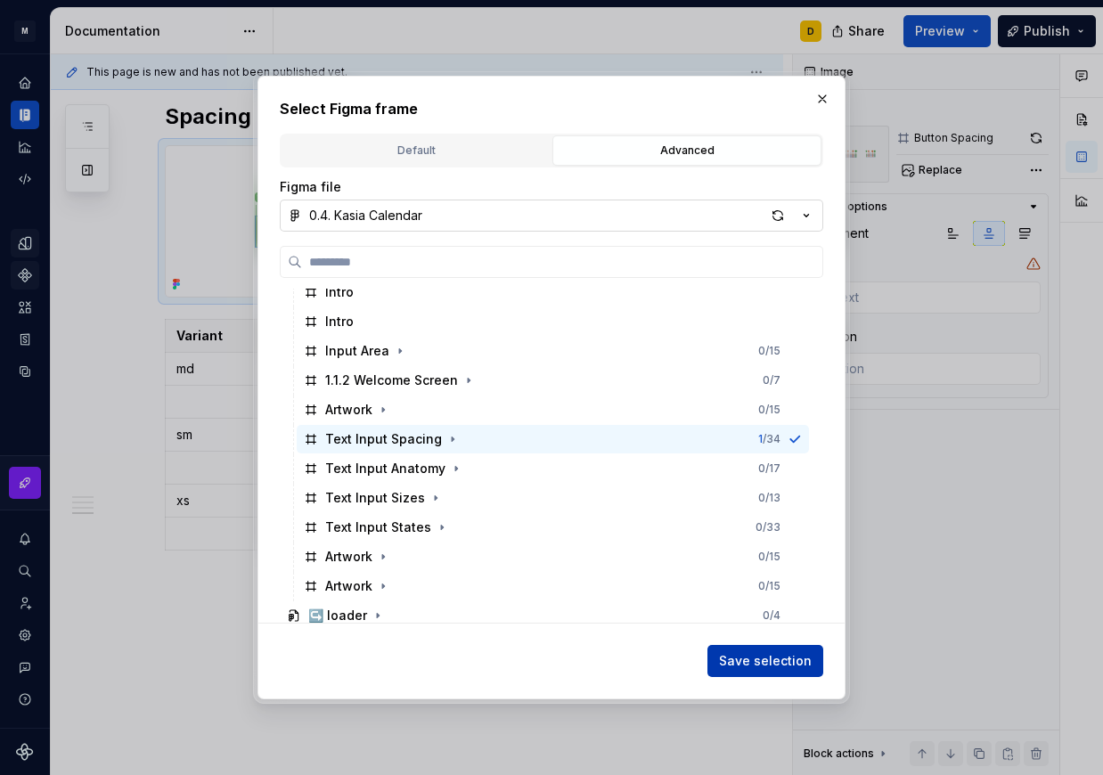
click at [764, 660] on span "Save selection" at bounding box center [765, 661] width 93 height 18
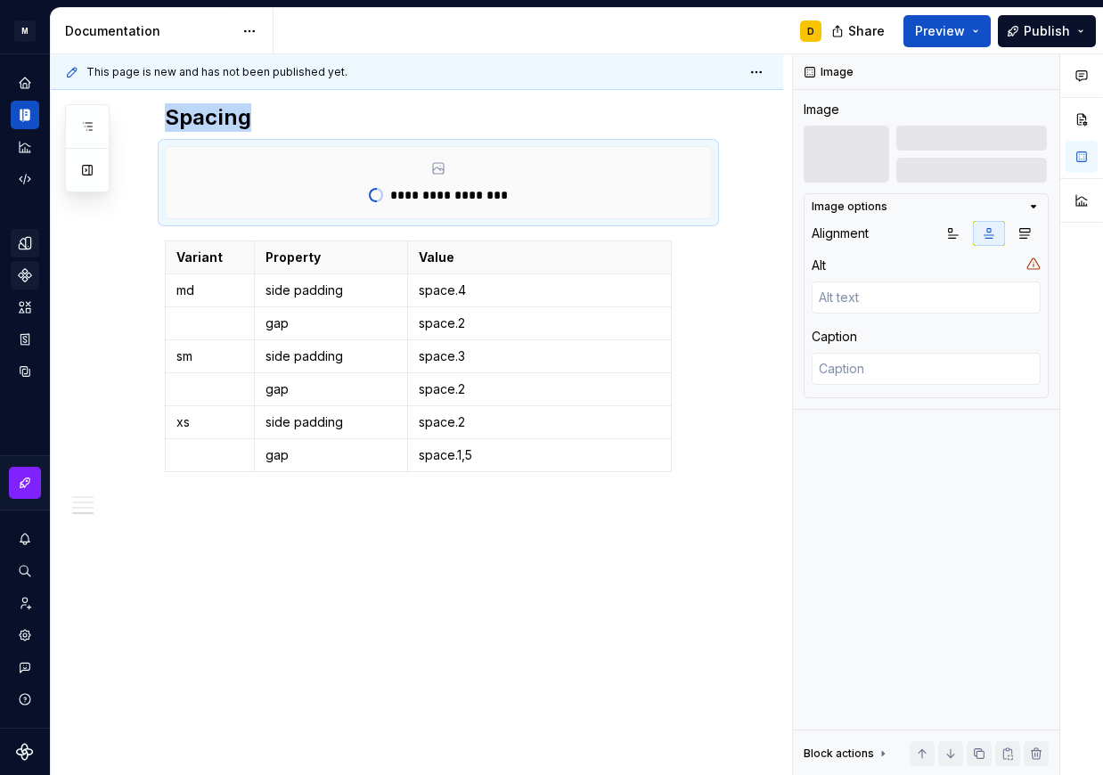
scroll to position [2433, 0]
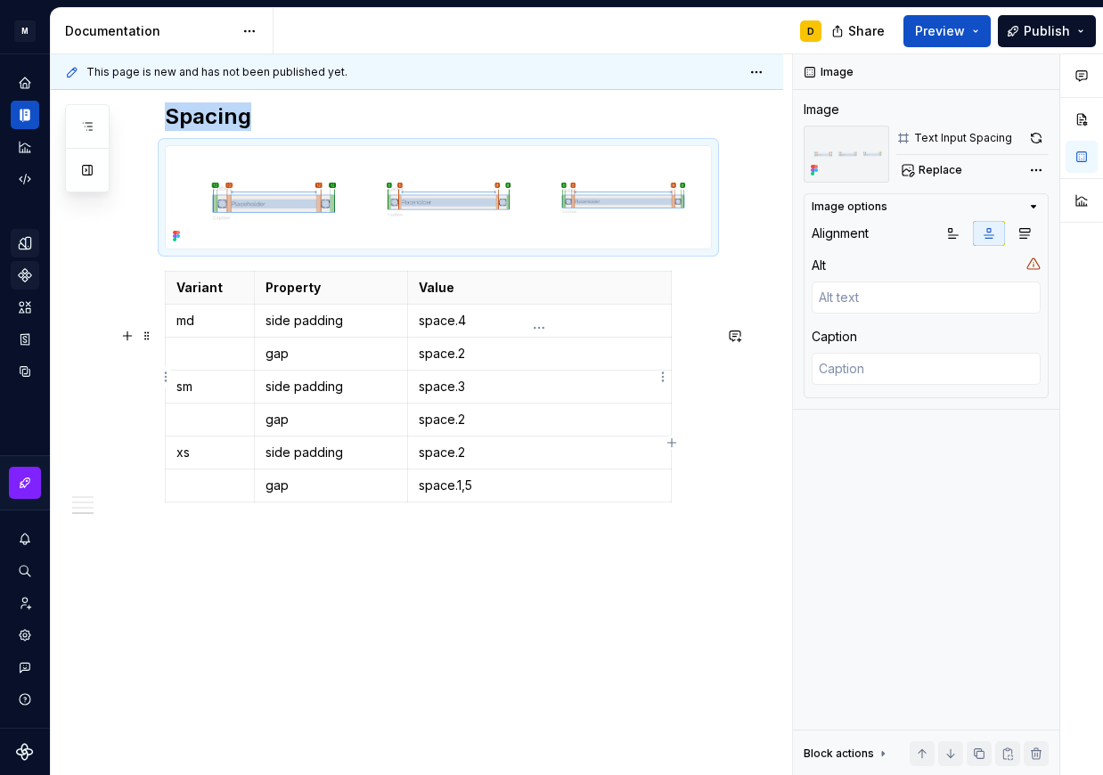
click at [495, 330] on p "space.4" at bounding box center [539, 321] width 241 height 18
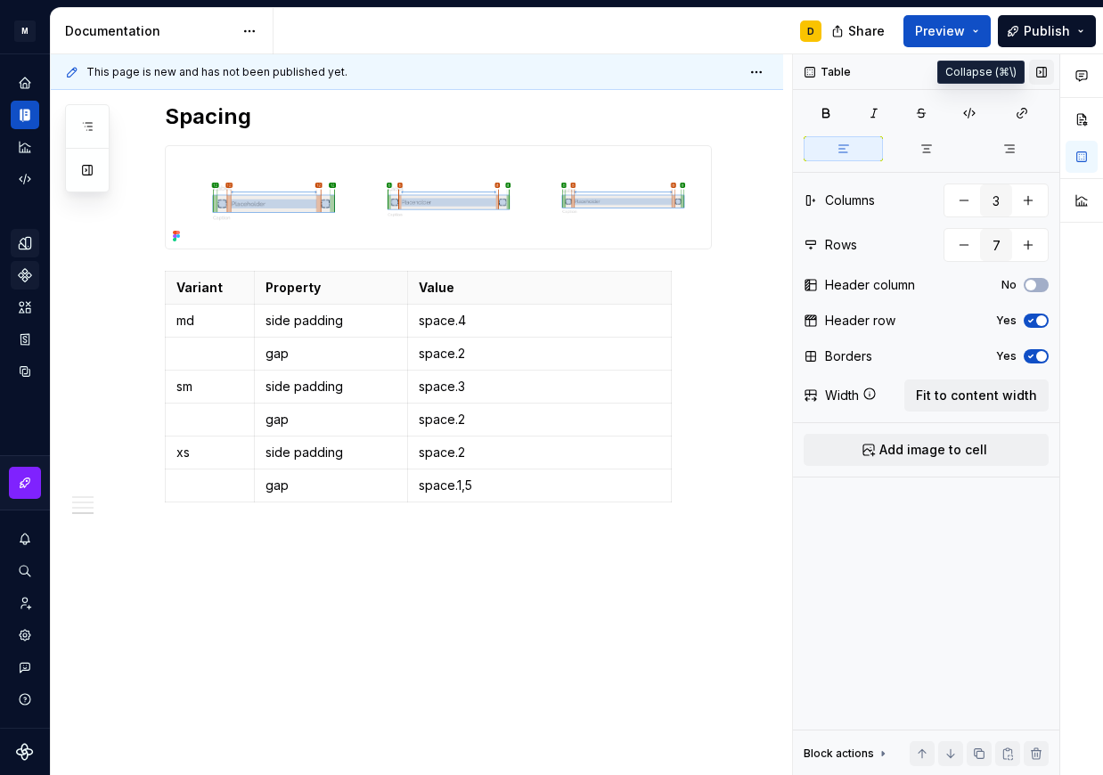
click at [975, 80] on button "button" at bounding box center [1041, 72] width 25 height 25
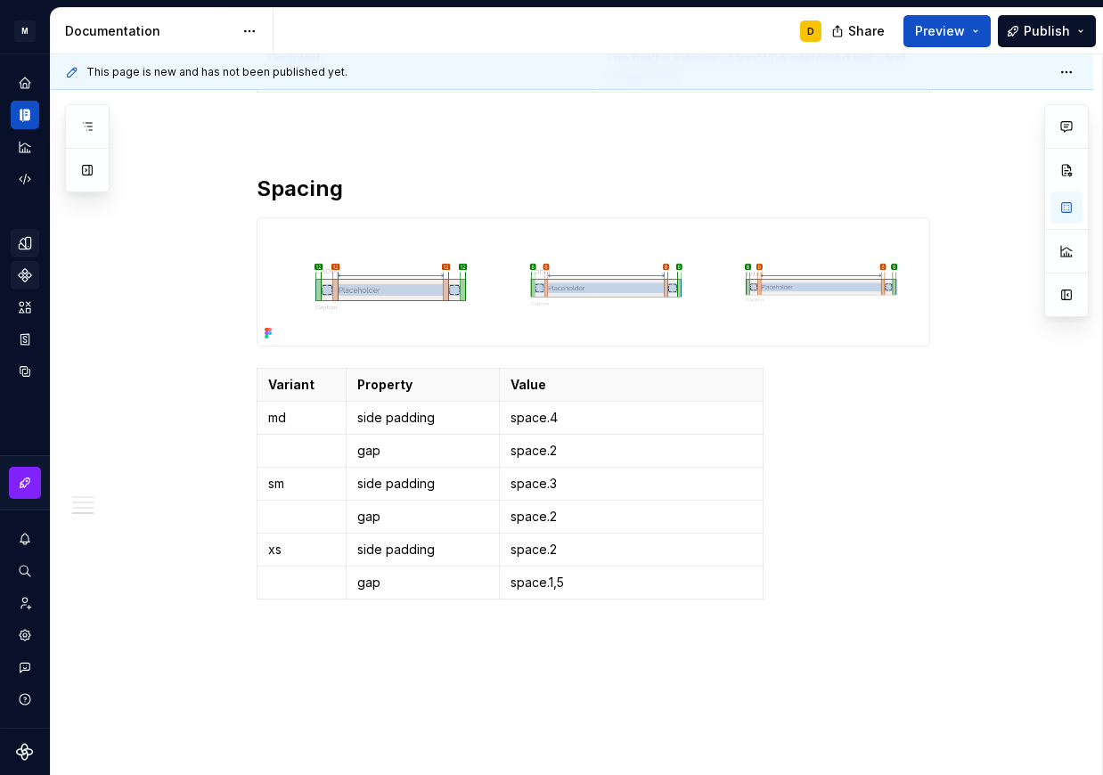
scroll to position [2449, 0]
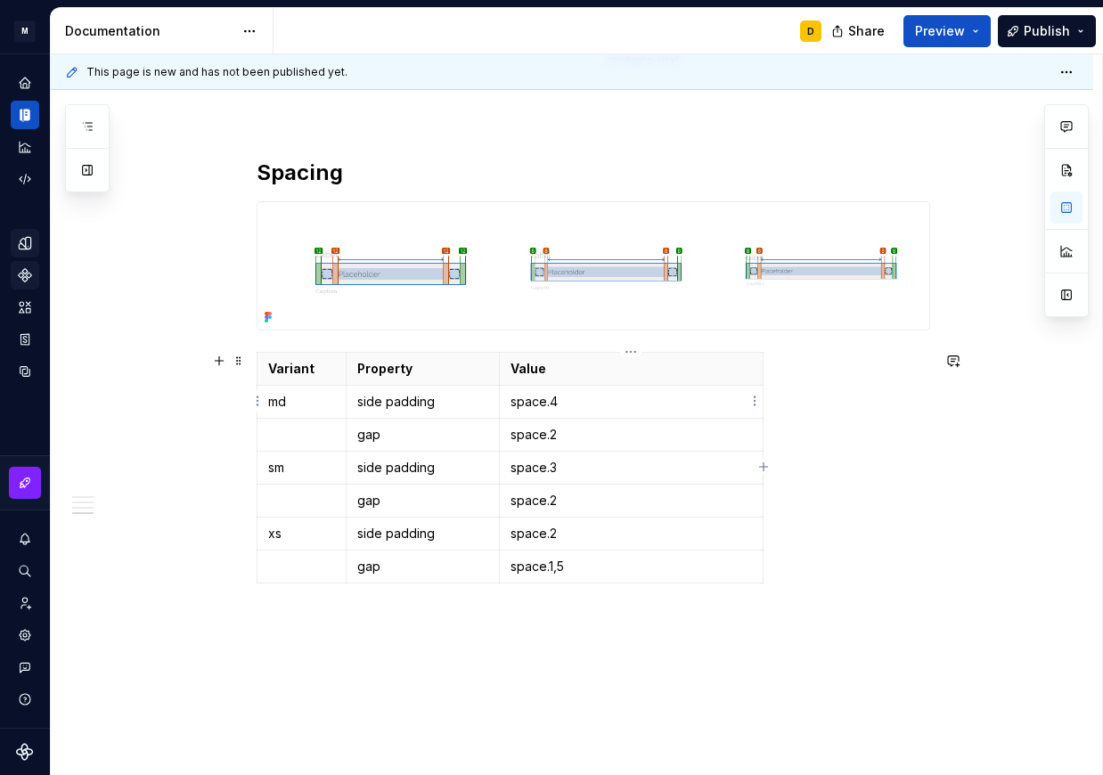
click at [588, 396] on p "space.4" at bounding box center [631, 402] width 241 height 18
click at [565, 441] on p "space.2" at bounding box center [631, 435] width 241 height 18
click at [563, 470] on p "space.3" at bounding box center [631, 468] width 241 height 18
click at [564, 497] on p "space.2" at bounding box center [631, 501] width 241 height 18
click at [576, 535] on p "space.2" at bounding box center [631, 534] width 241 height 18
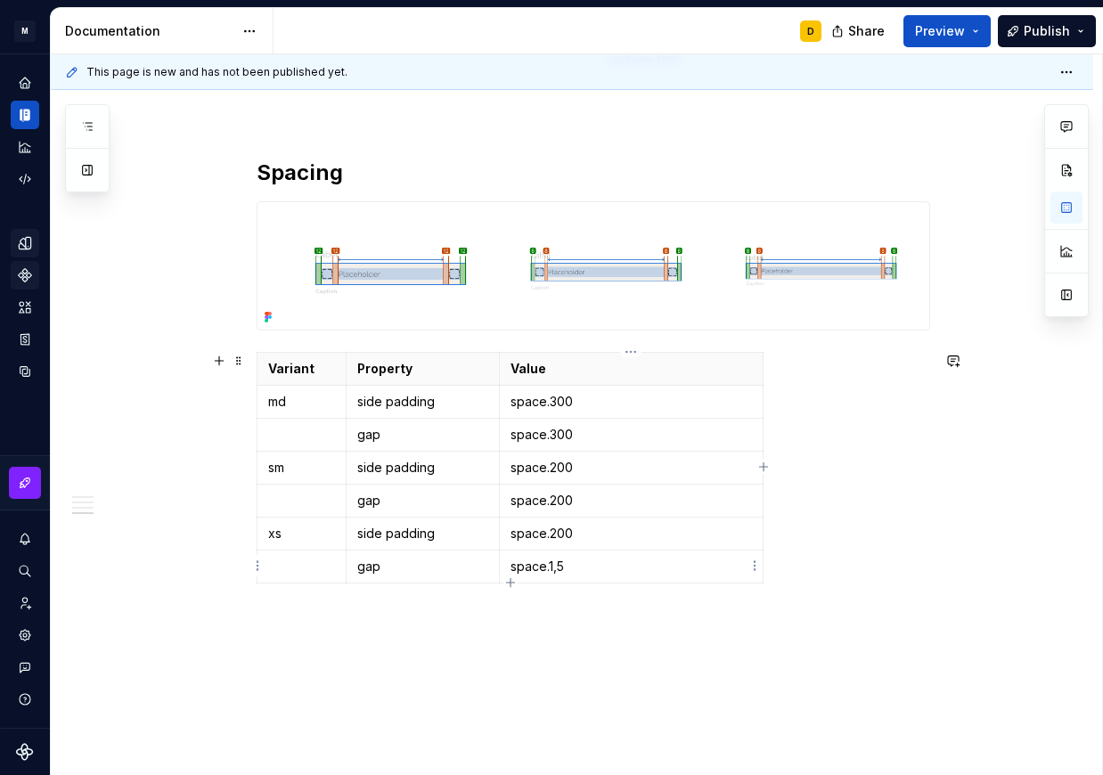
click at [590, 565] on p "space.1,5" at bounding box center [631, 567] width 241 height 18
click at [453, 569] on p "gap" at bounding box center [422, 567] width 131 height 18
click at [703, 373] on p "Value" at bounding box center [631, 369] width 241 height 18
click at [975, 294] on button "button" at bounding box center [1066, 295] width 32 height 32
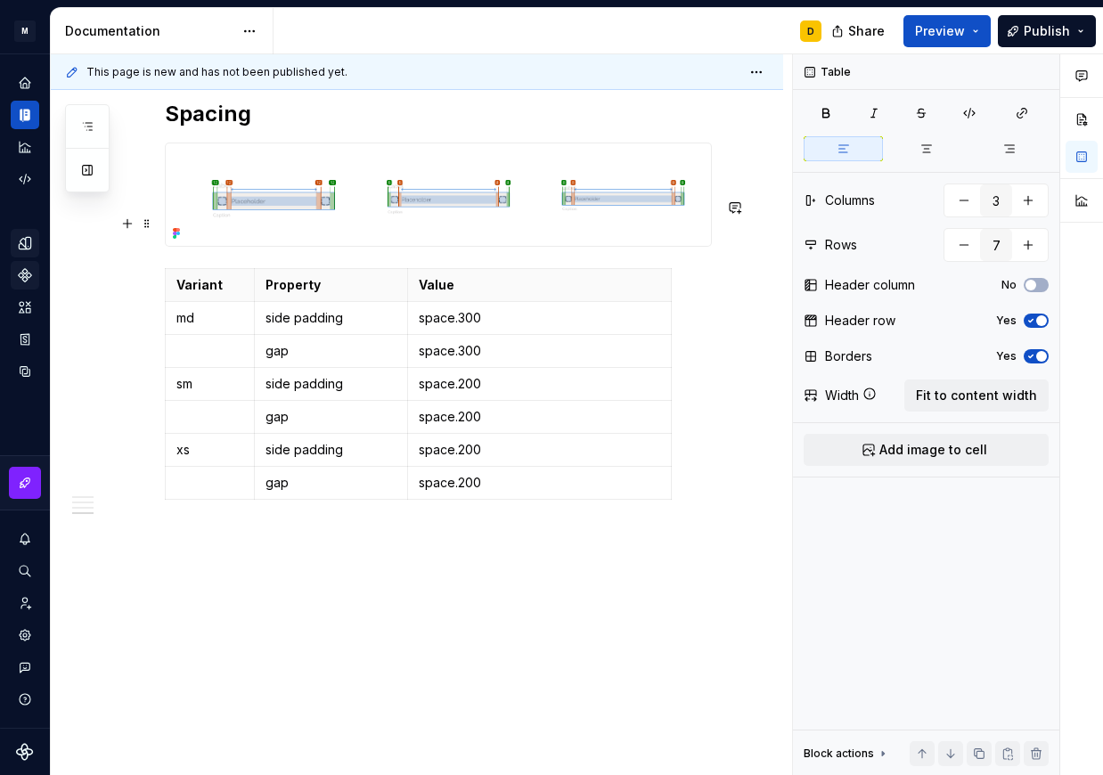
scroll to position [2433, 0]
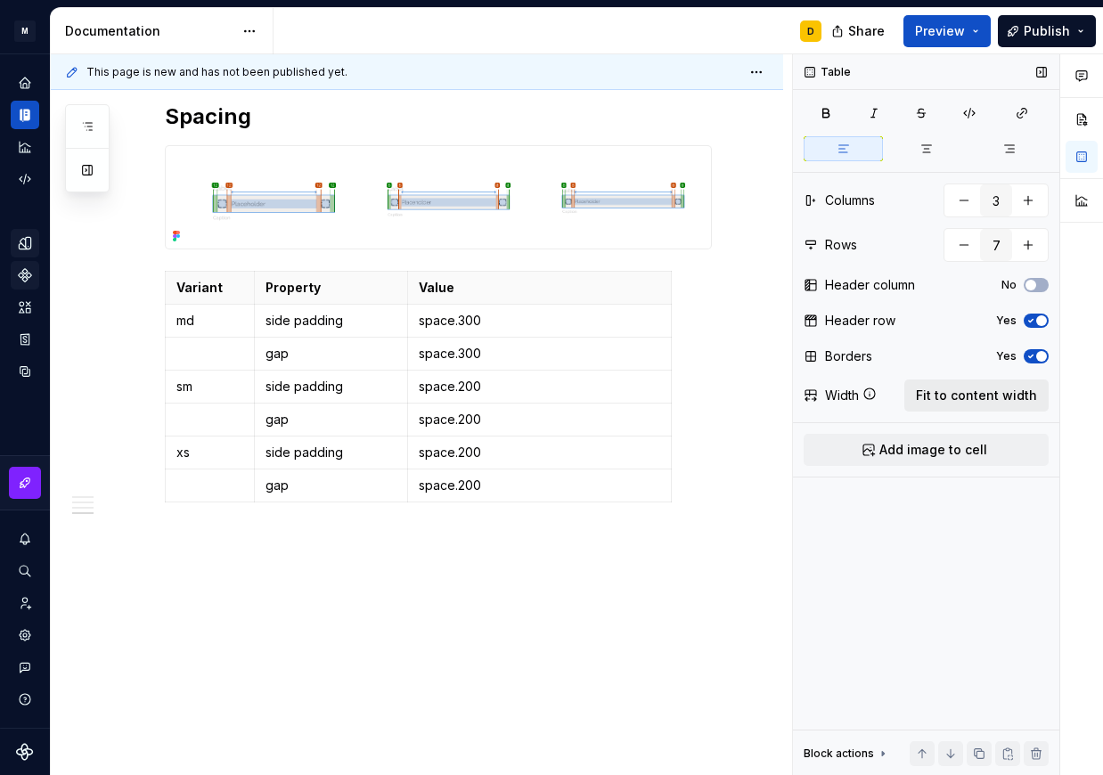
click at [952, 390] on span "Fit to content width" at bounding box center [976, 396] width 121 height 18
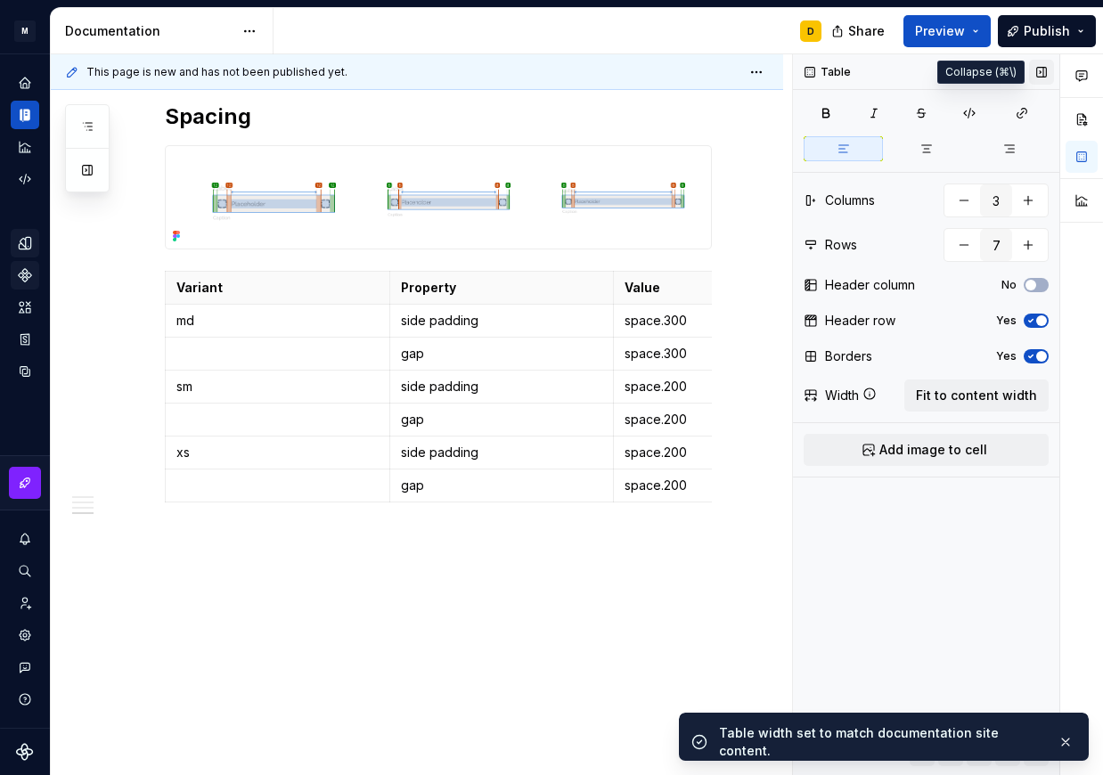
click at [975, 72] on button "button" at bounding box center [1041, 72] width 25 height 25
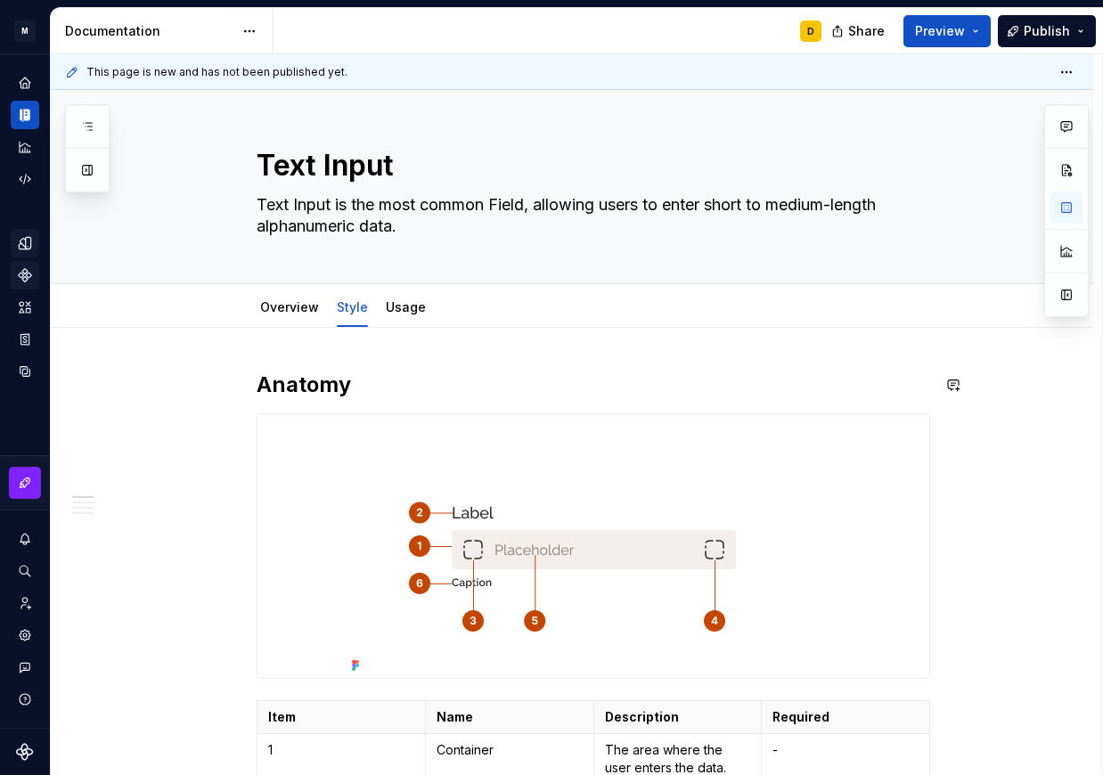
scroll to position [0, 0]
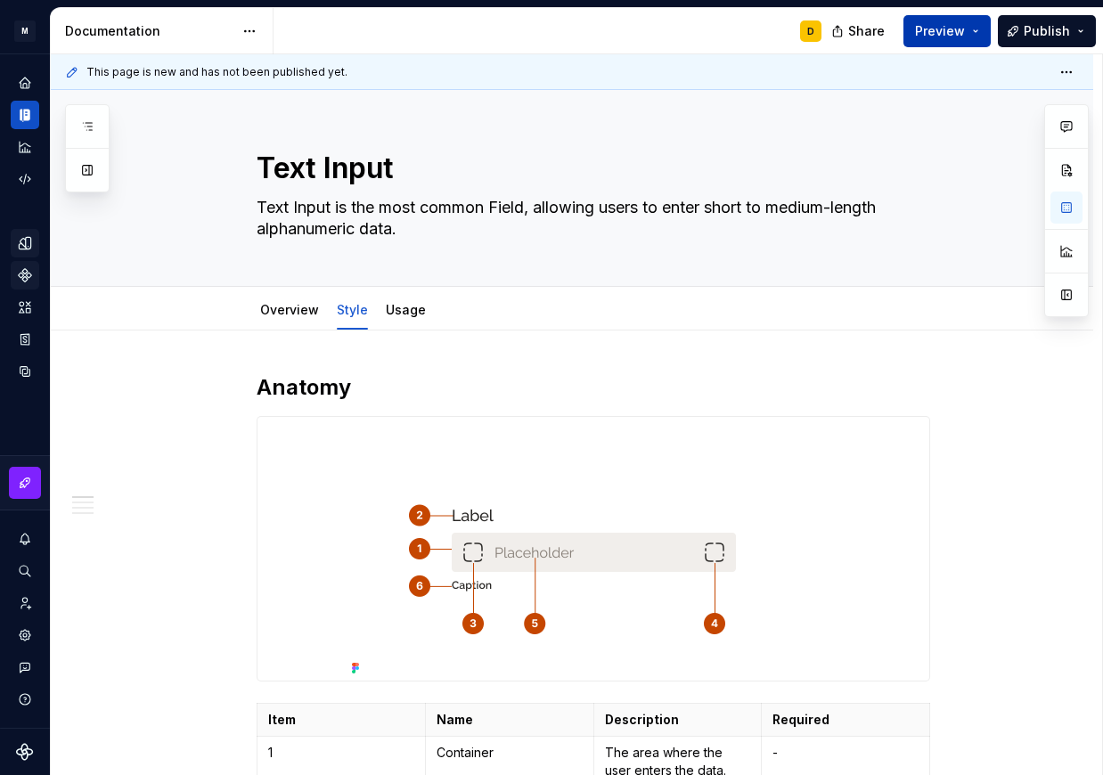
click at [968, 33] on button "Preview" at bounding box center [946, 31] width 87 height 32
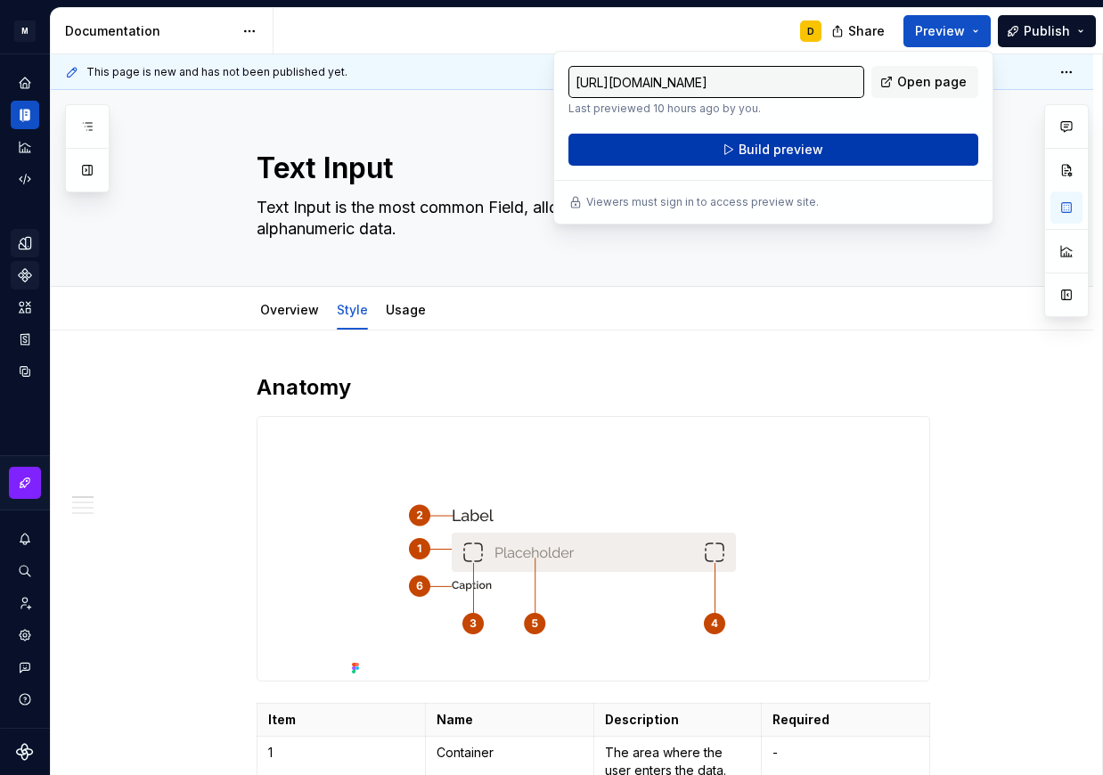
click at [821, 150] on button "Build preview" at bounding box center [773, 150] width 410 height 32
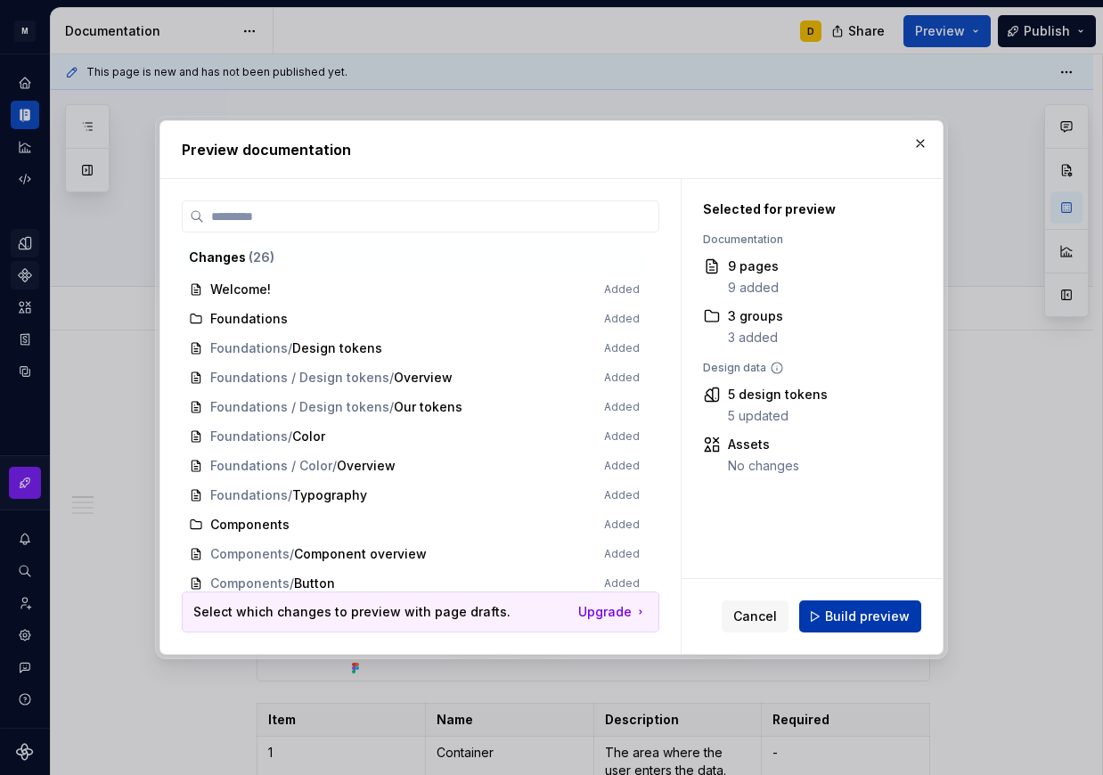
click at [878, 621] on span "Build preview" at bounding box center [867, 617] width 85 height 18
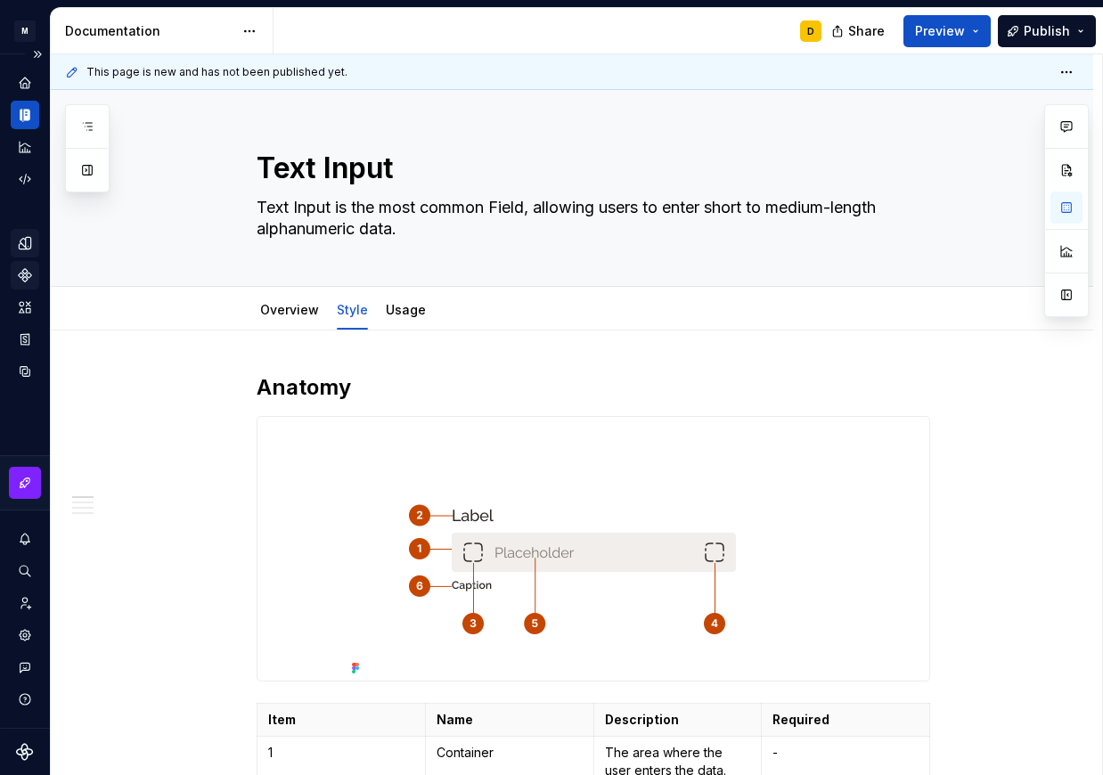
type textarea "*"
